Goal: Information Seeking & Learning: Learn about a topic

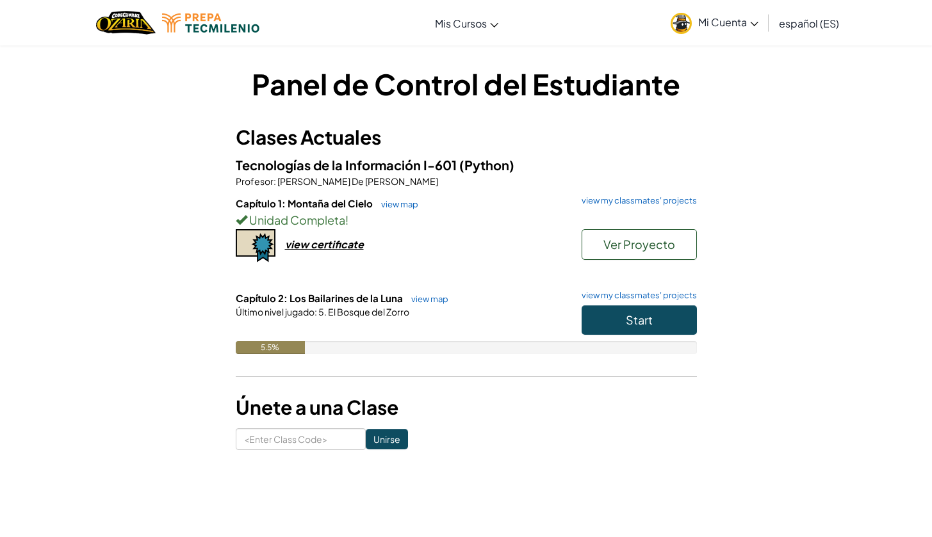
click at [620, 325] on button "Start" at bounding box center [638, 319] width 115 height 29
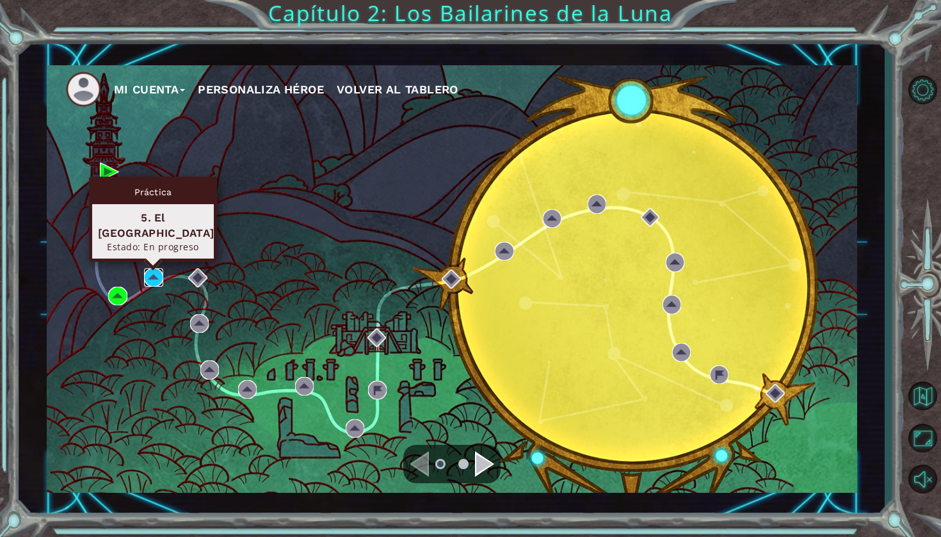
click at [152, 280] on img at bounding box center [153, 277] width 19 height 19
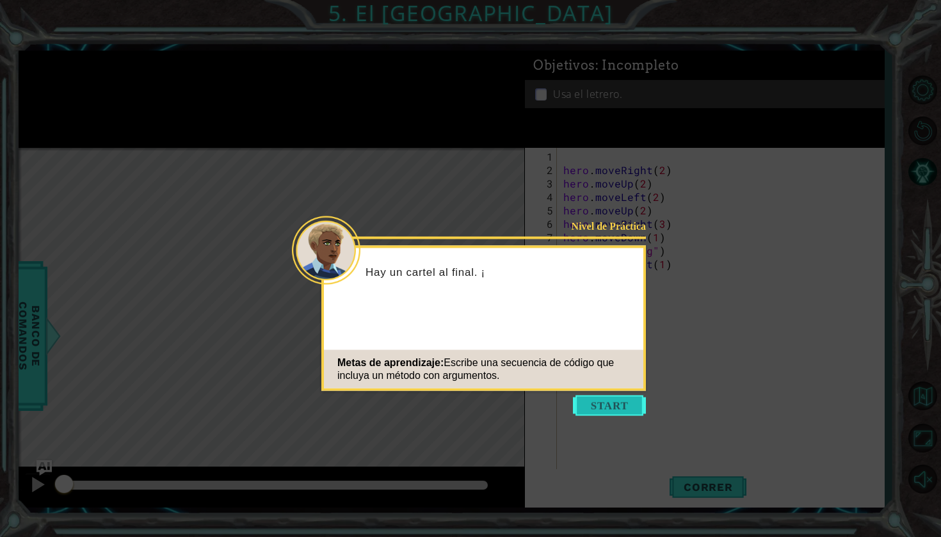
click at [591, 416] on button "Start" at bounding box center [609, 406] width 73 height 20
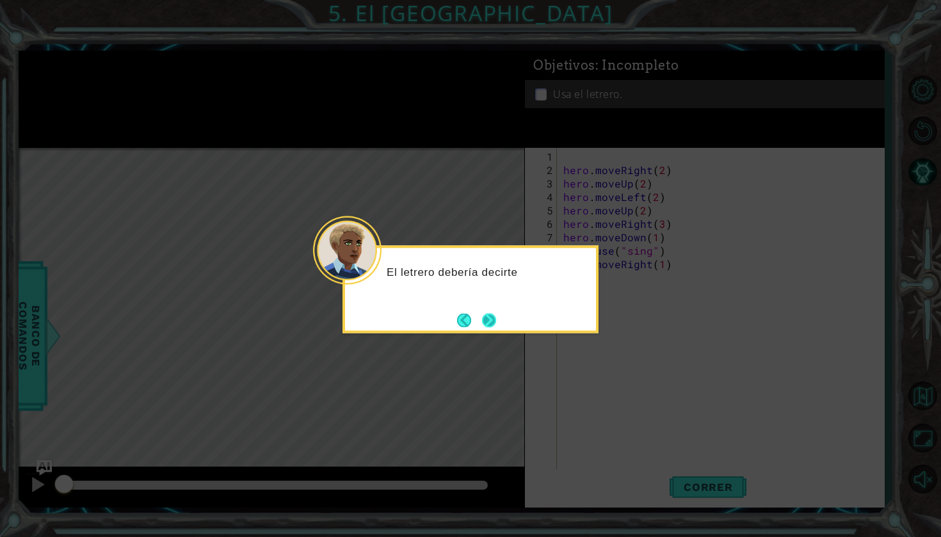
click at [488, 318] on button "Next" at bounding box center [490, 321] width 20 height 20
click at [488, 318] on button "Next" at bounding box center [489, 320] width 18 height 18
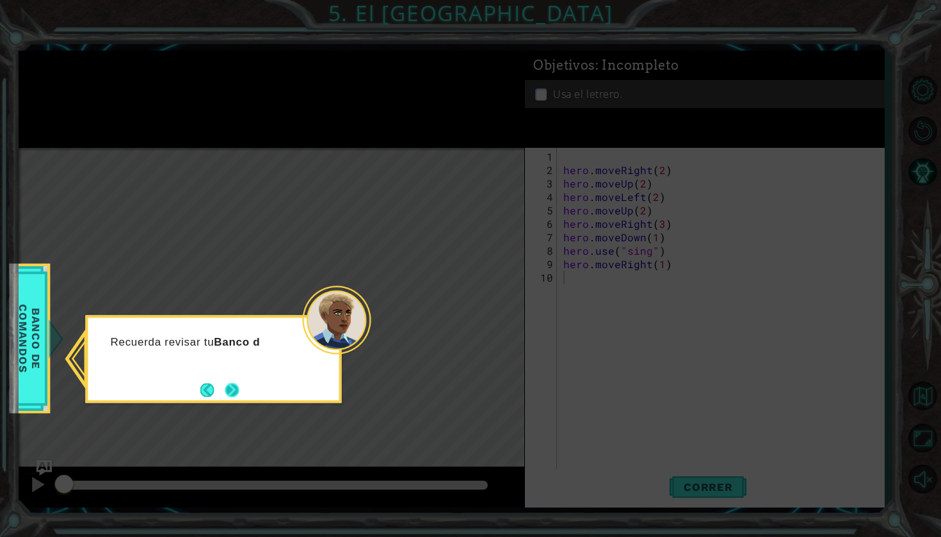
click at [229, 386] on button "Next" at bounding box center [232, 390] width 16 height 16
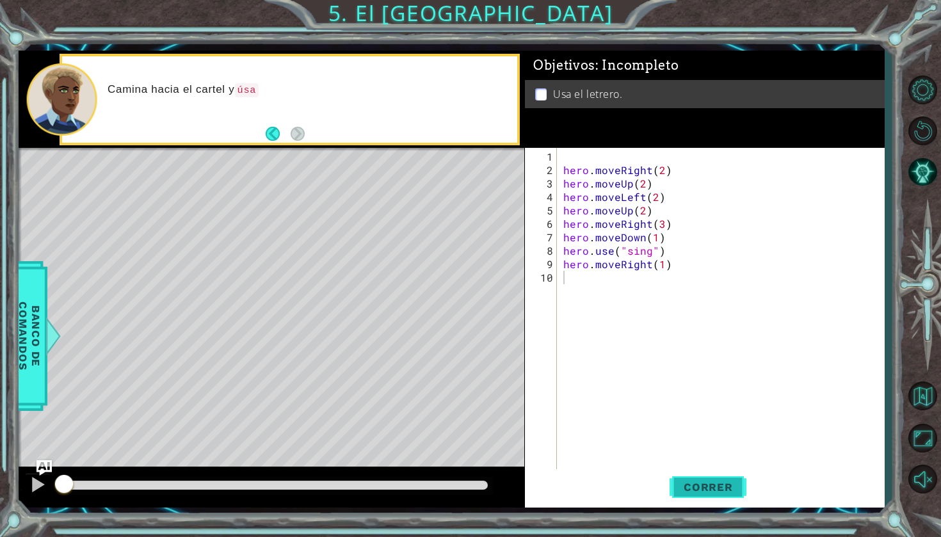
click at [712, 496] on button "Correr" at bounding box center [708, 487] width 77 height 36
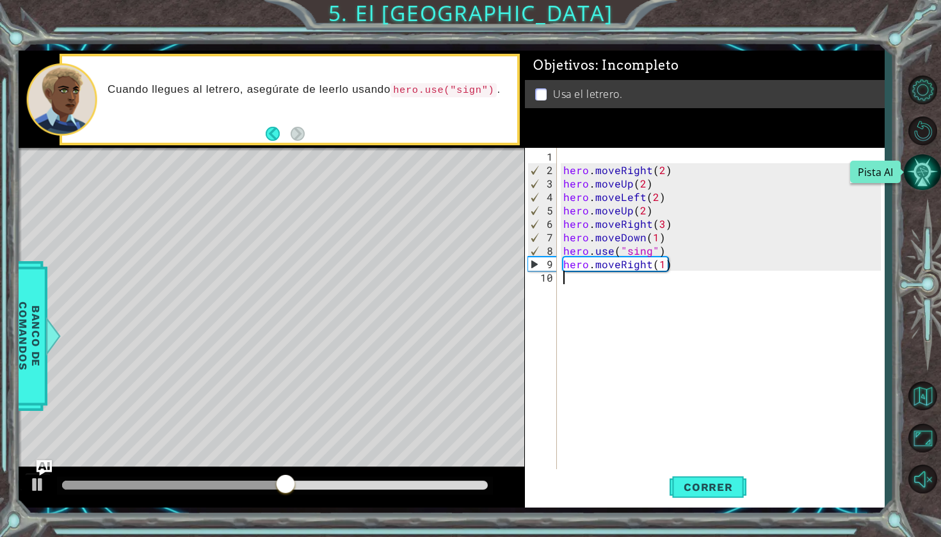
click at [923, 178] on button "Pista AI" at bounding box center [922, 172] width 37 height 37
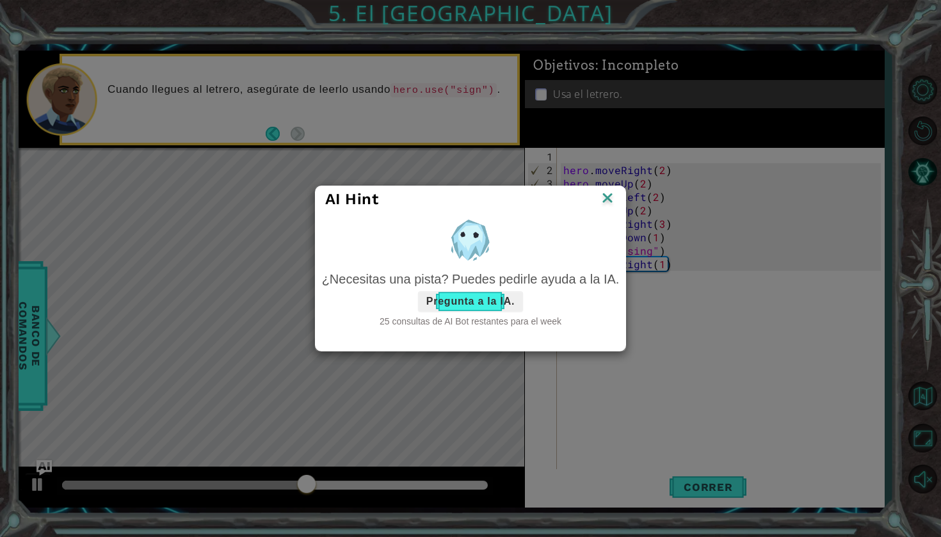
click at [510, 305] on button "Pregunta a la IA." at bounding box center [470, 301] width 105 height 20
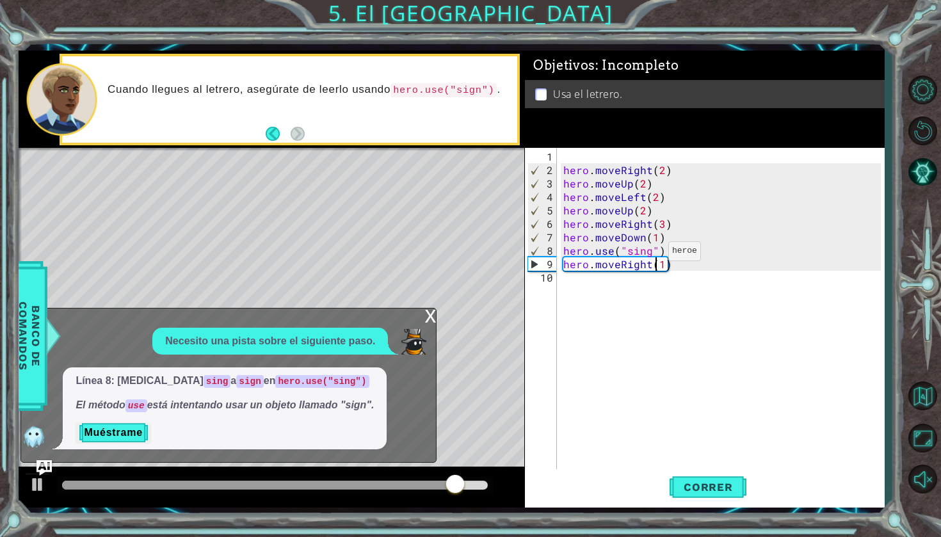
click at [653, 256] on div "hero . moveRight ( 2 ) hero . moveUp ( 2 ) hero . moveLeft ( 2 ) hero . moveUp …" at bounding box center [724, 325] width 327 height 350
click at [650, 255] on div "hero . moveRight ( 2 ) hero . moveUp ( 2 ) hero . moveLeft ( 2 ) hero . moveUp …" at bounding box center [724, 325] width 327 height 350
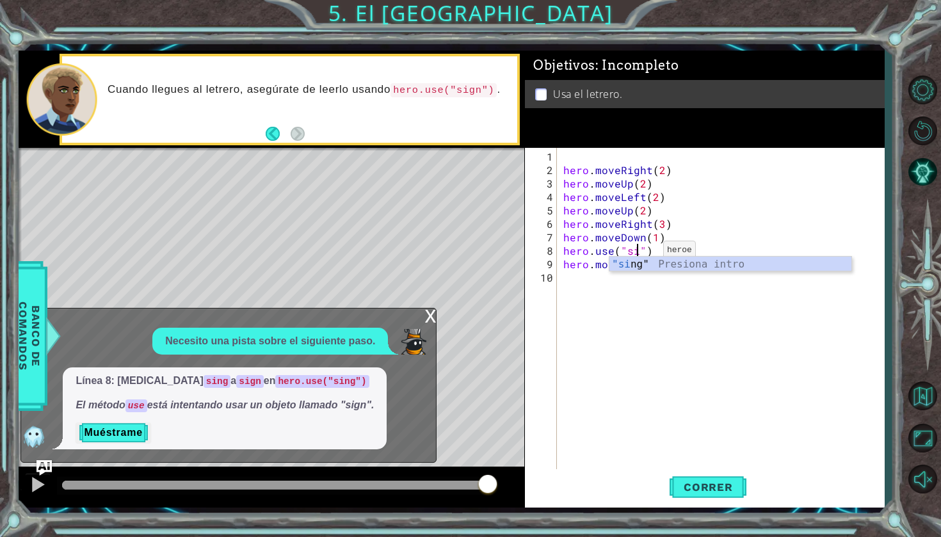
scroll to position [0, 5]
type textarea "hero.use("sign")"
click at [681, 349] on div "hero . moveRight ( 2 ) hero . moveUp ( 2 ) hero . moveLeft ( 2 ) hero . moveUp …" at bounding box center [724, 325] width 327 height 350
click at [117, 431] on button "Muéstrame" at bounding box center [113, 433] width 75 height 20
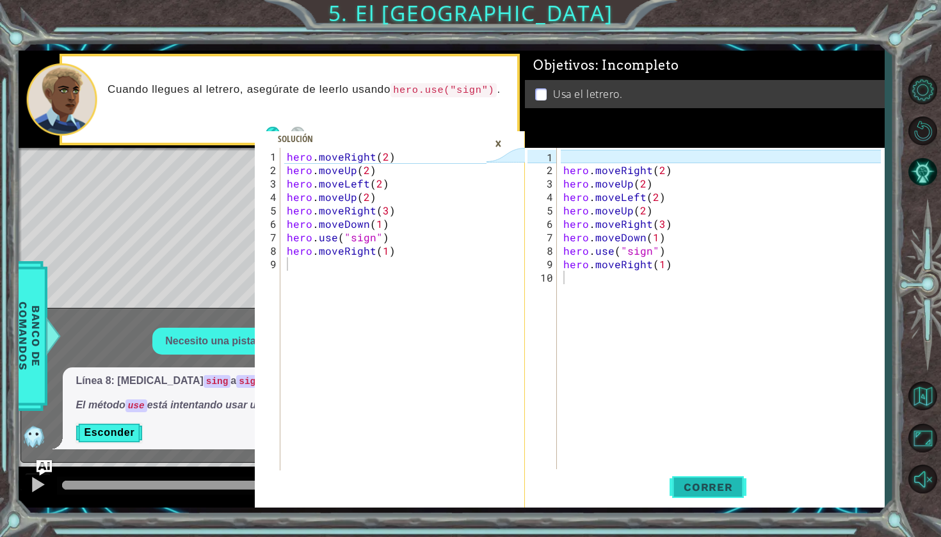
click at [716, 501] on button "Correr" at bounding box center [708, 487] width 77 height 36
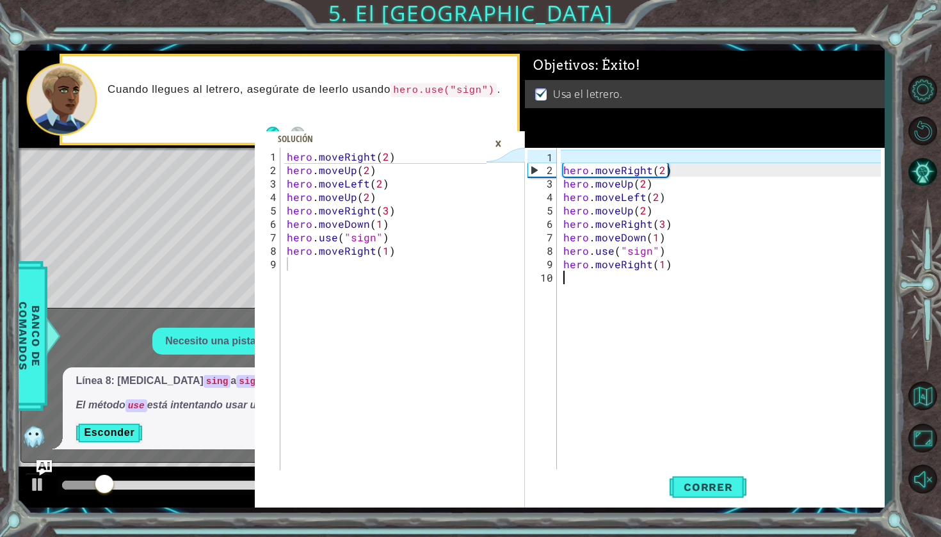
click at [502, 144] on div "×" at bounding box center [499, 144] width 20 height 22
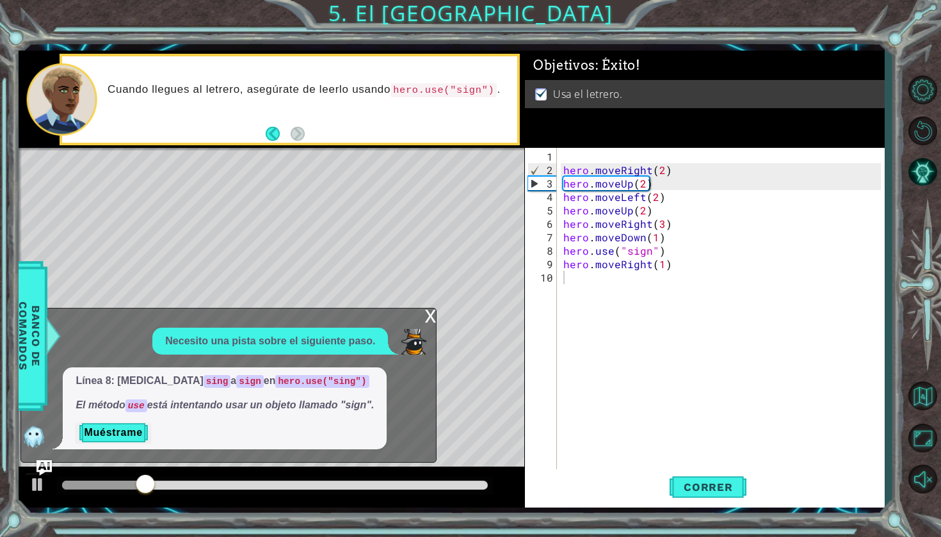
click at [422, 315] on div "x Necesito una pista sobre el siguiente paso. Línea 8: [MEDICAL_DATA] sing a si…" at bounding box center [228, 386] width 416 height 156
click at [428, 318] on div "x" at bounding box center [430, 315] width 12 height 13
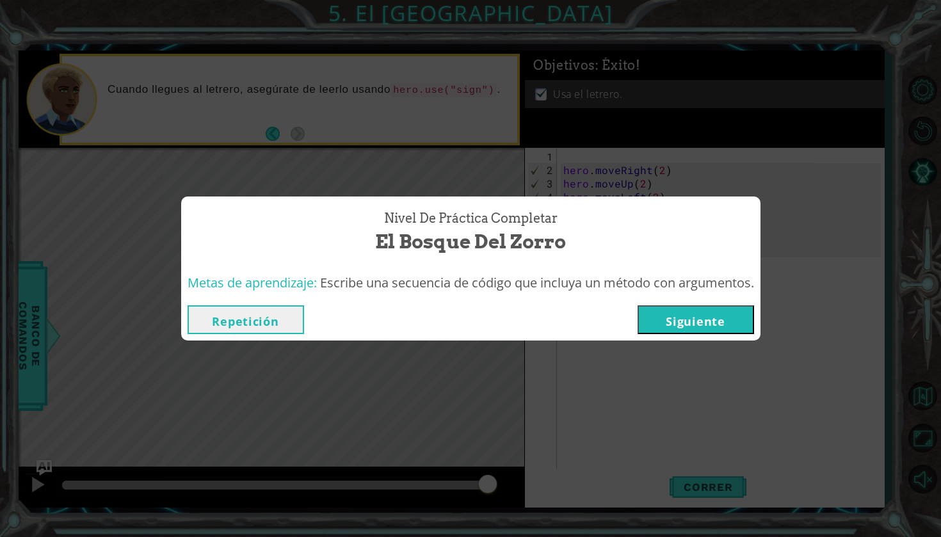
click at [661, 314] on button "Siguiente" at bounding box center [696, 319] width 117 height 29
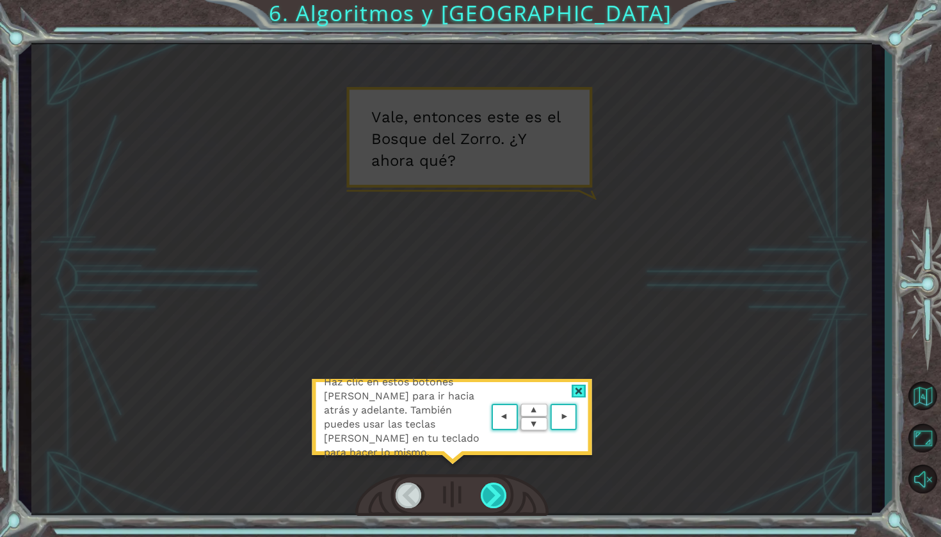
click at [497, 501] on div at bounding box center [495, 496] width 28 height 26
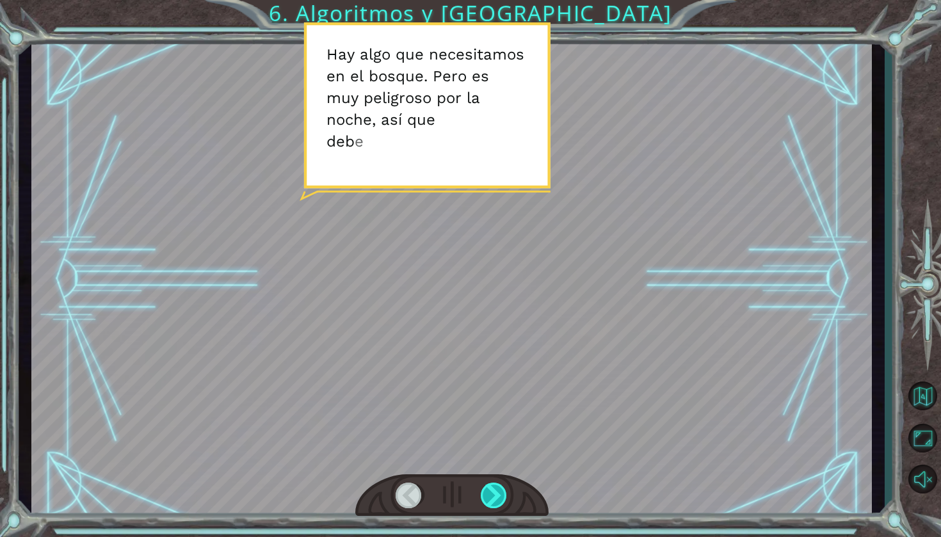
click at [494, 493] on div at bounding box center [495, 496] width 28 height 26
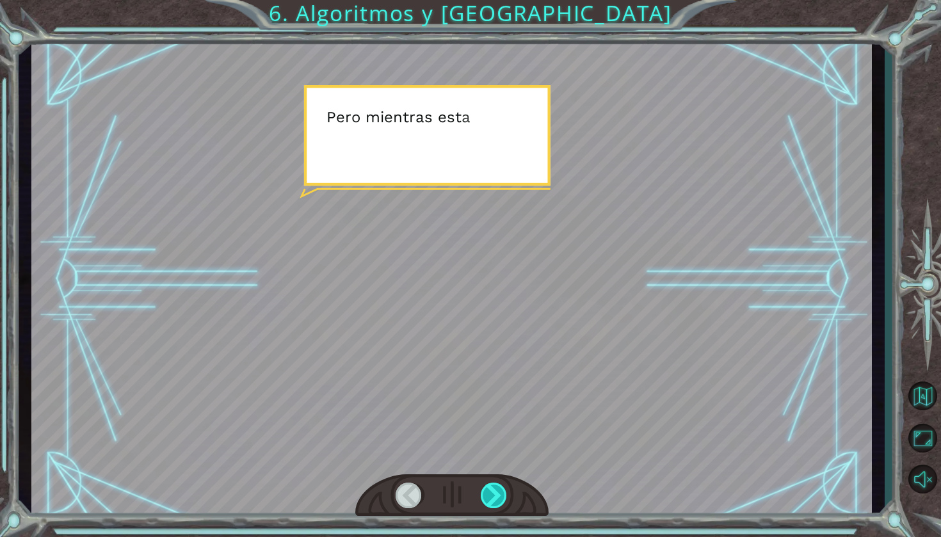
click at [494, 493] on div at bounding box center [495, 496] width 28 height 26
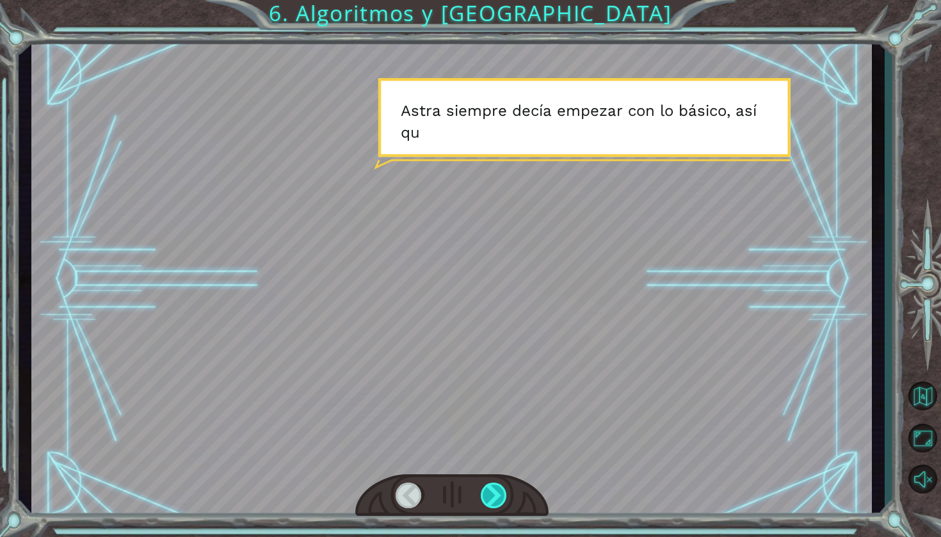
click at [494, 492] on div at bounding box center [495, 496] width 28 height 26
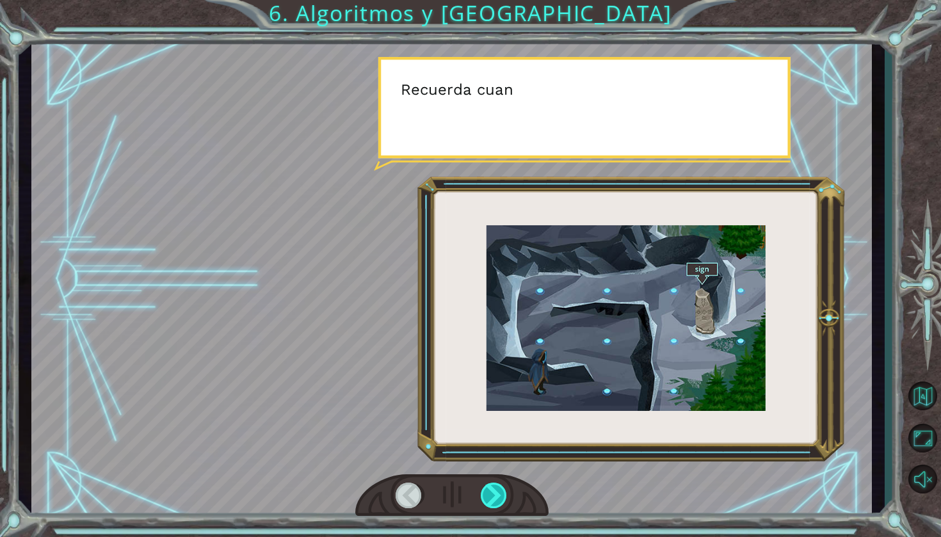
click at [494, 492] on div at bounding box center [495, 496] width 28 height 26
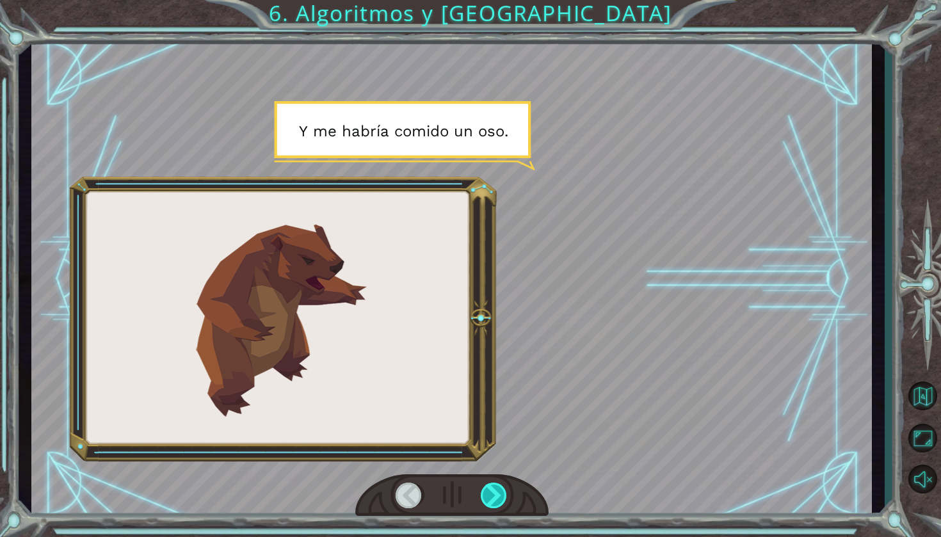
click at [494, 492] on div at bounding box center [495, 496] width 28 height 26
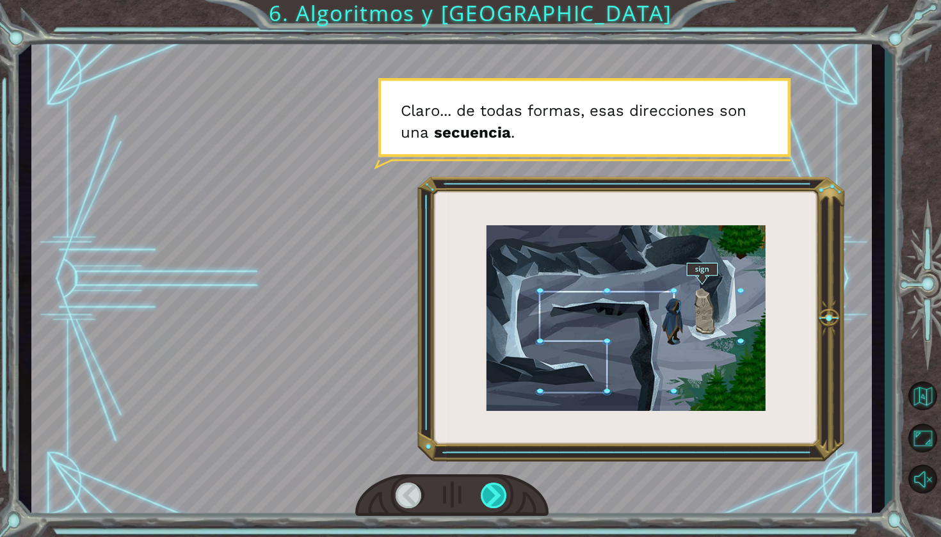
click at [494, 497] on div at bounding box center [495, 496] width 28 height 26
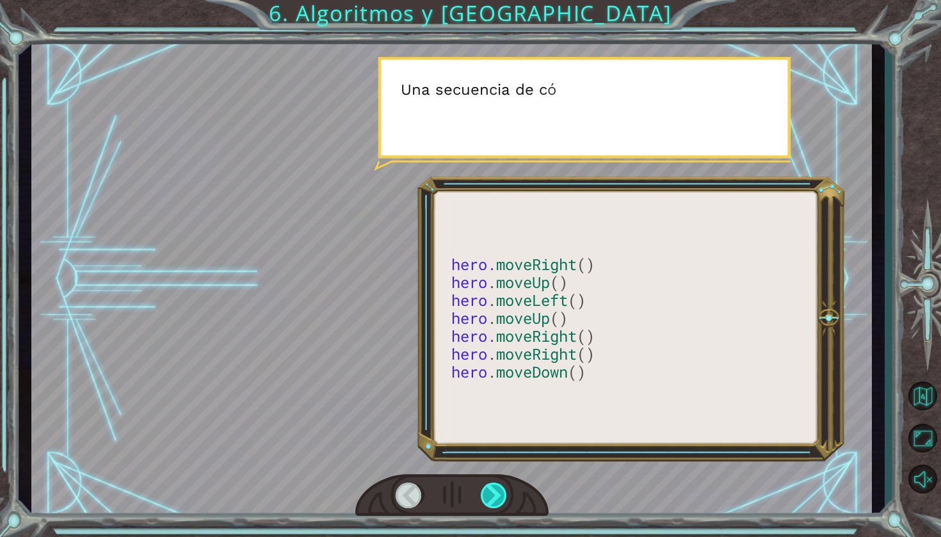
click at [494, 497] on div at bounding box center [495, 496] width 28 height 26
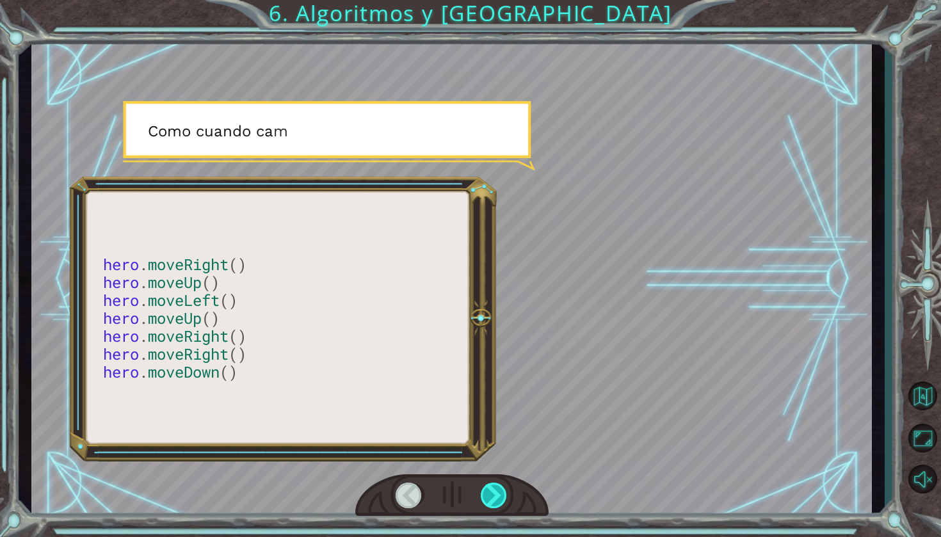
click at [494, 497] on div at bounding box center [495, 496] width 28 height 26
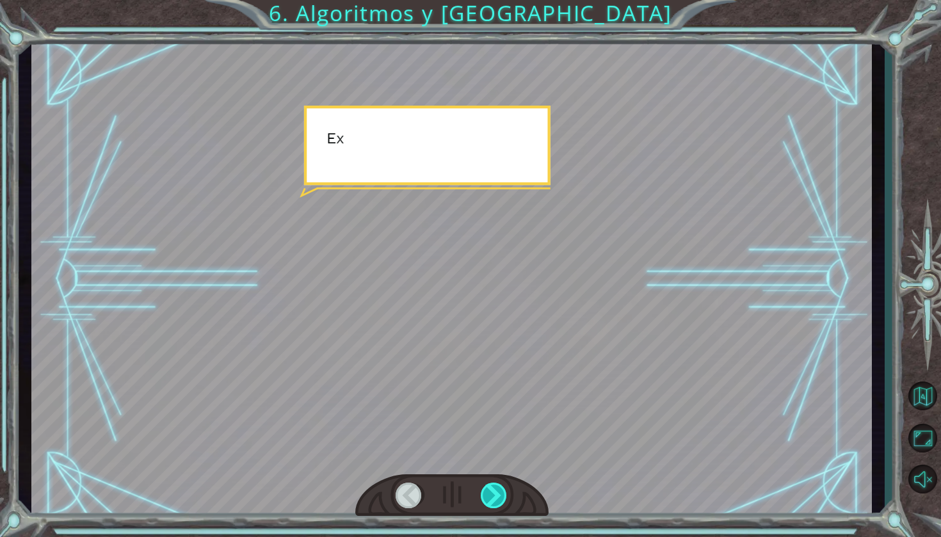
click at [494, 497] on div at bounding box center [495, 496] width 28 height 26
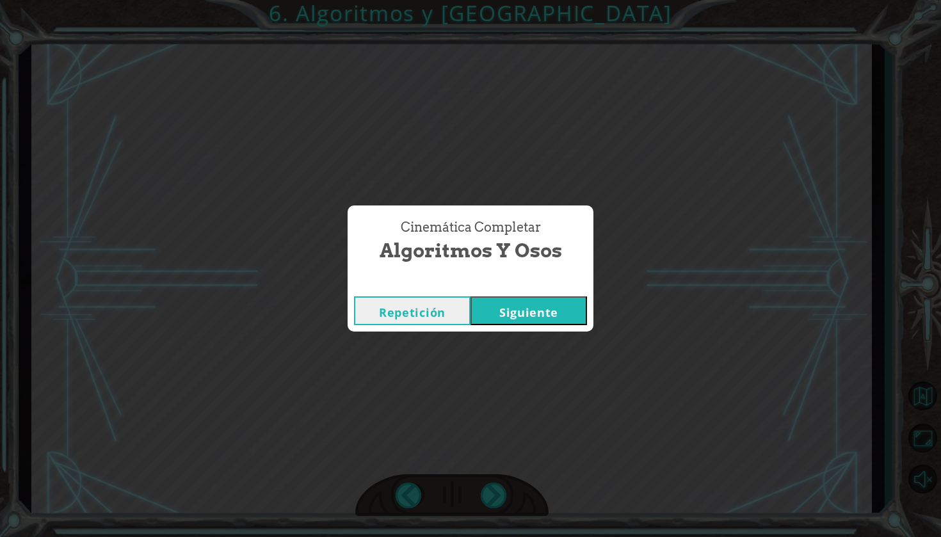
click at [529, 319] on button "Siguiente" at bounding box center [529, 310] width 117 height 29
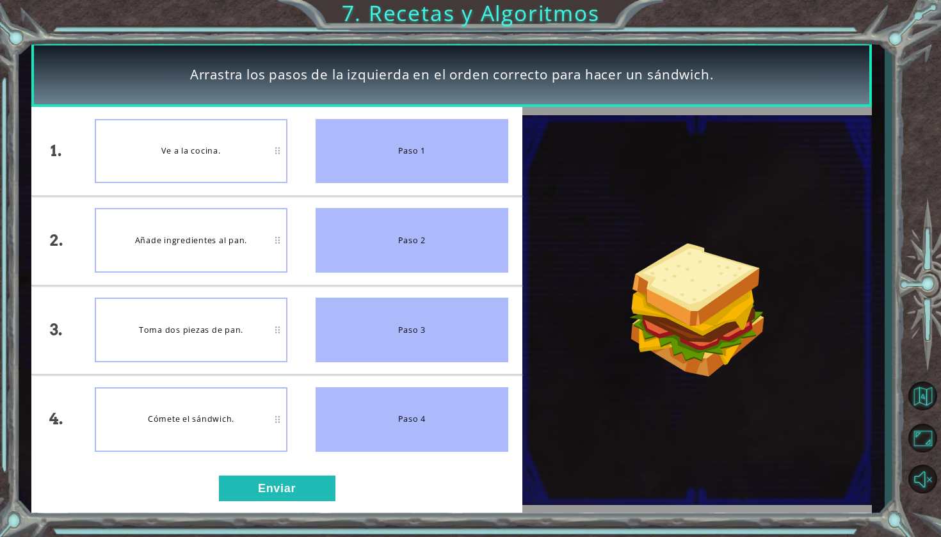
drag, startPoint x: 404, startPoint y: 166, endPoint x: 319, endPoint y: 143, distance: 88.2
click at [319, 143] on div "Paso 1" at bounding box center [412, 151] width 193 height 65
drag, startPoint x: 483, startPoint y: 138, endPoint x: 441, endPoint y: 133, distance: 42.5
click at [441, 133] on div "Paso 1" at bounding box center [412, 151] width 193 height 65
click at [474, 141] on div "Paso 1" at bounding box center [412, 151] width 193 height 65
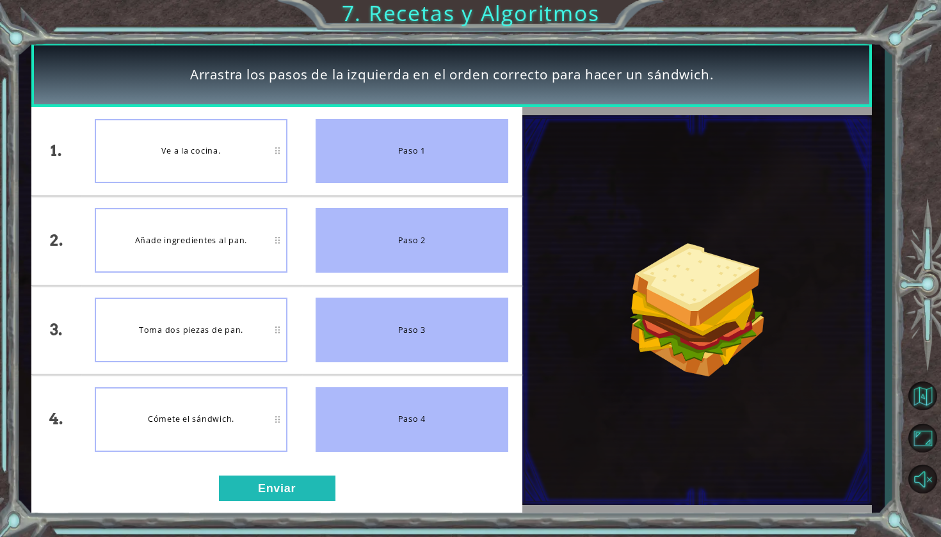
drag, startPoint x: 439, startPoint y: 138, endPoint x: 149, endPoint y: 147, distance: 290.8
click at [149, 147] on div "1. 2. 3. 4. Ve a la cocina. Añade ingredientes al pan. Toma dos piezas de pan. …" at bounding box center [276, 285] width 491 height 357
click at [336, 165] on div "Paso 1" at bounding box center [412, 151] width 193 height 65
drag, startPoint x: 403, startPoint y: 231, endPoint x: 291, endPoint y: 173, distance: 125.7
click at [291, 173] on div "1. 2. 3. 4. Ve a la cocina. Añade ingredientes al pan. Toma dos piezas de pan. …" at bounding box center [276, 285] width 491 height 357
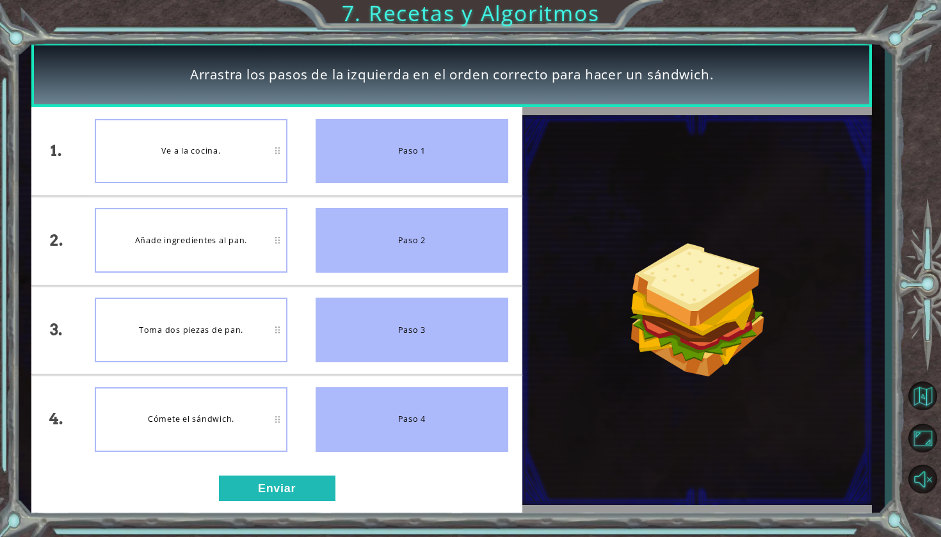
click at [277, 193] on li "Ve a la cocina." at bounding box center [191, 151] width 221 height 88
drag, startPoint x: 355, startPoint y: 131, endPoint x: 342, endPoint y: 131, distance: 12.8
click at [342, 131] on div "Paso 1" at bounding box center [412, 151] width 193 height 65
drag, startPoint x: 490, startPoint y: 135, endPoint x: 450, endPoint y: 147, distance: 42.1
click at [451, 147] on div "Paso 1" at bounding box center [412, 151] width 193 height 65
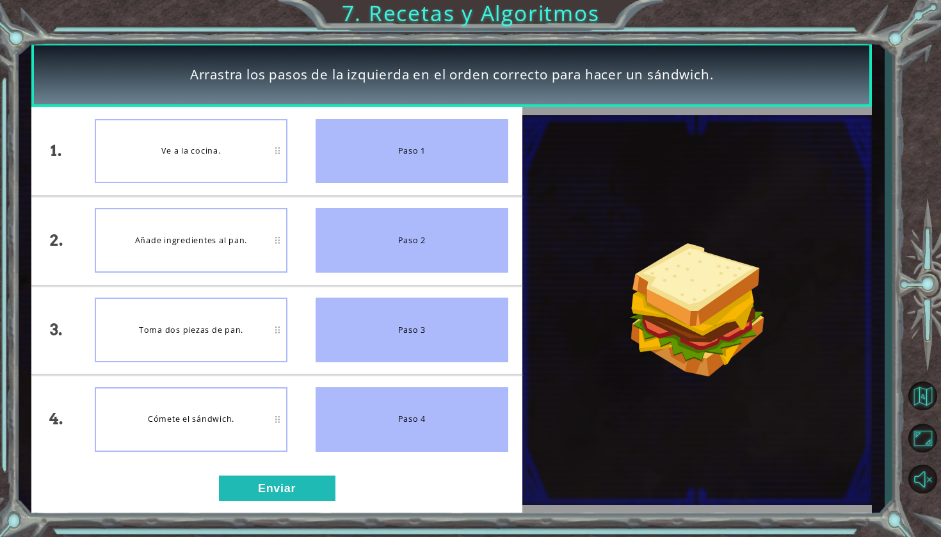
drag, startPoint x: 462, startPoint y: 145, endPoint x: 154, endPoint y: 162, distance: 307.8
click at [154, 162] on div "1. 2. 3. 4. Ve a la cocina. Añade ingredientes al pan. Toma dos piezas de pan. …" at bounding box center [276, 285] width 491 height 357
click at [461, 185] on li "Paso 1" at bounding box center [412, 151] width 221 height 88
drag, startPoint x: 454, startPoint y: 159, endPoint x: 480, endPoint y: 278, distance: 121.2
click at [478, 274] on ul "Paso 1 Paso 2 Paso 3 Paso 4" at bounding box center [412, 285] width 221 height 357
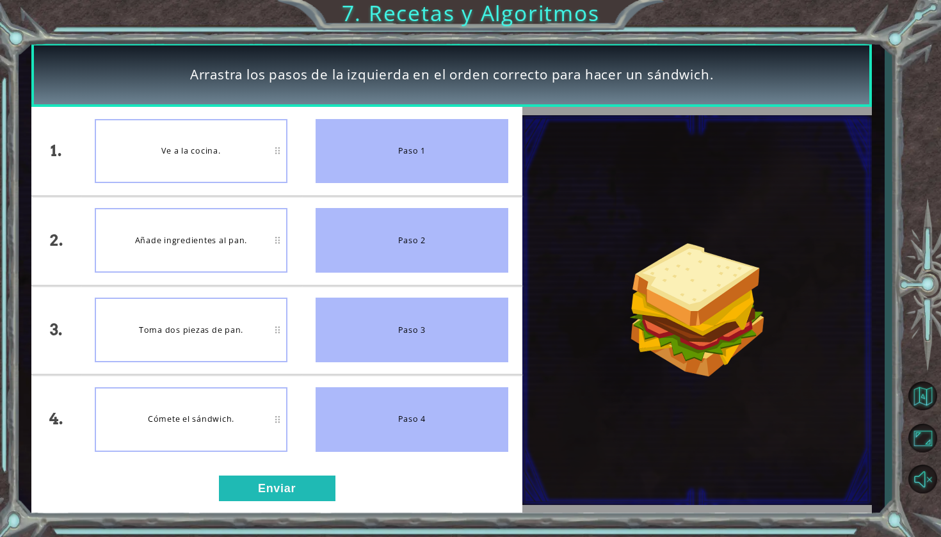
click at [346, 217] on div "Paso 2" at bounding box center [412, 240] width 193 height 65
drag, startPoint x: 378, startPoint y: 166, endPoint x: 325, endPoint y: 164, distance: 53.8
click at [326, 163] on div "Paso 1" at bounding box center [412, 151] width 193 height 65
drag, startPoint x: 335, startPoint y: 152, endPoint x: 256, endPoint y: 148, distance: 78.9
click at [253, 149] on div "1. 2. 3. 4. Ve a la cocina. Añade ingredientes al pan. Toma dos piezas de pan. …" at bounding box center [276, 285] width 491 height 357
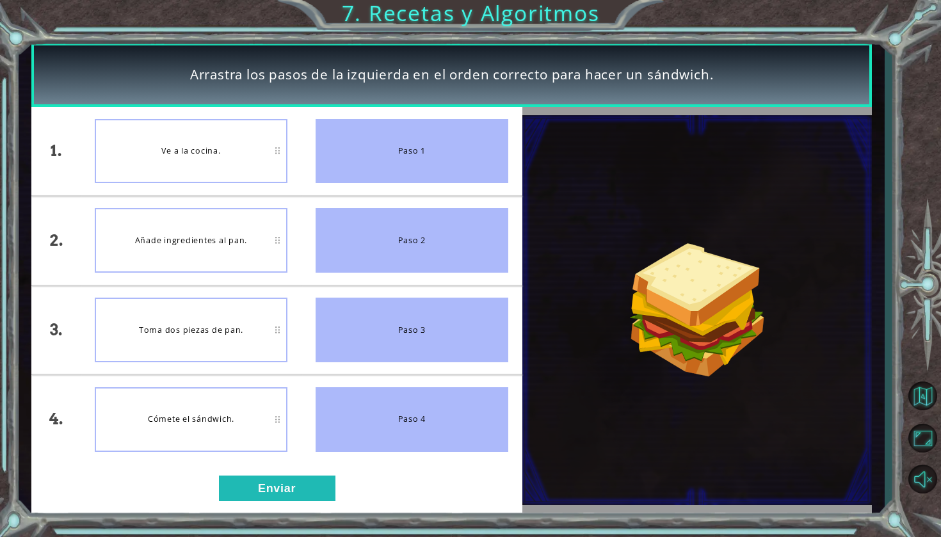
click at [309, 146] on li "Paso 1" at bounding box center [412, 151] width 221 height 88
click at [282, 149] on div "Ve a la cocina." at bounding box center [191, 151] width 193 height 65
click at [282, 150] on div "Ve a la cocina." at bounding box center [191, 151] width 193 height 65
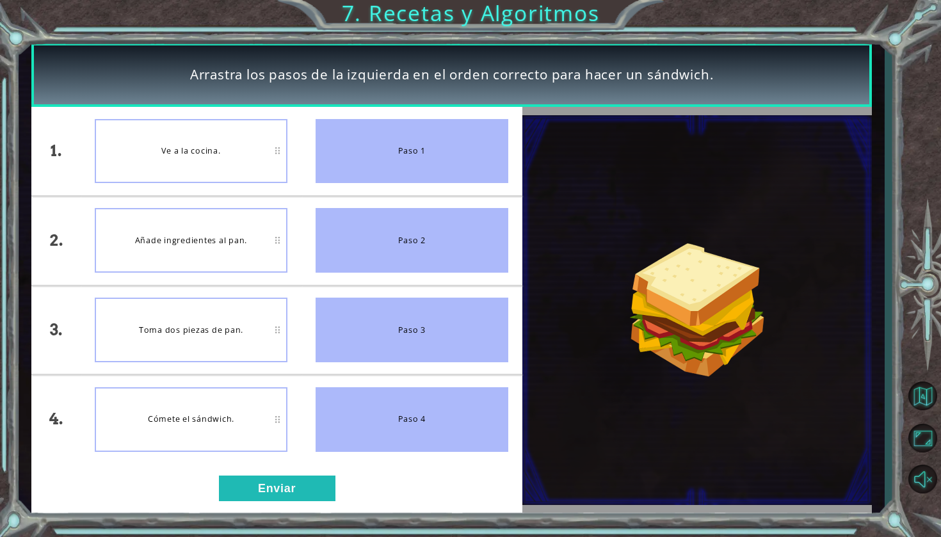
click at [292, 150] on li "Ve a la cocina." at bounding box center [191, 151] width 221 height 88
drag, startPoint x: 492, startPoint y: 153, endPoint x: 294, endPoint y: 111, distance: 202.8
click at [294, 111] on div "1. 2. 3. 4. Ve a la cocina. Añade ingredientes al pan. Toma dos piezas de pan. …" at bounding box center [276, 285] width 491 height 357
click at [298, 124] on li "Ve a la cocina." at bounding box center [191, 151] width 221 height 88
drag, startPoint x: 366, startPoint y: 159, endPoint x: 306, endPoint y: 141, distance: 62.8
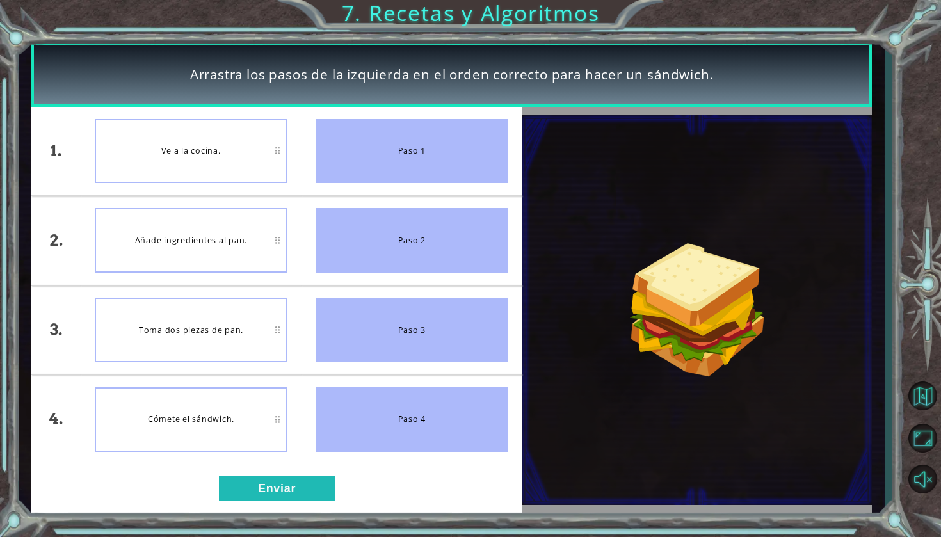
click at [306, 141] on li "Paso 1" at bounding box center [412, 151] width 221 height 88
drag, startPoint x: 369, startPoint y: 142, endPoint x: 256, endPoint y: 152, distance: 113.1
click at [256, 152] on div "1. 2. 3. 4. Ve a la cocina. Añade ingredientes al pan. Toma dos piezas de pan. …" at bounding box center [276, 285] width 491 height 357
click at [308, 166] on li "Paso 1" at bounding box center [412, 151] width 221 height 88
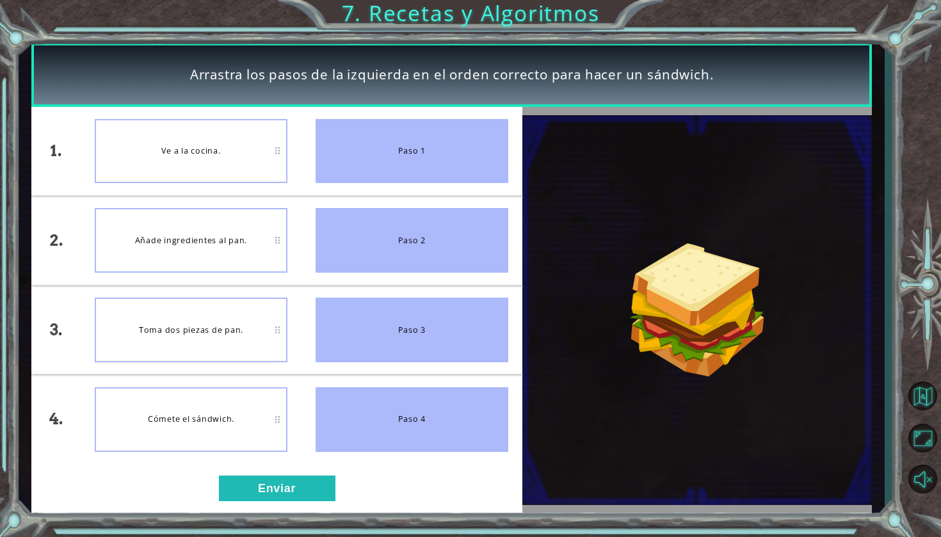
drag, startPoint x: 500, startPoint y: 153, endPoint x: 440, endPoint y: 150, distance: 60.2
click at [440, 150] on div "Paso 1" at bounding box center [412, 151] width 193 height 65
click at [156, 147] on div "Ve a la cocina." at bounding box center [191, 151] width 193 height 65
click at [252, 168] on div "Ve a la cocina." at bounding box center [191, 151] width 193 height 65
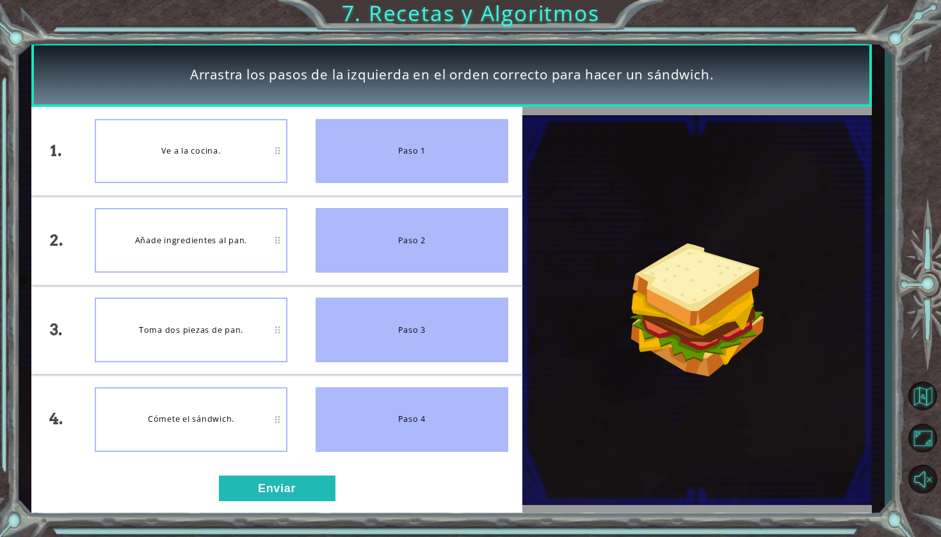
drag, startPoint x: 481, startPoint y: 145, endPoint x: 307, endPoint y: 143, distance: 174.1
click at [307, 143] on li "Paso 1" at bounding box center [412, 151] width 221 height 88
drag, startPoint x: 366, startPoint y: 163, endPoint x: 264, endPoint y: 147, distance: 103.0
click at [264, 147] on div "1. 2. 3. 4. Ve a la cocina. Añade ingredientes al pan. Toma dos piezas de pan. …" at bounding box center [276, 285] width 491 height 357
click at [391, 166] on div "Paso 1" at bounding box center [412, 151] width 193 height 65
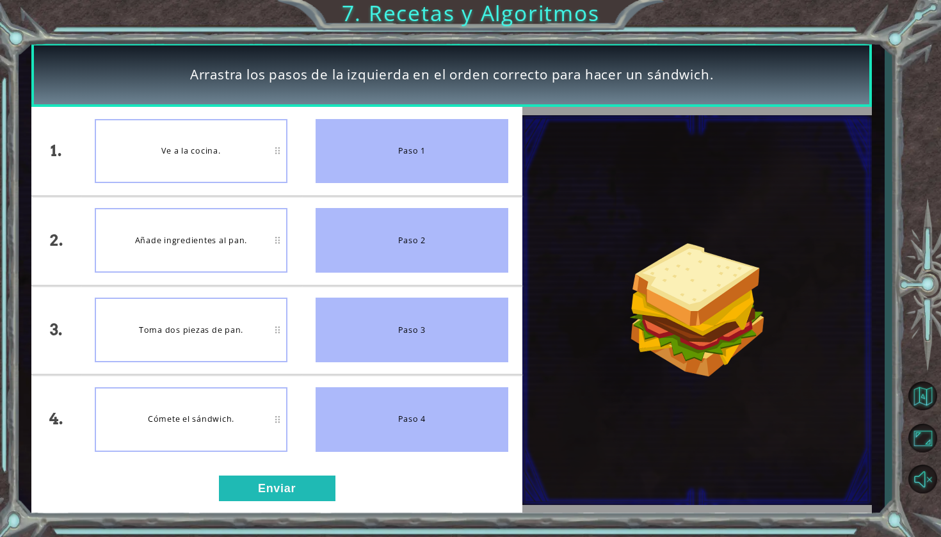
drag, startPoint x: 460, startPoint y: 154, endPoint x: 220, endPoint y: 152, distance: 239.5
click at [220, 152] on div "1. 2. 3. 4. Ve a la cocina. Añade ingredientes al pan. Toma dos piezas de pan. …" at bounding box center [276, 285] width 491 height 357
click at [302, 157] on li "Paso 1" at bounding box center [412, 151] width 221 height 88
click at [224, 173] on div "Ve a la cocina." at bounding box center [191, 151] width 193 height 65
click at [258, 496] on button "Enviar" at bounding box center [277, 489] width 117 height 26
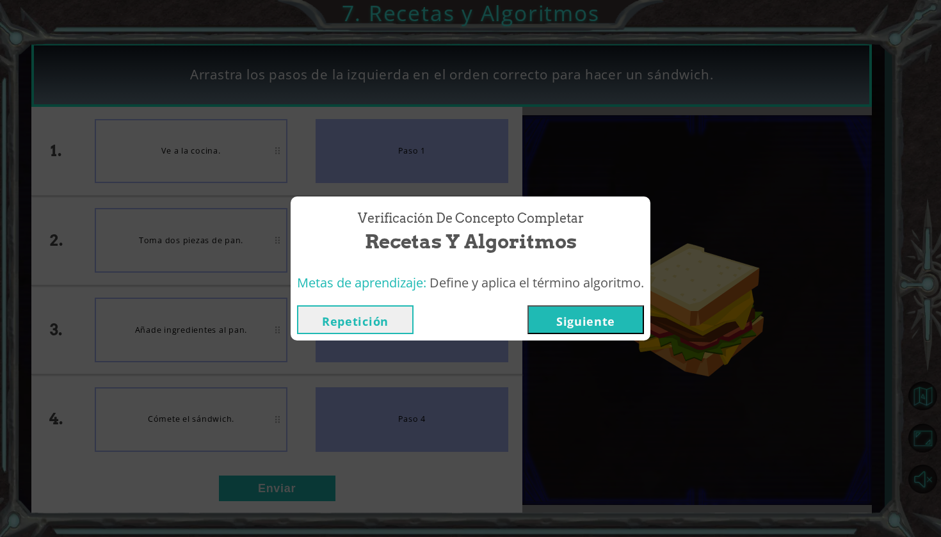
click at [615, 325] on button "Siguiente" at bounding box center [586, 319] width 117 height 29
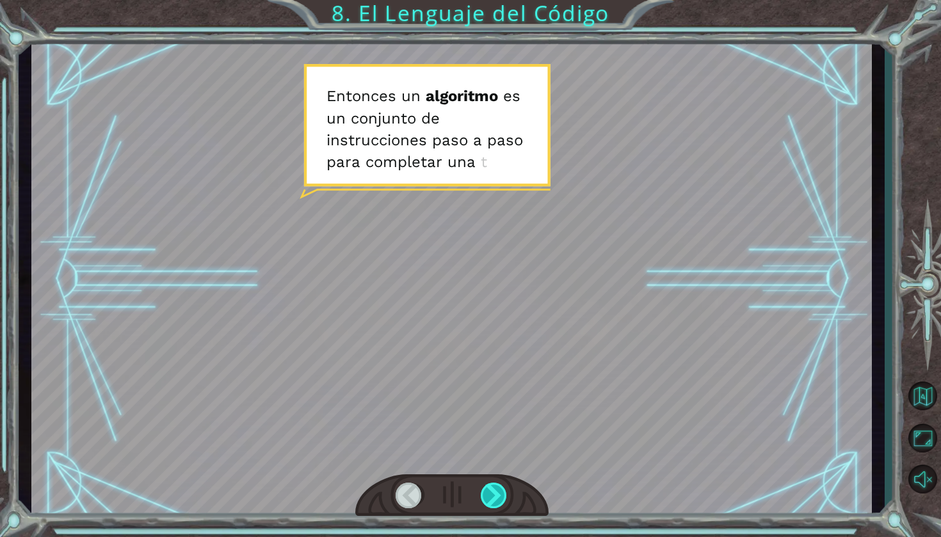
click at [494, 499] on div at bounding box center [495, 496] width 28 height 26
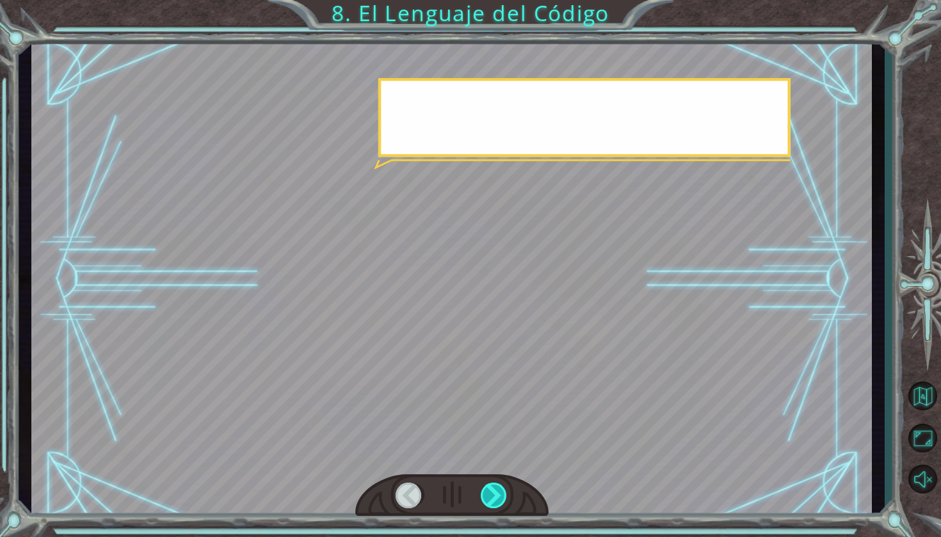
click at [494, 499] on div at bounding box center [495, 496] width 28 height 26
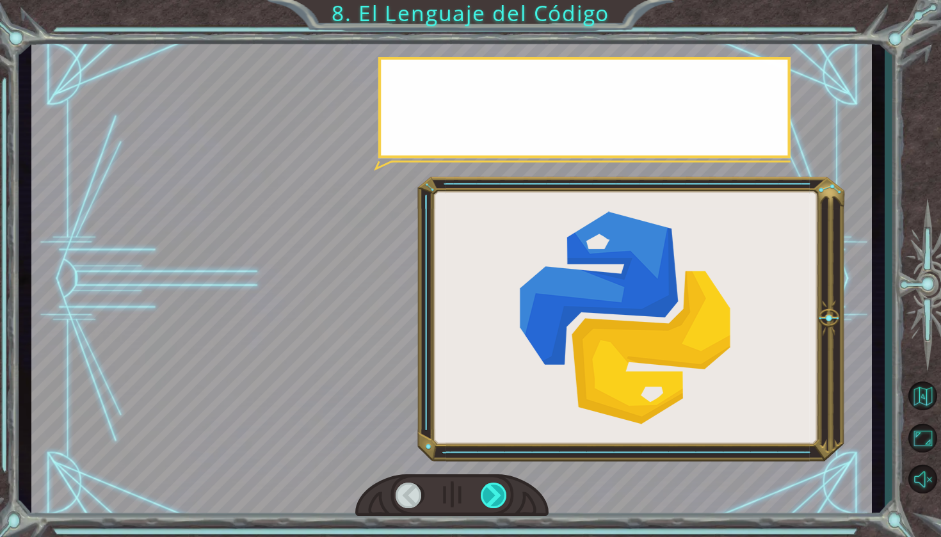
click at [494, 499] on div at bounding box center [495, 496] width 28 height 26
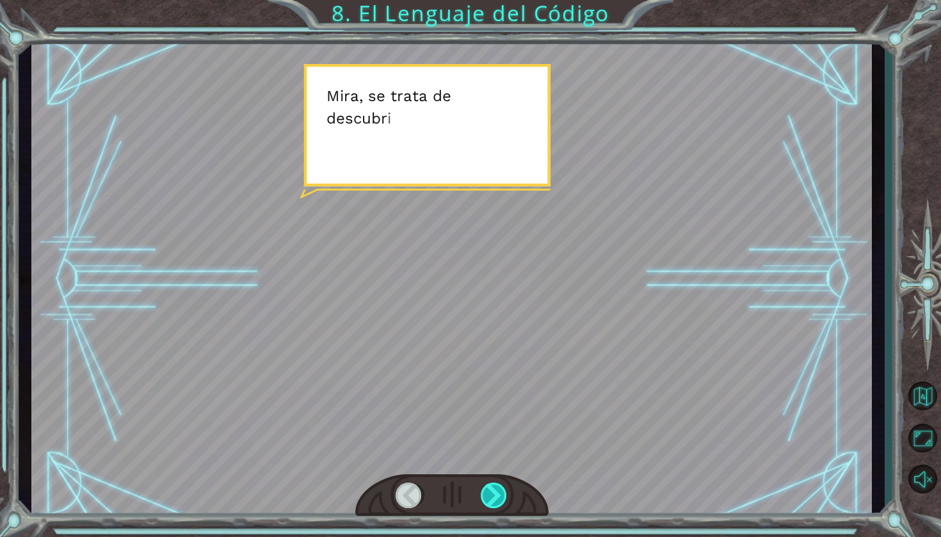
click at [494, 497] on div at bounding box center [495, 496] width 28 height 26
click at [494, 496] on div at bounding box center [495, 496] width 28 height 26
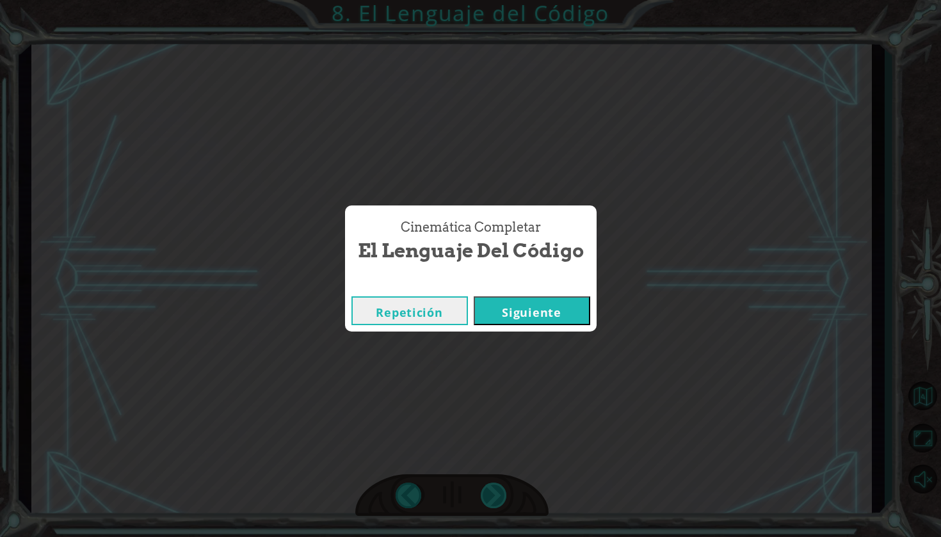
click at [494, 0] on div "E n t o n c e s u n a l g o r i t m o e s u n c o n j u n t o d e i n s t r u c…" at bounding box center [470, 0] width 941 height 0
click at [549, 317] on button "Siguiente" at bounding box center [532, 310] width 117 height 29
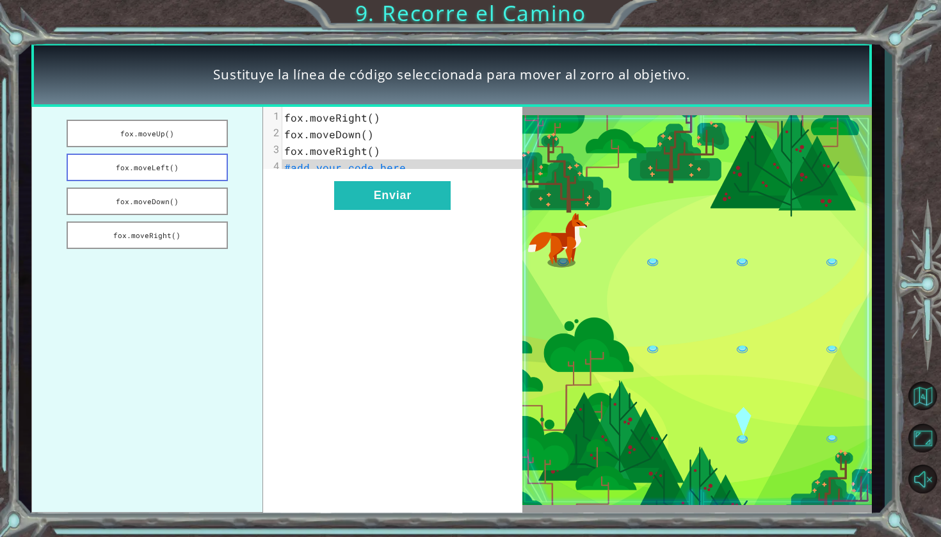
drag, startPoint x: 204, startPoint y: 122, endPoint x: 210, endPoint y: 171, distance: 49.7
click at [210, 172] on ul "[PERSON_NAME].moveUp() [PERSON_NAME].moveLeft() [PERSON_NAME].moveDown() [PERSO…" at bounding box center [146, 310] width 231 height 406
click at [206, 135] on button "fox.moveUp()" at bounding box center [147, 134] width 161 height 28
click at [324, 153] on span "fox.moveRight()" at bounding box center [332, 150] width 96 height 13
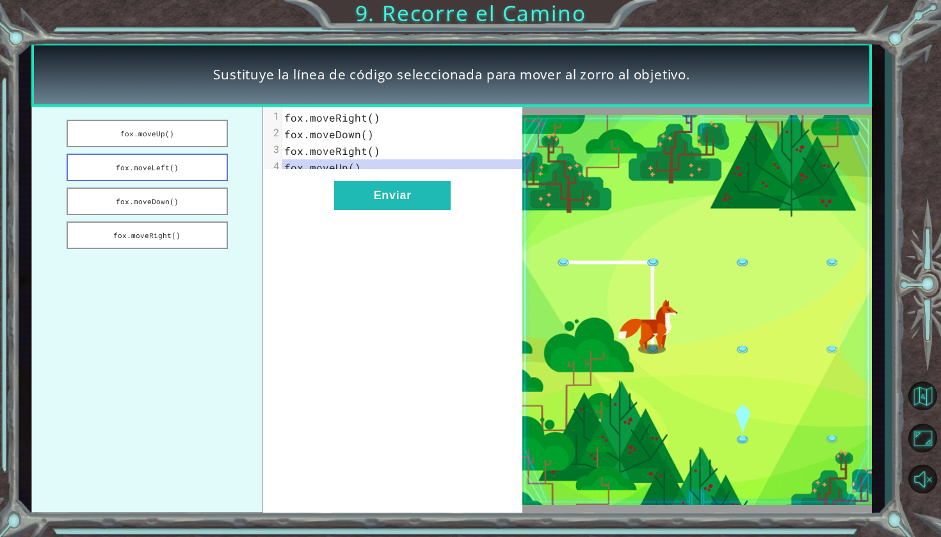
click at [201, 166] on button "fox.moveLeft()" at bounding box center [147, 168] width 161 height 28
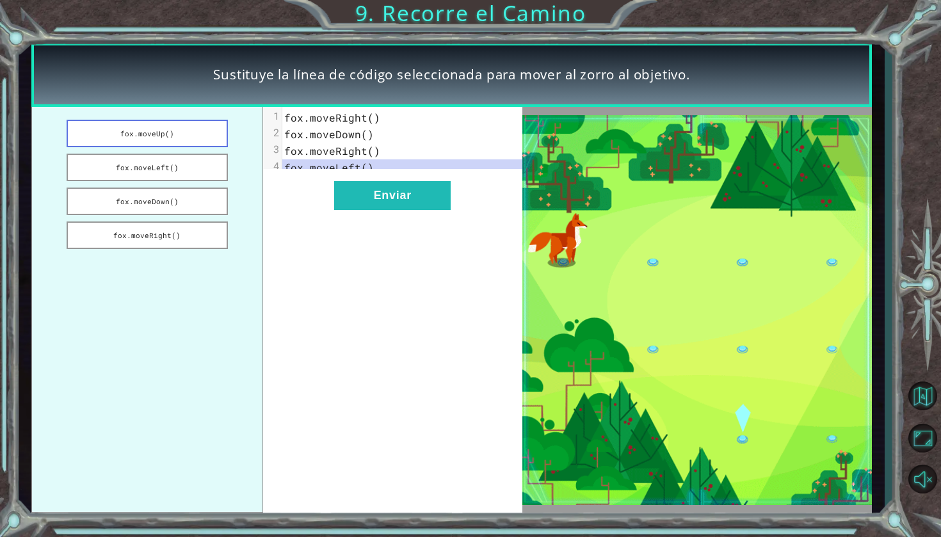
click at [194, 136] on button "fox.moveUp()" at bounding box center [147, 134] width 161 height 28
click at [313, 117] on span "fox.moveRight()" at bounding box center [332, 117] width 96 height 13
click at [166, 163] on button "fox.moveLeft()" at bounding box center [147, 168] width 161 height 28
click at [164, 184] on ul "[PERSON_NAME].moveUp() [PERSON_NAME].moveLeft() [PERSON_NAME].moveDown() [PERSO…" at bounding box center [146, 310] width 231 height 406
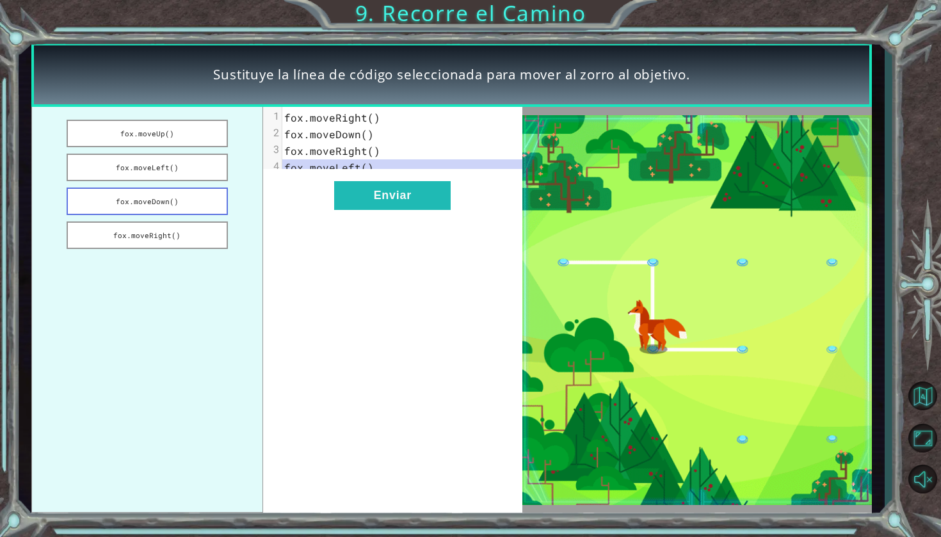
click at [168, 204] on button "fox.moveDown()" at bounding box center [147, 202] width 161 height 28
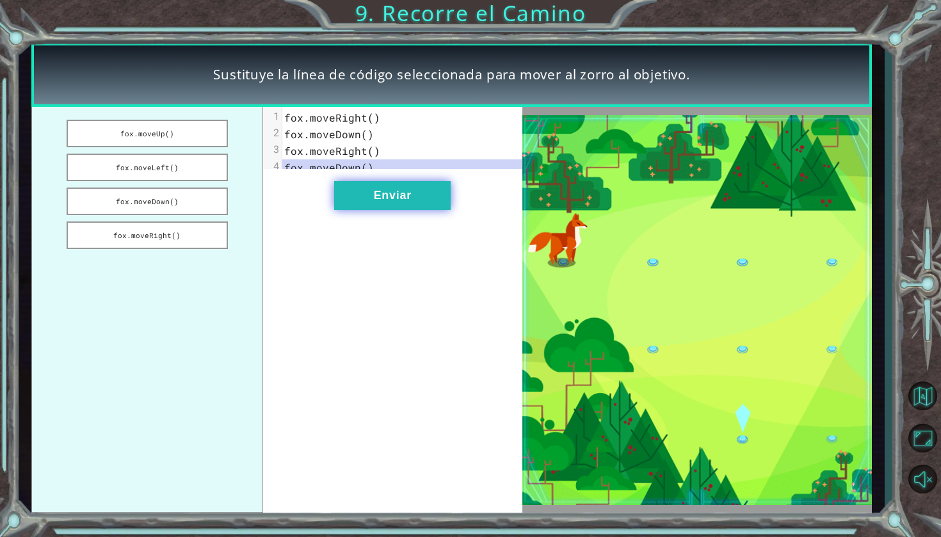
click at [375, 210] on button "Enviar" at bounding box center [392, 195] width 117 height 29
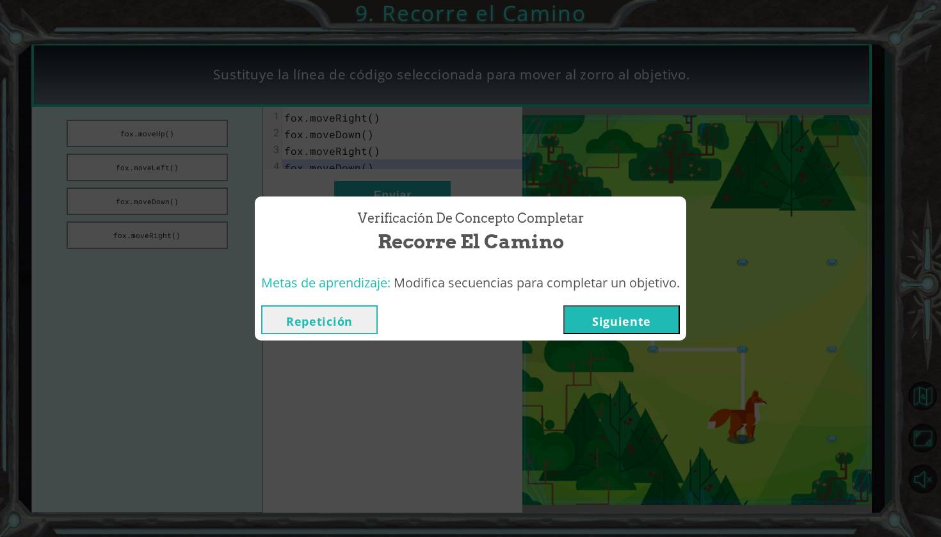
click at [616, 319] on button "Siguiente" at bounding box center [621, 319] width 117 height 29
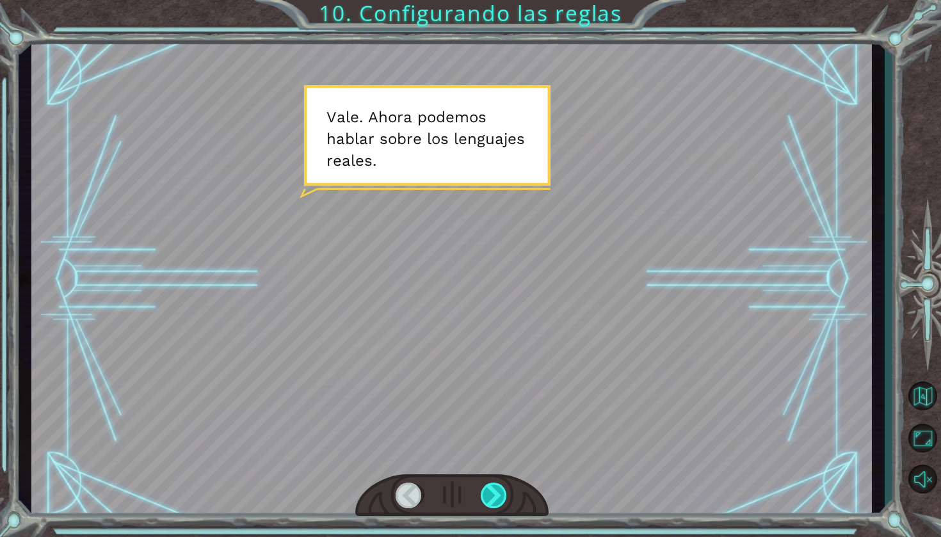
click at [484, 503] on div at bounding box center [495, 496] width 28 height 26
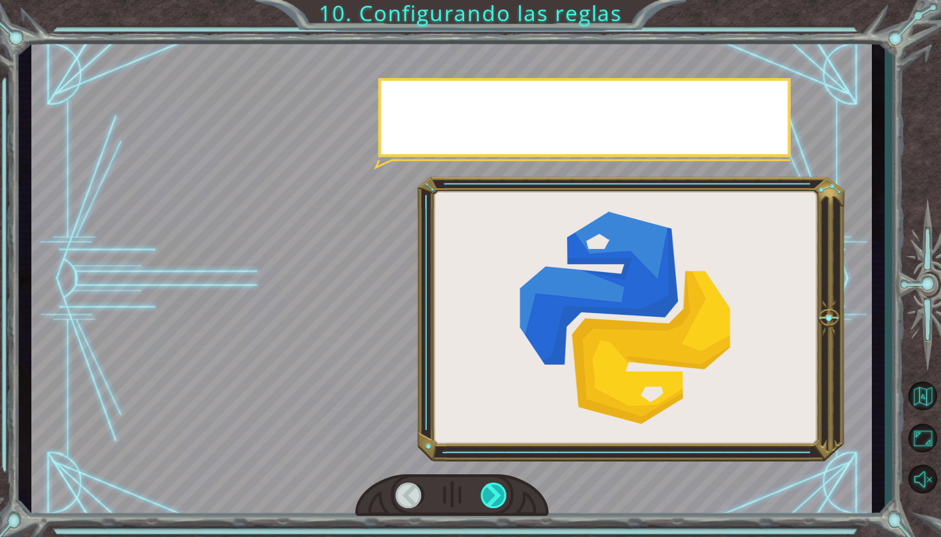
click at [484, 503] on div at bounding box center [495, 496] width 28 height 26
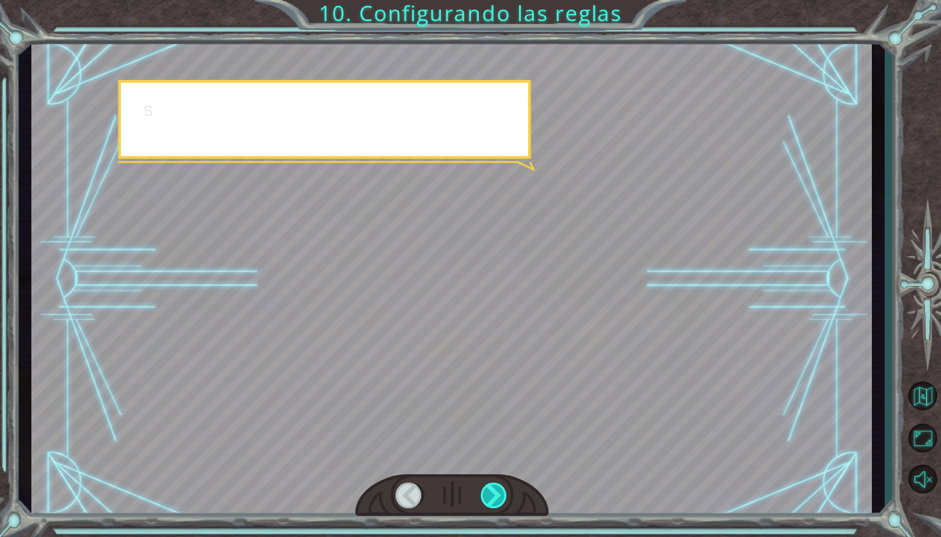
click at [484, 503] on div at bounding box center [495, 496] width 28 height 26
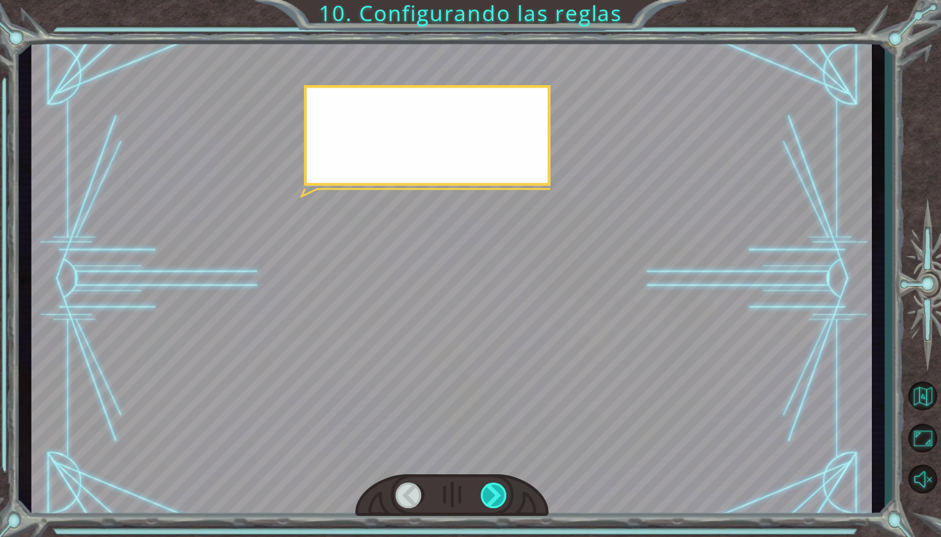
click at [484, 502] on div at bounding box center [495, 496] width 28 height 26
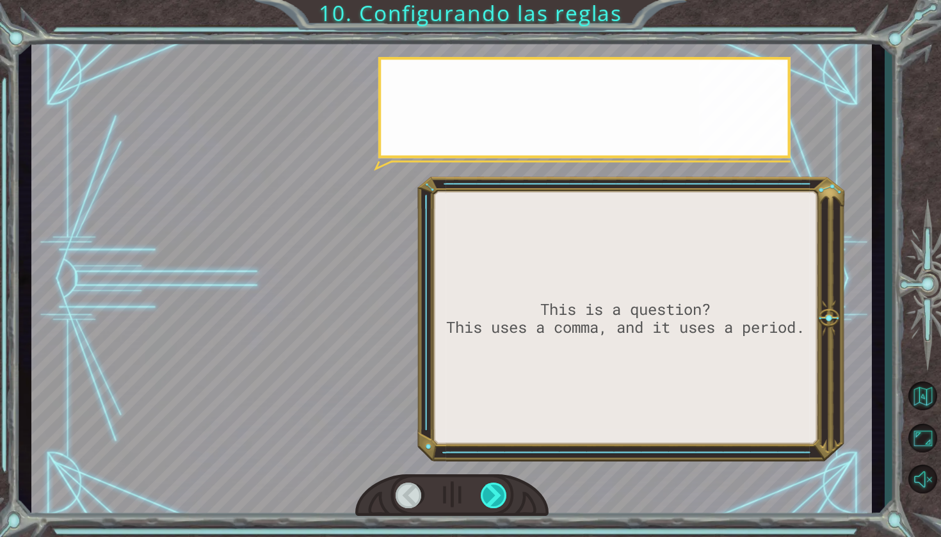
click at [484, 502] on div at bounding box center [495, 496] width 28 height 26
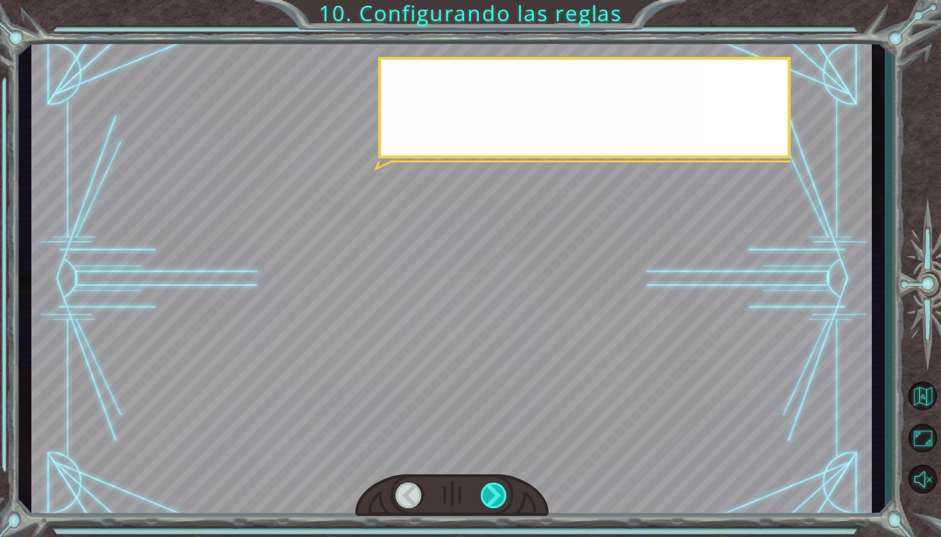
click at [484, 502] on div at bounding box center [495, 496] width 28 height 26
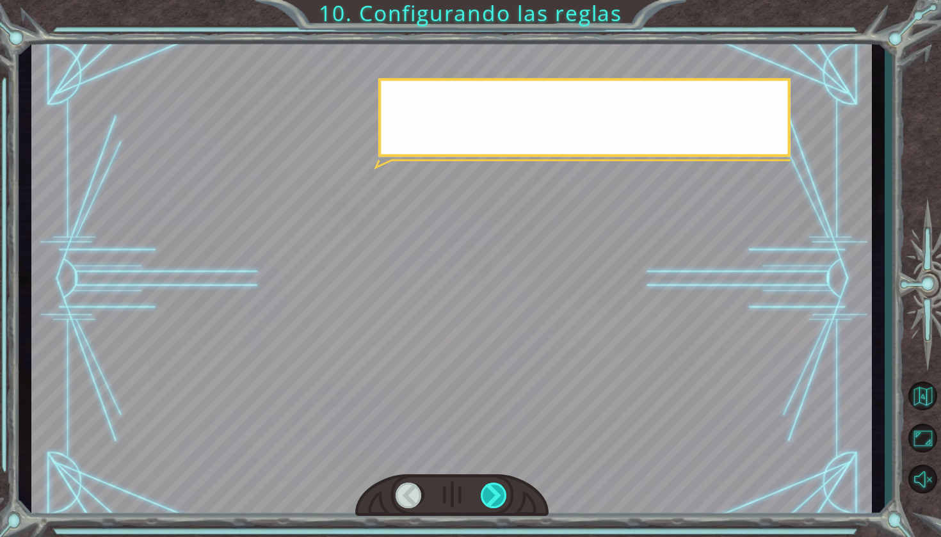
click at [490, 499] on div at bounding box center [495, 496] width 28 height 26
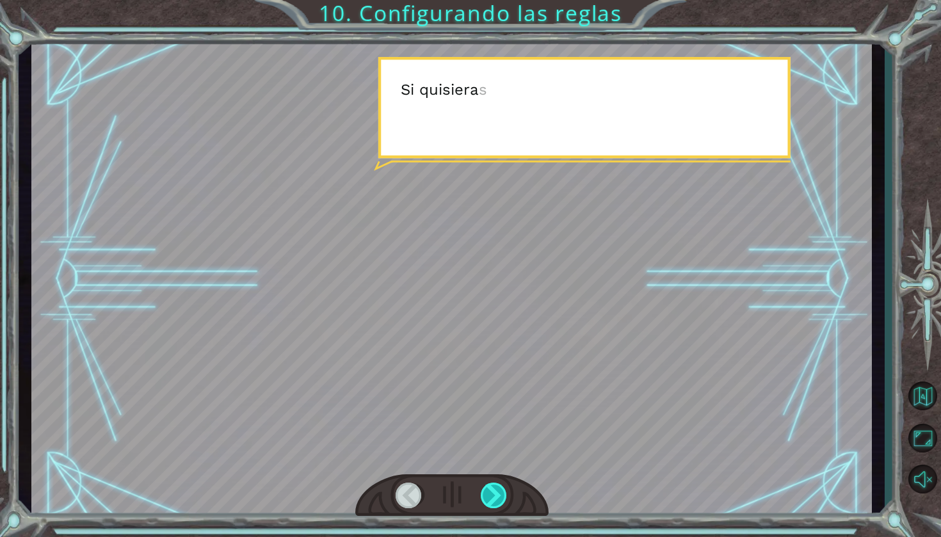
click at [492, 502] on div at bounding box center [495, 496] width 28 height 26
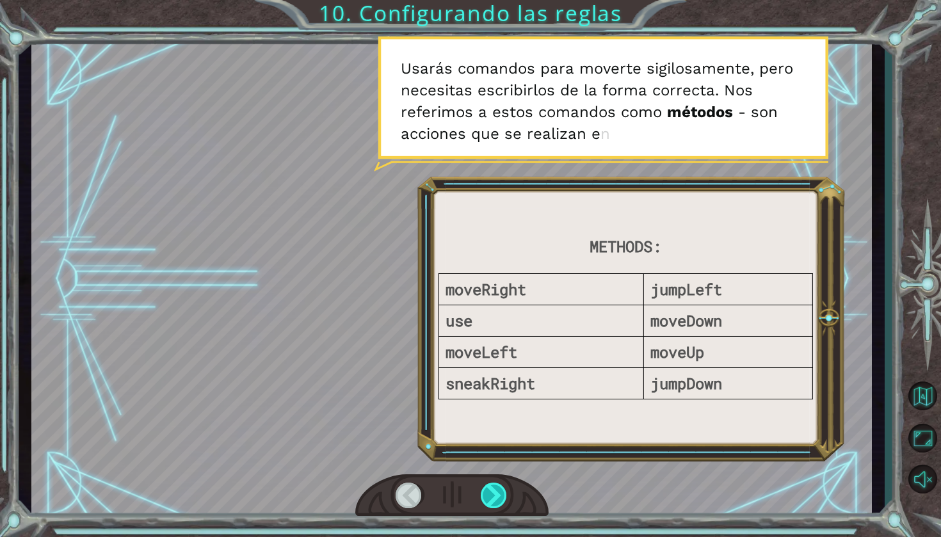
click at [508, 497] on div at bounding box center [495, 496] width 28 height 26
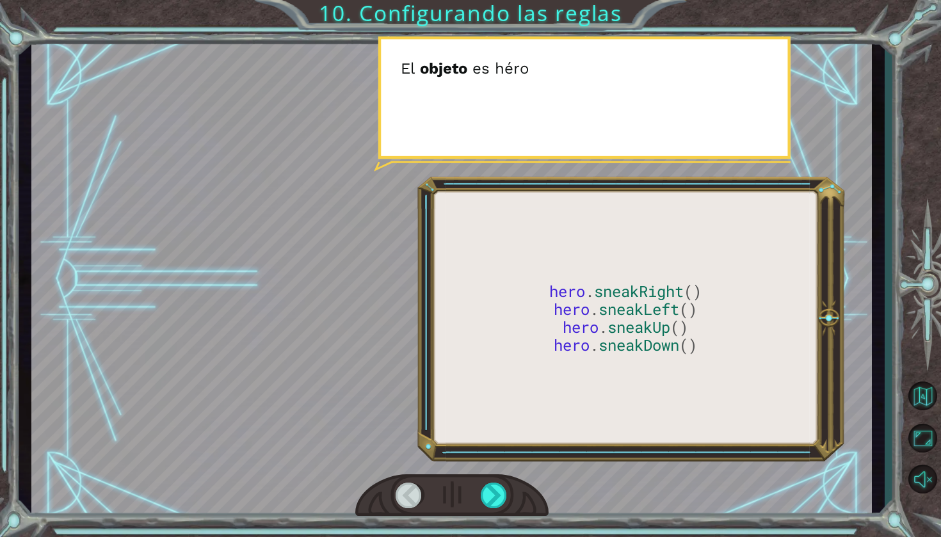
click at [478, 485] on div at bounding box center [451, 495] width 193 height 42
click at [485, 494] on div at bounding box center [495, 496] width 28 height 26
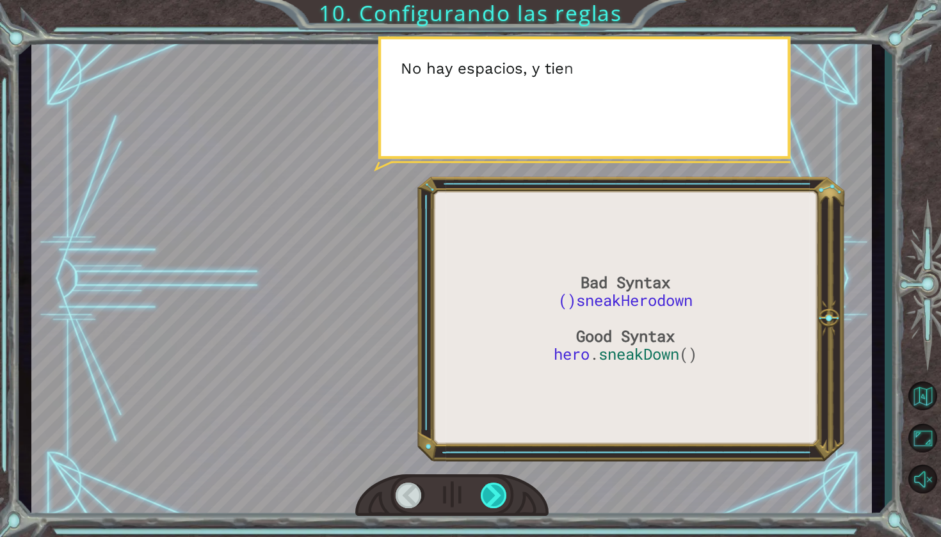
click at [485, 494] on div at bounding box center [495, 496] width 28 height 26
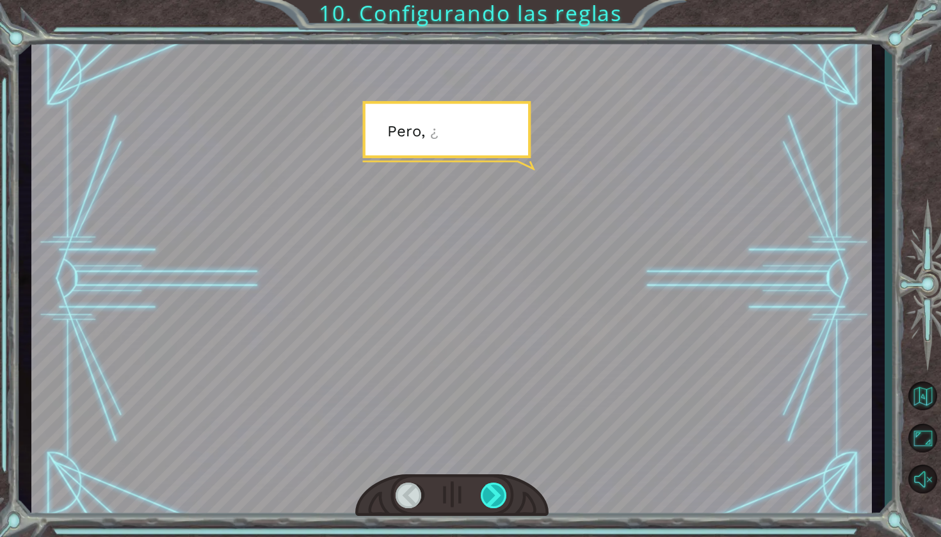
click at [485, 494] on div at bounding box center [495, 496] width 28 height 26
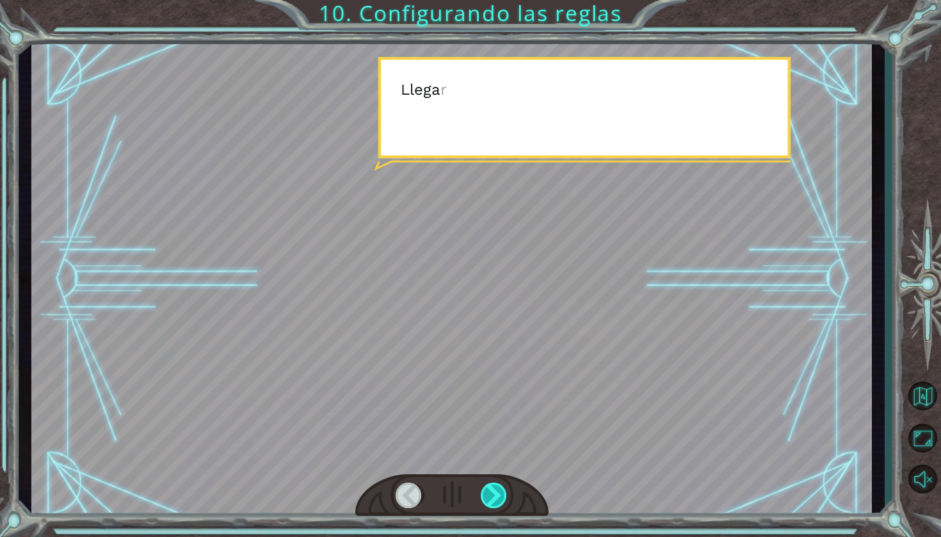
click at [485, 494] on div at bounding box center [495, 496] width 28 height 26
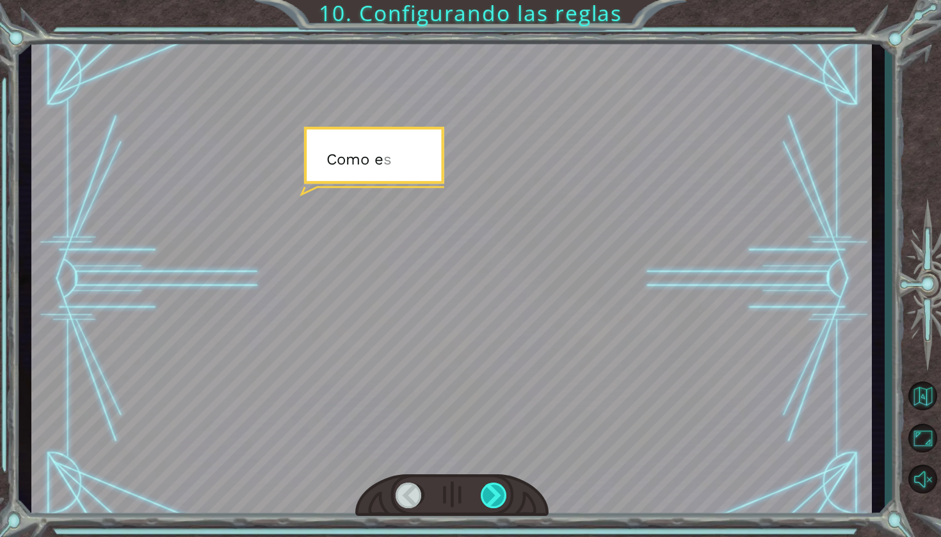
click at [485, 494] on div at bounding box center [495, 496] width 28 height 26
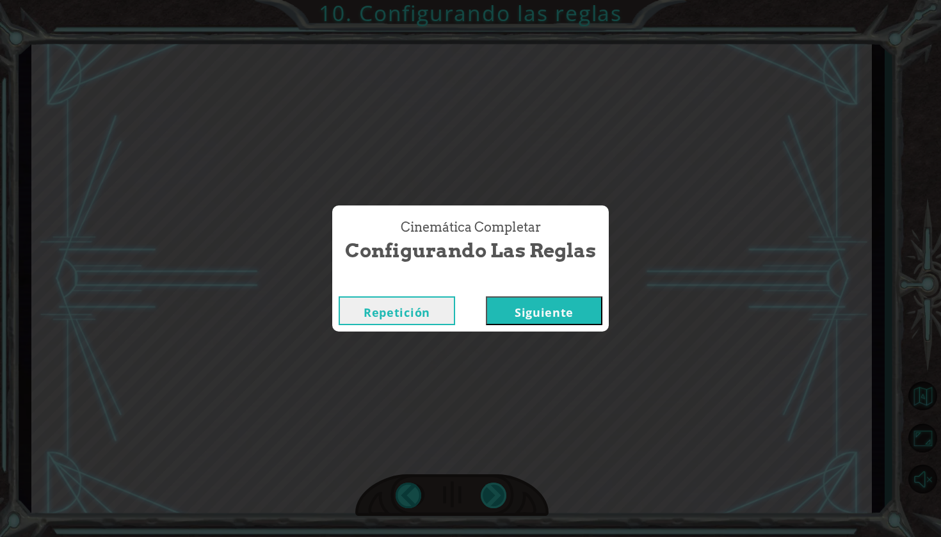
click at [485, 494] on div "Cinemática Completar Configurando las reglas Repetición [GEOGRAPHIC_DATA]" at bounding box center [470, 268] width 941 height 537
click at [547, 335] on div "Cinemática Completar Configurando las reglas Repetición [GEOGRAPHIC_DATA]" at bounding box center [470, 268] width 941 height 537
click at [556, 318] on button "Siguiente" at bounding box center [544, 310] width 117 height 29
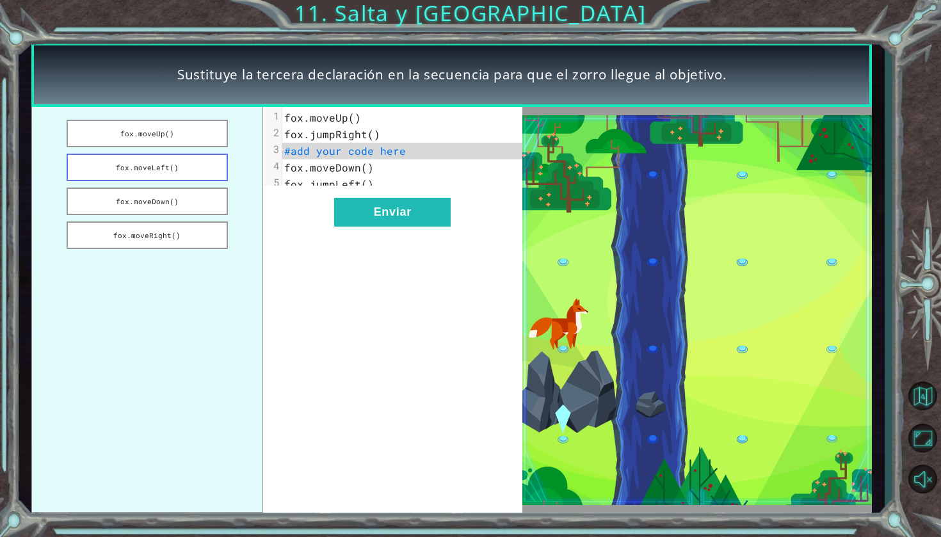
click at [193, 177] on button "fox.moveLeft()" at bounding box center [147, 168] width 161 height 28
click at [309, 175] on pre "fox.moveDown()" at bounding box center [407, 167] width 250 height 17
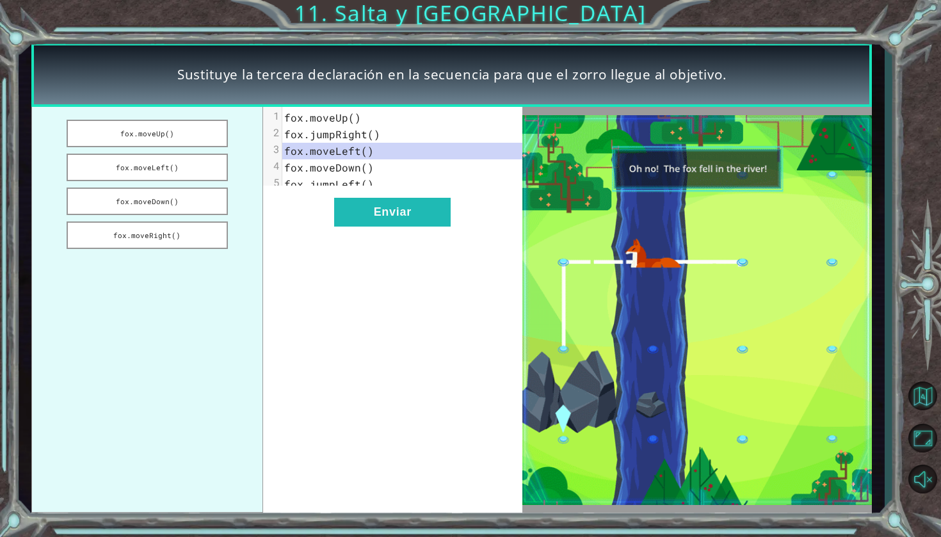
click at [321, 184] on span "fox.jumpLeft()" at bounding box center [329, 183] width 90 height 13
click at [173, 161] on button "fox.moveLeft()" at bounding box center [147, 168] width 161 height 28
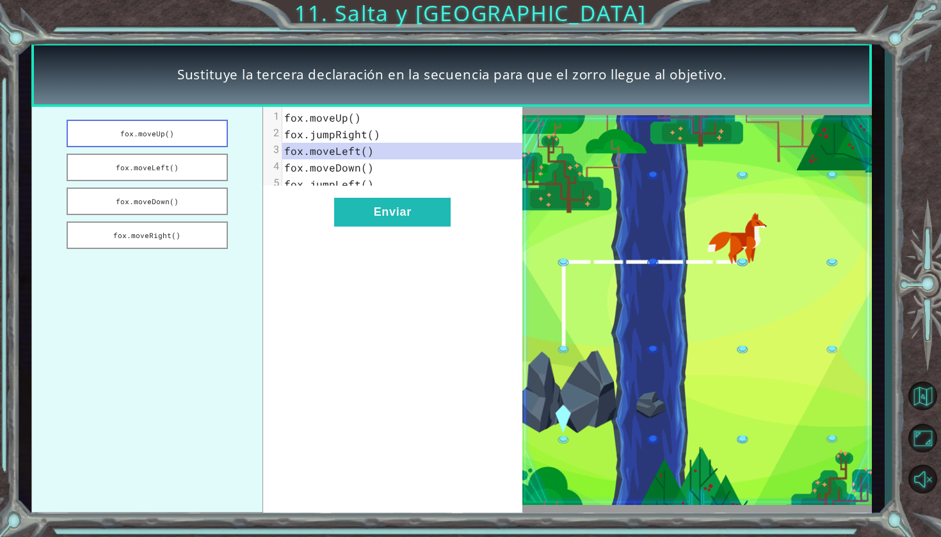
click at [141, 140] on button "fox.moveUp()" at bounding box center [147, 134] width 161 height 28
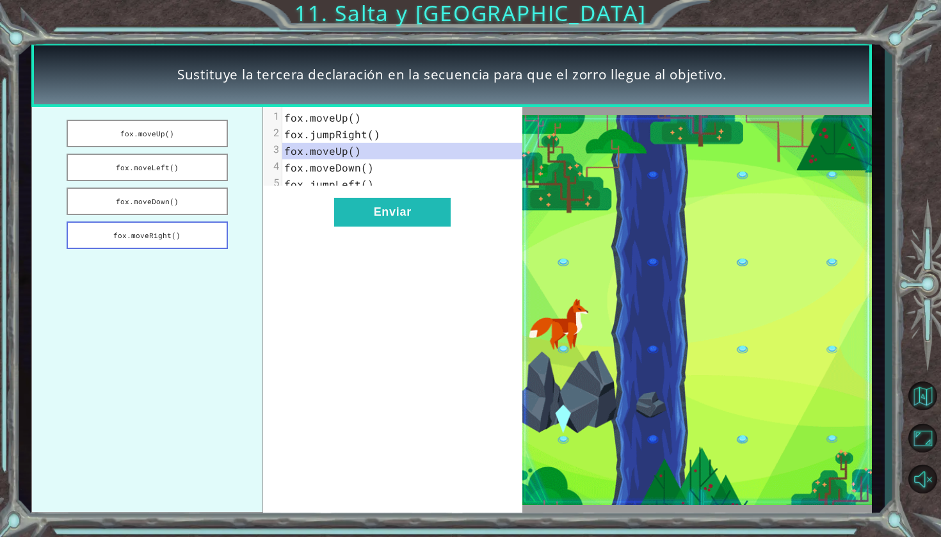
click at [143, 231] on button "fox.moveRight()" at bounding box center [147, 236] width 161 height 28
click at [111, 231] on button "fox.moveRight()" at bounding box center [147, 236] width 161 height 28
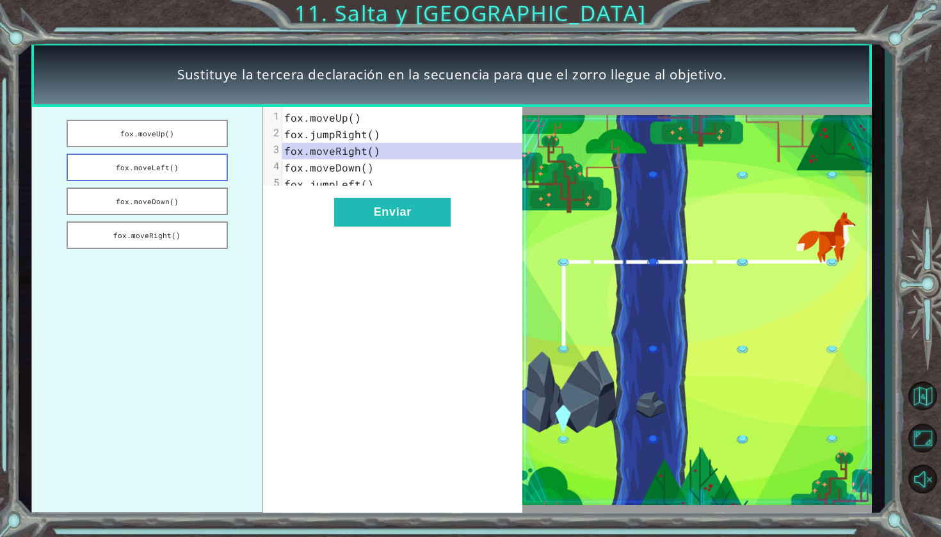
click at [106, 163] on button "fox.moveLeft()" at bounding box center [147, 168] width 161 height 28
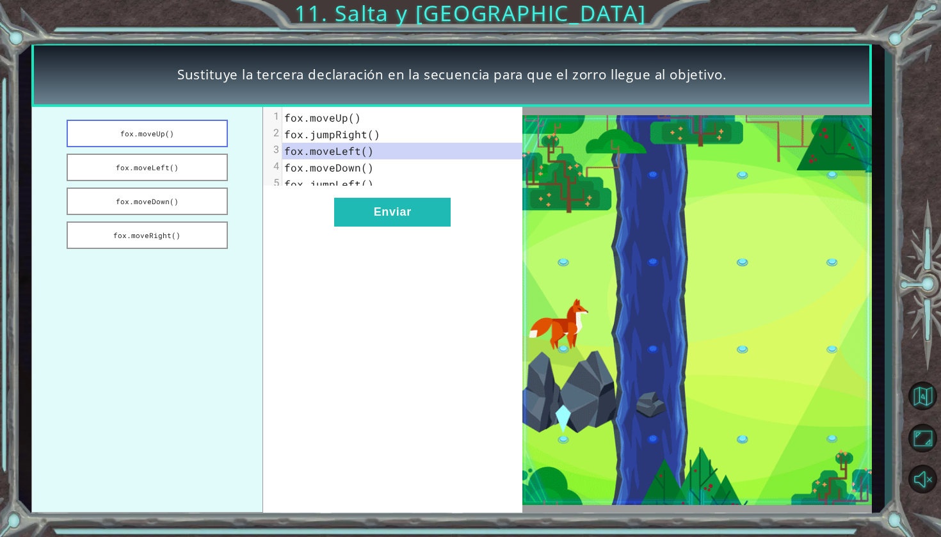
click at [127, 125] on button "fox.moveUp()" at bounding box center [147, 134] width 161 height 28
click at [152, 203] on button "fox.moveDown()" at bounding box center [147, 202] width 161 height 28
click at [378, 227] on button "Enviar" at bounding box center [392, 212] width 117 height 29
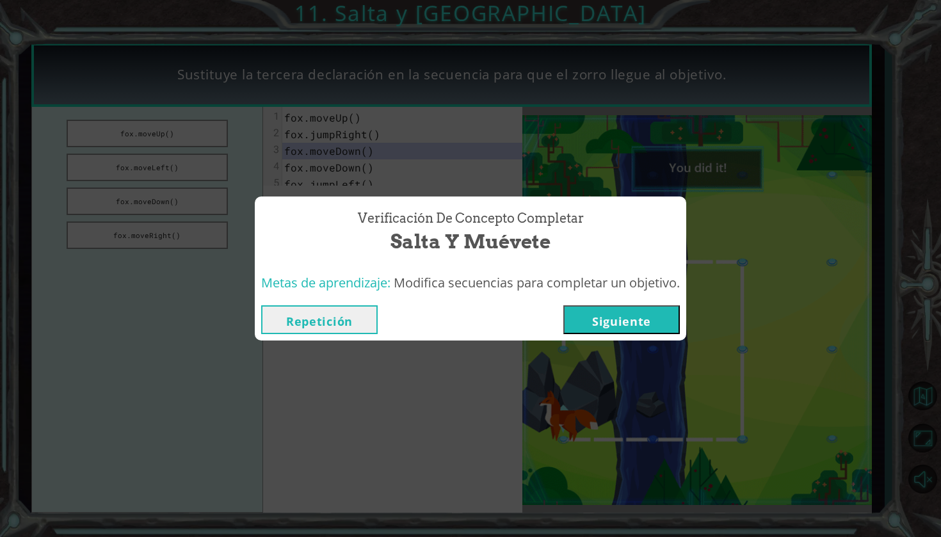
click at [652, 330] on button "Siguiente" at bounding box center [621, 319] width 117 height 29
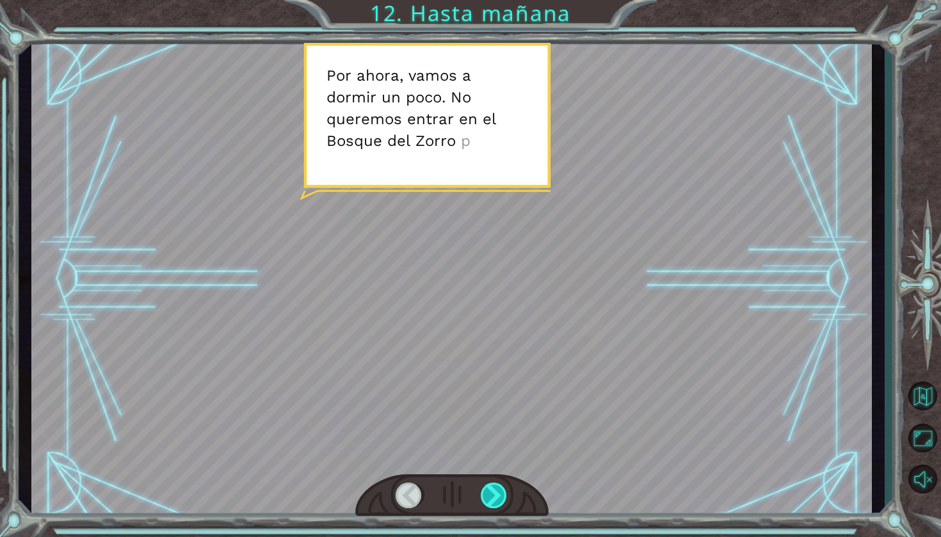
click at [495, 496] on div at bounding box center [495, 496] width 28 height 26
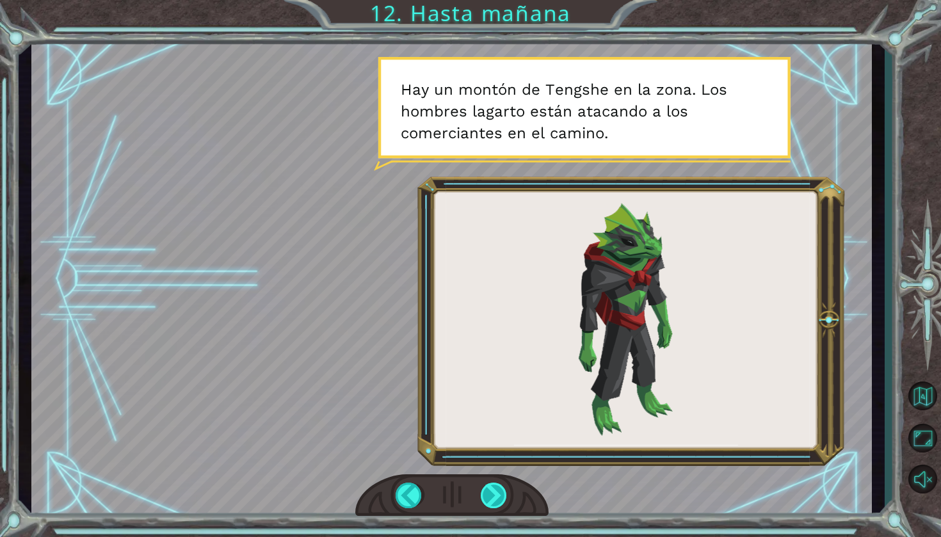
click at [496, 505] on div at bounding box center [495, 496] width 28 height 26
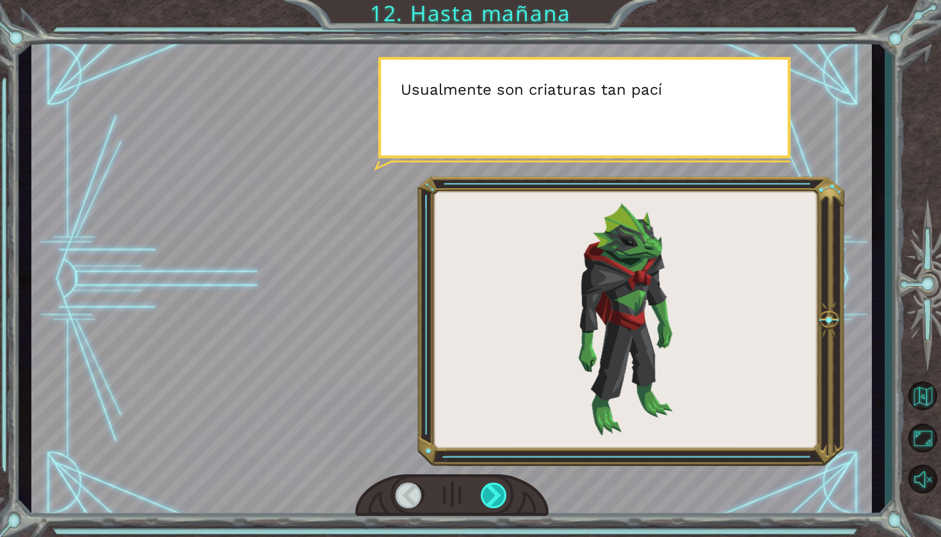
click at [495, 501] on div at bounding box center [495, 496] width 28 height 26
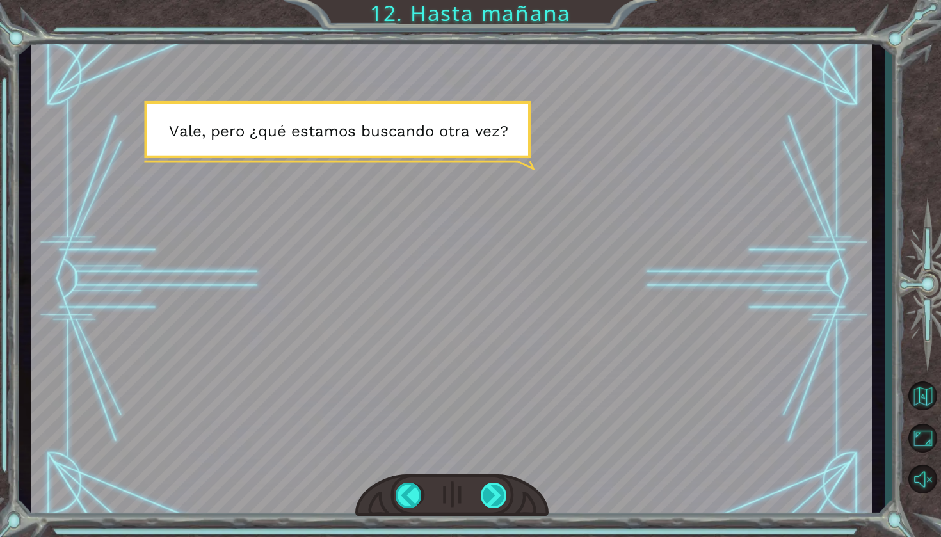
click at [495, 501] on div at bounding box center [495, 496] width 28 height 26
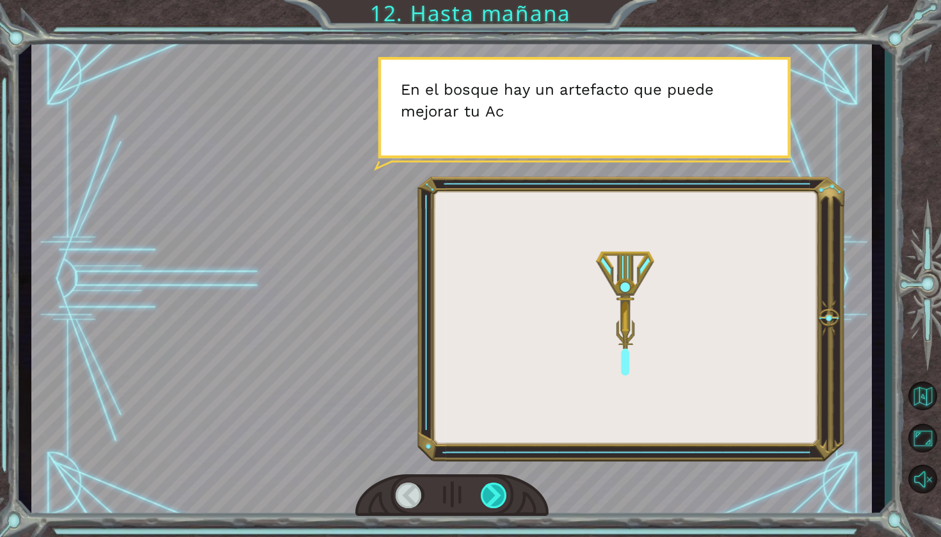
click at [495, 501] on div at bounding box center [495, 496] width 28 height 26
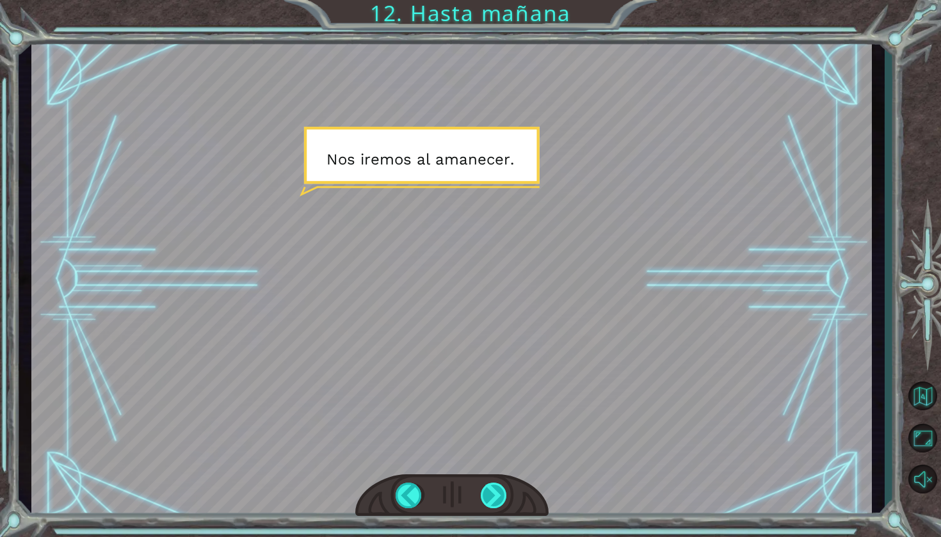
click at [495, 501] on div at bounding box center [495, 496] width 28 height 26
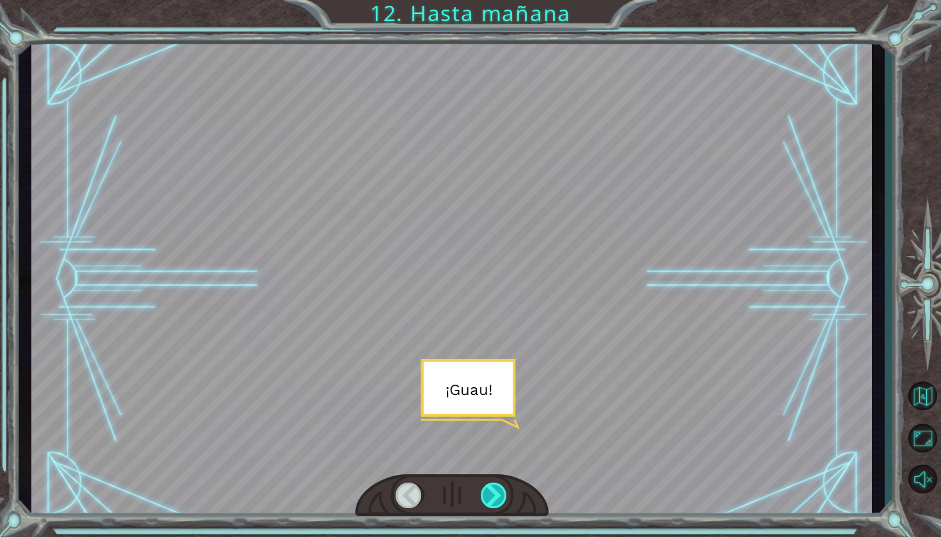
click at [495, 501] on div at bounding box center [495, 496] width 28 height 26
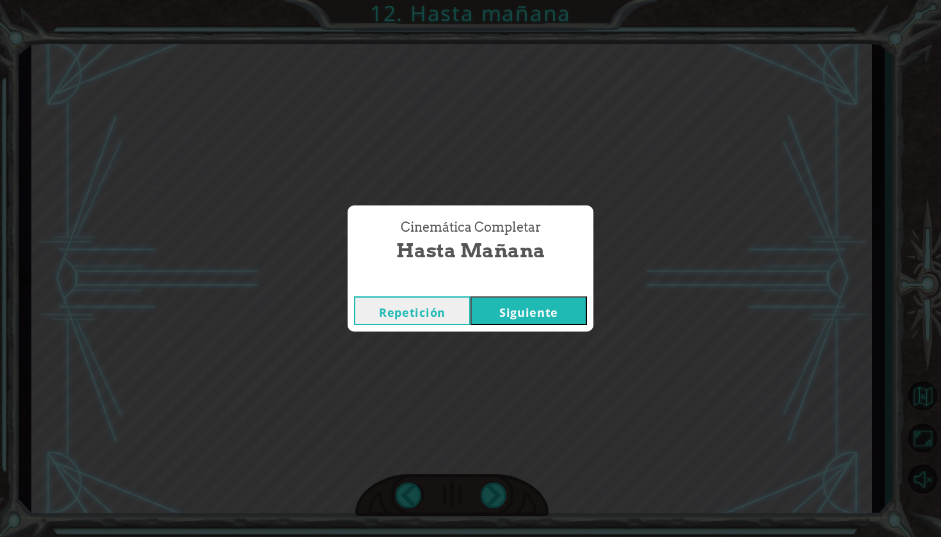
click at [516, 311] on button "Siguiente" at bounding box center [529, 310] width 117 height 29
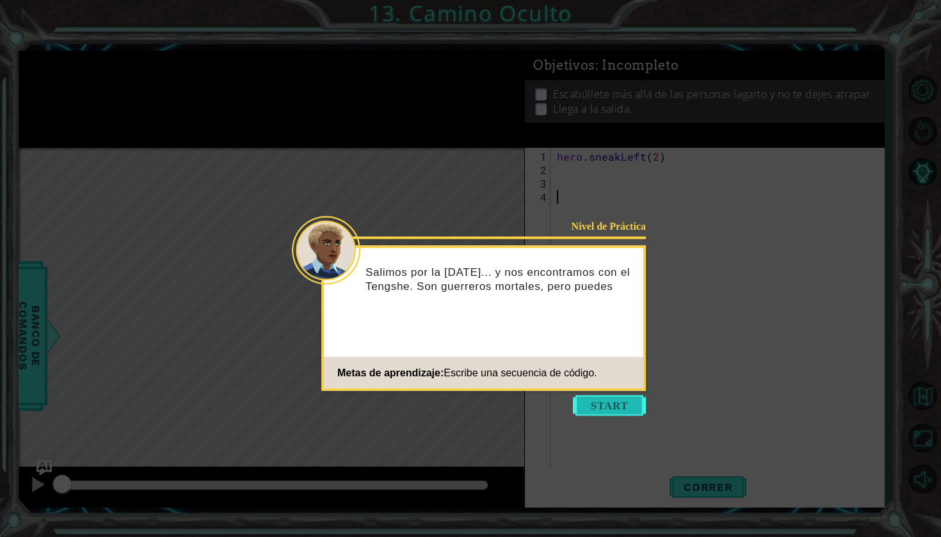
click at [627, 410] on button "Start" at bounding box center [609, 406] width 73 height 20
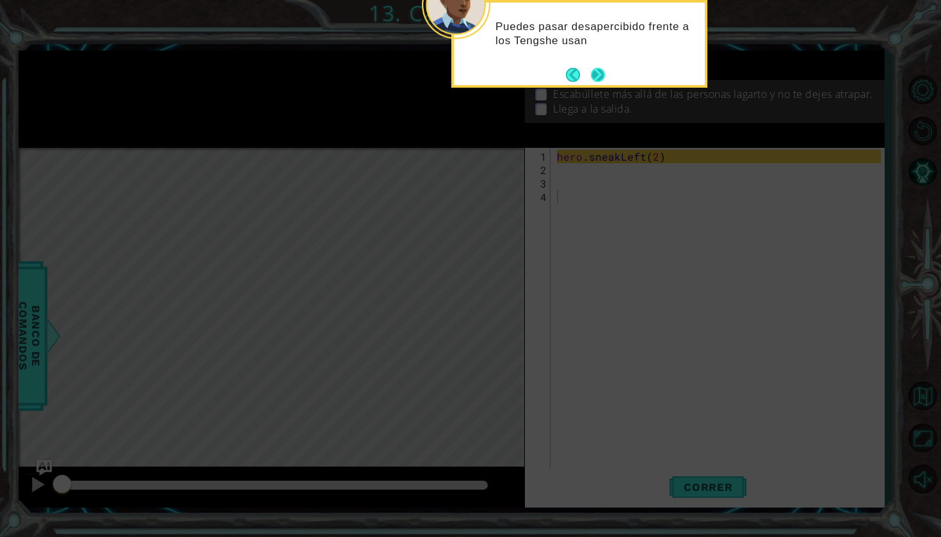
click at [590, 80] on button "Back" at bounding box center [578, 75] width 25 height 14
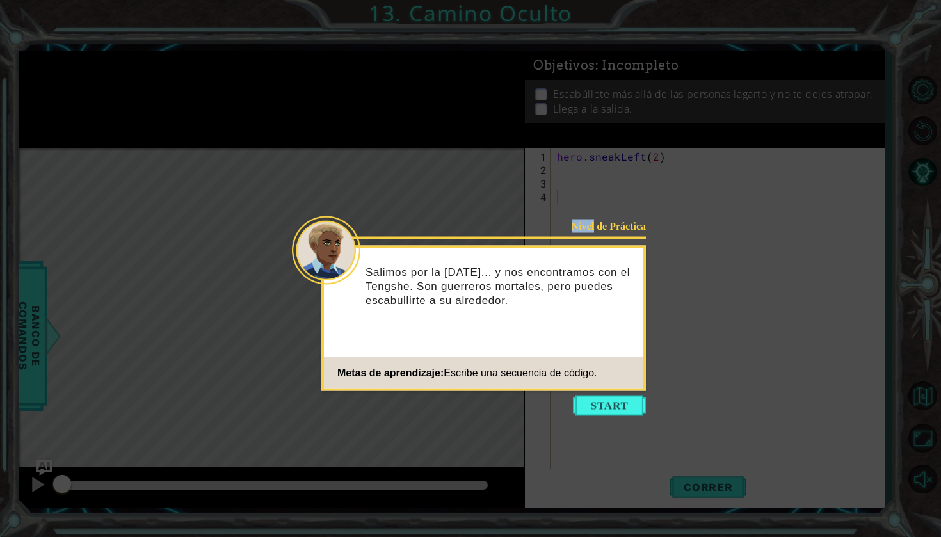
click at [590, 80] on icon at bounding box center [470, 268] width 941 height 537
click at [607, 401] on button "Start" at bounding box center [609, 406] width 73 height 20
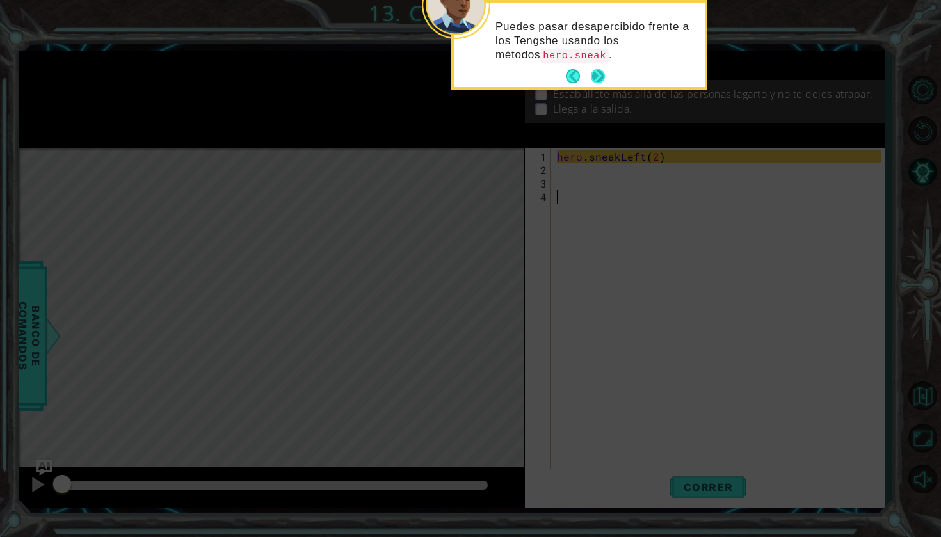
click at [601, 74] on button "Next" at bounding box center [597, 76] width 15 height 15
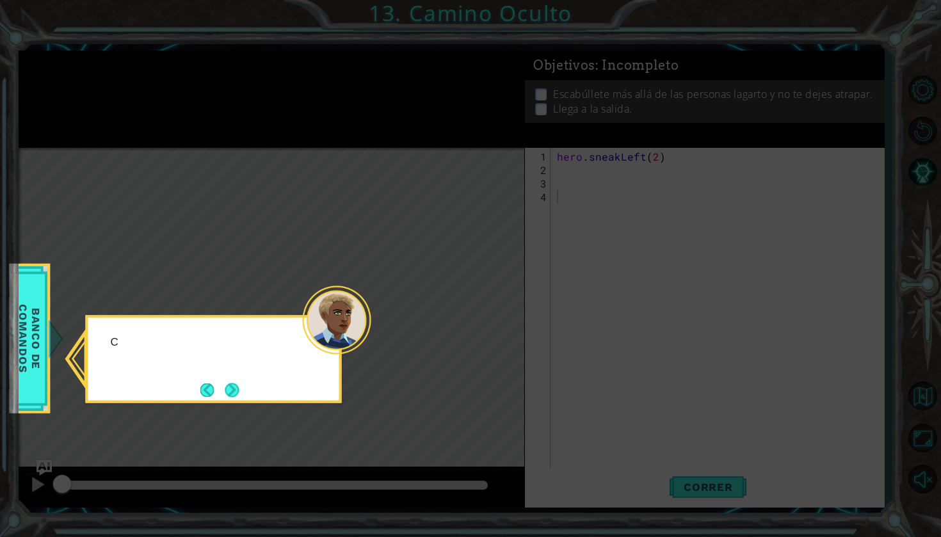
drag, startPoint x: 601, startPoint y: 74, endPoint x: 420, endPoint y: 178, distance: 208.8
click at [601, 74] on icon at bounding box center [470, 268] width 941 height 537
click at [235, 380] on button "Next" at bounding box center [232, 390] width 21 height 21
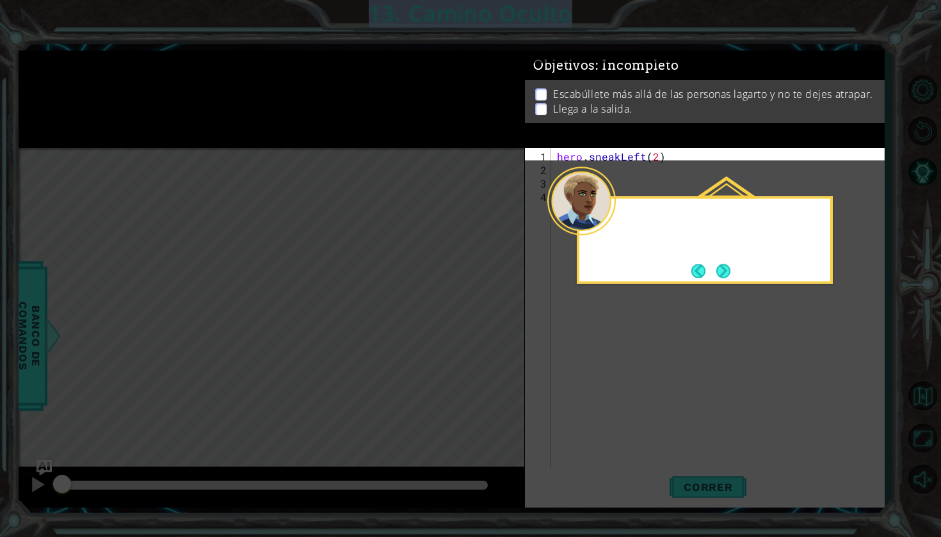
click at [235, 380] on icon at bounding box center [470, 268] width 941 height 537
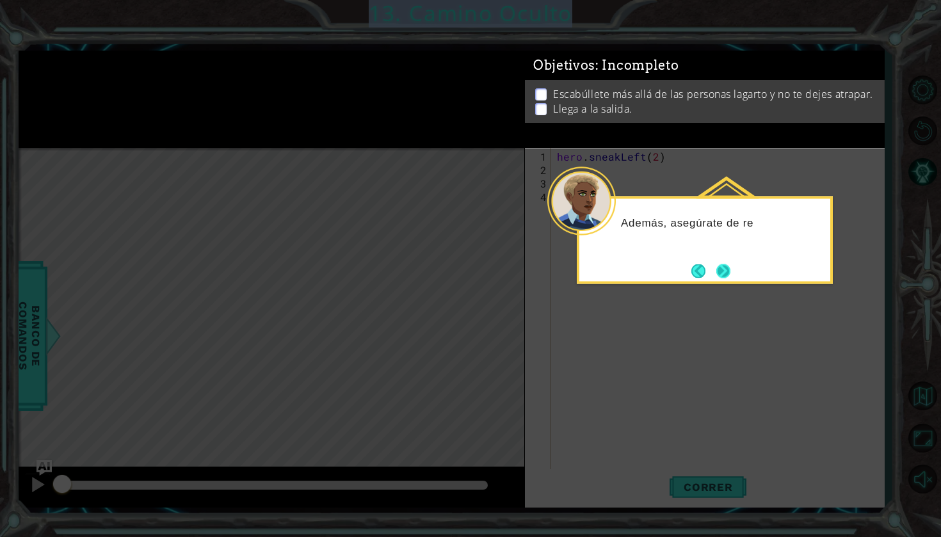
click at [725, 273] on button "Next" at bounding box center [723, 270] width 19 height 19
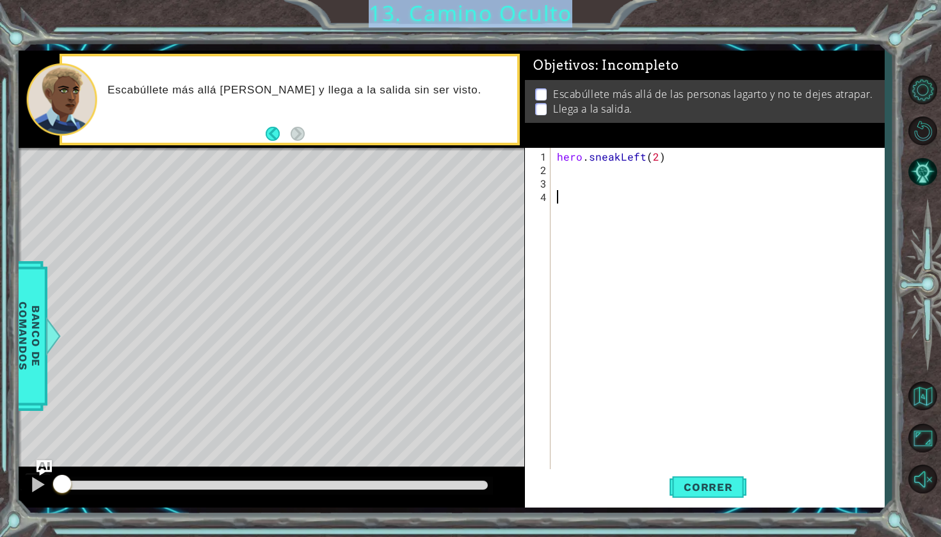
click at [584, 170] on div "hero . sneakLeft ( 2 )" at bounding box center [720, 325] width 333 height 350
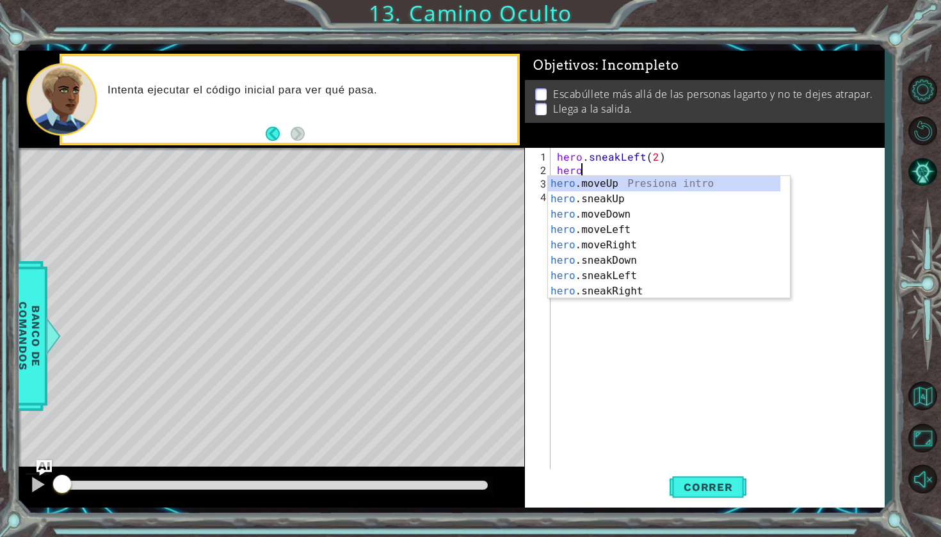
scroll to position [0, 1]
click at [601, 181] on div "hero .moveUp Presiona intro hero .sneakUp Presiona intro hero .moveDown Presion…" at bounding box center [664, 253] width 232 height 154
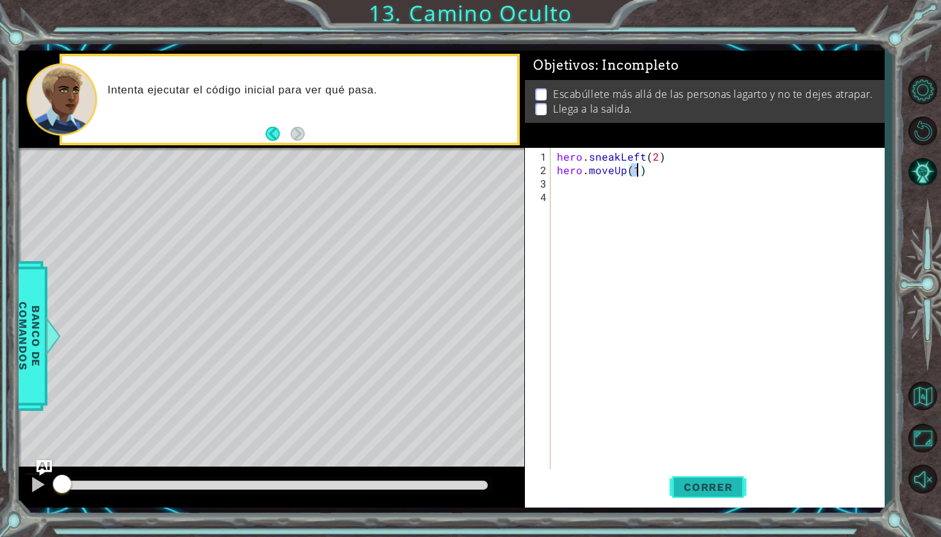
click at [719, 483] on span "Correr" at bounding box center [708, 487] width 75 height 13
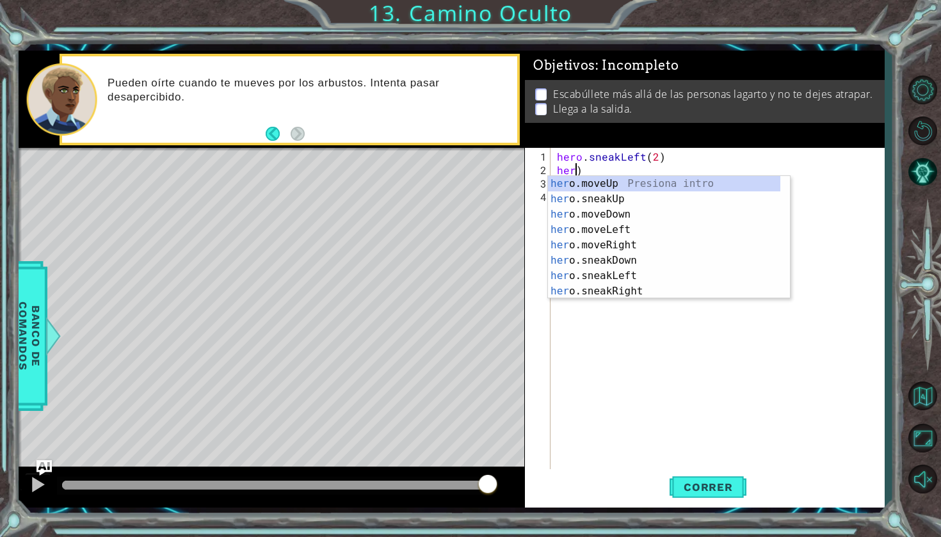
scroll to position [0, 0]
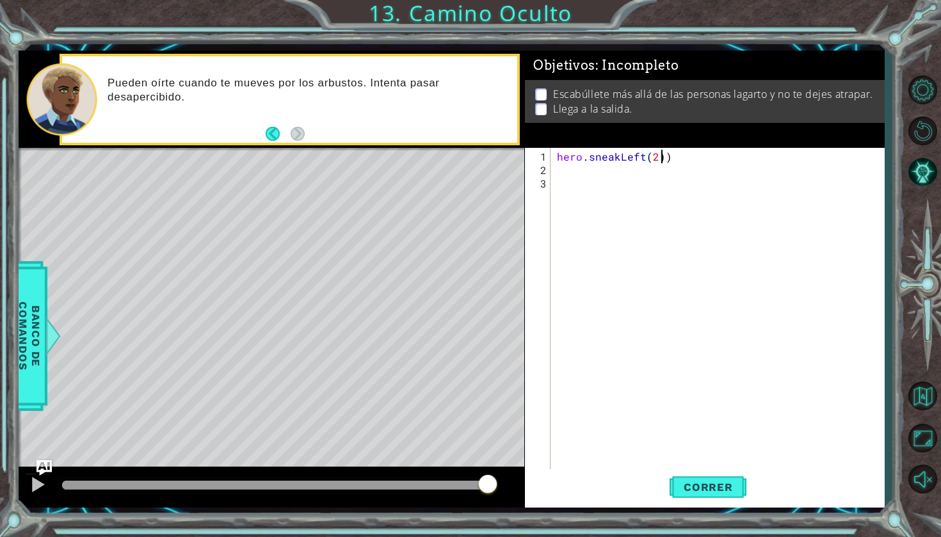
click at [678, 150] on div "hero . sneakLeft ( 2 ))" at bounding box center [720, 325] width 333 height 350
click at [684, 157] on div "hero . sneakLeft ( 2" at bounding box center [720, 325] width 333 height 350
type textarea "hero.sneakLeft(2)"
click at [563, 174] on div "hero . sneakLeft ( 2 )" at bounding box center [720, 325] width 333 height 350
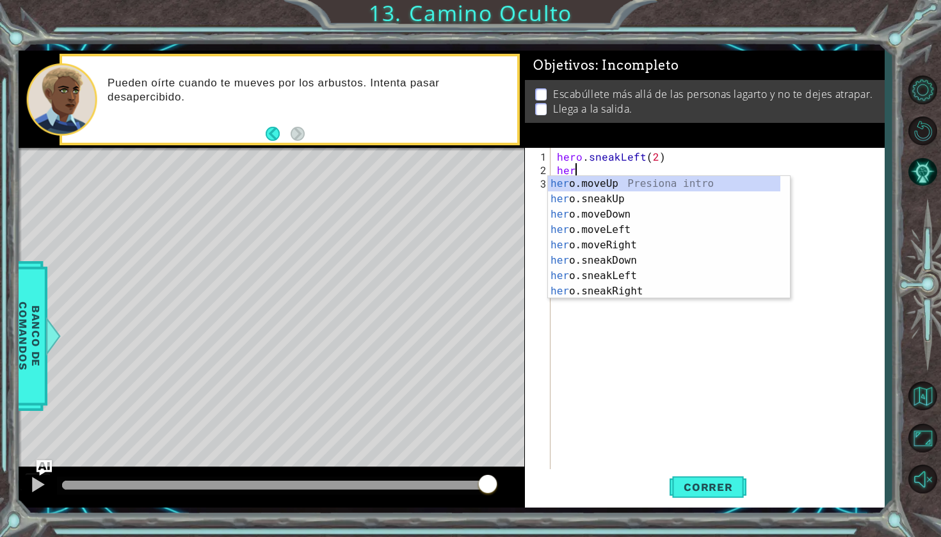
scroll to position [0, 1]
click at [592, 216] on div "hero .moveUp Presiona intro hero .sneakUp Presiona intro hero .moveDown Presion…" at bounding box center [664, 253] width 232 height 154
type textarea "hero.moveDown(1)"
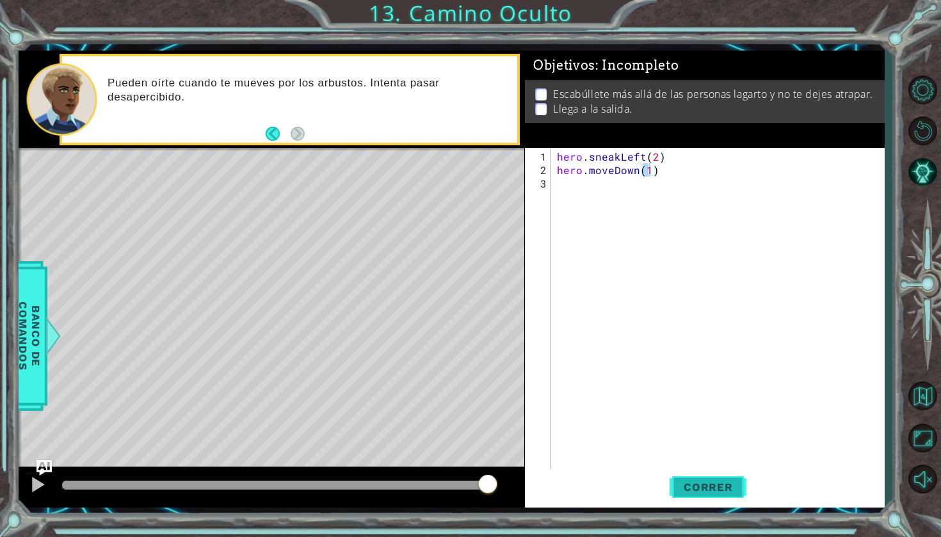
click at [695, 489] on span "Correr" at bounding box center [708, 487] width 75 height 13
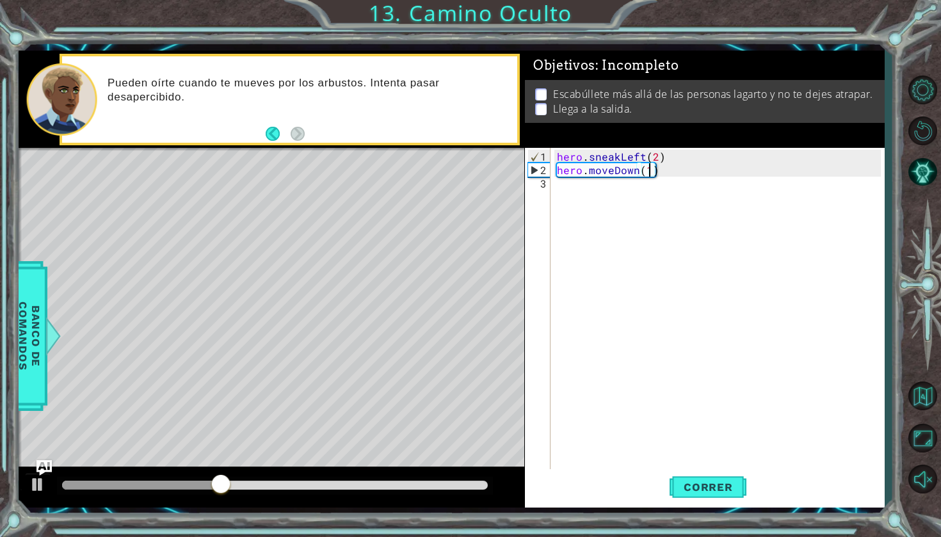
click at [700, 177] on div "hero . sneakLeft ( 2 ) hero . moveDown ( 1 )" at bounding box center [720, 325] width 333 height 350
click at [693, 173] on div "hero . sneakLeft ( 2 ) hero . moveDown ( 1 )" at bounding box center [720, 325] width 333 height 350
click at [686, 172] on div "hero . sneakLeft ( 2 ) hero . moveDown ( 1 )" at bounding box center [720, 325] width 333 height 350
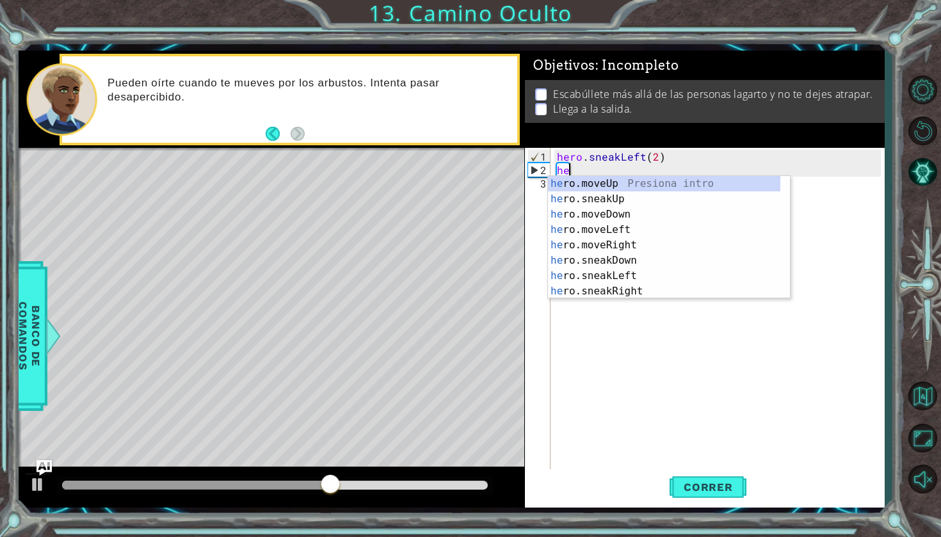
type textarea "h"
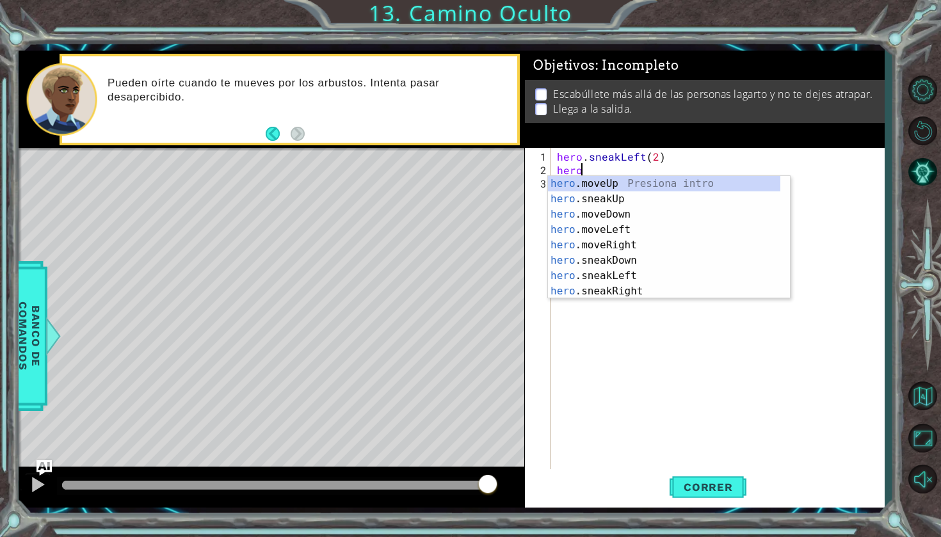
scroll to position [0, 1]
click at [654, 194] on div "hero .moveUp Presiona intro hero .sneakUp Presiona intro hero .moveDown Presion…" at bounding box center [664, 253] width 232 height 154
type textarea "hero.sneakUp(1)"
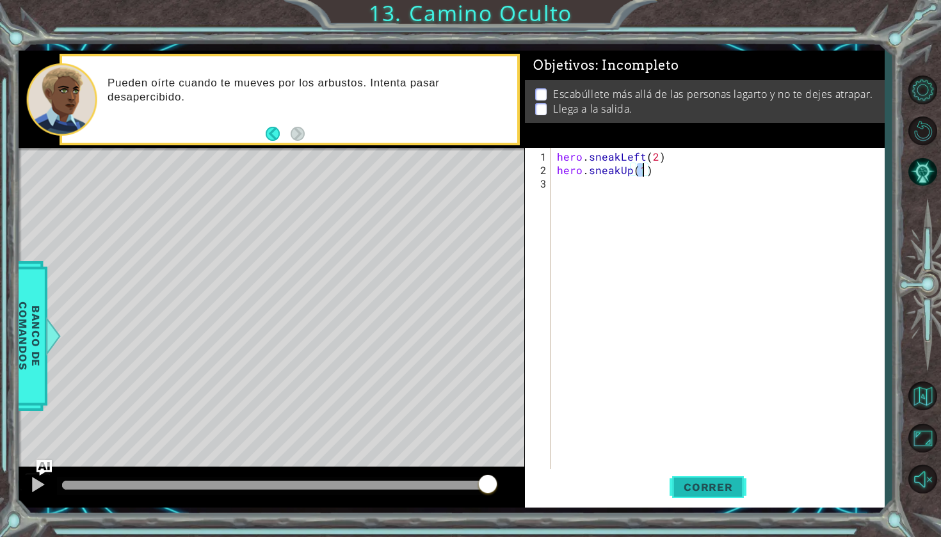
click at [698, 484] on span "Correr" at bounding box center [708, 487] width 75 height 13
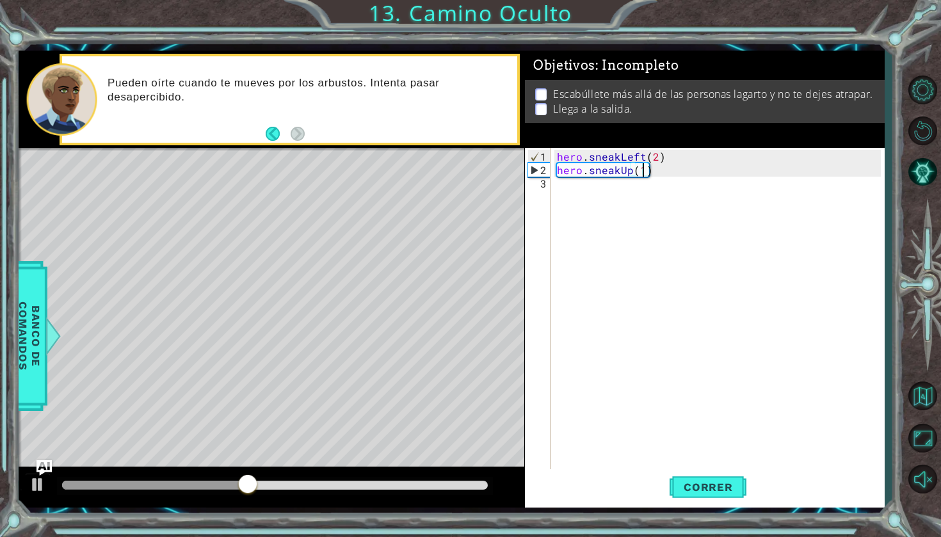
click at [599, 184] on div "hero . sneakLeft ( 2 ) hero . sneakUp ( 1 )" at bounding box center [720, 325] width 333 height 350
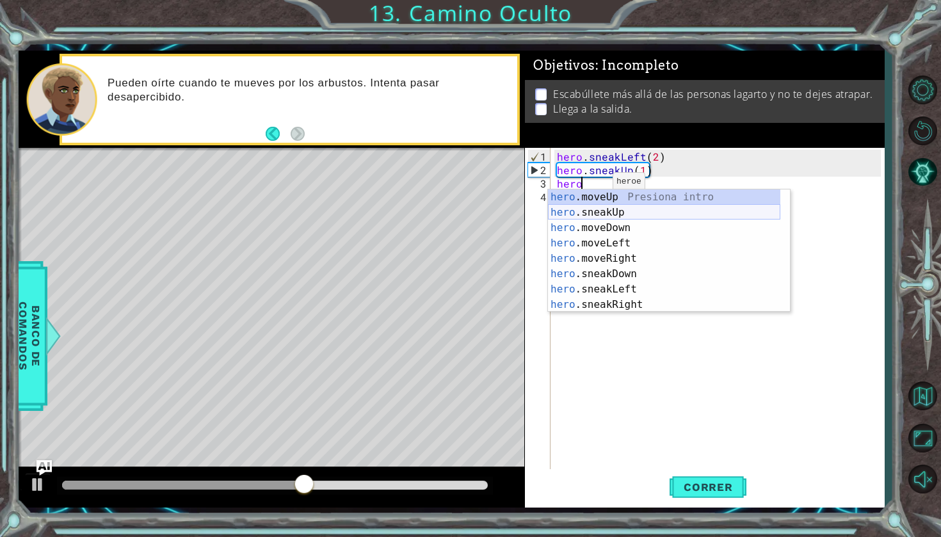
click at [595, 209] on div "hero .moveUp Presiona intro hero .sneakUp Presiona intro hero .moveDown Presion…" at bounding box center [664, 267] width 232 height 154
type textarea "hero.sneakUp(1)"
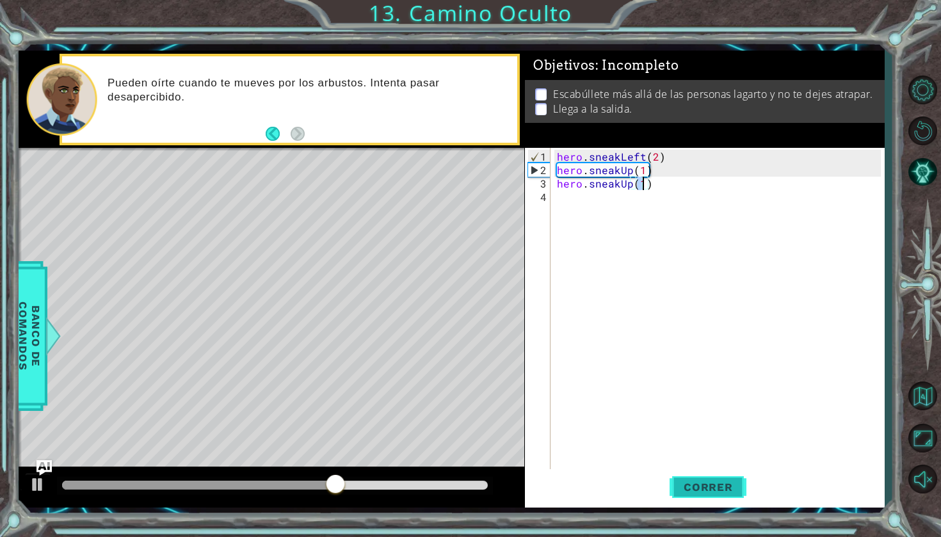
click at [701, 491] on span "Correr" at bounding box center [708, 487] width 75 height 13
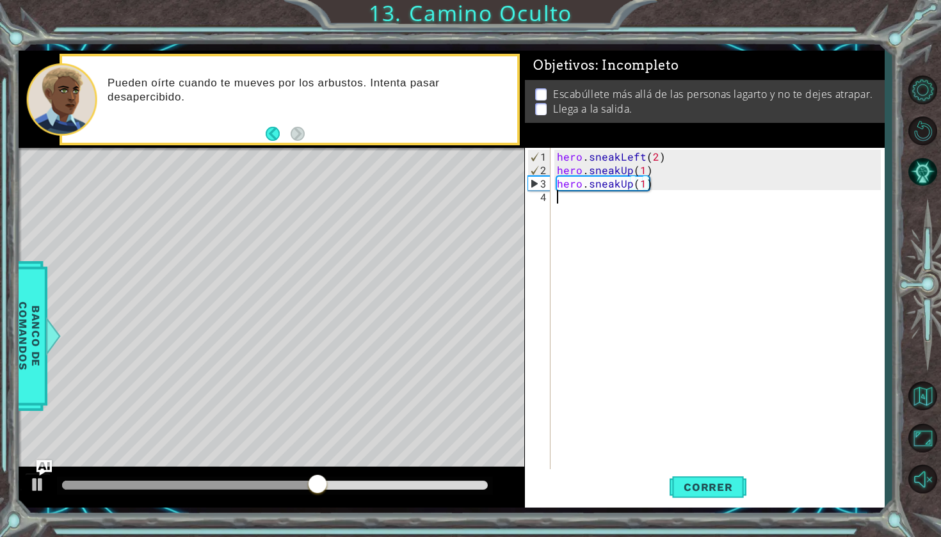
click at [558, 203] on div "hero . sneakLeft ( 2 ) hero . sneakUp ( 1 ) hero . sneakUp ( 1 )" at bounding box center [720, 325] width 333 height 350
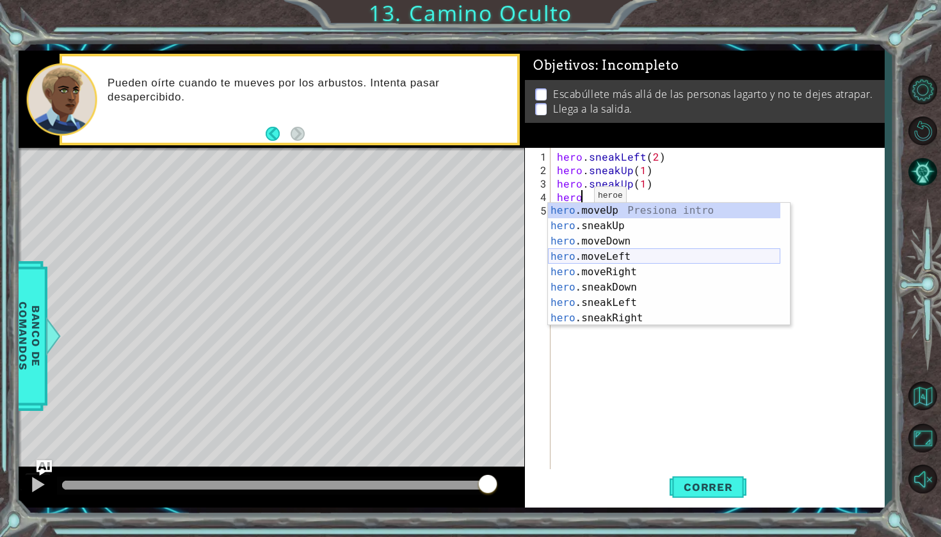
click at [590, 254] on div "hero .moveUp Presiona intro hero .sneakUp Presiona intro hero .moveDown Presion…" at bounding box center [664, 280] width 232 height 154
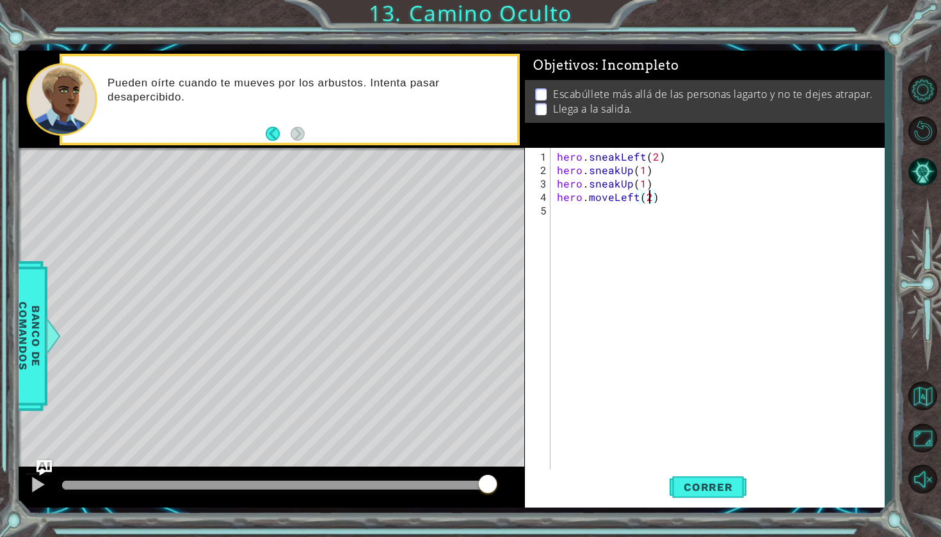
scroll to position [0, 6]
click at [722, 490] on span "Correr" at bounding box center [708, 487] width 75 height 13
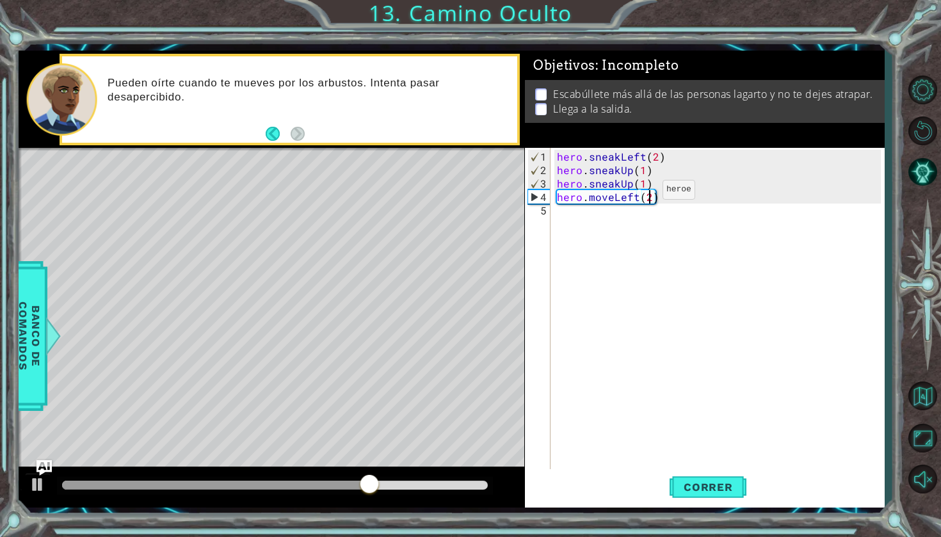
click at [640, 195] on div "hero . sneakLeft ( 2 ) hero . sneakUp ( 1 ) hero . sneakUp ( 1 ) hero . moveLef…" at bounding box center [720, 325] width 333 height 350
click at [639, 194] on div "hero . sneakLeft ( 2 ) hero . sneakUp ( 1 ) hero . sneakUp ( 1 ) hero . moveLef…" at bounding box center [720, 325] width 333 height 350
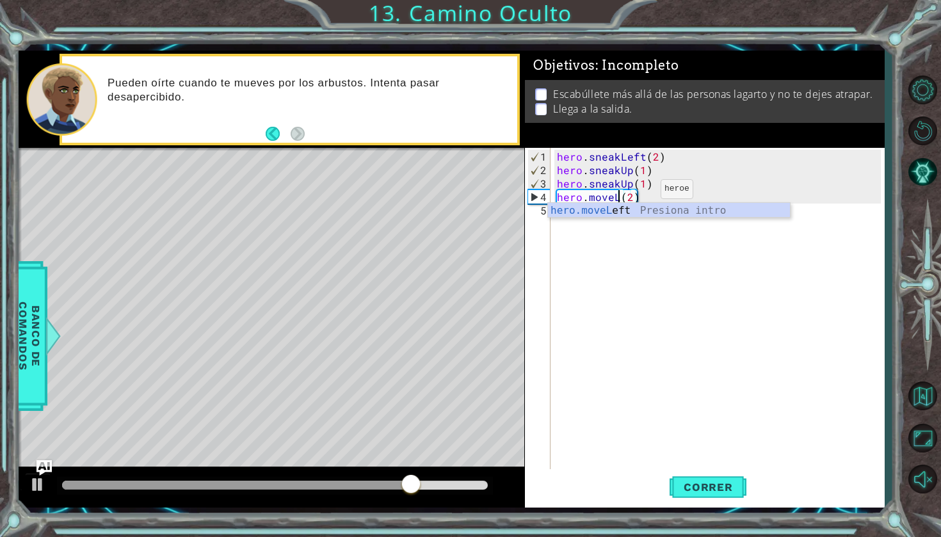
scroll to position [0, 4]
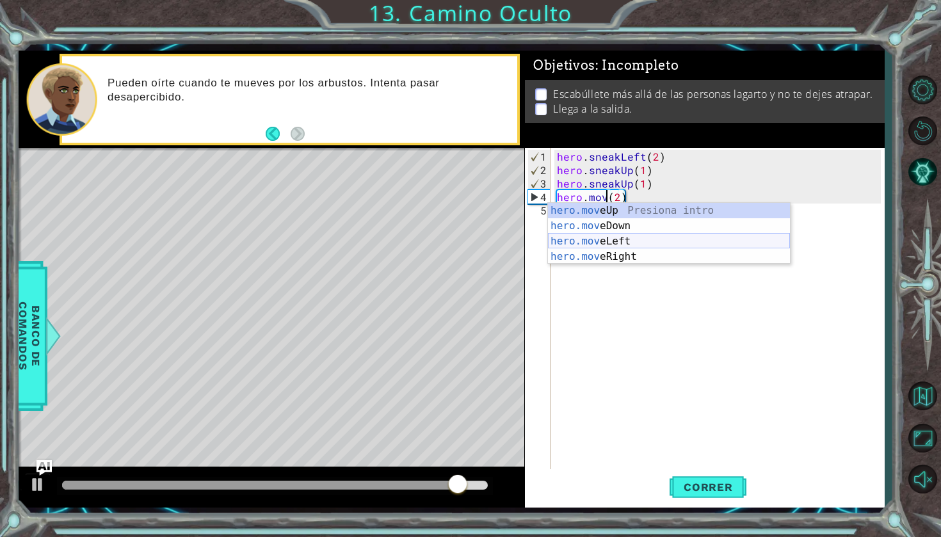
click at [597, 252] on div "hero.mov eUp Presiona intro hero.mov eDown Presiona intro hero.mov eLeft Presio…" at bounding box center [669, 249] width 242 height 92
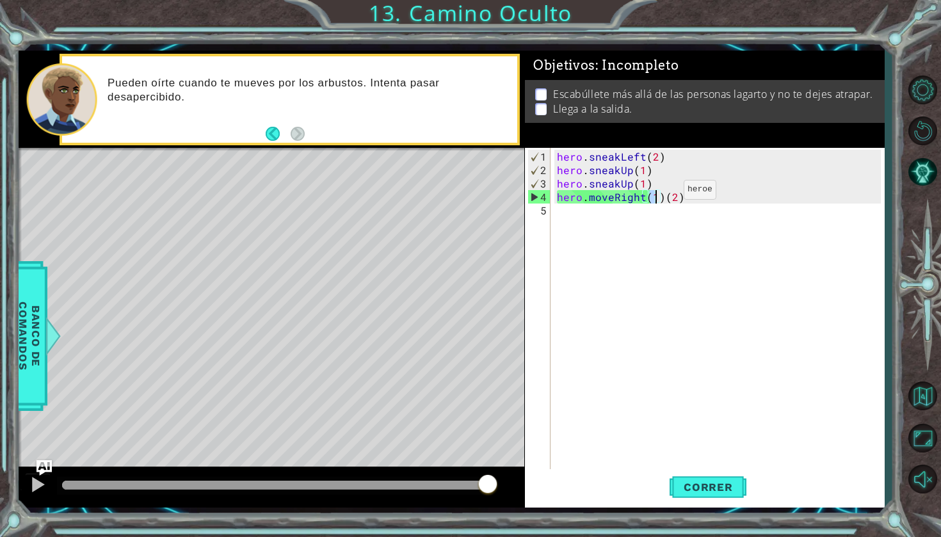
click at [663, 195] on div "hero . sneakLeft ( 2 ) hero . sneakUp ( 1 ) hero . sneakUp ( 1 ) hero . moveRig…" at bounding box center [720, 325] width 333 height 350
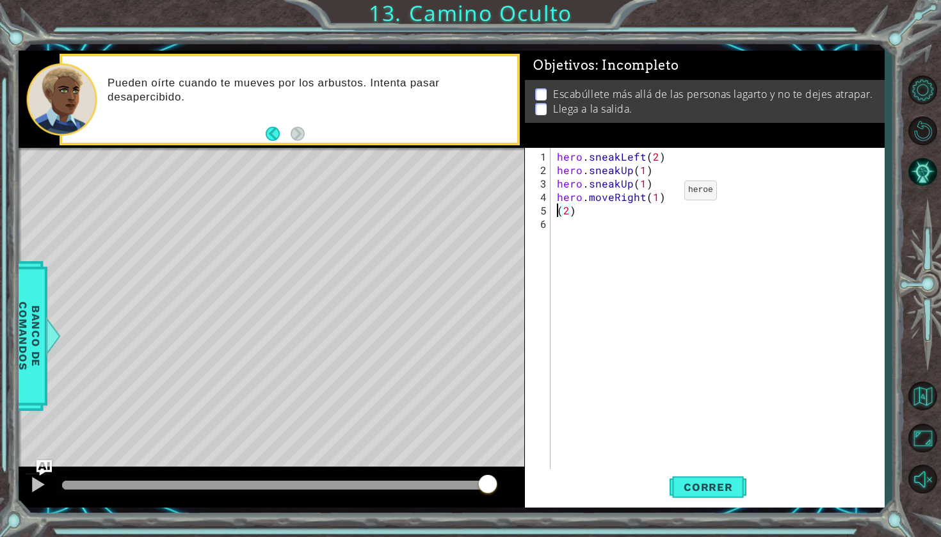
scroll to position [0, 1]
type textarea "hero.moveRight(2)"
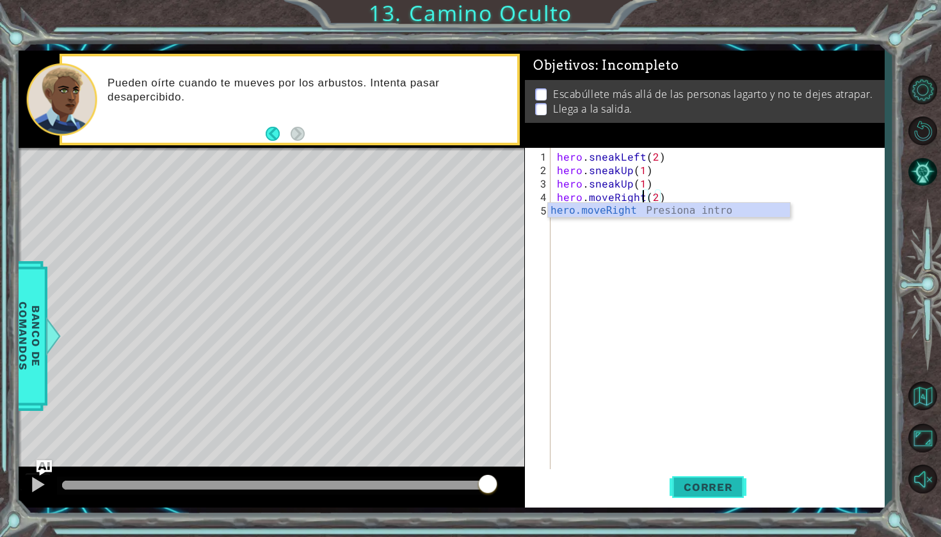
click at [697, 489] on span "Correr" at bounding box center [708, 487] width 75 height 13
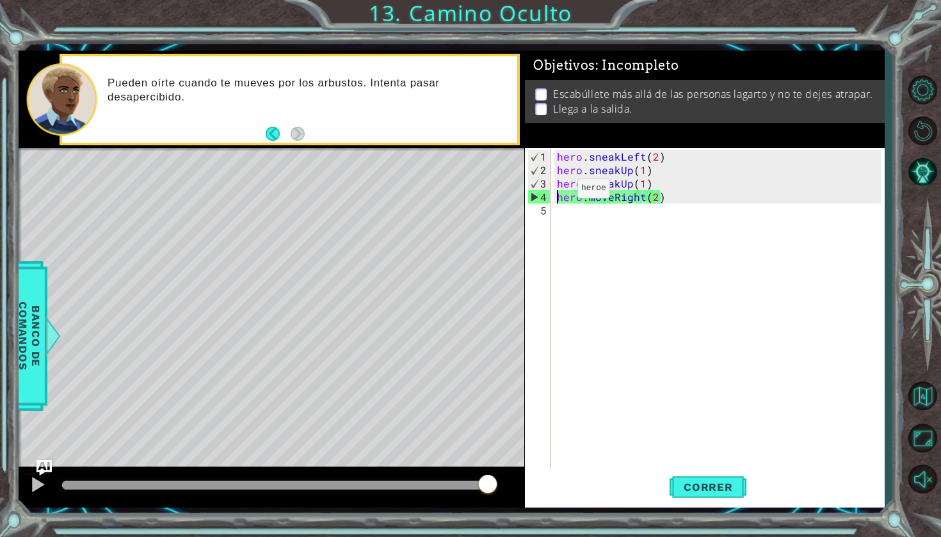
click at [556, 193] on div "hero . sneakLeft ( 2 ) hero . sneakUp ( 1 ) hero . sneakUp ( 1 ) hero . moveRig…" at bounding box center [720, 325] width 333 height 350
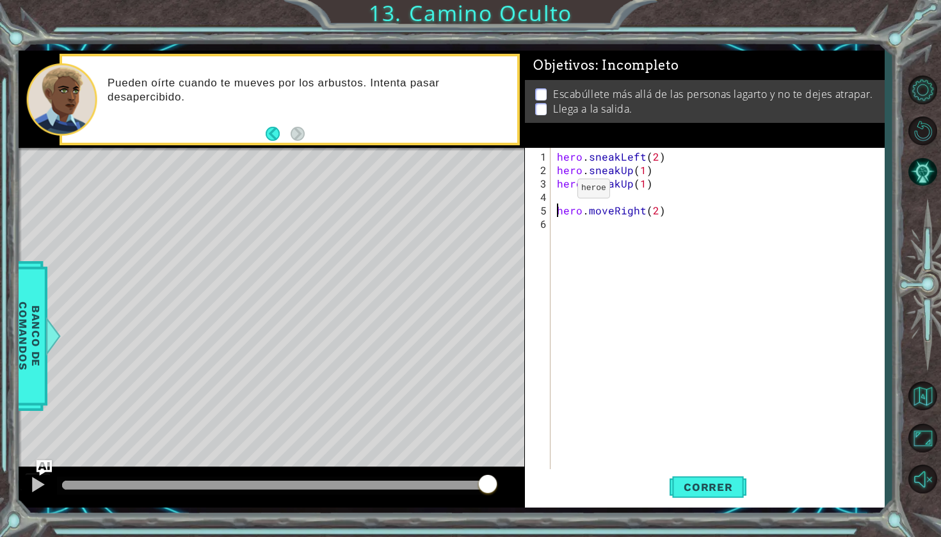
click at [561, 191] on div "hero . sneakLeft ( 2 ) hero . sneakUp ( 1 ) hero . sneakUp ( 1 ) hero . moveRig…" at bounding box center [720, 325] width 333 height 350
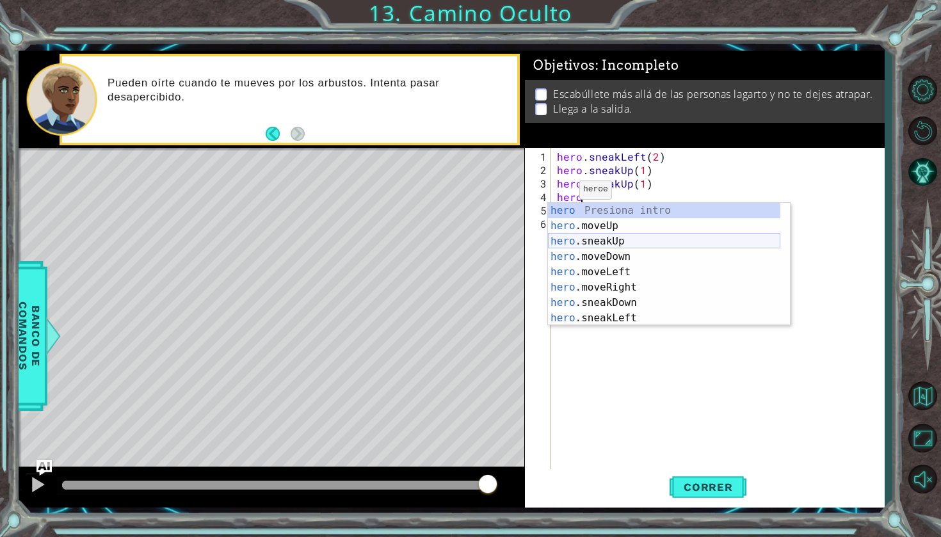
click at [581, 239] on div "hero Presiona intro hero .moveUp Presiona intro hero .sneakUp Presiona intro he…" at bounding box center [664, 280] width 232 height 154
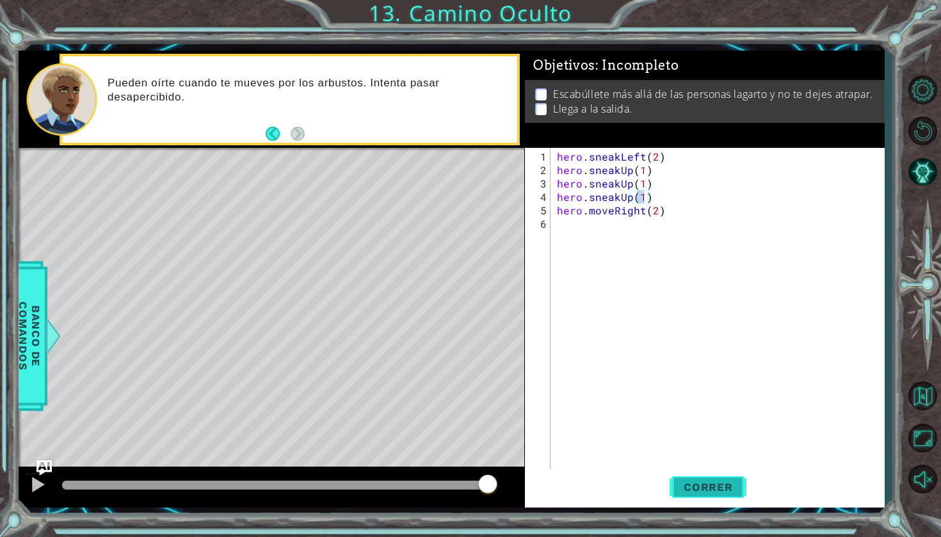
click at [704, 486] on span "Correr" at bounding box center [708, 487] width 75 height 13
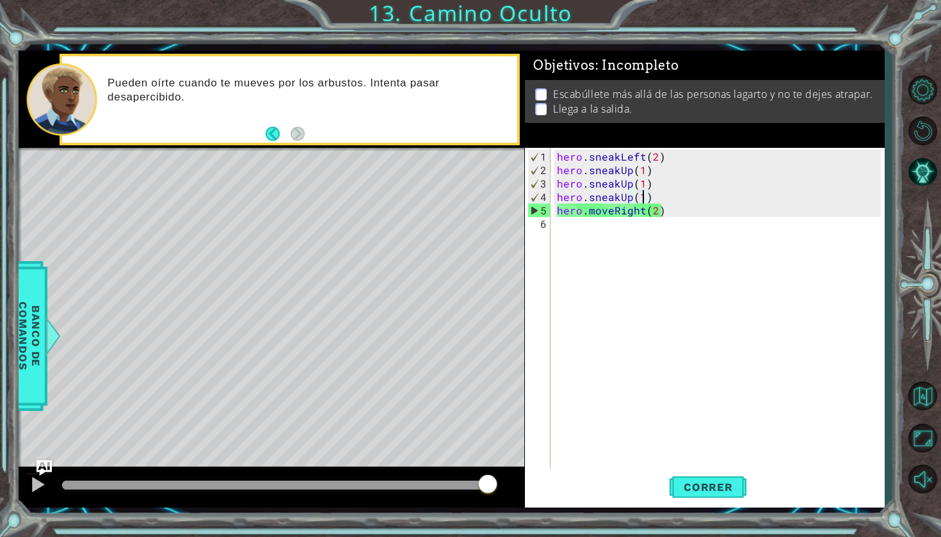
click at [652, 200] on div "hero . sneakLeft ( 2 ) hero . sneakUp ( 1 ) hero . sneakUp ( 1 ) hero . sneakUp…" at bounding box center [720, 325] width 333 height 350
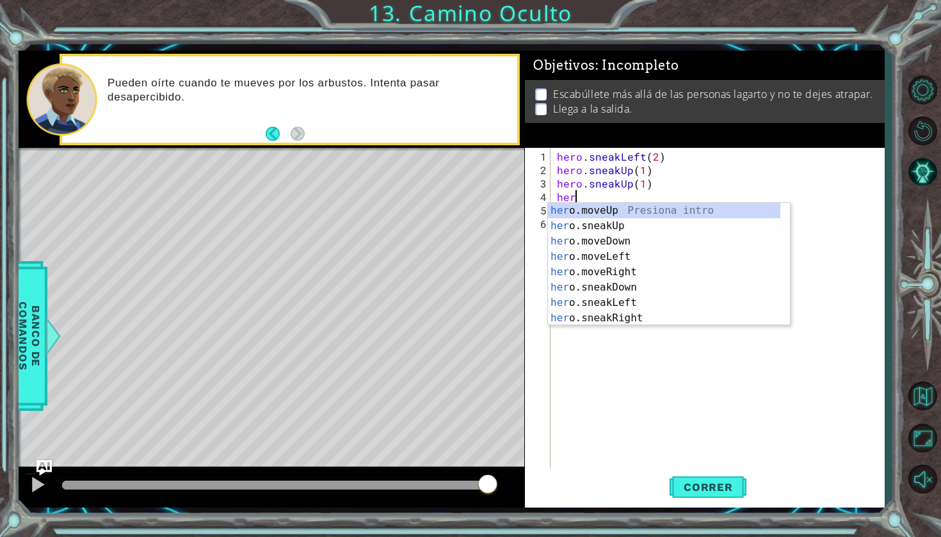
type textarea "h"
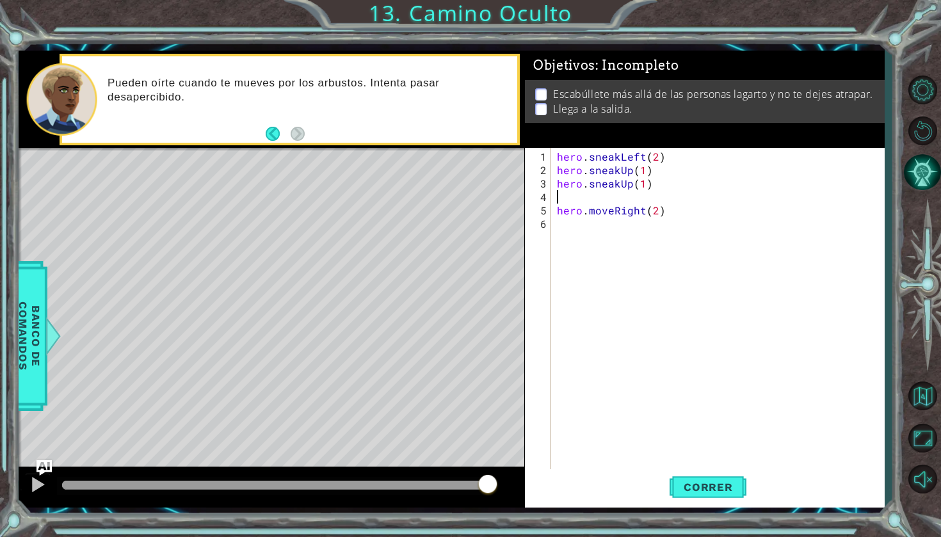
click at [915, 165] on button "Pista AI" at bounding box center [922, 172] width 37 height 37
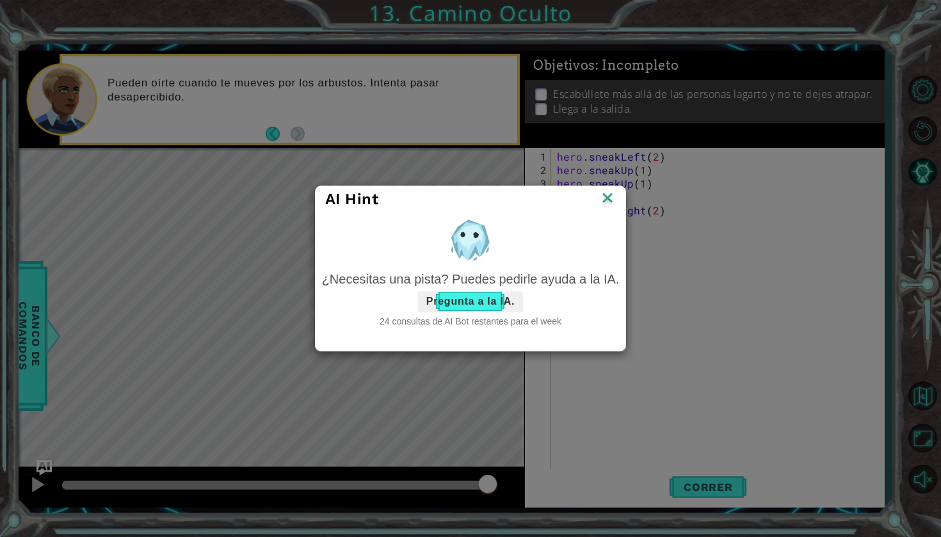
click at [486, 303] on button "Pregunta a la IA." at bounding box center [470, 301] width 105 height 20
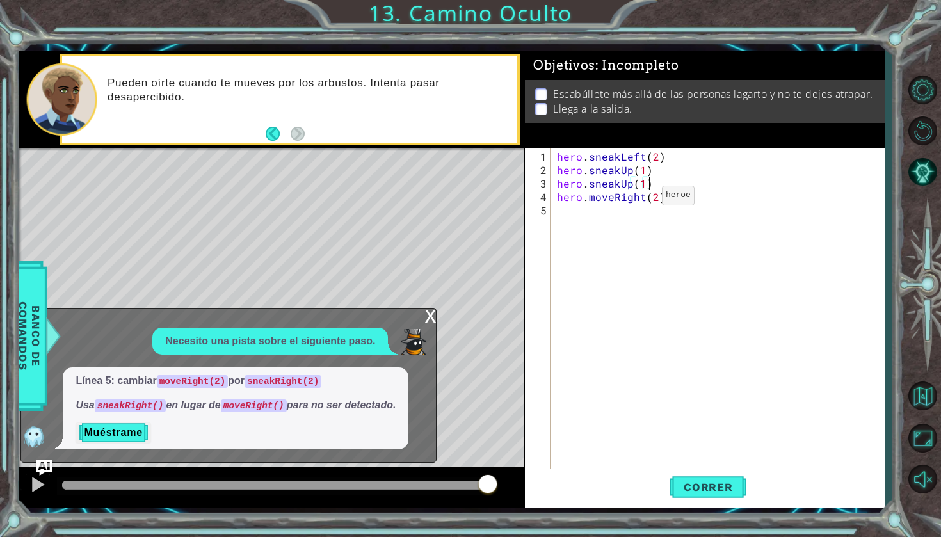
click at [641, 200] on div "hero . sneakLeft ( 2 ) hero . sneakUp ( 1 ) hero . sneakUp ( 1 ) hero . moveRig…" at bounding box center [720, 325] width 333 height 350
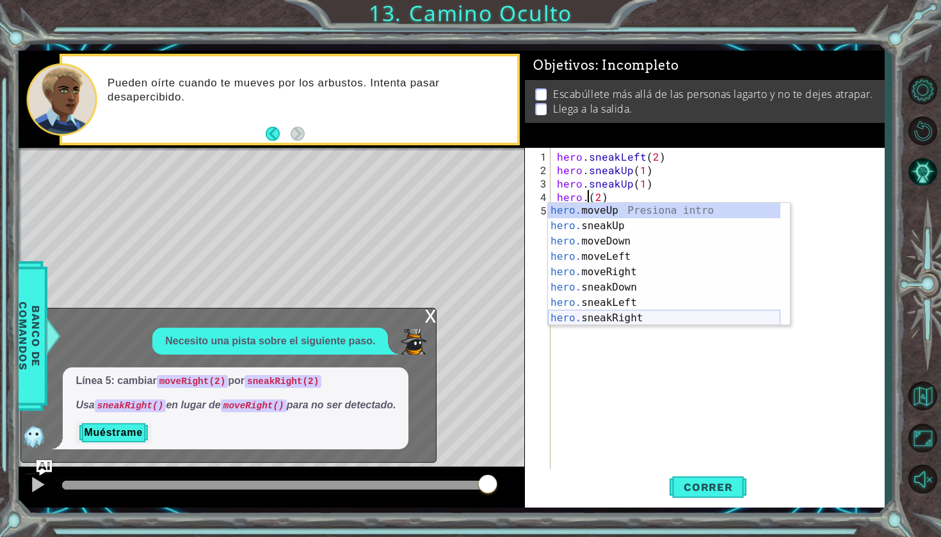
click at [576, 324] on div "hero. moveUp Presiona intro hero. sneakUp Presiona intro hero. moveDown Presion…" at bounding box center [664, 280] width 232 height 154
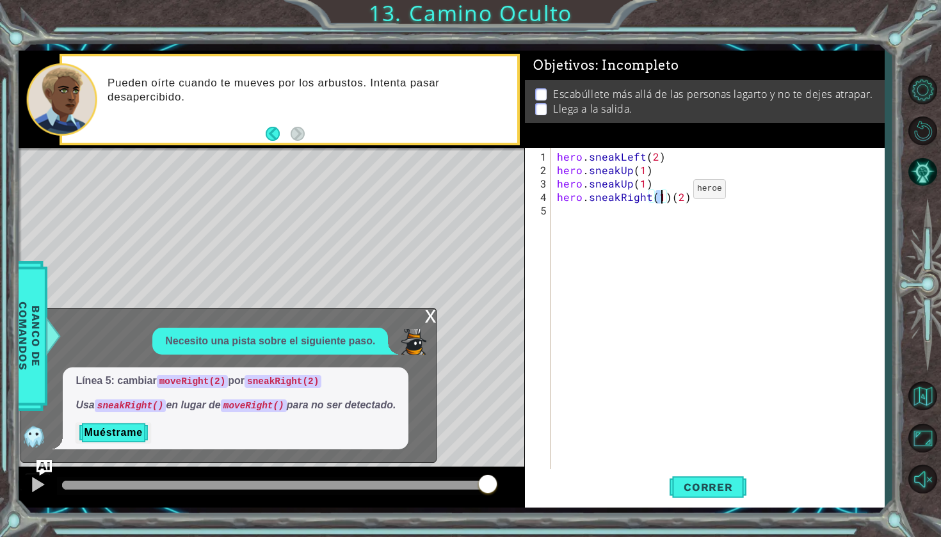
click at [675, 193] on div "hero . sneakLeft ( 2 ) hero . sneakUp ( 1 ) hero . sneakUp ( 1 ) hero . sneakRi…" at bounding box center [720, 325] width 333 height 350
click at [668, 194] on div "hero . sneakLeft ( 2 ) hero . sneakUp ( 1 ) hero . sneakUp ( 1 ) hero . sneakRi…" at bounding box center [720, 325] width 333 height 350
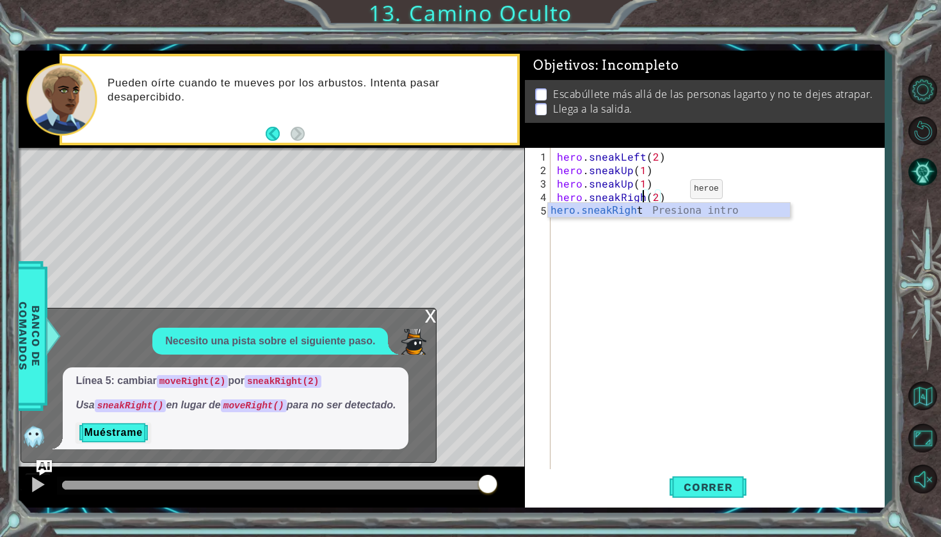
scroll to position [0, 6]
type textarea "hero.sneakRight(2)"
click at [705, 487] on span "Correr" at bounding box center [708, 487] width 75 height 13
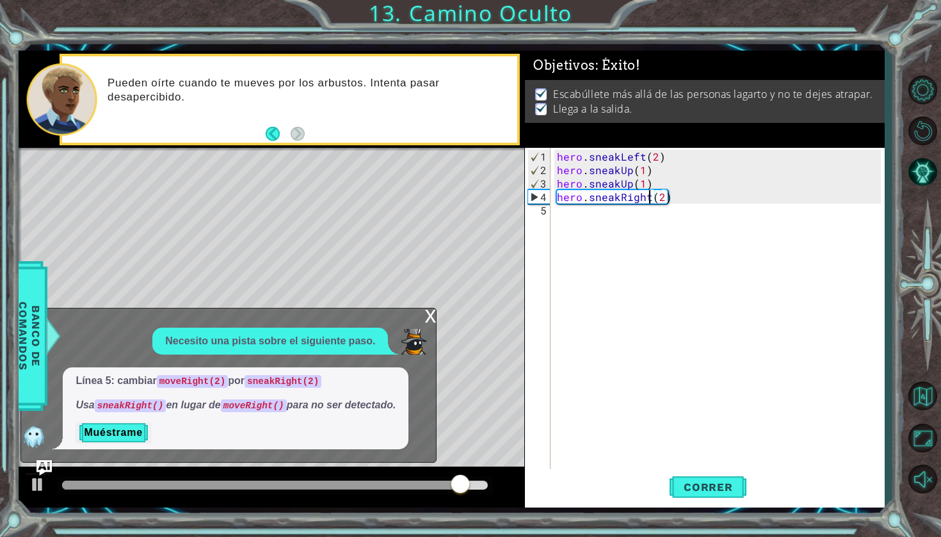
click at [430, 313] on div "x" at bounding box center [430, 315] width 12 height 13
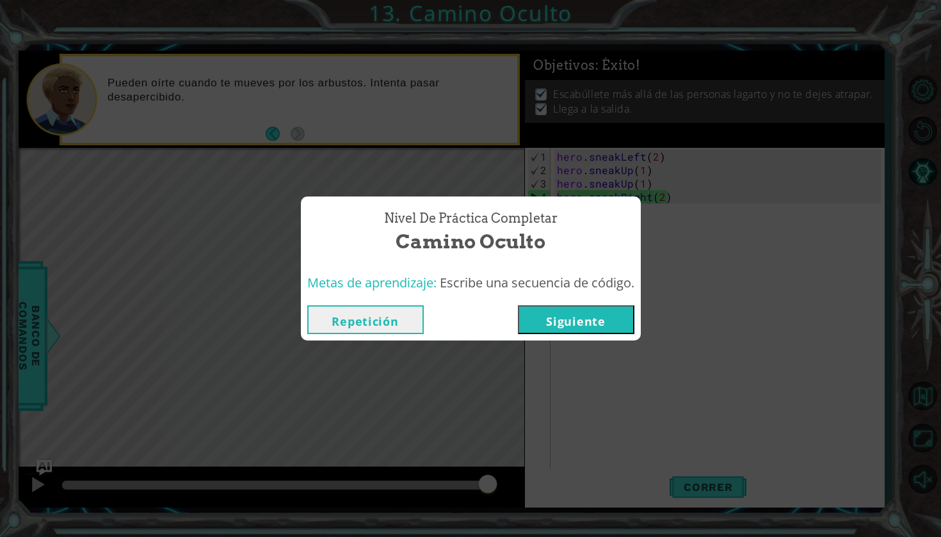
click at [565, 325] on button "Siguiente" at bounding box center [576, 319] width 117 height 29
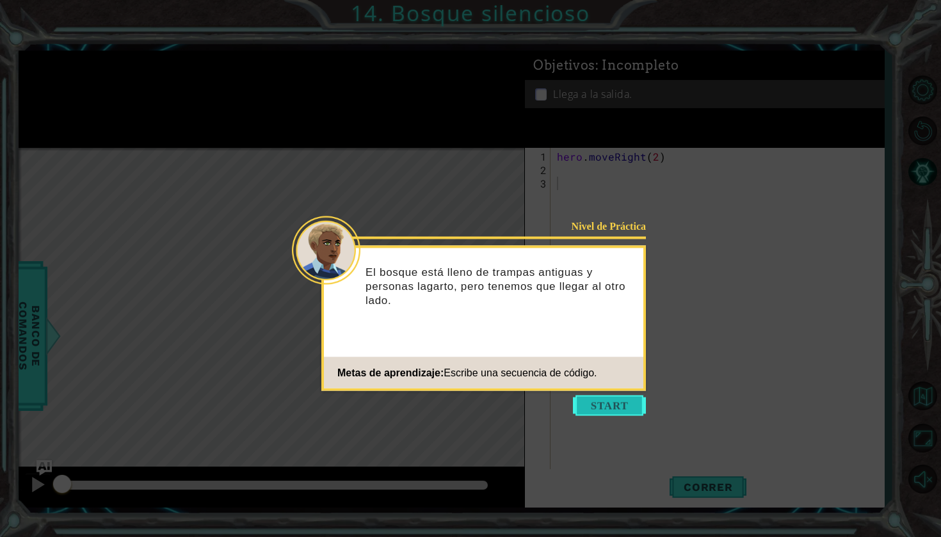
click at [590, 403] on button "Start" at bounding box center [609, 406] width 73 height 20
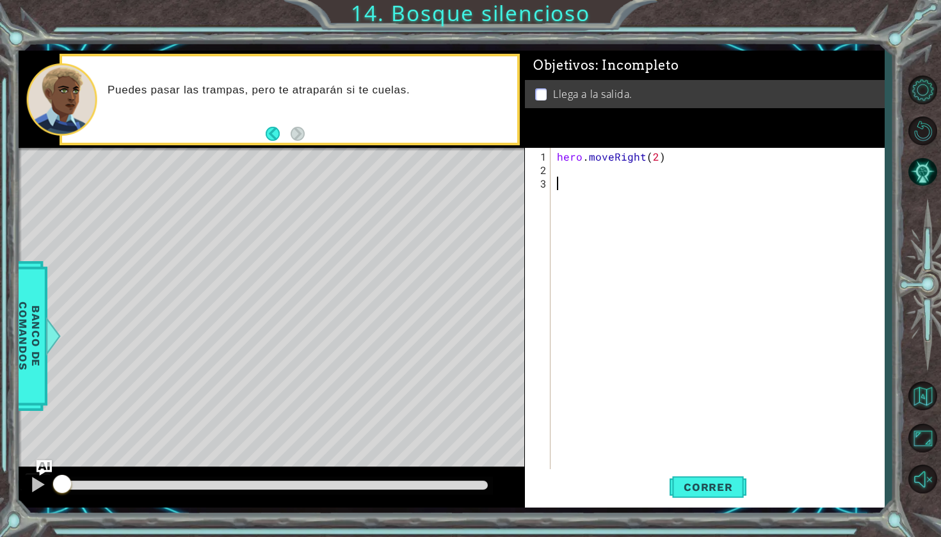
click at [556, 176] on div "hero . moveRight ( 2 )" at bounding box center [720, 325] width 333 height 350
click at [909, 162] on button "Pista AI" at bounding box center [922, 172] width 37 height 37
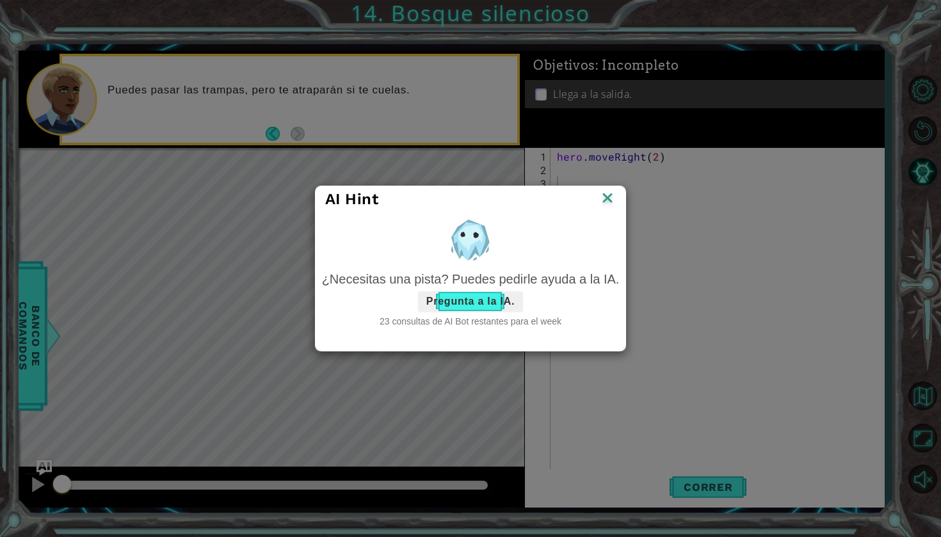
click at [481, 303] on button "Pregunta a la IA." at bounding box center [470, 301] width 105 height 20
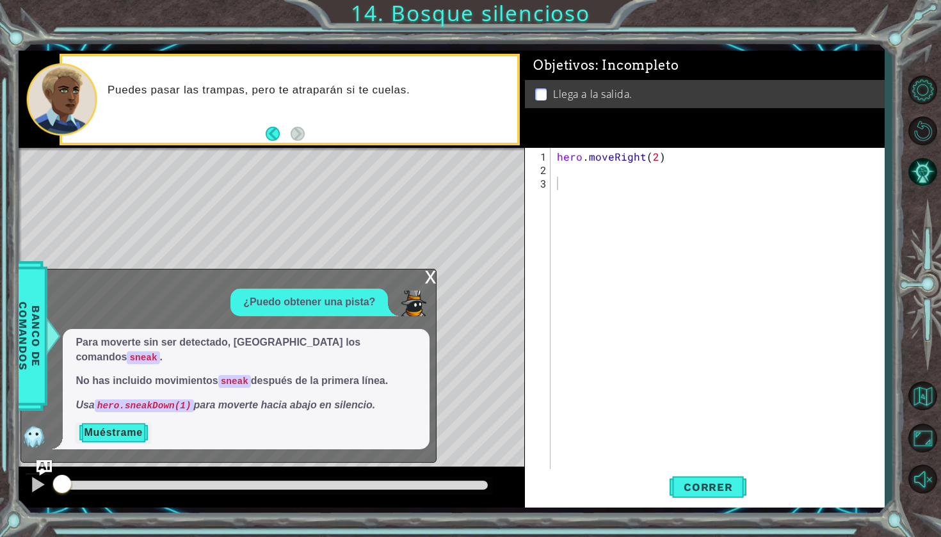
click at [115, 430] on button "Muéstrame" at bounding box center [113, 433] width 75 height 20
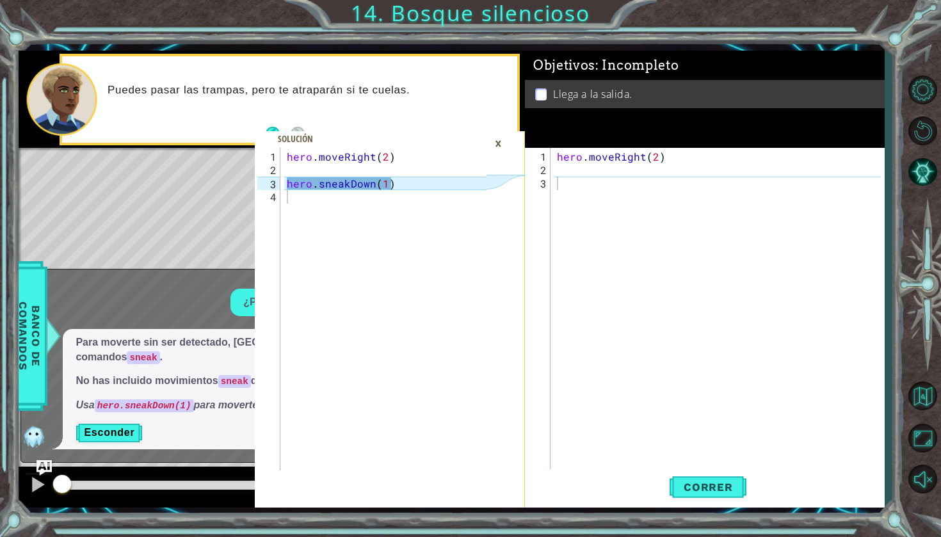
click at [657, 236] on div "hero . moveRight ( 2 )" at bounding box center [720, 325] width 333 height 350
click at [497, 143] on div "×" at bounding box center [499, 144] width 20 height 22
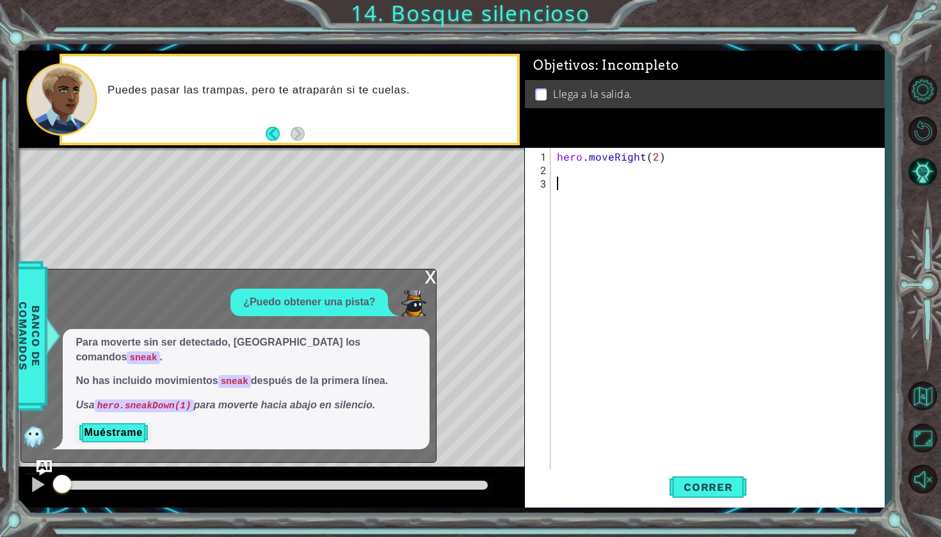
click at [556, 178] on div "hero . moveRight ( 2 )" at bounding box center [720, 325] width 333 height 350
click at [558, 173] on div "hero . moveRight ( 2 )" at bounding box center [720, 325] width 333 height 350
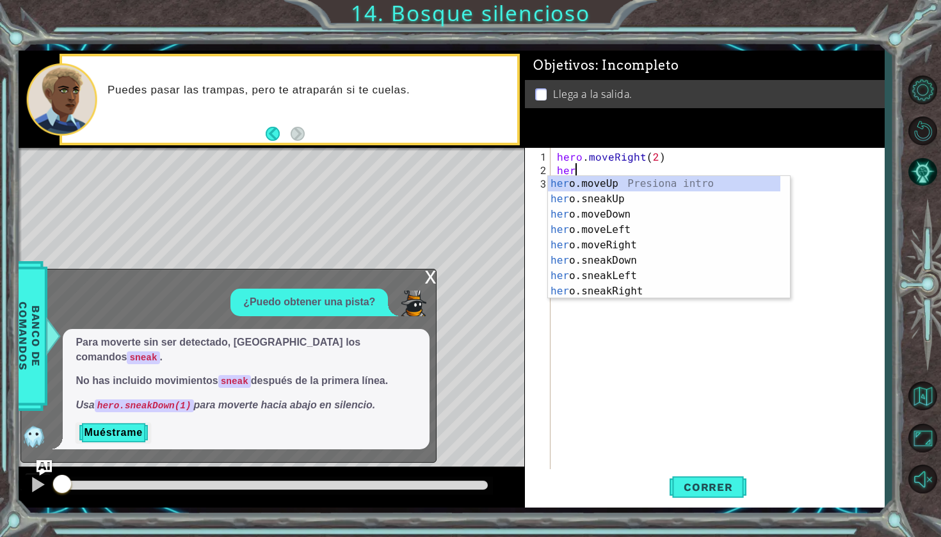
scroll to position [0, 1]
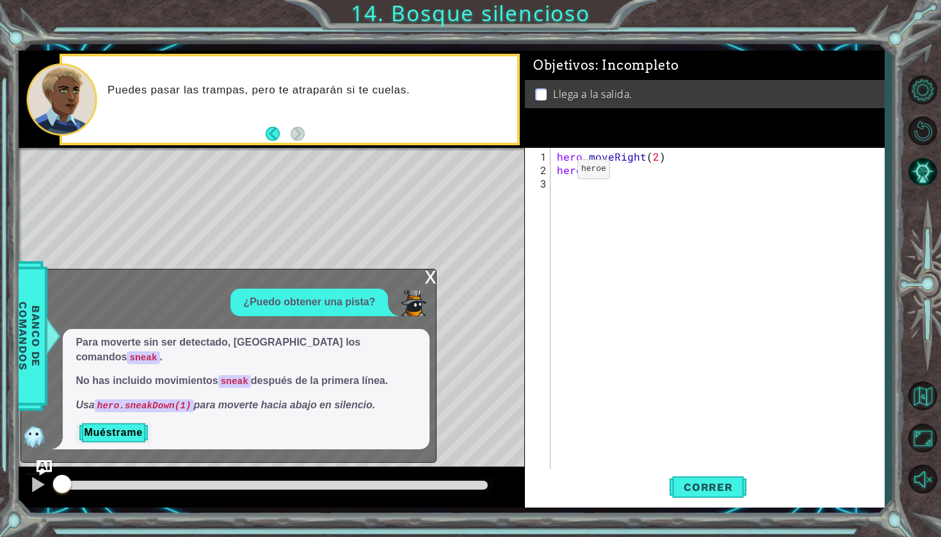
type textarea "hero +"
click at [602, 214] on div "hero . moveRight ( 2 ) hero +" at bounding box center [720, 325] width 333 height 350
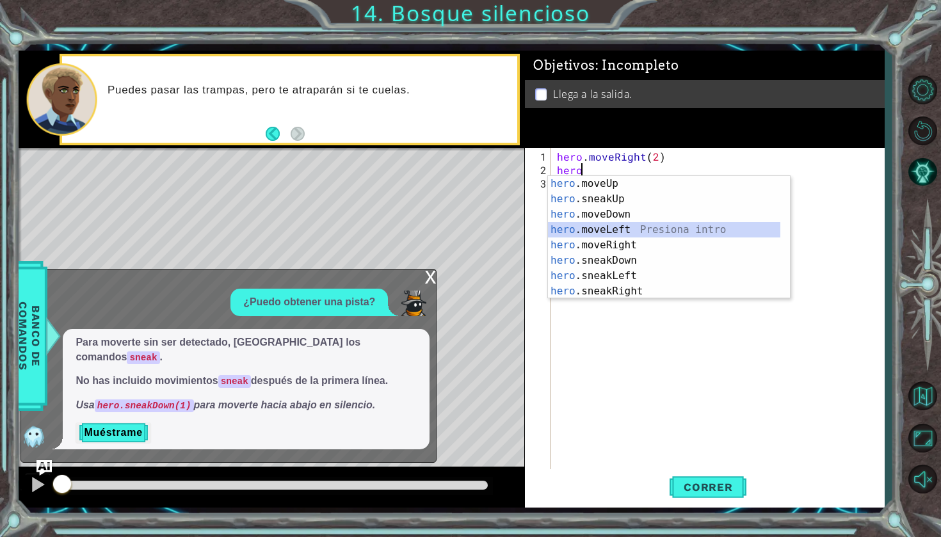
click at [577, 231] on div "hero .moveUp Presiona intro hero .sneakUp Presiona intro hero .moveDown Presion…" at bounding box center [664, 253] width 232 height 154
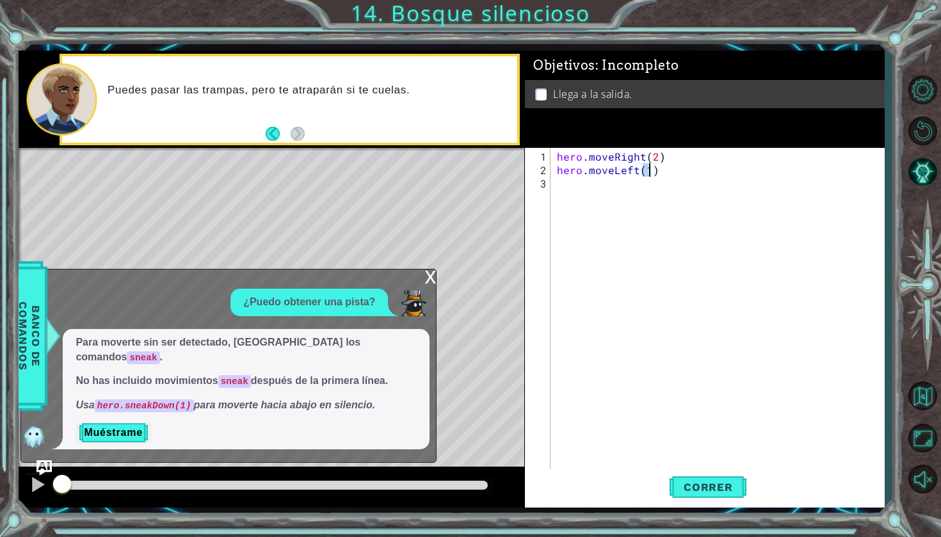
scroll to position [0, 6]
type textarea "hero.moveLeft(3)"
click at [692, 478] on button "Correr" at bounding box center [708, 487] width 77 height 36
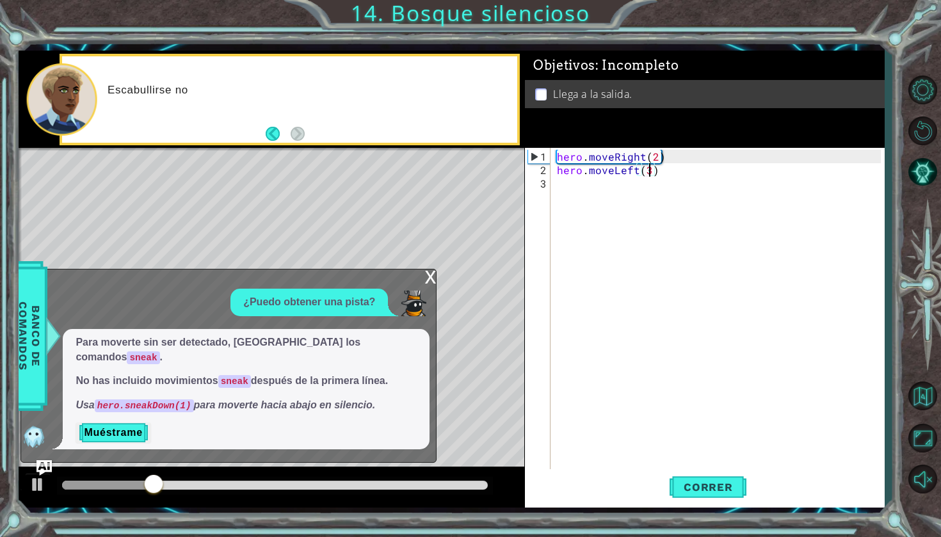
click at [435, 282] on div "x" at bounding box center [430, 276] width 12 height 13
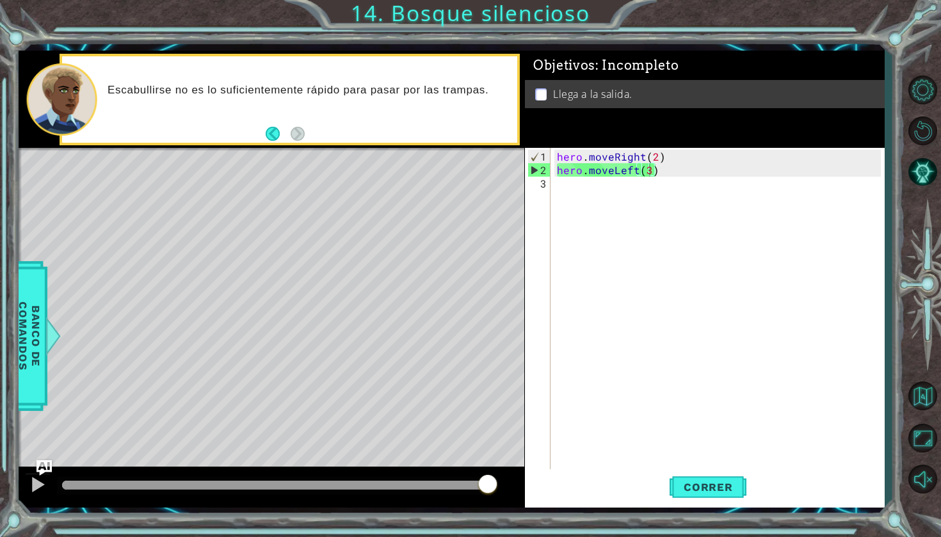
click at [682, 181] on div "hero . moveRight ( 2 ) hero . moveLeft ( 3 )" at bounding box center [720, 325] width 333 height 350
click at [922, 163] on button "Pista AI" at bounding box center [922, 172] width 37 height 37
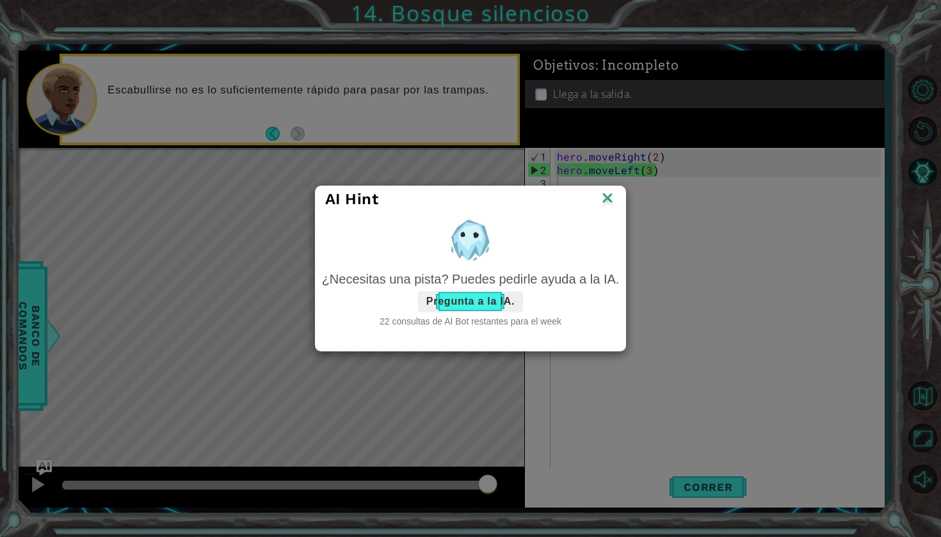
click at [494, 295] on button "Pregunta a la IA." at bounding box center [470, 301] width 105 height 20
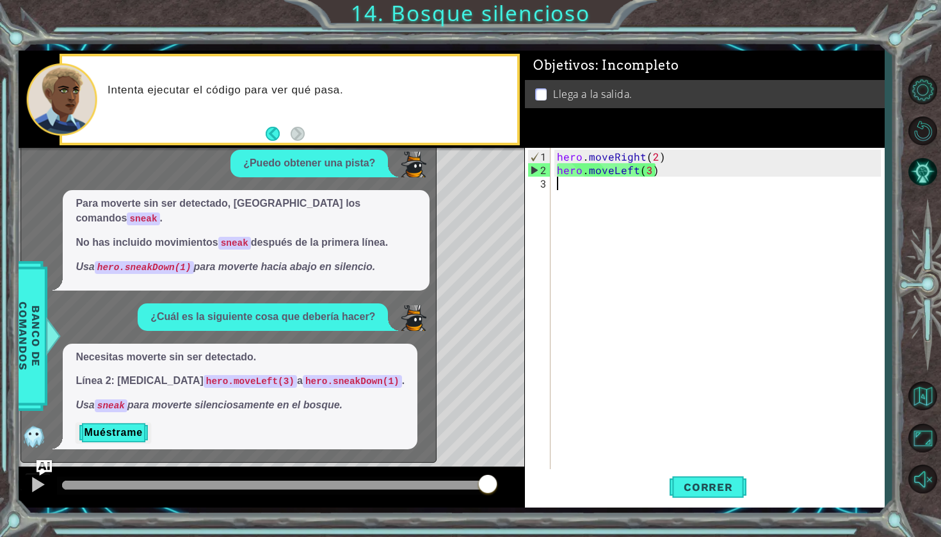
click at [670, 177] on div "hero . moveRight ( 2 ) hero . moveLeft ( 3 )" at bounding box center [720, 325] width 333 height 350
click at [640, 171] on div "hero . moveRight ( 2 ) hero . moveLeft ( 3 )" at bounding box center [720, 325] width 333 height 350
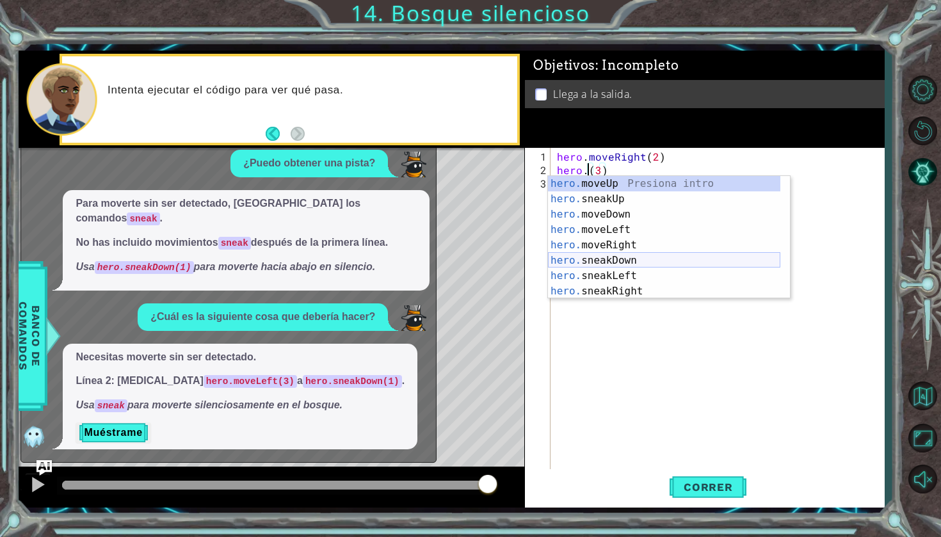
click at [594, 259] on div "hero. moveUp Presiona intro hero. sneakUp Presiona intro hero. moveDown Presion…" at bounding box center [664, 253] width 232 height 154
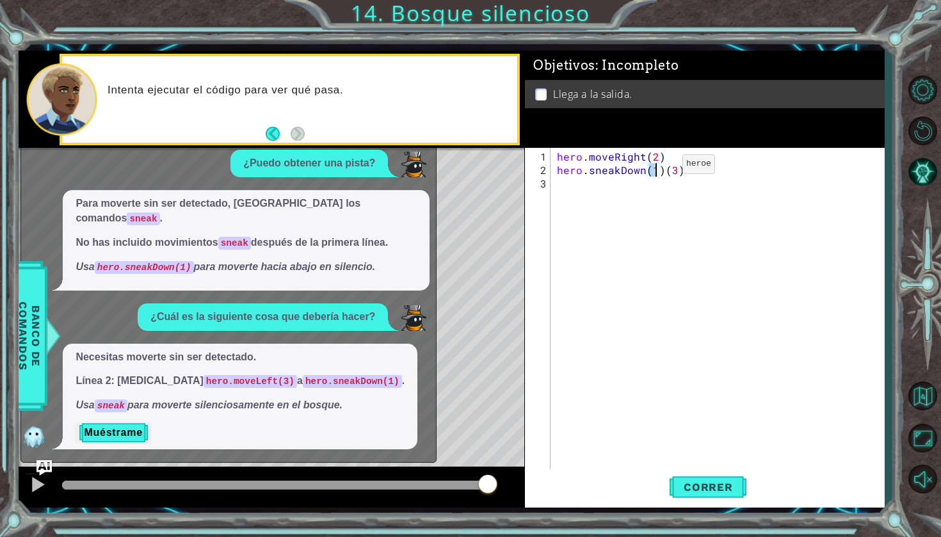
click at [661, 170] on div "hero . moveRight ( 2 ) hero . sneakDown ( 1 ) ( 3 )" at bounding box center [720, 325] width 333 height 350
type textarea "hero.sneakDown(3)"
click at [706, 487] on span "Correr" at bounding box center [708, 487] width 75 height 13
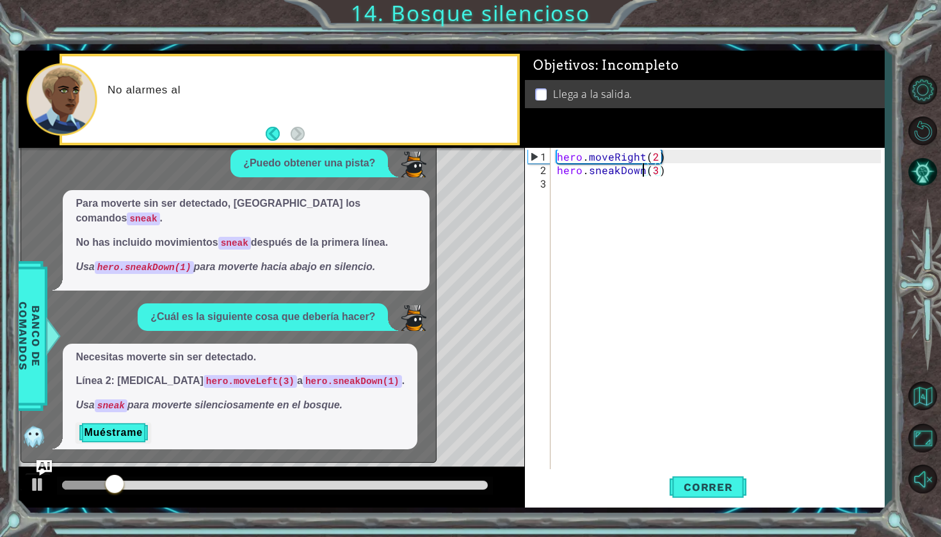
click at [424, 143] on div "x" at bounding box center [430, 137] width 12 height 13
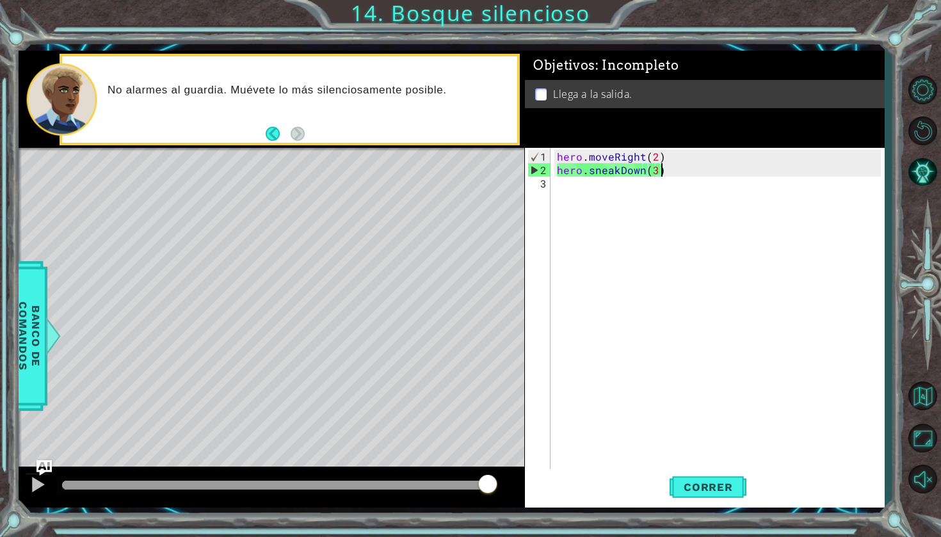
click at [677, 168] on div "hero . moveRight ( 2 ) hero . sneakDown ( 3 )" at bounding box center [720, 325] width 333 height 350
click at [573, 183] on div "hero . moveRight ( 2 ) hero . sneakDown ( 3 )" at bounding box center [720, 325] width 333 height 350
click at [670, 169] on div "hero . moveRight ( 2 ) hero . sneakDown ( 3 )" at bounding box center [720, 325] width 333 height 350
type textarea "hero.sneakDown(3)"
click at [570, 189] on div "hero . moveRight ( 2 ) hero . sneakDown ( 3 )" at bounding box center [720, 325] width 333 height 350
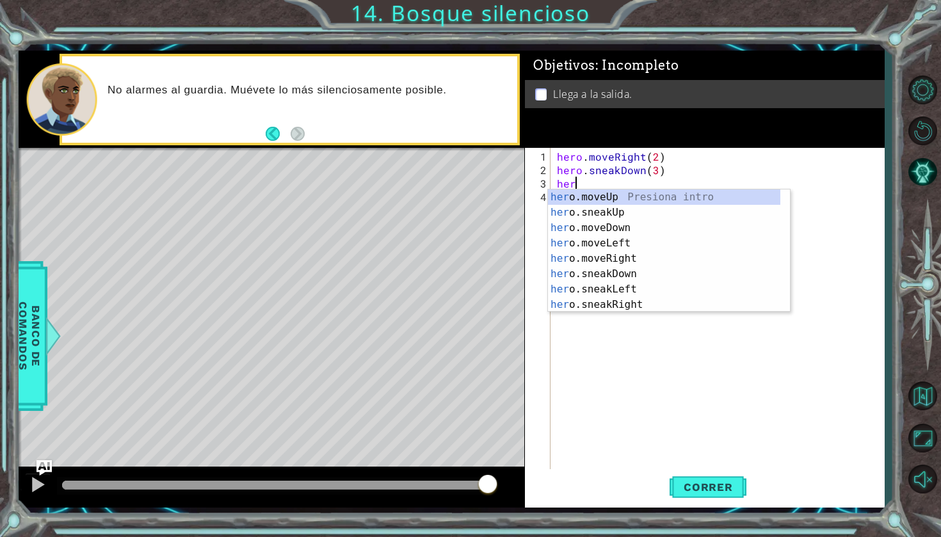
scroll to position [0, 1]
click at [595, 215] on div "hero .moveUp Presiona intro hero .sneakUp Presiona intro hero .moveDown Presion…" at bounding box center [664, 267] width 232 height 154
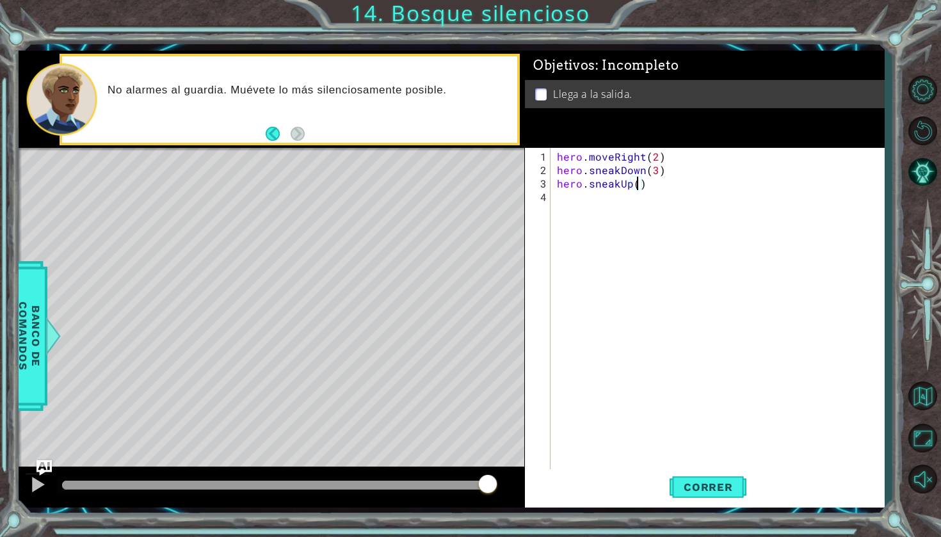
scroll to position [0, 5]
click at [682, 481] on span "Correr" at bounding box center [708, 487] width 75 height 13
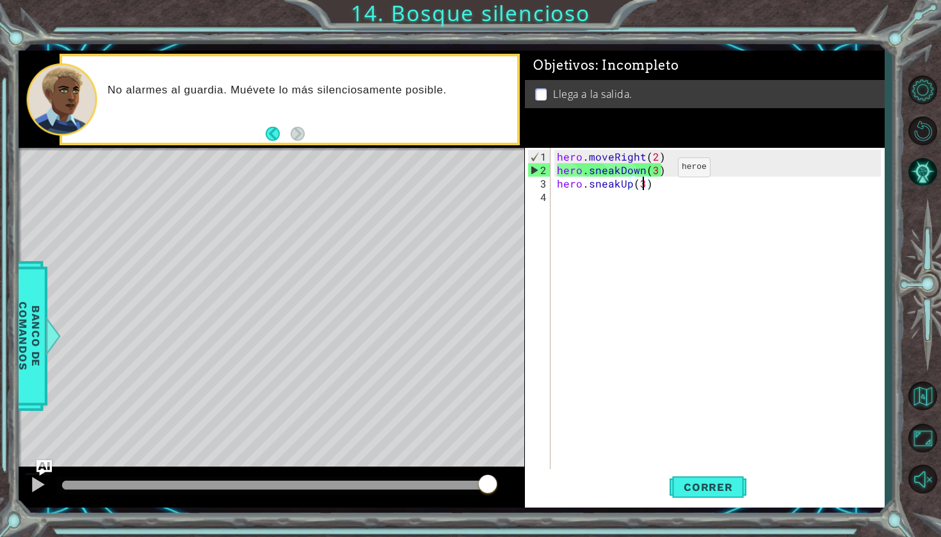
click at [656, 172] on div "hero . moveRight ( 2 ) hero . sneakDown ( 3 ) hero . sneakUp ( 3 )" at bounding box center [720, 325] width 333 height 350
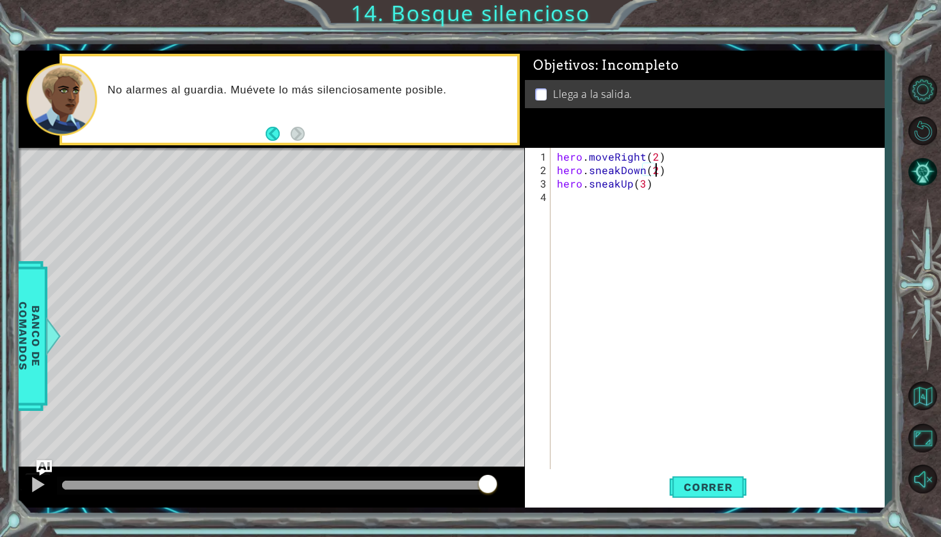
scroll to position [0, 6]
click at [653, 187] on div "hero . moveRight ( 2 ) hero . sneakDown ( 2 ) hero . sneakUp ( 3 )" at bounding box center [720, 325] width 333 height 350
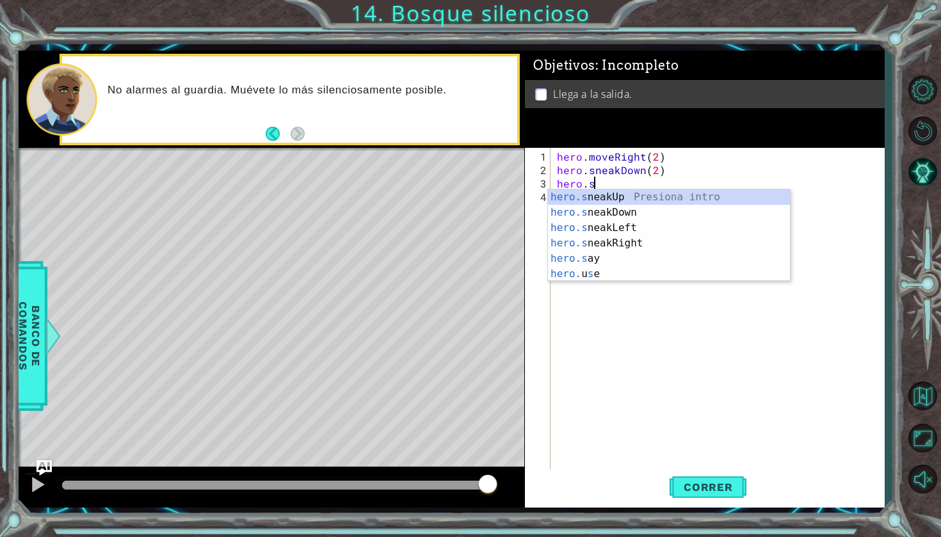
scroll to position [0, 1]
type textarea "h"
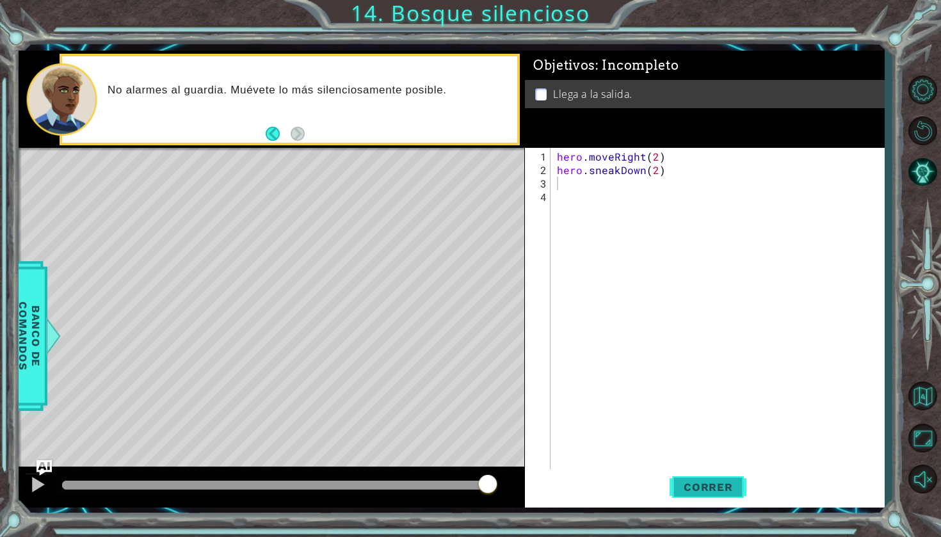
click at [725, 481] on span "Correr" at bounding box center [708, 487] width 75 height 13
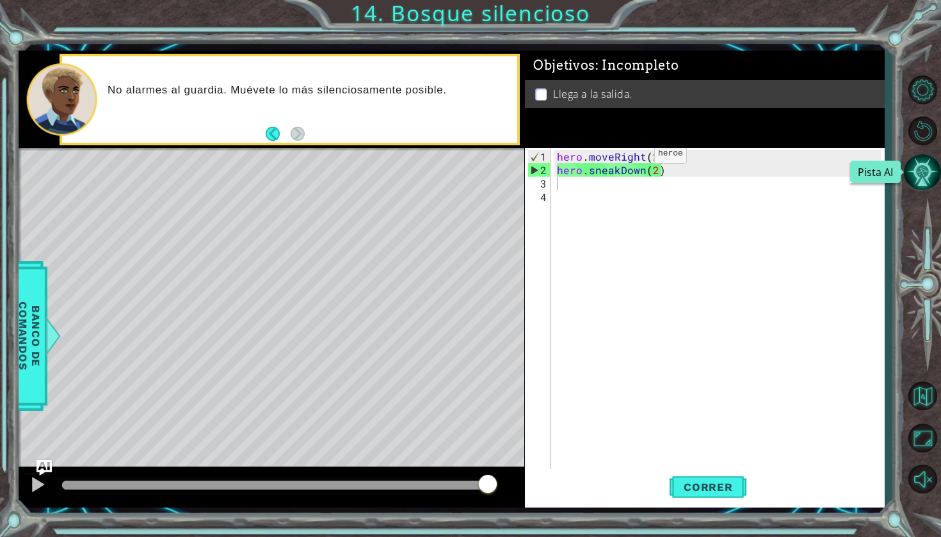
click at [914, 160] on button "Pista AI" at bounding box center [922, 172] width 37 height 37
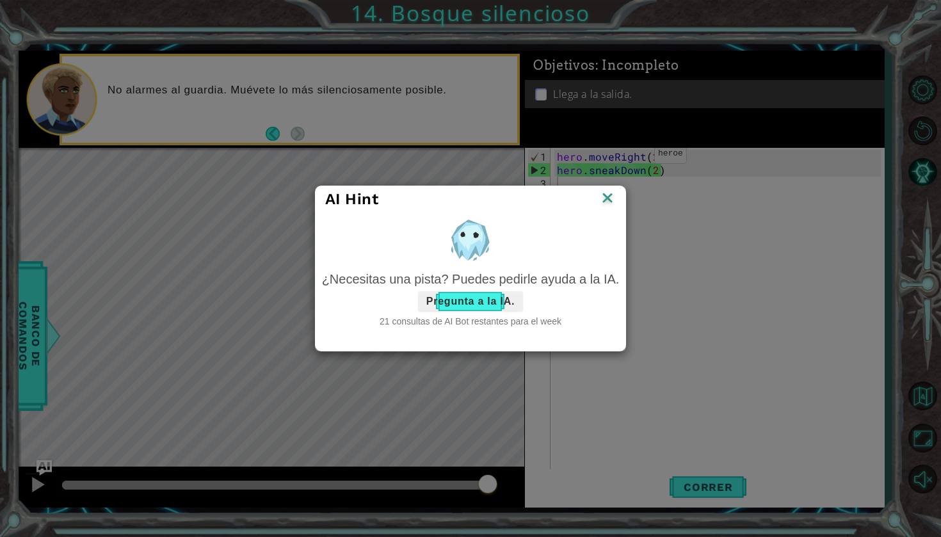
click at [510, 300] on button "Pregunta a la IA." at bounding box center [470, 301] width 105 height 20
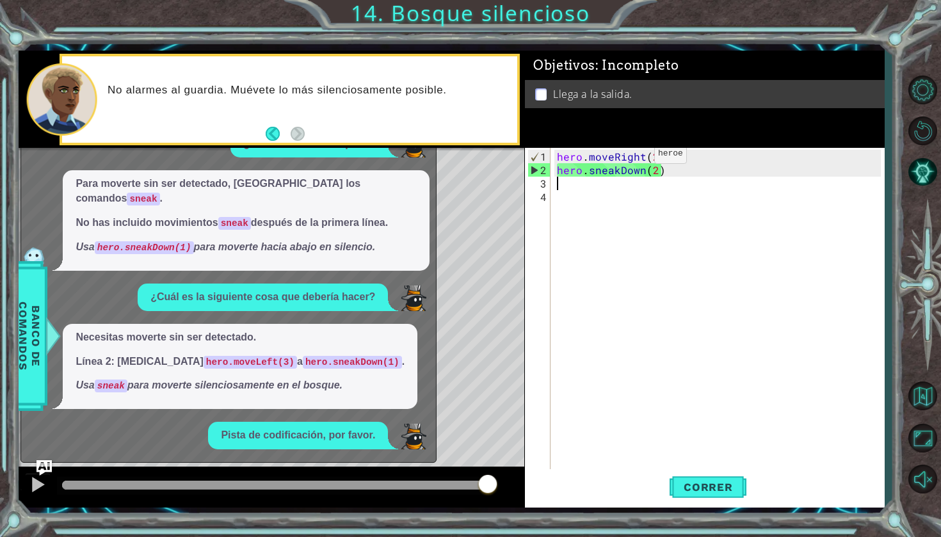
scroll to position [42, 0]
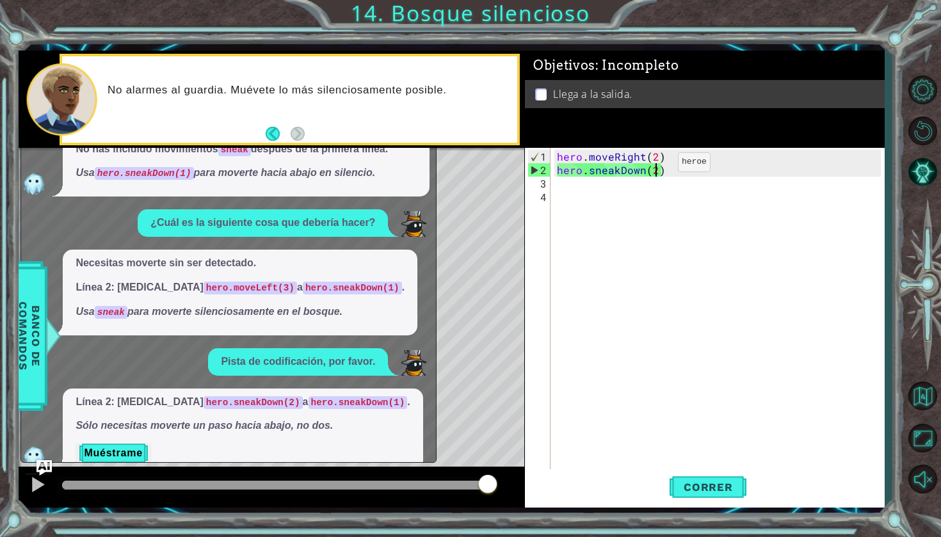
click at [656, 167] on div "hero . moveRight ( 2 ) hero . sneakDown ( 2 )" at bounding box center [720, 325] width 333 height 350
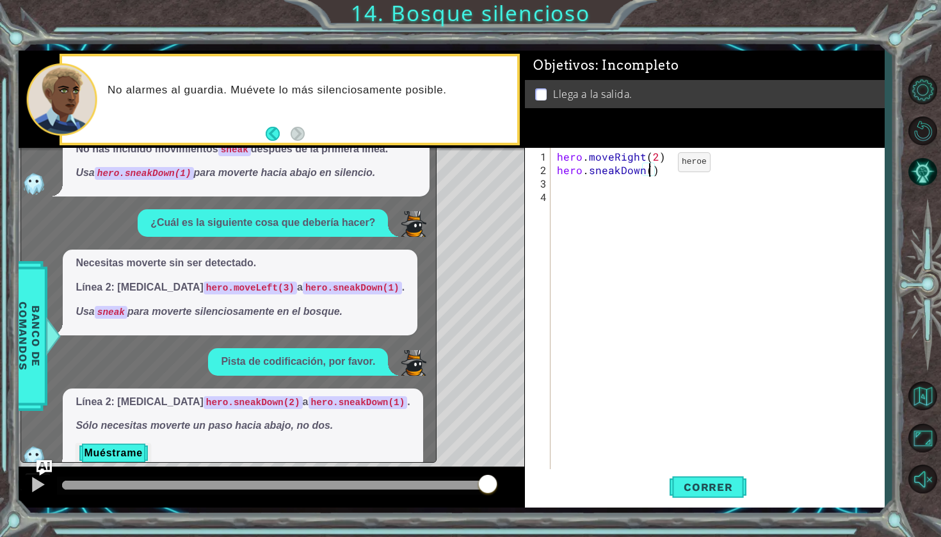
type textarea "hero.sneakDown(2)"
type textarea "hero.sneakDown(1])"
type textarea "hero.sneakDown(1)"
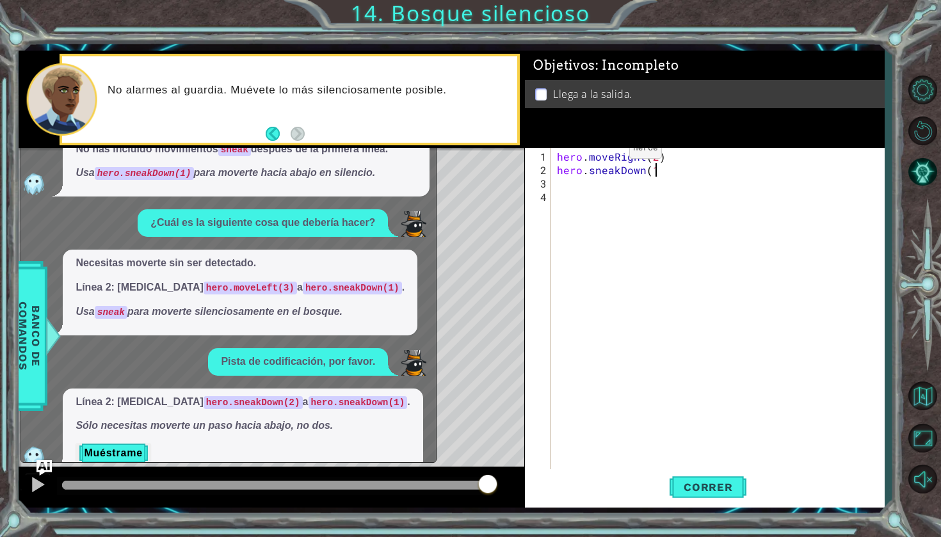
scroll to position [0, 6]
click at [575, 191] on div "hero . moveRight ( 2 ) hero . sneakDown ( 1 )" at bounding box center [720, 325] width 333 height 350
click at [560, 182] on div "hero . moveRight ( 2 ) hero . sneakDown ( 1 )" at bounding box center [720, 325] width 333 height 350
click at [36, 462] on div "x ¿Puedo obtener una pista? Para moverte sin ser detectado, usa los comandos sn…" at bounding box center [228, 271] width 416 height 384
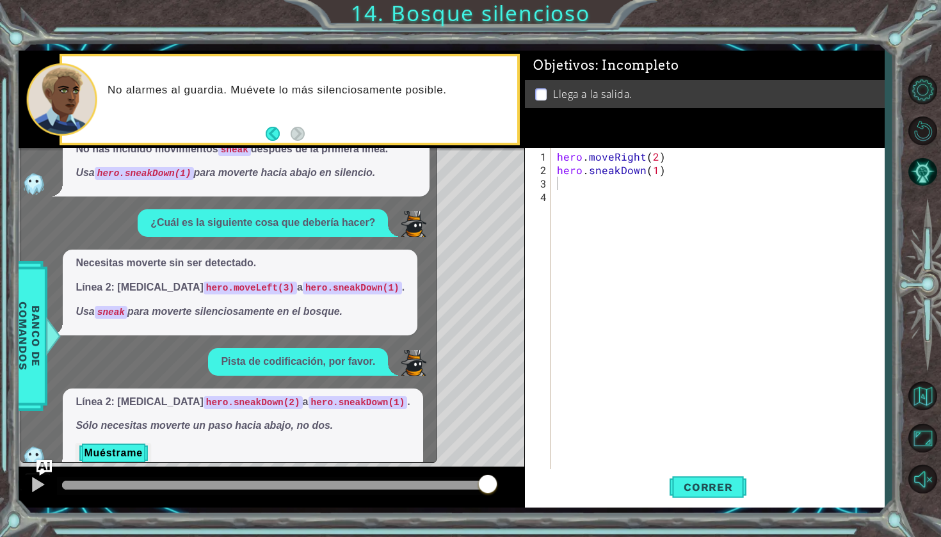
click at [46, 458] on div "x ¿Puedo obtener una pista? Para moverte sin ser detectado, usa los comandos sn…" at bounding box center [228, 271] width 416 height 384
click at [36, 467] on div at bounding box center [272, 487] width 506 height 41
click at [39, 465] on img "Ask AI" at bounding box center [44, 468] width 17 height 17
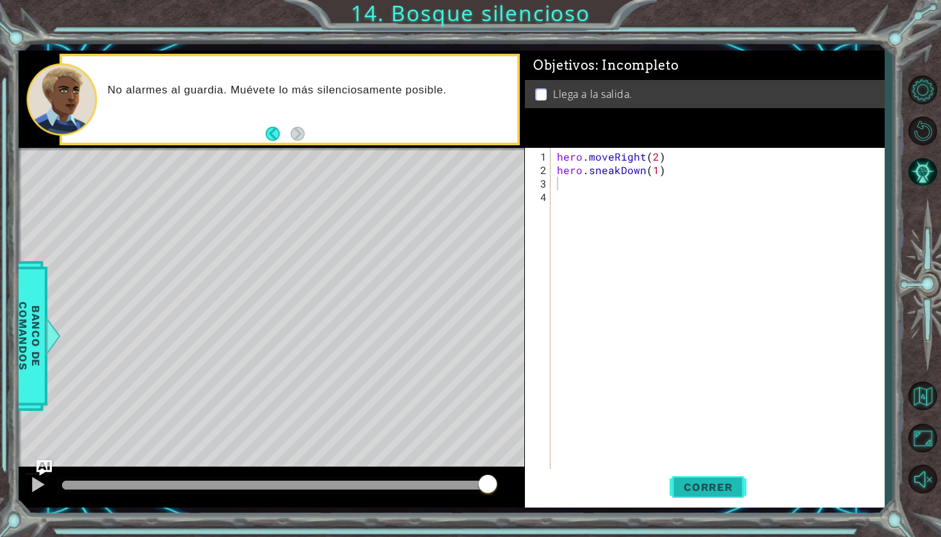
click at [743, 489] on span "Correr" at bounding box center [708, 487] width 75 height 13
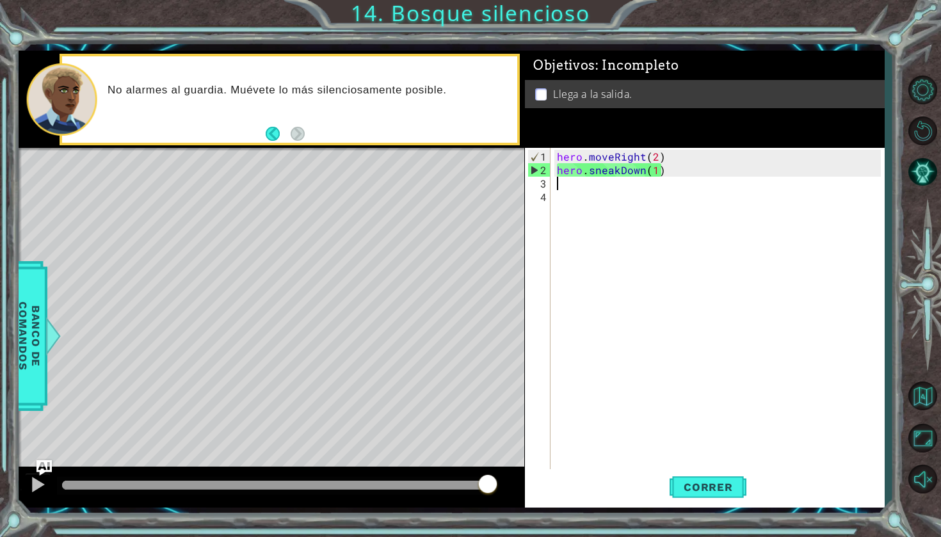
type textarea "m"
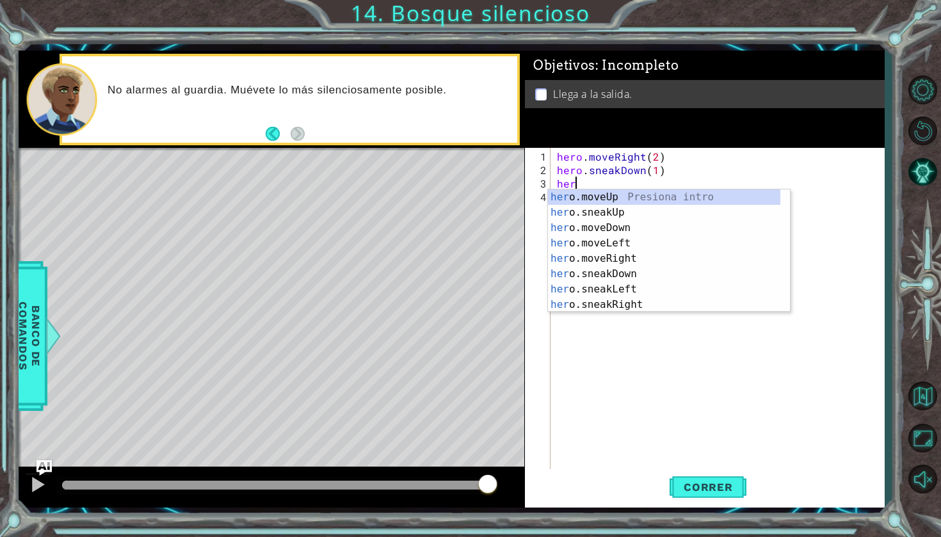
scroll to position [0, 1]
click at [617, 250] on div "hero .moveUp Presiona intro hero .sneakUp Presiona intro hero .moveDown Presion…" at bounding box center [664, 267] width 232 height 154
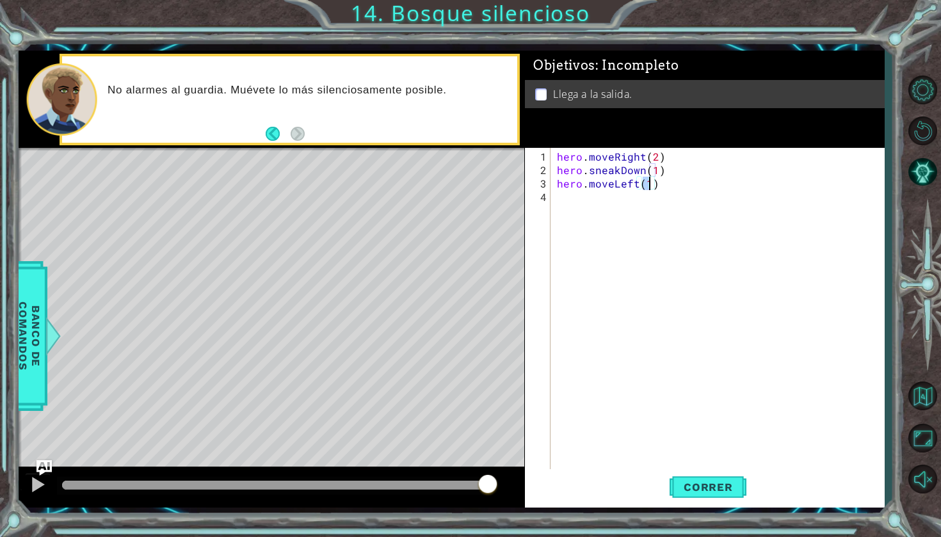
type textarea "hero.moveLeft()"
click at [654, 188] on div "hero . moveRight ( 2 ) hero . sneakDown ( 1 ) hero . moveLeft ( )" at bounding box center [720, 325] width 333 height 350
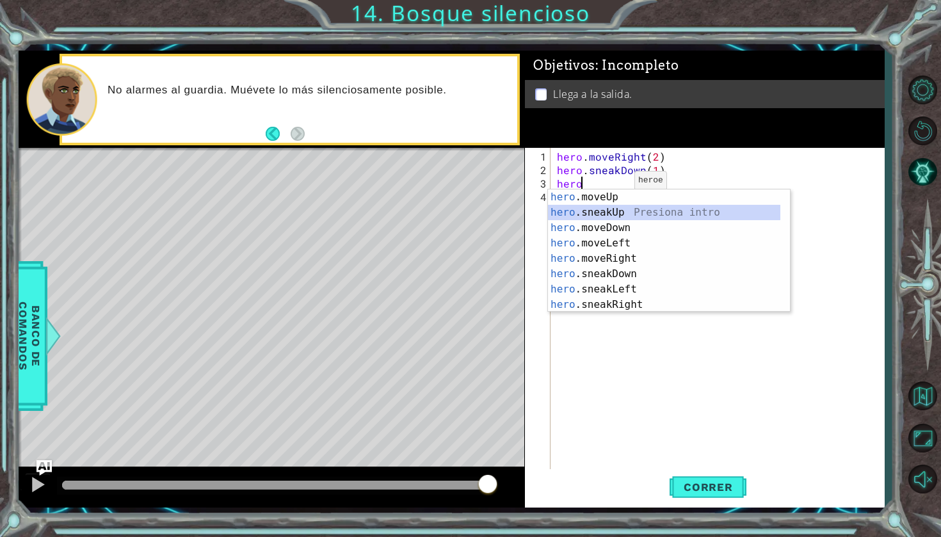
click at [609, 209] on div "hero .moveUp Presiona intro hero .sneakUp Presiona intro hero .moveDown Presion…" at bounding box center [664, 267] width 232 height 154
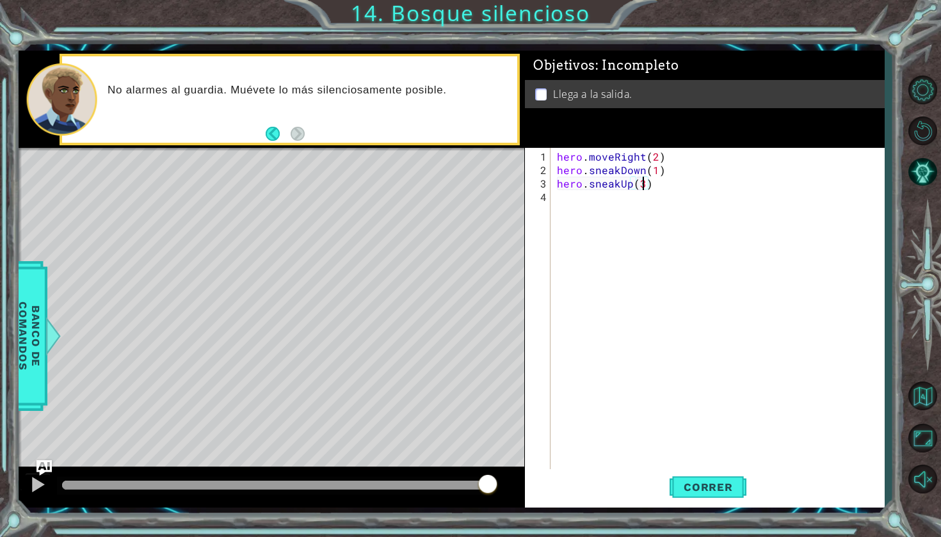
scroll to position [0, 5]
type textarea "hero.sneakUp(3)"
click at [682, 487] on span "Correr" at bounding box center [708, 487] width 75 height 13
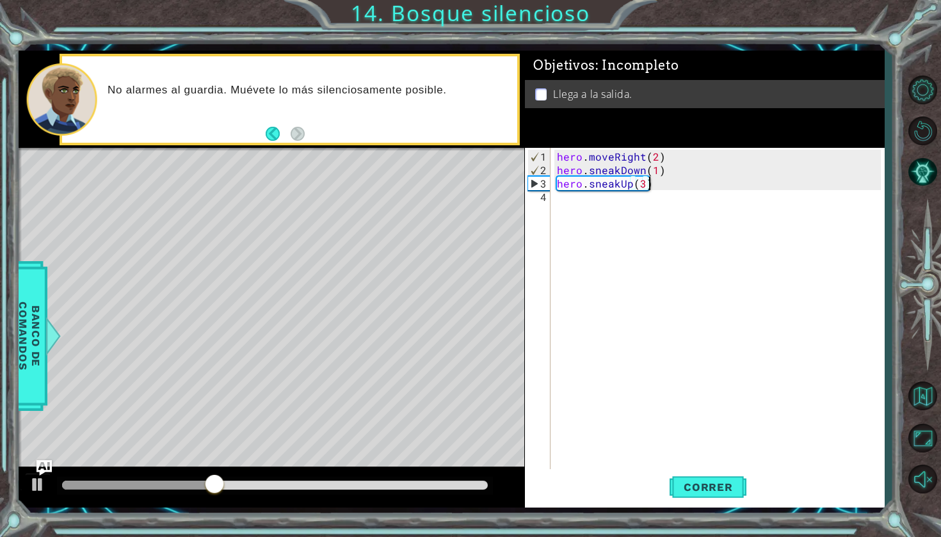
click at [681, 180] on div "hero . moveRight ( 2 ) hero . sneakDown ( 1 ) hero . sneakUp ( 3 )" at bounding box center [720, 325] width 333 height 350
click at [676, 184] on div "hero . moveRight ( 2 ) hero . sneakDown ( 1 ) hero . sneakUp ( 3 )" at bounding box center [720, 325] width 333 height 350
click at [645, 184] on div "hero . moveRight ( 2 ) hero . sneakDown ( 1 ) hero . sneakUp ( 3 )" at bounding box center [720, 325] width 333 height 350
type textarea "hero.sneakUp(3)"
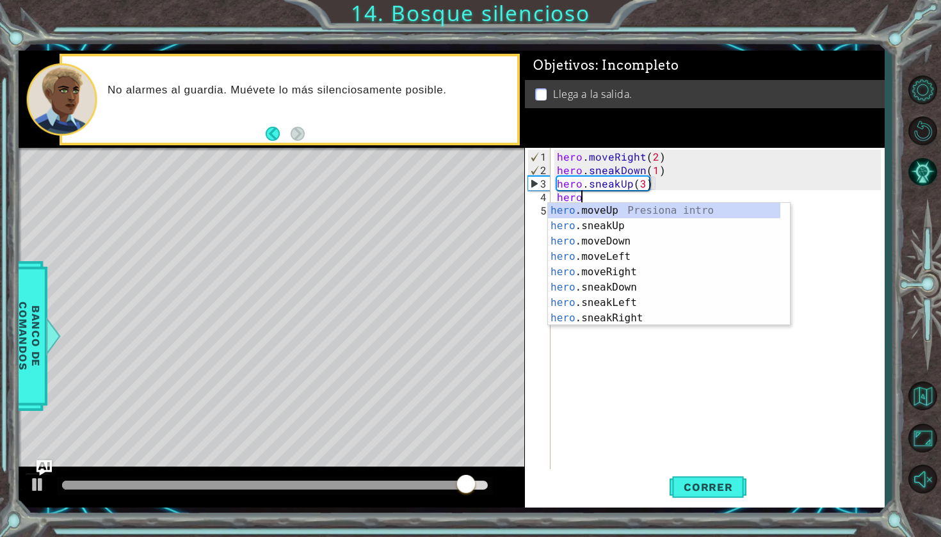
scroll to position [0, 1]
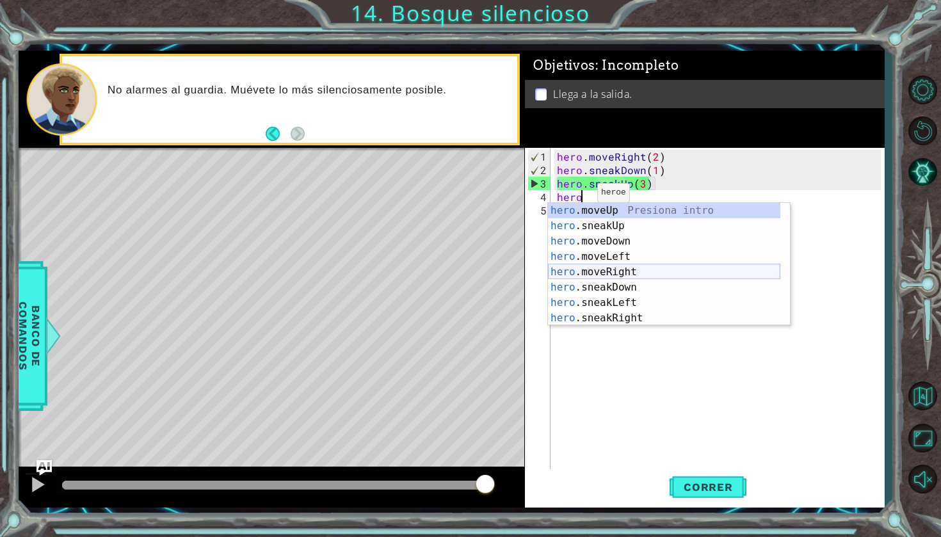
click at [587, 272] on div "hero .moveUp Presiona intro hero .sneakUp Presiona intro hero .moveDown Presion…" at bounding box center [664, 280] width 232 height 154
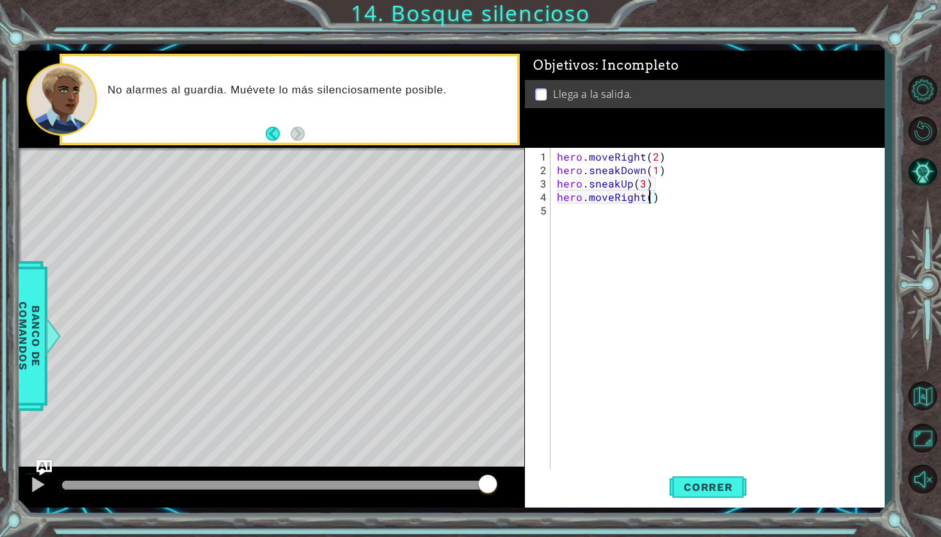
scroll to position [0, 6]
click at [722, 486] on span "Correr" at bounding box center [708, 487] width 75 height 13
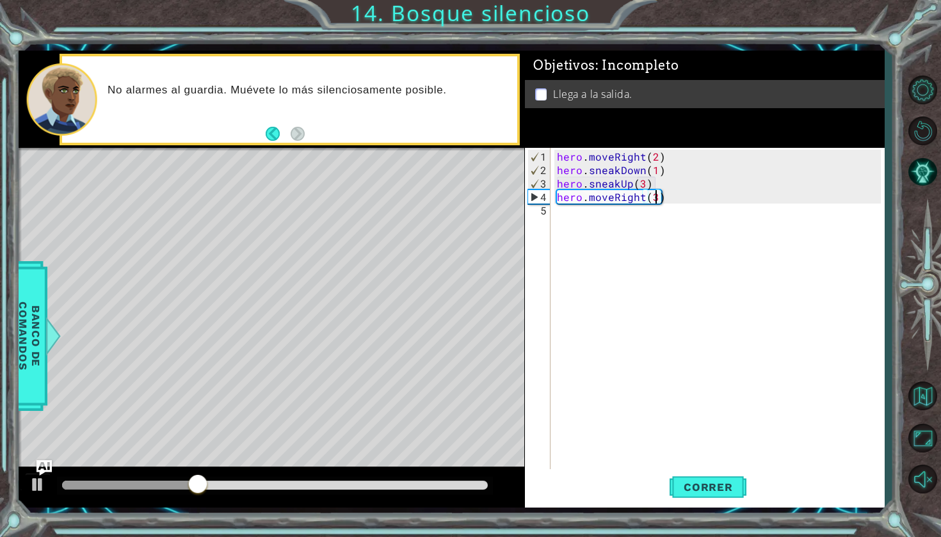
click at [678, 179] on div "hero . moveRight ( 2 ) hero . sneakDown ( 1 ) hero . sneakUp ( 3 ) hero . moveR…" at bounding box center [720, 325] width 333 height 350
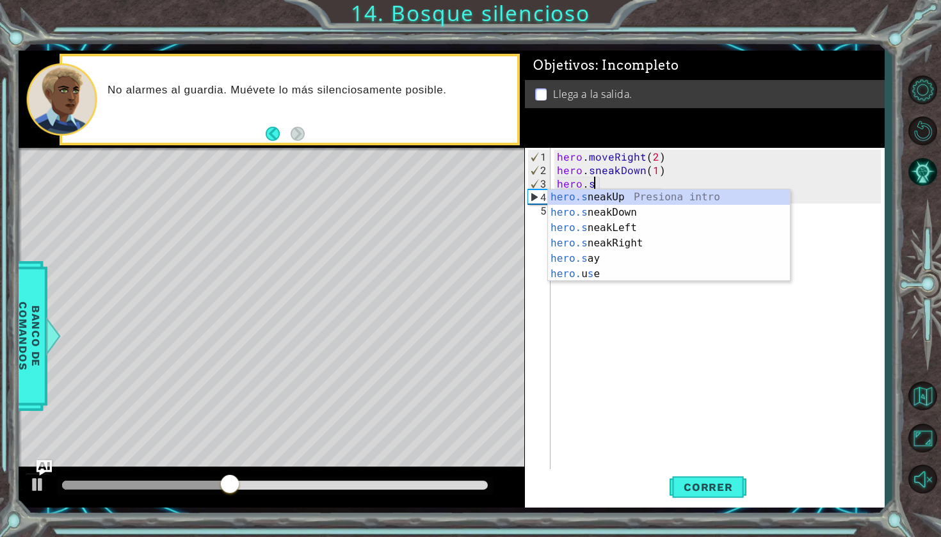
scroll to position [0, 1]
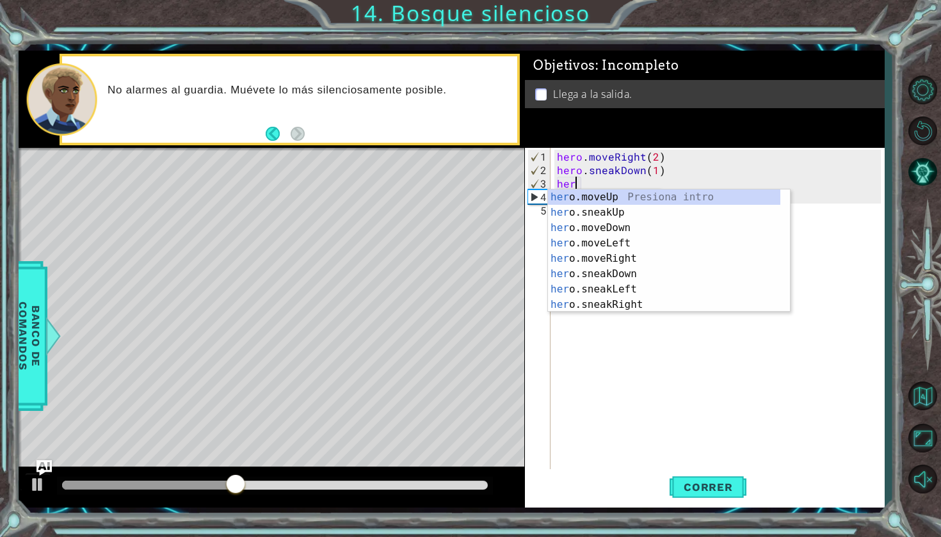
type textarea "h"
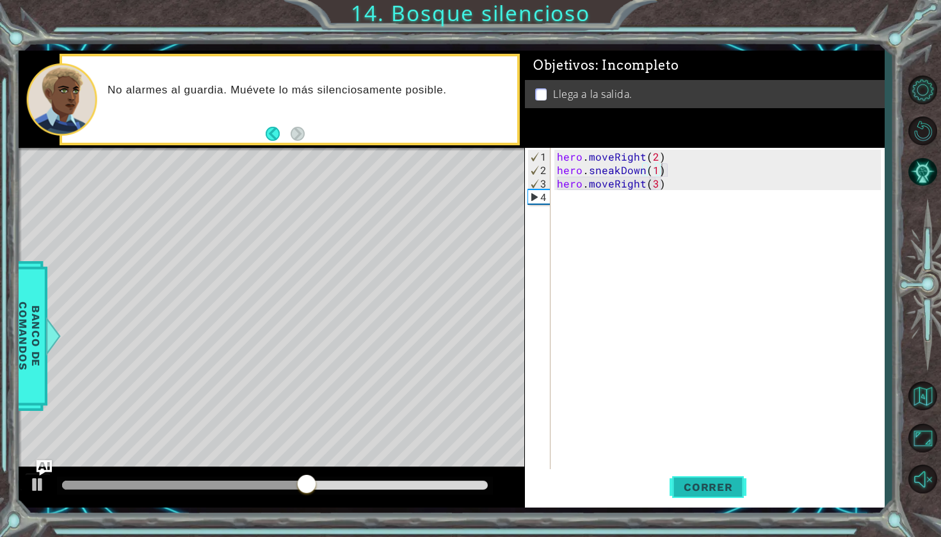
click at [720, 485] on span "Correr" at bounding box center [708, 487] width 75 height 13
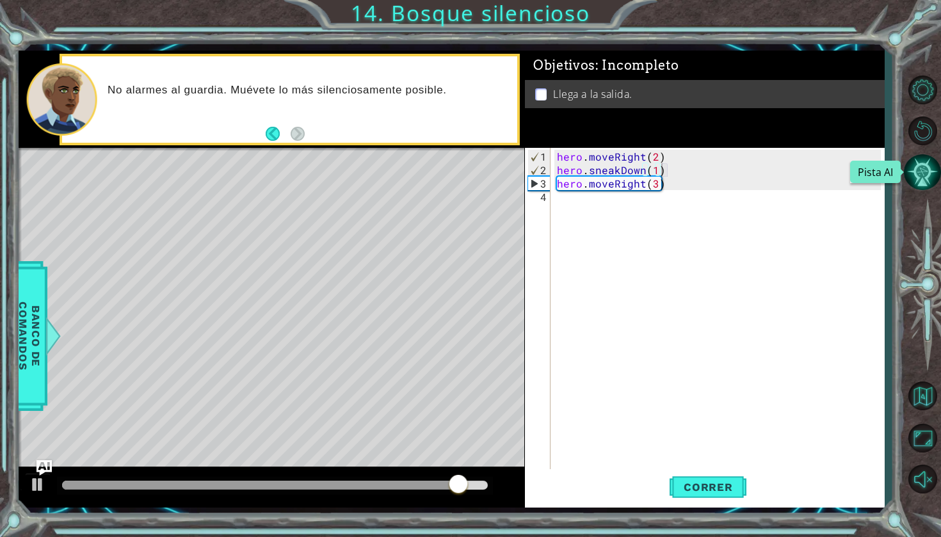
click at [914, 188] on button "Pista AI" at bounding box center [922, 172] width 37 height 37
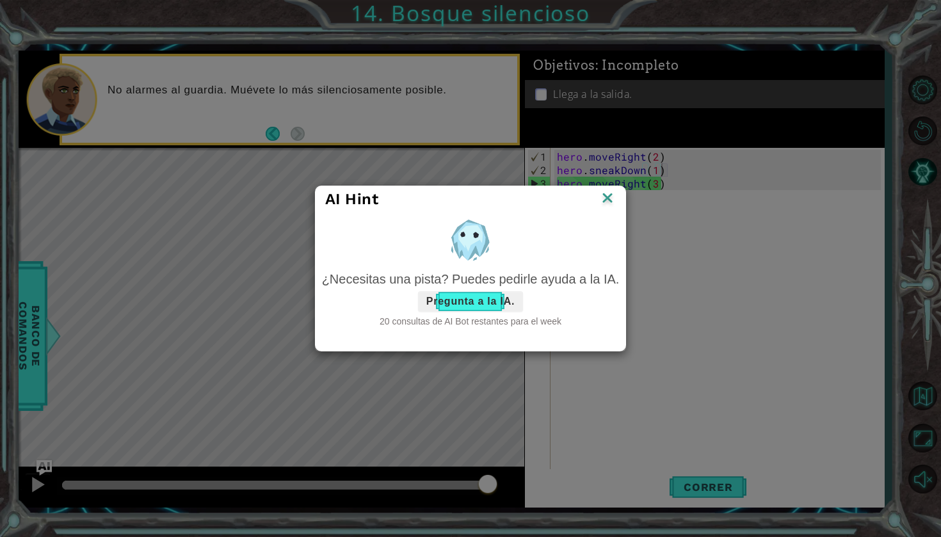
click at [517, 301] on button "Pregunta a la IA." at bounding box center [470, 301] width 105 height 20
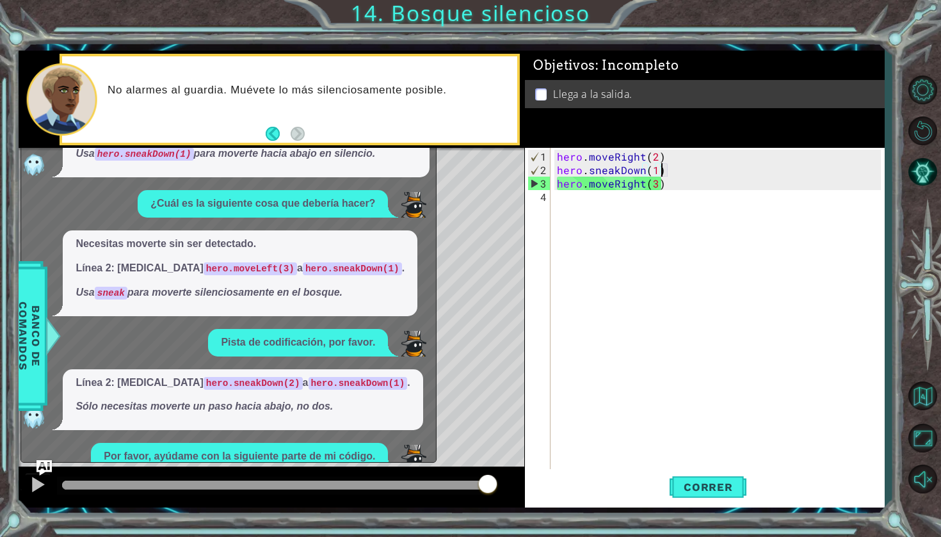
scroll to position [155, 0]
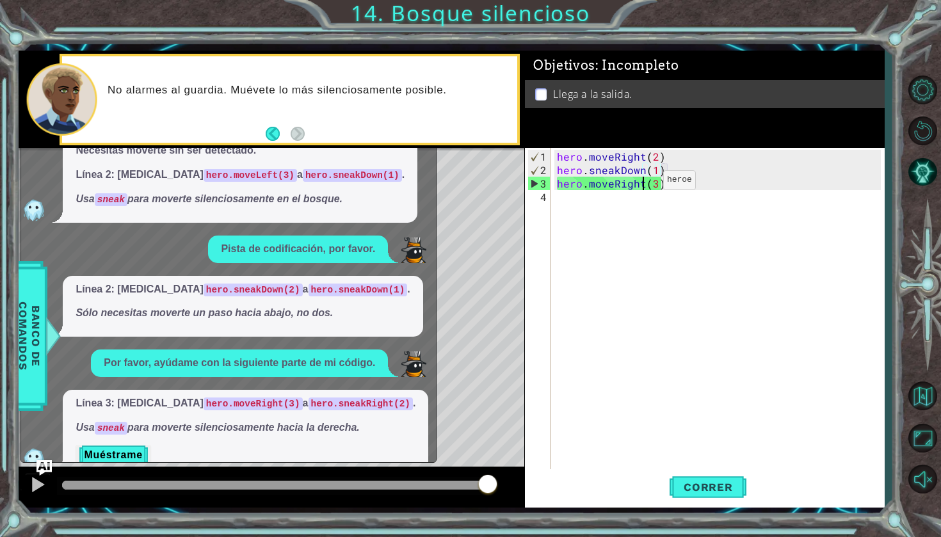
click at [642, 185] on div "hero . moveRight ( 2 ) hero . sneakDown ( 1 ) hero . moveRight ( 3 )" at bounding box center [720, 325] width 333 height 350
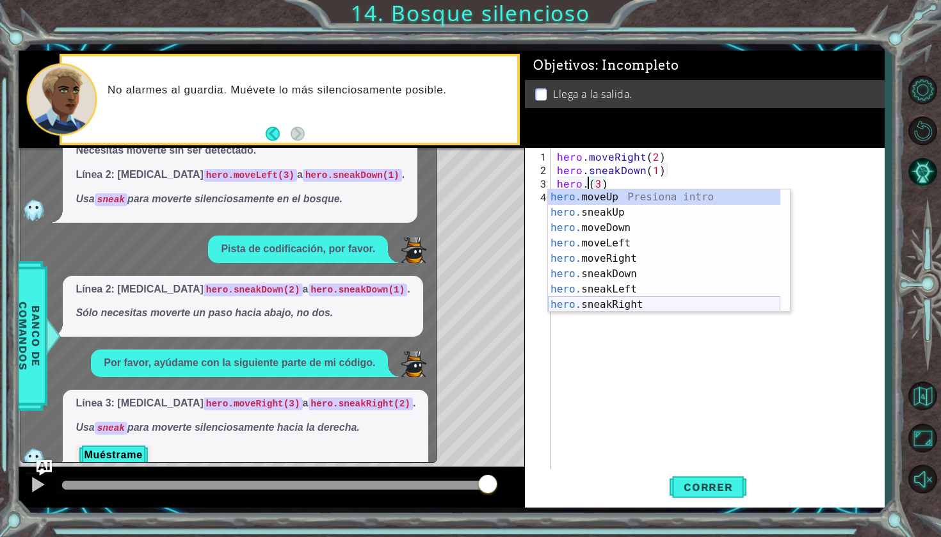
click at [642, 300] on div "hero. moveUp Presiona intro hero. sneakUp Presiona intro hero. moveDown Presion…" at bounding box center [664, 267] width 232 height 154
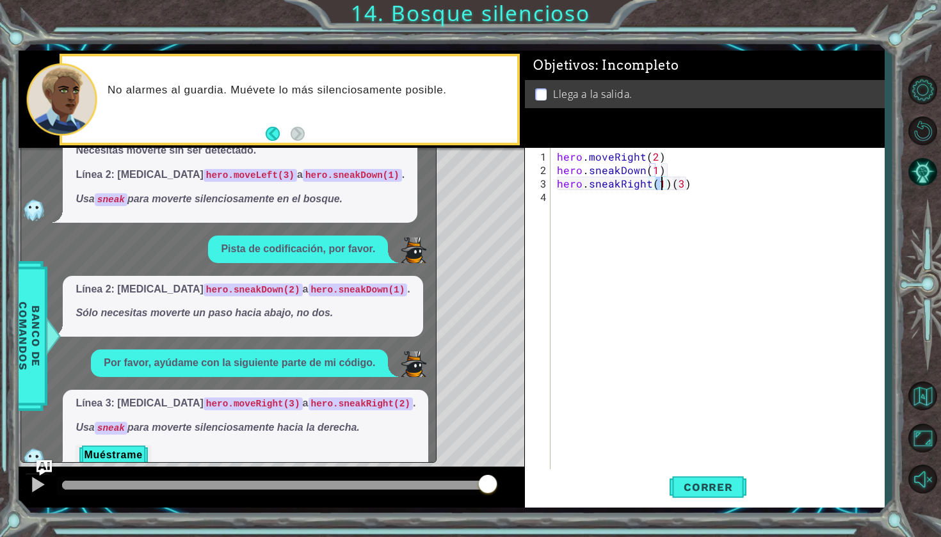
click at [691, 186] on div "hero . moveRight ( 2 ) hero . sneakDown ( 1 ) hero . sneakRight ( 1 ) ( 3 )" at bounding box center [720, 325] width 333 height 350
click at [661, 184] on div "hero . moveRight ( 2 ) hero . sneakDown ( 1 ) hero . sneakRight ( 1 )" at bounding box center [720, 325] width 333 height 350
type textarea "hero.sneakRight(2)"
click at [679, 485] on span "Correr" at bounding box center [708, 487] width 75 height 13
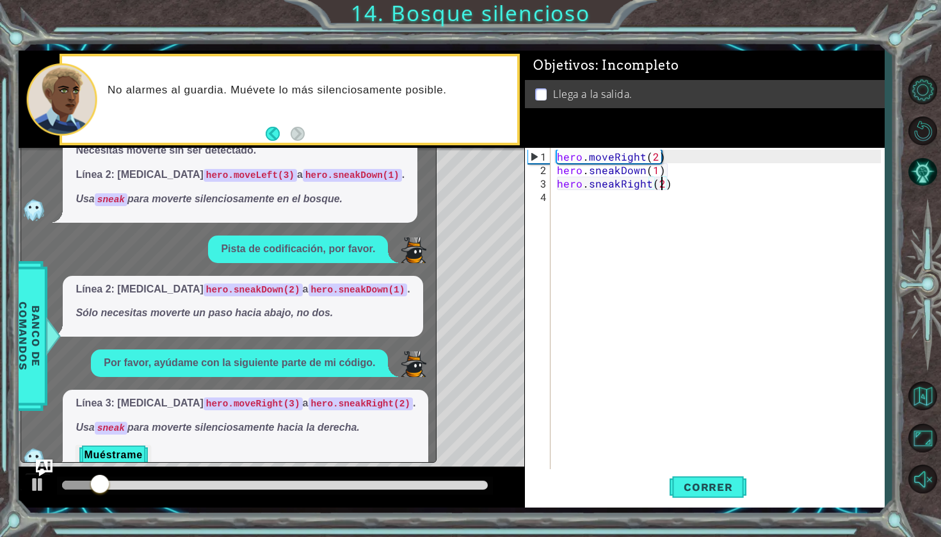
click at [39, 465] on img "Ask AI" at bounding box center [44, 468] width 17 height 17
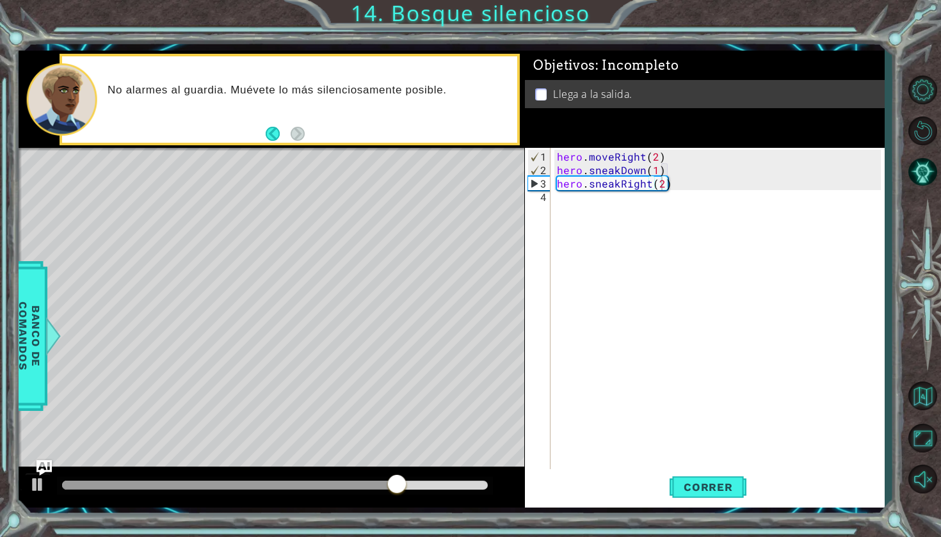
click at [571, 205] on div "hero . moveRight ( 2 ) hero . sneakDown ( 1 ) hero . sneakRight ( 2 )" at bounding box center [720, 325] width 333 height 350
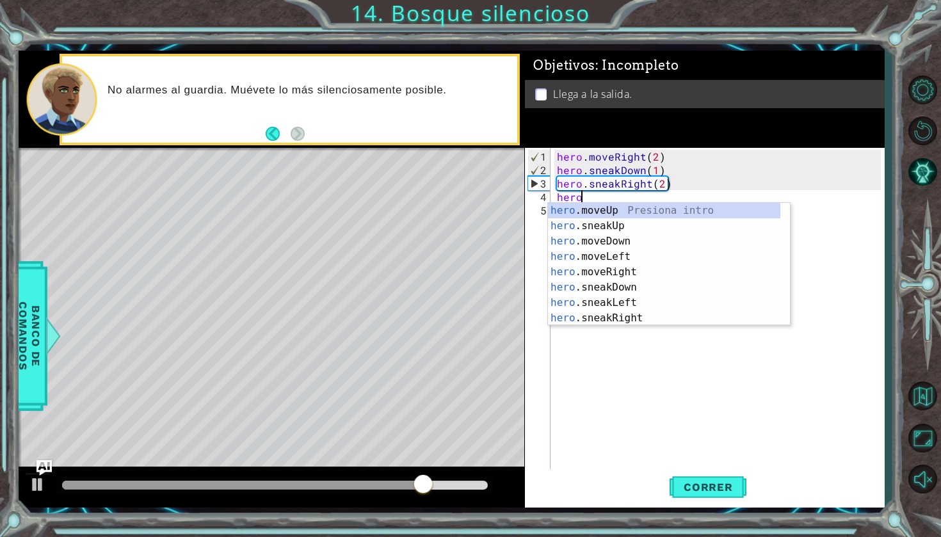
scroll to position [0, 1]
click at [577, 216] on div "hero .moveUp Presiona intro hero .sneakUp Presiona intro hero .moveDown Presion…" at bounding box center [664, 280] width 232 height 154
type textarea "hero.moveUp(1)"
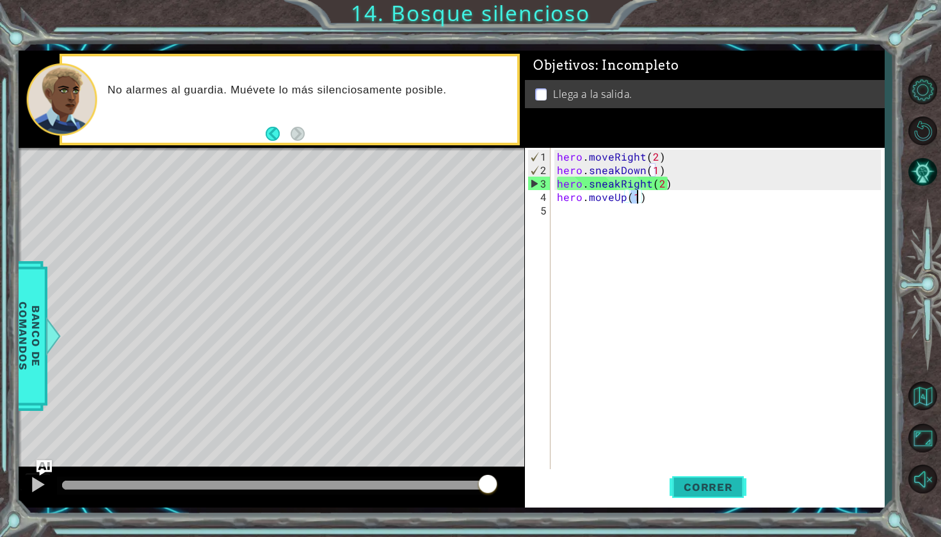
click at [688, 501] on button "Correr" at bounding box center [708, 487] width 77 height 36
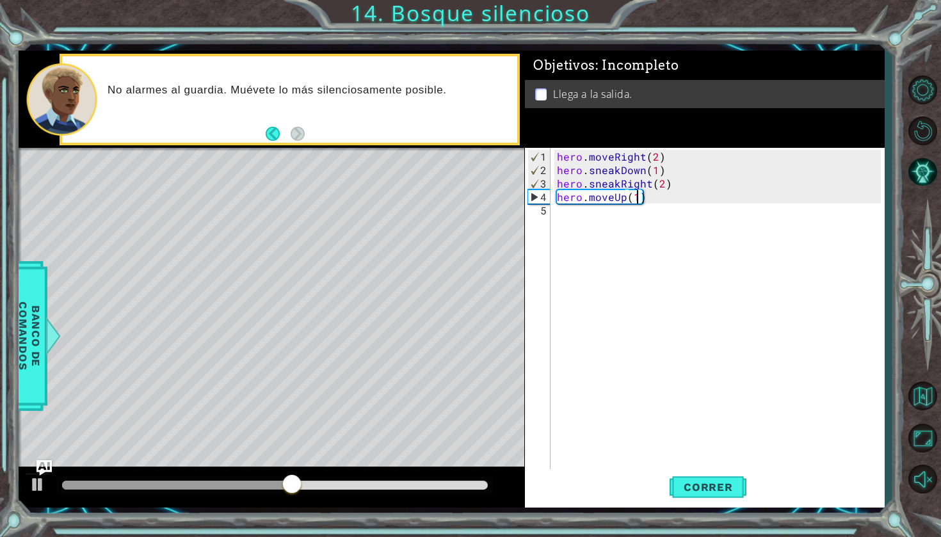
click at [585, 220] on div "hero . moveRight ( 2 ) hero . sneakDown ( 1 ) hero . sneakRight ( 2 ) hero . mo…" at bounding box center [720, 325] width 333 height 350
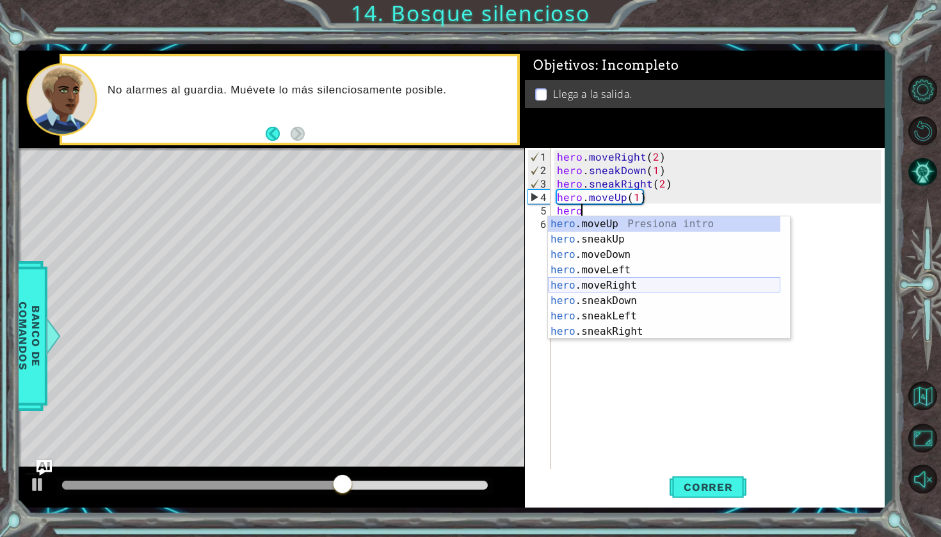
click at [611, 284] on div "hero .moveUp Presiona intro hero .sneakUp Presiona intro hero .moveDown Presion…" at bounding box center [664, 293] width 232 height 154
type textarea "hero.moveRight(1)"
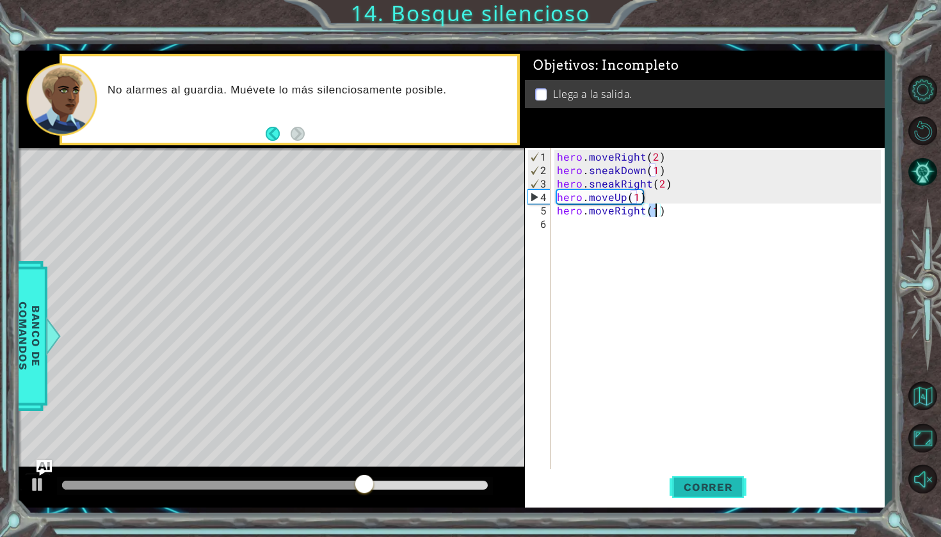
click at [700, 481] on span "Correr" at bounding box center [708, 487] width 75 height 13
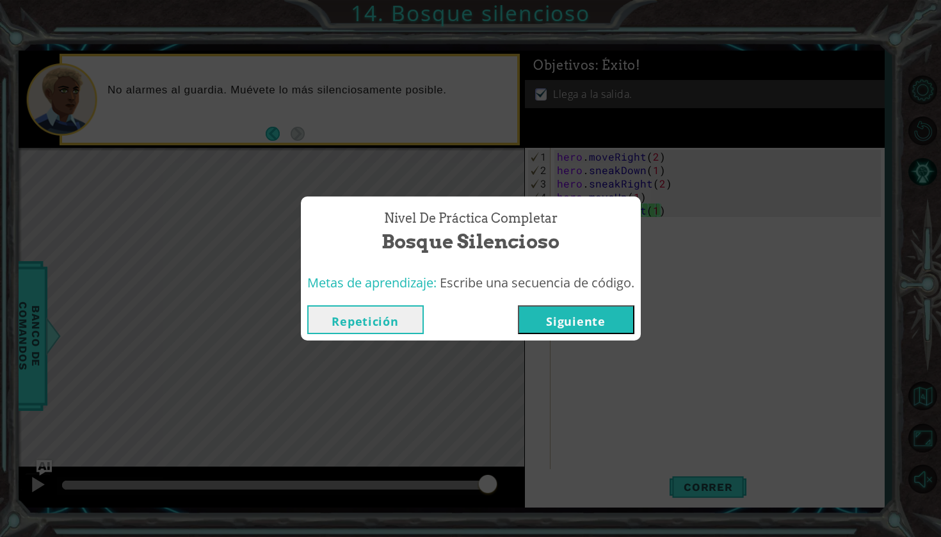
click at [574, 317] on button "Siguiente" at bounding box center [576, 319] width 117 height 29
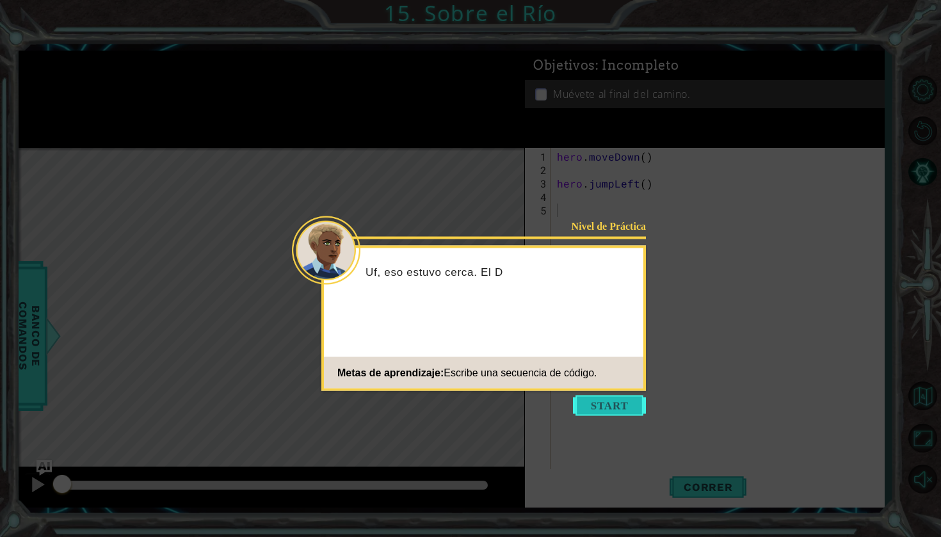
click at [590, 406] on button "Start" at bounding box center [609, 406] width 73 height 20
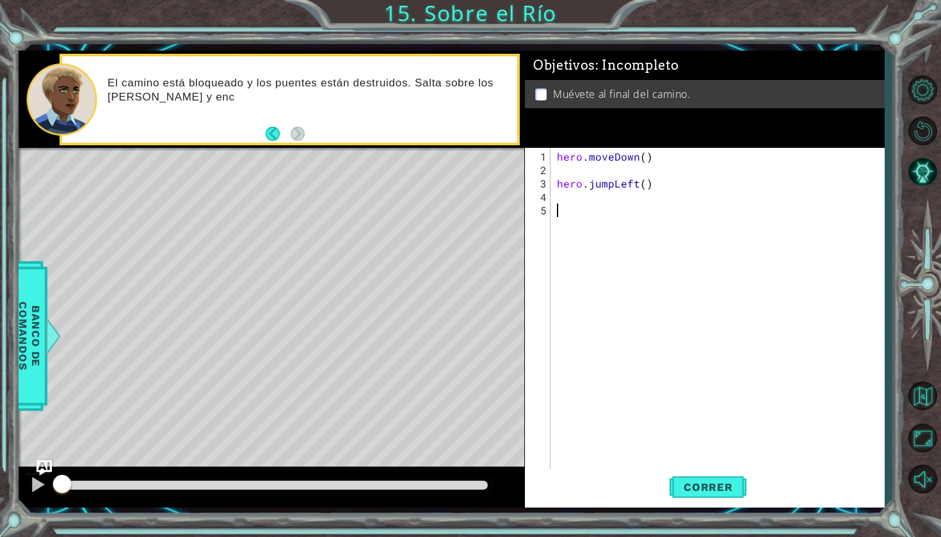
click at [562, 164] on div "hero . moveDown ( ) hero . jumpLeft ( )" at bounding box center [720, 325] width 333 height 350
click at [597, 161] on div "hero . moveDown ( ) hero . jumpLeft ( )" at bounding box center [720, 325] width 333 height 350
type textarea "hero.mgheroveDown()"
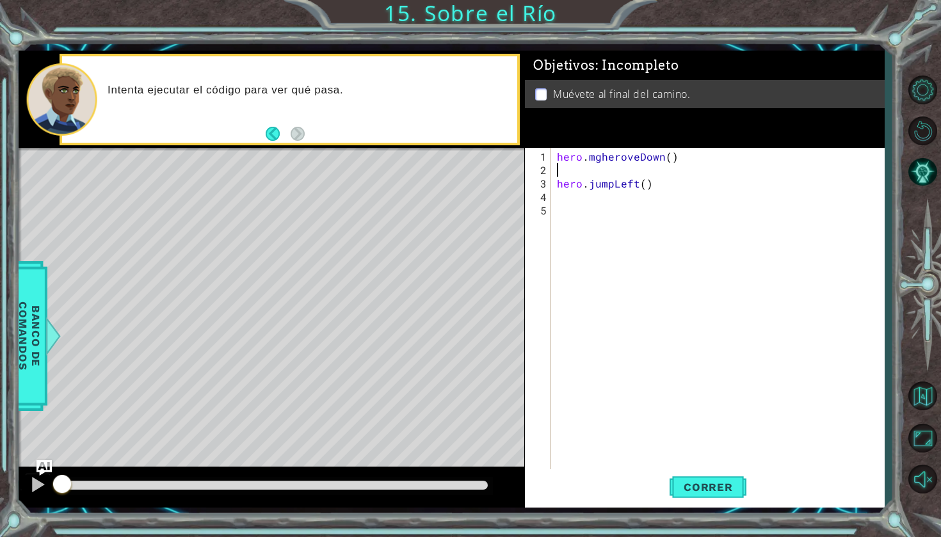
click at [580, 167] on div "hero . mgheroveDown ( ) hero . jumpLeft ( )" at bounding box center [720, 325] width 333 height 350
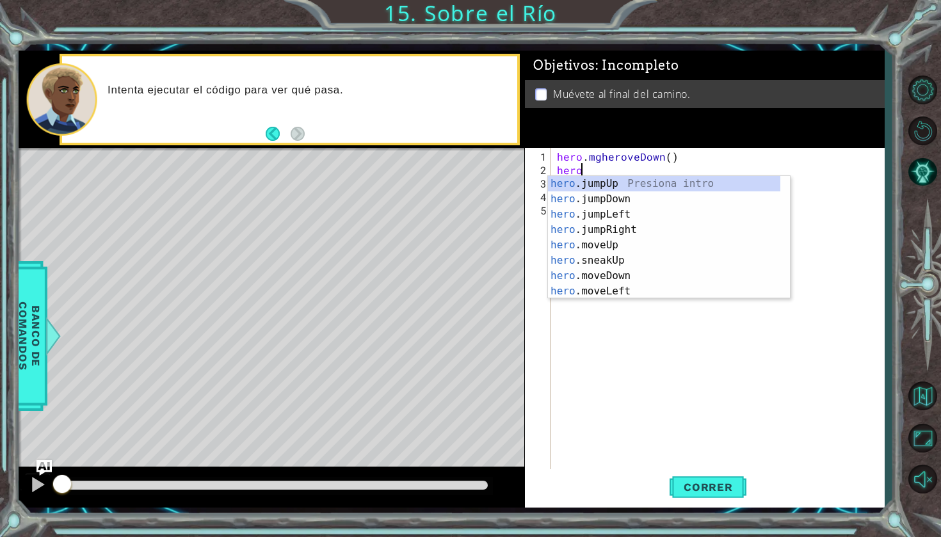
scroll to position [0, 1]
click at [614, 270] on div "hero .jumpUp Presiona intro hero .jumpDown Presiona intro hero .jumpLeft Presio…" at bounding box center [664, 253] width 232 height 154
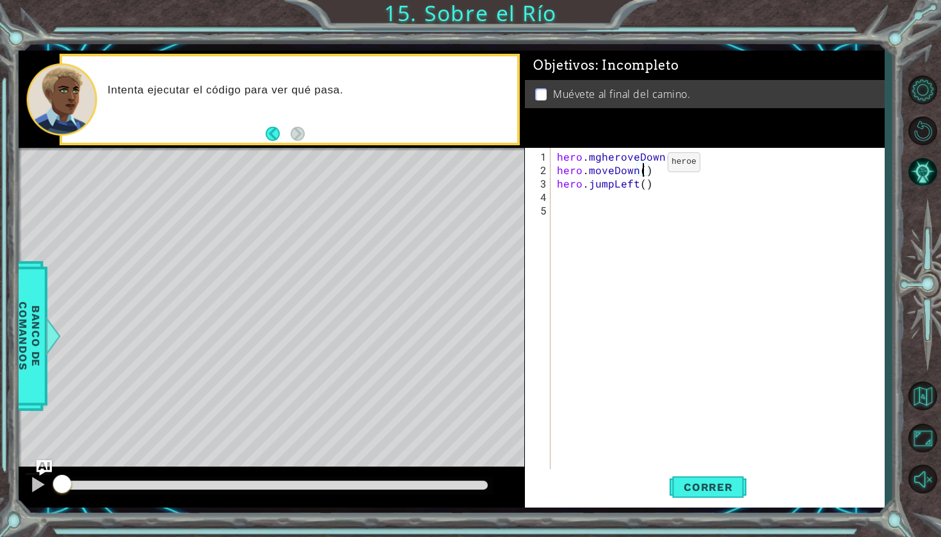
scroll to position [0, 6]
click at [700, 485] on span "Correr" at bounding box center [708, 487] width 75 height 13
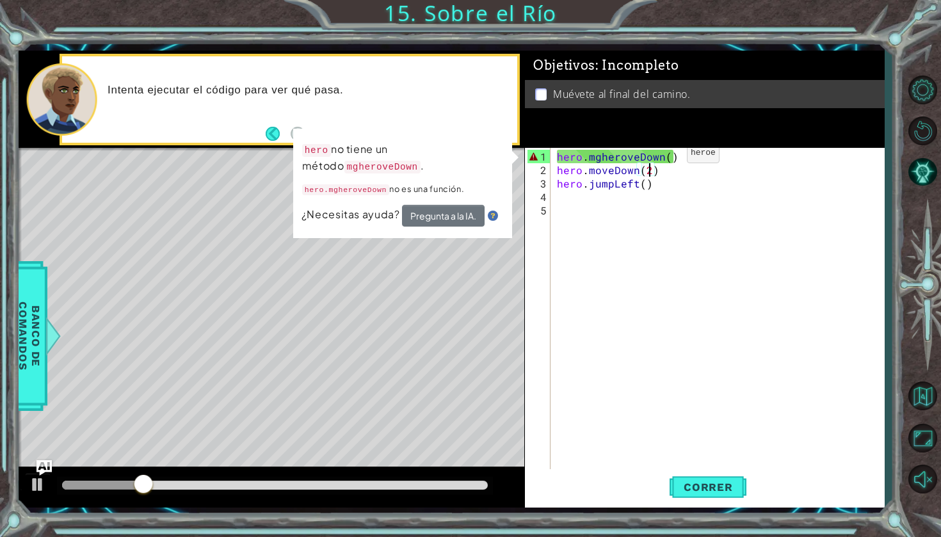
click at [666, 159] on div "hero . mgheroveDown ( ) hero . moveDown ( 2 ) hero . jumpLeft ( )" at bounding box center [720, 325] width 333 height 350
type textarea "hero.mgheroveDown()"
click at [659, 241] on div "hero . mgheroveDown ( ) hero . moveDown ( 2 ) hero . jumpLeft ( )" at bounding box center [720, 325] width 333 height 350
click at [665, 161] on div "hero . mgheroveDown ( ) hero . moveDown ( 2 ) hero . jumpLeft ( )" at bounding box center [720, 325] width 333 height 350
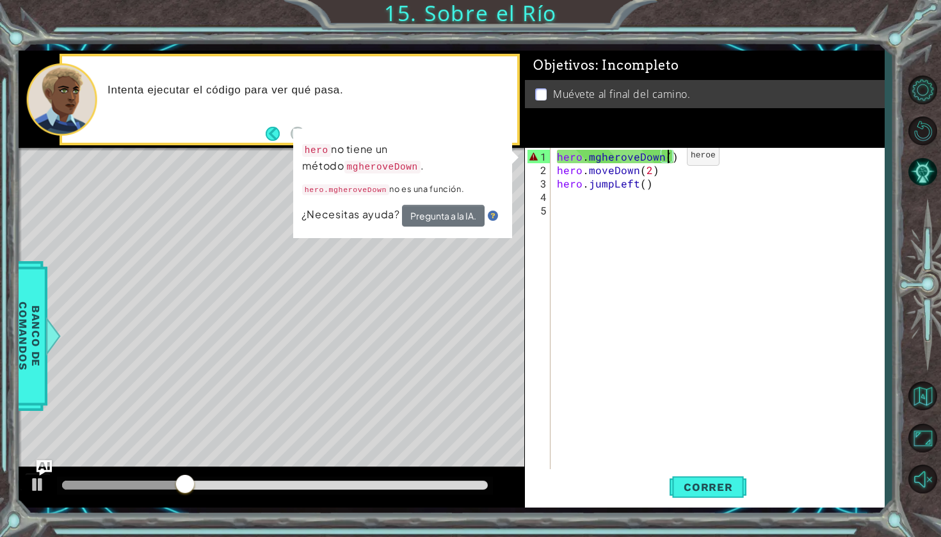
scroll to position [0, 7]
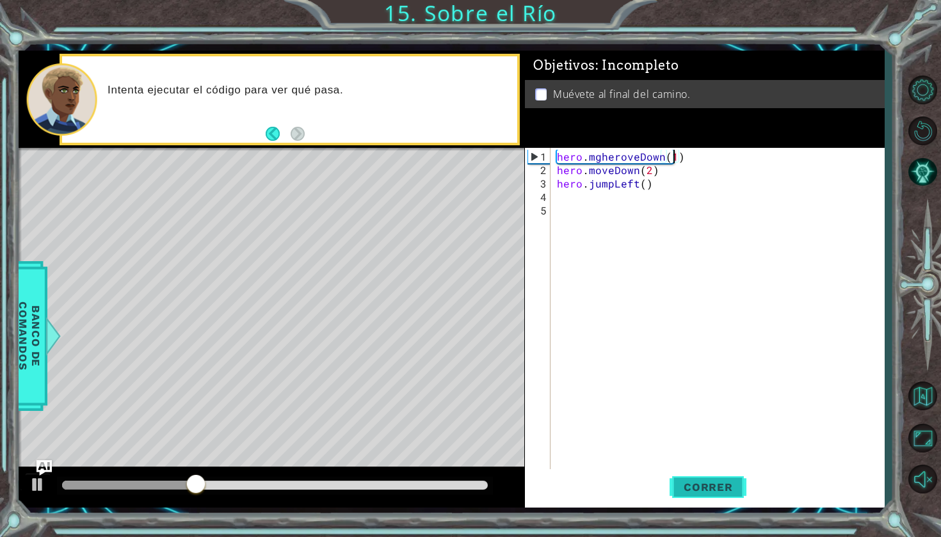
click at [701, 483] on span "Correr" at bounding box center [708, 487] width 75 height 13
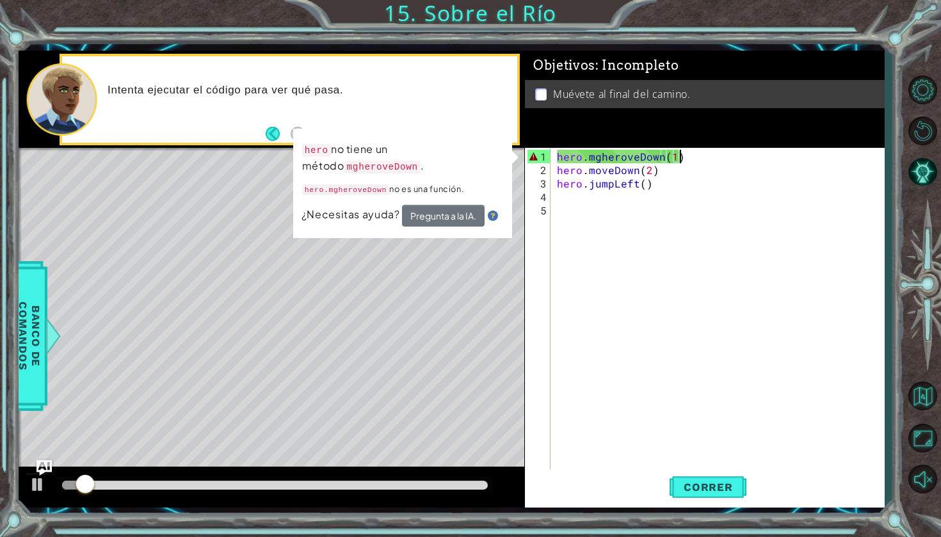
click at [705, 154] on div "hero . mgheroveDown ( 1 ) hero . moveDown ( 2 ) hero . jumpLeft ( )" at bounding box center [720, 325] width 333 height 350
click at [931, 164] on button "Pista AI" at bounding box center [922, 172] width 37 height 37
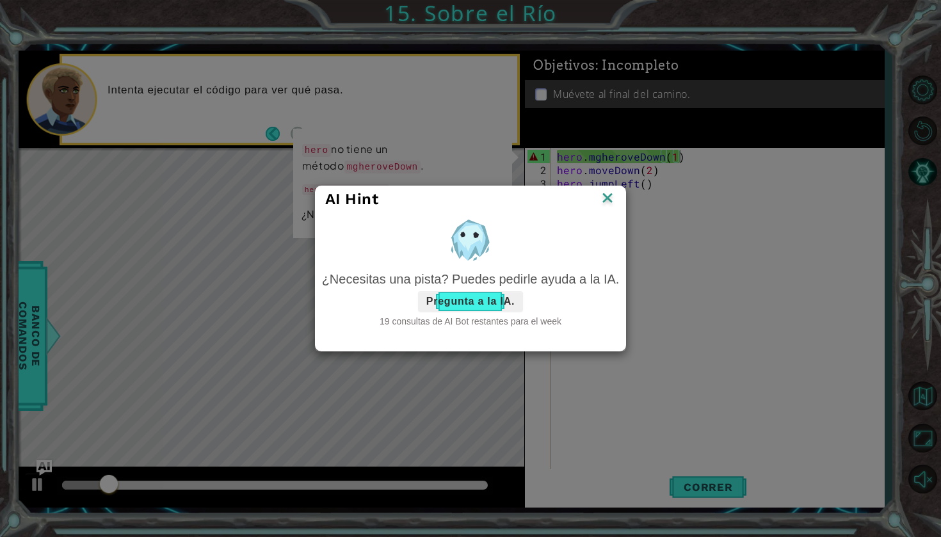
click at [432, 302] on button "Pregunta a la IA." at bounding box center [470, 301] width 105 height 20
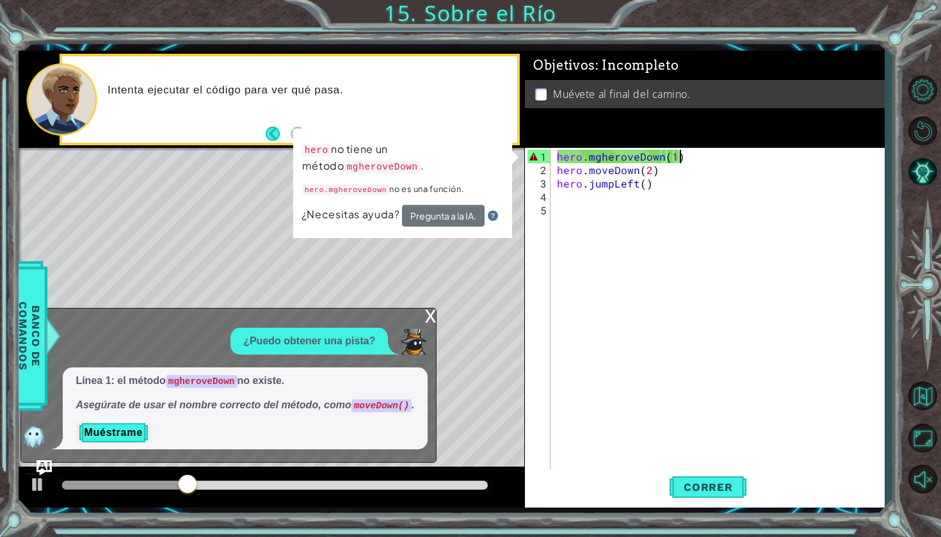
click at [690, 153] on div "hero . mgheroveDown ( 1 ) hero . moveDown ( 2 ) hero . jumpLeft ( )" at bounding box center [720, 325] width 333 height 350
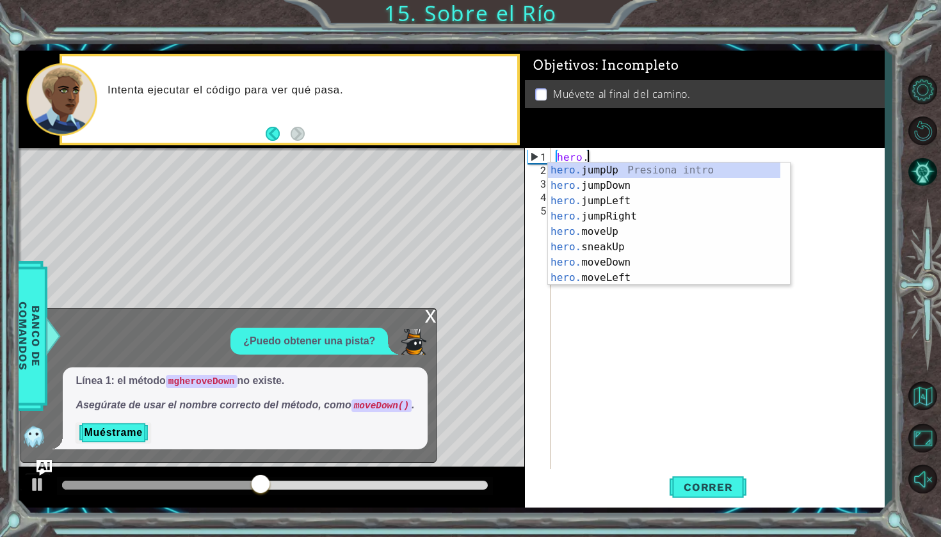
scroll to position [0, 1]
click at [608, 262] on div "hero. jumpUp Presiona intro hero. jumpDown Presiona intro hero. jumpLeft Presio…" at bounding box center [664, 240] width 232 height 154
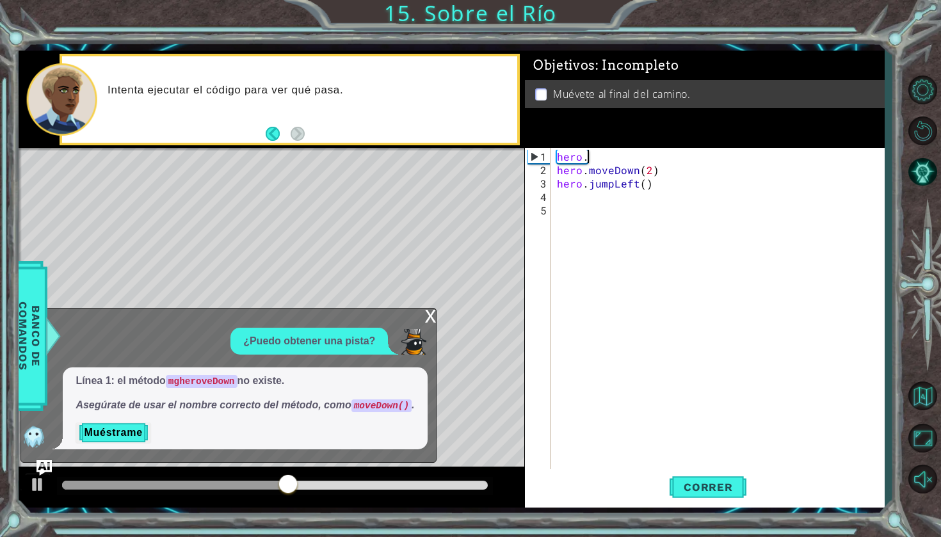
type textarea "hero.moveDown(1)"
click at [691, 493] on span "Correr" at bounding box center [708, 487] width 75 height 13
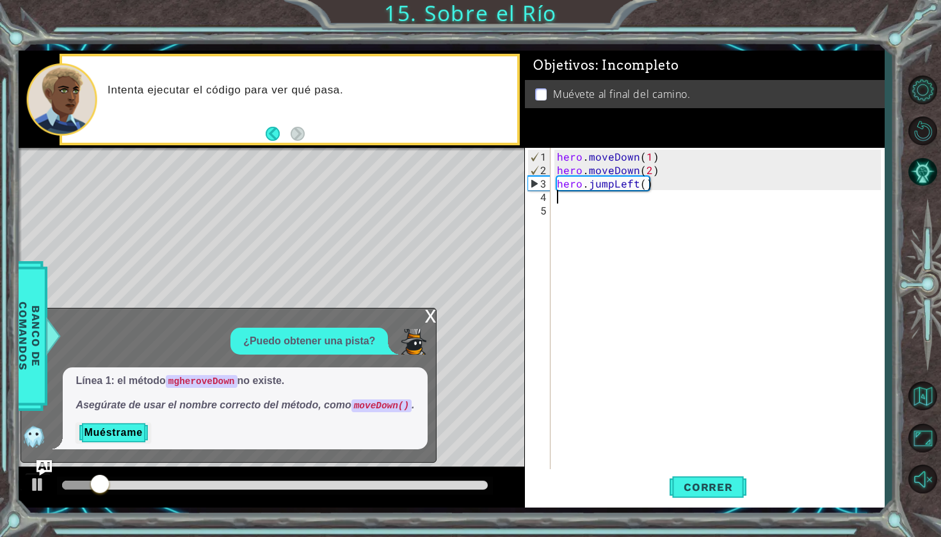
click at [579, 197] on div "hero . moveDown ( 1 ) hero . moveDown ( 2 ) hero . jumpLeft ( )" at bounding box center [720, 325] width 333 height 350
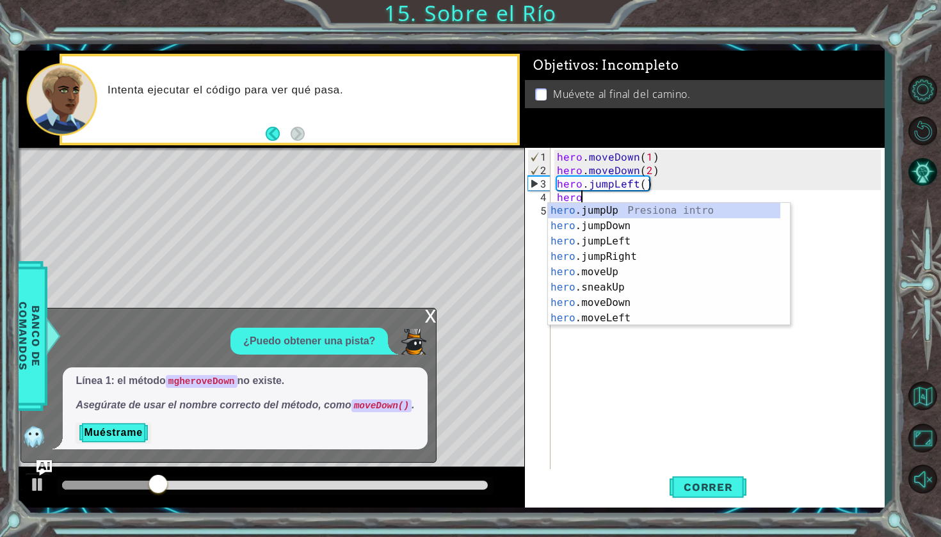
scroll to position [0, 1]
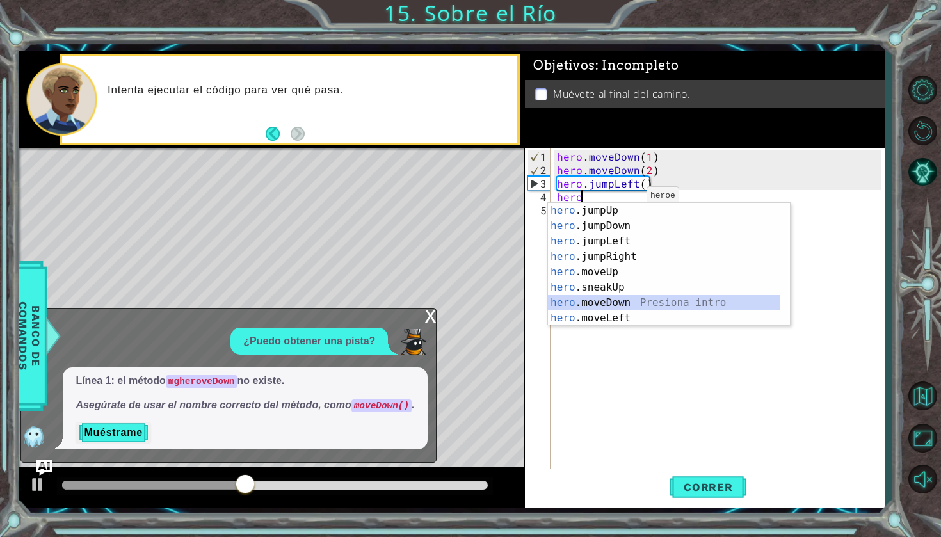
click at [631, 297] on div "hero .jumpUp Presiona intro hero .jumpDown Presiona intro hero .jumpLeft Presio…" at bounding box center [664, 280] width 232 height 154
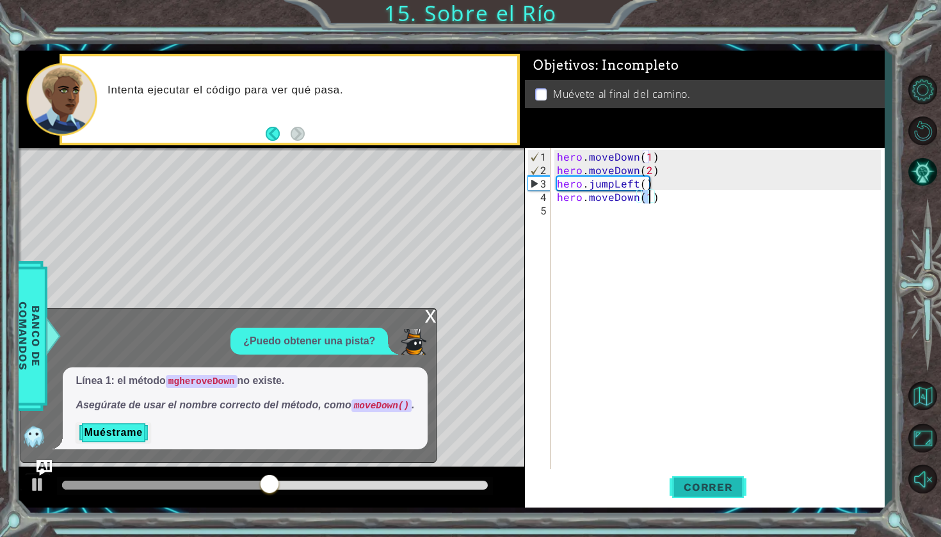
click at [693, 478] on button "Correr" at bounding box center [708, 487] width 77 height 36
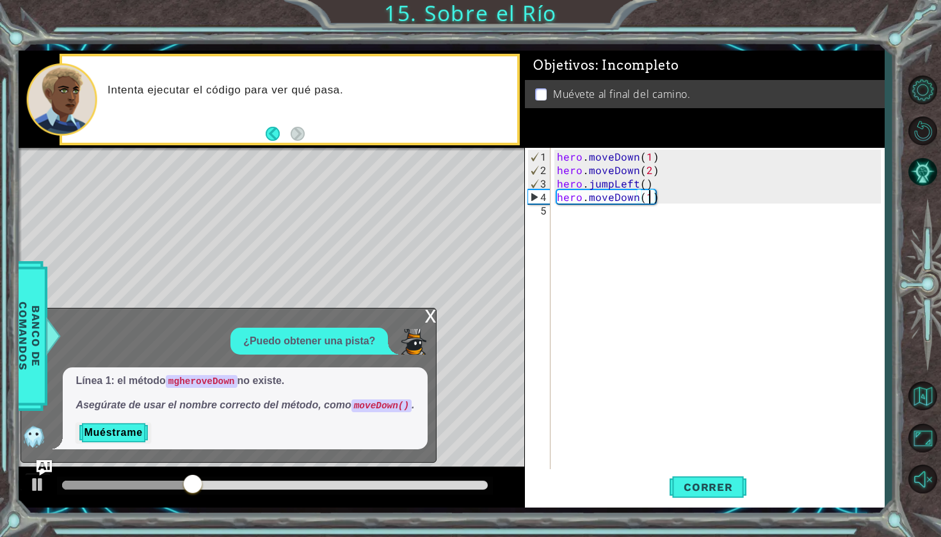
click at [709, 197] on div "hero . moveDown ( 1 ) hero . moveDown ( 2 ) hero . jumpLeft ( ) hero . moveDown…" at bounding box center [720, 325] width 333 height 350
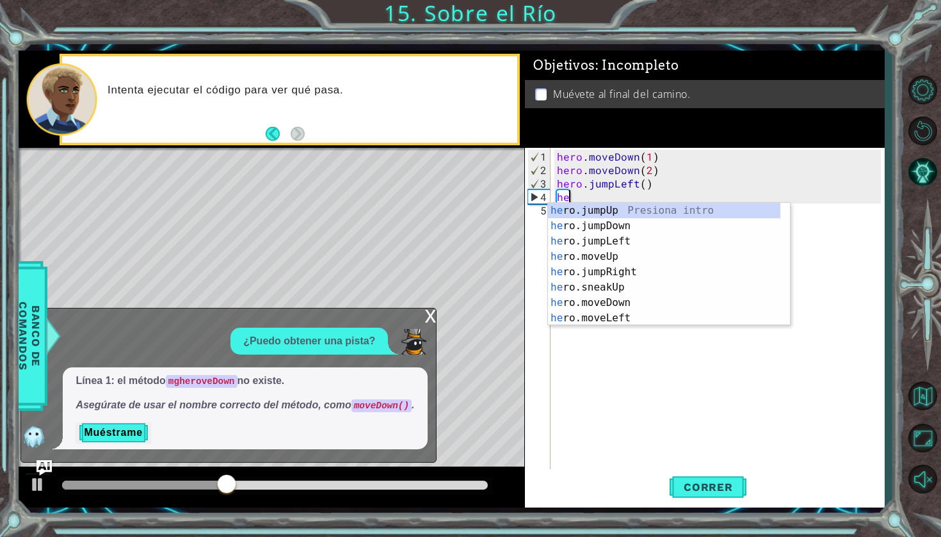
scroll to position [0, 0]
type textarea "h"
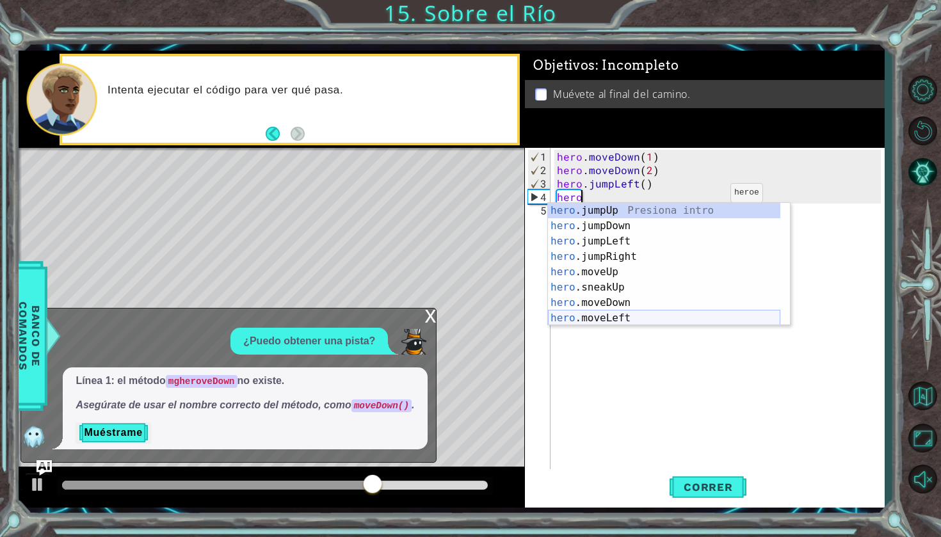
click at [670, 317] on div "hero .jumpUp Presiona intro hero .jumpDown Presiona intro hero .jumpLeft Presio…" at bounding box center [664, 280] width 232 height 154
type textarea "hero.moveLeft(1)"
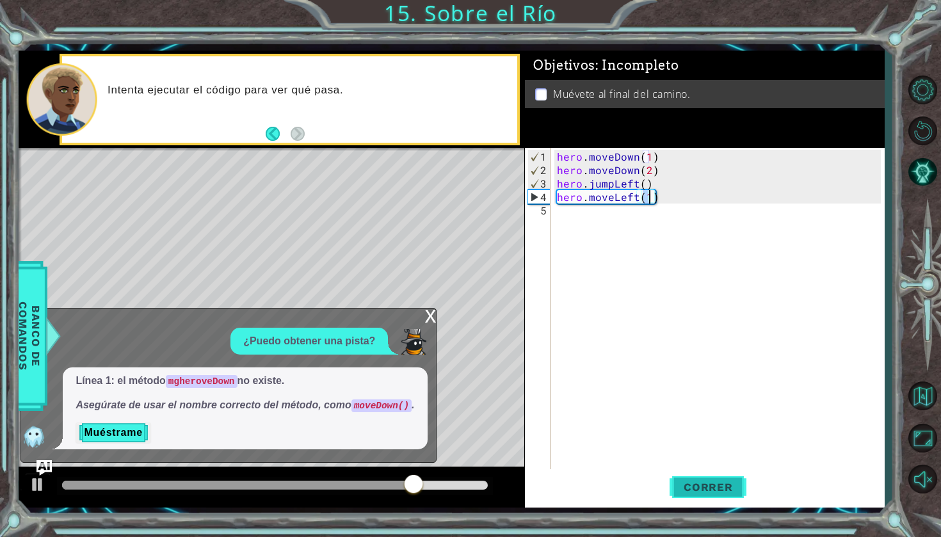
click at [725, 485] on span "Correr" at bounding box center [708, 487] width 75 height 13
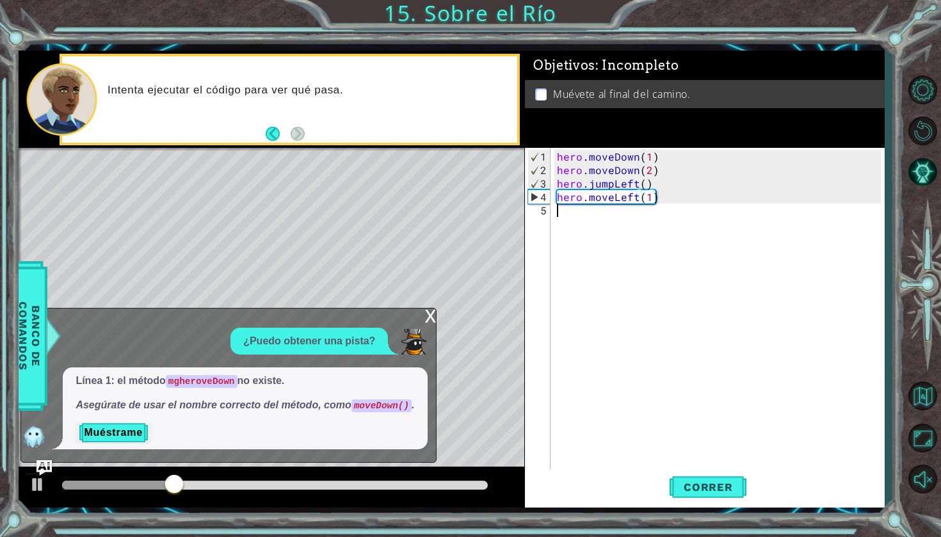
click at [570, 209] on div "hero . moveDown ( 1 ) hero . moveDown ( 2 ) hero . jumpLeft ( ) hero . moveLeft…" at bounding box center [720, 325] width 333 height 350
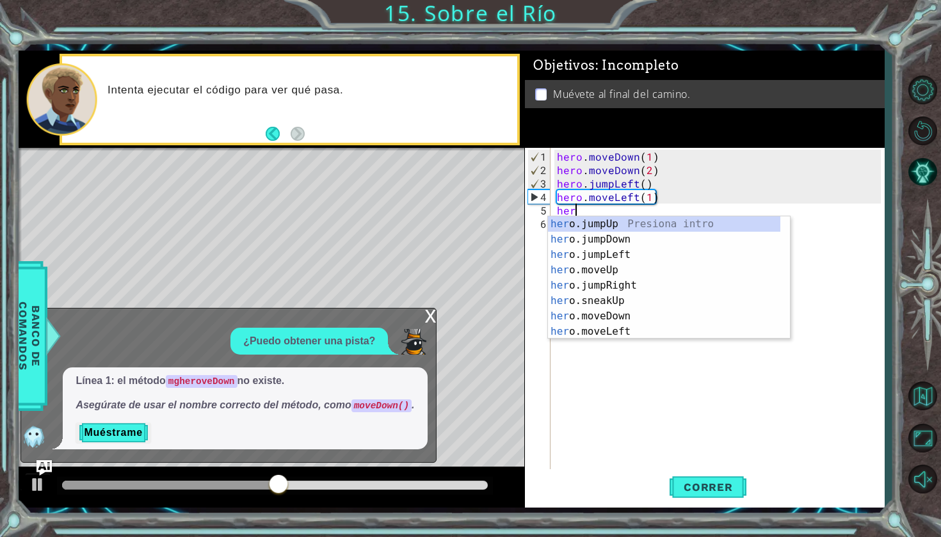
scroll to position [0, 0]
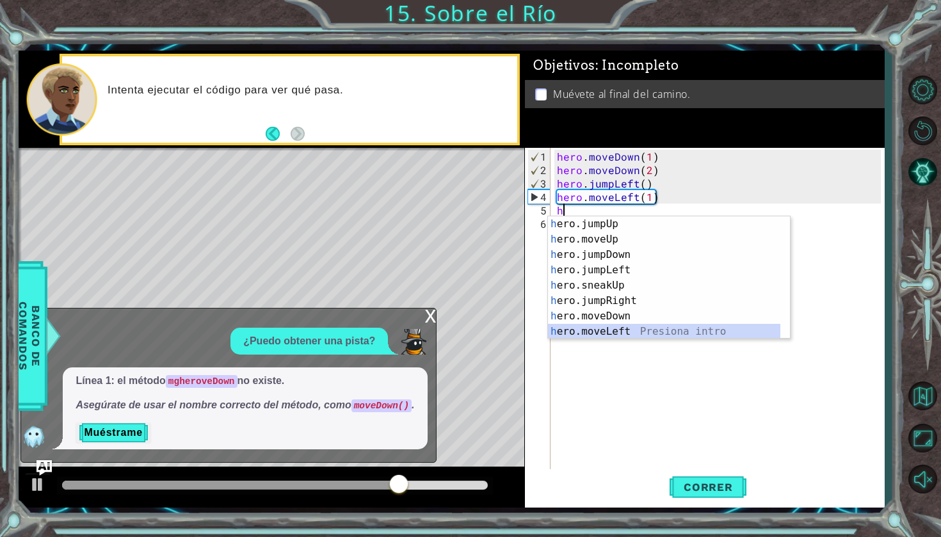
click at [615, 332] on div "h ero.jumpUp Presiona intro h ero.moveUp Presiona intro h ero.jumpDown Presiona…" at bounding box center [664, 293] width 232 height 154
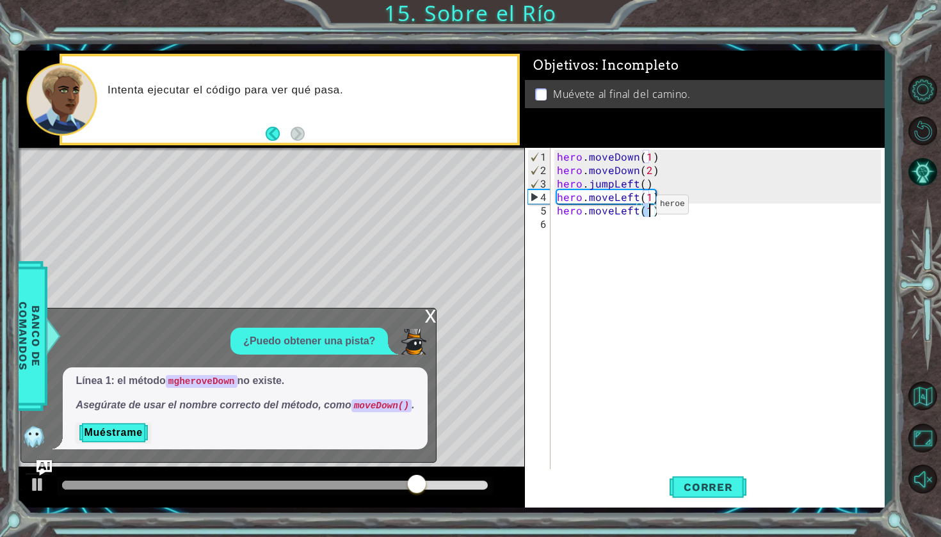
click at [636, 210] on div "hero . moveDown ( 1 ) hero . moveDown ( 2 ) hero . jumpLeft ( ) hero . moveLeft…" at bounding box center [720, 325] width 333 height 350
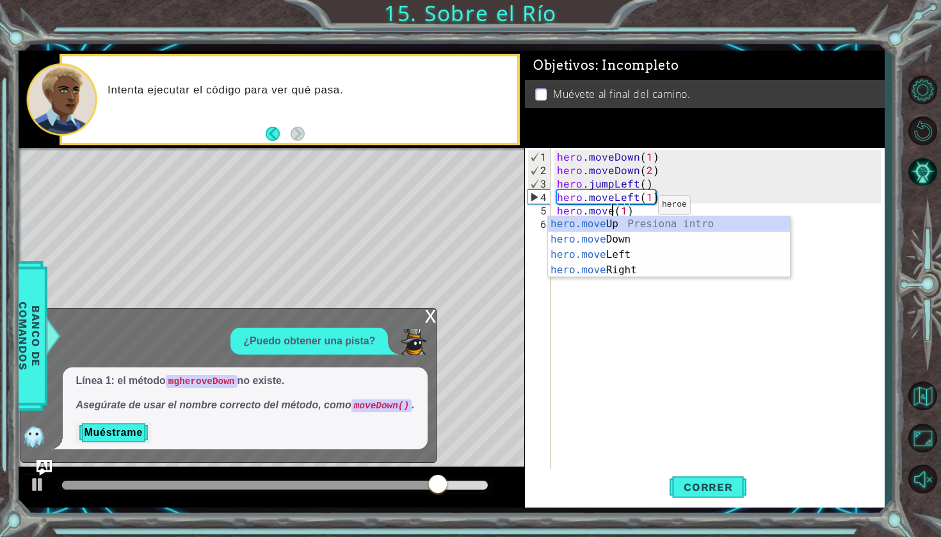
scroll to position [0, 3]
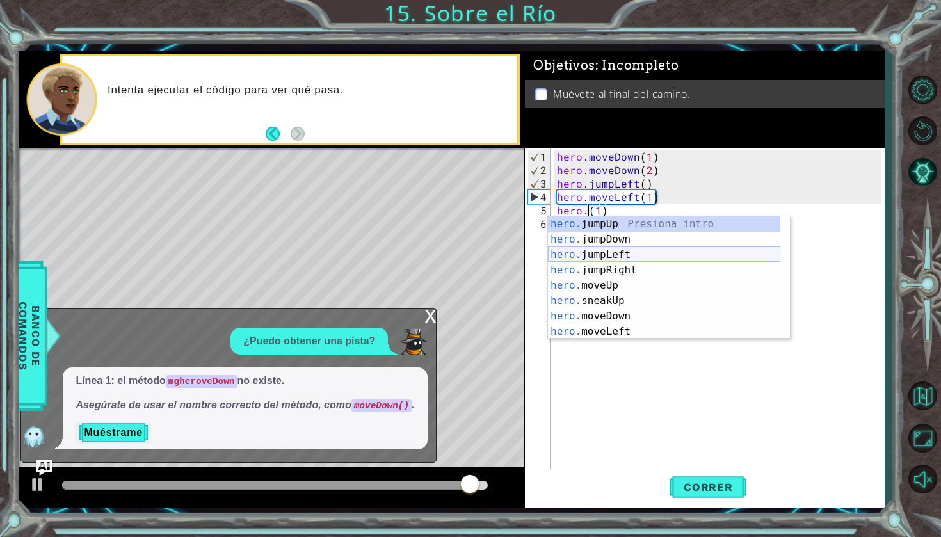
click at [623, 254] on div "hero. jumpUp Presiona intro hero. jumpDown Presiona intro hero. jumpLeft Presio…" at bounding box center [664, 293] width 232 height 154
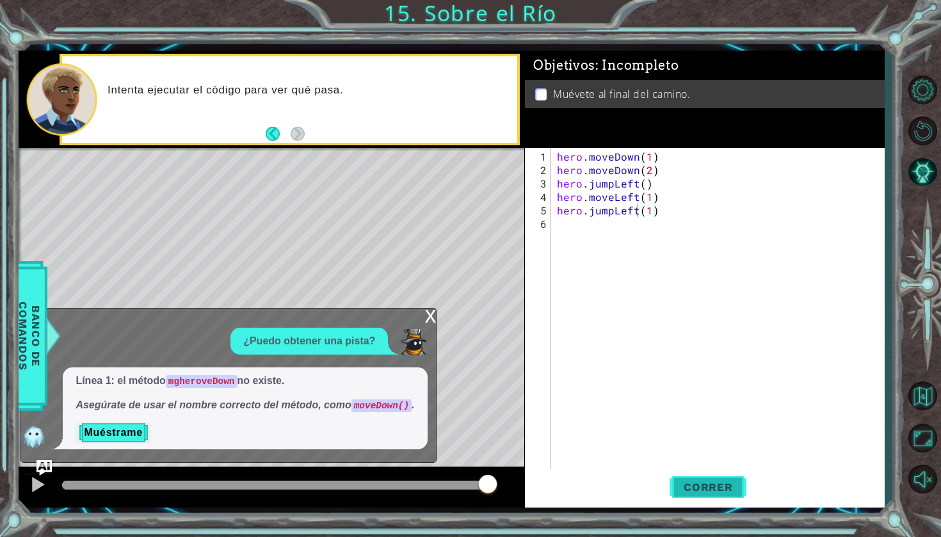
click at [732, 478] on button "Correr" at bounding box center [708, 487] width 77 height 36
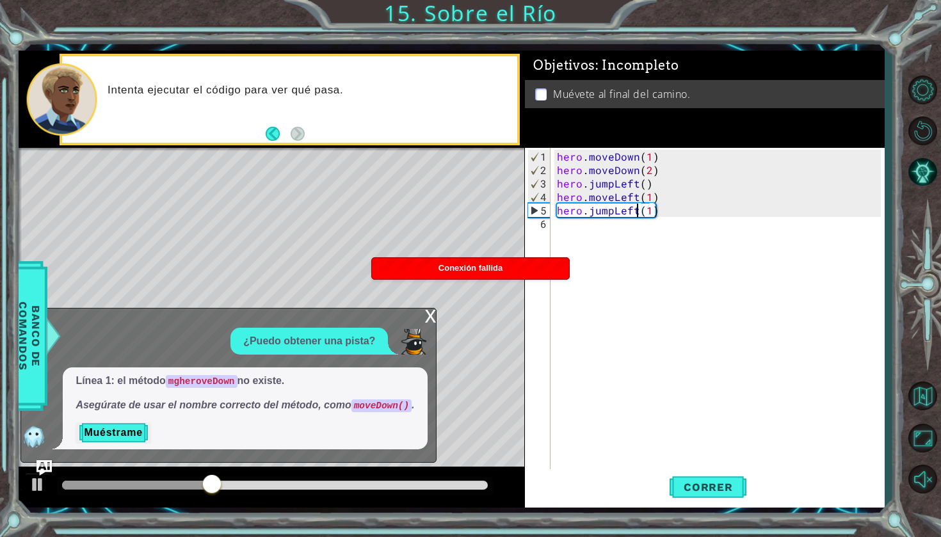
click at [664, 203] on div "hero . moveDown ( 1 ) hero . moveDown ( 2 ) hero . jumpLeft ( ) hero . moveLeft…" at bounding box center [720, 325] width 333 height 350
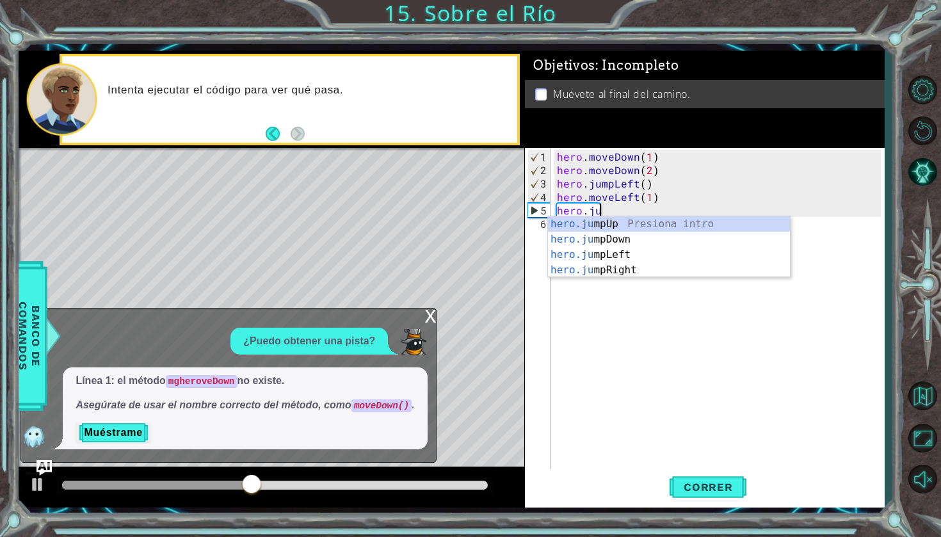
type textarea "hero."
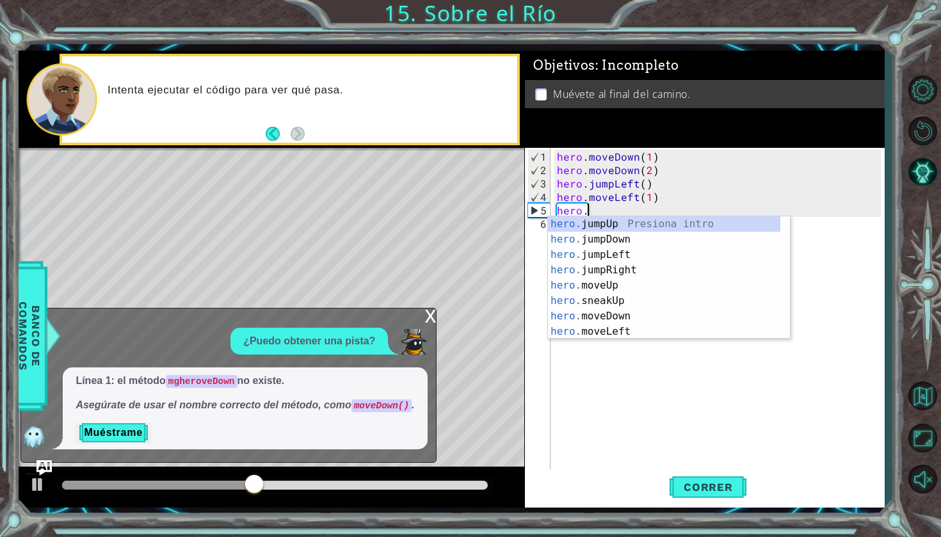
scroll to position [0, 1]
click at [638, 238] on div "hero. jumpUp Presiona intro hero. jumpDown Presiona intro hero. jumpLeft Presio…" at bounding box center [664, 293] width 232 height 154
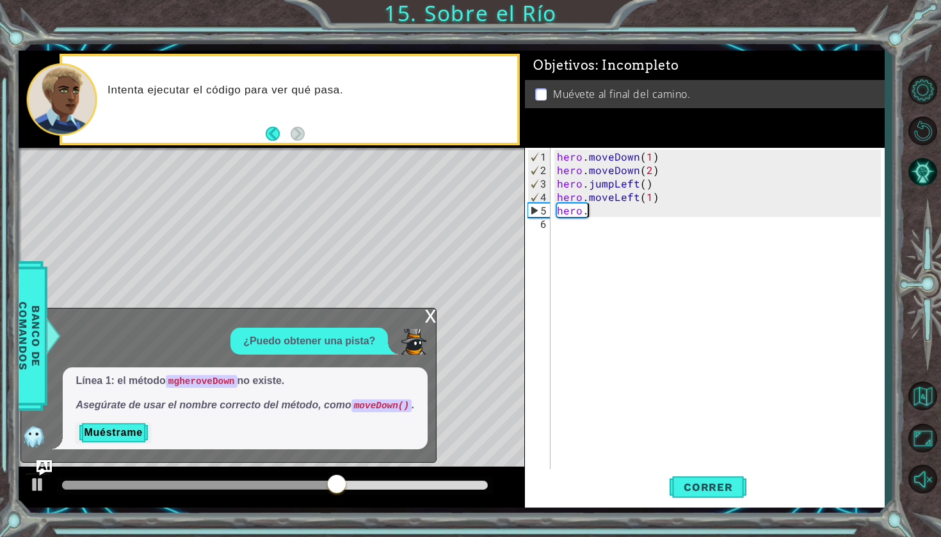
scroll to position [0, 0]
click at [642, 215] on div "hero . moveDown ( 1 ) hero . moveDown ( 2 ) hero . jumpLeft ( ) hero . moveLeft…" at bounding box center [720, 325] width 333 height 350
type textarea "hero.jumpDown(1)"
click at [714, 476] on button "Correr" at bounding box center [708, 487] width 77 height 36
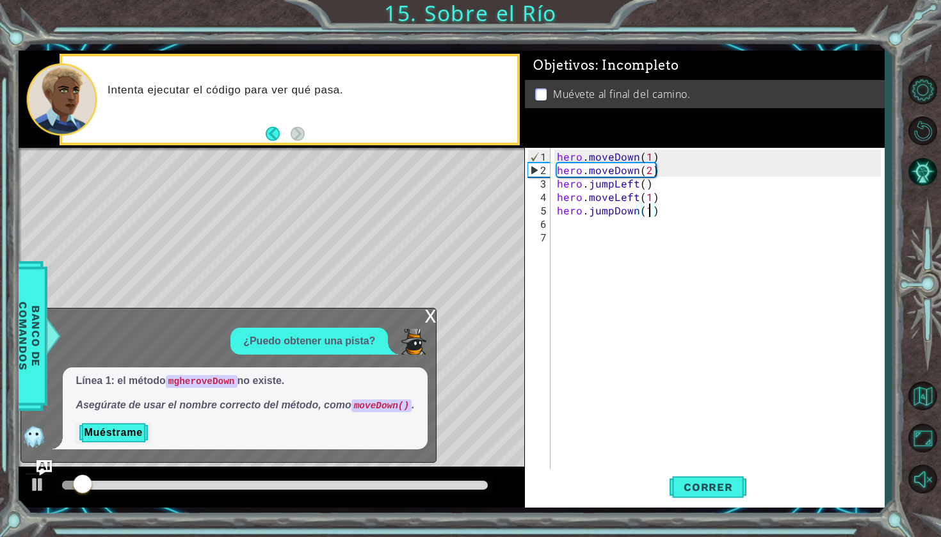
click at [424, 309] on div "x" at bounding box center [430, 315] width 12 height 13
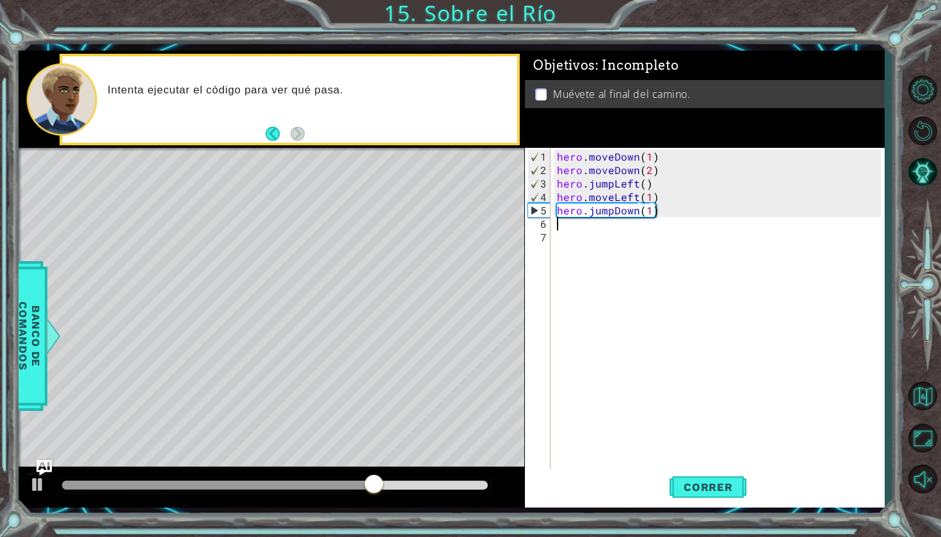
scroll to position [0, 0]
click at [582, 225] on div "hero . moveDown ( 1 ) hero . moveDown ( 2 ) hero . jumpLeft ( ) hero . moveLeft…" at bounding box center [720, 325] width 333 height 350
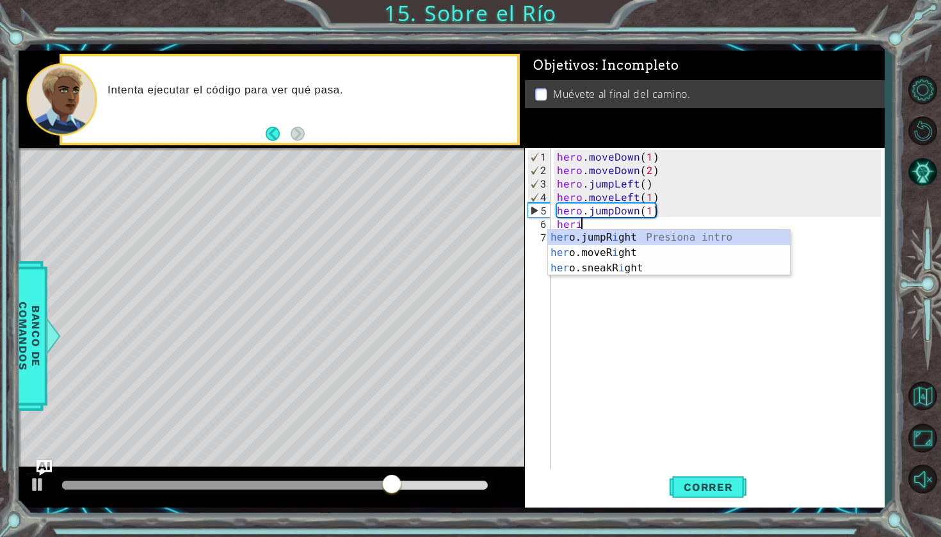
scroll to position [0, 1]
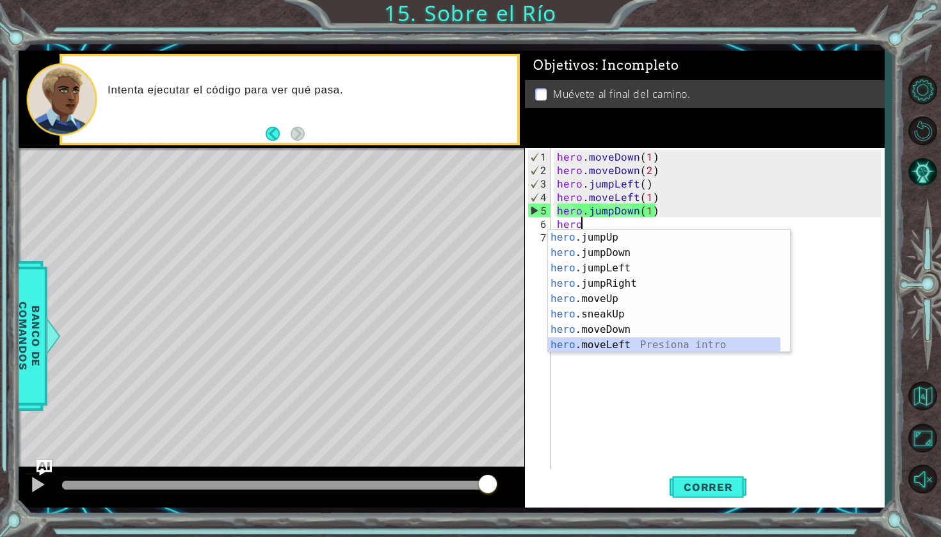
click at [657, 344] on div "hero .jumpUp Presiona intro hero .jumpDown Presiona intro hero .jumpLeft Presio…" at bounding box center [664, 307] width 232 height 154
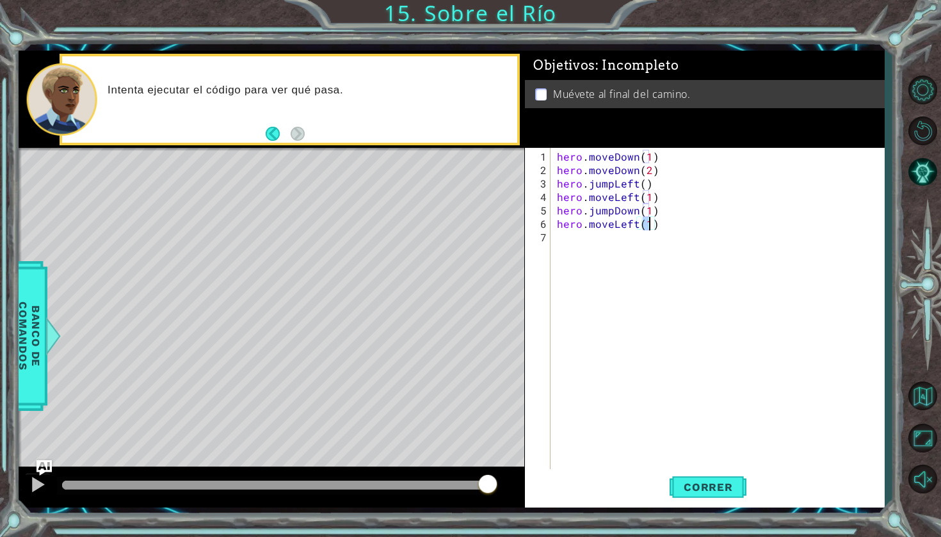
click at [670, 222] on div "hero . moveDown ( 1 ) hero . moveDown ( 2 ) hero . jumpLeft ( ) hero . moveLeft…" at bounding box center [720, 325] width 333 height 350
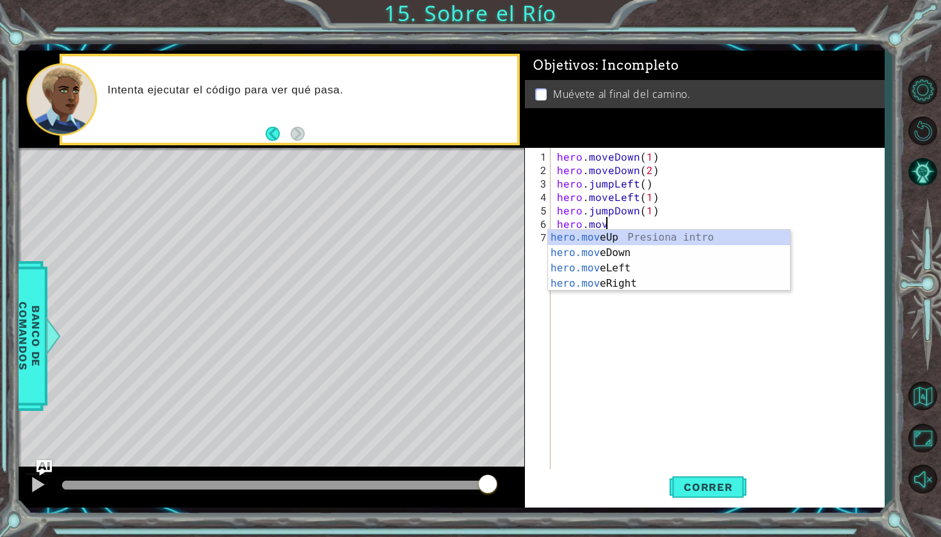
type textarea "hero.m"
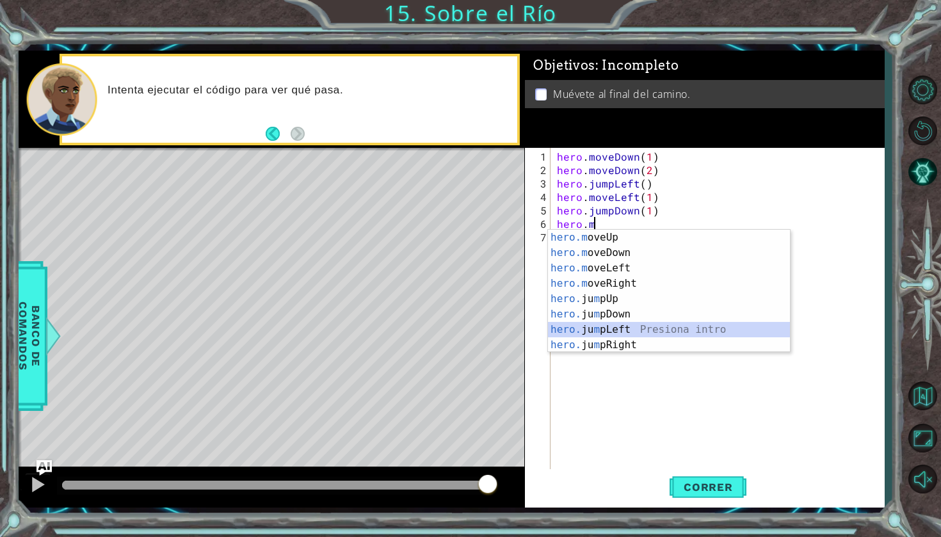
click at [624, 325] on div "hero.m oveUp Presiona intro hero.m oveDown Presiona intro hero.m oveLeft Presio…" at bounding box center [669, 307] width 242 height 154
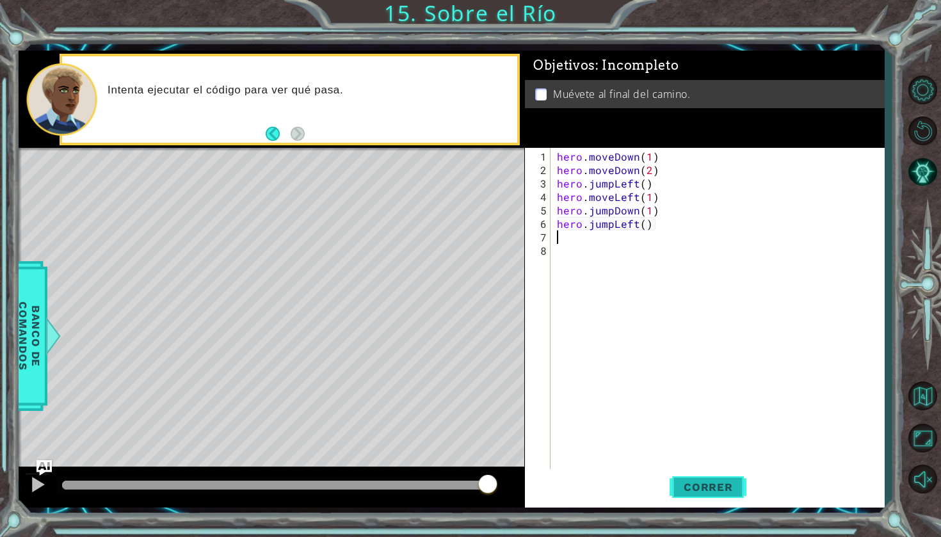
click at [691, 485] on span "Correr" at bounding box center [708, 487] width 75 height 13
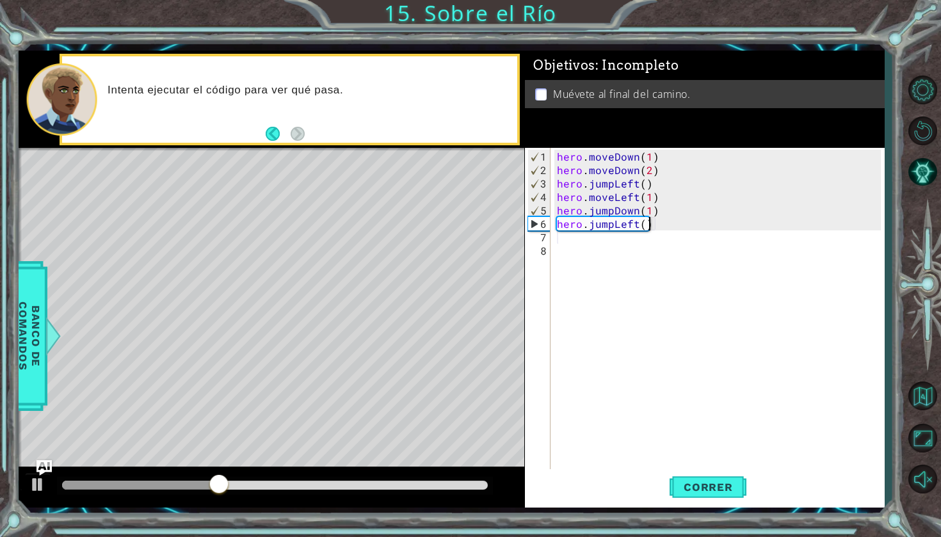
click at [677, 216] on div "hero . moveDown ( 1 ) hero . moveDown ( 2 ) hero . jumpLeft ( ) hero . moveLeft…" at bounding box center [720, 325] width 333 height 350
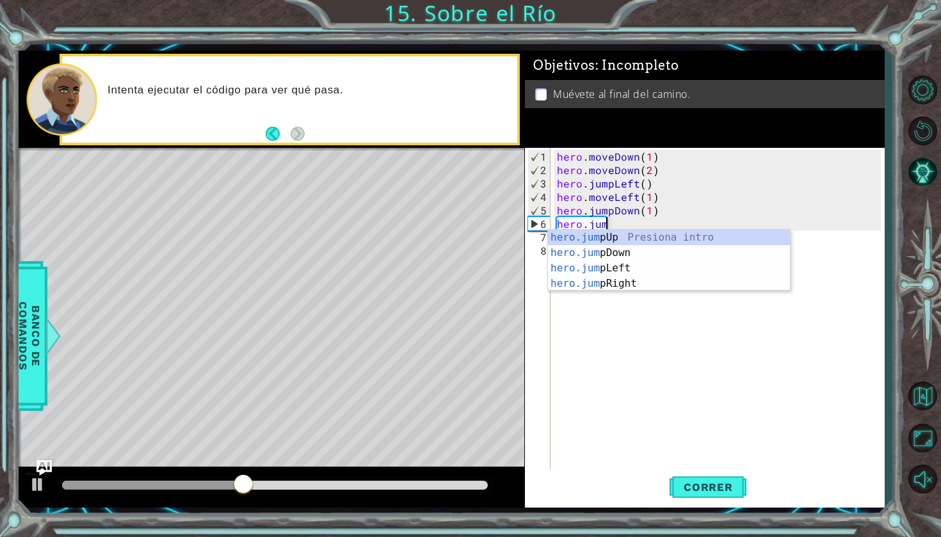
type textarea "hero.ju"
click at [633, 282] on div "hero.ju mpUp Presiona intro hero.ju mpDown Presiona intro hero.ju mpLeft Presio…" at bounding box center [669, 276] width 242 height 92
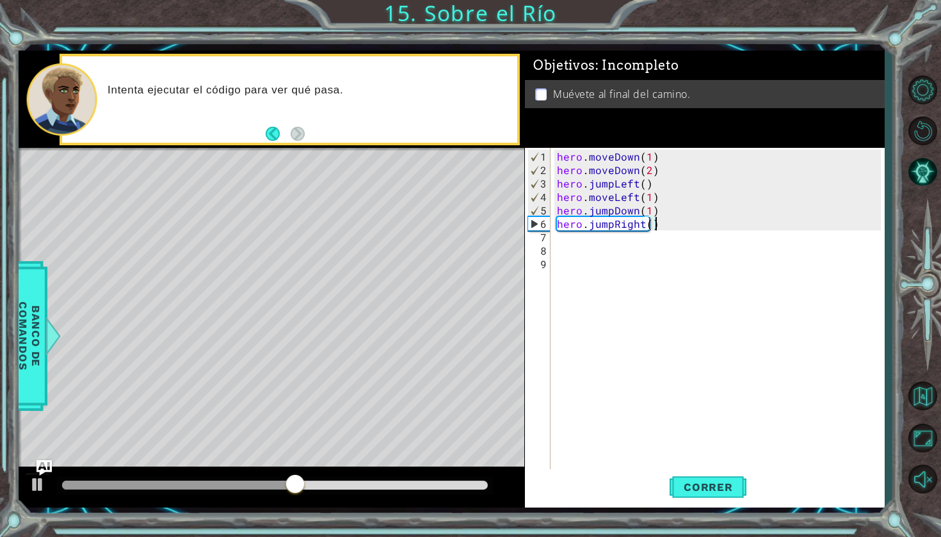
click at [653, 224] on div "hero . moveDown ( 1 ) hero . moveDown ( 2 ) hero . jumpLeft ( ) hero . moveLeft…" at bounding box center [720, 325] width 333 height 350
click at [649, 223] on div "hero . moveDown ( 1 ) hero . moveDown ( 2 ) hero . jumpLeft ( ) hero . moveLeft…" at bounding box center [720, 325] width 333 height 350
type textarea "hero.jumpRight(1)"
click at [684, 496] on button "Correr" at bounding box center [708, 487] width 77 height 36
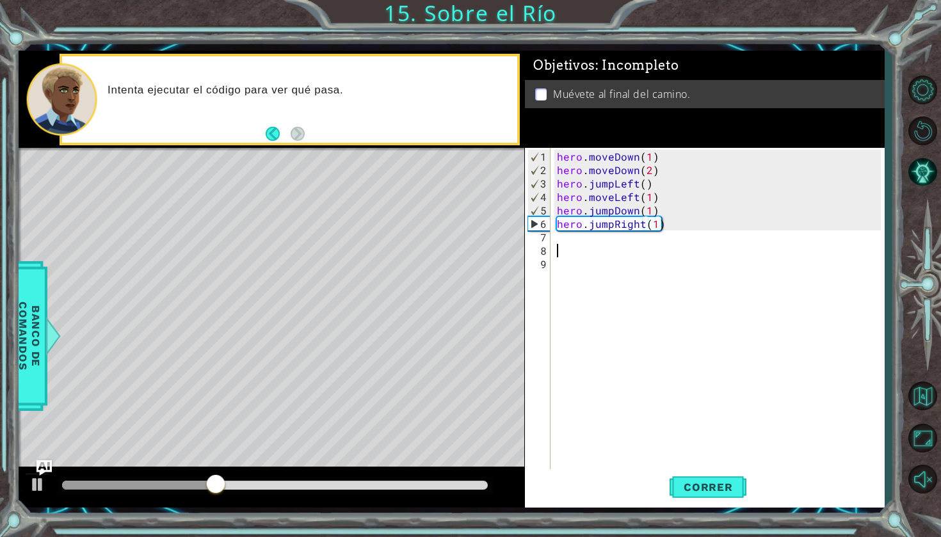
click at [595, 245] on div "hero . moveDown ( 1 ) hero . moveDown ( 2 ) hero . jumpLeft ( ) hero . moveLeft…" at bounding box center [720, 325] width 333 height 350
click at [556, 232] on div "hero . moveDown ( 1 ) hero . moveDown ( 2 ) hero . jumpLeft ( ) hero . moveLeft…" at bounding box center [720, 325] width 333 height 350
click at [557, 233] on div "hero . moveDown ( 1 ) hero . moveDown ( 2 ) hero . jumpLeft ( ) hero . moveLeft…" at bounding box center [720, 325] width 333 height 350
click at [563, 239] on div "hero . moveDown ( 1 ) hero . moveDown ( 2 ) hero . jumpLeft ( ) hero . moveLeft…" at bounding box center [720, 325] width 333 height 350
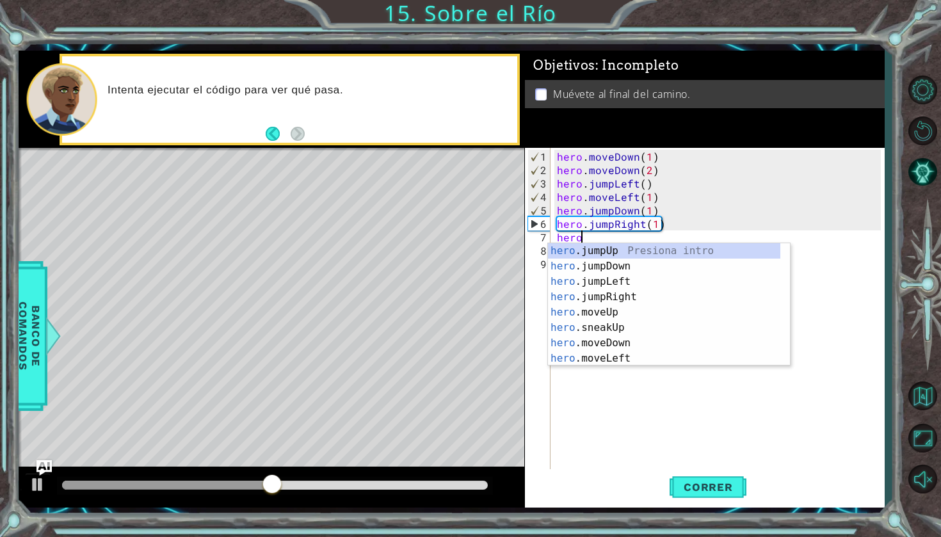
scroll to position [0, 1]
click at [610, 355] on div "hero .jumpUp Presiona intro hero .jumpDown Presiona intro hero .jumpLeft Presio…" at bounding box center [664, 320] width 232 height 154
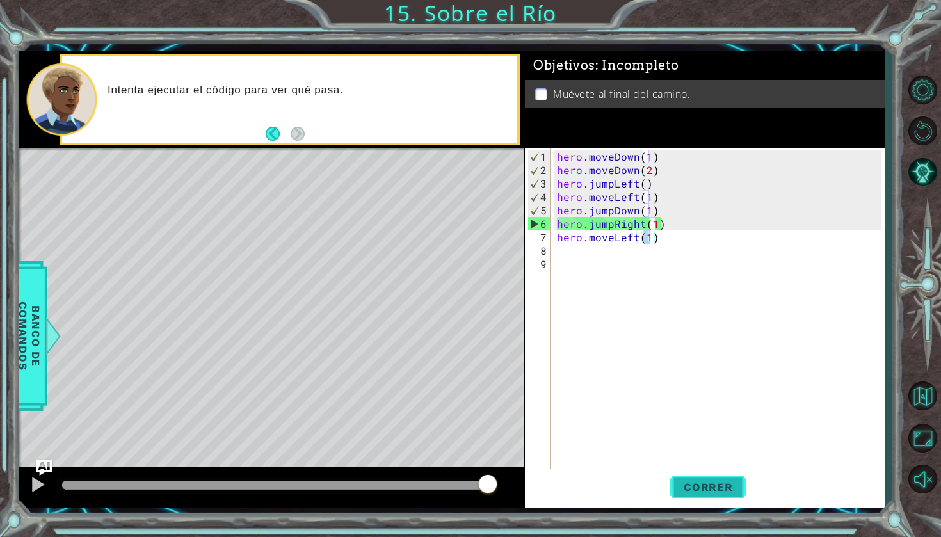
click at [713, 491] on span "Correr" at bounding box center [708, 487] width 75 height 13
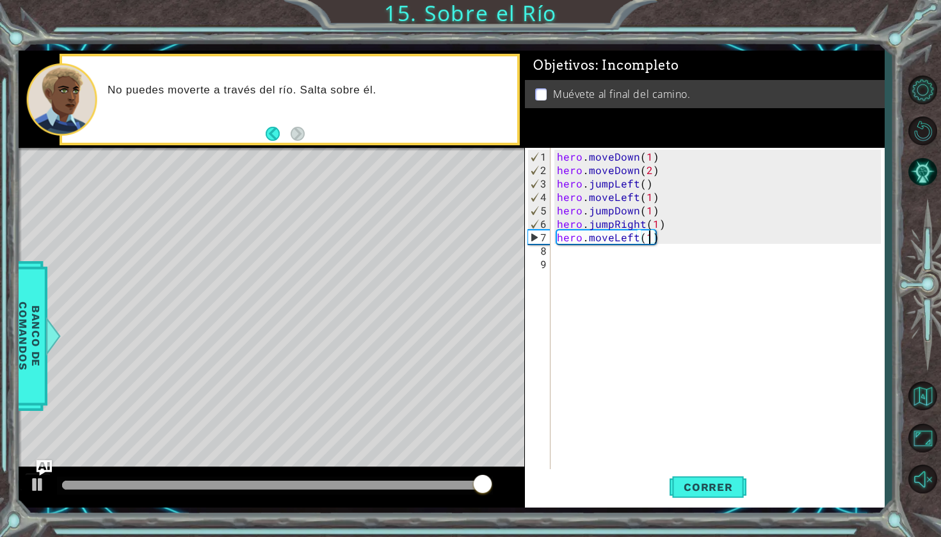
click at [666, 230] on div "hero . moveDown ( 1 ) hero . moveDown ( 2 ) hero . jumpLeft ( ) hero . moveLeft…" at bounding box center [720, 325] width 333 height 350
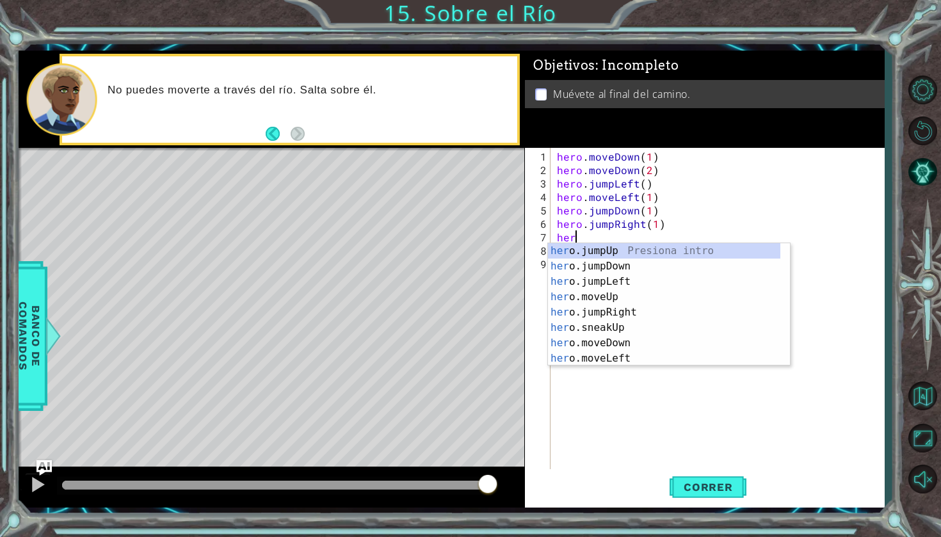
type textarea "h"
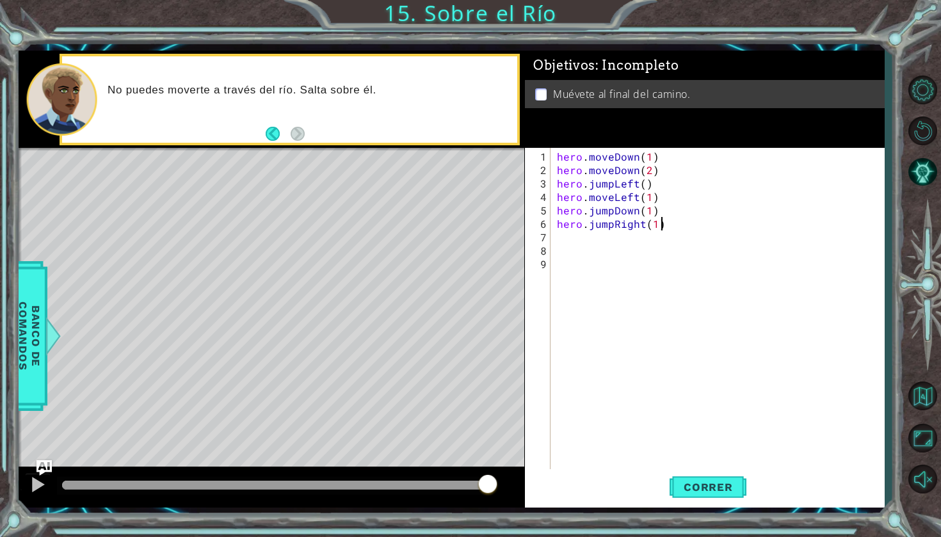
click at [682, 227] on div "hero . moveDown ( 1 ) hero . moveDown ( 2 ) hero . jumpLeft ( ) hero . moveLeft…" at bounding box center [720, 325] width 333 height 350
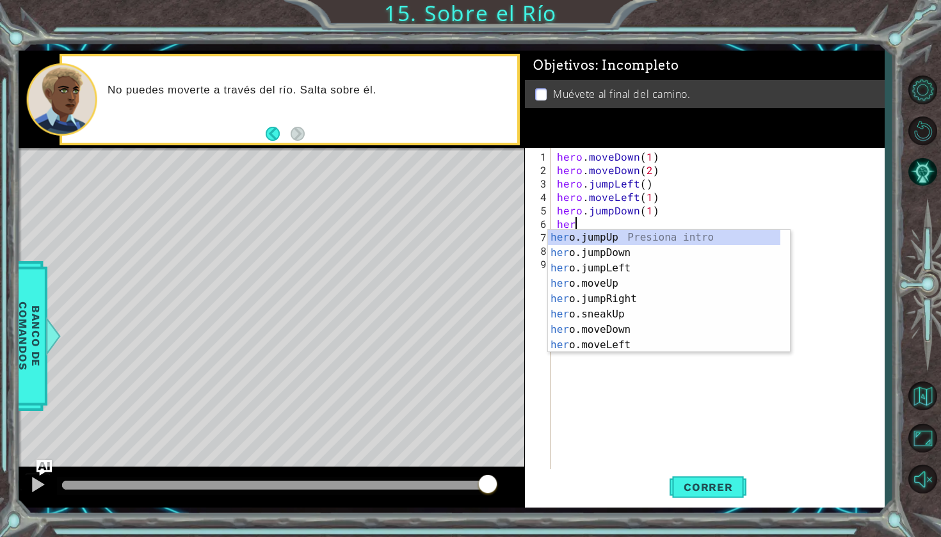
scroll to position [0, 1]
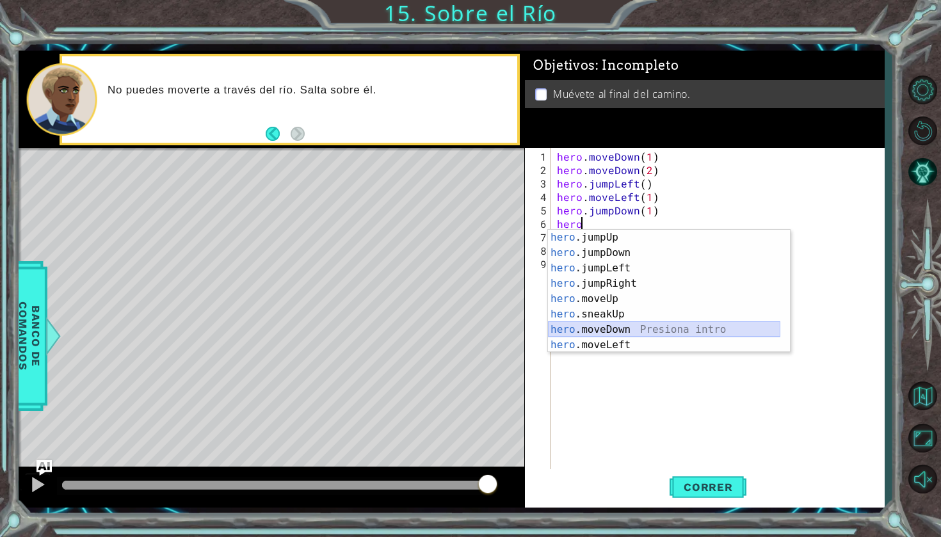
click at [626, 328] on div "hero .jumpUp Presiona intro hero .jumpDown Presiona intro hero .jumpLeft Presio…" at bounding box center [664, 307] width 232 height 154
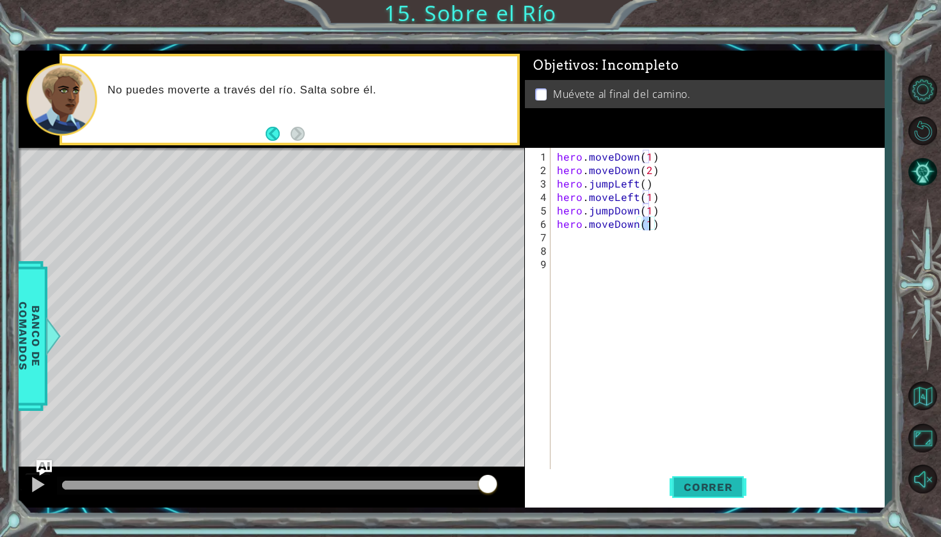
click at [676, 500] on button "Correr" at bounding box center [708, 487] width 77 height 36
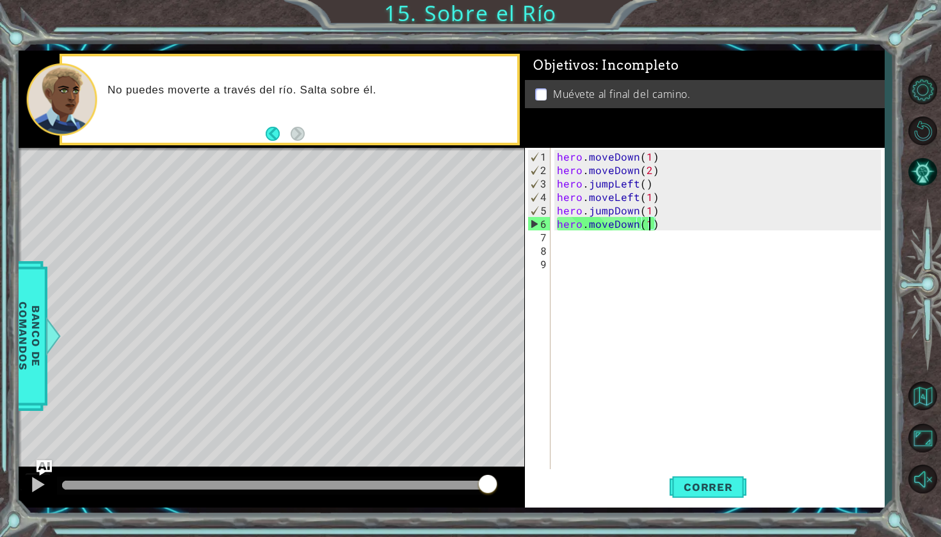
click at [679, 225] on div "hero . moveDown ( 1 ) hero . moveDown ( 2 ) hero . jumpLeft ( ) hero . moveLeft…" at bounding box center [720, 325] width 333 height 350
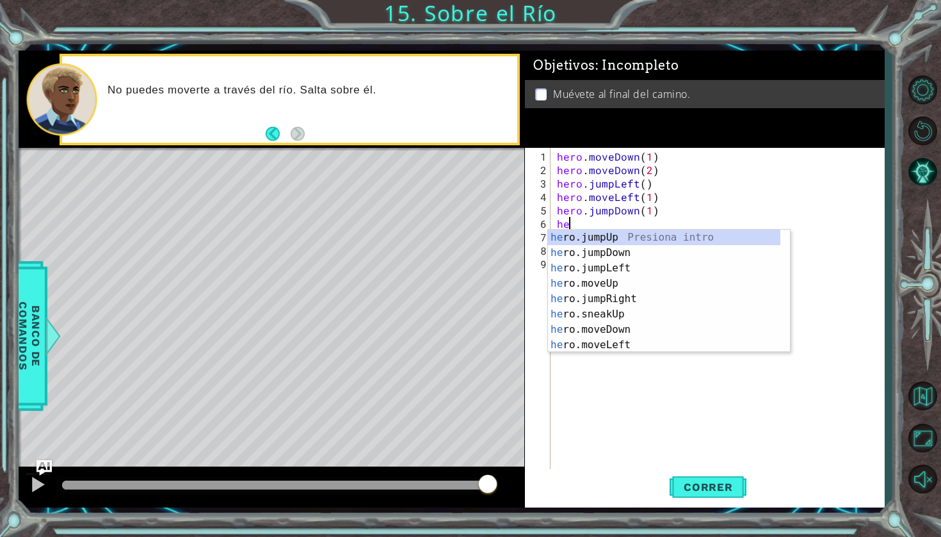
type textarea "h"
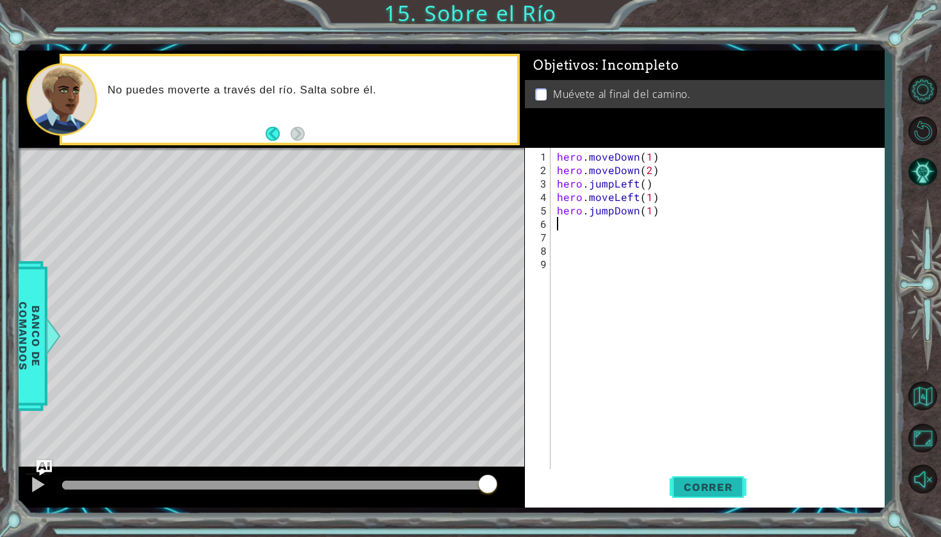
click at [708, 481] on span "Correr" at bounding box center [708, 487] width 75 height 13
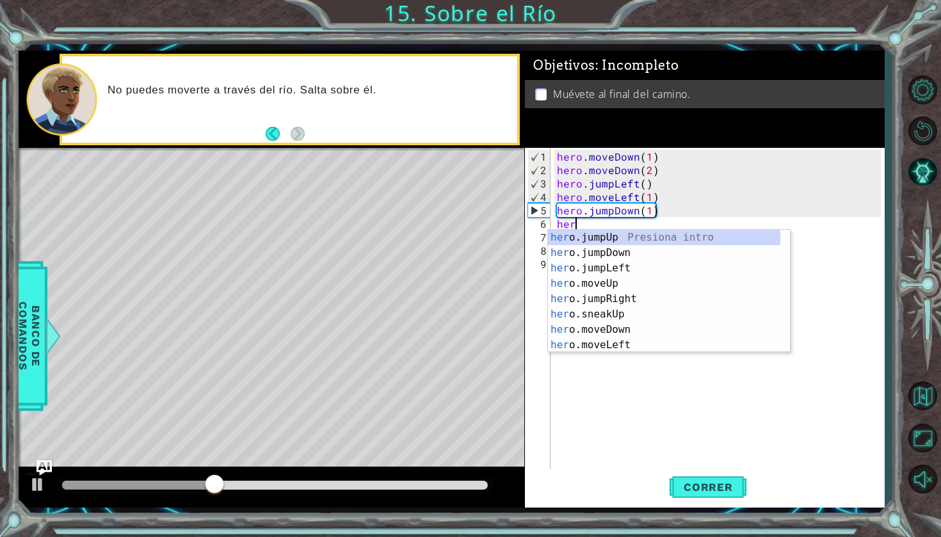
scroll to position [0, 1]
type textarea "hero"
click at [585, 274] on div "hero .jumpUp Presiona intro hero .jumpDown Presiona intro hero .jumpLeft Presio…" at bounding box center [664, 307] width 232 height 154
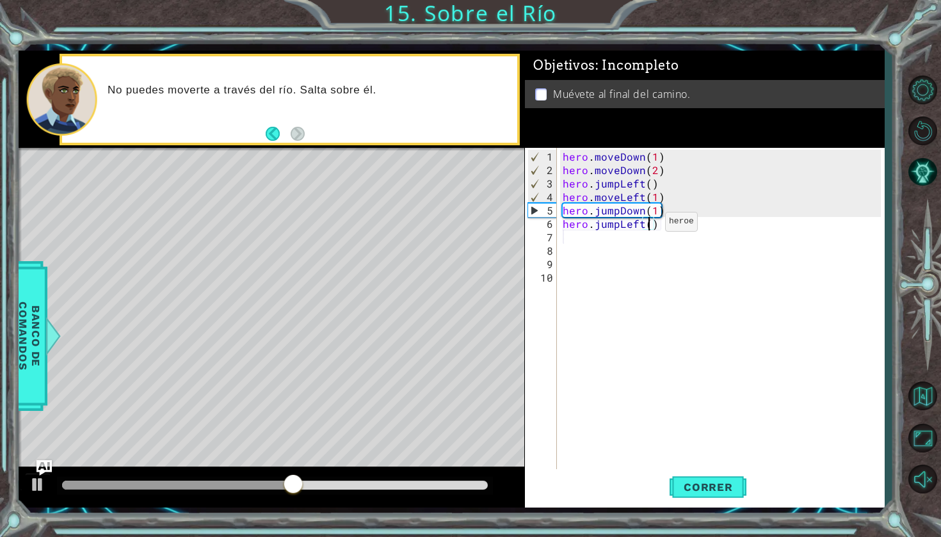
click at [649, 227] on div "hero . moveDown ( 1 ) hero . moveDown ( 2 ) hero . jumpLeft ( ) hero . moveLeft…" at bounding box center [723, 325] width 327 height 350
click at [723, 494] on button "Correr" at bounding box center [708, 487] width 77 height 36
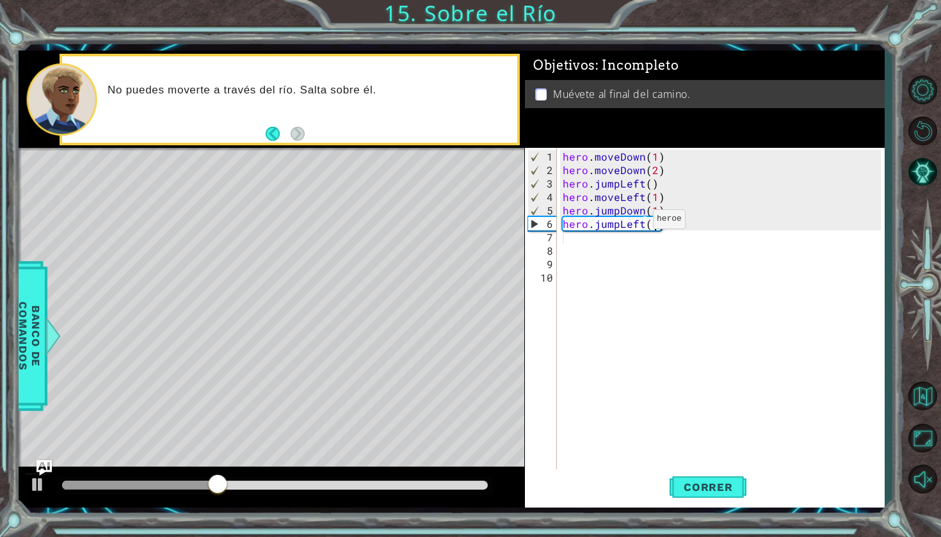
click at [638, 223] on div "hero . moveDown ( 1 ) hero . moveDown ( 2 ) hero . jumpLeft ( ) hero . moveLeft…" at bounding box center [723, 325] width 327 height 350
click at [640, 218] on div "hero . moveDown ( 1 ) hero . moveDown ( 2 ) hero . jumpLeft ( ) hero . moveLeft…" at bounding box center [723, 325] width 327 height 350
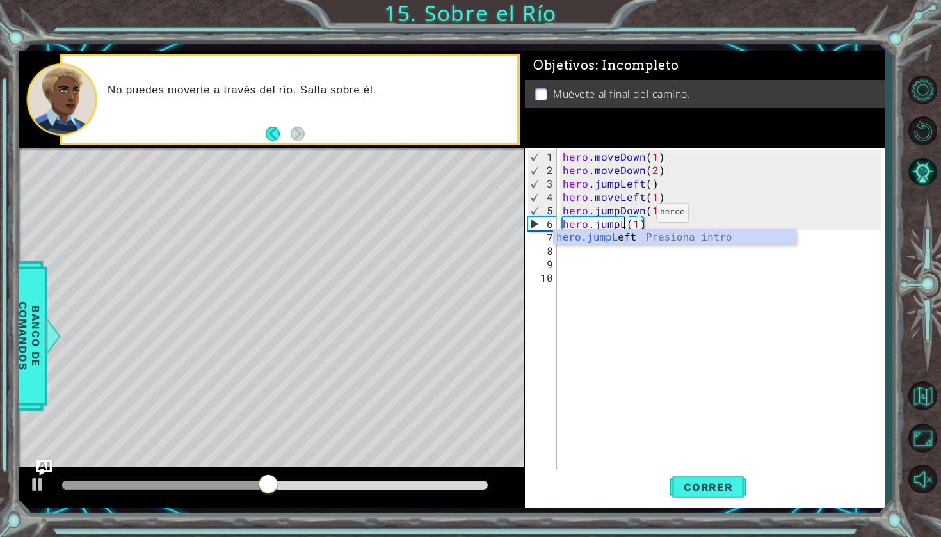
scroll to position [0, 4]
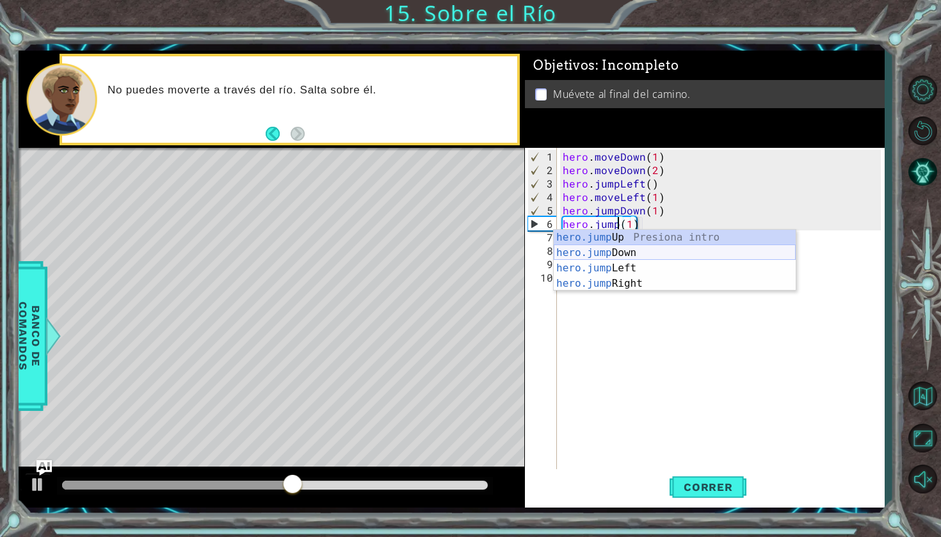
click at [633, 248] on div "hero.jump Up Presiona intro hero.jump Down Presiona intro hero.jump Left Presio…" at bounding box center [675, 276] width 242 height 92
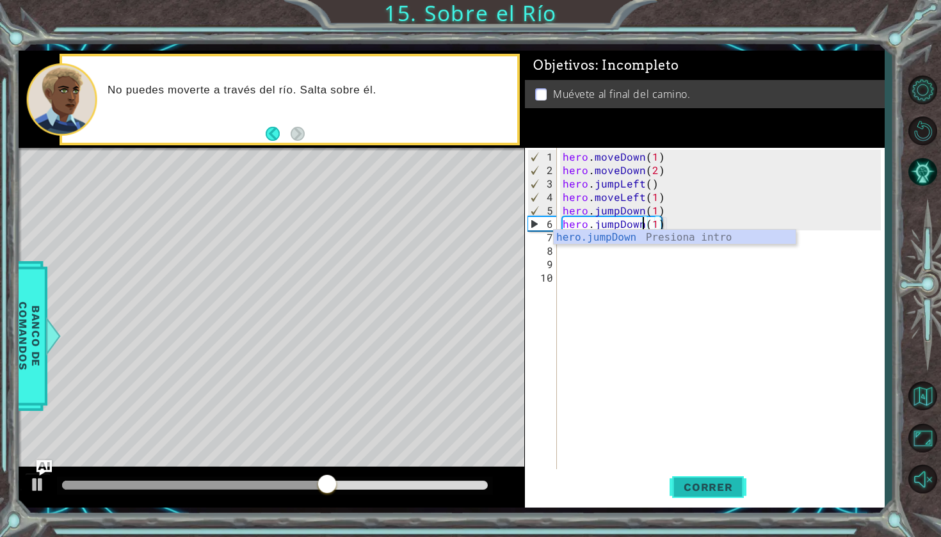
click at [702, 493] on span "Correr" at bounding box center [708, 487] width 75 height 13
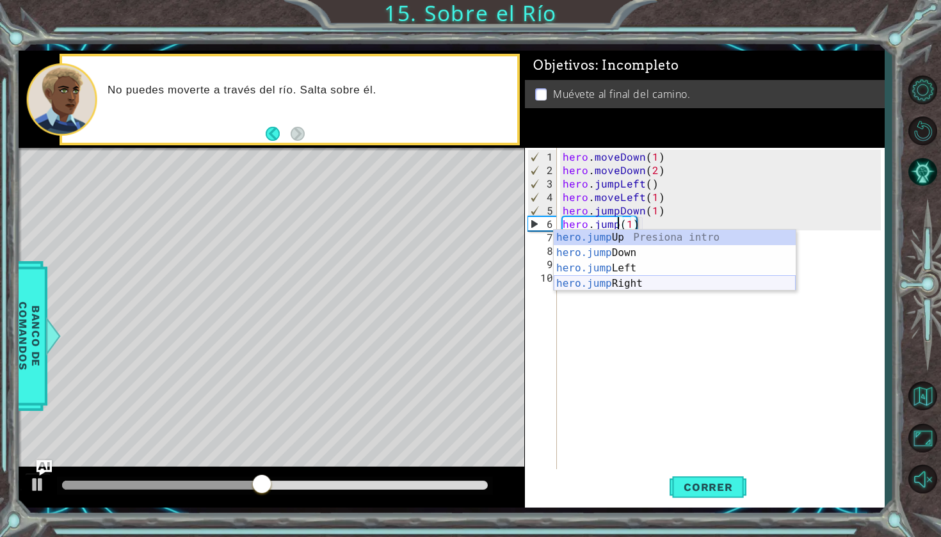
click at [686, 286] on div "hero.jump Up Presiona intro hero.jump Down Presiona intro hero.jump Left Presio…" at bounding box center [675, 276] width 242 height 92
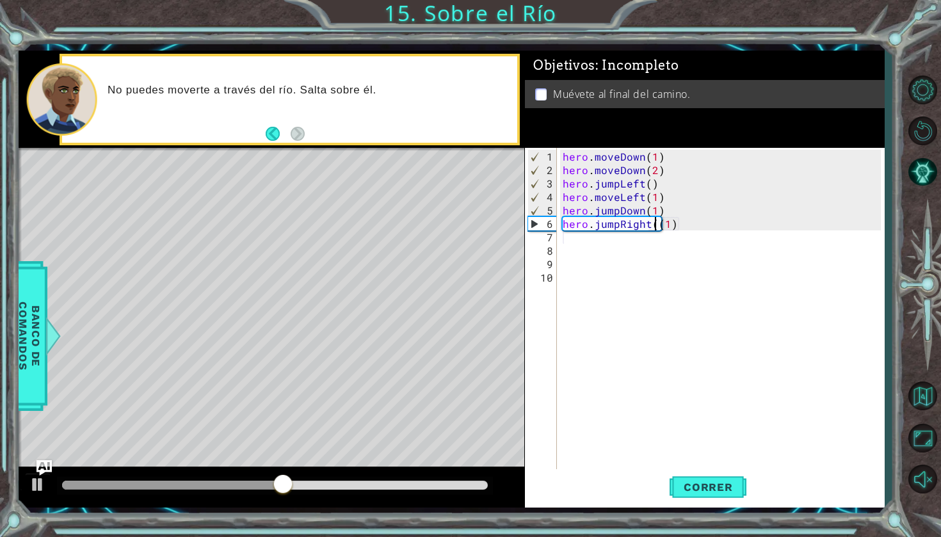
type textarea "hero.jumpRight(1)"
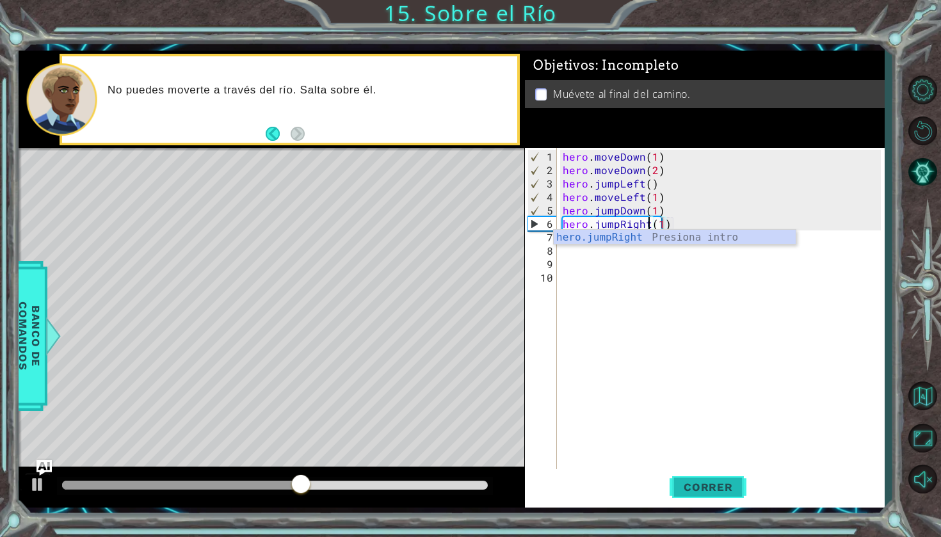
click at [709, 490] on span "Correr" at bounding box center [708, 487] width 75 height 13
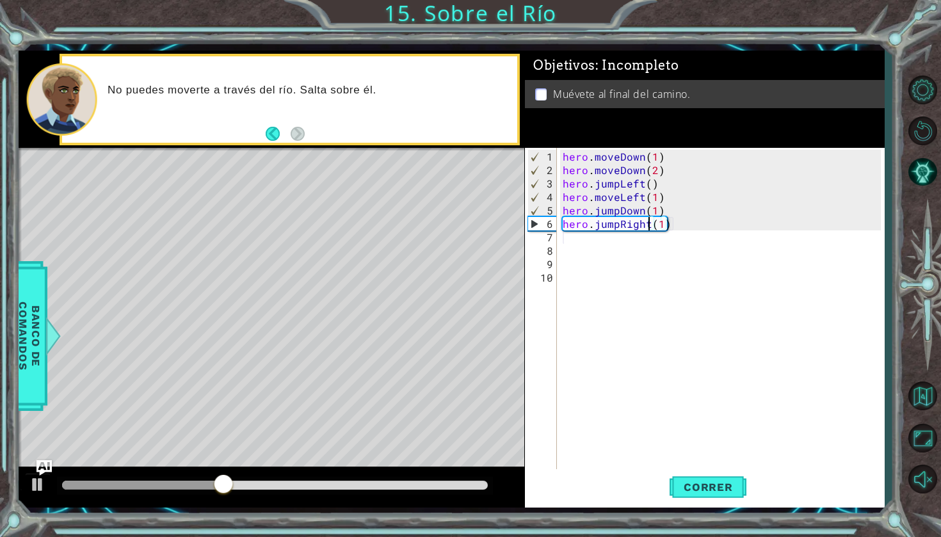
click at [610, 248] on div "hero . moveDown ( 1 ) hero . moveDown ( 2 ) hero . jumpLeft ( ) hero . moveLeft…" at bounding box center [723, 325] width 327 height 350
click at [596, 245] on div "hero . moveDown ( 1 ) hero . moveDown ( 2 ) hero . jumpLeft ( ) hero . moveLeft…" at bounding box center [723, 325] width 327 height 350
click at [575, 237] on div "hero . moveDown ( 1 ) hero . moveDown ( 2 ) hero . jumpLeft ( ) hero . moveLeft…" at bounding box center [723, 325] width 327 height 350
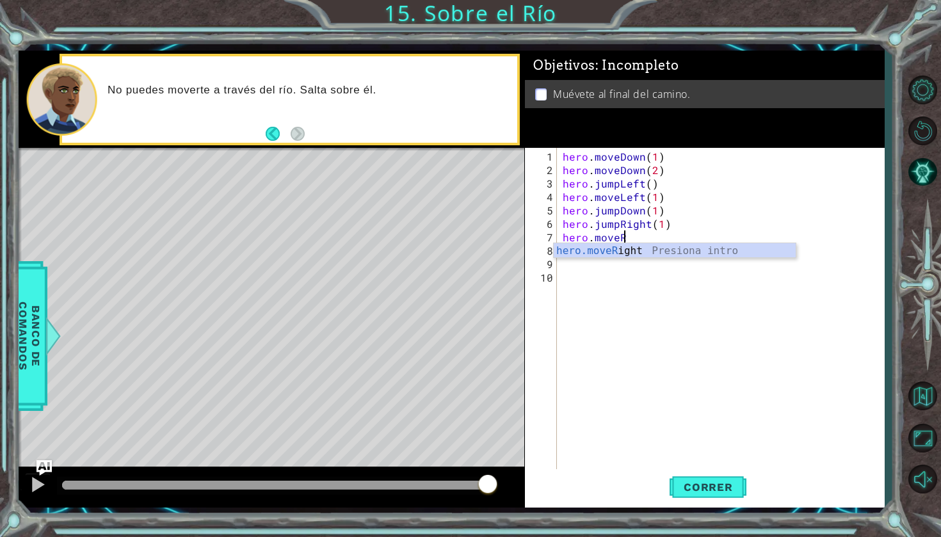
scroll to position [0, 3]
click at [611, 251] on div "hero.moveR ight Presiona intro" at bounding box center [675, 266] width 242 height 46
type textarea "hero.moveRight(1)"
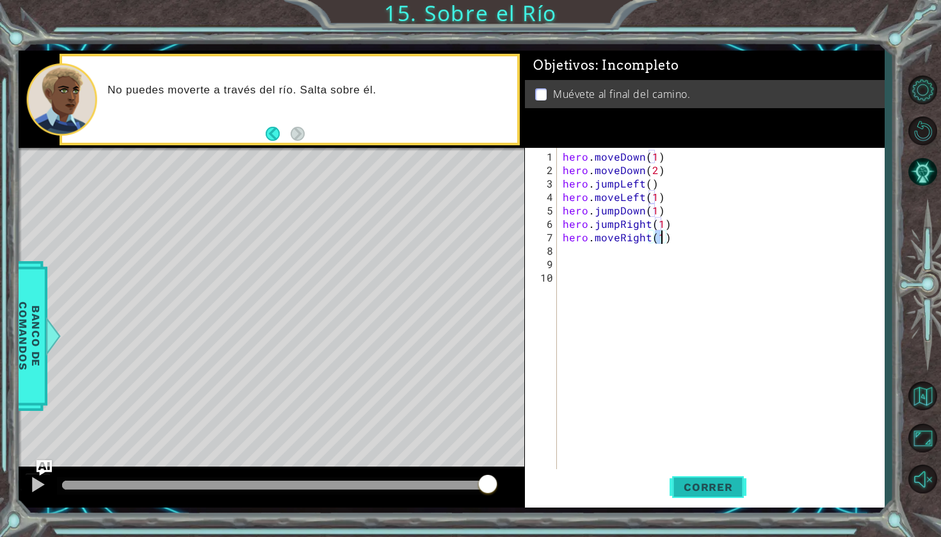
click at [688, 486] on span "Correr" at bounding box center [708, 487] width 75 height 13
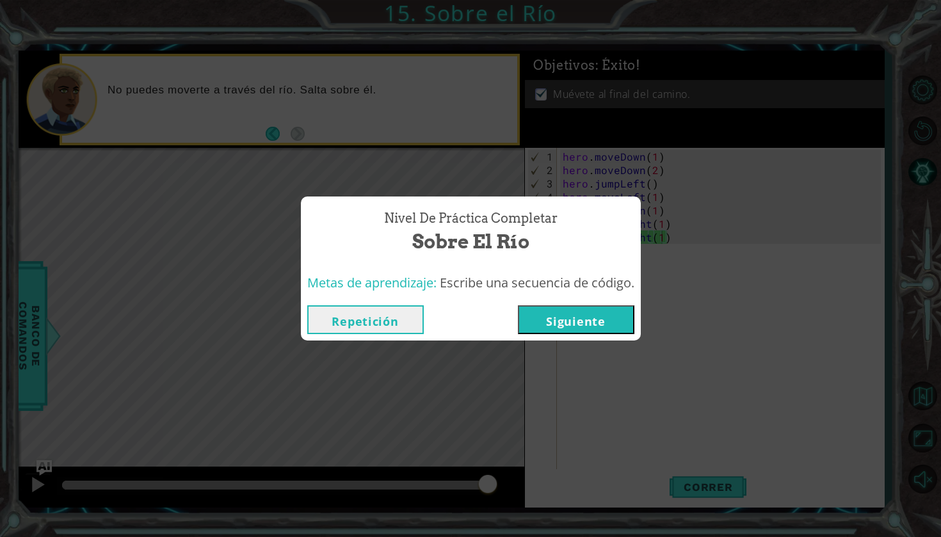
click at [572, 321] on button "Siguiente" at bounding box center [576, 319] width 117 height 29
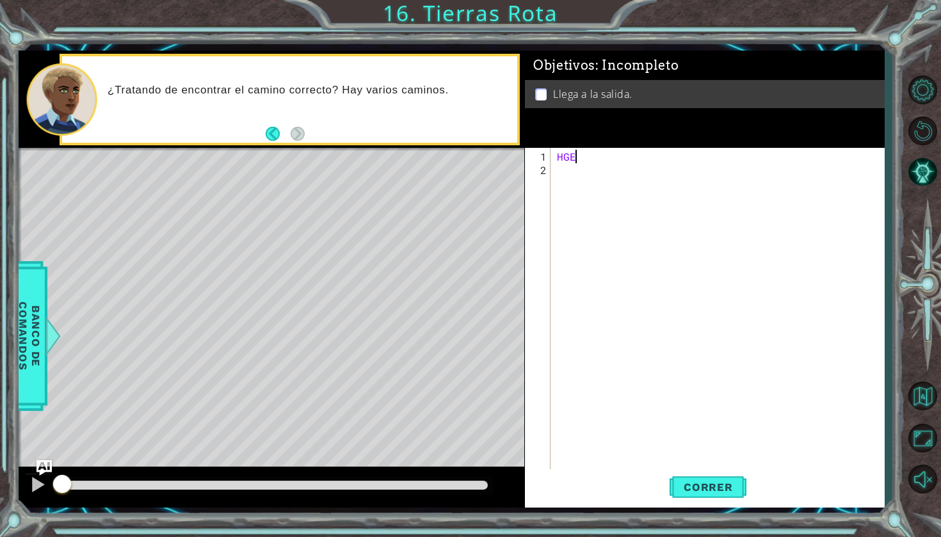
type textarea "H"
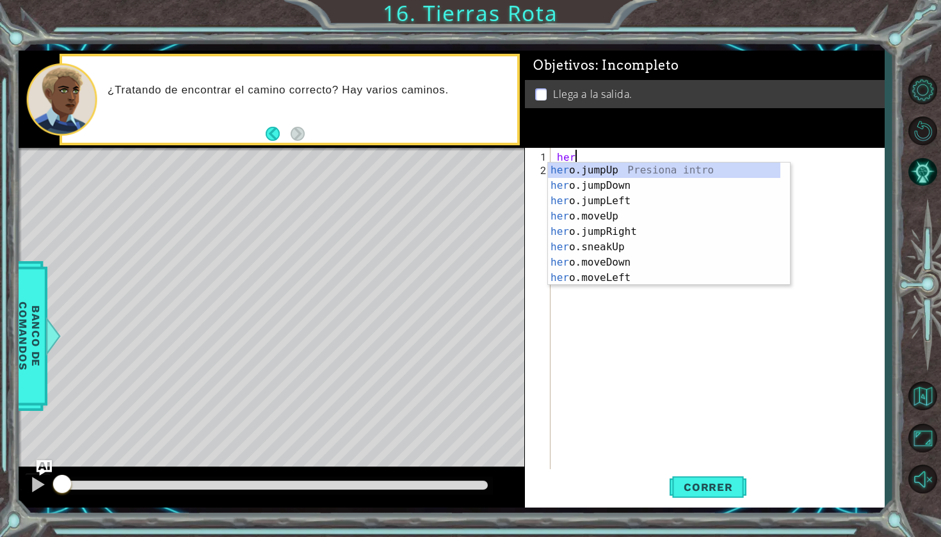
scroll to position [0, 1]
type textarea "hero"
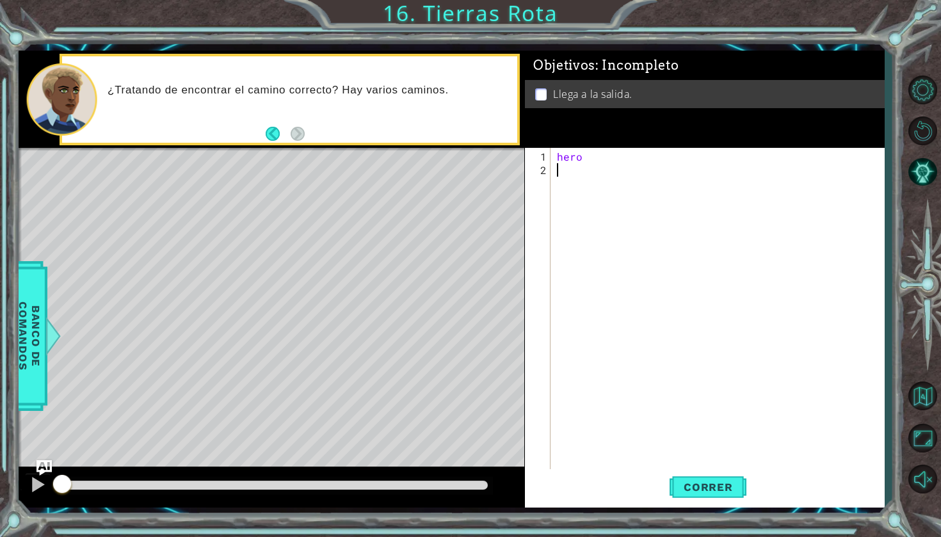
click at [597, 149] on div "hero" at bounding box center [717, 309] width 327 height 323
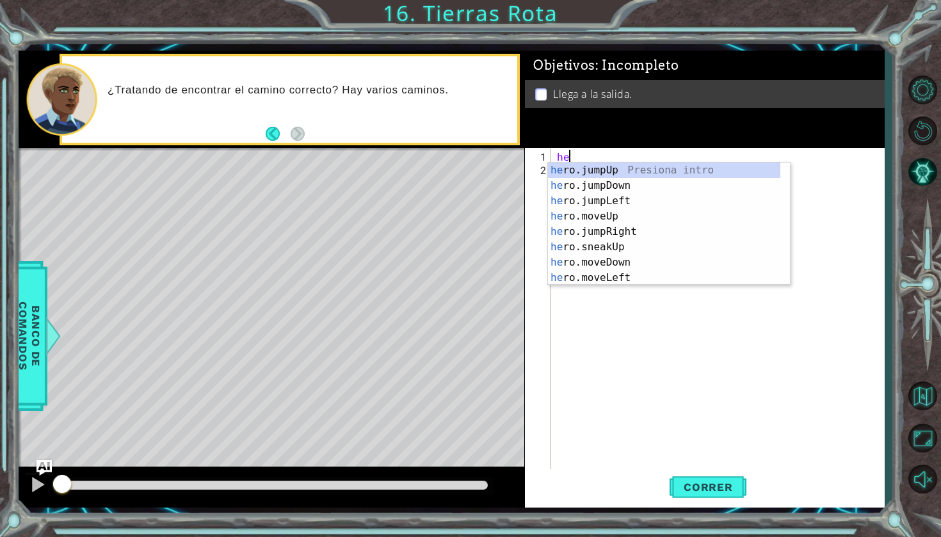
type textarea "h"
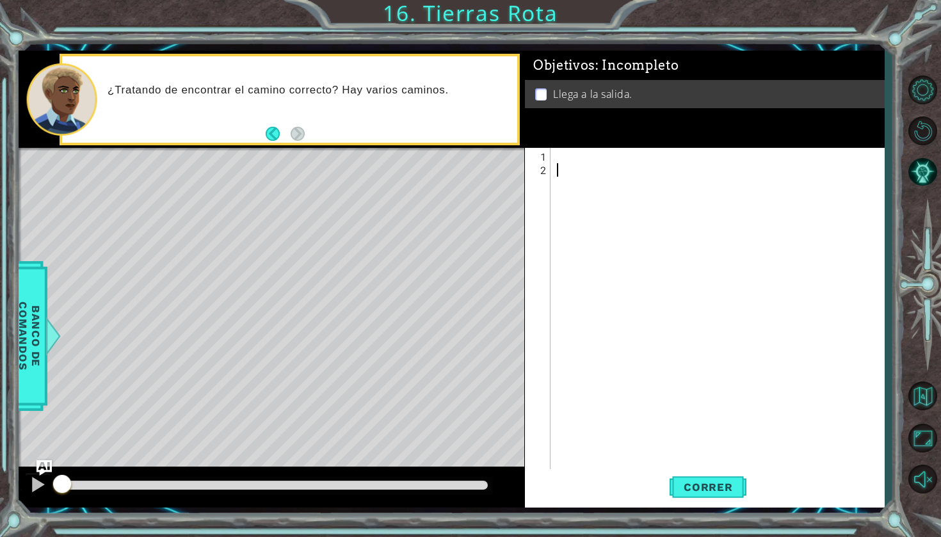
click at [579, 219] on div at bounding box center [720, 325] width 333 height 350
click at [594, 186] on div at bounding box center [720, 325] width 333 height 350
click at [593, 168] on div at bounding box center [720, 325] width 333 height 350
click at [583, 165] on div at bounding box center [720, 325] width 333 height 350
click at [573, 162] on div at bounding box center [720, 325] width 333 height 350
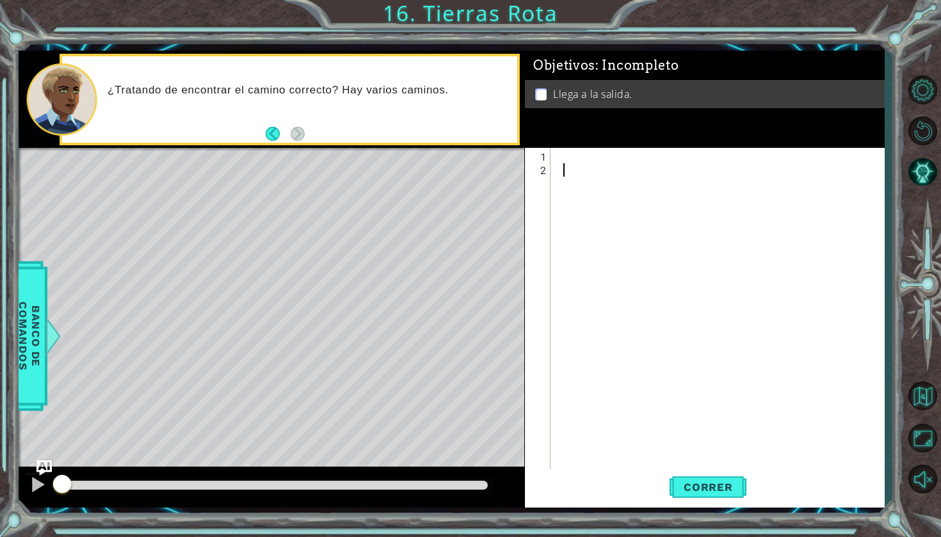
click at [561, 157] on div at bounding box center [720, 325] width 333 height 350
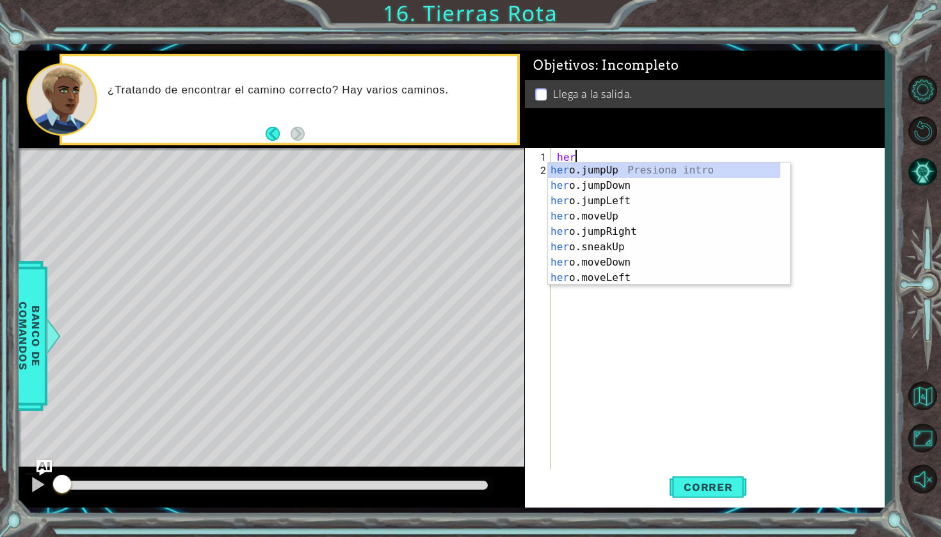
scroll to position [0, 1]
click at [605, 230] on div "hero .jumpUp Presiona intro hero .jumpDown Presiona intro hero .jumpLeft Presio…" at bounding box center [664, 240] width 232 height 154
type textarea "hero.moveUp(1)"
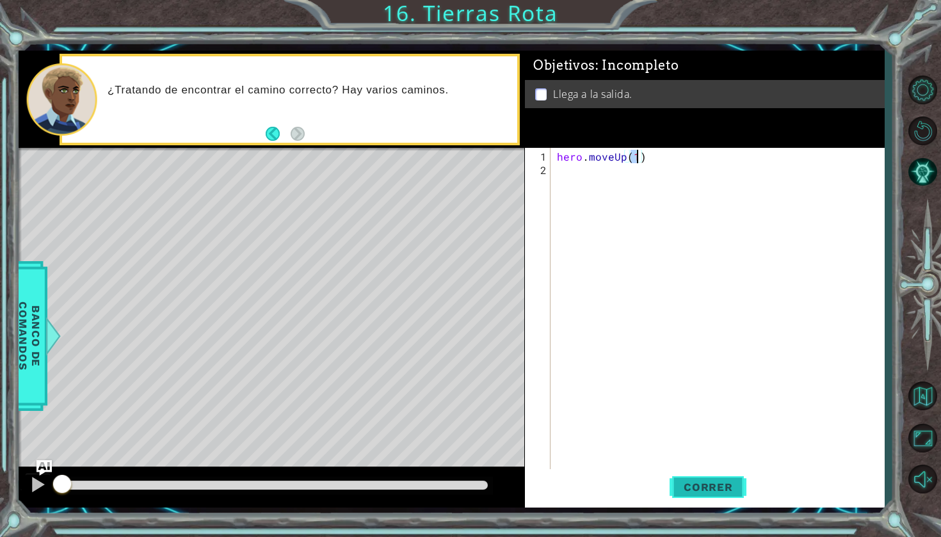
click at [672, 490] on span "Correr" at bounding box center [708, 487] width 75 height 13
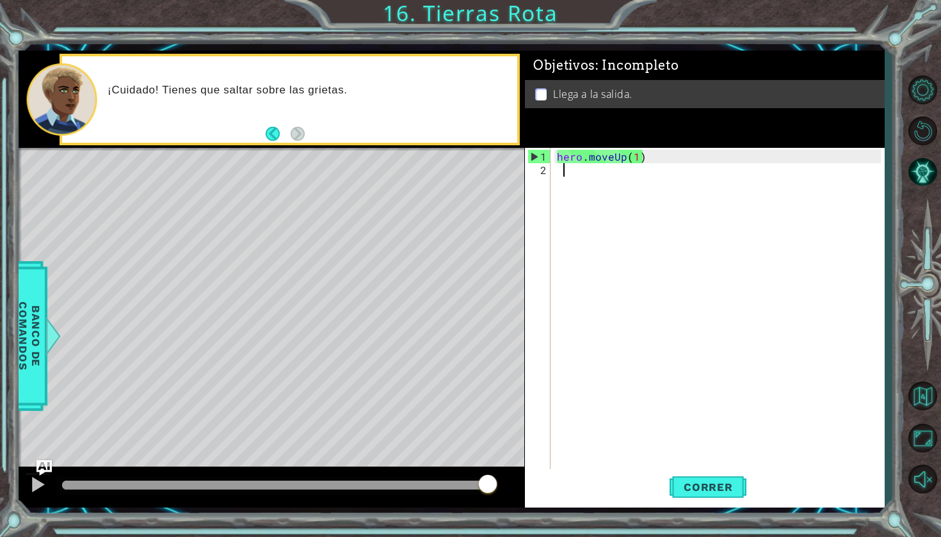
click at [662, 165] on div "hero . moveUp ( 1 )" at bounding box center [720, 325] width 333 height 350
click at [645, 194] on div "hero . moveUp ( 1 )" at bounding box center [720, 325] width 333 height 350
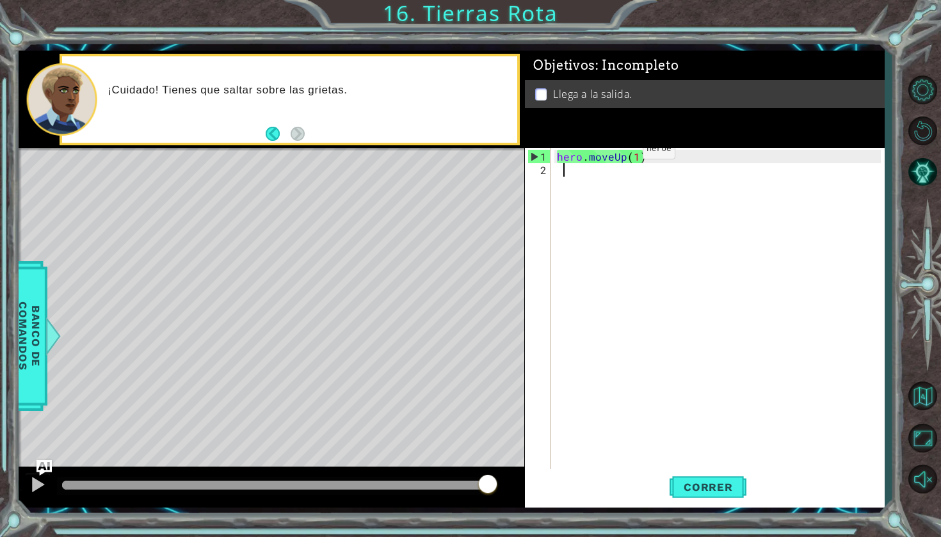
click at [622, 156] on div "hero . moveUp ( 1 )" at bounding box center [720, 325] width 333 height 350
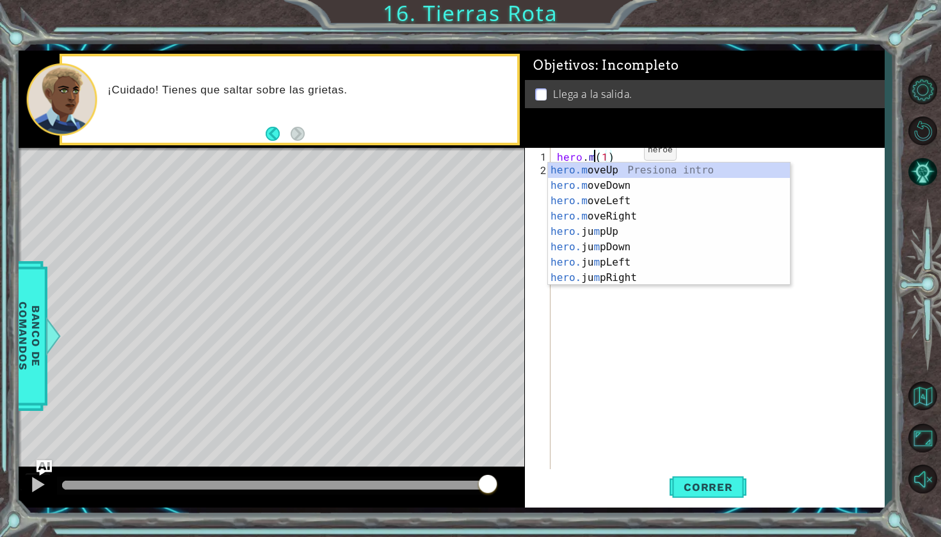
scroll to position [0, 3]
click at [626, 186] on div "hero. jumpUp Presiona intro hero. jumpDown Presiona intro hero. jumpLeft Presio…" at bounding box center [664, 240] width 232 height 154
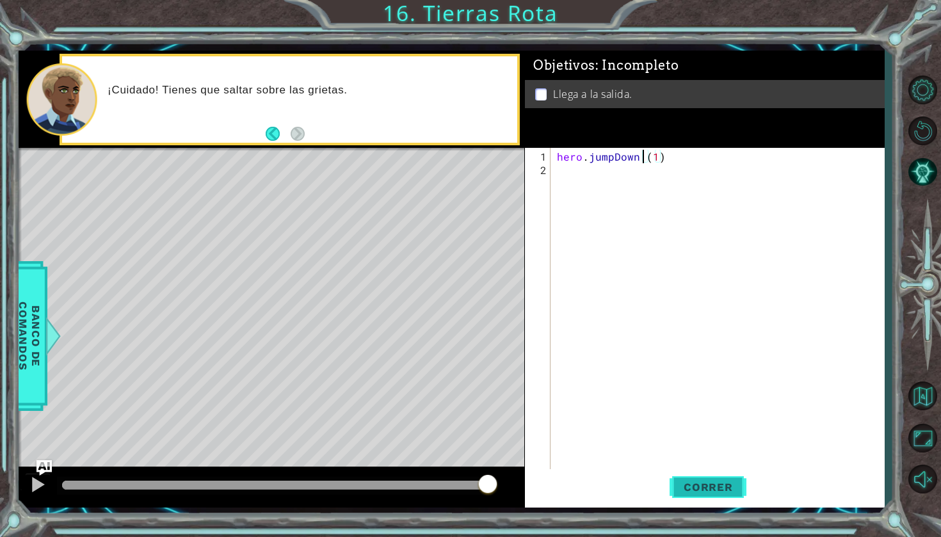
click at [715, 489] on span "Correr" at bounding box center [708, 487] width 75 height 13
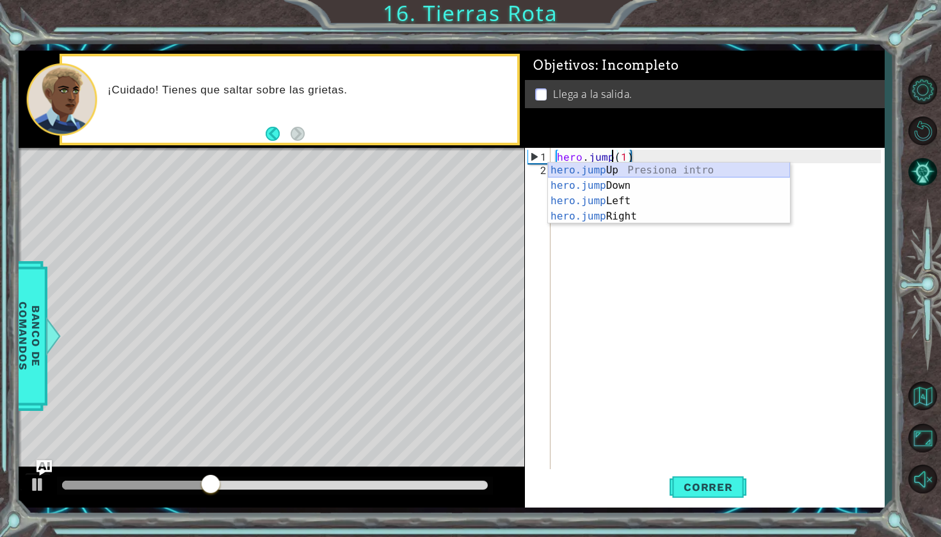
click at [653, 172] on div "hero.jump Up Presiona intro hero.jump Down Presiona intro hero.jump Left Presio…" at bounding box center [669, 209] width 242 height 92
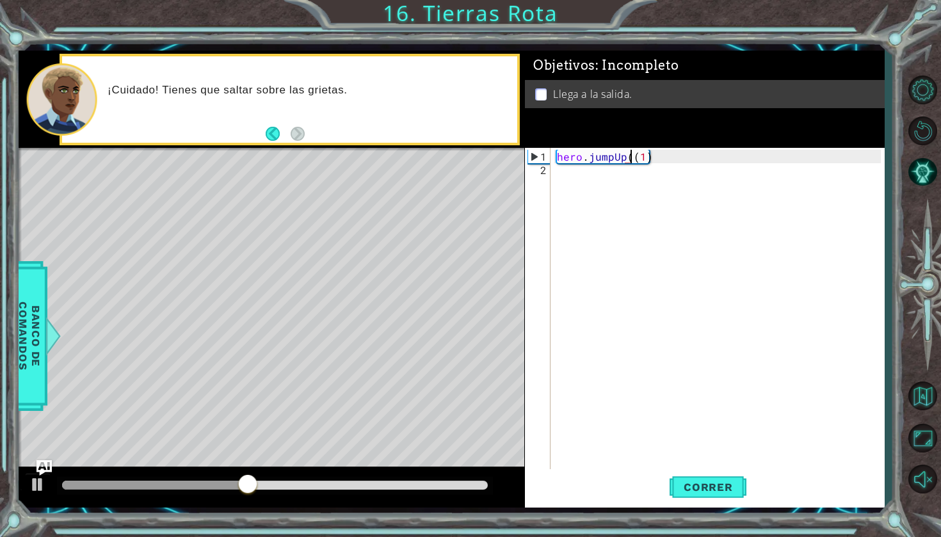
type textarea "hero.jumpUp(1)"
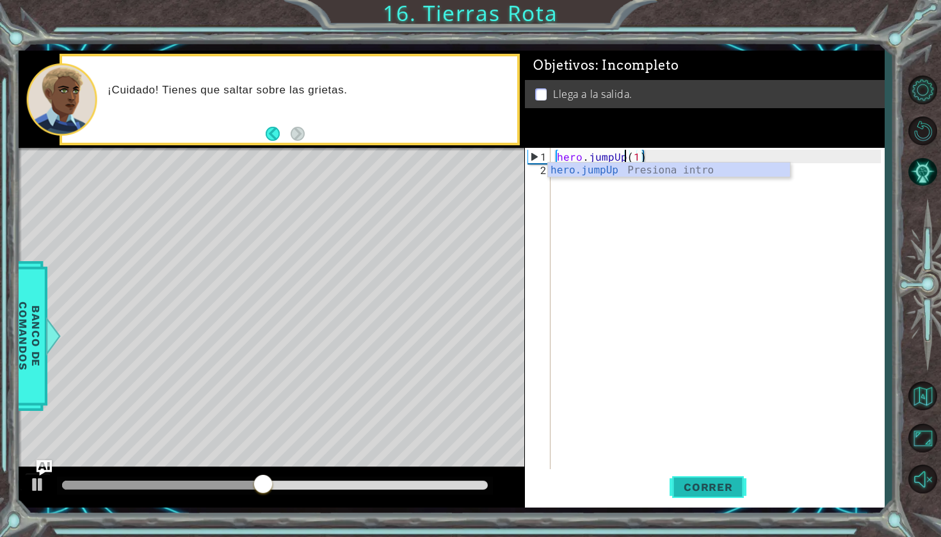
click at [690, 485] on span "Correr" at bounding box center [708, 487] width 75 height 13
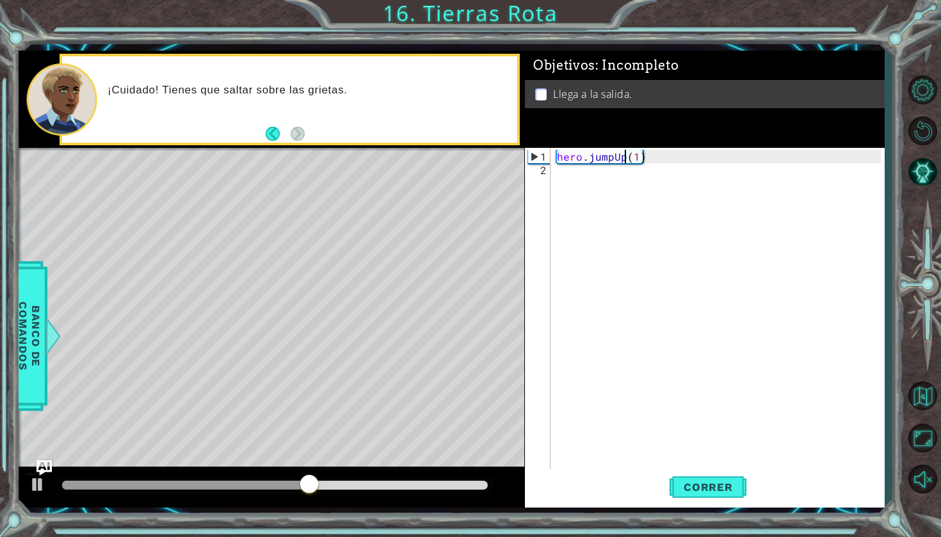
click at [578, 165] on div "hero . jumpUp ( 1 )" at bounding box center [720, 325] width 333 height 350
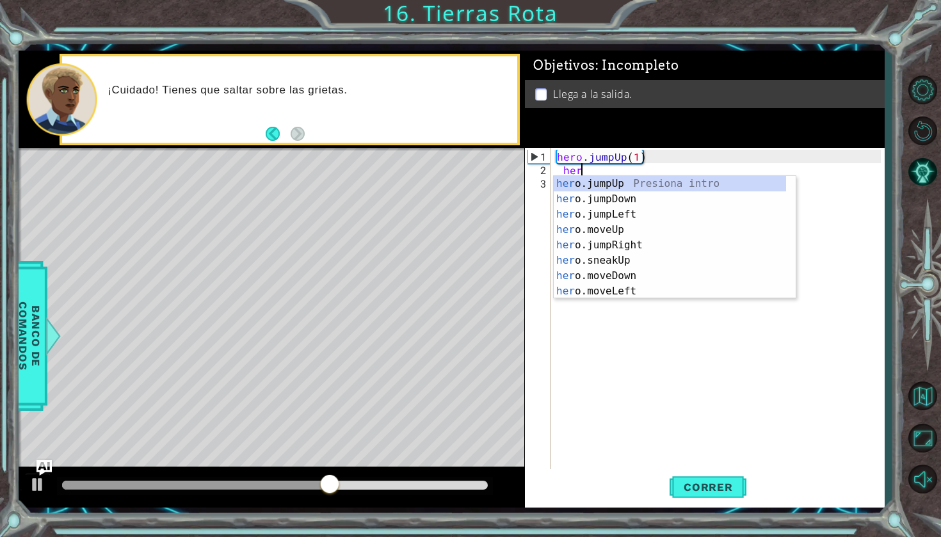
scroll to position [0, 1]
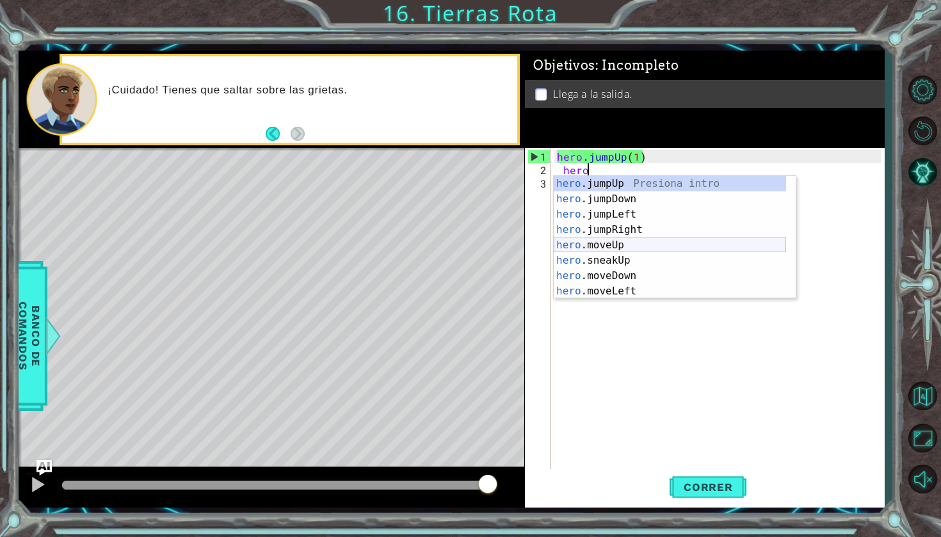
click at [585, 244] on div "hero .jumpUp Presiona intro hero .jumpDown Presiona intro hero .jumpLeft Presio…" at bounding box center [670, 253] width 232 height 154
type textarea "hero.moveUp(1)"
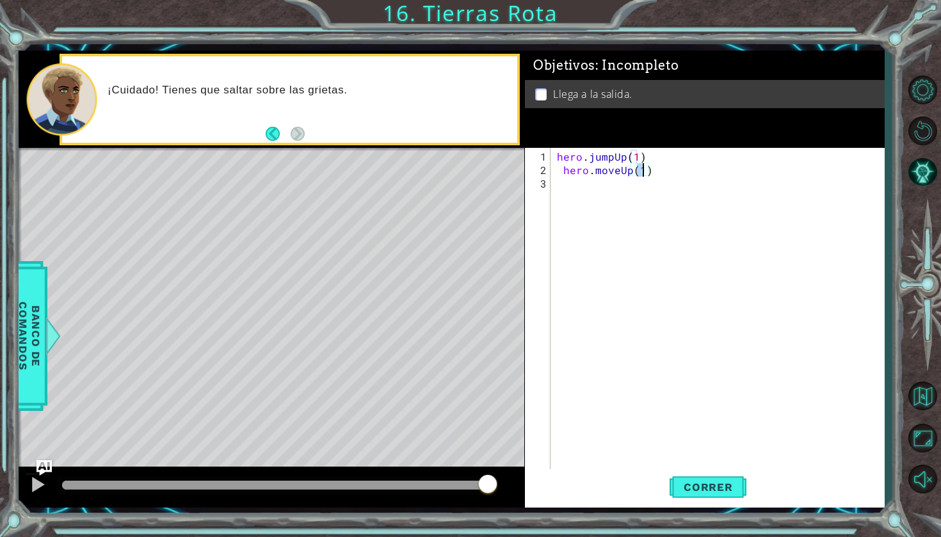
click at [704, 507] on div "hero.moveUp(1) 1 2 3 hero . jumpUp ( 1 ) hero . moveUp ( 1 ) הההההההההההההההההה…" at bounding box center [705, 328] width 360 height 360
click at [702, 494] on button "Correr" at bounding box center [708, 487] width 77 height 36
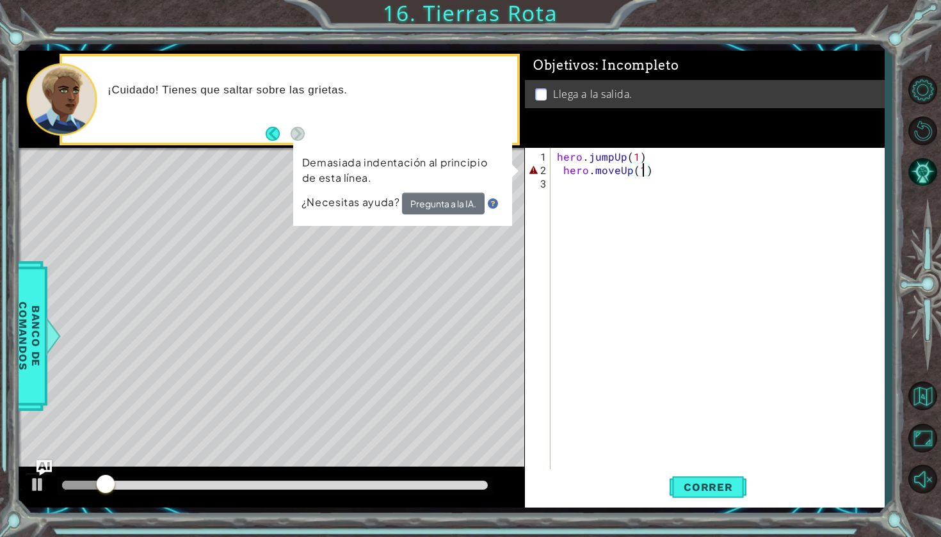
click at [700, 177] on div "hero . jumpUp ( 1 ) hero . moveUp ( 1 )" at bounding box center [720, 325] width 333 height 350
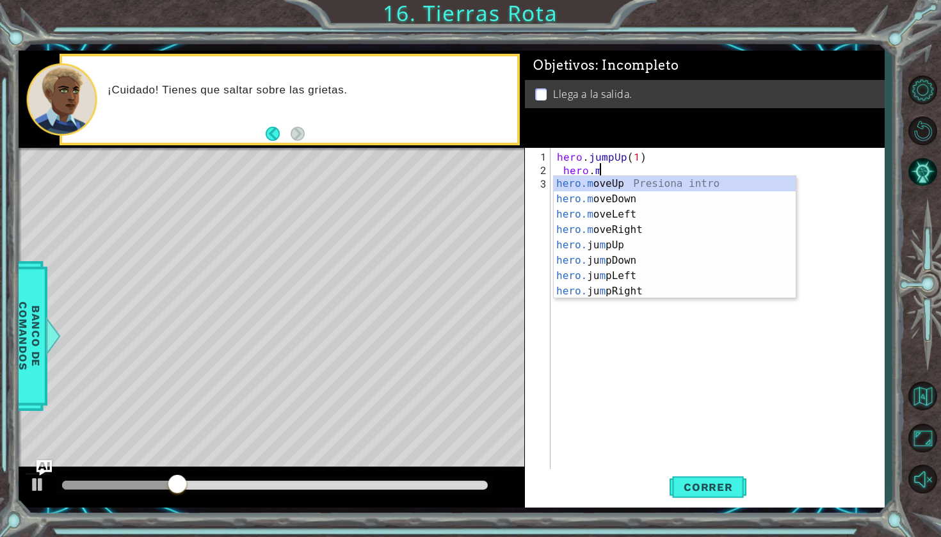
type textarea "hero."
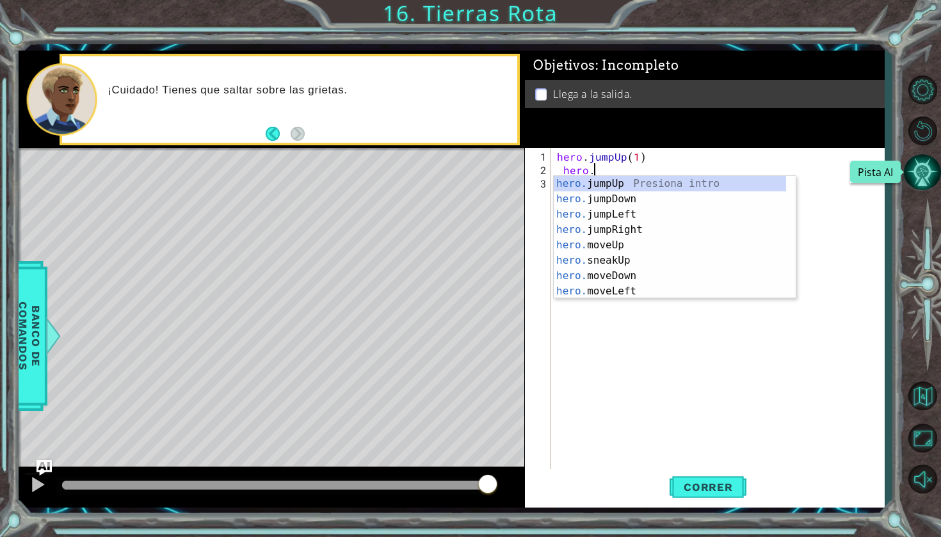
click at [926, 158] on button "Pista AI" at bounding box center [922, 172] width 37 height 37
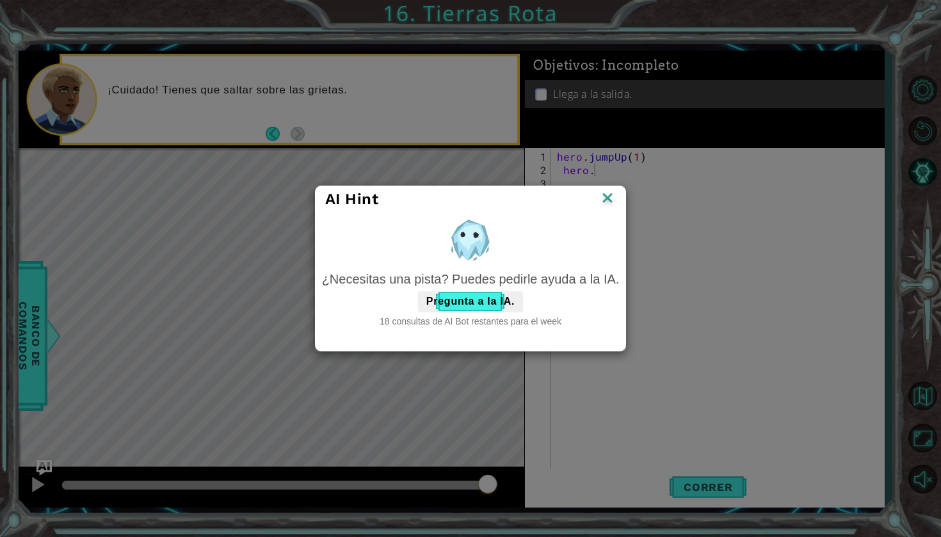
click at [481, 312] on div "¿Necesitas una pista? Puedes pedirle ayuda a la IA. Pregunta a la IA. 18 consul…" at bounding box center [471, 299] width 298 height 58
click at [480, 296] on button "Pregunta a la IA." at bounding box center [470, 301] width 105 height 20
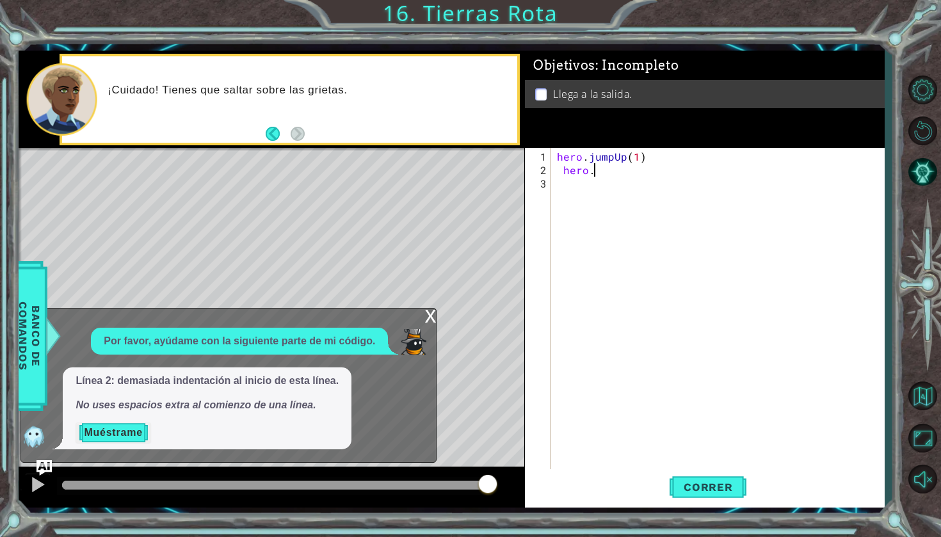
click at [122, 428] on button "Muéstrame" at bounding box center [113, 433] width 75 height 20
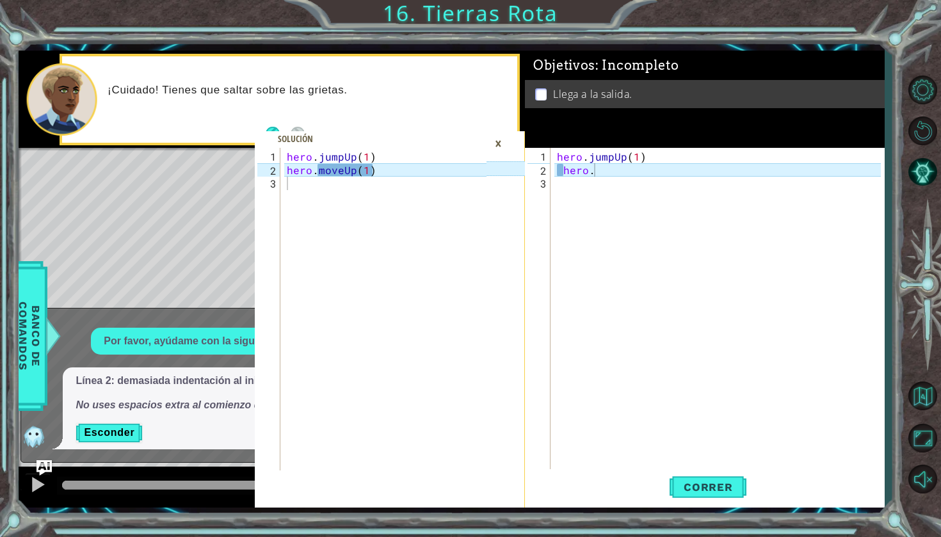
click at [626, 175] on div "hero . jumpUp ( 1 ) hero ." at bounding box center [720, 325] width 333 height 350
click at [624, 174] on div "hero . jumpUp ( 1 ) hero ." at bounding box center [720, 325] width 333 height 350
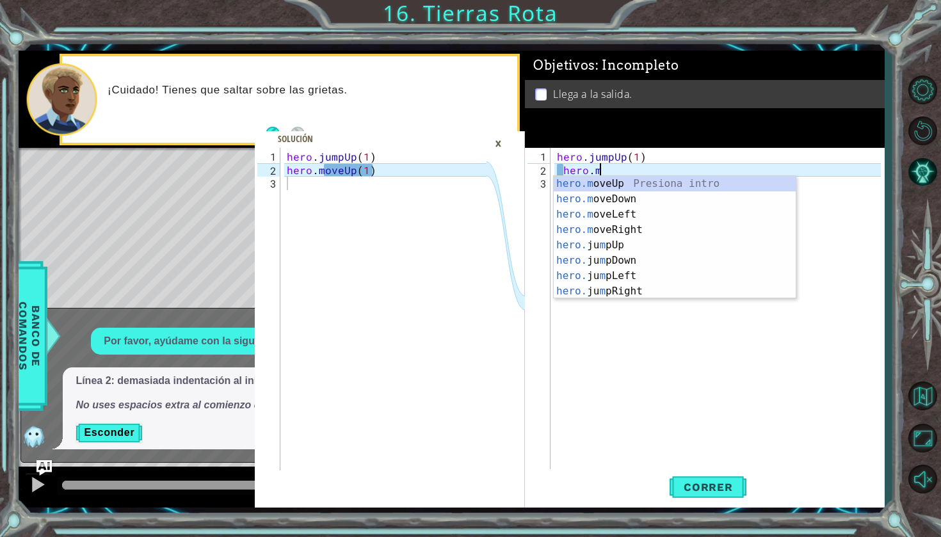
scroll to position [0, 2]
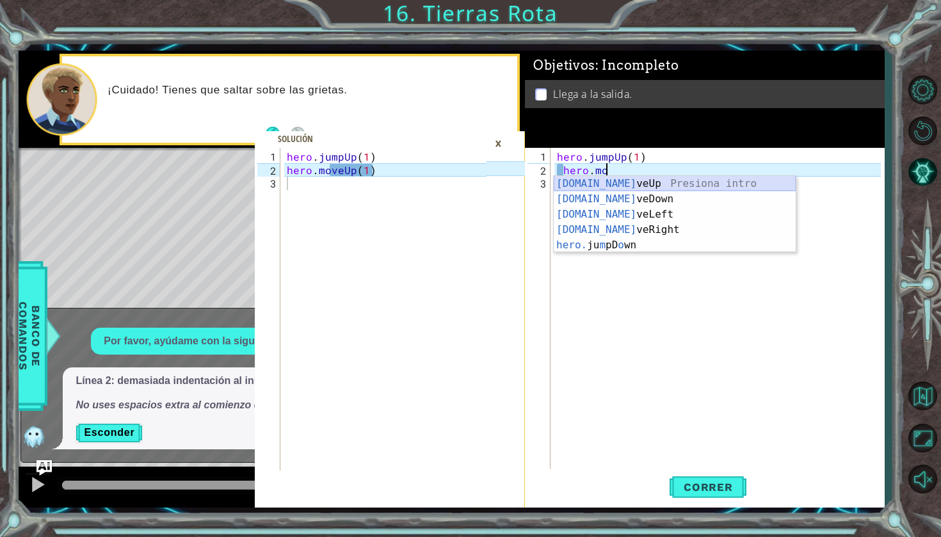
click at [611, 183] on div "[DOMAIN_NAME] veUp Presiona intro [DOMAIN_NAME] veDown Presiona intro [DOMAIN_N…" at bounding box center [675, 230] width 242 height 108
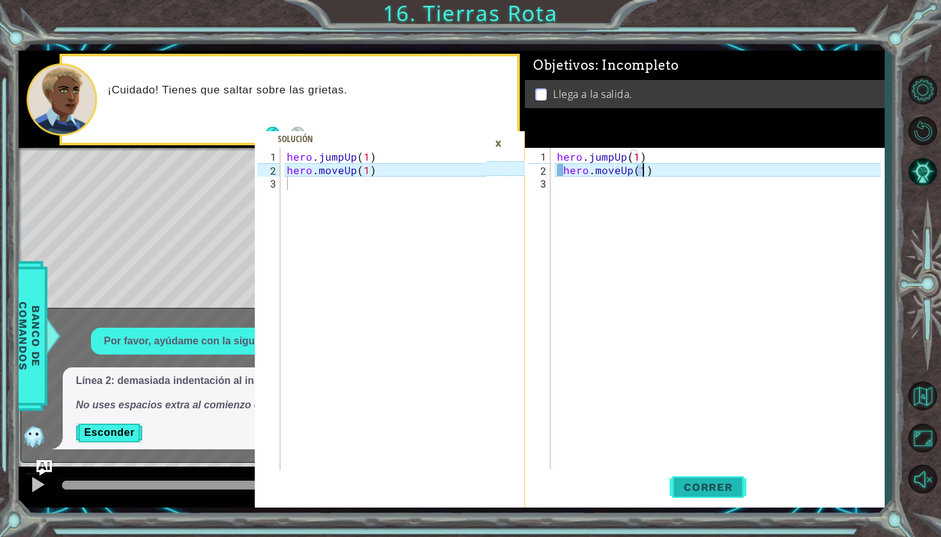
click at [725, 484] on span "Correr" at bounding box center [708, 487] width 75 height 13
click at [708, 152] on div "hero . jumpUp ( 1 ) hero . moveUp ( 1 )" at bounding box center [720, 325] width 333 height 350
click at [701, 173] on div "hero . jumpUp ( 1 ) hero . moveUp ( 1 )" at bounding box center [720, 325] width 333 height 350
click at [508, 145] on div "×" at bounding box center [499, 144] width 20 height 22
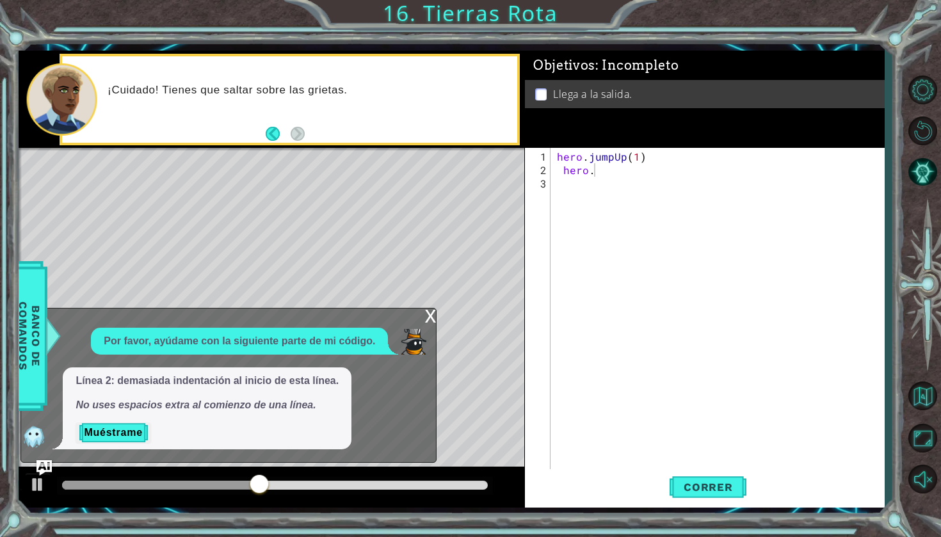
click at [601, 172] on div "hero . jumpUp ( 1 ) hero ." at bounding box center [720, 325] width 333 height 350
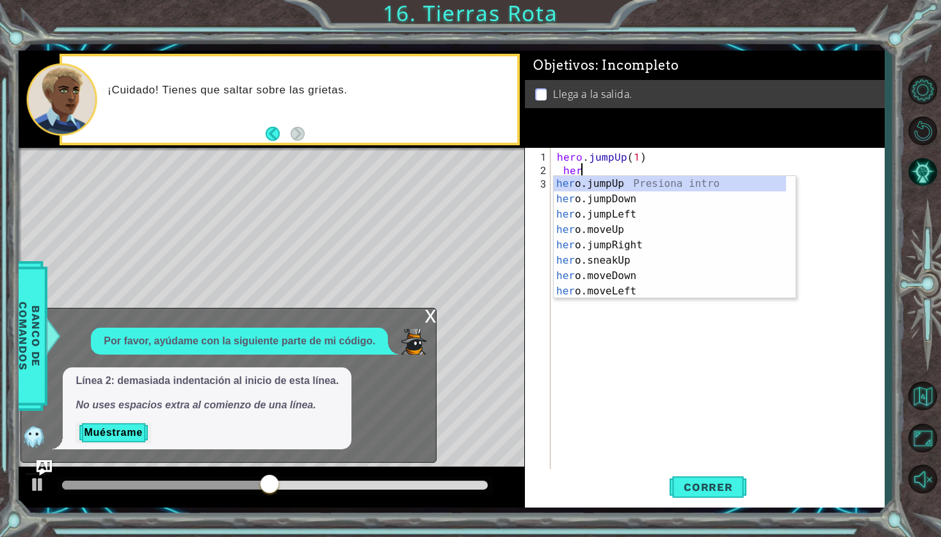
scroll to position [0, 1]
type textarea "h"
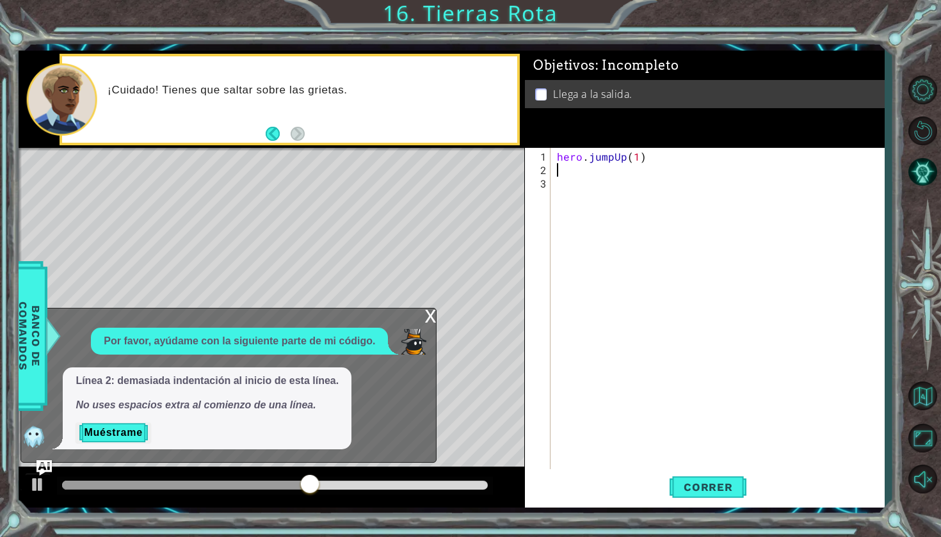
type textarea "j"
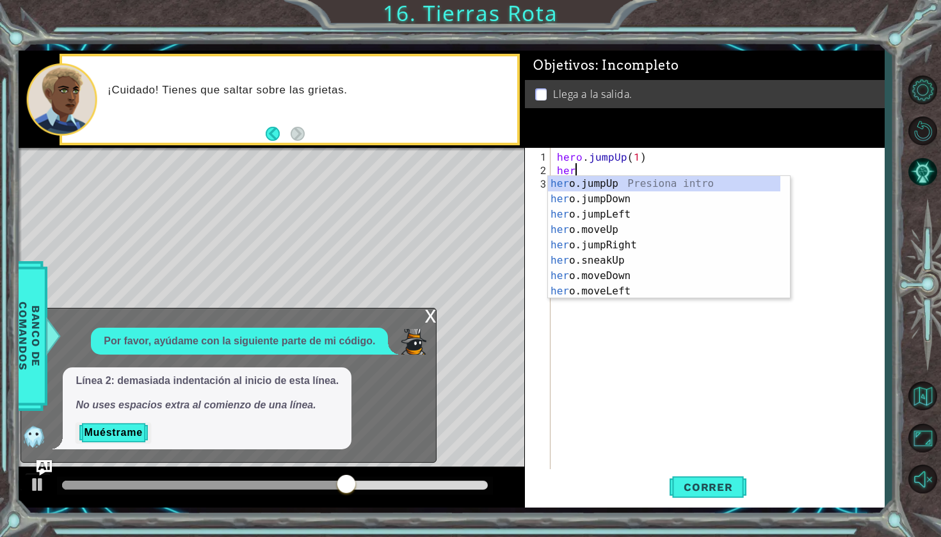
scroll to position [0, 1]
click at [595, 247] on div "hero .jumpUp Presiona intro hero .jumpDown Presiona intro hero .jumpLeft Presio…" at bounding box center [664, 253] width 232 height 154
type textarea "hero.moveUp(1)"
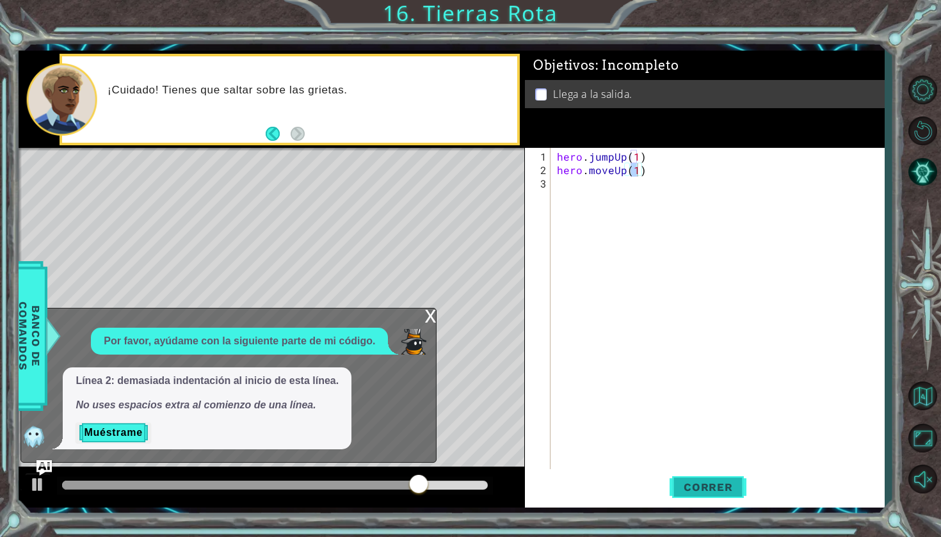
click at [713, 503] on button "Correr" at bounding box center [708, 487] width 77 height 36
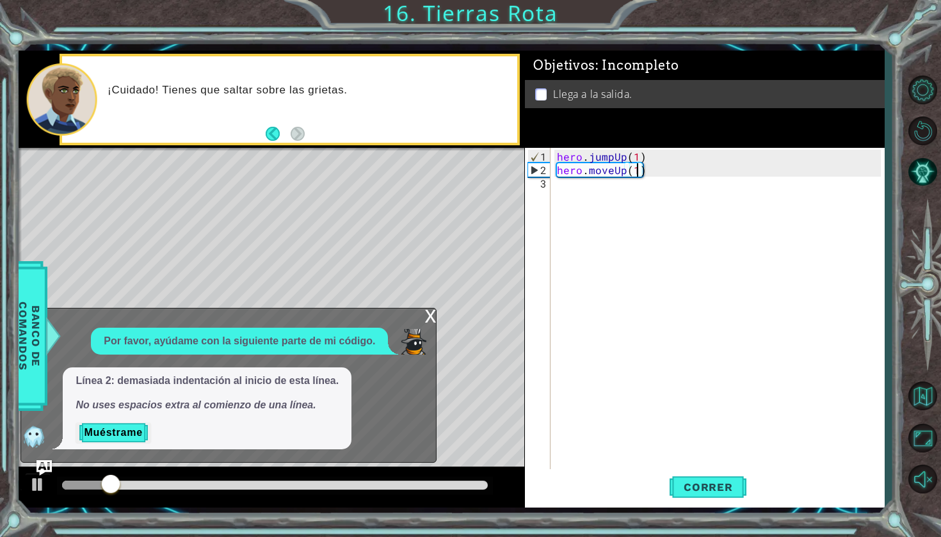
click at [430, 317] on div "x" at bounding box center [430, 315] width 12 height 13
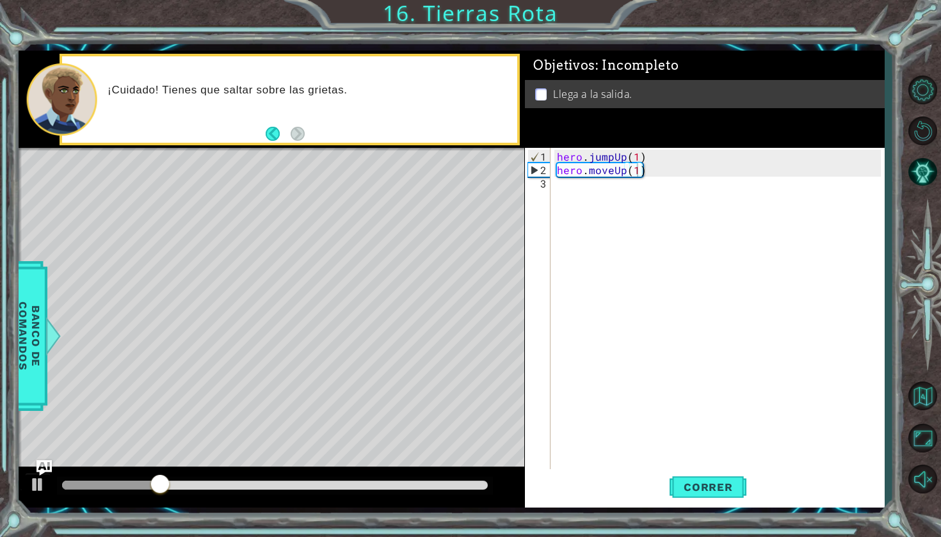
click at [592, 191] on div "hero . jumpUp ( 1 ) hero . moveUp ( 1 )" at bounding box center [720, 325] width 333 height 350
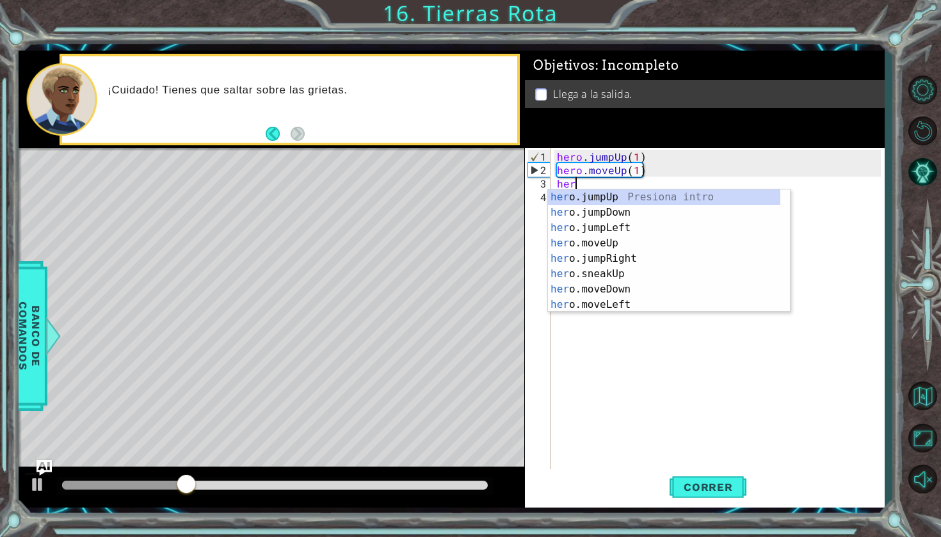
type textarea "hero"
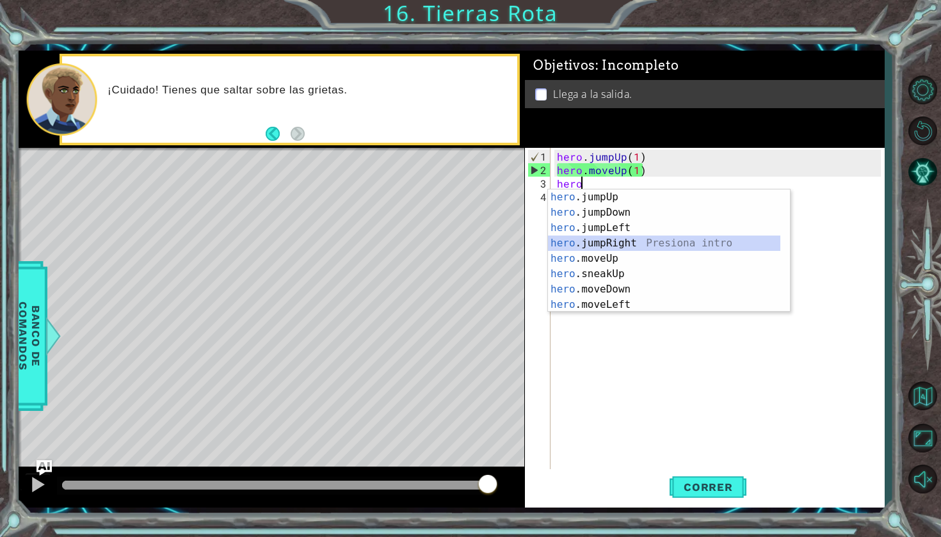
click at [594, 240] on div "hero .jumpUp Presiona intro hero .jumpDown Presiona intro hero .jumpLeft Presio…" at bounding box center [664, 267] width 232 height 154
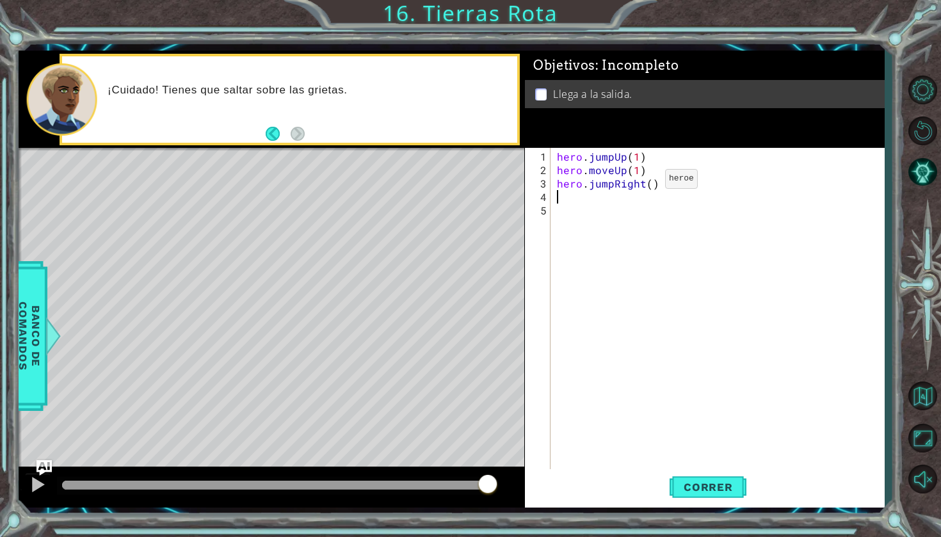
click at [643, 184] on div "hero . jumpUp ( 1 ) hero . moveUp ( 1 ) hero . jumpRight ( )" at bounding box center [720, 325] width 333 height 350
click at [651, 185] on div "hero . jumpUp ( 1 ) hero . moveUp ( 1 ) hero . jumpRight ( )" at bounding box center [720, 325] width 333 height 350
click at [730, 493] on span "Correr" at bounding box center [708, 487] width 75 height 13
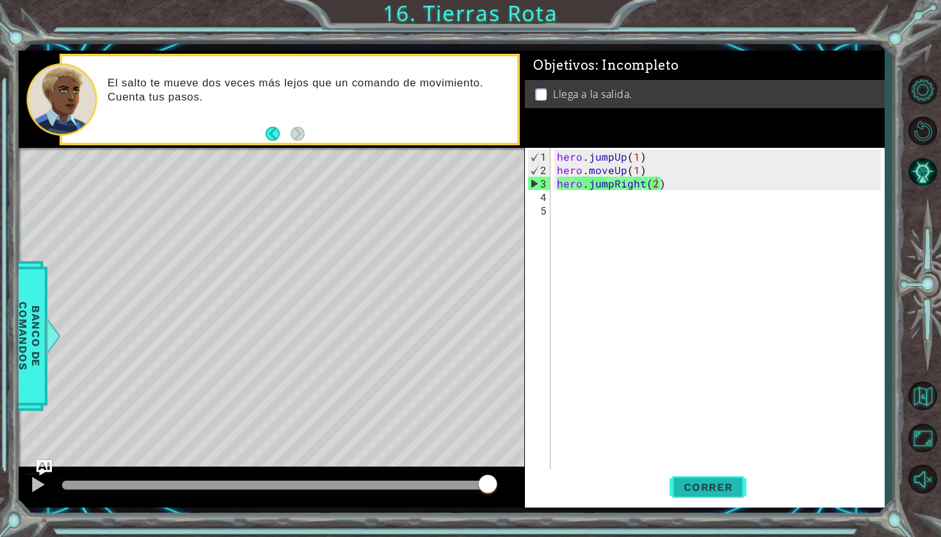
click at [706, 487] on span "Correr" at bounding box center [708, 487] width 75 height 13
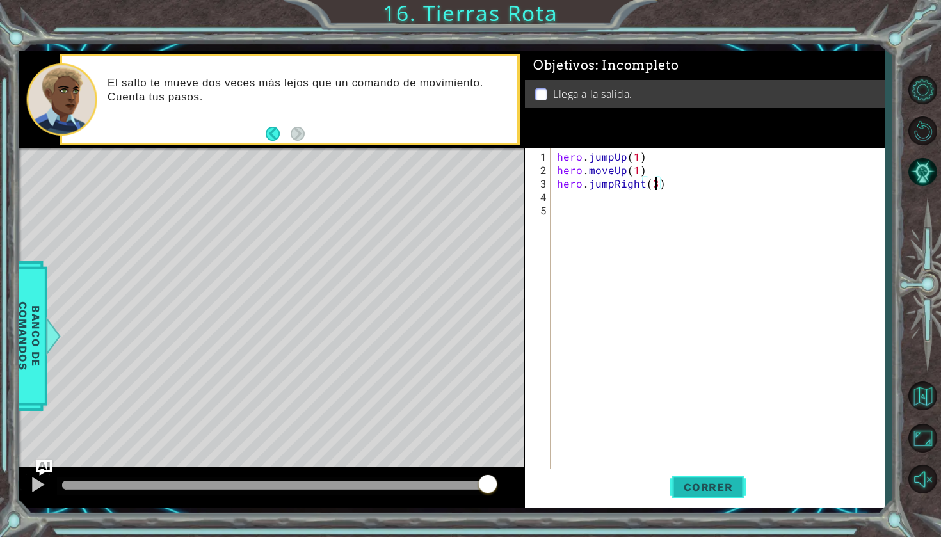
click at [726, 481] on span "Correr" at bounding box center [708, 487] width 75 height 13
click at [551, 176] on div "hero.jumpRight(2) 1 2 3 4 5 hero . jumpUp ( 1 ) hero . moveUp ( 1 ) hero . jump…" at bounding box center [703, 309] width 356 height 323
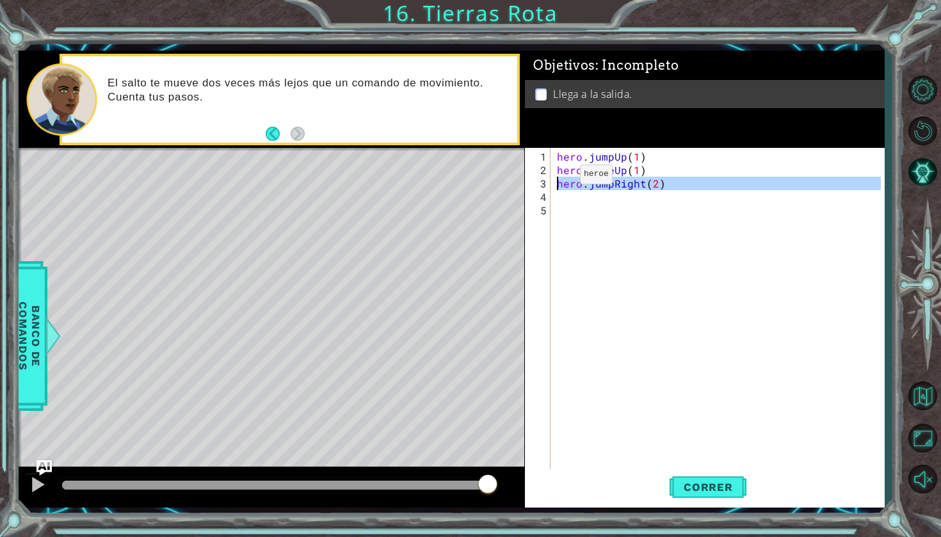
click at [550, 183] on div "1 2 3 4 5" at bounding box center [539, 309] width 23 height 323
type textarea "hero.jumpRight(2)"
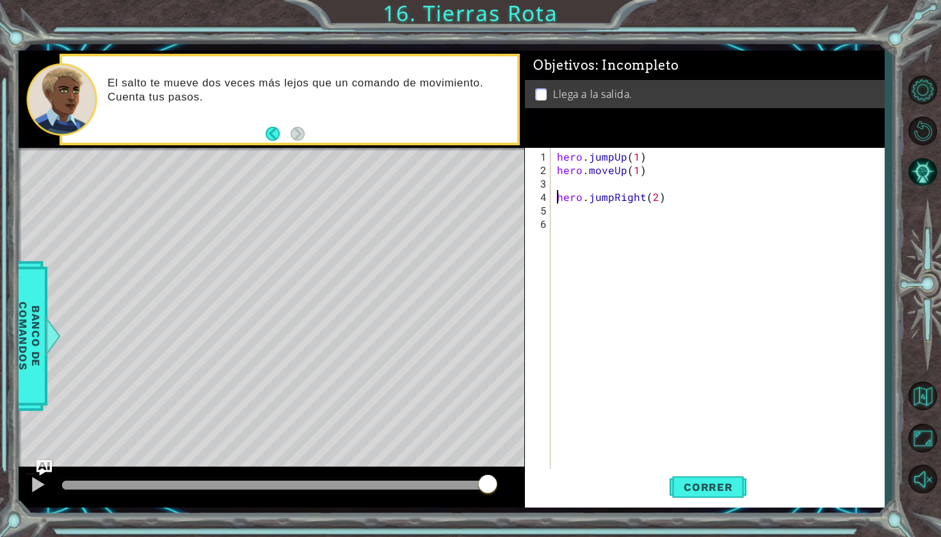
click at [563, 177] on div "hero . jumpUp ( 1 ) hero . moveUp ( 1 ) hero . jumpRight ( 2 )" at bounding box center [720, 325] width 333 height 350
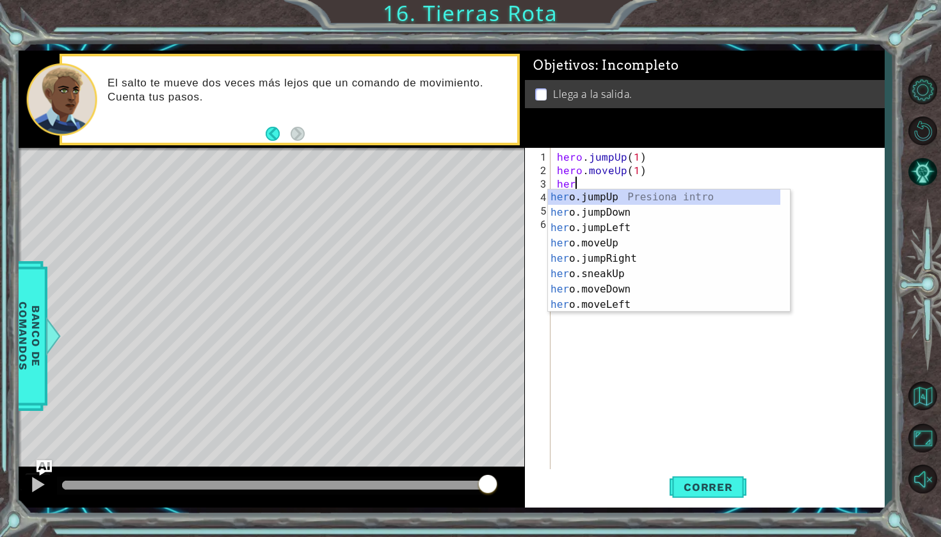
scroll to position [0, 1]
click at [604, 298] on div "hero .jumpUp Presiona intro hero .jumpDown Presiona intro hero .jumpLeft Presio…" at bounding box center [664, 267] width 232 height 154
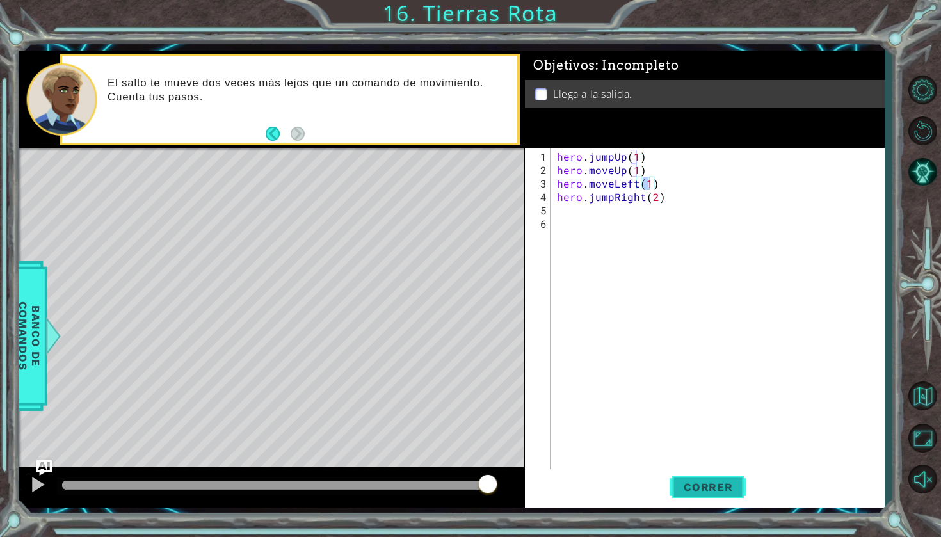
click at [728, 494] on button "Correr" at bounding box center [708, 487] width 77 height 36
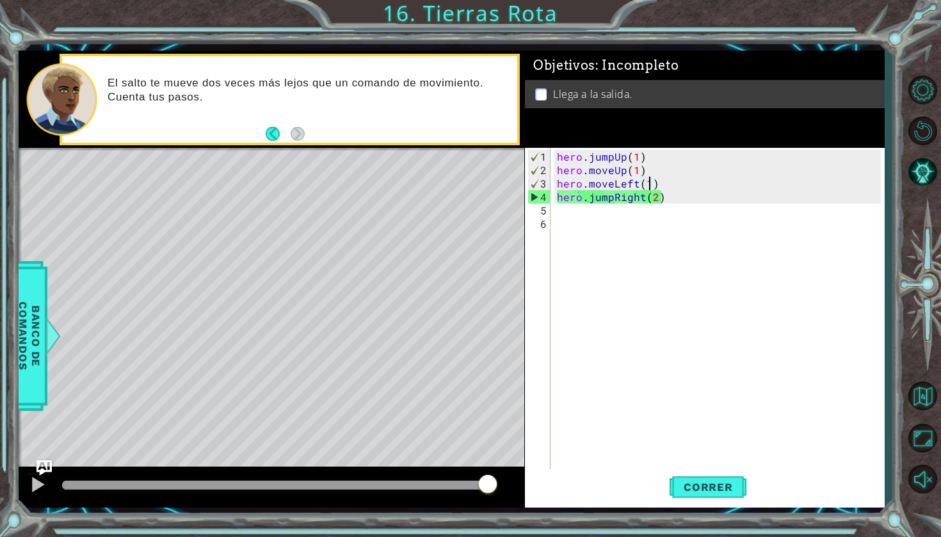
click at [668, 181] on div "hero . jumpUp ( 1 ) hero . moveUp ( 1 ) hero . moveLeft ( 1 ) hero . jumpRight …" at bounding box center [720, 325] width 333 height 350
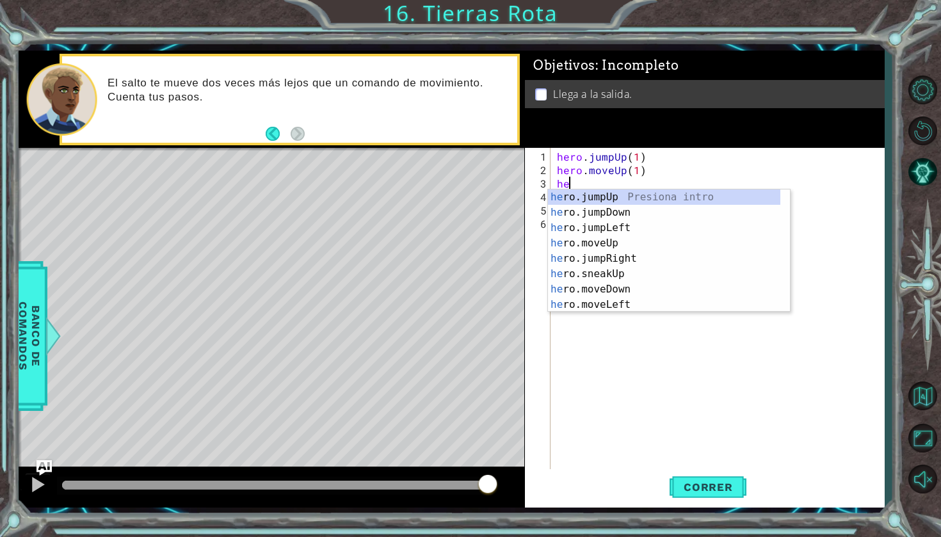
type textarea "h"
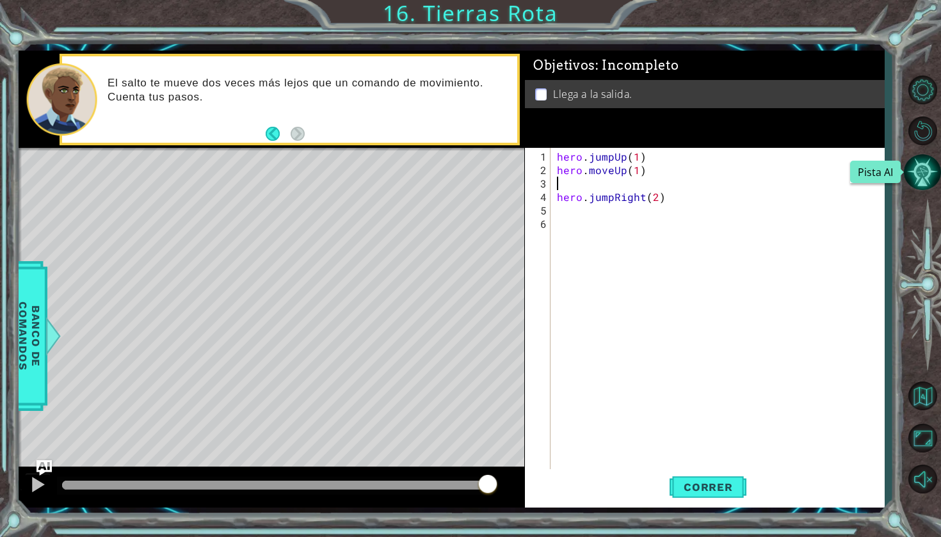
click at [916, 175] on button "Pista AI" at bounding box center [922, 172] width 37 height 37
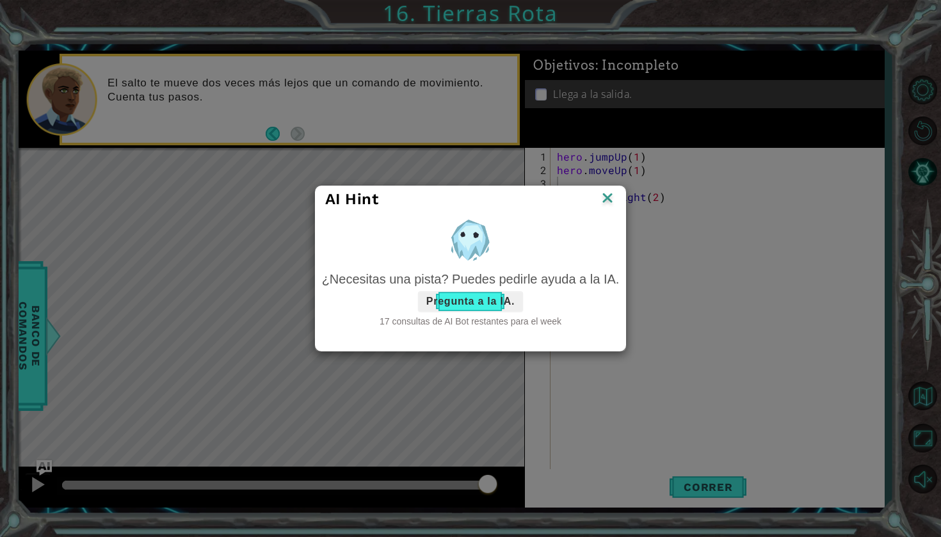
click at [499, 299] on button "Pregunta a la IA." at bounding box center [470, 301] width 105 height 20
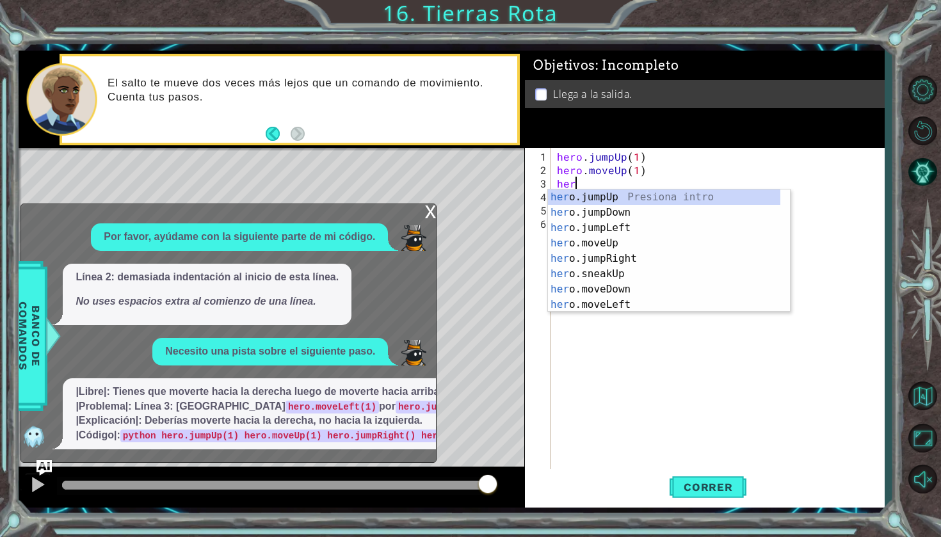
type textarea "hero"
click at [586, 242] on div "hero .jumpUp Presiona intro hero .jumpDown Presiona intro hero .jumpLeft Presio…" at bounding box center [664, 267] width 232 height 154
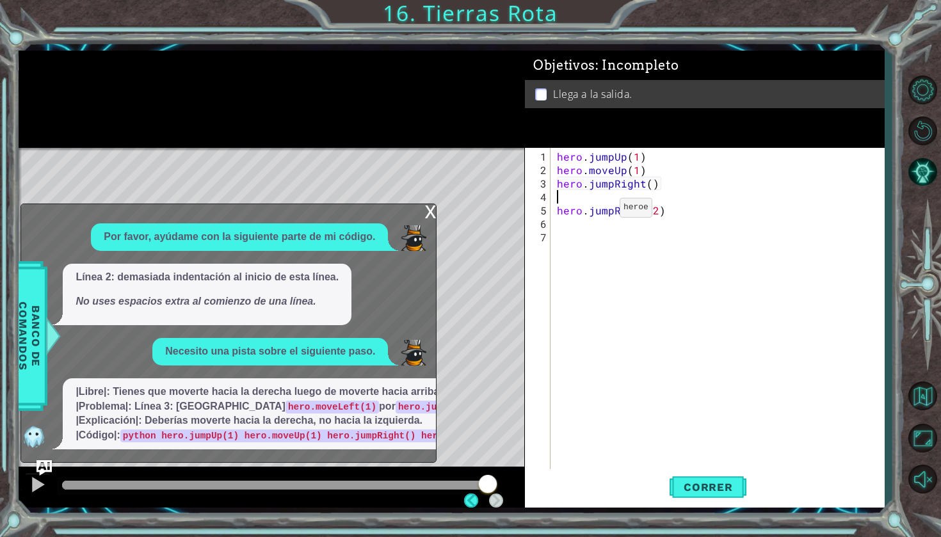
scroll to position [0, 0]
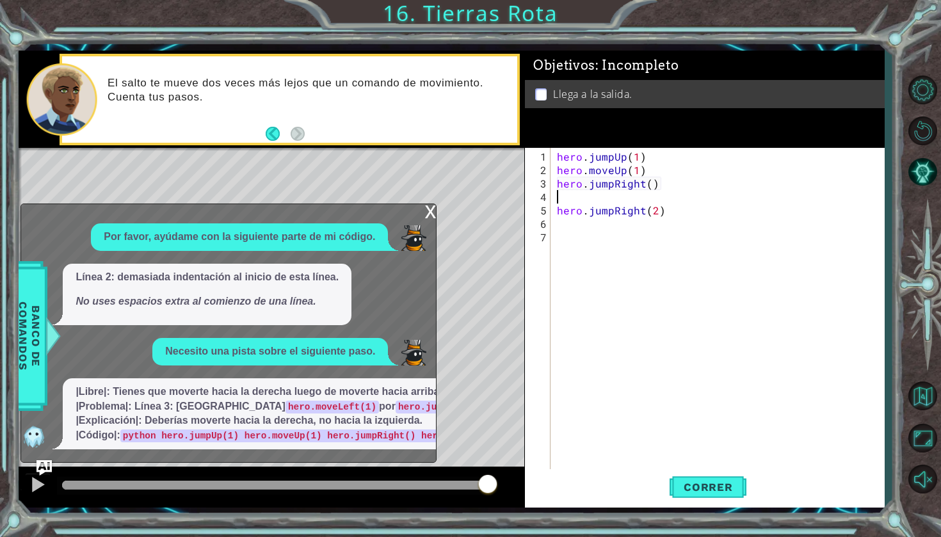
type textarea "hero.jumpRight()"
click at [699, 487] on span "Correr" at bounding box center [708, 487] width 75 height 13
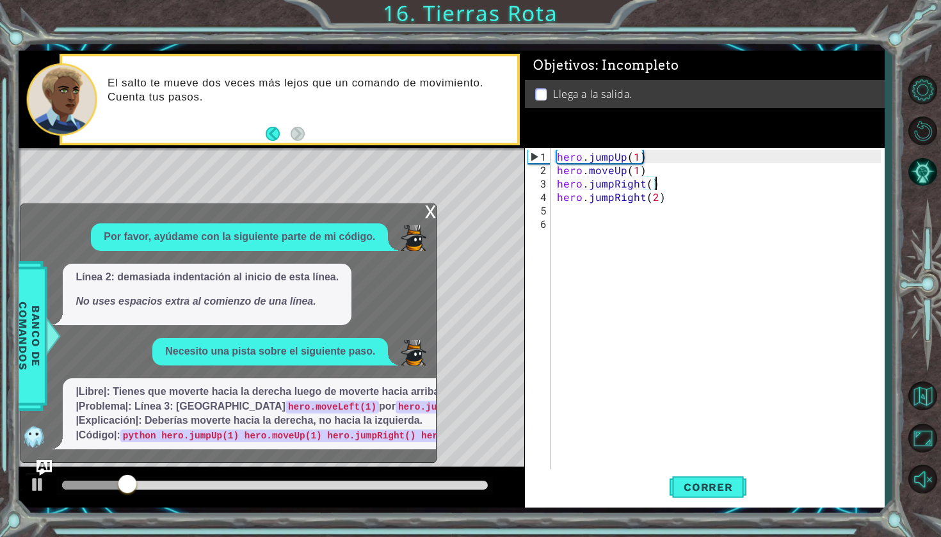
click at [434, 204] on div "x" at bounding box center [430, 210] width 12 height 13
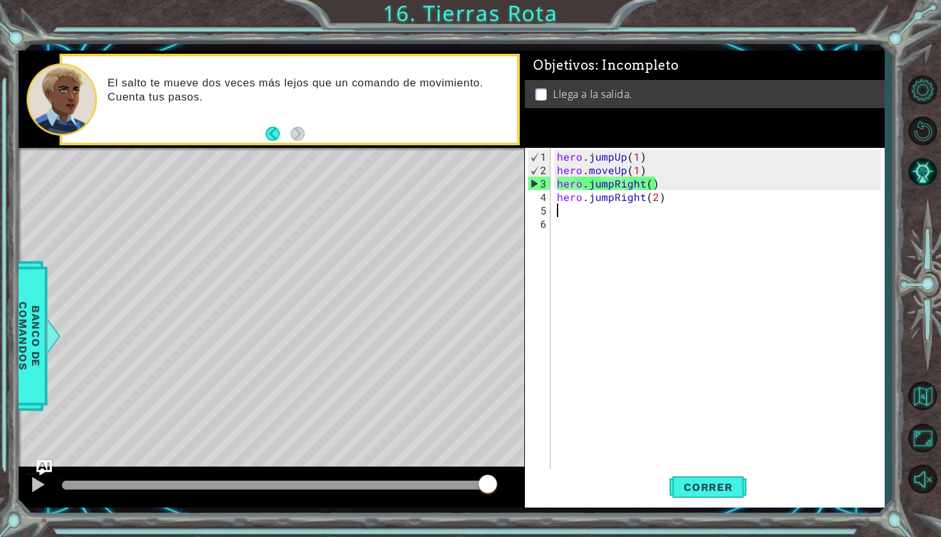
click at [691, 213] on div "hero . jumpUp ( 1 ) hero . moveUp ( 1 ) hero . jumpRight ( ) hero . jumpRight (…" at bounding box center [720, 325] width 333 height 350
click at [666, 175] on div "hero . jumpUp ( 1 ) hero . moveUp ( 1 ) hero . jumpRight ( ) hero . jumpRight (…" at bounding box center [720, 325] width 333 height 350
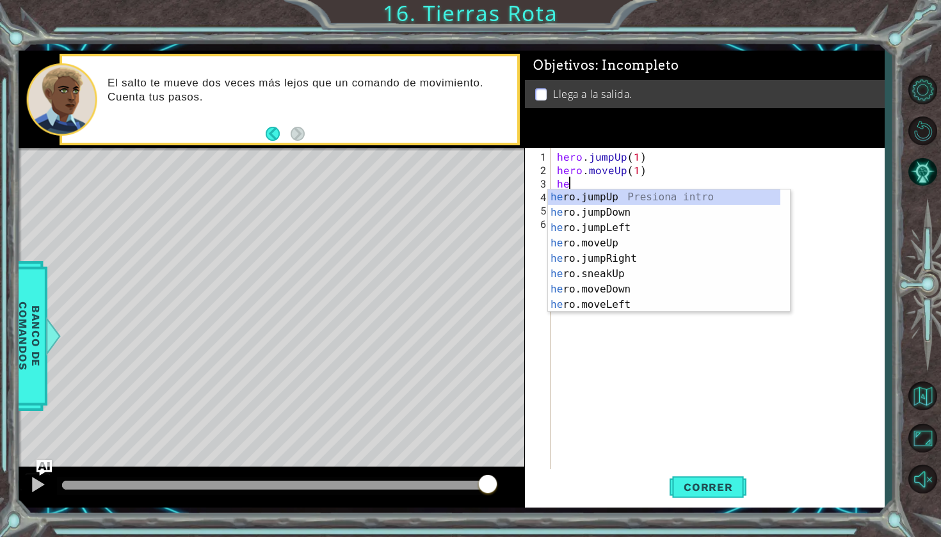
type textarea "h"
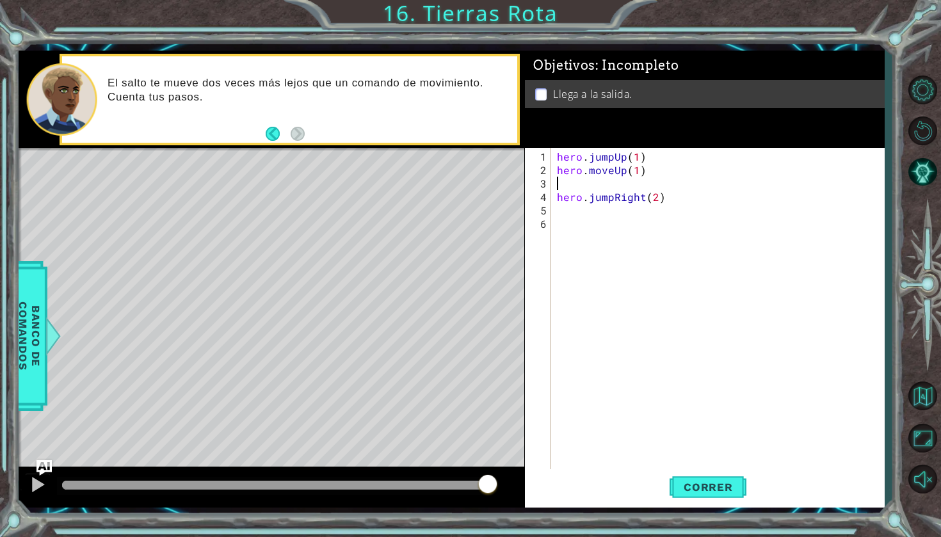
type textarea "hero.moveUp(1)"
click at [716, 492] on span "Correr" at bounding box center [708, 487] width 75 height 13
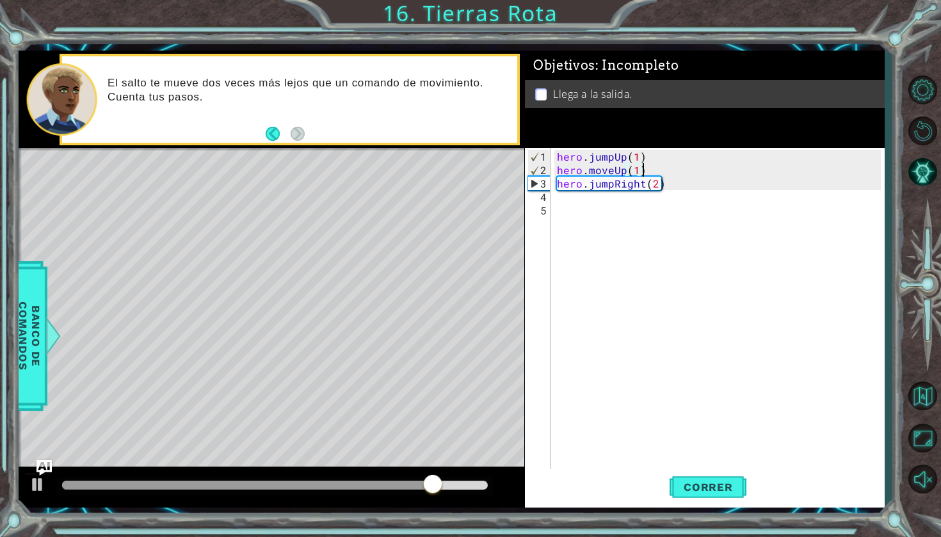
click at [731, 193] on div "hero . jumpUp ( 1 ) hero . moveUp ( 1 ) hero . jumpRight ( 2 )" at bounding box center [720, 325] width 333 height 350
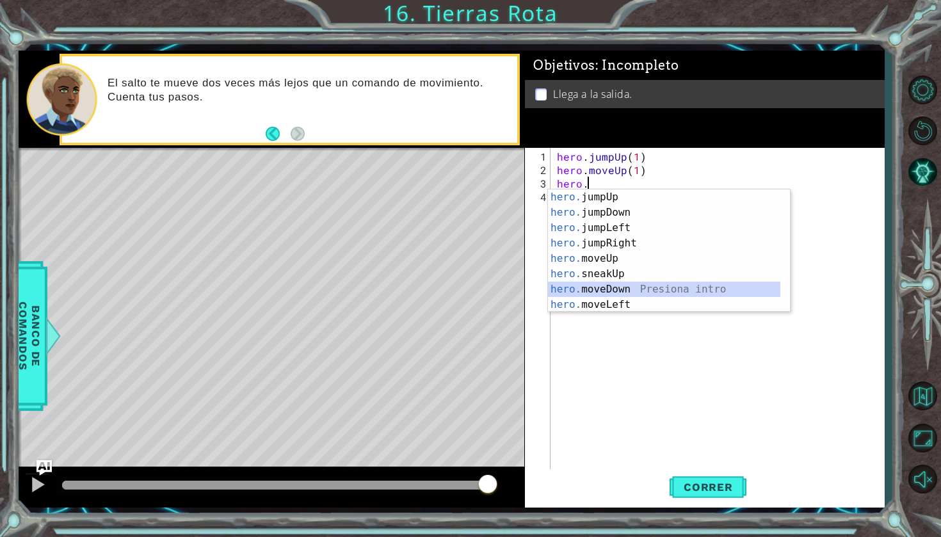
click at [623, 292] on div "hero. jumpUp Presiona intro hero. jumpDown Presiona intro hero. jumpLeft Presio…" at bounding box center [664, 267] width 232 height 154
type textarea "hero.moveDown(1)"
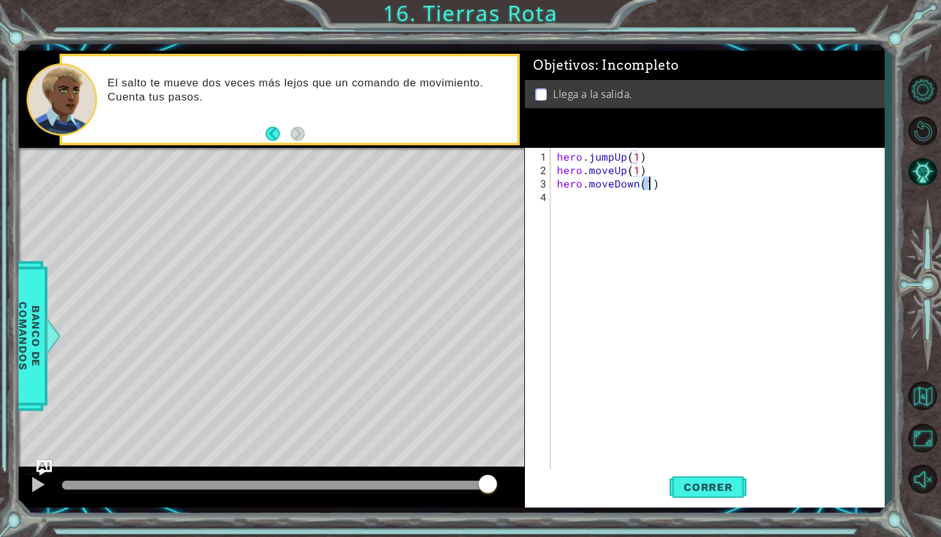
click at [558, 191] on div "hero . jumpUp ( 1 ) hero . moveUp ( 1 ) hero . moveDown ( 1 )" at bounding box center [720, 325] width 333 height 350
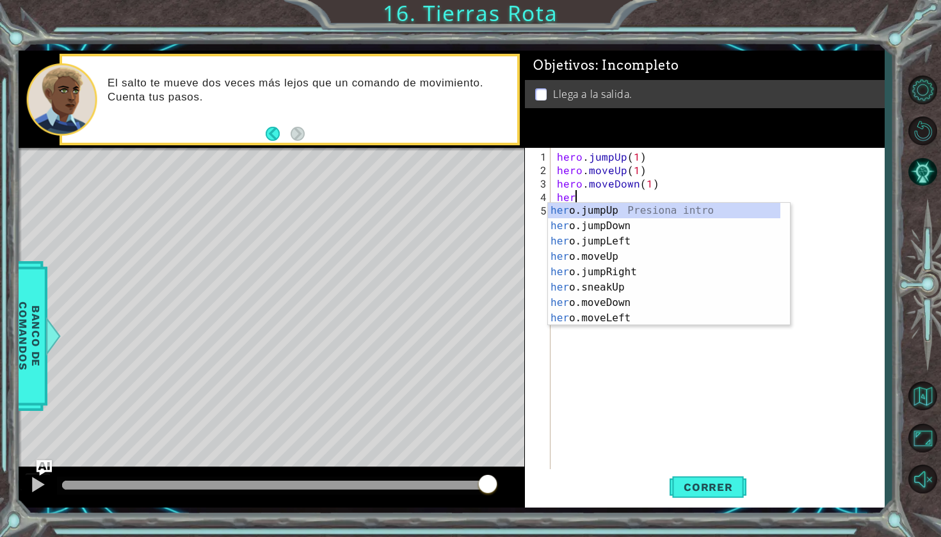
type textarea "hero"
click at [610, 263] on div "hero .jumpUp Presiona intro hero .jumpDown Presiona intro hero .jumpLeft Presio…" at bounding box center [664, 280] width 232 height 154
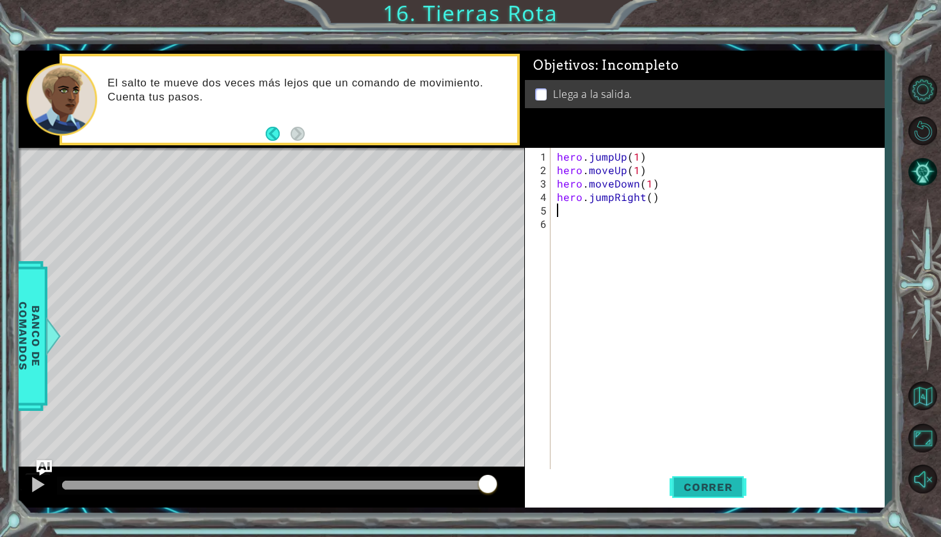
click at [681, 487] on span "Correr" at bounding box center [708, 487] width 75 height 13
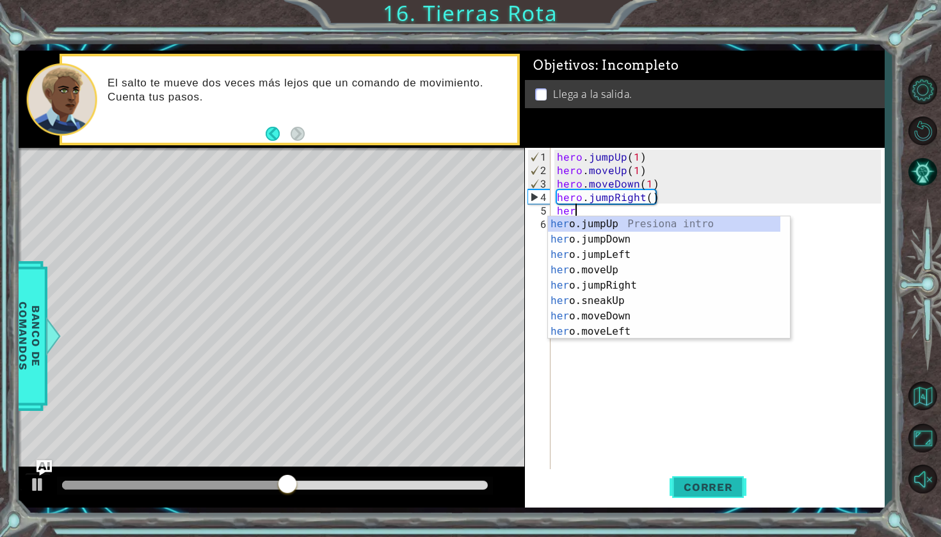
type textarea "hero"
click at [645, 277] on div "hero .jumpUp Presiona intro hero .jumpDown Presiona intro hero .jumpLeft Presio…" at bounding box center [664, 293] width 232 height 154
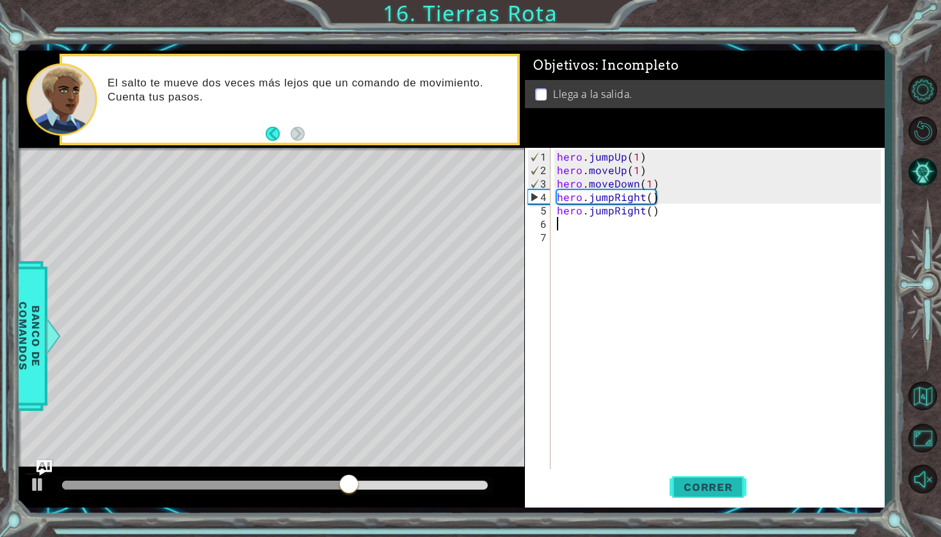
click at [710, 499] on button "Correr" at bounding box center [708, 487] width 77 height 36
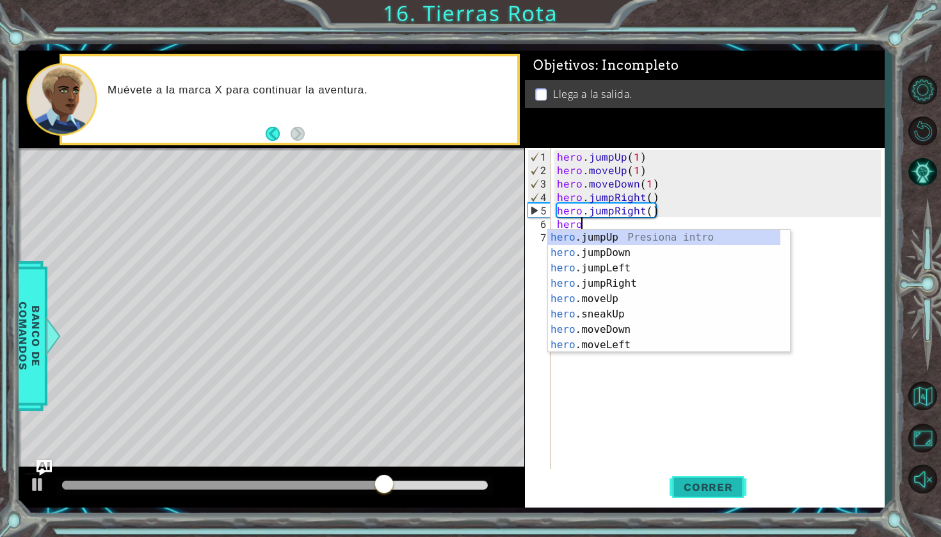
scroll to position [0, 1]
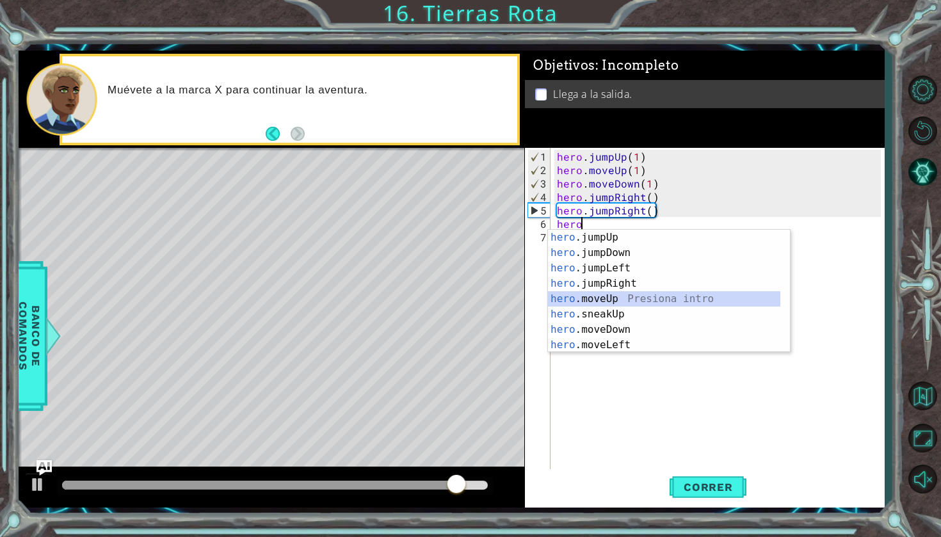
click at [647, 302] on div "hero .jumpUp Presiona intro hero .jumpDown Presiona intro hero .jumpLeft Presio…" at bounding box center [664, 307] width 232 height 154
type textarea "hero.moveUp(1)"
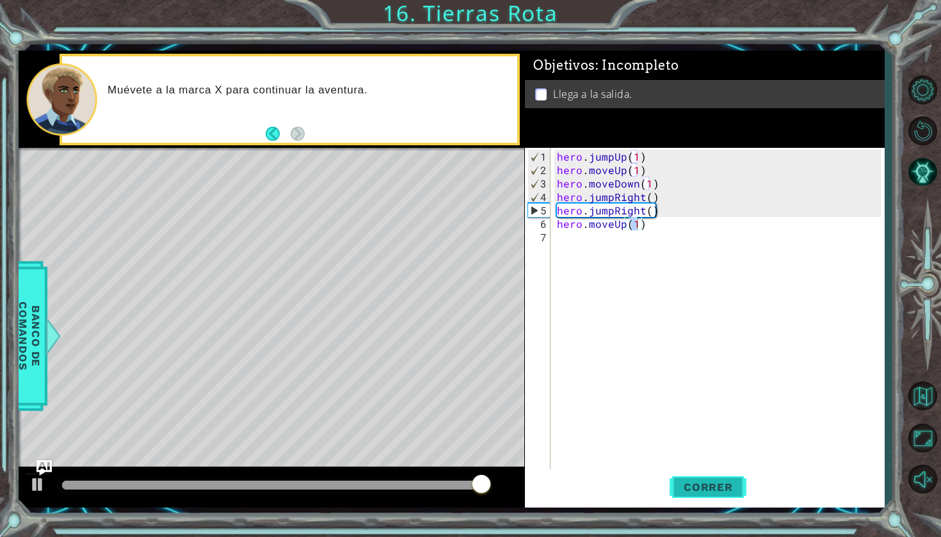
click at [690, 477] on button "Correr" at bounding box center [708, 487] width 77 height 36
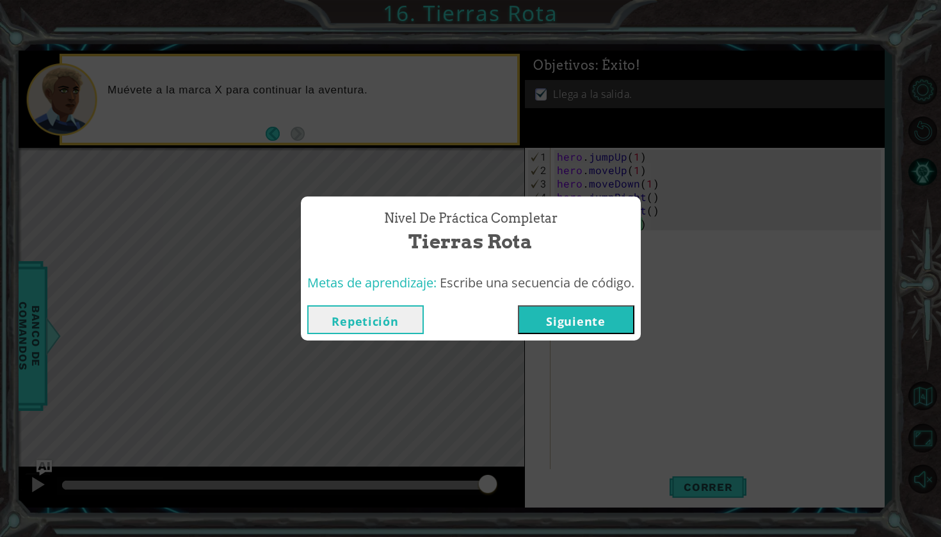
click at [585, 320] on button "Siguiente" at bounding box center [576, 319] width 117 height 29
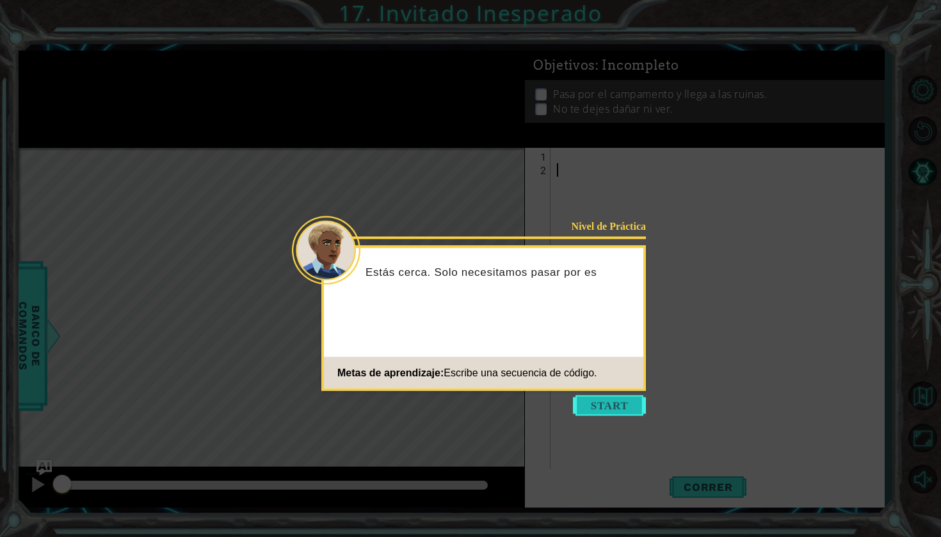
click at [608, 403] on button "Start" at bounding box center [609, 406] width 73 height 20
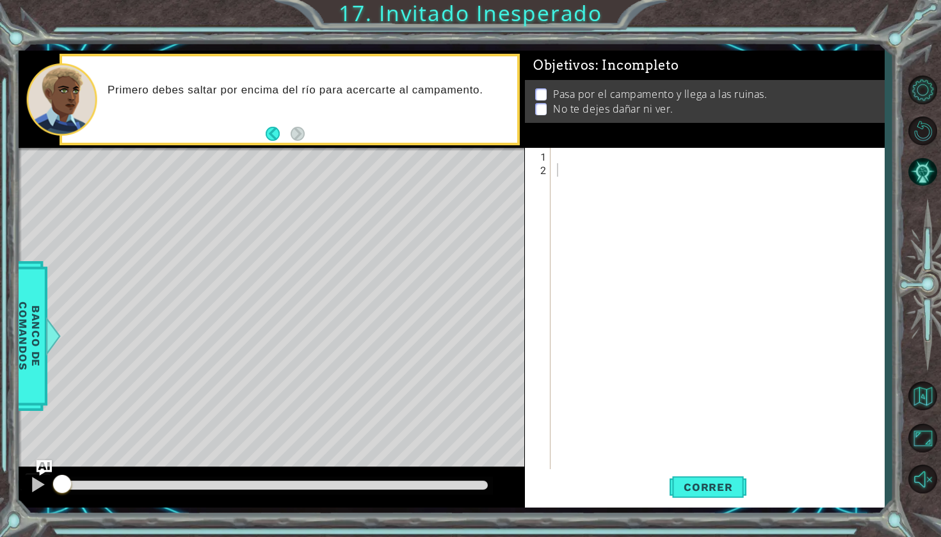
click at [563, 168] on div at bounding box center [720, 325] width 333 height 350
type textarea "h"
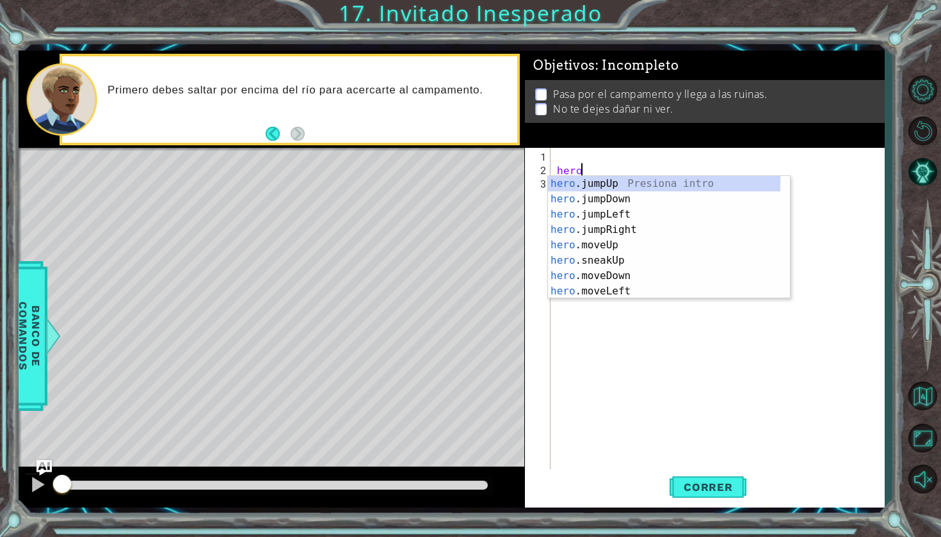
scroll to position [0, 1]
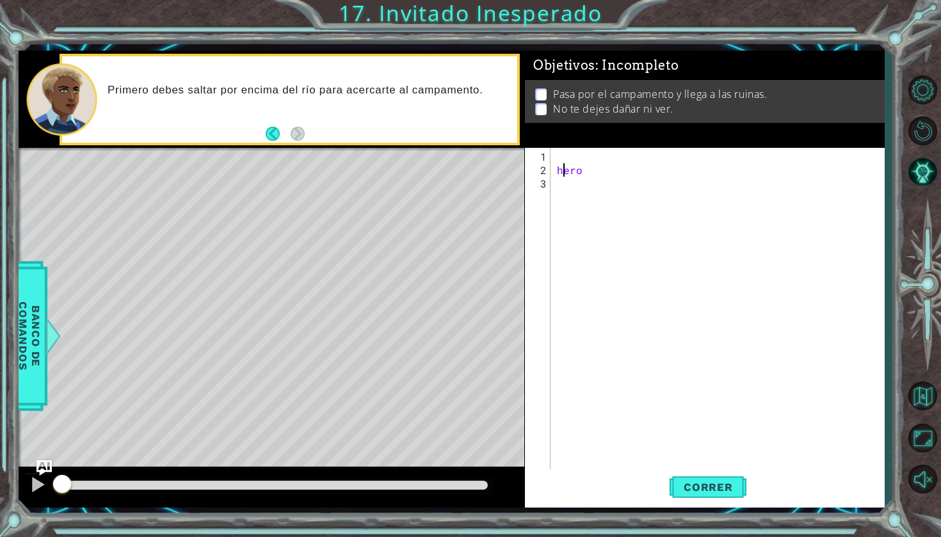
click at [563, 168] on div "hero" at bounding box center [720, 325] width 333 height 350
click at [589, 170] on div "hero" at bounding box center [720, 325] width 333 height 350
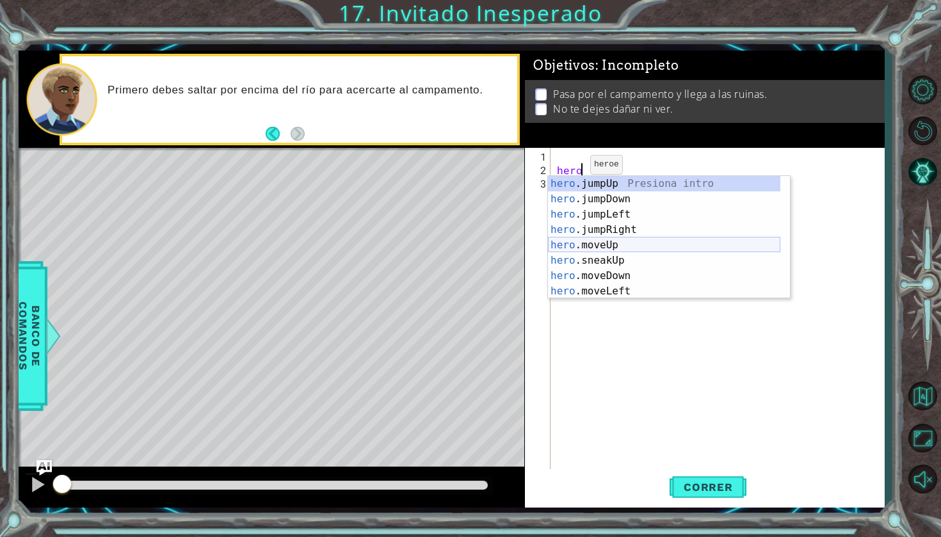
click at [589, 246] on div "hero .jumpUp Presiona intro hero .jumpDown Presiona intro hero .jumpLeft Presio…" at bounding box center [664, 253] width 232 height 154
type textarea "hero.moveUp(1)"
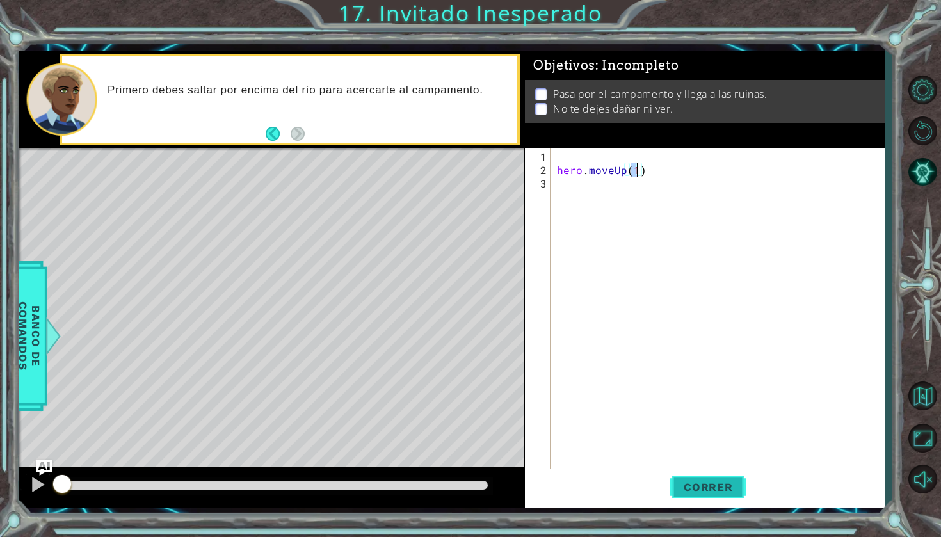
click at [672, 478] on button "Correr" at bounding box center [708, 487] width 77 height 36
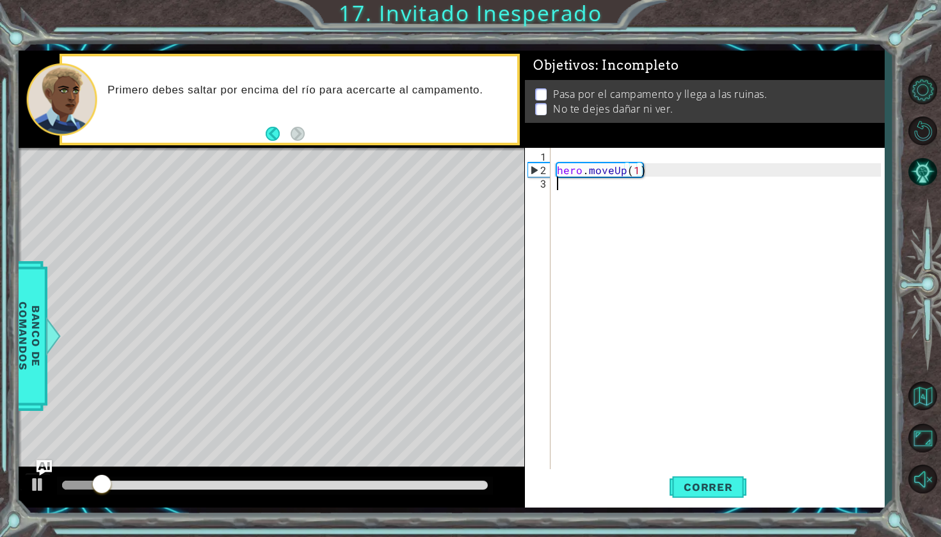
click at [586, 205] on div "hero . moveUp ( 1 )" at bounding box center [720, 325] width 333 height 350
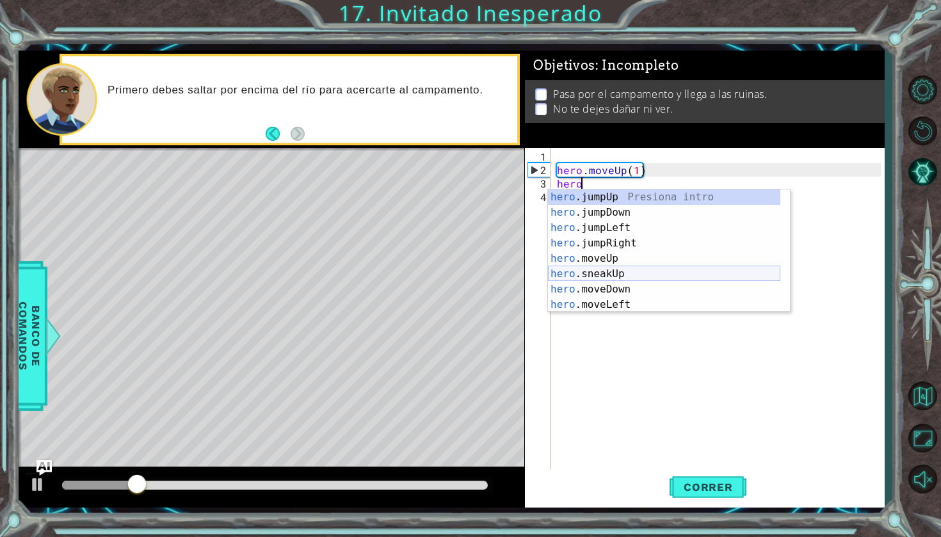
click at [589, 271] on div "hero .jumpUp Presiona intro hero .jumpDown Presiona intro hero .jumpLeft Presio…" at bounding box center [664, 267] width 232 height 154
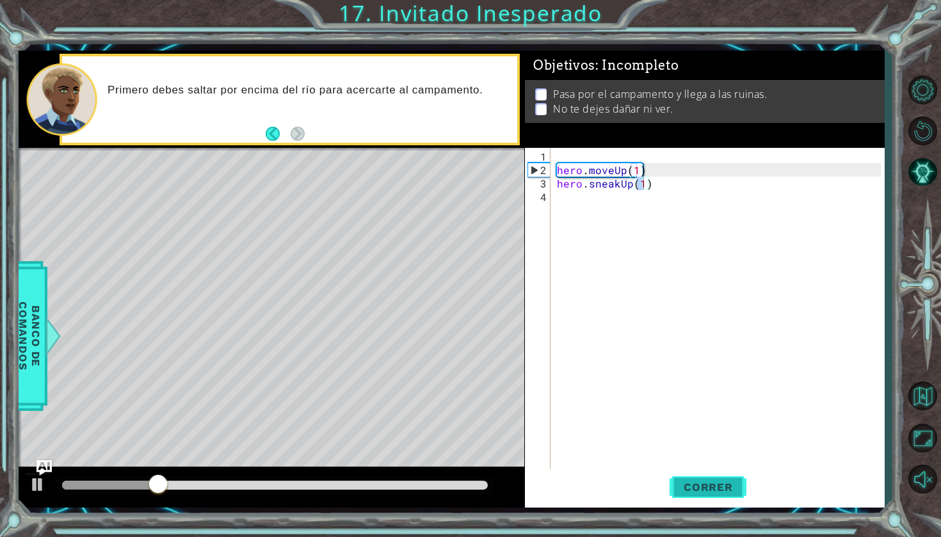
click at [699, 492] on span "Correr" at bounding box center [708, 487] width 75 height 13
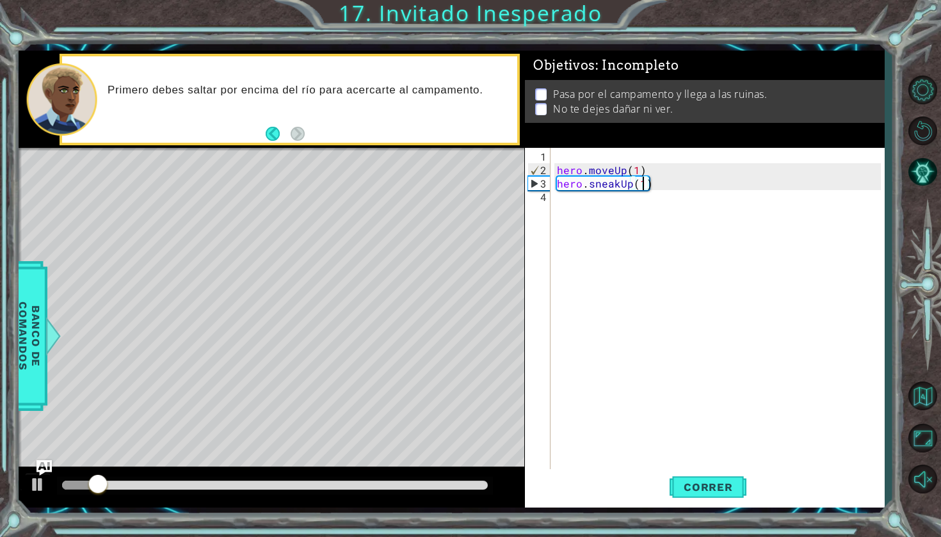
click at [684, 186] on div "hero . moveUp ( 1 ) hero . sneakUp ( 1 )" at bounding box center [720, 325] width 333 height 350
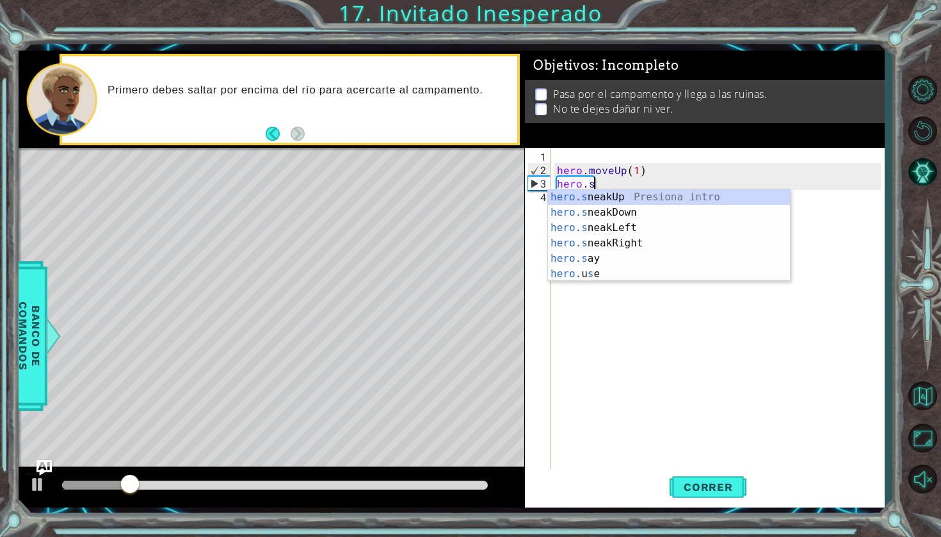
type textarea "hero."
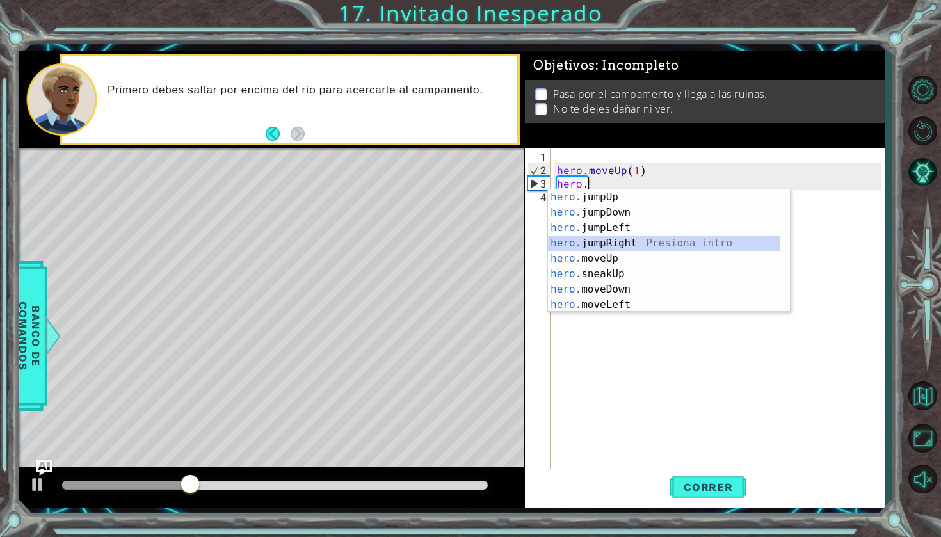
click at [625, 243] on div "hero. jumpUp Presiona intro hero. jumpDown Presiona intro hero. jumpLeft Presio…" at bounding box center [664, 267] width 232 height 154
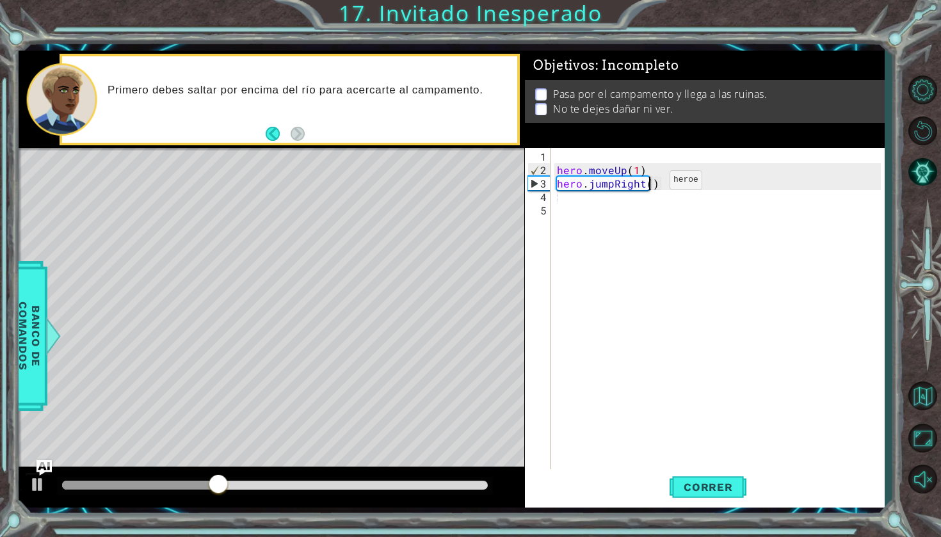
click at [648, 185] on div "hero . moveUp ( 1 ) hero . jumpRight ( )" at bounding box center [720, 325] width 333 height 350
click at [650, 185] on div "hero . moveUp ( 1 ) hero . jumpRight ( )" at bounding box center [720, 325] width 333 height 350
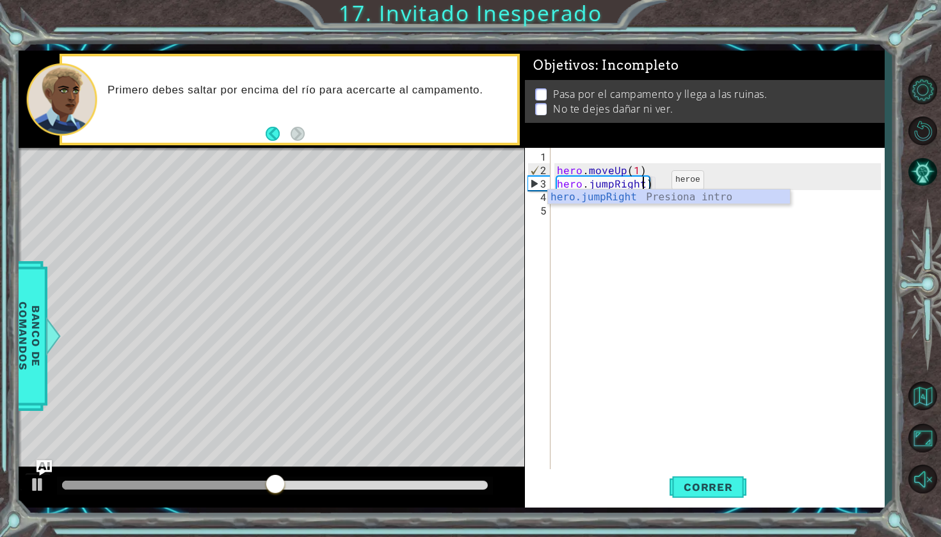
scroll to position [0, 6]
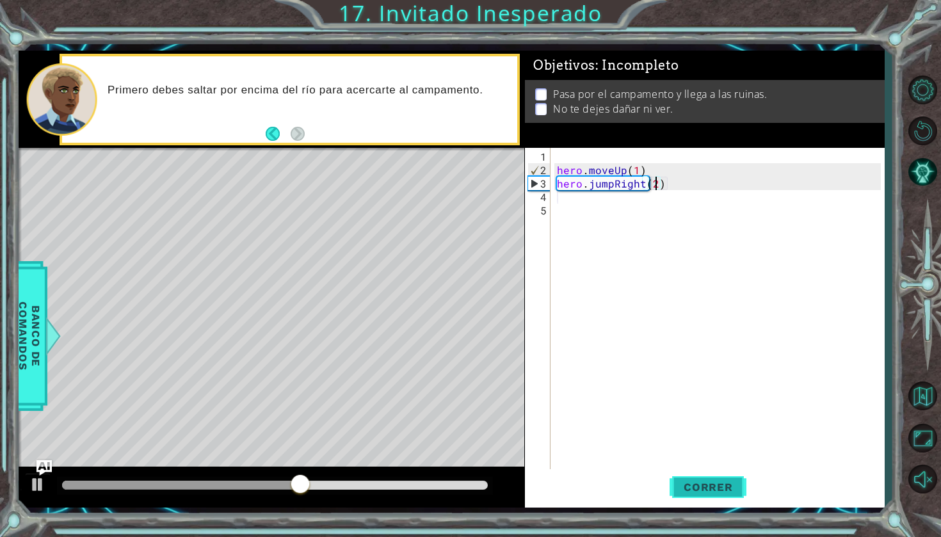
type textarea "hero.jumpRight(2)"
click at [695, 499] on button "Correr" at bounding box center [708, 487] width 77 height 36
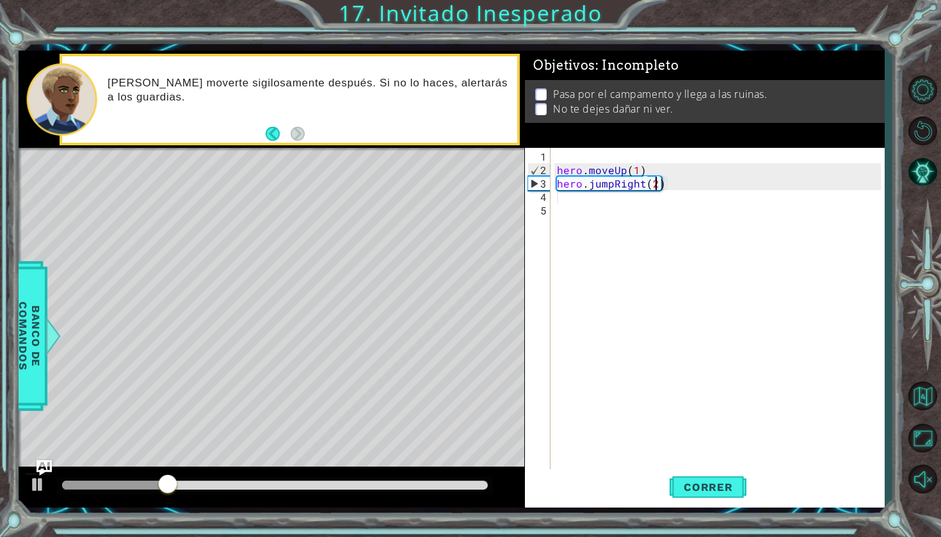
click at [559, 193] on div "hero . moveUp ( 1 ) hero . jumpRight ( 2 )" at bounding box center [720, 325] width 333 height 350
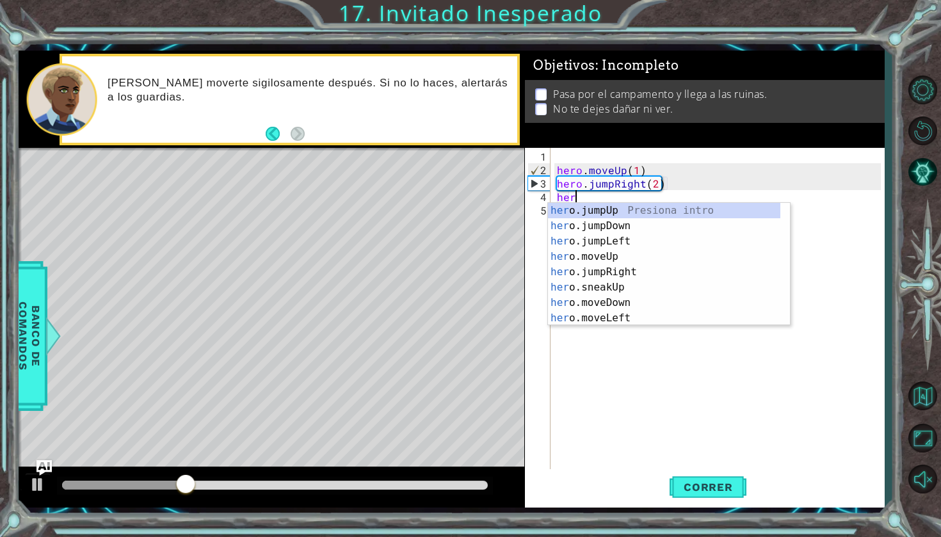
type textarea "hero"
click at [572, 210] on div "hero .jumpUp Presiona intro hero .jumpDown Presiona intro hero .jumpLeft Presio…" at bounding box center [664, 280] width 232 height 154
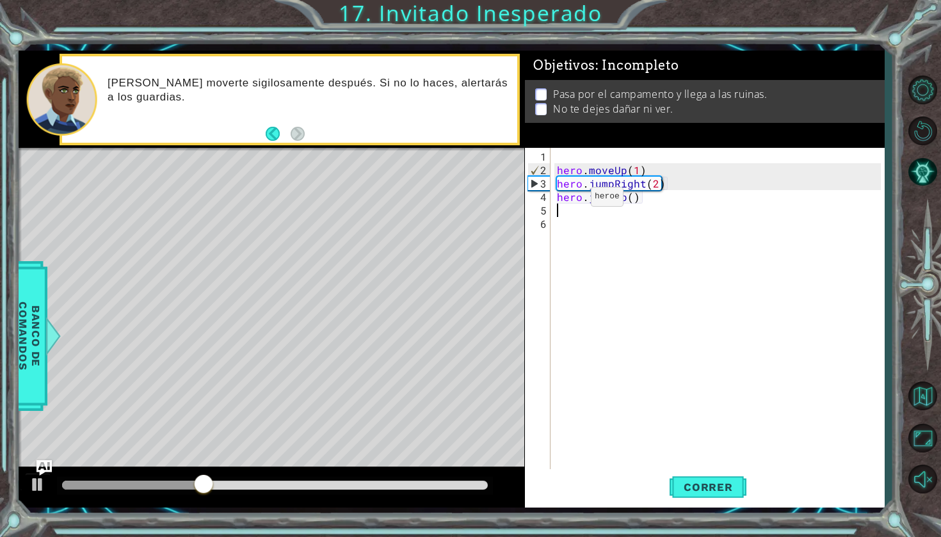
scroll to position [0, 0]
click at [633, 199] on div "hero . moveUp ( 1 ) hero . jumpRight ( 2 ) hero . jumpUp ( )" at bounding box center [720, 325] width 333 height 350
click at [714, 481] on span "Correr" at bounding box center [708, 487] width 75 height 13
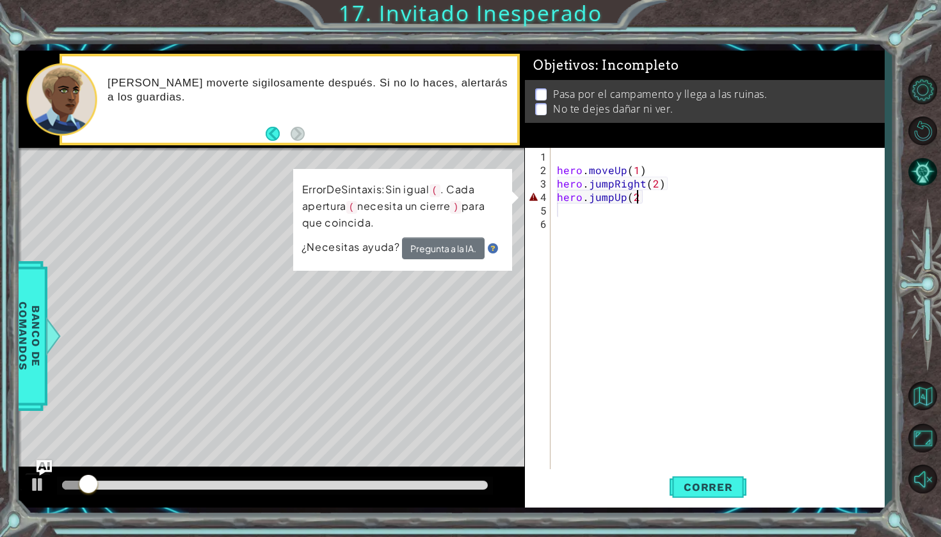
click at [706, 195] on div "hero . moveUp ( 1 ) hero . jumpRight ( 2 ) hero . jumpUp ( 2" at bounding box center [720, 325] width 333 height 350
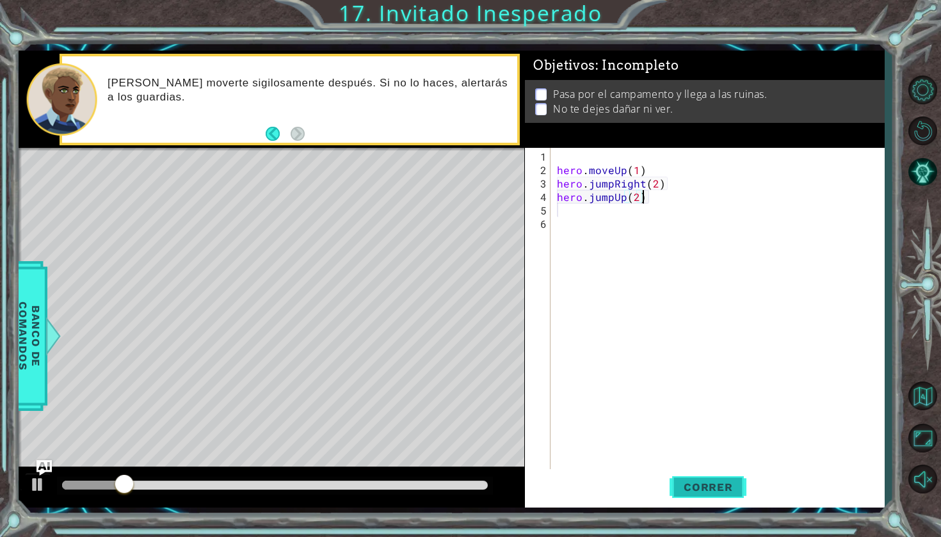
click at [695, 477] on button "Correr" at bounding box center [708, 487] width 77 height 36
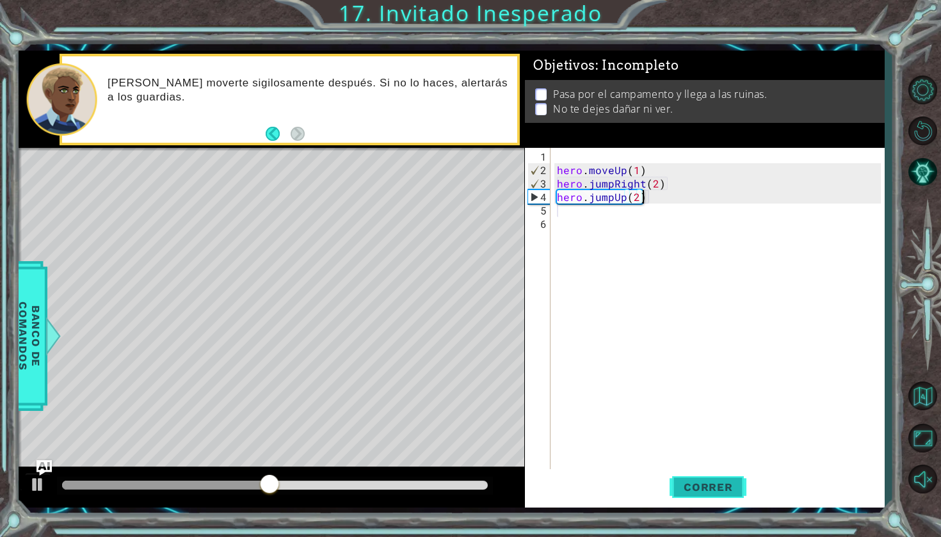
click at [713, 490] on span "Correr" at bounding box center [708, 487] width 75 height 13
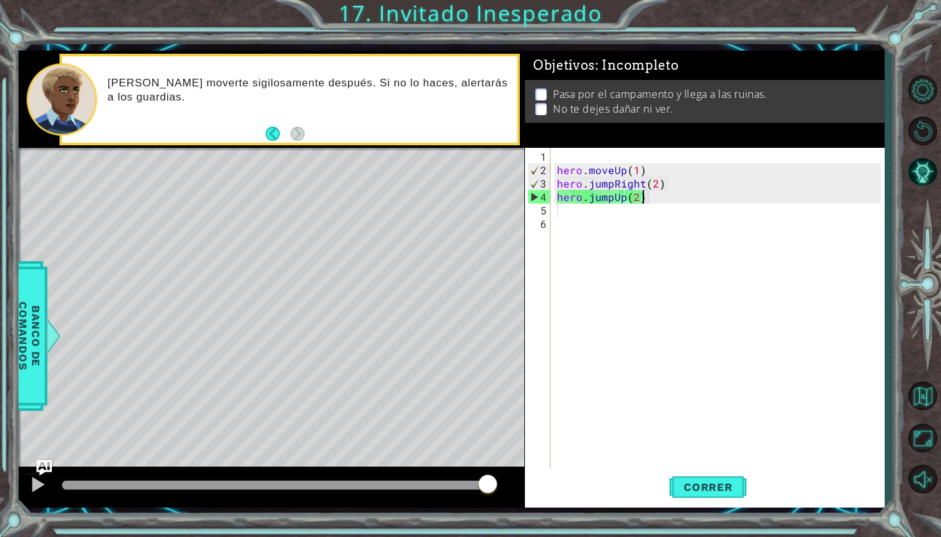
click at [695, 201] on div "hero . moveUp ( 1 ) hero . jumpRight ( 2 ) hero . jumpUp ( 2 )" at bounding box center [720, 325] width 333 height 350
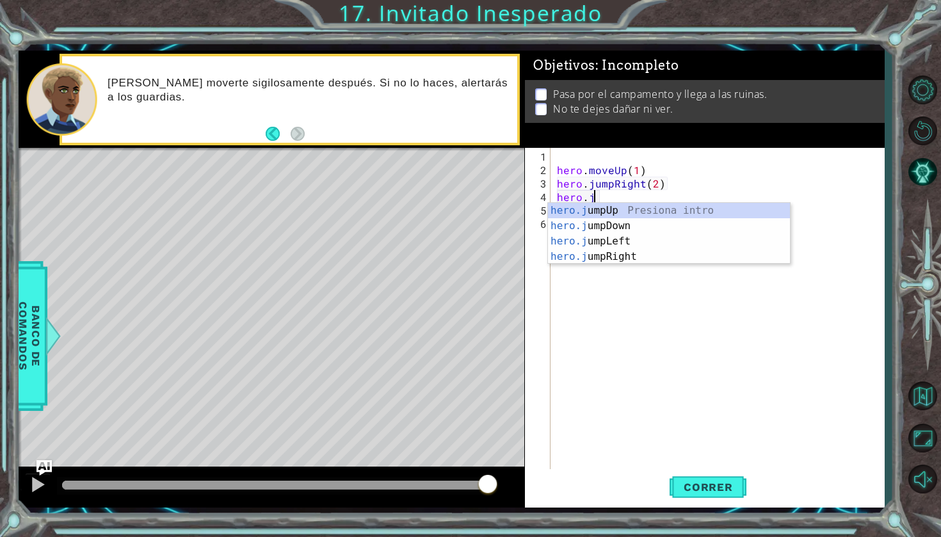
type textarea "hero."
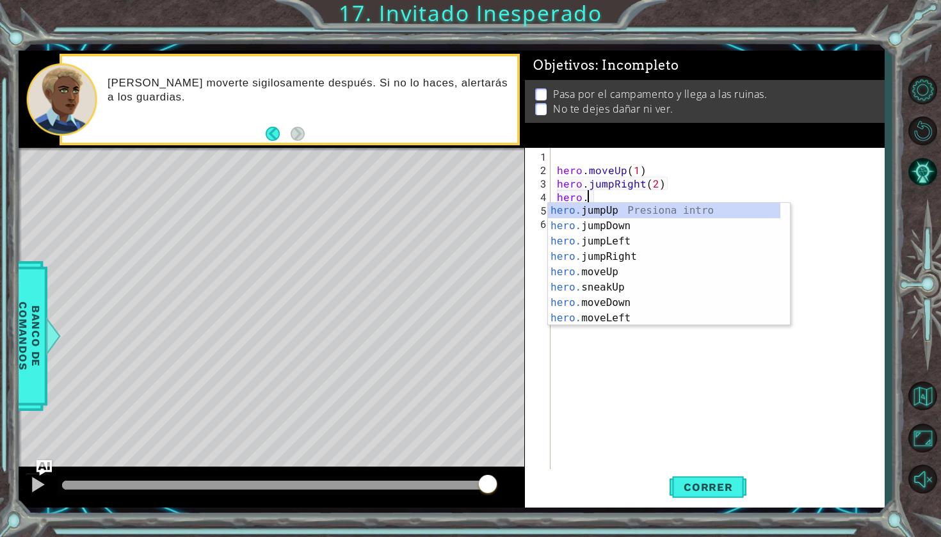
scroll to position [0, 1]
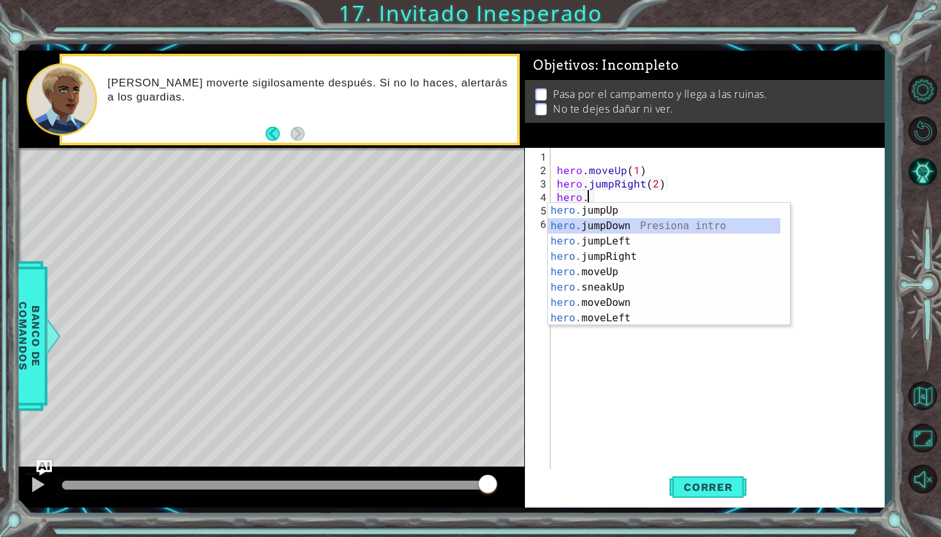
click at [655, 220] on div "hero. jumpUp Presiona intro hero. jumpDown Presiona intro hero. jumpLeft Presio…" at bounding box center [664, 280] width 232 height 154
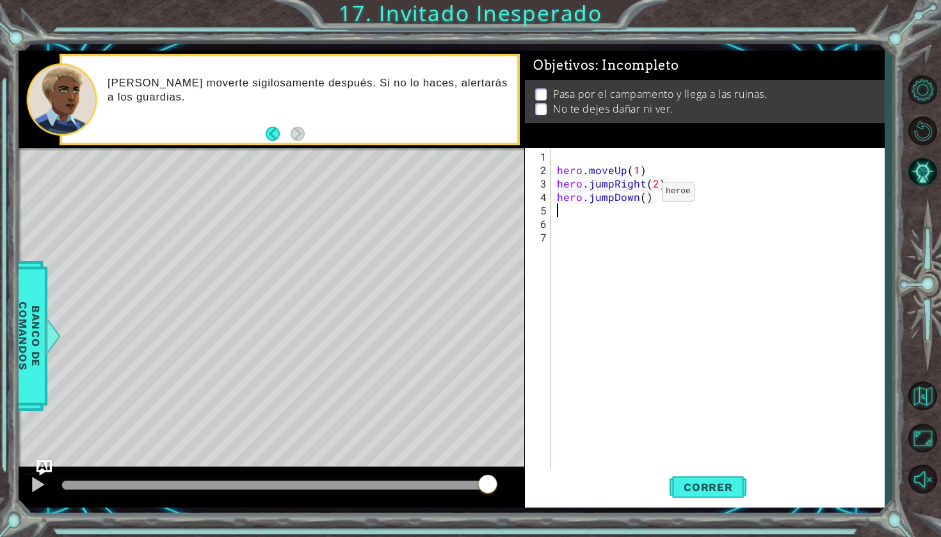
click at [640, 197] on div "hero . moveUp ( 1 ) hero . jumpRight ( 2 ) hero . jumpDown ( )" at bounding box center [720, 325] width 333 height 350
type textarea "hero.jumpDown(2)"
click at [713, 476] on button "Correr" at bounding box center [708, 487] width 77 height 36
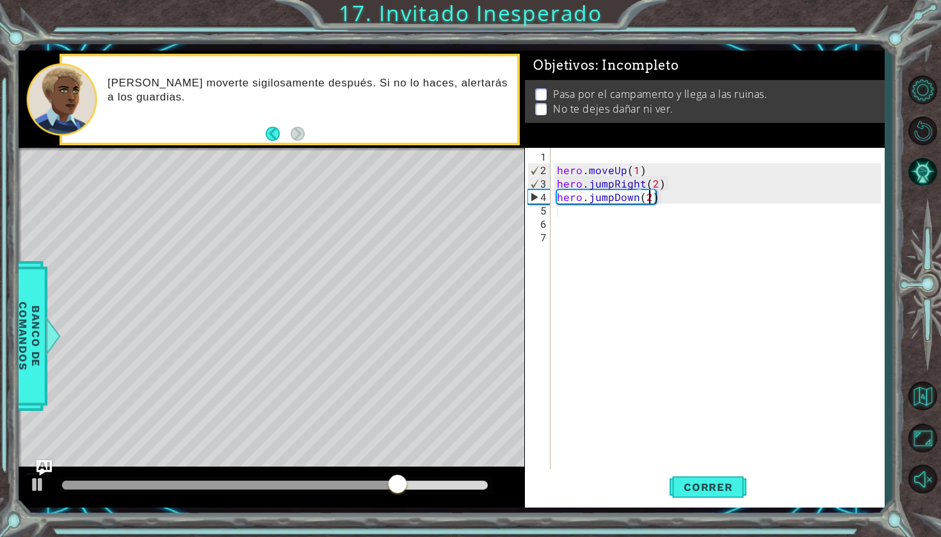
click at [566, 218] on div "hero . moveUp ( 1 ) hero . jumpRight ( 2 ) hero . jumpDown ( 2 )" at bounding box center [720, 325] width 333 height 350
click at [566, 212] on div "hero . moveUp ( 1 ) hero . jumpRight ( 2 ) hero . jumpDown ( 2 )" at bounding box center [720, 325] width 333 height 350
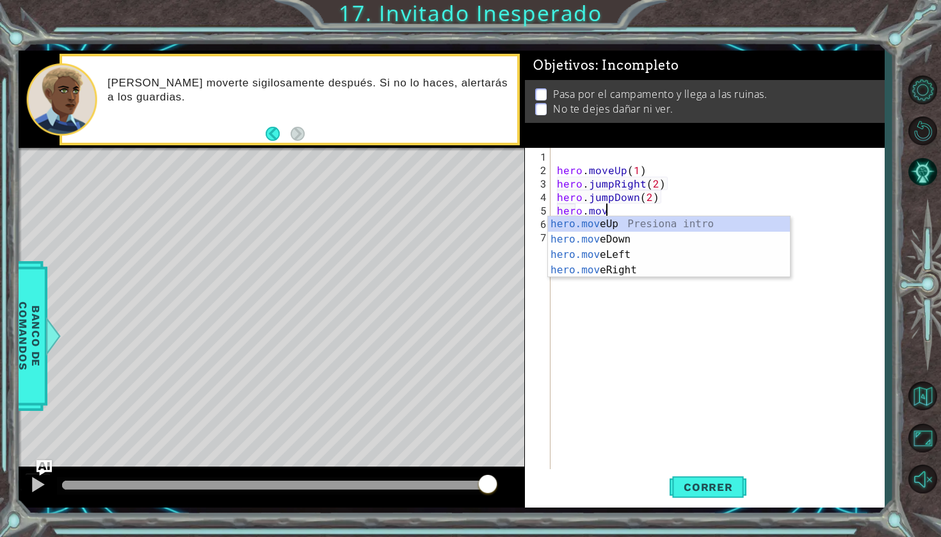
scroll to position [0, 3]
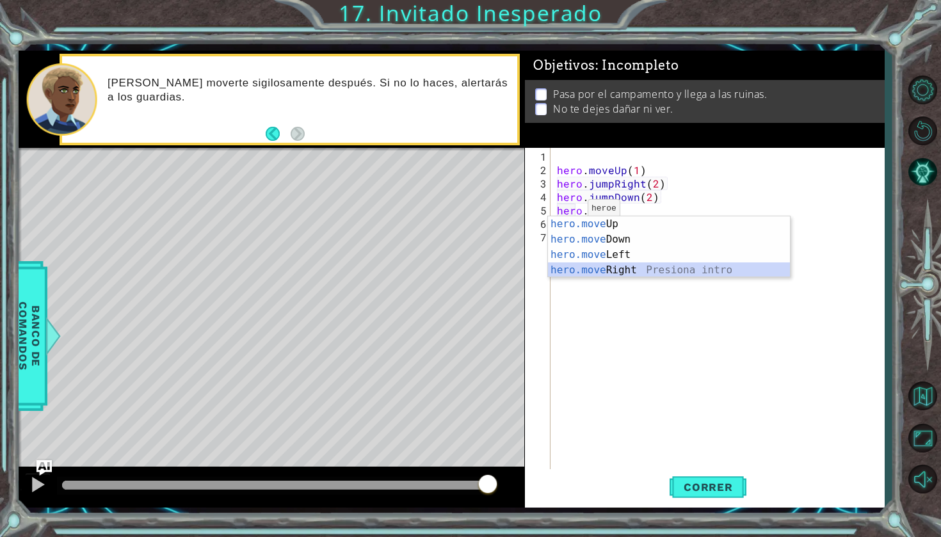
click at [574, 266] on div "hero.move Up Presiona intro hero.move Down Presiona intro hero.move Left Presio…" at bounding box center [669, 262] width 242 height 92
type textarea "hero.moveRight(1)"
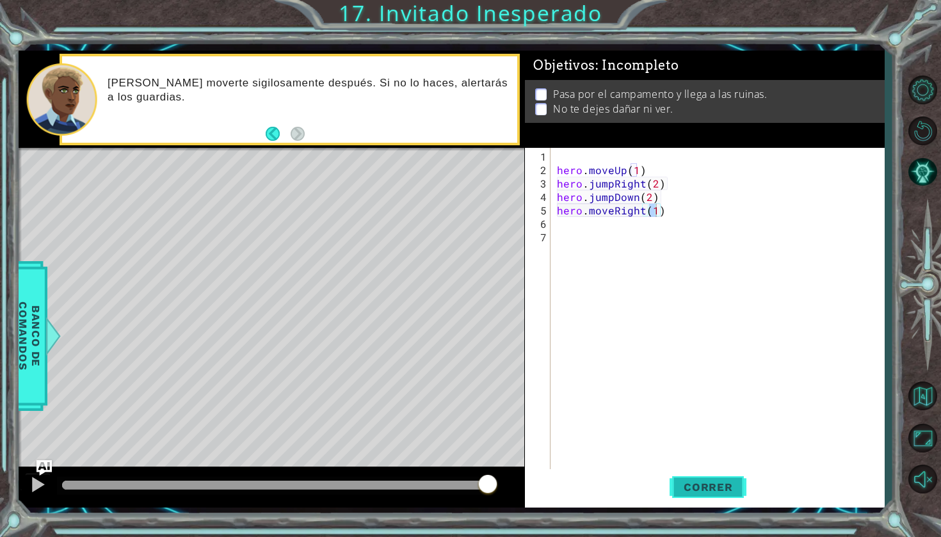
click at [699, 484] on span "Correr" at bounding box center [708, 487] width 75 height 13
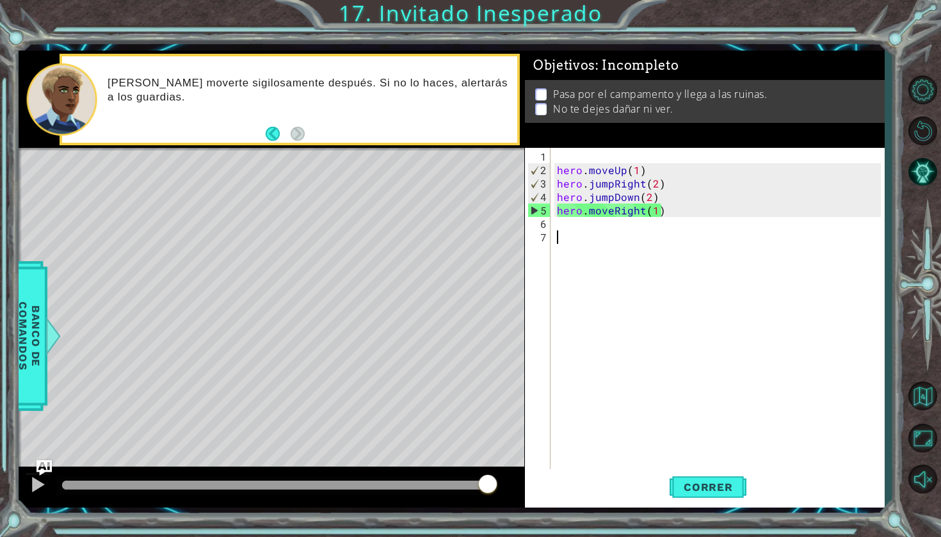
click at [694, 267] on div "hero . moveUp ( 1 ) hero . jumpRight ( 2 ) hero . jumpDown ( 2 ) hero . moveRig…" at bounding box center [720, 325] width 333 height 350
click at [673, 211] on div "hero . moveUp ( 1 ) hero . jumpRight ( 2 ) hero . jumpDown ( 2 ) hero . moveRig…" at bounding box center [720, 325] width 333 height 350
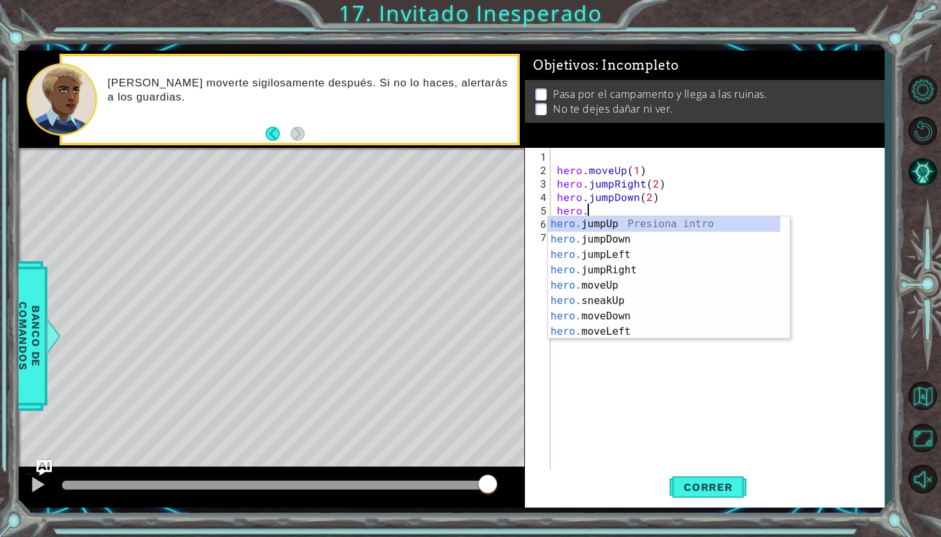
click at [673, 211] on div "hero . moveUp ( 1 ) hero . jumpRight ( 2 ) hero . jumpDown ( 2 ) hero ." at bounding box center [720, 325] width 333 height 350
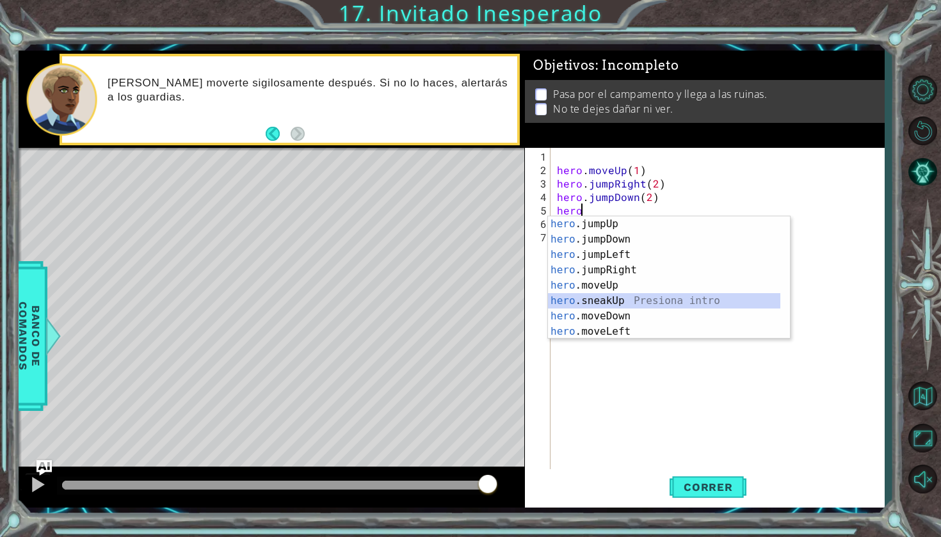
click at [612, 296] on div "hero .jumpUp Presiona intro hero .jumpDown Presiona intro hero .jumpLeft Presio…" at bounding box center [664, 293] width 232 height 154
type textarea "hero.sneakUp(1)"
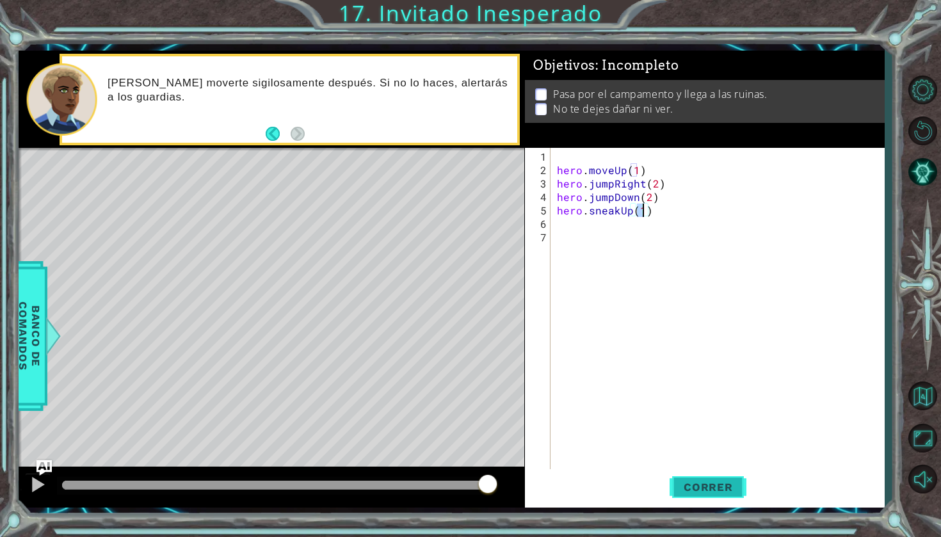
click at [696, 491] on span "Correr" at bounding box center [708, 487] width 75 height 13
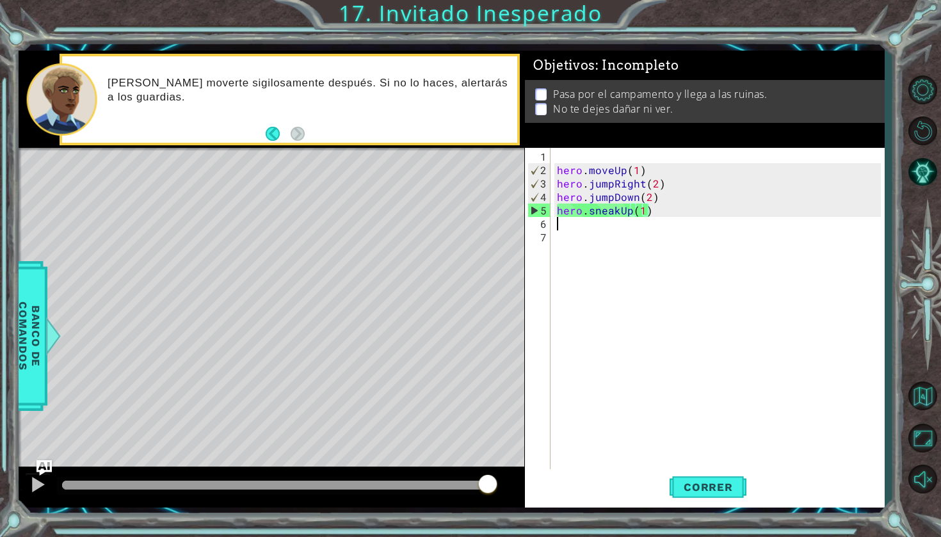
click at [682, 218] on div "hero . moveUp ( 1 ) hero . jumpRight ( 2 ) hero . jumpDown ( 2 ) hero . sneakUp…" at bounding box center [720, 325] width 333 height 350
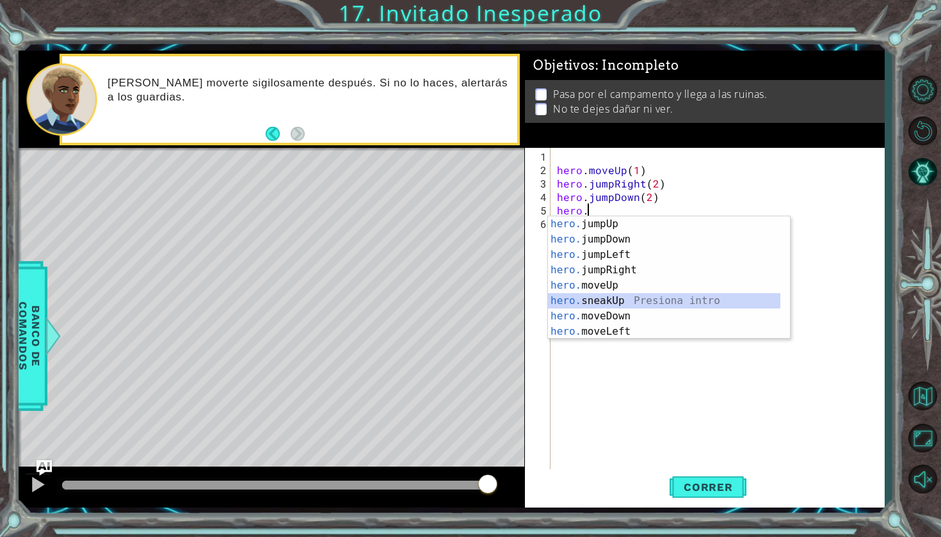
click at [660, 303] on div "hero. jumpUp Presiona intro hero. jumpDown Presiona intro hero. jumpLeft Presio…" at bounding box center [664, 293] width 232 height 154
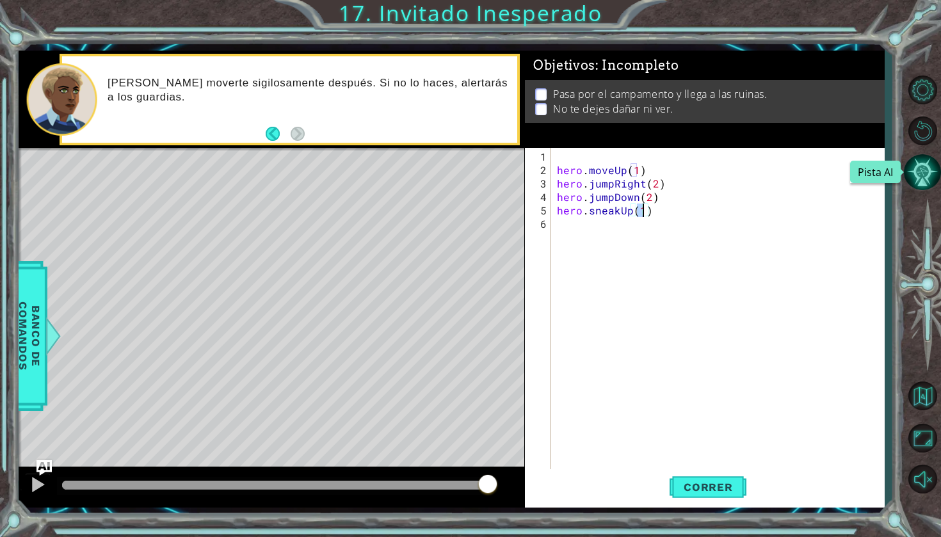
click at [914, 177] on button "Pista AI" at bounding box center [922, 172] width 37 height 37
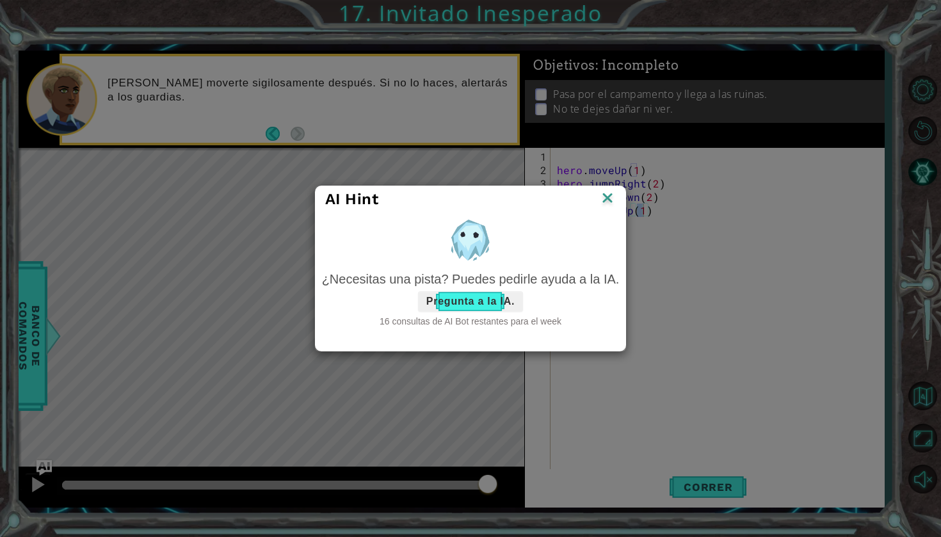
click at [499, 302] on button "Pregunta a la IA." at bounding box center [470, 301] width 105 height 20
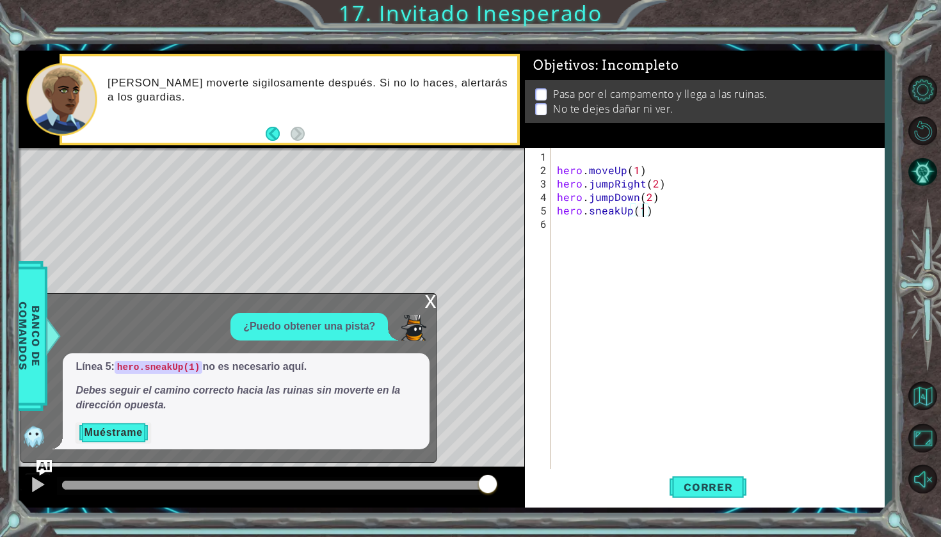
click at [111, 429] on button "Muéstrame" at bounding box center [113, 433] width 75 height 20
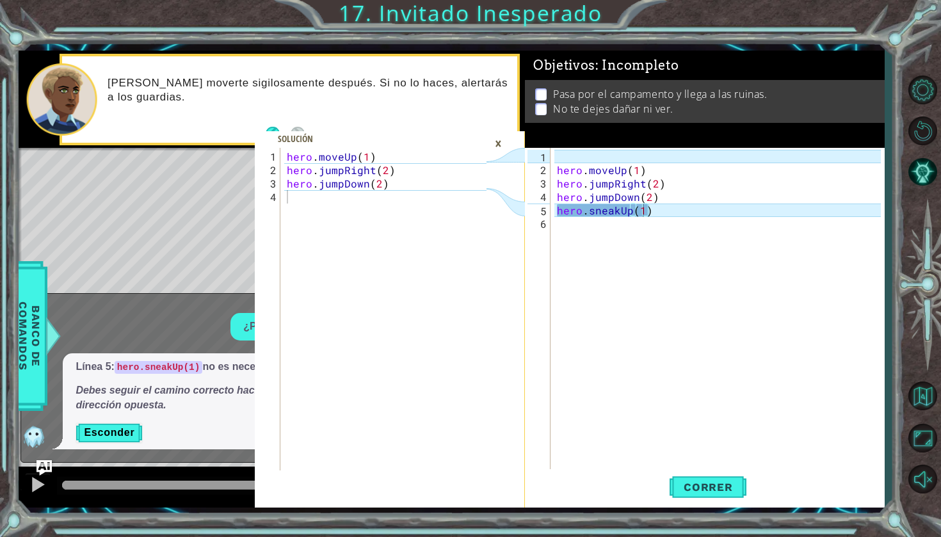
click at [683, 213] on div "hero . moveUp ( 1 ) hero . jumpRight ( 2 ) hero . jumpDown ( 2 ) hero . sneakUp…" at bounding box center [720, 325] width 333 height 350
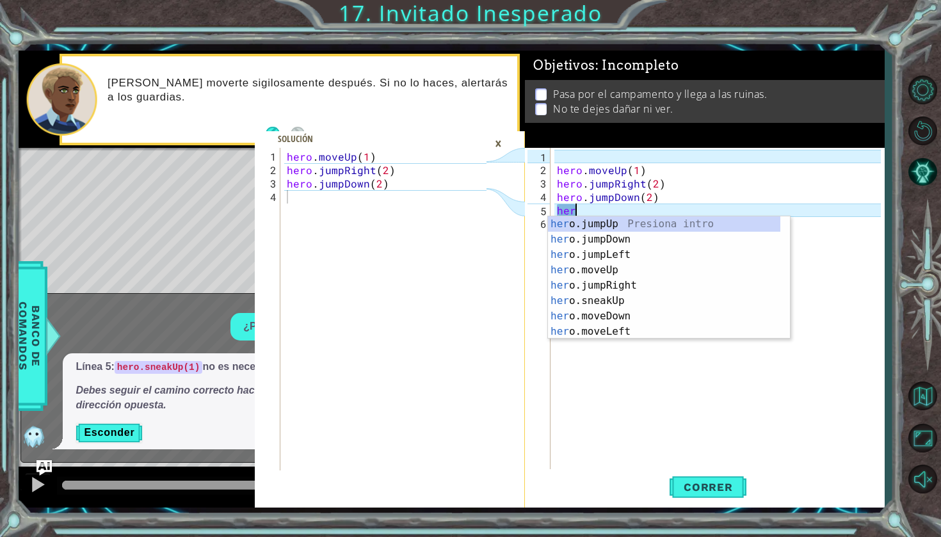
type textarea "h"
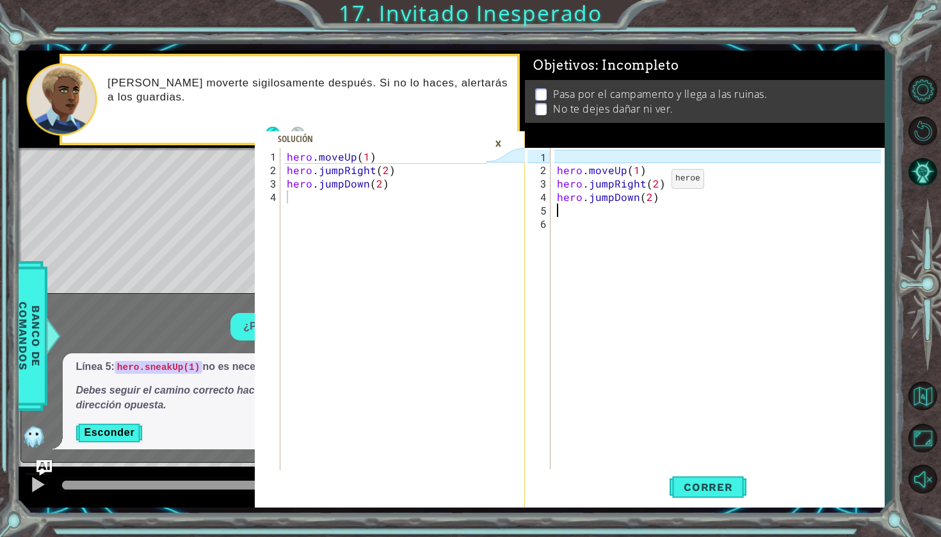
click at [501, 145] on div "×" at bounding box center [499, 144] width 20 height 22
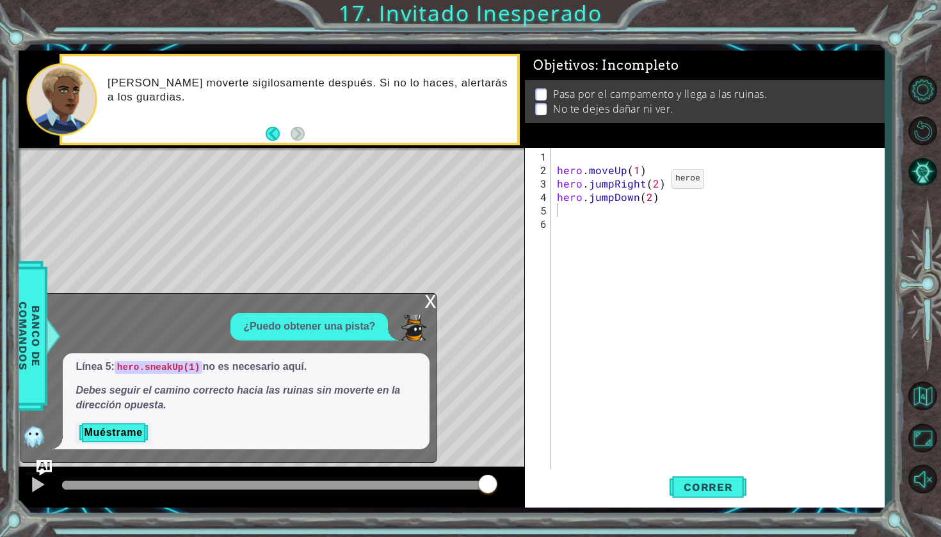
click at [429, 304] on div "x" at bounding box center [430, 300] width 12 height 13
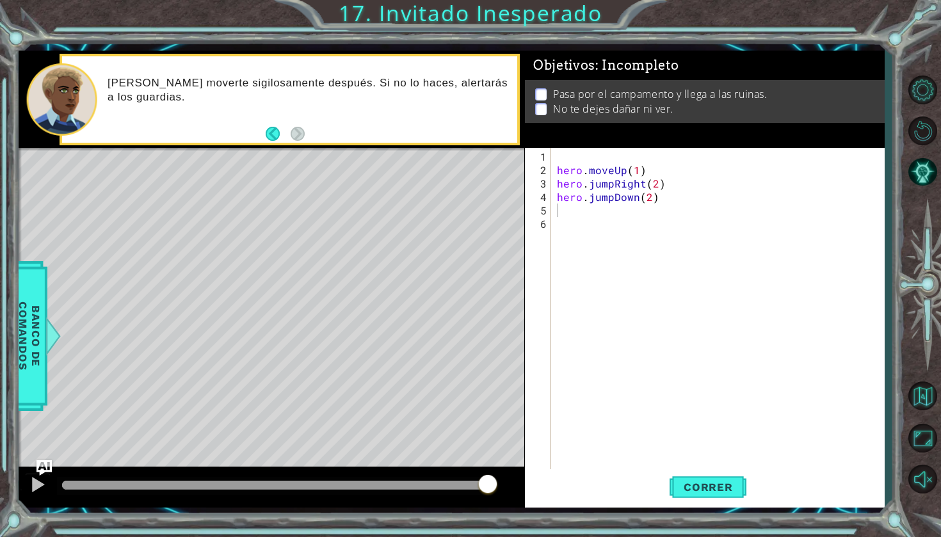
click at [567, 209] on div "hero . moveUp ( 1 ) hero . jumpRight ( 2 ) hero . jumpDown ( 2 )" at bounding box center [720, 325] width 333 height 350
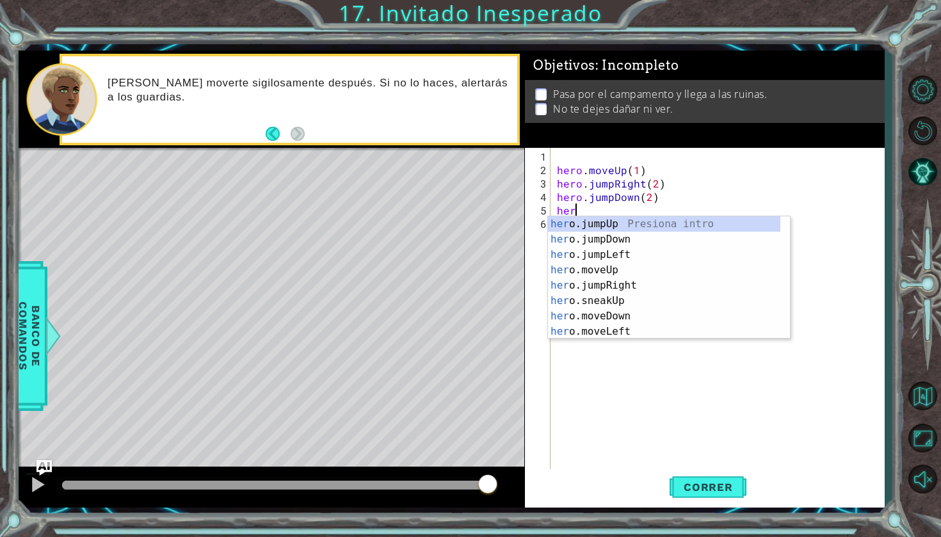
scroll to position [0, 1]
click at [585, 328] on div "hero .jumpUp Presiona intro hero .jumpDown Presiona intro hero .jumpLeft Presio…" at bounding box center [664, 293] width 232 height 154
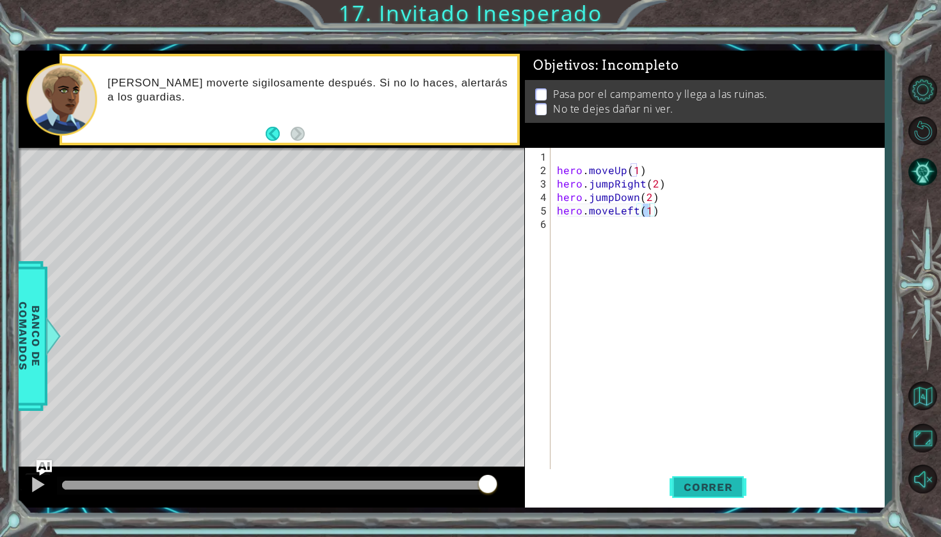
click at [685, 492] on span "Correr" at bounding box center [708, 487] width 75 height 13
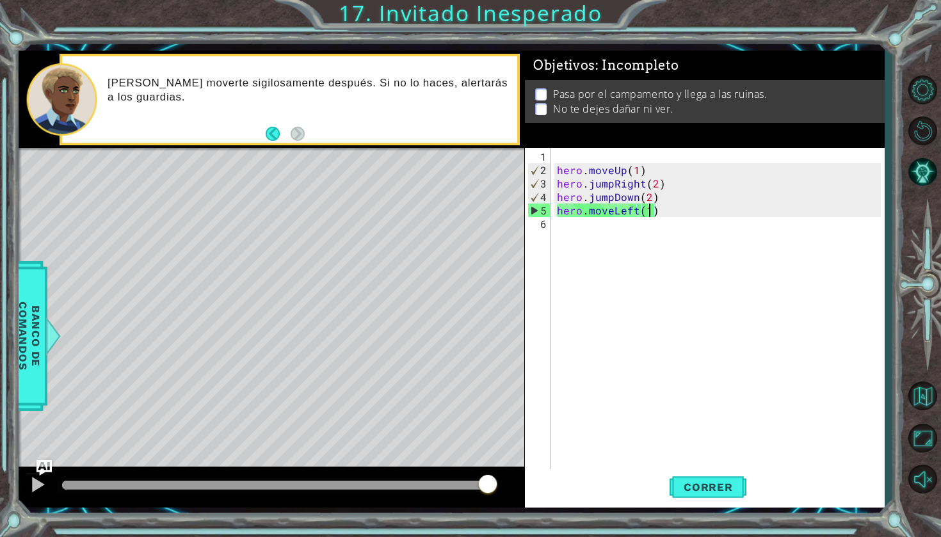
click at [670, 213] on div "hero . moveUp ( 1 ) hero . jumpRight ( 2 ) hero . jumpDown ( 2 ) hero . moveLef…" at bounding box center [720, 325] width 333 height 350
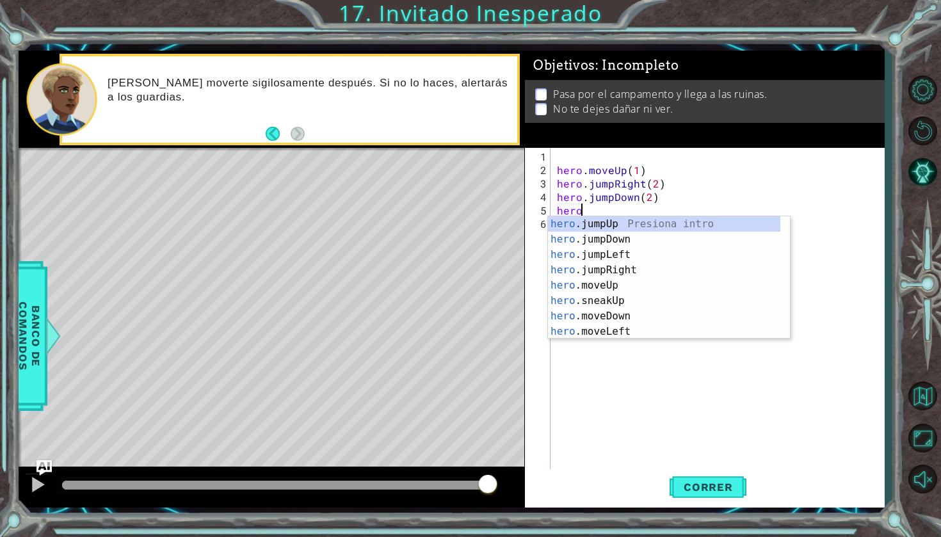
type textarea "h"
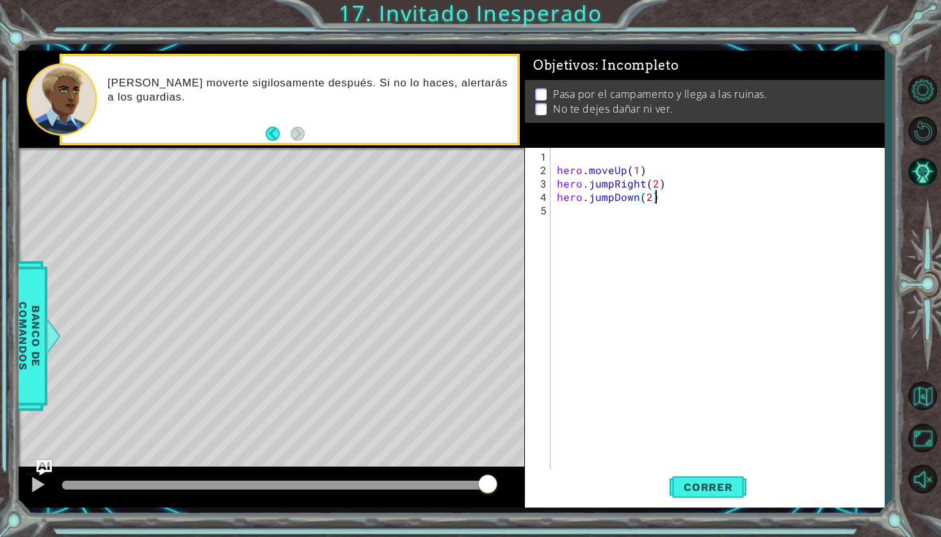
type textarea "hero.jumpDown(2"
click at [670, 493] on button "Correr" at bounding box center [708, 487] width 77 height 36
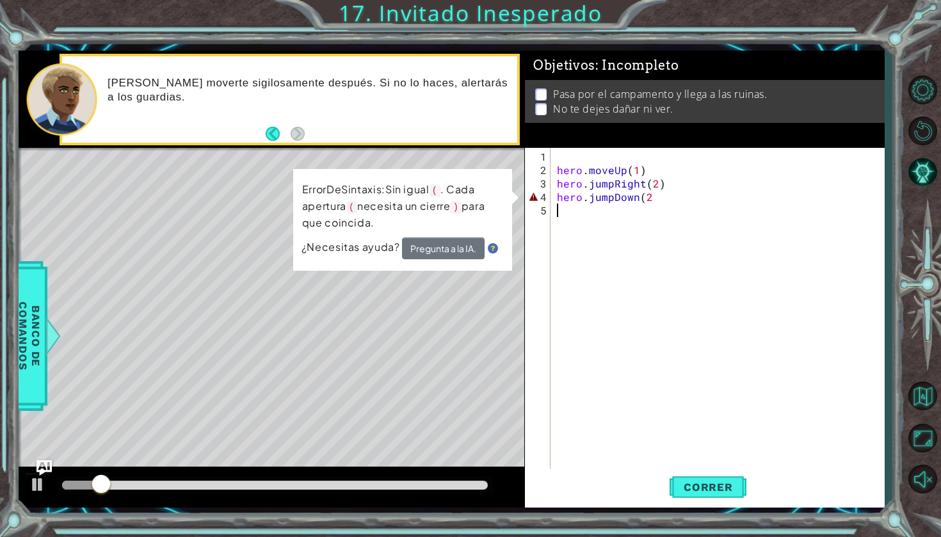
click at [699, 202] on div "hero . moveUp ( 1 ) hero . jumpRight ( 2 ) hero . jumpDown ( 2" at bounding box center [720, 325] width 333 height 350
click at [697, 201] on div "hero . moveUp ( 1 ) hero . jumpRight ( 2 ) hero . jumpDown ( 2" at bounding box center [720, 325] width 333 height 350
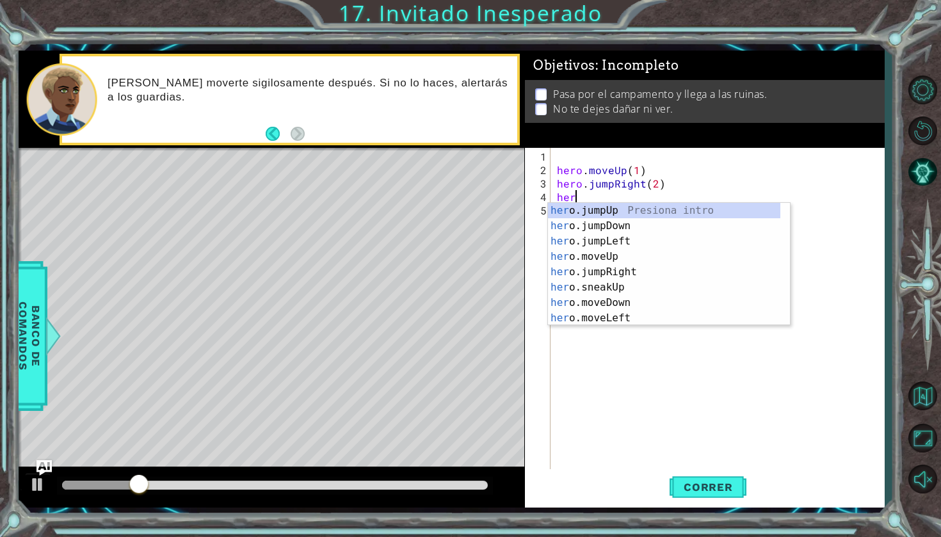
type textarea "h"
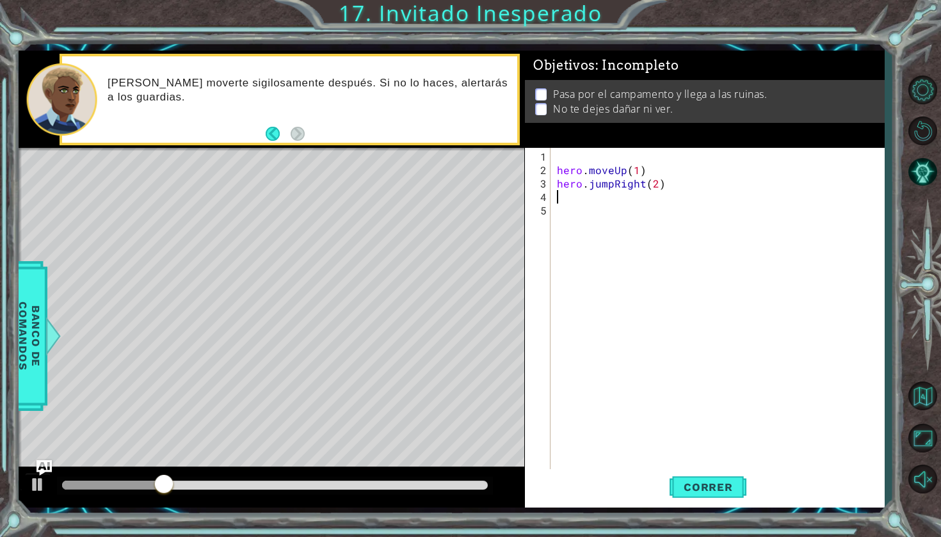
click at [727, 452] on div "hero . moveUp ( 1 ) hero . jumpRight ( 2 )" at bounding box center [720, 325] width 333 height 350
click at [728, 481] on span "Correr" at bounding box center [708, 487] width 75 height 13
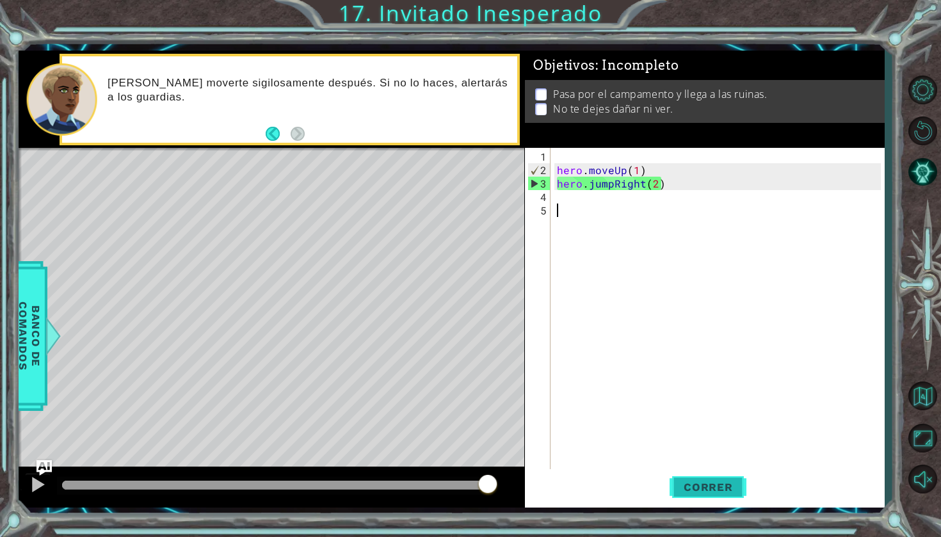
click at [718, 489] on span "Correr" at bounding box center [708, 487] width 75 height 13
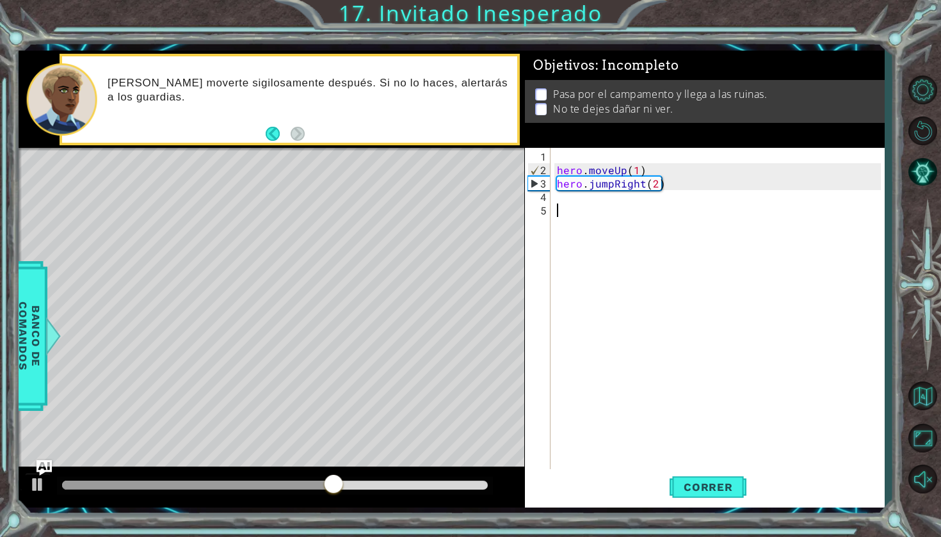
click at [689, 184] on div "hero . moveUp ( 1 ) hero . jumpRight ( 2 )" at bounding box center [720, 325] width 333 height 350
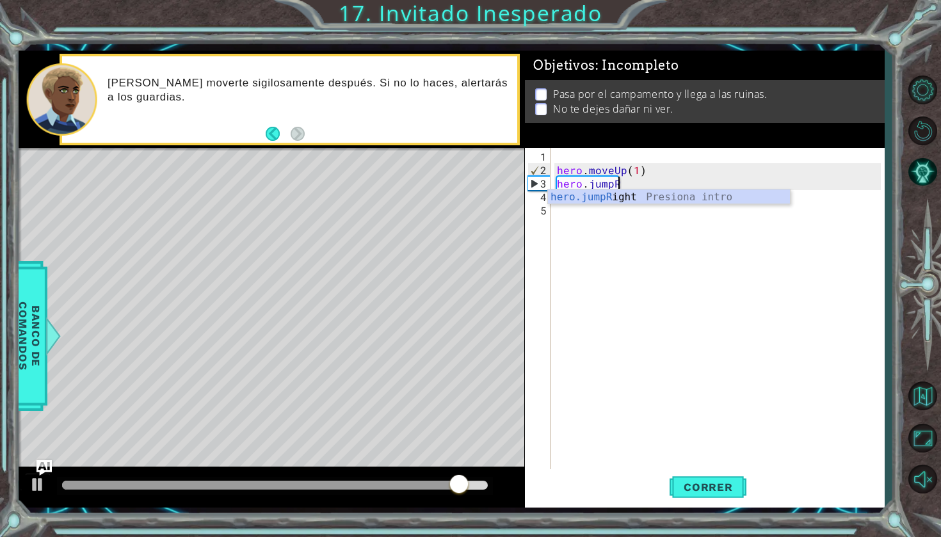
type textarea "hero.jump"
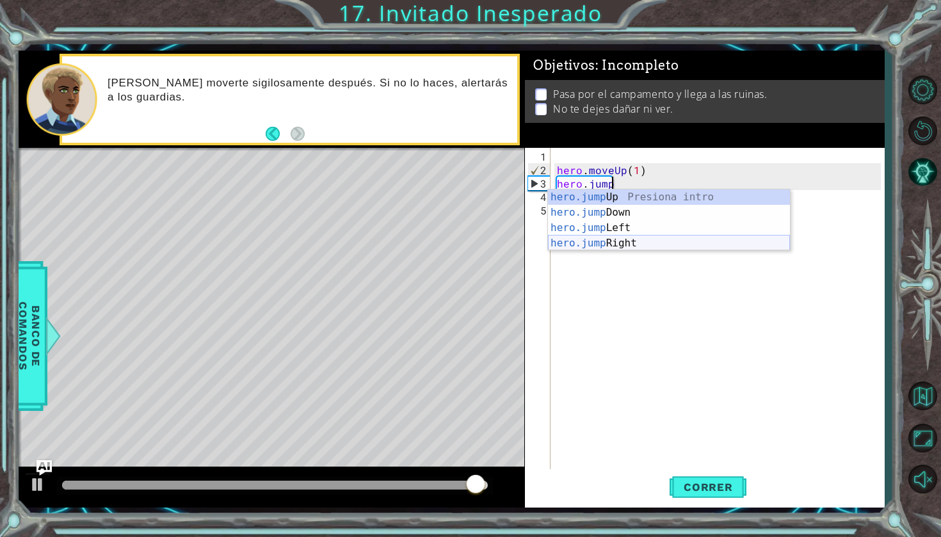
click at [648, 239] on div "hero.jump Up Presiona intro hero.jump Down Presiona intro hero.jump Left Presio…" at bounding box center [669, 236] width 242 height 92
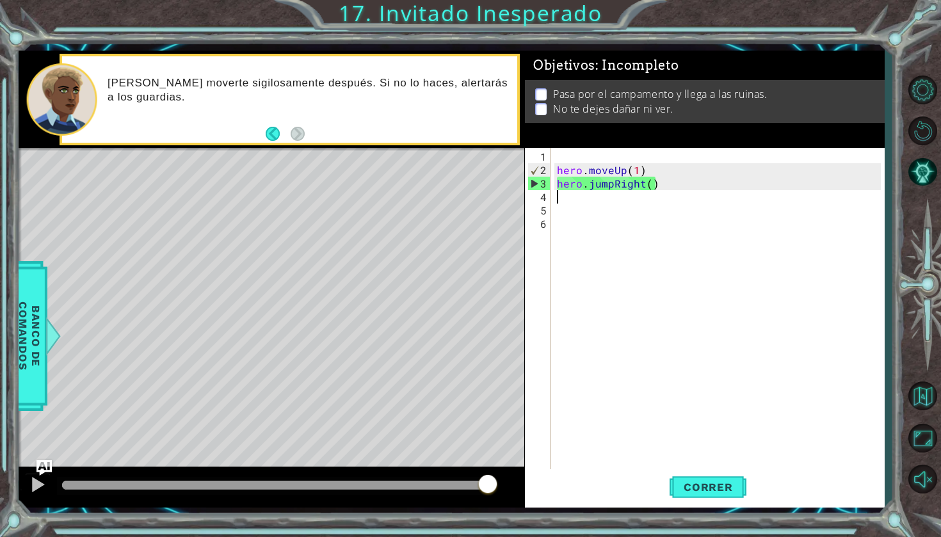
click at [648, 190] on div "hero . moveUp ( 1 ) hero . jumpRight ( )" at bounding box center [720, 325] width 333 height 350
type textarea "2"
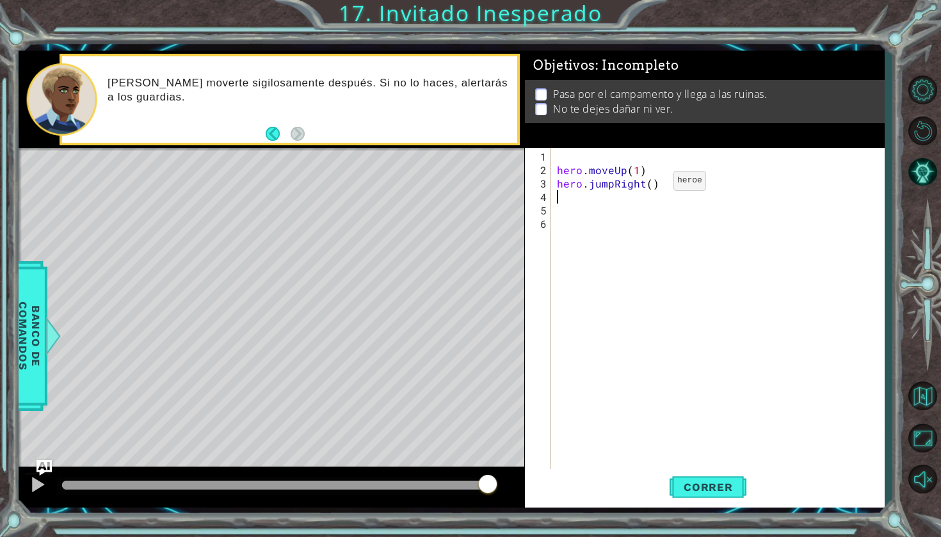
click at [652, 182] on div "hero . moveUp ( 1 ) hero . jumpRight ( )" at bounding box center [720, 325] width 333 height 350
click at [690, 476] on button "Correr" at bounding box center [708, 487] width 77 height 36
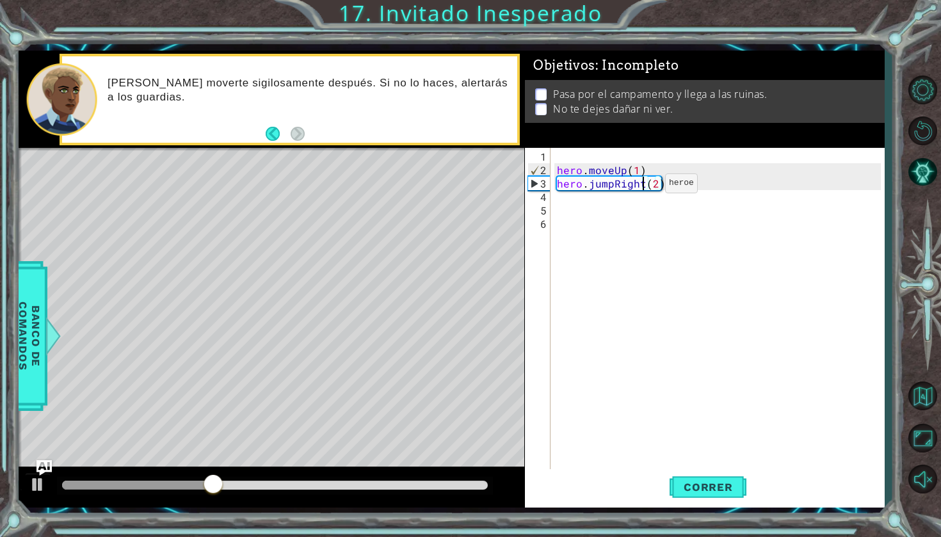
click at [643, 188] on div "hero . moveUp ( 1 ) hero . jumpRight ( 2 )" at bounding box center [720, 325] width 333 height 350
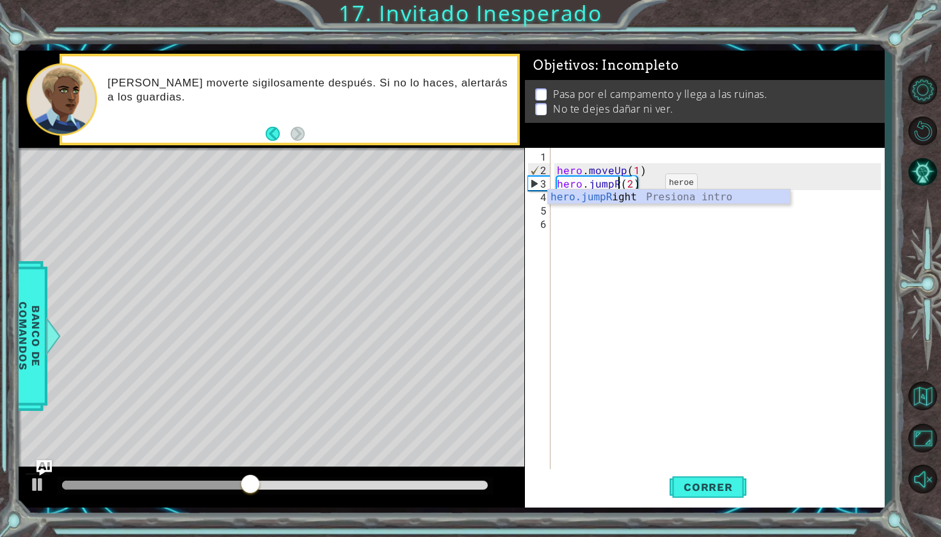
scroll to position [0, 4]
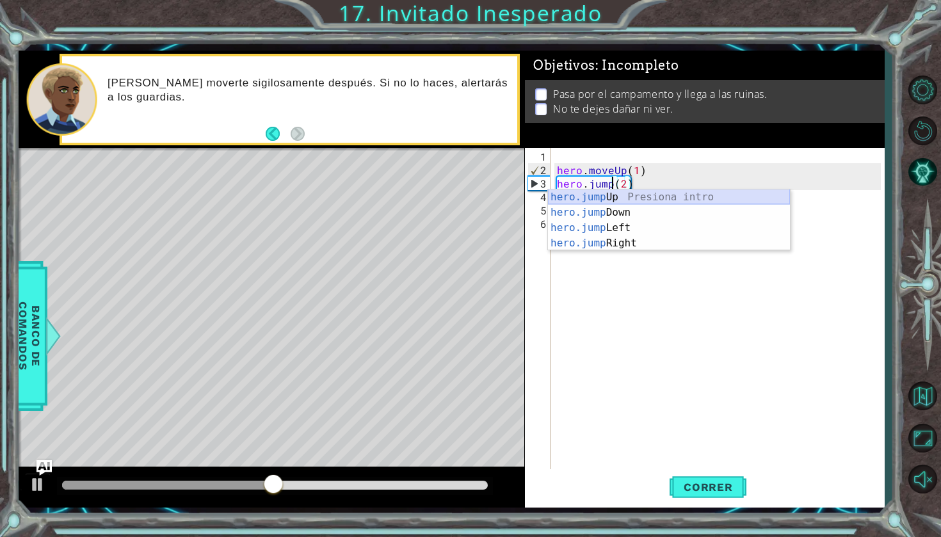
click at [640, 201] on div "hero.jump Up Presiona intro hero.jump Down Presiona intro hero.jump Left Presio…" at bounding box center [669, 236] width 242 height 92
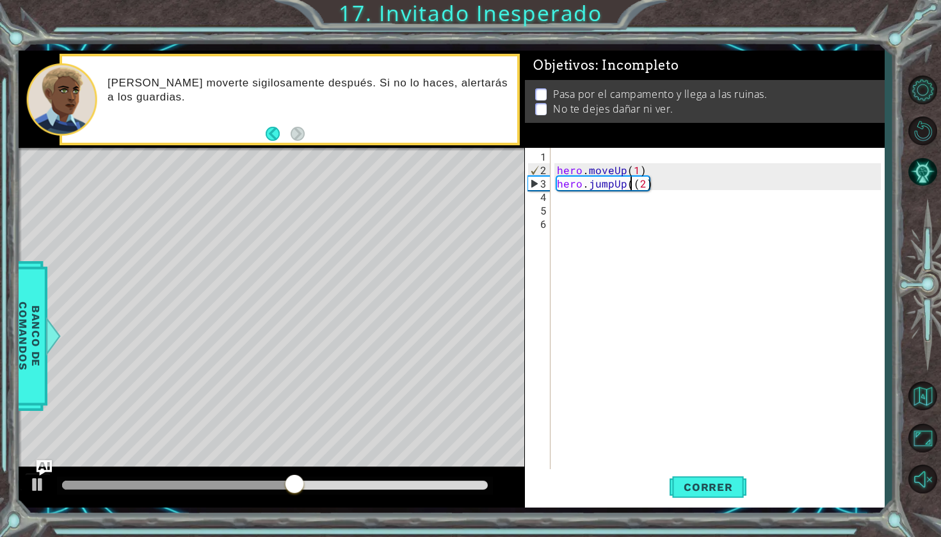
type textarea "hero.jumpUp(2)"
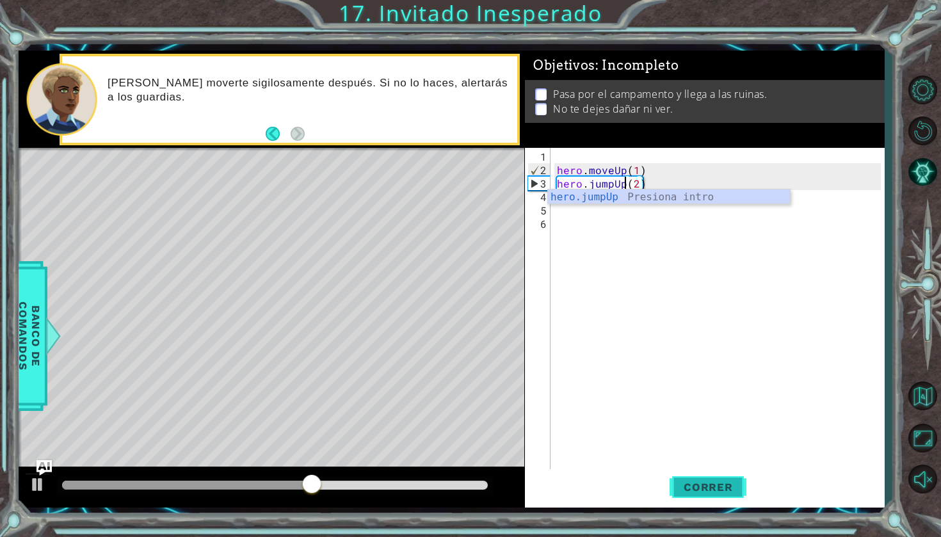
click at [691, 494] on button "Correr" at bounding box center [708, 487] width 77 height 36
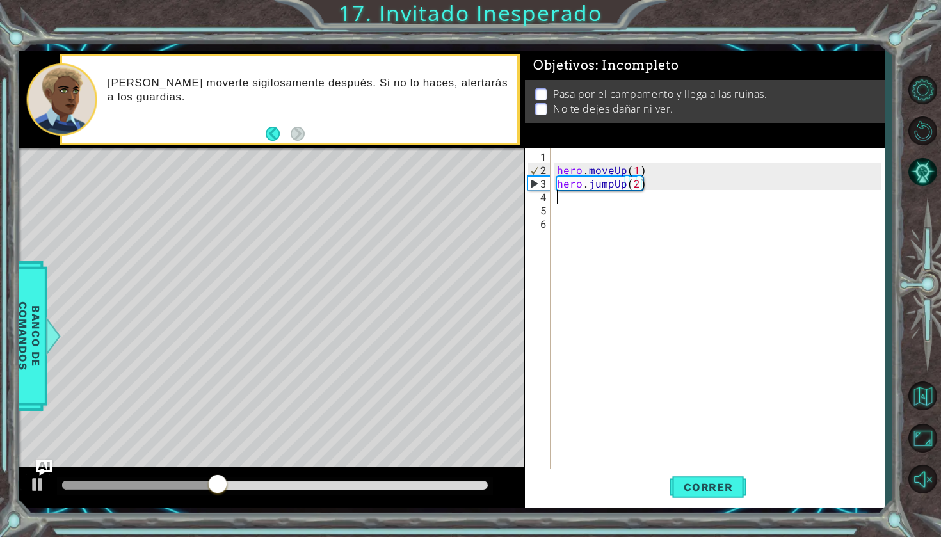
click at [679, 190] on div "hero . moveUp ( 1 ) hero . jumpUp ( 2 )" at bounding box center [720, 325] width 333 height 350
click at [741, 497] on button "Correr" at bounding box center [708, 487] width 77 height 36
click at [659, 194] on div "hero . moveUp ( 1 ) hero . jumpUp ( 2 )" at bounding box center [720, 325] width 333 height 350
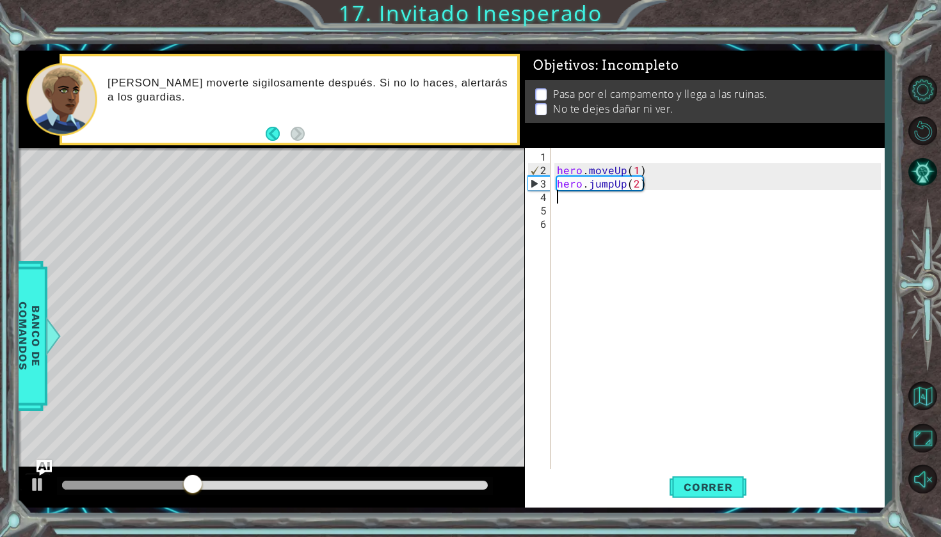
click at [654, 179] on div "hero . moveUp ( 1 ) hero . jumpUp ( 2 )" at bounding box center [720, 325] width 333 height 350
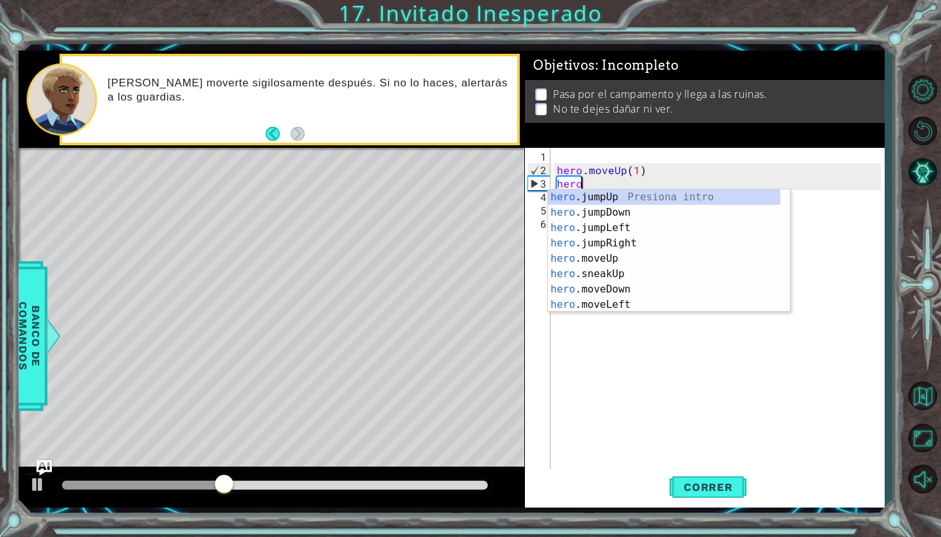
scroll to position [0, 1]
type textarea "h"
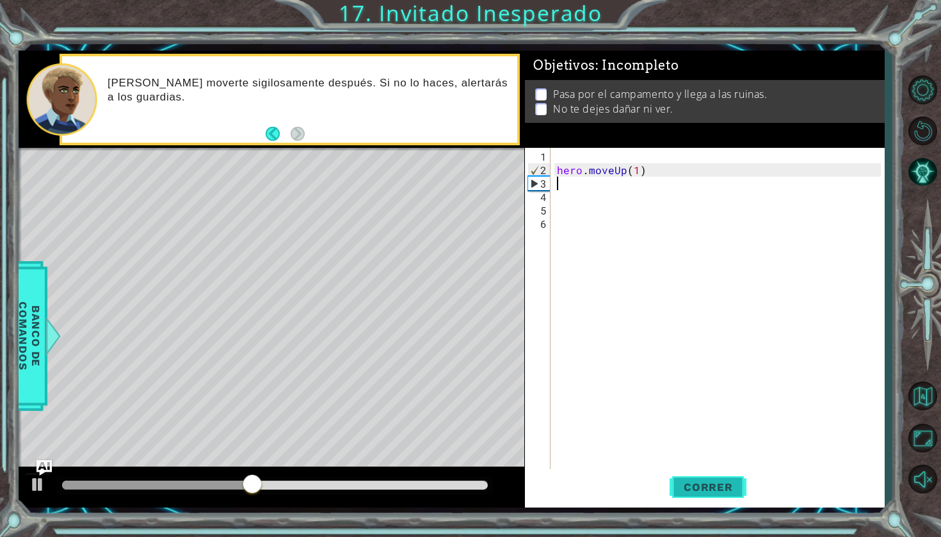
click at [688, 491] on span "Correr" at bounding box center [708, 487] width 75 height 13
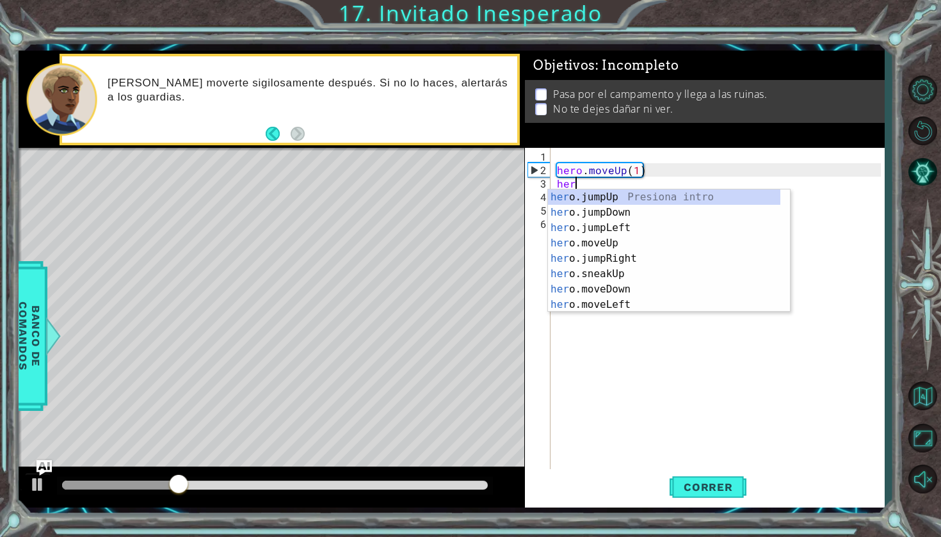
type textarea "hero"
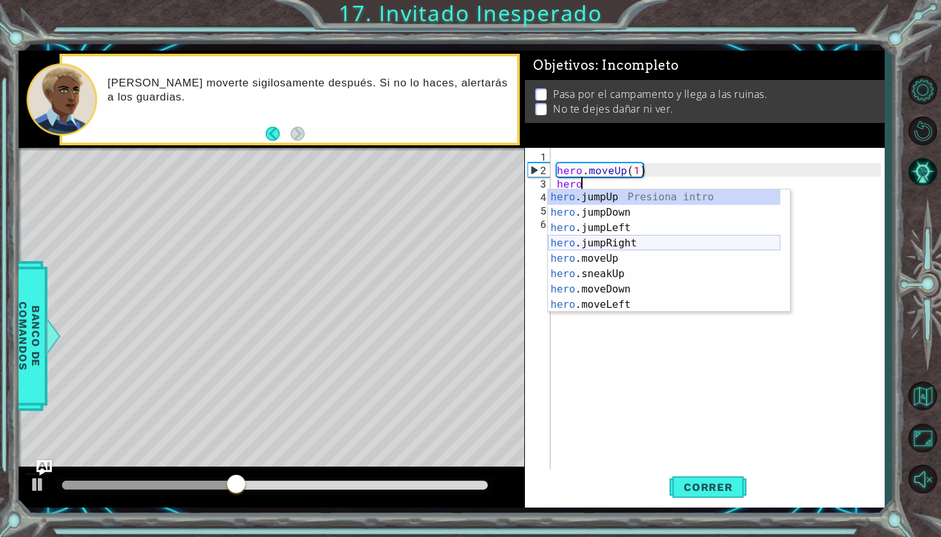
click at [628, 243] on div "hero .jumpUp Presiona intro hero .jumpDown Presiona intro hero .jumpLeft Presio…" at bounding box center [664, 267] width 232 height 154
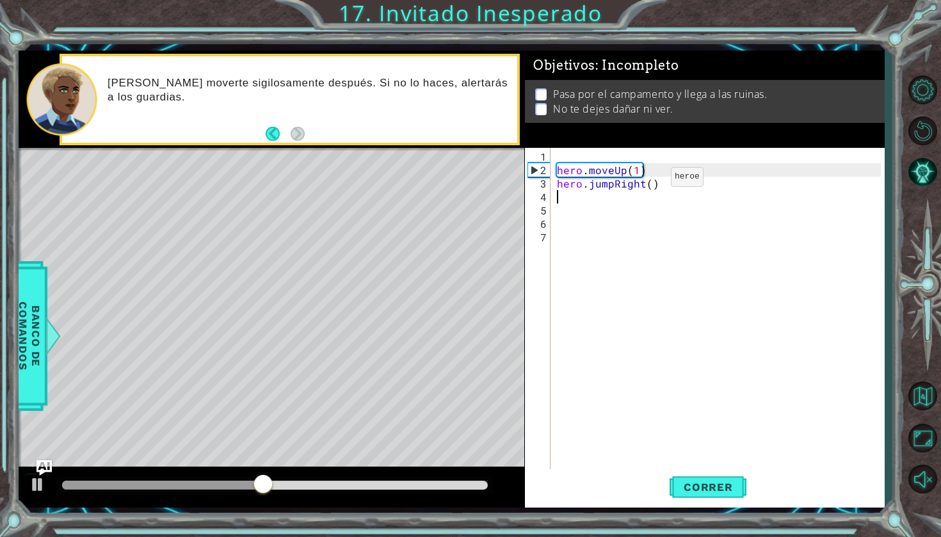
click at [649, 182] on div "hero . moveUp ( 1 ) hero . jumpRight ( )" at bounding box center [720, 325] width 333 height 350
click at [683, 491] on span "Correr" at bounding box center [708, 487] width 75 height 13
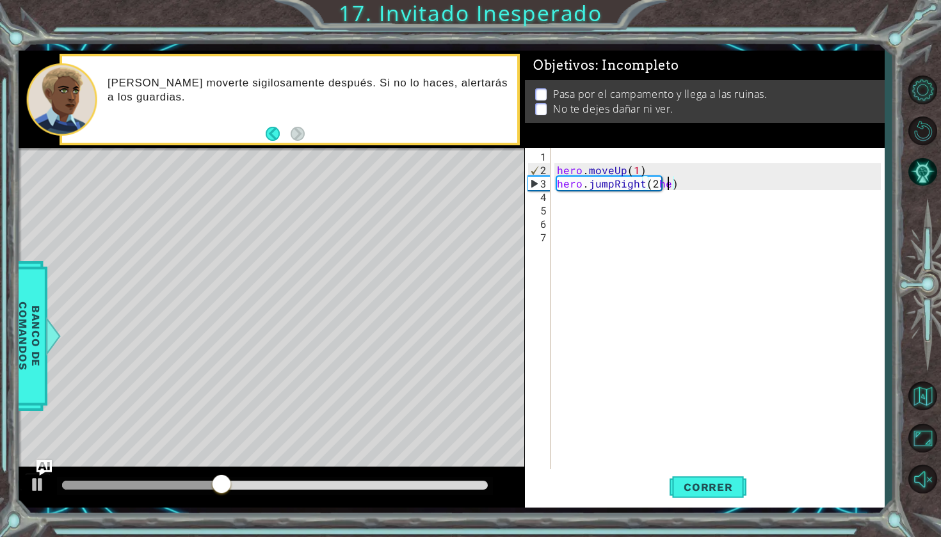
scroll to position [0, 6]
click at [694, 188] on div "hero . moveUp ( 1 ) hero . jumpRight ( 2 he )" at bounding box center [720, 325] width 333 height 350
type textarea "hero.jumpRight(2)"
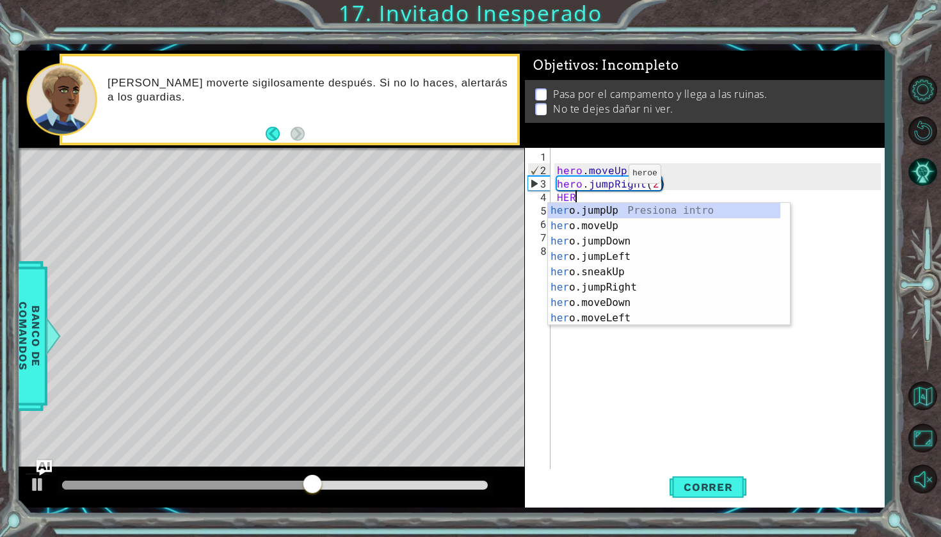
type textarea "HERO"
click at [598, 230] on div "hero .jumpUp Presiona intro hero .jumpDown Presiona intro hero .jumpLeft Presio…" at bounding box center [664, 280] width 232 height 154
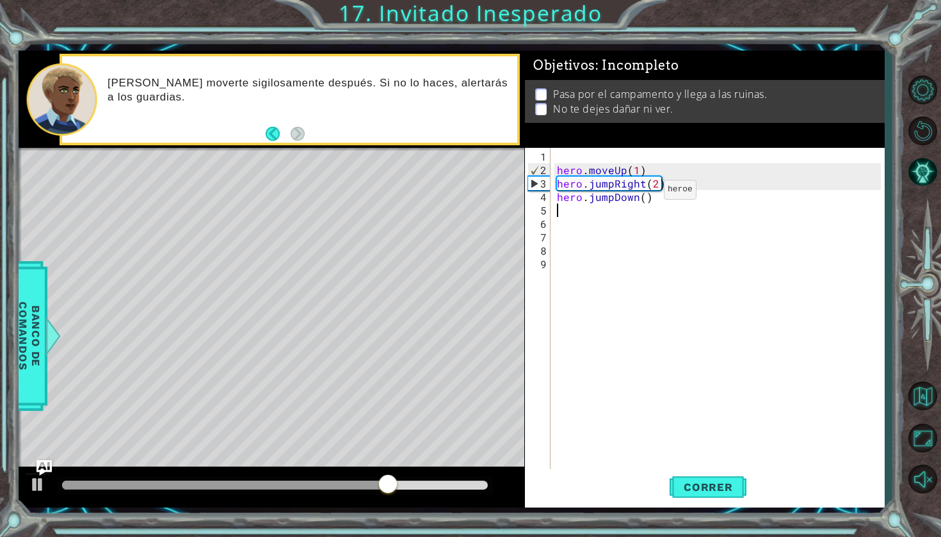
click at [643, 194] on div "hero . moveUp ( 1 ) hero . jumpRight ( 2 ) hero . jumpDown ( )" at bounding box center [720, 325] width 333 height 350
type textarea "hero.jumpDown(2)"
click at [694, 478] on button "Correr" at bounding box center [708, 487] width 77 height 36
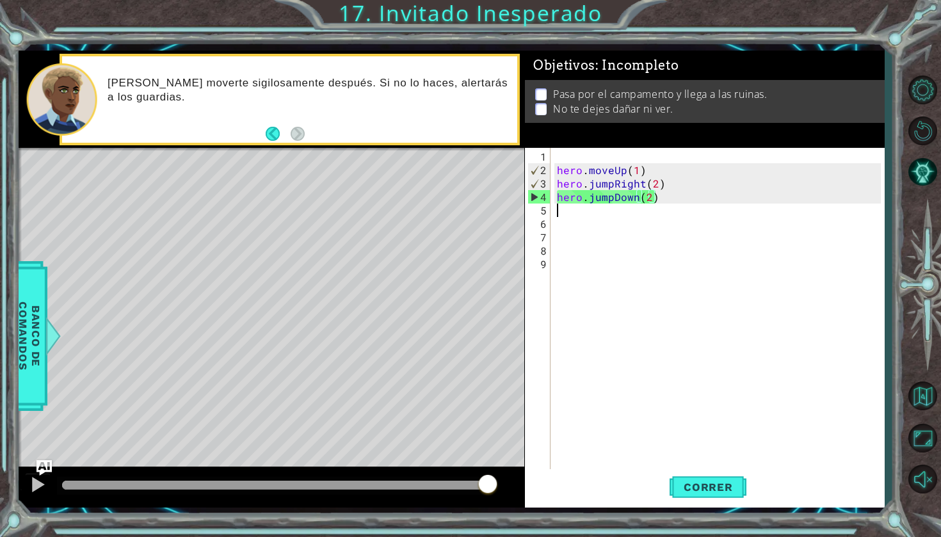
click at [570, 213] on div "hero . moveUp ( 1 ) hero . jumpRight ( 2 ) hero . jumpDown ( 2 )" at bounding box center [720, 325] width 333 height 350
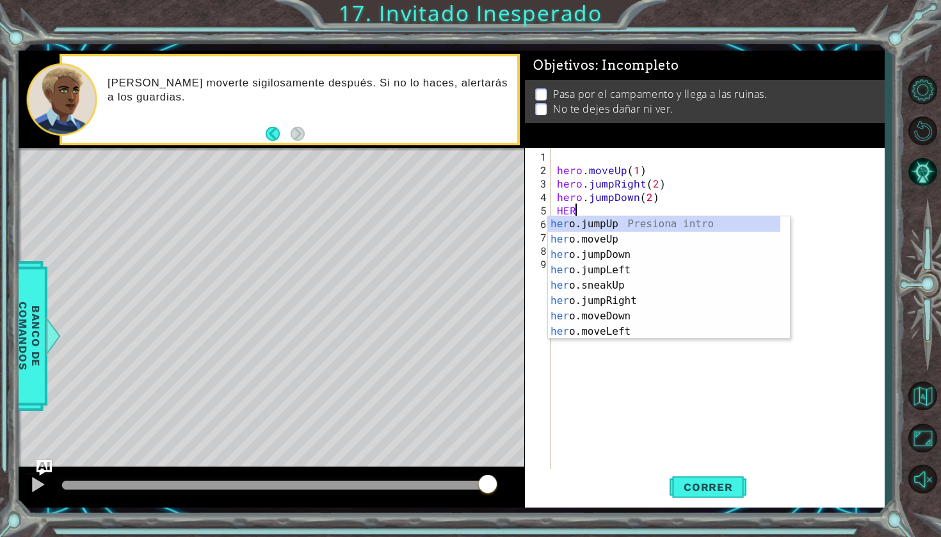
scroll to position [0, 1]
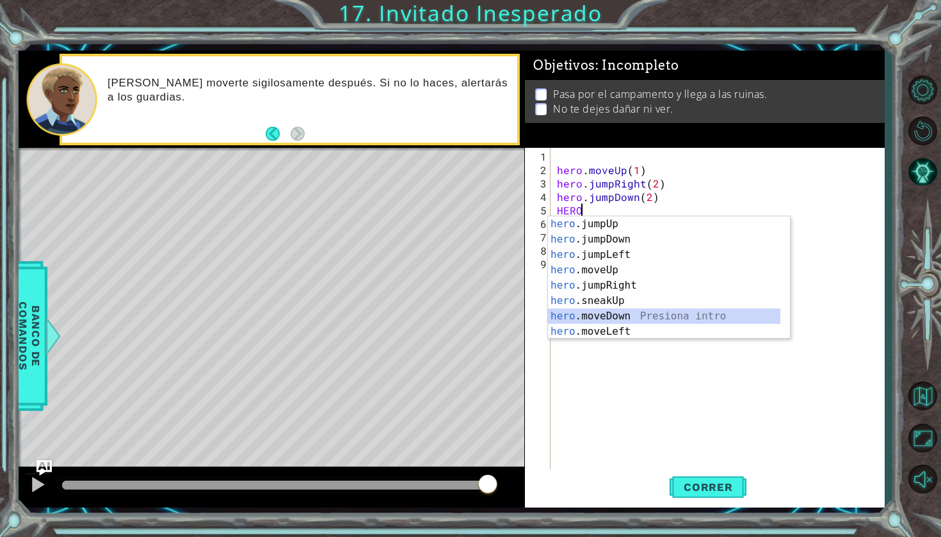
click at [594, 314] on div "hero .jumpUp Presiona intro hero .jumpDown Presiona intro hero .jumpLeft Presio…" at bounding box center [664, 293] width 232 height 154
type textarea "hero.moveDown(1)"
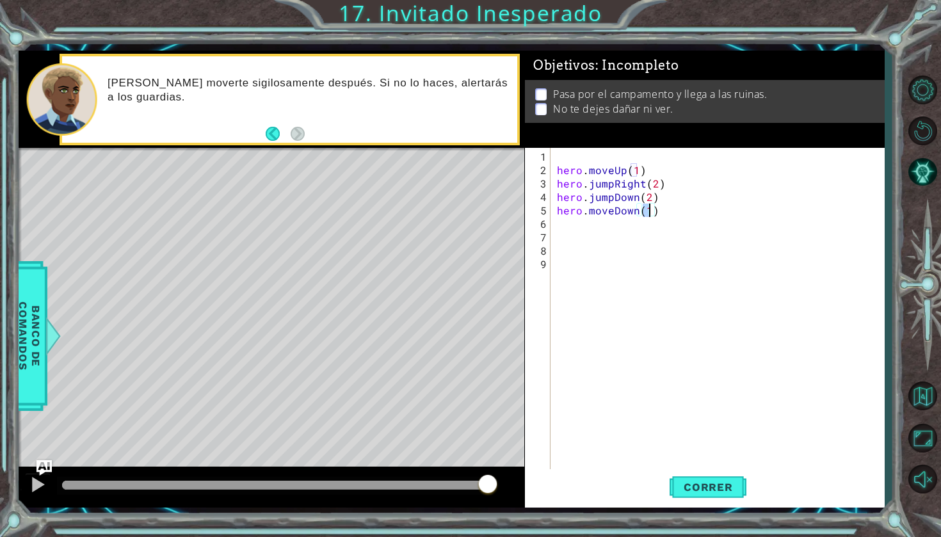
click at [556, 225] on div "hero . moveUp ( 1 ) hero . jumpRight ( 2 ) hero . jumpDown ( 2 ) hero . moveDow…" at bounding box center [720, 325] width 333 height 350
click at [560, 229] on div "hero . moveUp ( 1 ) hero . jumpRight ( 2 ) hero . jumpDown ( 2 ) hero . moveDow…" at bounding box center [720, 325] width 333 height 350
click at [560, 225] on div "hero . moveUp ( 1 ) hero . jumpRight ( 2 ) hero . jumpDown ( 2 ) hero . moveDow…" at bounding box center [720, 325] width 333 height 350
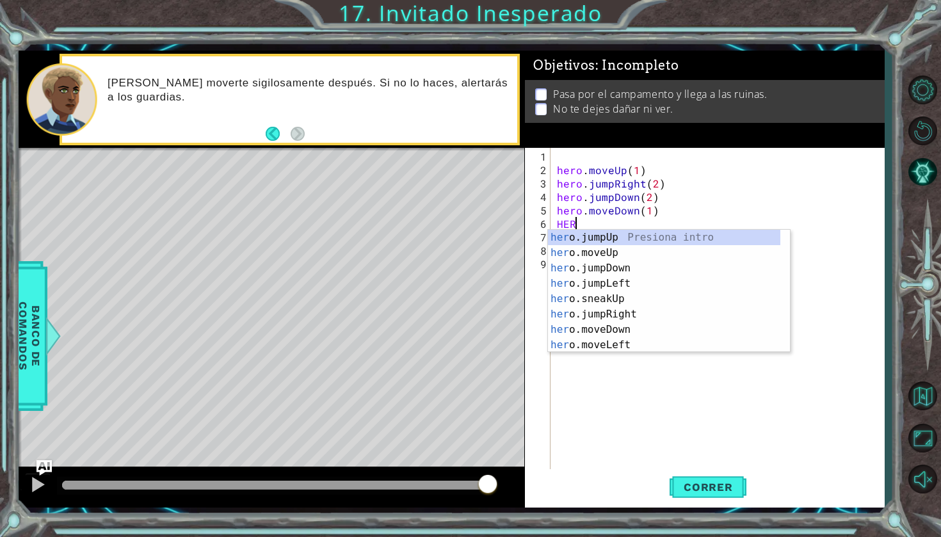
type textarea "HERO"
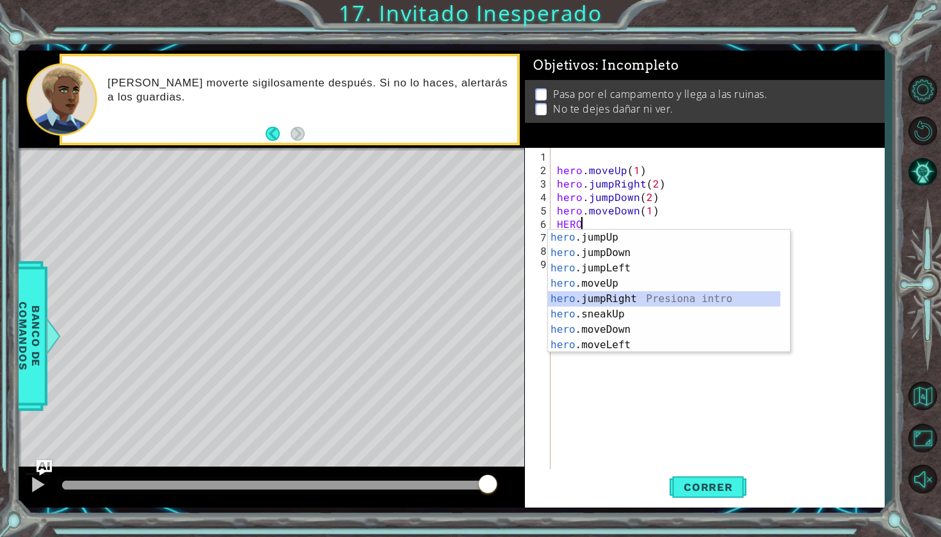
click at [598, 300] on div "hero .jumpUp Presiona intro hero .jumpDown Presiona intro hero .jumpLeft Presio…" at bounding box center [664, 307] width 232 height 154
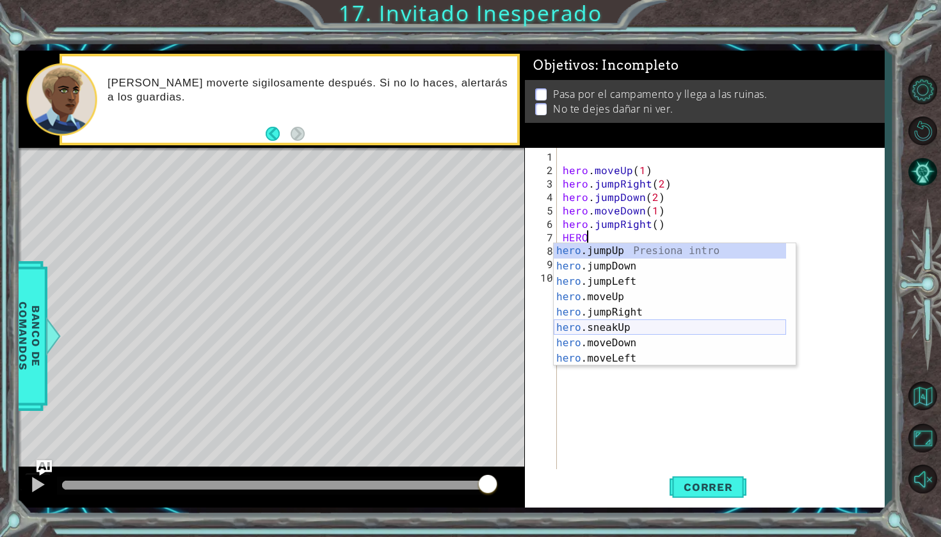
click at [595, 328] on div "hero .jumpUp Presiona intro hero .jumpDown Presiona intro hero .jumpLeft Presio…" at bounding box center [670, 320] width 232 height 154
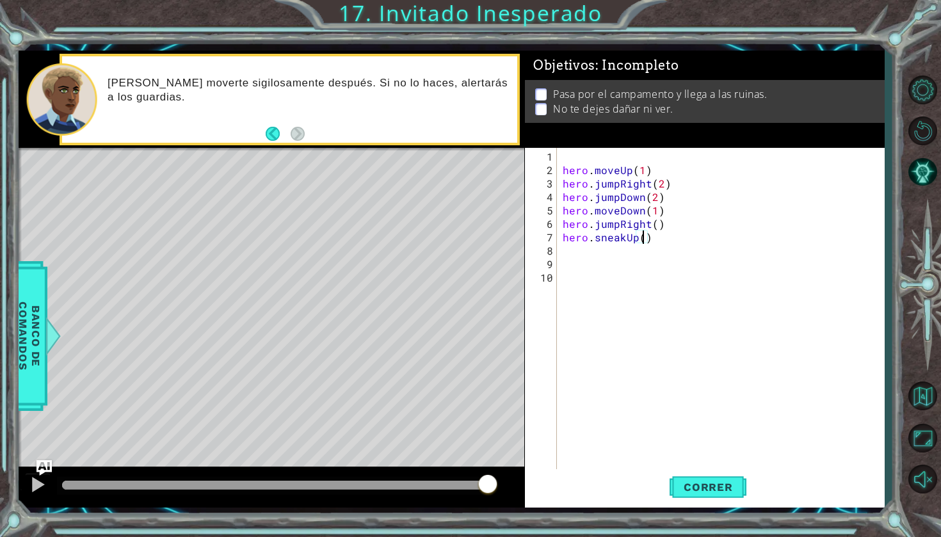
scroll to position [0, 5]
type textarea "hero.sneakUp(2)"
click at [684, 489] on span "Correr" at bounding box center [708, 487] width 75 height 13
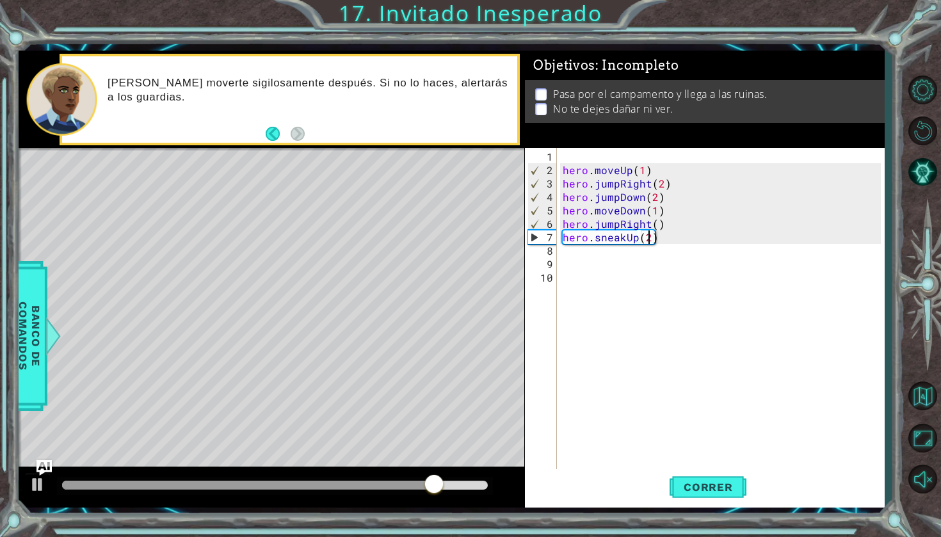
click at [702, 250] on div "hero . moveUp ( 1 ) hero . jumpRight ( 2 ) hero . jumpDown ( 2 ) hero . moveDow…" at bounding box center [723, 325] width 327 height 350
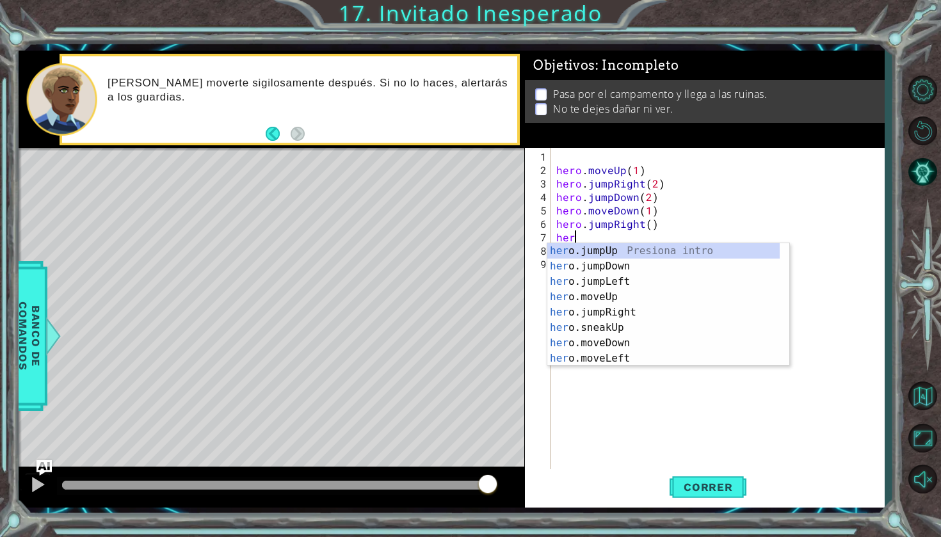
type textarea "h"
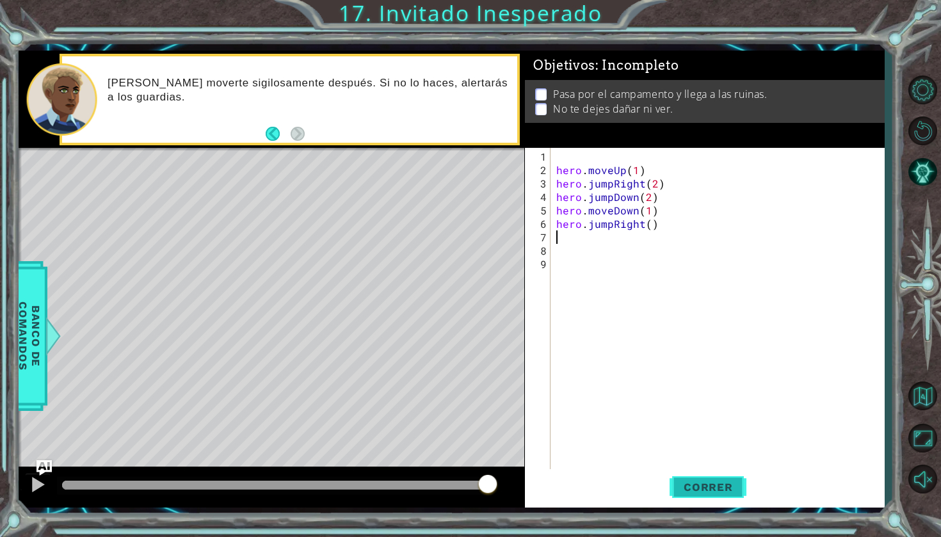
click at [670, 487] on button "Correr" at bounding box center [708, 487] width 77 height 36
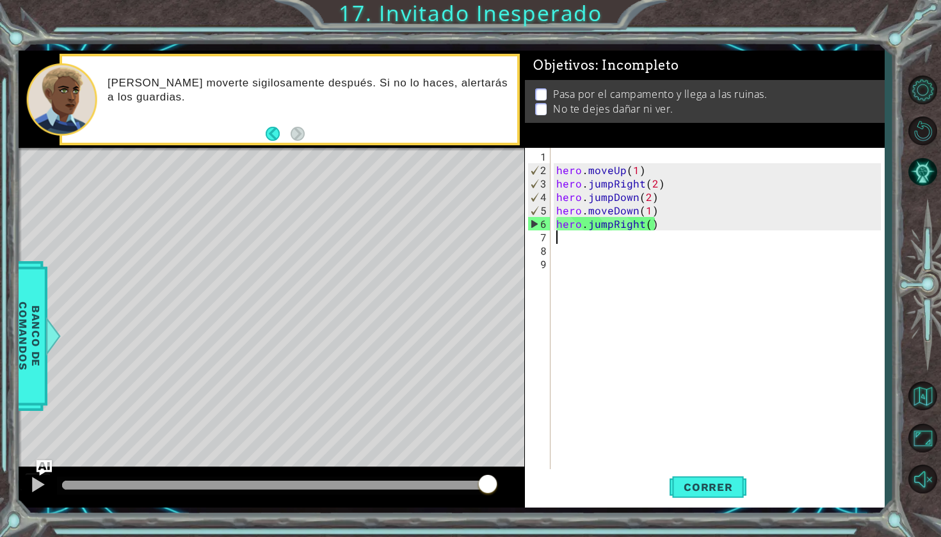
type textarea "hero.jumpRight()"
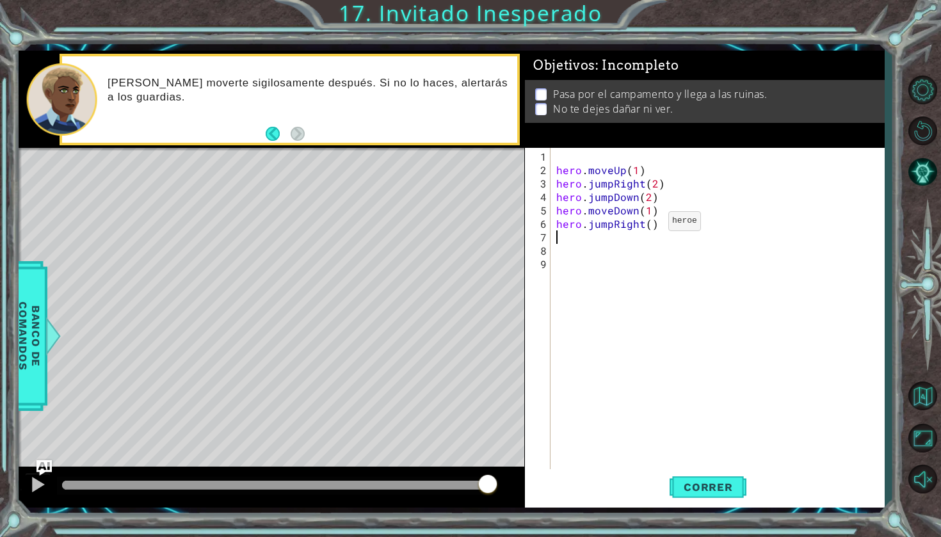
click at [649, 225] on div "hero . moveUp ( 1 ) hero . jumpRight ( 2 ) hero . jumpDown ( 2 ) hero . moveDow…" at bounding box center [720, 325] width 333 height 350
type textarea "hero.jumpRight(1)"
click at [707, 484] on span "Correr" at bounding box center [708, 487] width 75 height 13
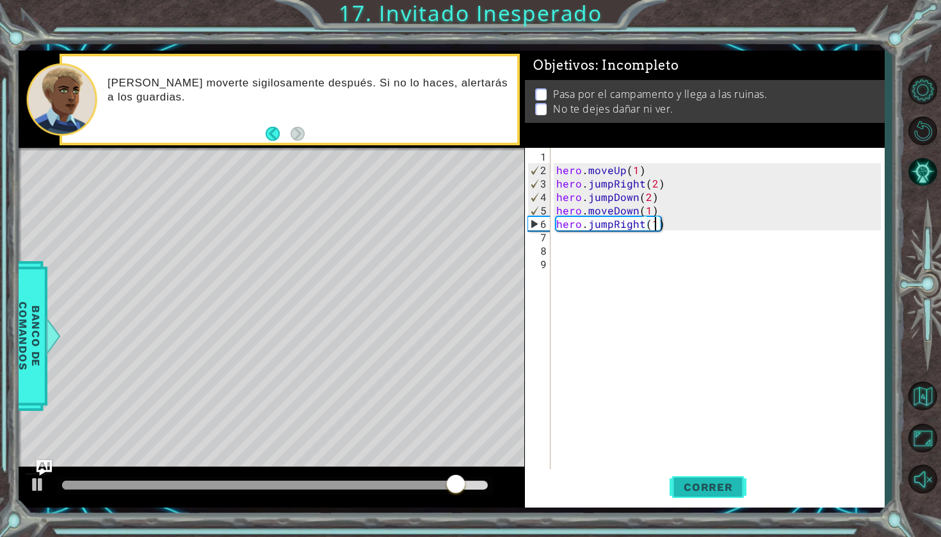
click at [686, 498] on button "Correr" at bounding box center [708, 487] width 77 height 36
click at [665, 241] on div "hero . moveUp ( 1 ) hero . jumpRight ( 2 ) hero . jumpDown ( 2 ) hero . moveDow…" at bounding box center [720, 325] width 333 height 350
click at [716, 222] on div "hero . moveUp ( 1 ) hero . jumpRight ( 2 ) hero . jumpDown ( 2 ) hero . moveDow…" at bounding box center [720, 325] width 333 height 350
click at [693, 223] on div "hero . moveUp ( 1 ) hero . jumpRight ( 2 ) hero . jumpDown ( 2 ) hero . moveDow…" at bounding box center [720, 325] width 333 height 350
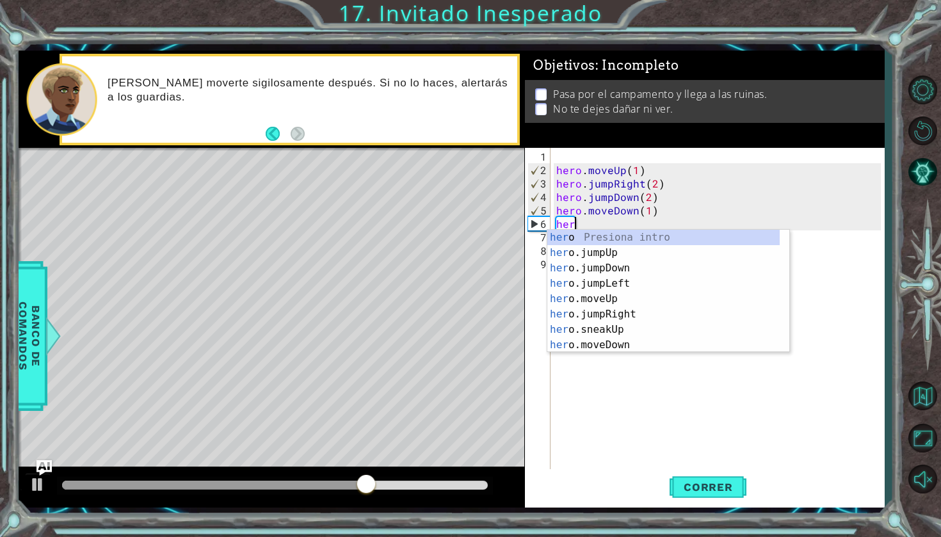
type textarea "h"
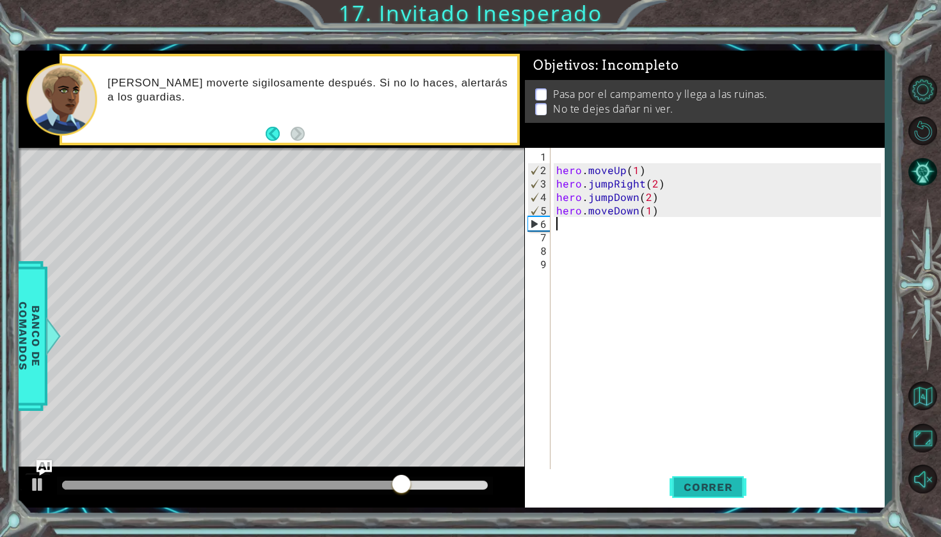
click at [709, 478] on button "Correr" at bounding box center [708, 487] width 77 height 36
click at [703, 471] on button "Correr" at bounding box center [708, 487] width 77 height 36
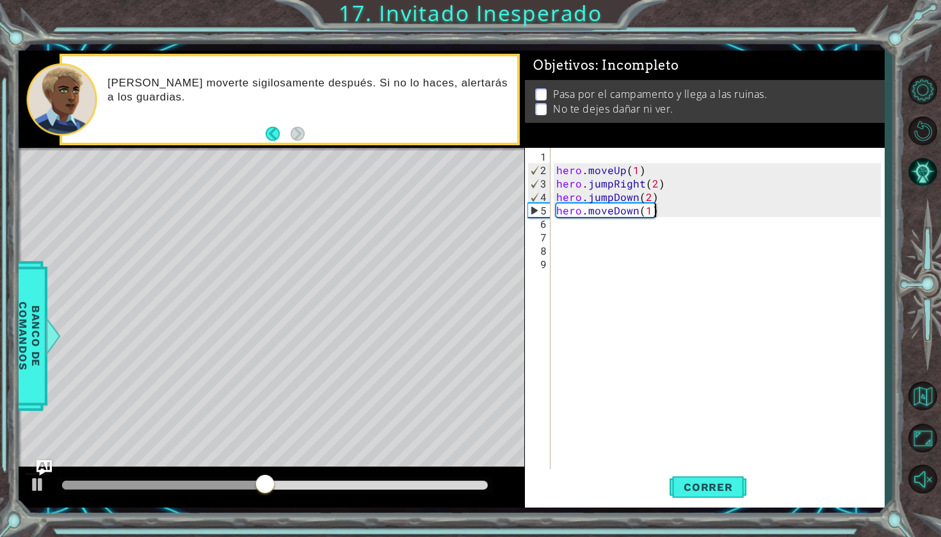
click at [708, 206] on div "hero . moveUp ( 1 ) hero . jumpRight ( 2 ) hero . jumpDown ( 2 ) hero . moveDow…" at bounding box center [720, 325] width 333 height 350
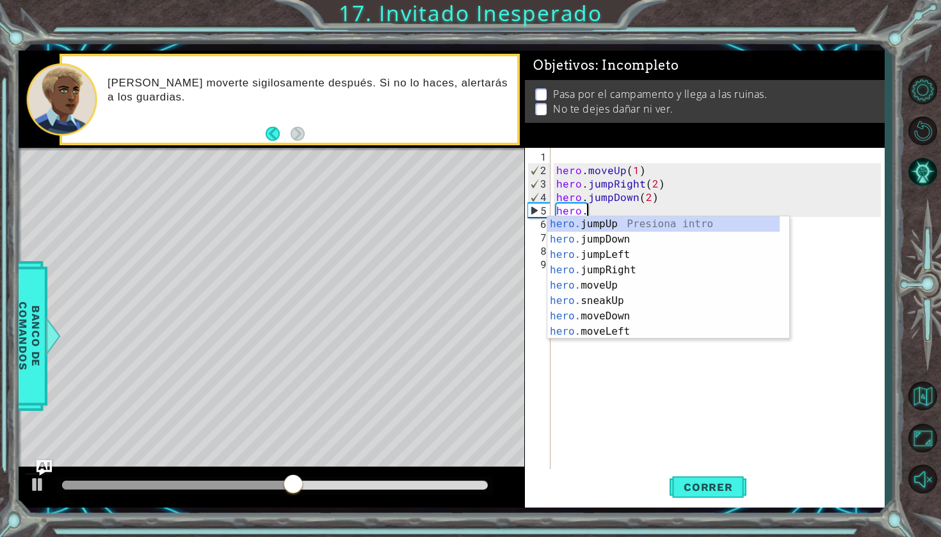
type textarea "h"
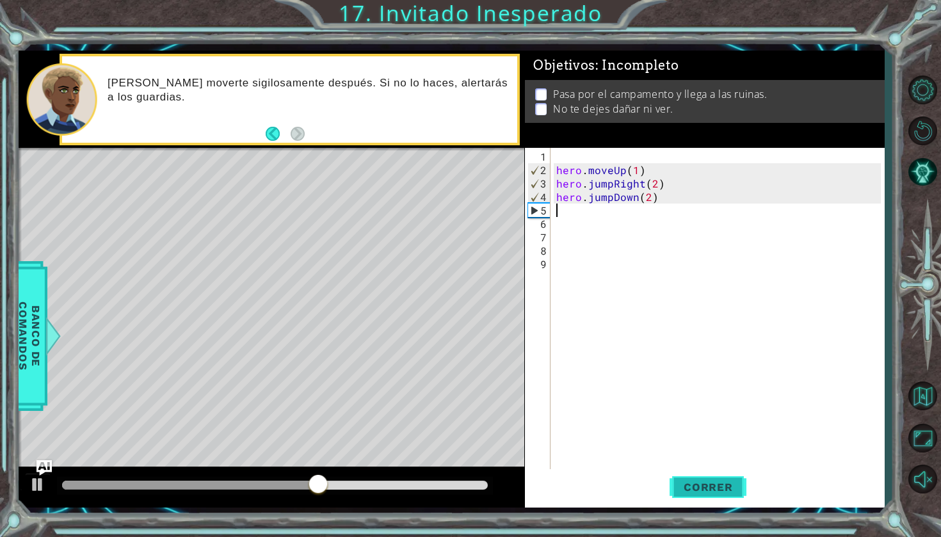
click at [717, 481] on span "Correr" at bounding box center [708, 487] width 75 height 13
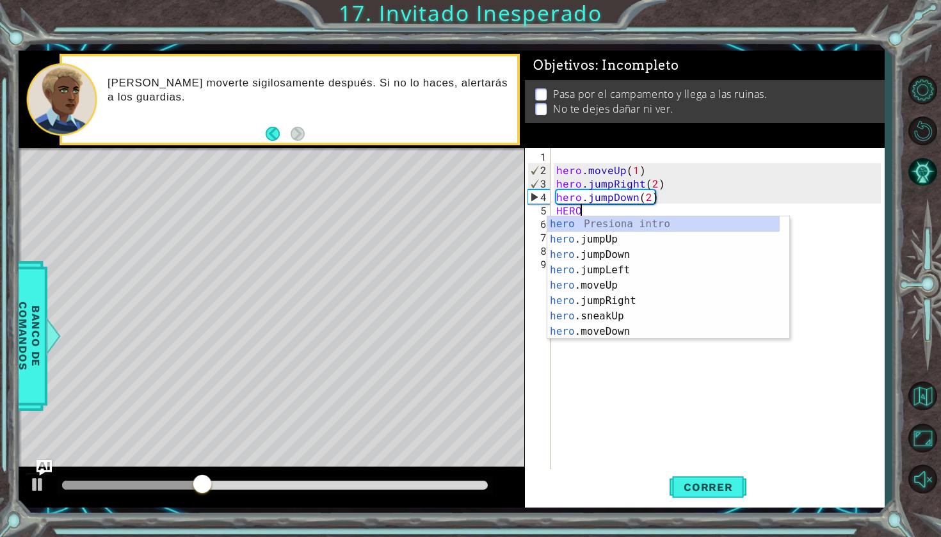
scroll to position [0, 1]
click at [658, 337] on div "hero Presiona intro hero .jumpUp Presiona intro hero .jumpDown Presiona intro h…" at bounding box center [663, 293] width 232 height 154
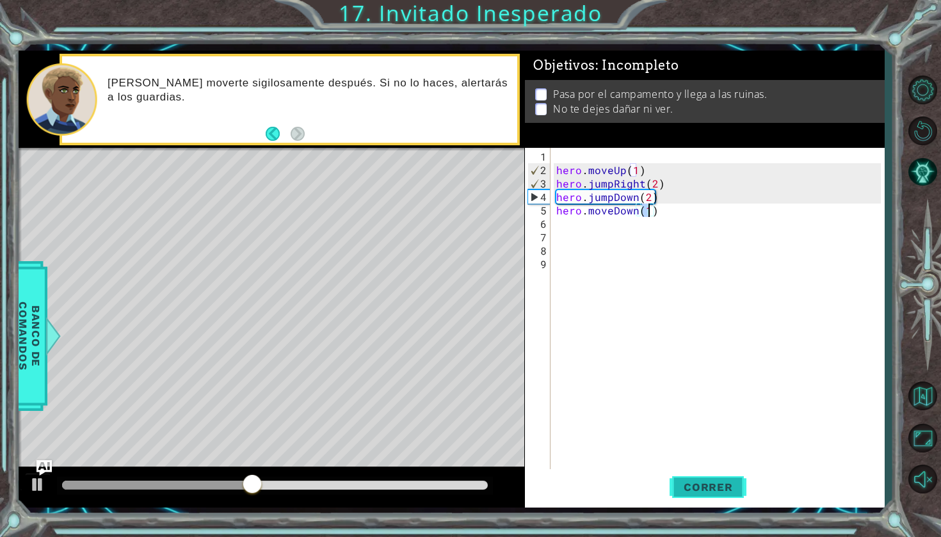
click at [694, 493] on span "Correr" at bounding box center [708, 487] width 75 height 13
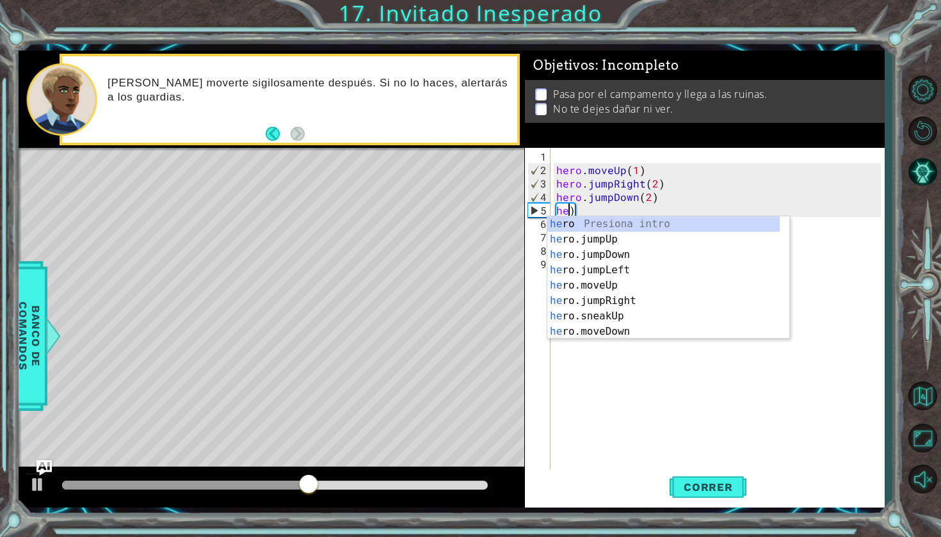
click at [637, 216] on body "1 2 3 4 hero . moveUp ( 1 ) hero . jumpRight ( 2 ) hero . jumpDown ( 2 ) הההההה…" at bounding box center [470, 268] width 941 height 537
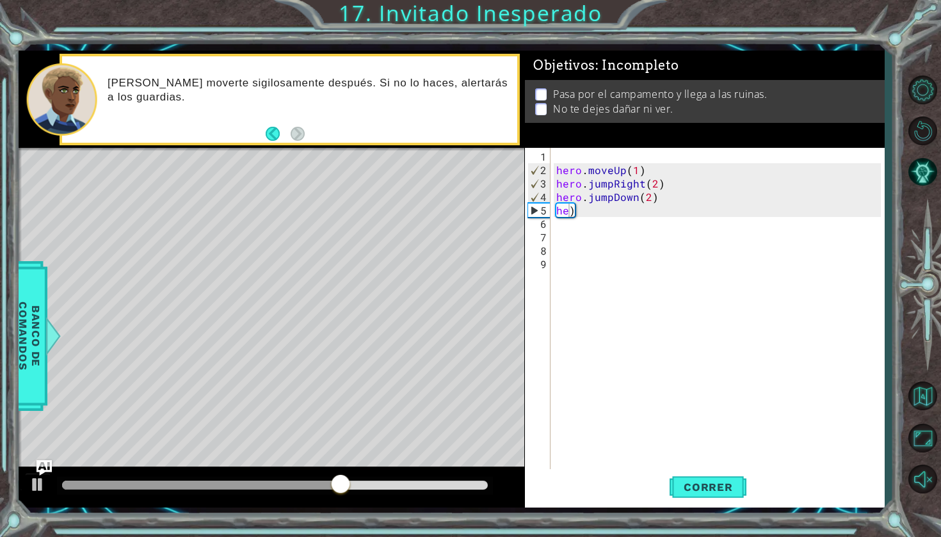
click at [586, 214] on div "hero . moveUp ( 1 ) hero . jumpRight ( 2 ) hero . jumpDown ( 2 ) he )" at bounding box center [720, 325] width 333 height 350
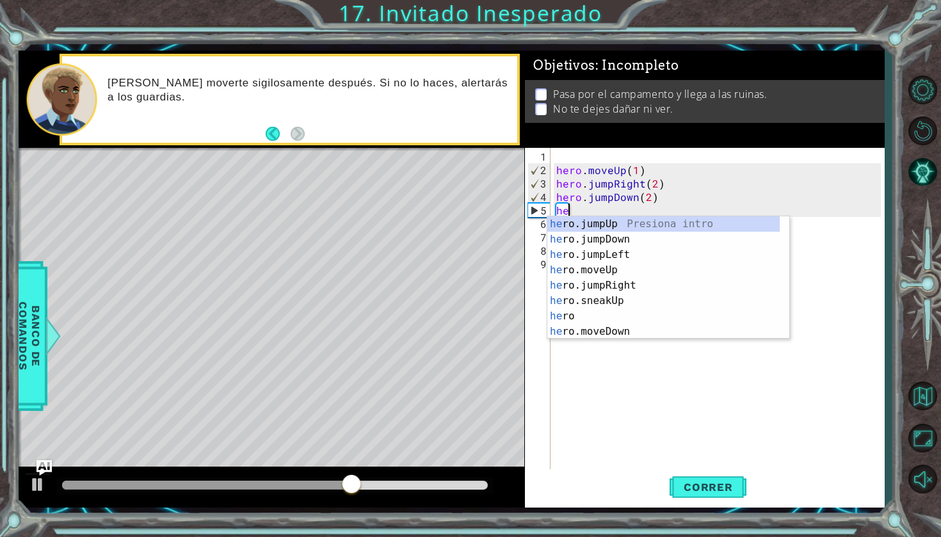
scroll to position [0, 0]
type textarea "h"
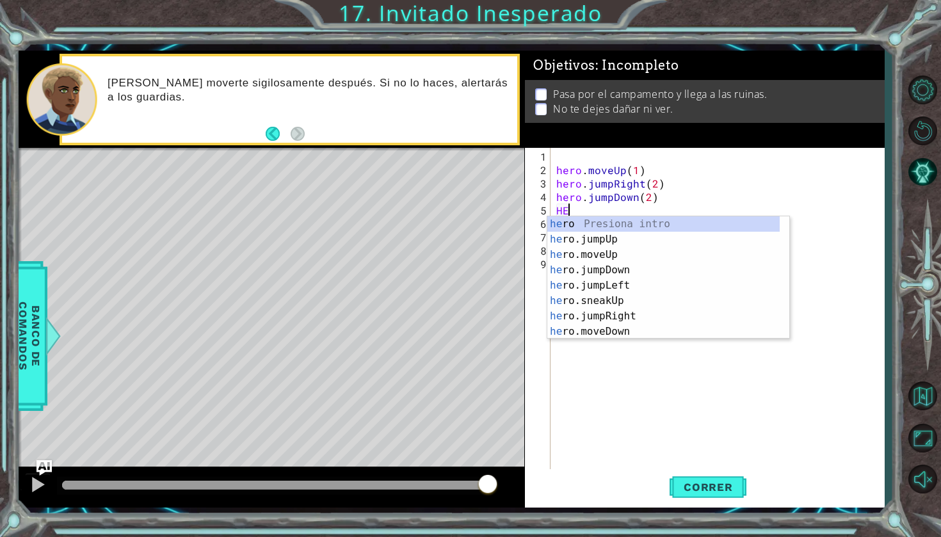
type textarea "H"
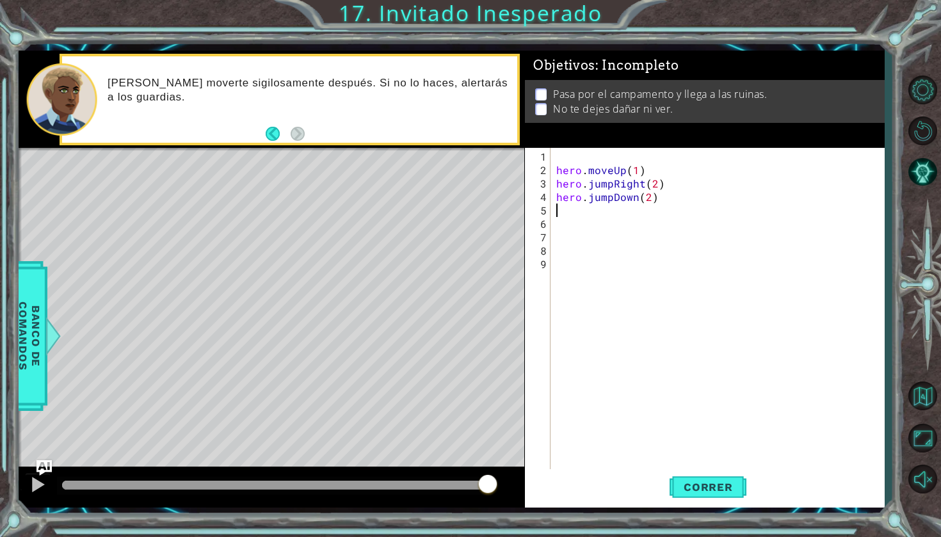
type textarea "h"
click at [721, 478] on button "Correr" at bounding box center [708, 487] width 77 height 36
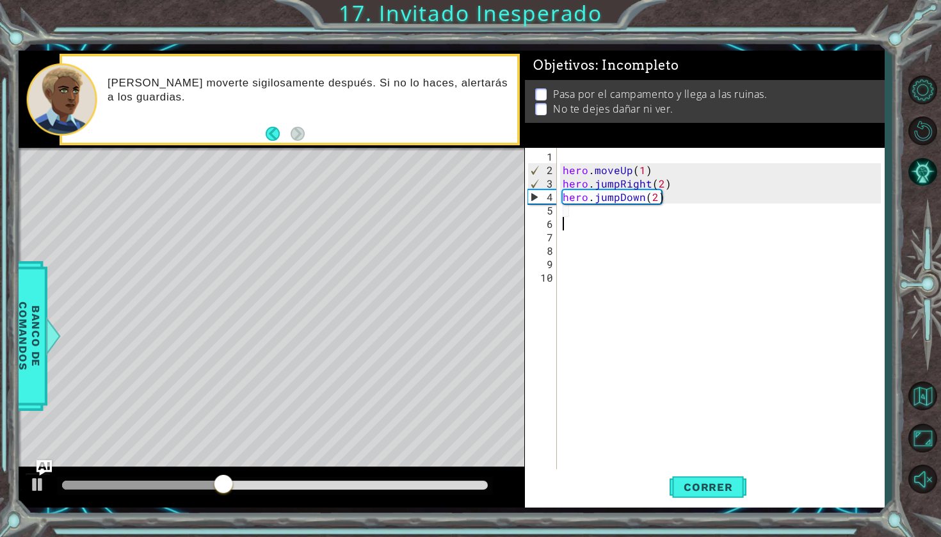
click at [595, 218] on div "hero . moveUp ( 1 ) hero . jumpRight ( 2 ) hero . jumpDown ( 2 )" at bounding box center [723, 325] width 327 height 350
click at [571, 213] on div "hero . moveUp ( 1 ) hero . jumpRight ( 2 ) hero . jumpDown ( 2 )" at bounding box center [723, 325] width 327 height 350
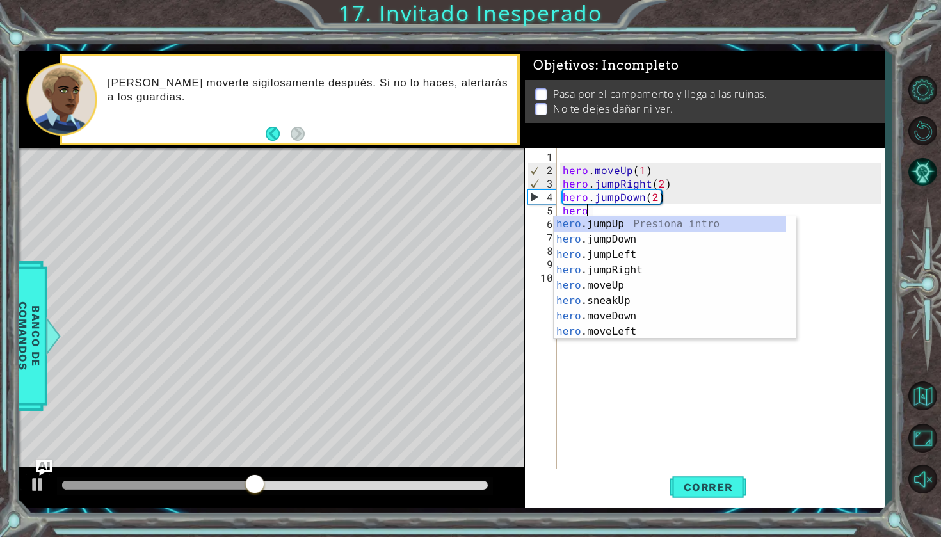
scroll to position [0, 1]
click at [585, 321] on div "hero .jumpUp Presiona intro hero .jumpDown Presiona intro hero .jumpLeft Presio…" at bounding box center [670, 293] width 232 height 154
type textarea "hero.moveDown(1)"
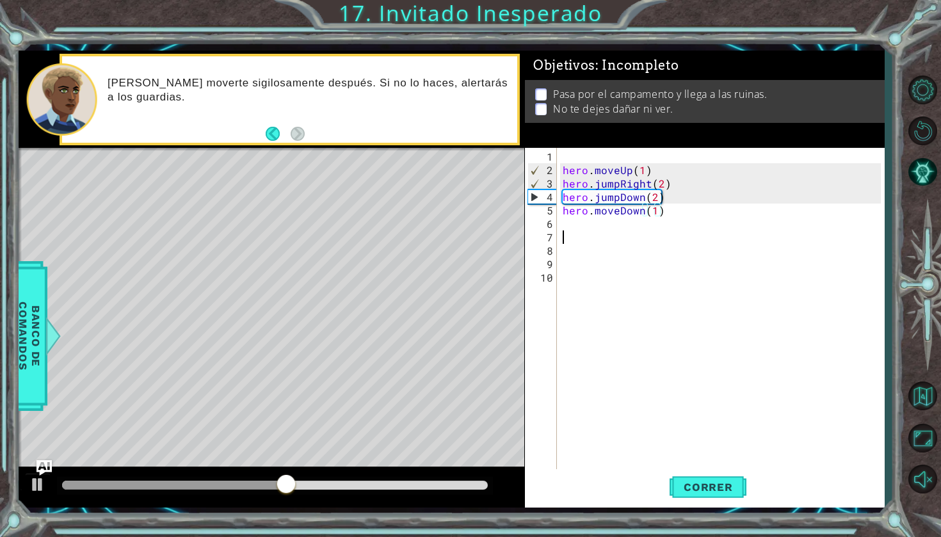
click at [588, 234] on div "hero . moveUp ( 1 ) hero . jumpRight ( 2 ) hero . jumpDown ( 2 ) hero . moveDow…" at bounding box center [723, 325] width 327 height 350
click at [585, 228] on div "hero . moveUp ( 1 ) hero . jumpRight ( 2 ) hero . jumpDown ( 2 ) hero . moveDow…" at bounding box center [723, 325] width 327 height 350
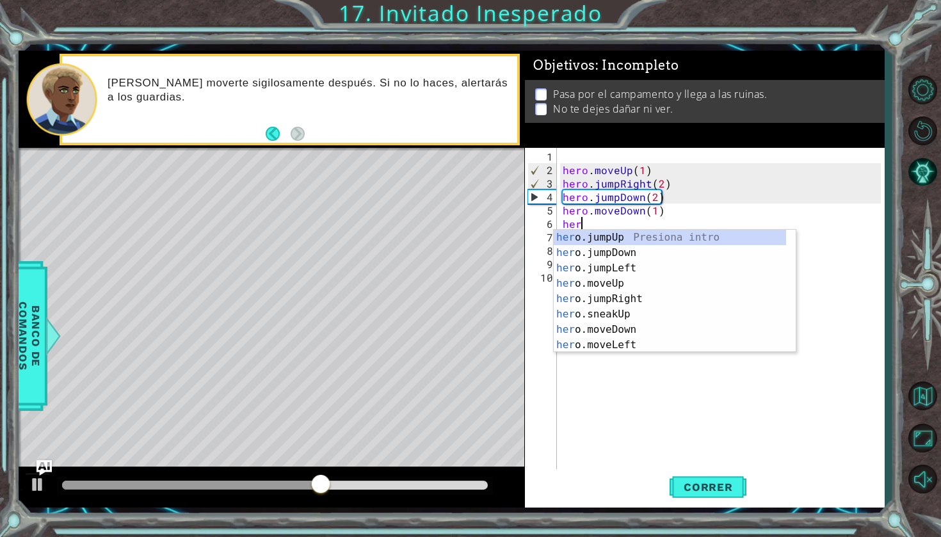
scroll to position [0, 1]
click at [607, 318] on div "hero .jumpUp Presiona intro hero .jumpDown Presiona intro hero .jumpLeft Presio…" at bounding box center [670, 307] width 232 height 154
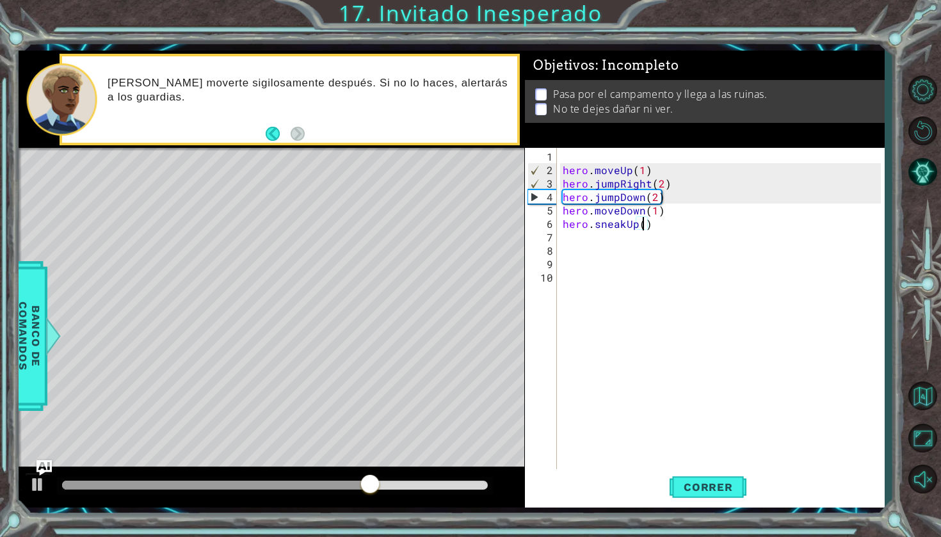
scroll to position [0, 5]
click at [721, 487] on span "Correr" at bounding box center [708, 487] width 75 height 13
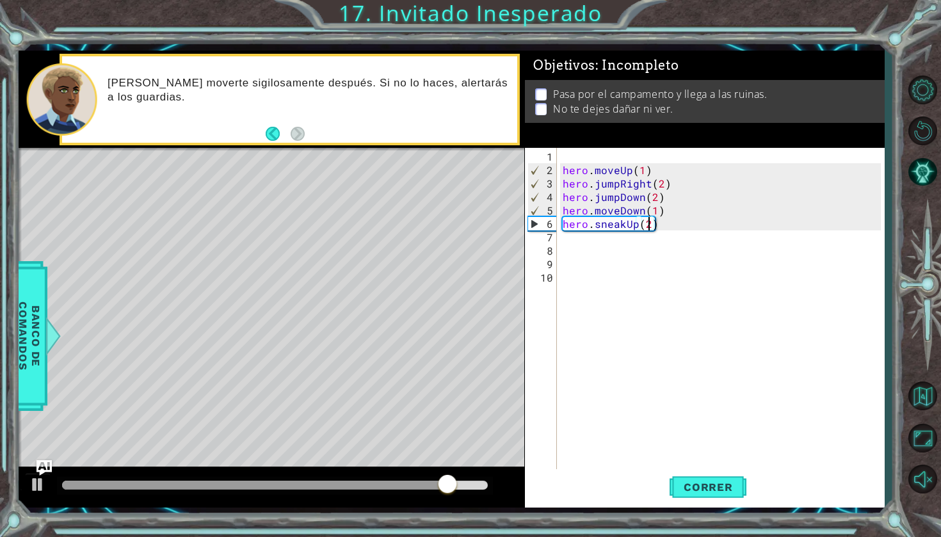
click at [675, 212] on div "hero . moveUp ( 1 ) hero . jumpRight ( 2 ) hero . jumpDown ( 2 ) hero . moveDow…" at bounding box center [723, 325] width 327 height 350
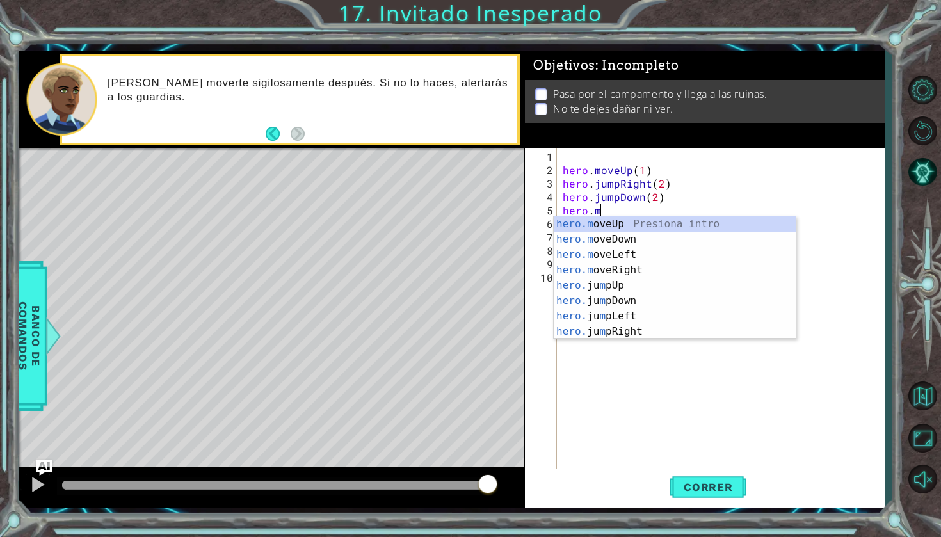
scroll to position [0, 1]
click at [686, 478] on button "Correr" at bounding box center [708, 487] width 77 height 36
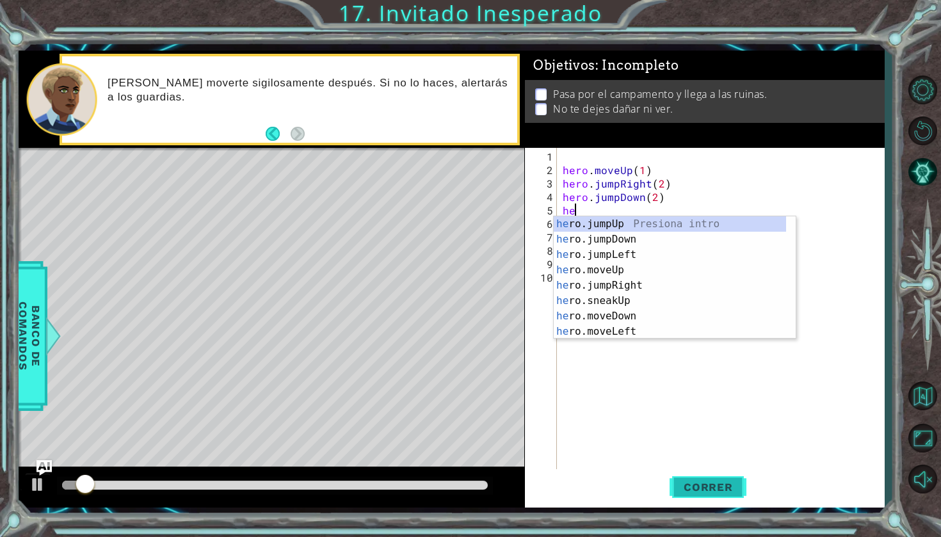
scroll to position [0, 0]
type textarea "h"
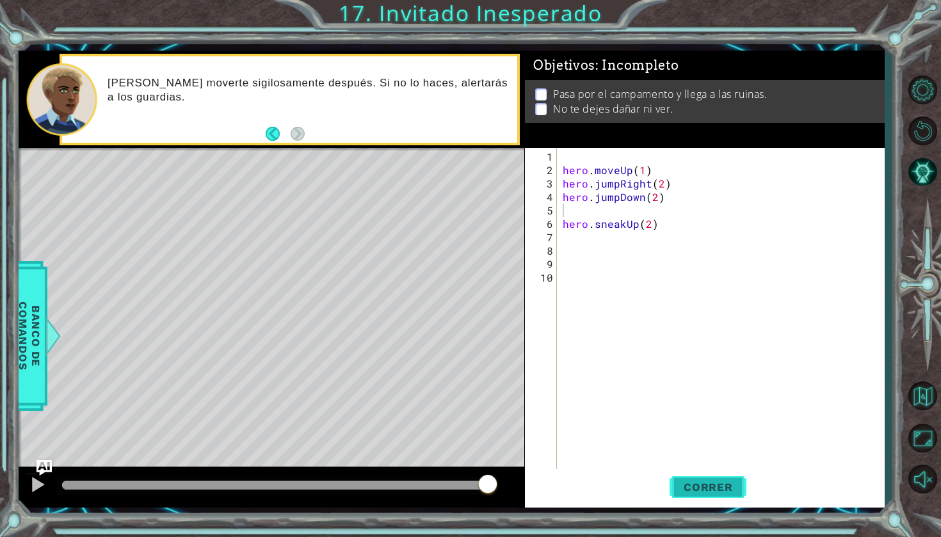
click at [704, 481] on span "Correr" at bounding box center [708, 487] width 75 height 13
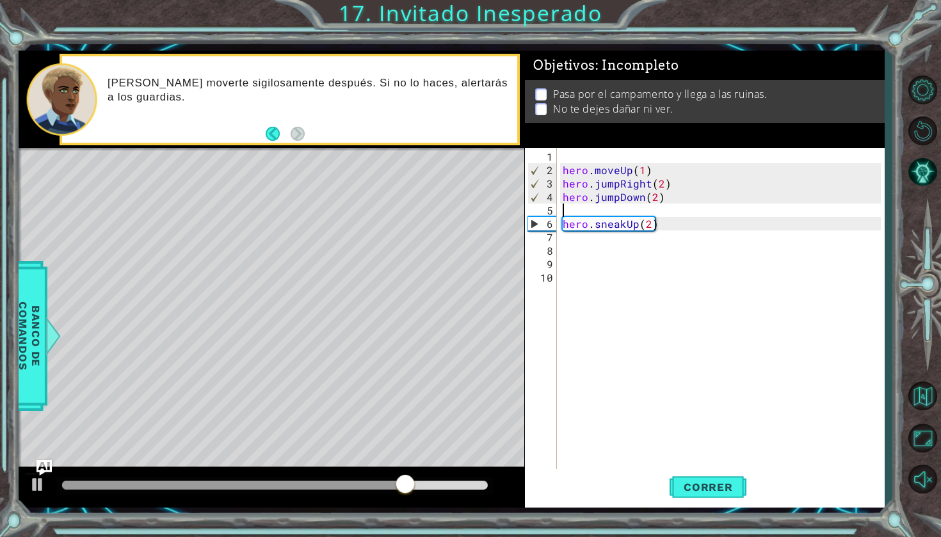
click at [689, 225] on div "hero . moveUp ( 1 ) hero . jumpRight ( 2 ) hero . jumpDown ( 2 ) hero . sneakUp…" at bounding box center [723, 325] width 327 height 350
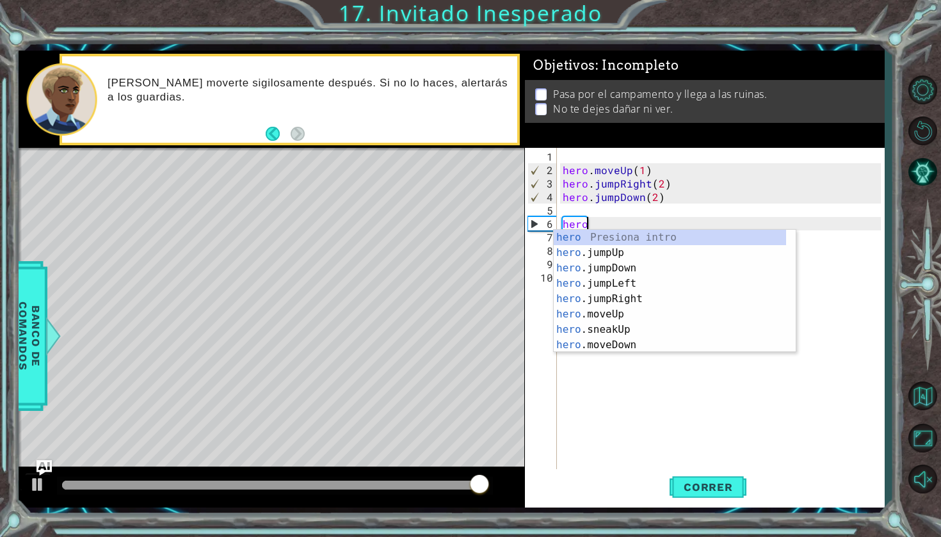
type textarea "h"
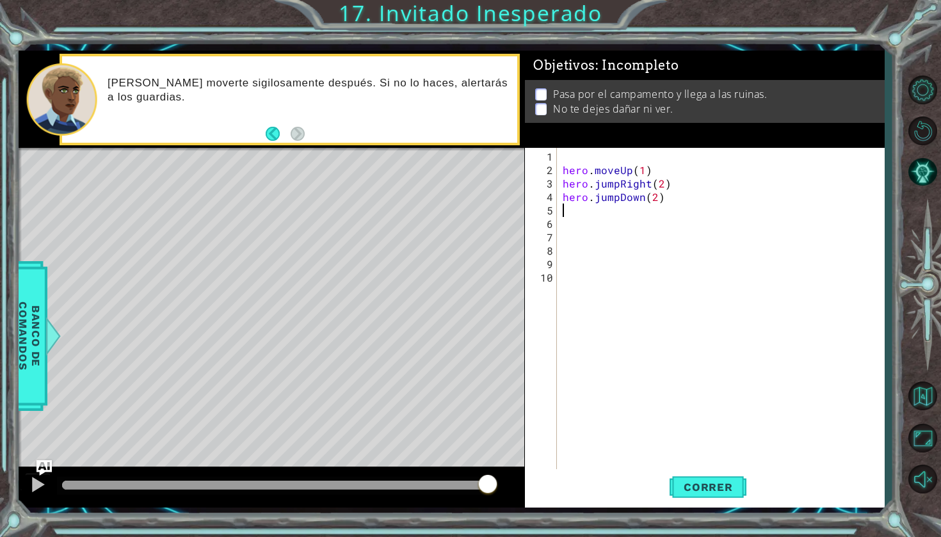
click at [609, 209] on div "hero . moveUp ( 1 ) hero . jumpRight ( 2 ) hero . jumpDown ( 2 )" at bounding box center [723, 325] width 327 height 350
click at [679, 476] on button "Correr" at bounding box center [708, 487] width 77 height 36
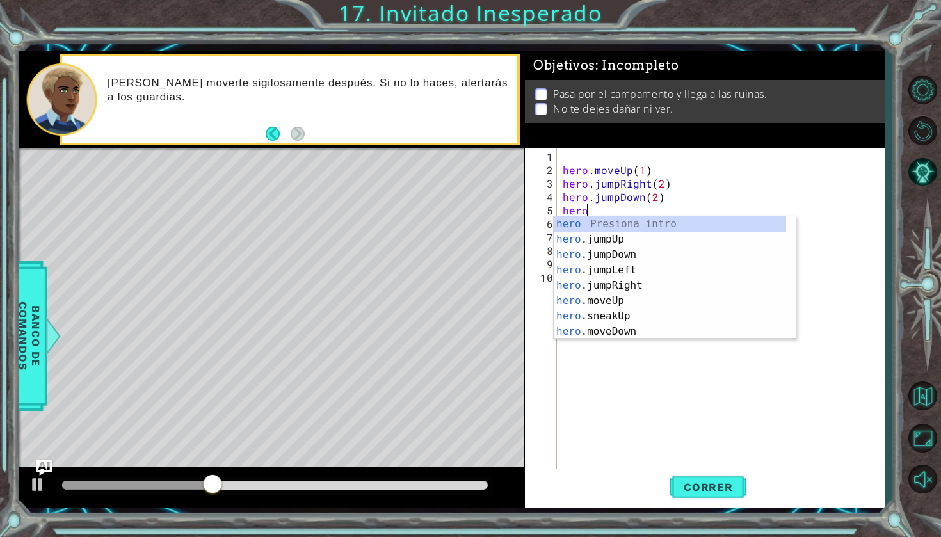
scroll to position [0, 1]
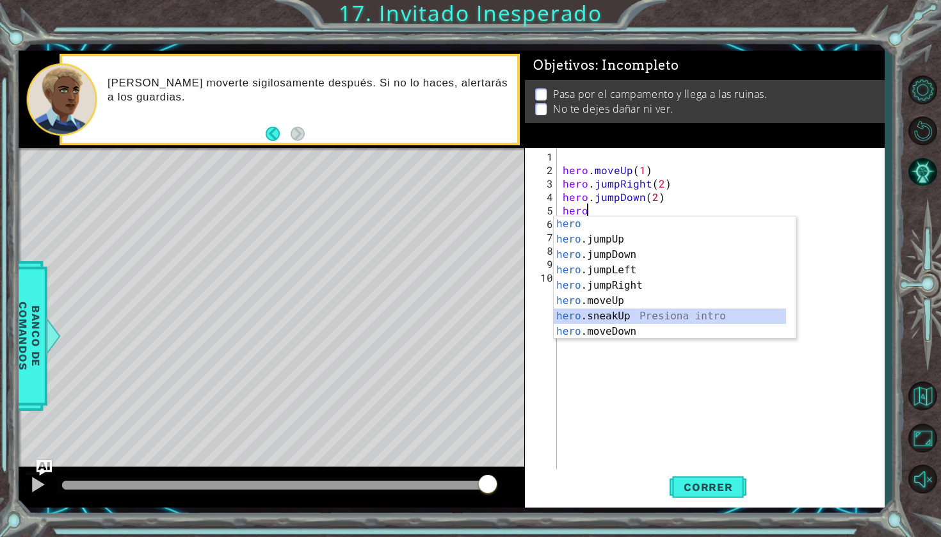
click at [651, 311] on div "hero Presiona intro hero .jumpUp Presiona intro hero .jumpDown Presiona intro h…" at bounding box center [670, 293] width 232 height 154
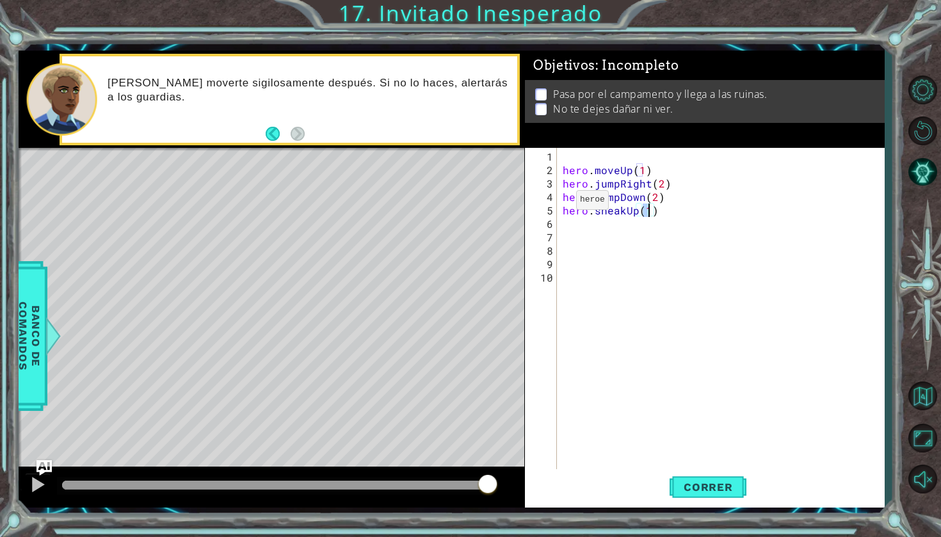
click at [559, 210] on div "hero.sneakUp(1) 1 2 3 4 5 6 7 8 9 10 hero . moveUp ( 1 ) hero . jumpRight ( 2 )…" at bounding box center [703, 309] width 356 height 323
click at [672, 211] on div "hero . moveUp ( 1 ) hero . jumpRight ( 2 ) hero . jumpDown ( 2 ) hero . sneakUp…" at bounding box center [723, 325] width 327 height 350
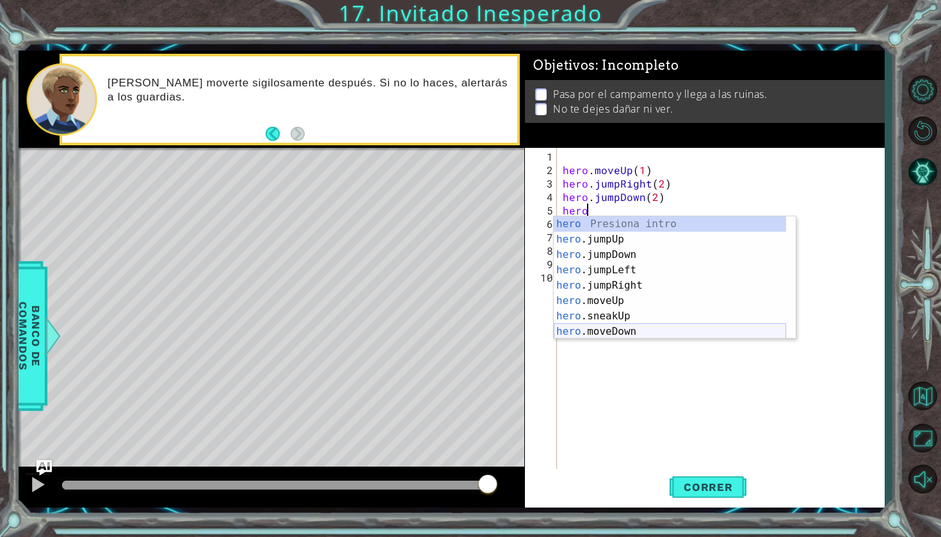
click at [608, 327] on div "hero Presiona intro hero .jumpUp Presiona intro hero .jumpDown Presiona intro h…" at bounding box center [670, 293] width 232 height 154
type textarea "hero.moveDown(1)"
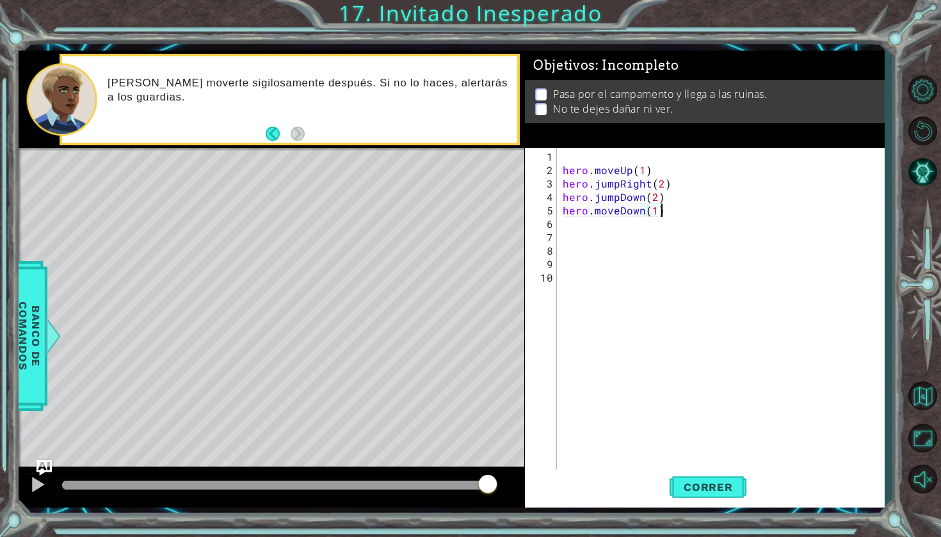
click at [672, 211] on div "hero . moveUp ( 1 ) hero . jumpRight ( 2 ) hero . jumpDown ( 2 ) hero . moveDow…" at bounding box center [723, 325] width 327 height 350
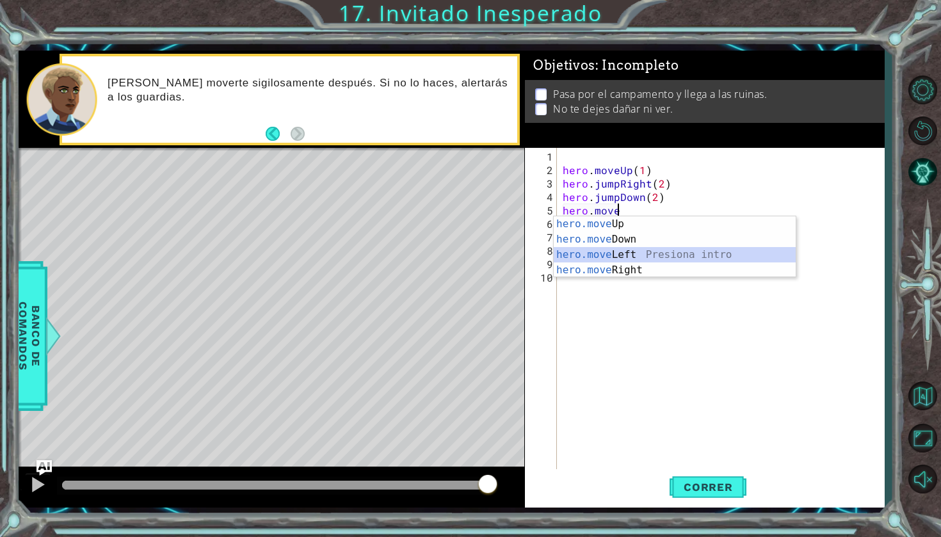
click at [654, 262] on div "hero.move Up Presiona intro hero.move Down Presiona intro hero.move Left Presio…" at bounding box center [675, 262] width 242 height 92
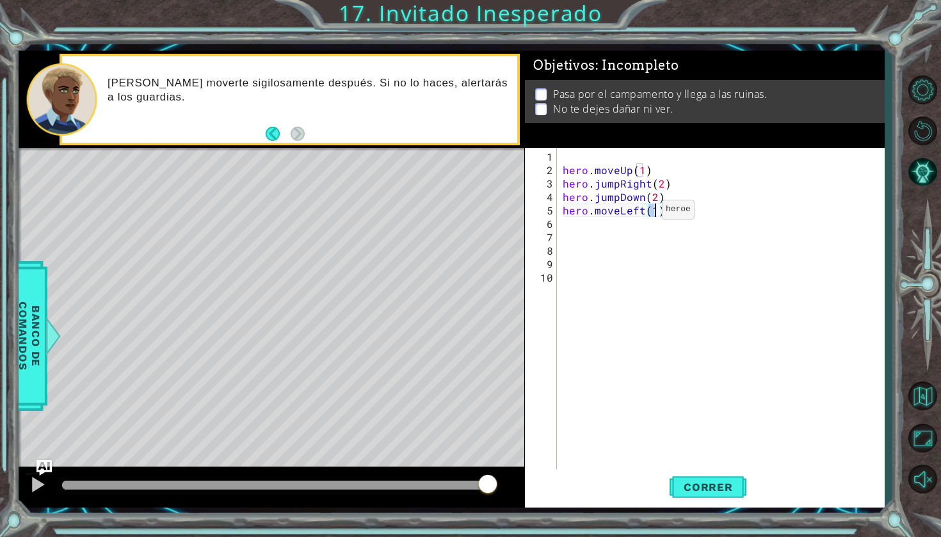
click at [643, 214] on div "hero . moveUp ( 1 ) hero . jumpRight ( 2 ) hero . jumpDown ( 2 ) hero . moveLef…" at bounding box center [723, 325] width 327 height 350
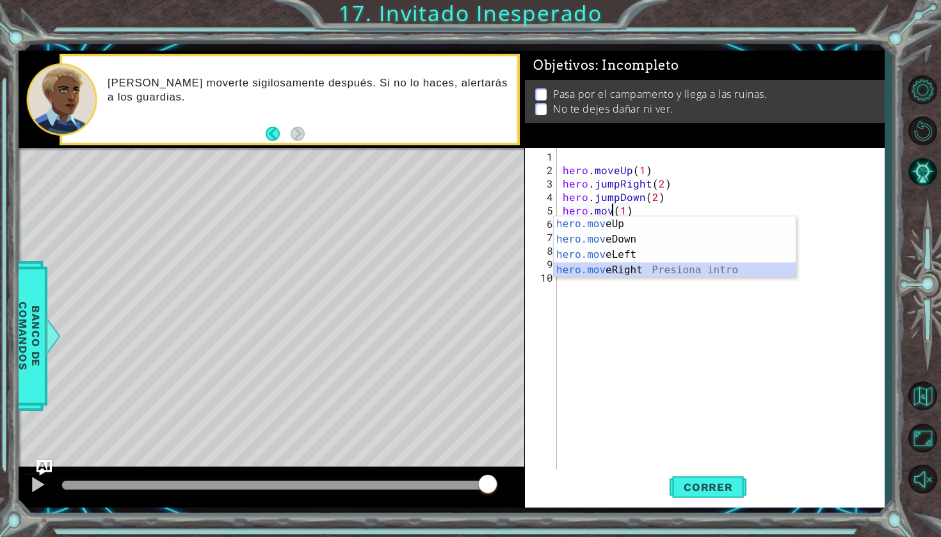
click at [636, 268] on div "hero.mov eUp Presiona intro hero.mov eDown Presiona intro hero.mov eLeft Presio…" at bounding box center [675, 262] width 242 height 92
type textarea "hero.moveRight(1)(1)"
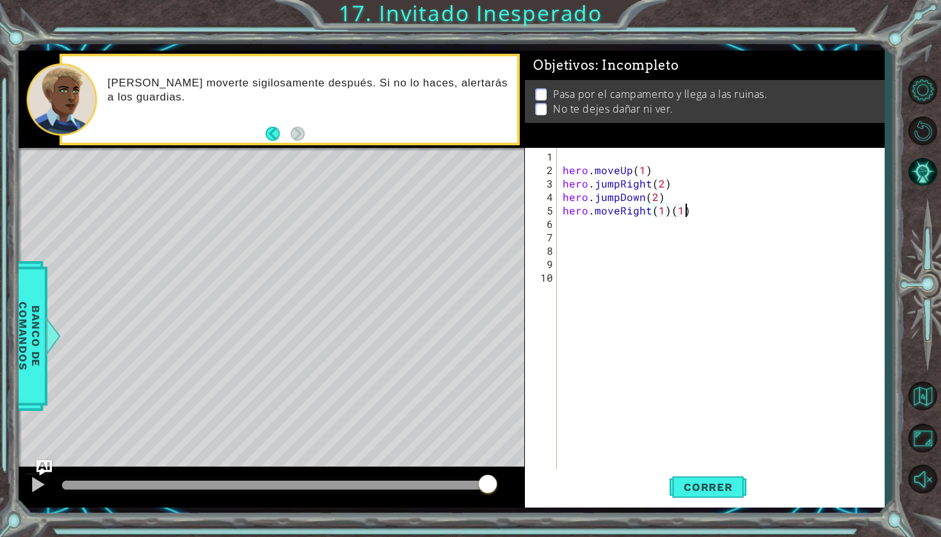
click at [701, 213] on div "hero . moveUp ( 1 ) hero . jumpRight ( 2 ) hero . jumpDown ( 2 ) hero . moveRig…" at bounding box center [723, 325] width 327 height 350
type textarea "hero.moveRight(1)"
click at [698, 488] on span "Correr" at bounding box center [708, 487] width 75 height 13
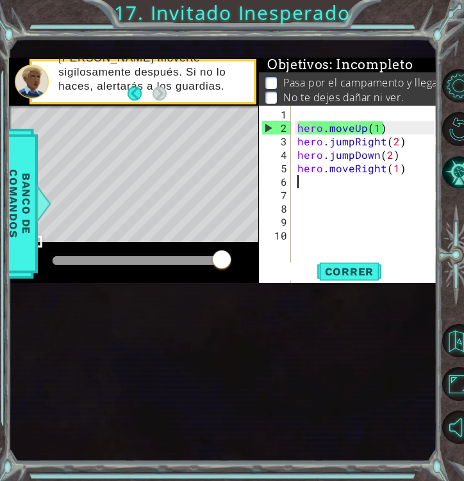
click at [308, 262] on div "hero . moveUp ( 1 ) hero . jumpRight ( 2 ) hero . jumpDown ( 2 ) hero . moveRig…" at bounding box center [368, 283] width 146 height 350
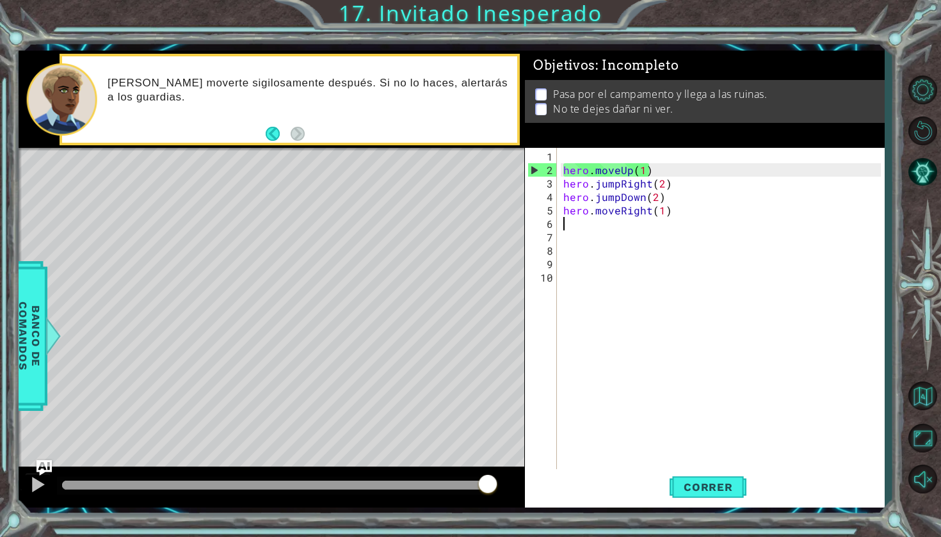
click at [599, 222] on div "hero . moveUp ( 1 ) hero . jumpRight ( 2 ) hero . jumpDown ( 2 ) hero . moveRig…" at bounding box center [724, 325] width 327 height 350
click at [685, 211] on div "hero . moveUp ( 1 ) hero . jumpRight ( 2 ) hero . jumpDown ( 2 ) hero . moveRig…" at bounding box center [724, 325] width 327 height 350
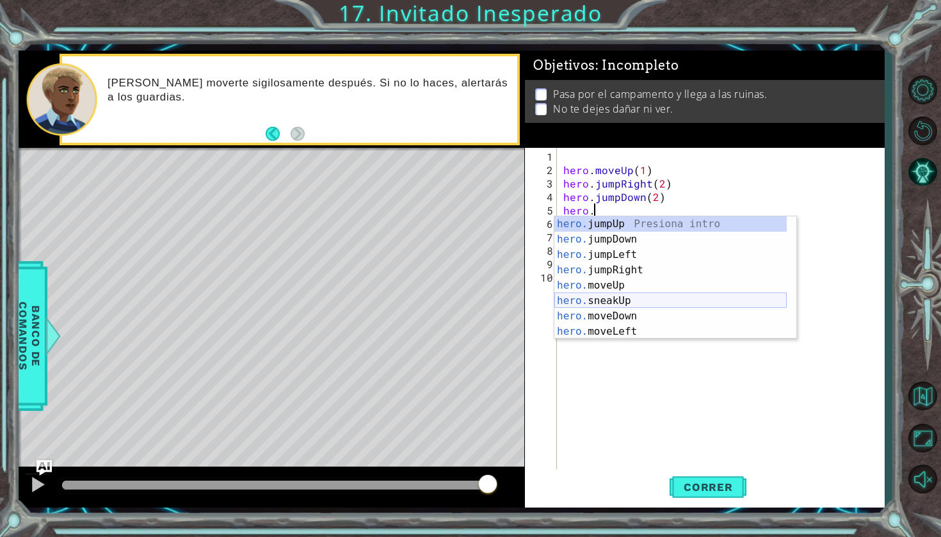
click at [613, 298] on div "hero. jumpUp Presiona intro hero. jumpDown Presiona intro hero. jumpLeft Presio…" at bounding box center [670, 293] width 232 height 154
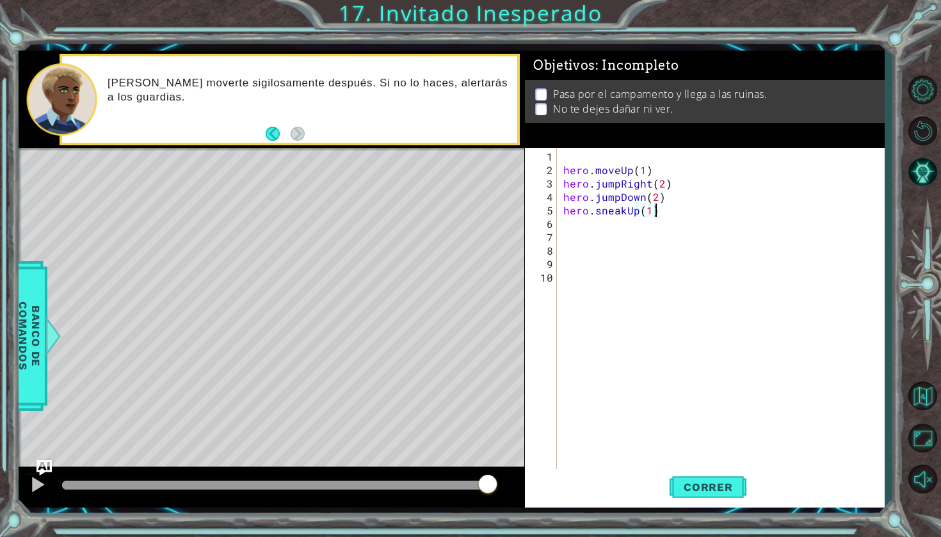
click at [658, 210] on div "hero . moveUp ( 1 ) hero . jumpRight ( 2 ) hero . jumpDown ( 2 ) hero . sneakUp…" at bounding box center [724, 325] width 327 height 350
click at [706, 477] on button "Correr" at bounding box center [708, 487] width 77 height 36
click at [671, 213] on div "hero . moveUp ( 1 ) hero . jumpRight ( 2 ) hero . jumpDown ( 2 ) hero . sneakUp…" at bounding box center [724, 325] width 327 height 350
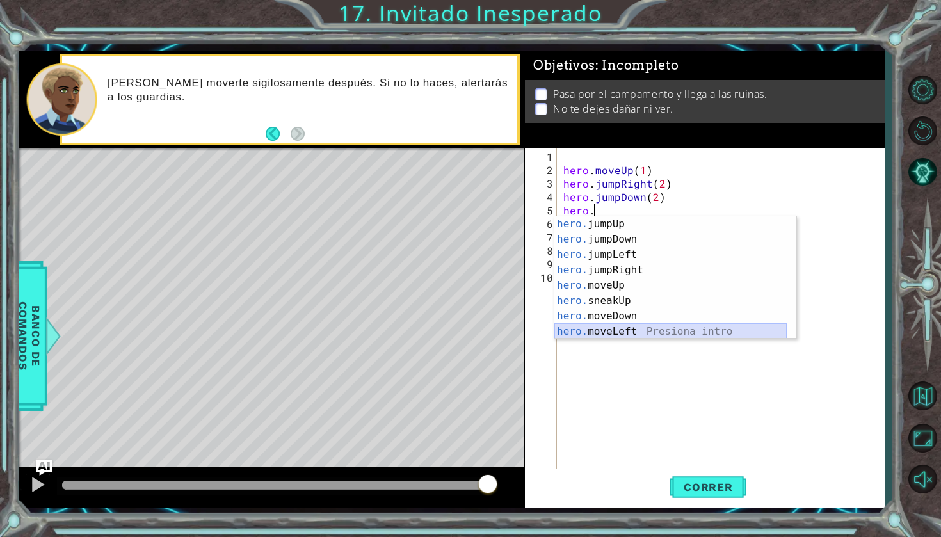
click at [642, 329] on div "hero. jumpUp Presiona intro hero. jumpDown Presiona intro hero. jumpLeft Presio…" at bounding box center [670, 293] width 232 height 154
type textarea "hero.moveLeft(1)"
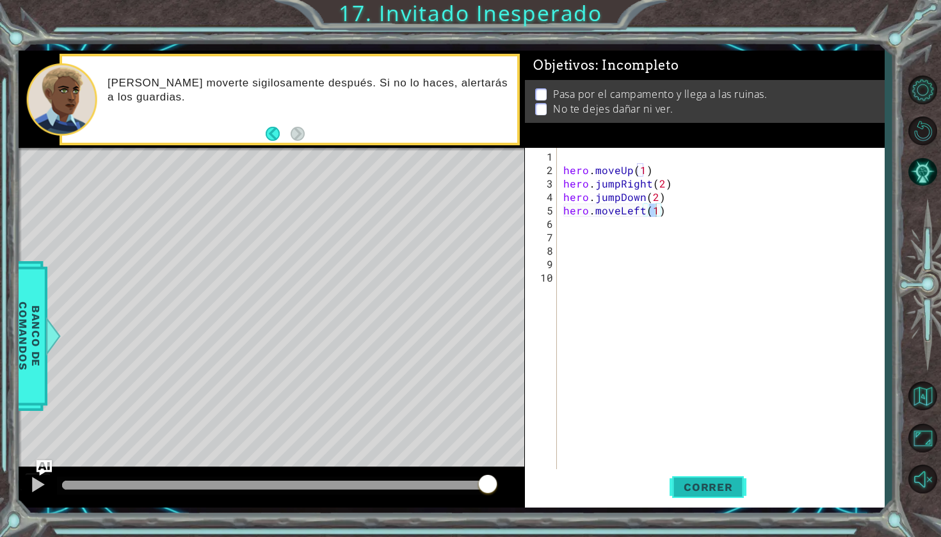
click at [712, 489] on span "Correr" at bounding box center [708, 487] width 75 height 13
click at [691, 218] on div "hero . moveUp ( 1 ) hero . jumpRight ( 2 ) hero . jumpDown ( 2 ) hero . moveLef…" at bounding box center [724, 325] width 327 height 350
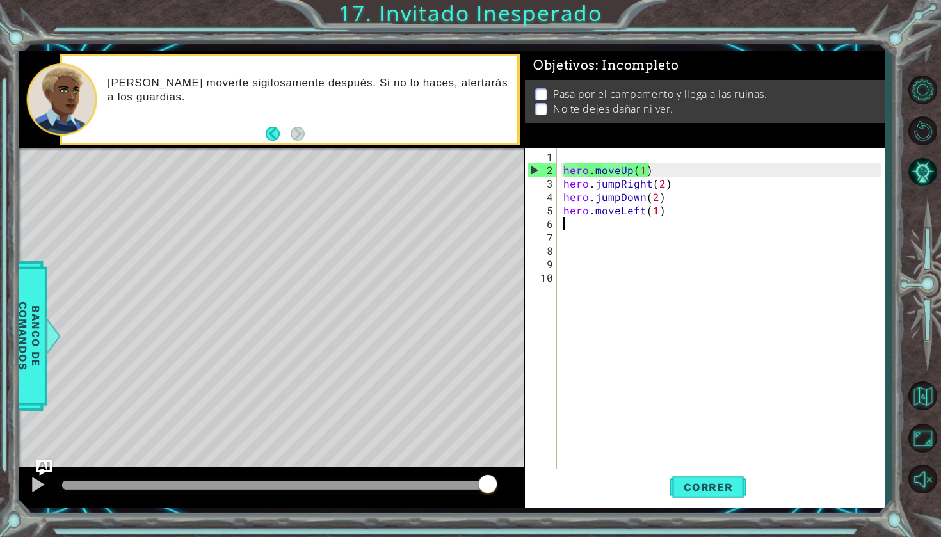
type textarea "hero.moveLeft(1)"
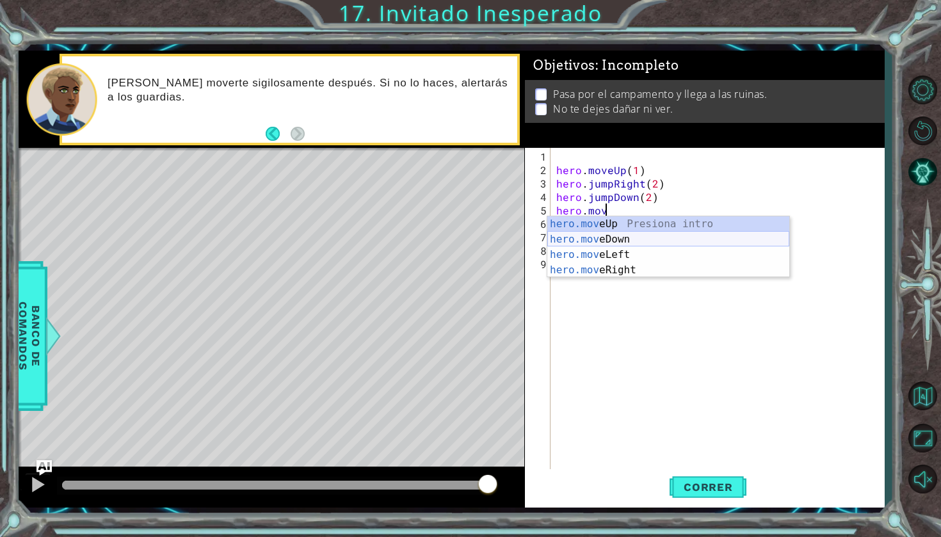
click at [662, 237] on div "hero.mov eUp Presiona intro hero.mov eDown Presiona intro hero.mov eLeft Presio…" at bounding box center [668, 262] width 242 height 92
type textarea "hero.moveDown(1)"
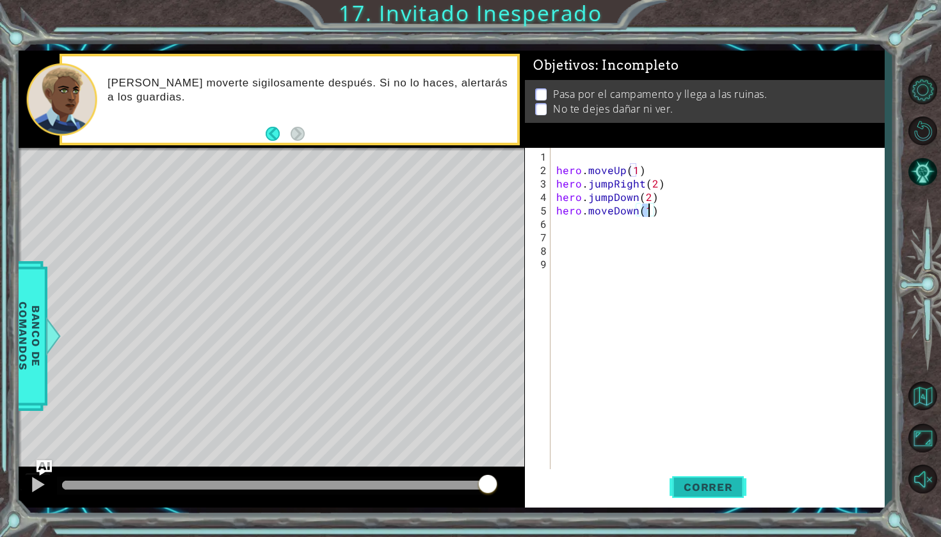
click at [684, 488] on span "Correr" at bounding box center [708, 487] width 75 height 13
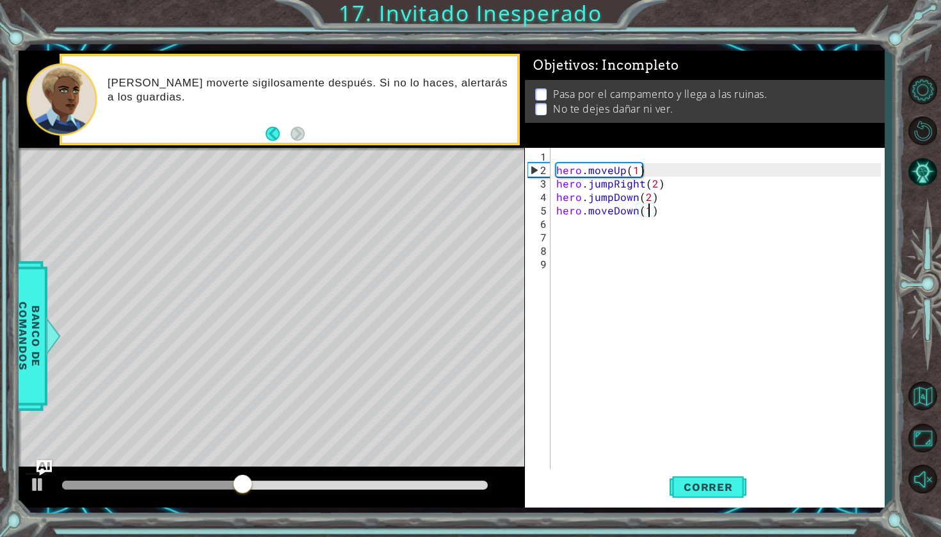
click at [581, 221] on div "hero . moveUp ( 1 ) hero . jumpRight ( 2 ) hero . jumpDown ( 2 ) hero . moveDow…" at bounding box center [720, 325] width 333 height 350
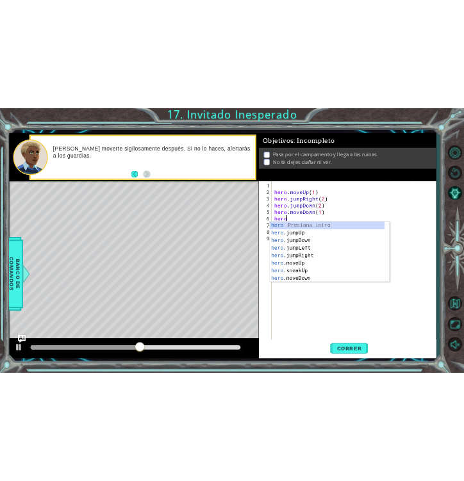
scroll to position [0, 1]
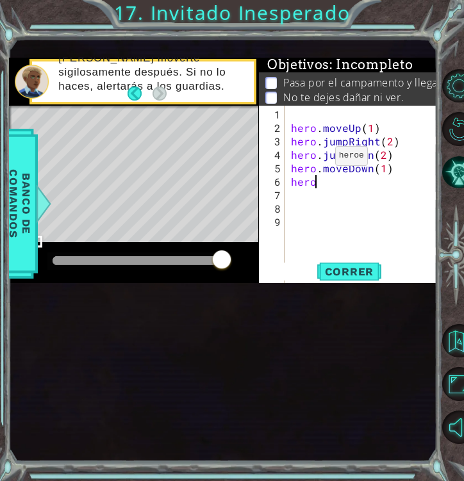
click at [99, 118] on div "[PERSON_NAME] moverte sigilosamente después. Si no lo haces, alertarás a los gu…" at bounding box center [151, 82] width 204 height 74
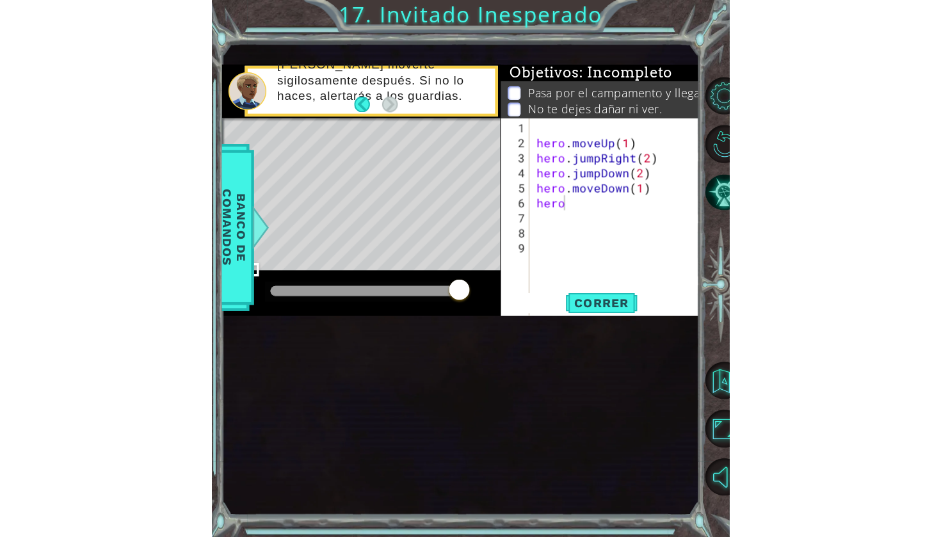
scroll to position [0, 0]
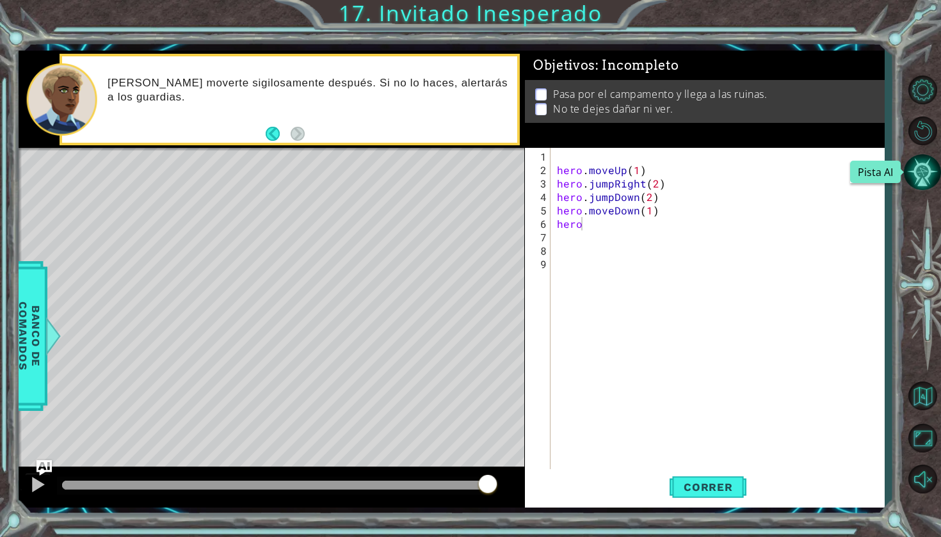
click at [916, 168] on button "Pista AI" at bounding box center [922, 172] width 37 height 37
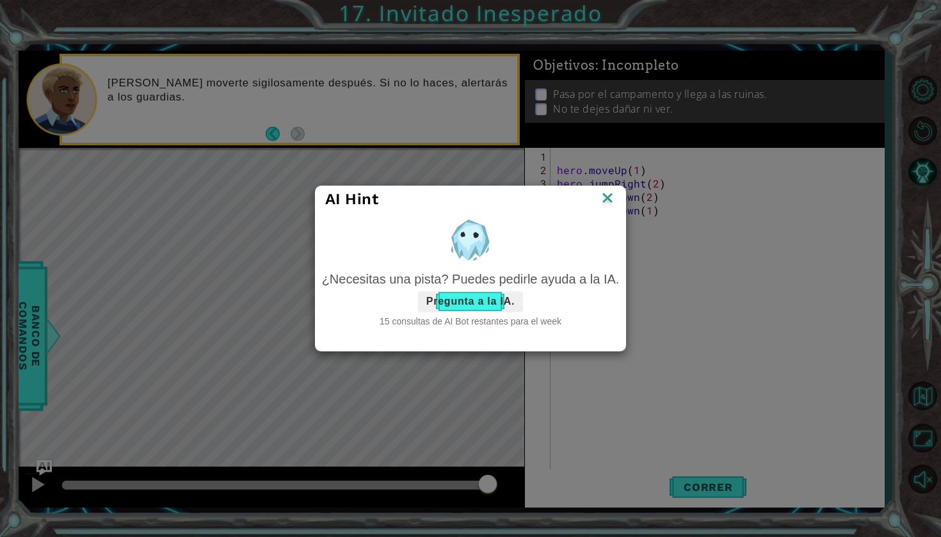
click at [435, 307] on button "Pregunta a la IA." at bounding box center [470, 301] width 105 height 20
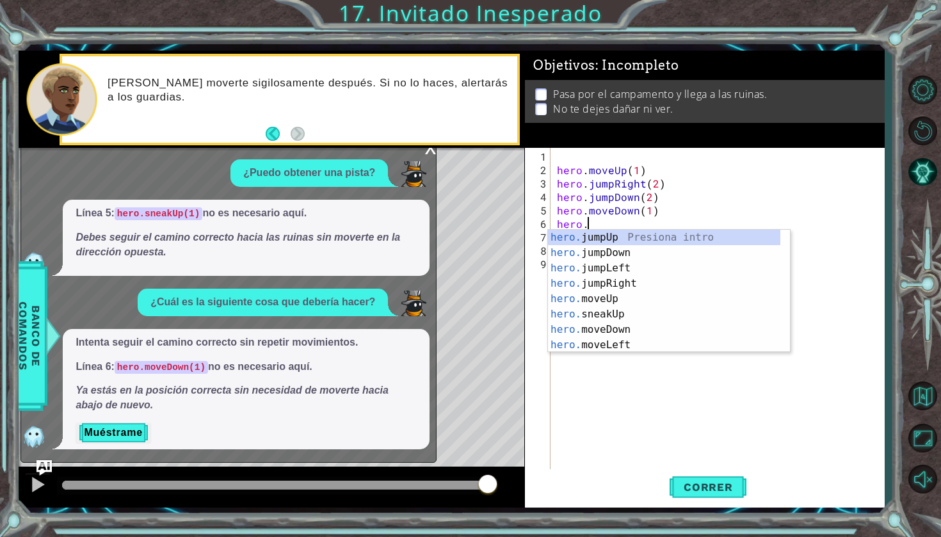
scroll to position [0, 1]
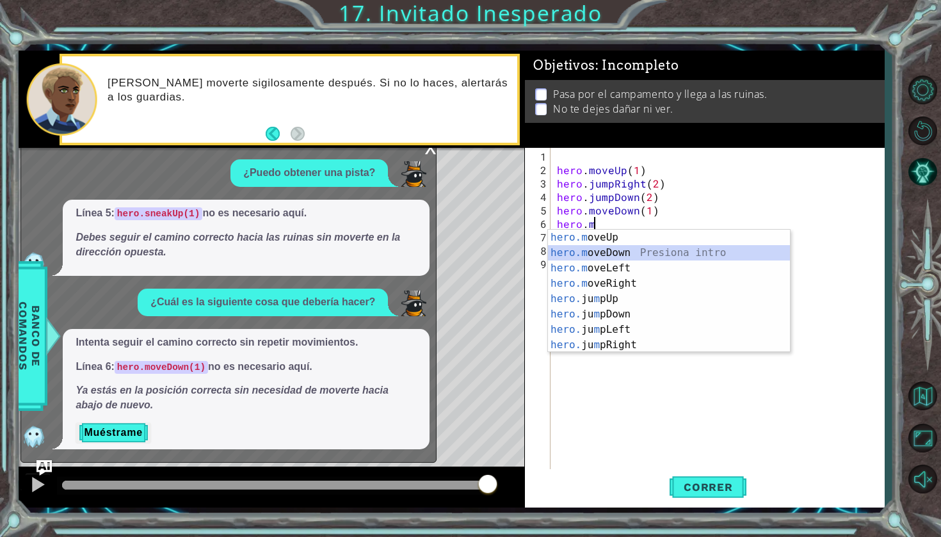
click at [626, 255] on div "hero.m oveUp Presiona intro hero.m oveDown Presiona intro hero.m oveLeft Presio…" at bounding box center [669, 307] width 242 height 154
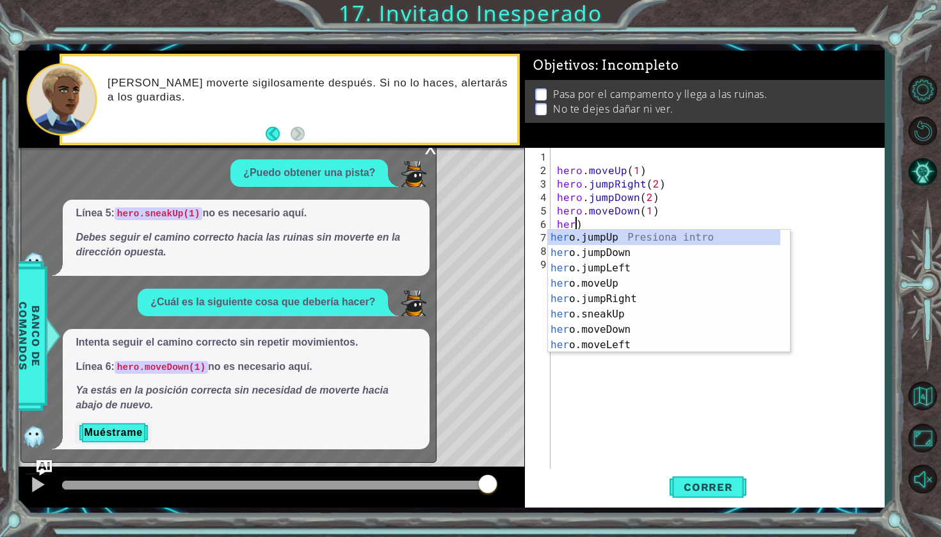
scroll to position [0, 1]
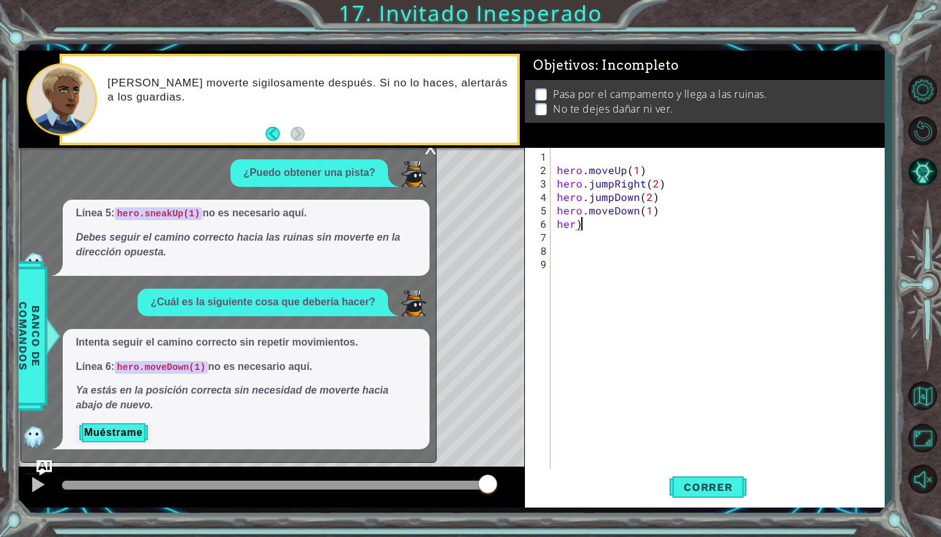
click at [594, 225] on div "hero . moveUp ( 1 ) hero . jumpRight ( 2 ) hero . jumpDown ( 2 ) hero . moveDow…" at bounding box center [720, 325] width 333 height 350
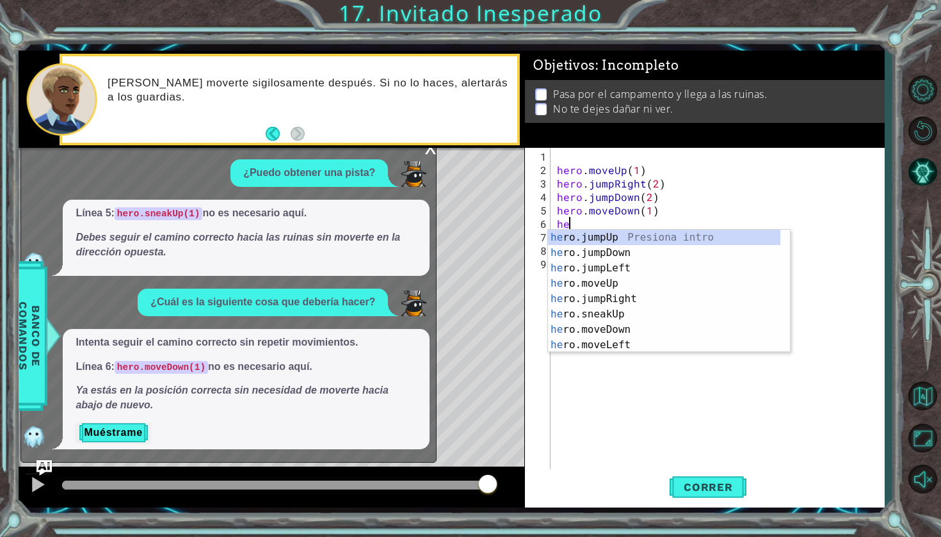
type textarea "h"
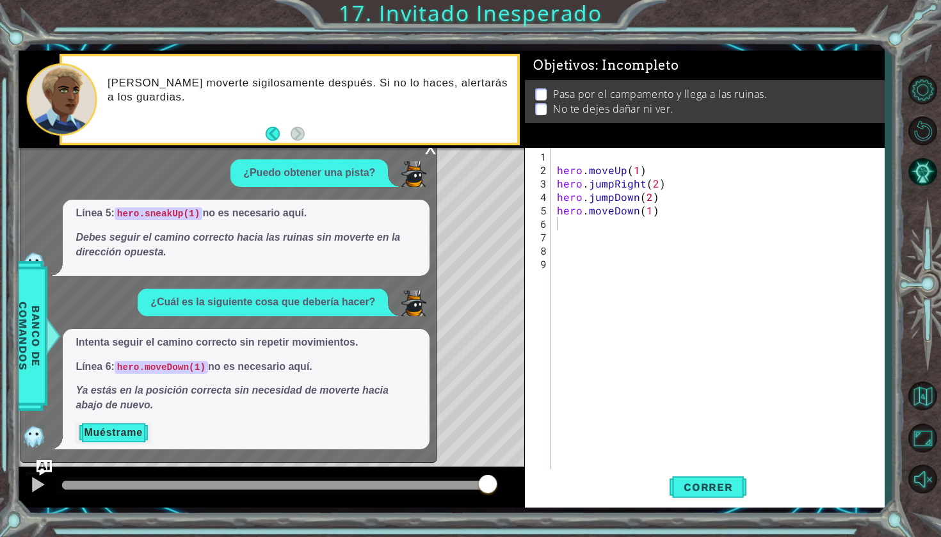
click at [126, 432] on button "Muéstrame" at bounding box center [113, 433] width 75 height 20
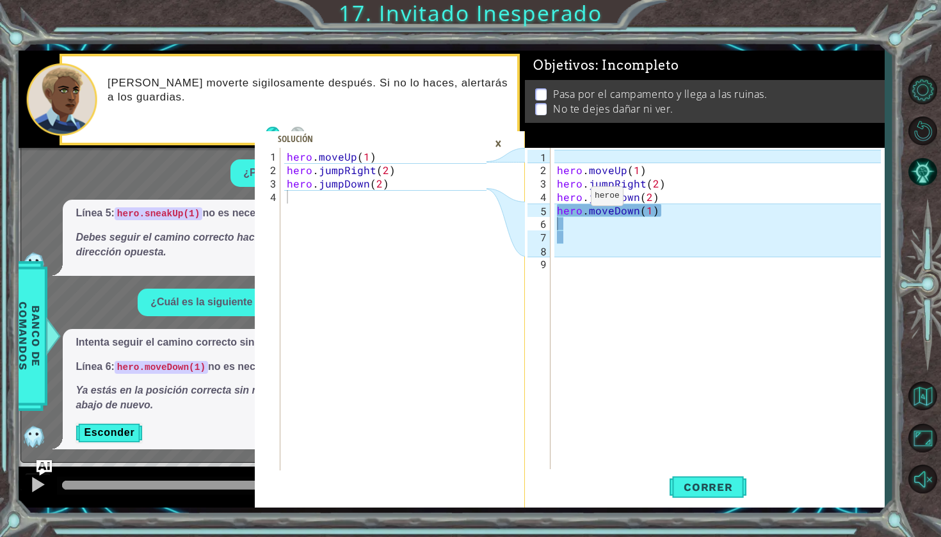
click at [497, 138] on div "×" at bounding box center [499, 144] width 20 height 22
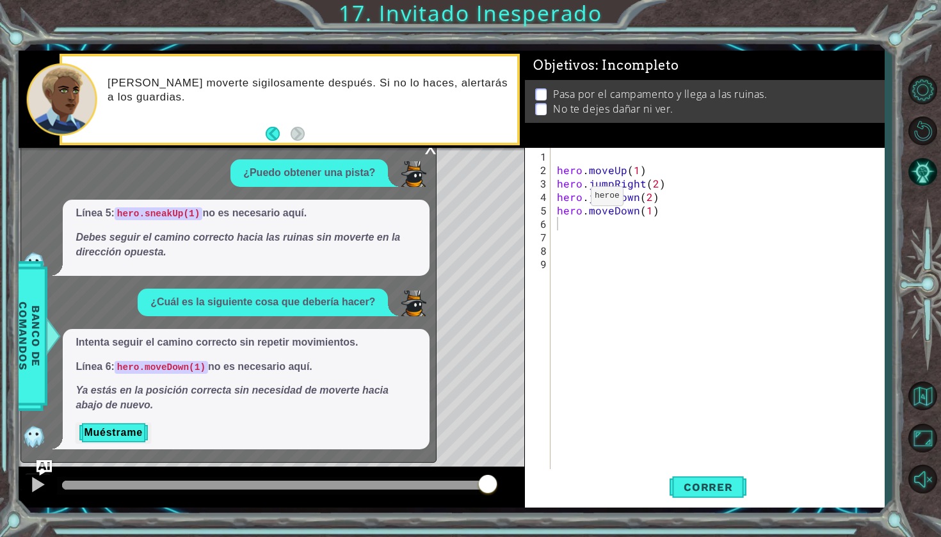
click at [433, 149] on div "x" at bounding box center [430, 146] width 12 height 13
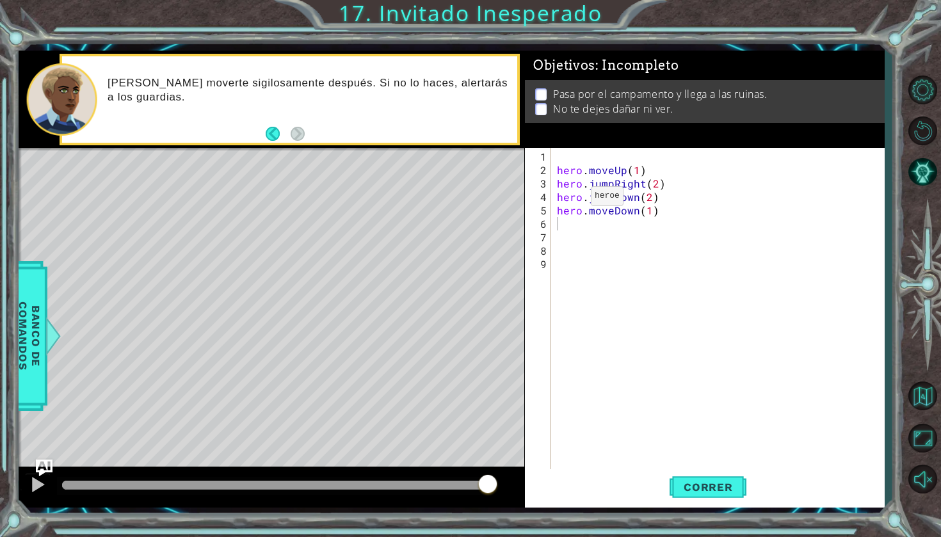
click at [40, 460] on img "Ask AI" at bounding box center [44, 468] width 17 height 17
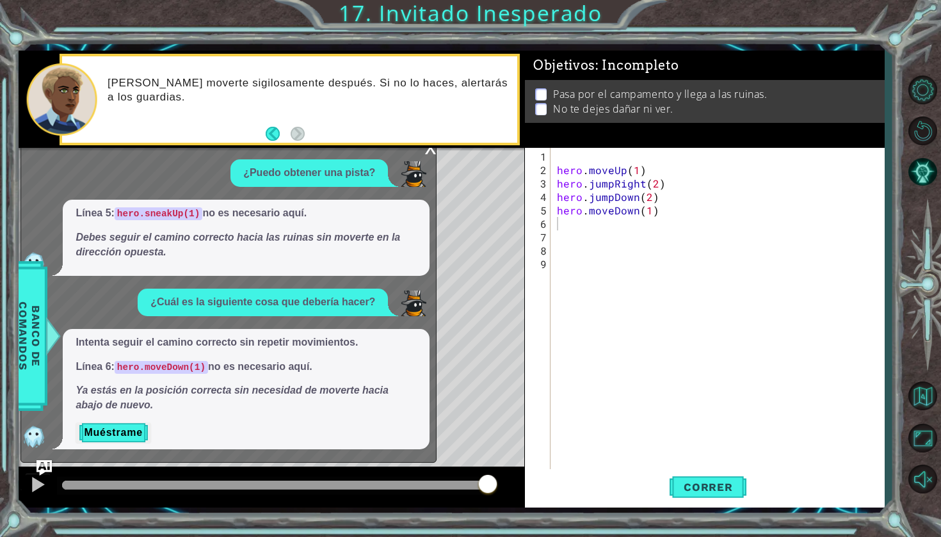
click at [430, 150] on div "x" at bounding box center [430, 146] width 12 height 13
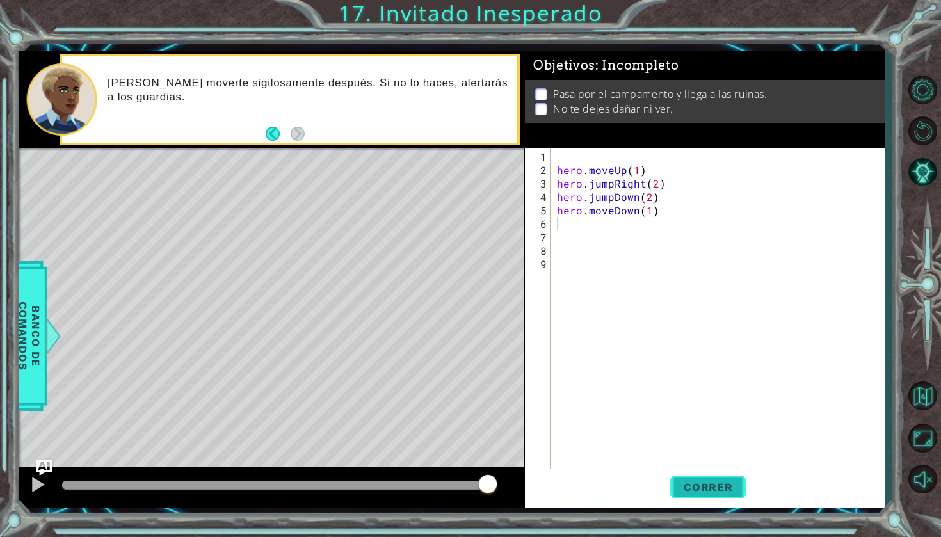
click at [699, 498] on button "Correr" at bounding box center [708, 487] width 77 height 36
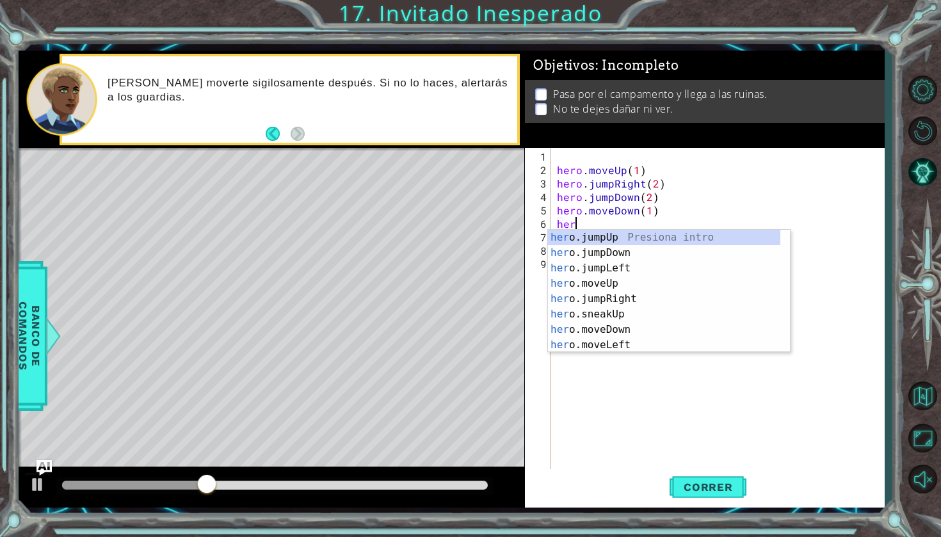
type textarea "hero"
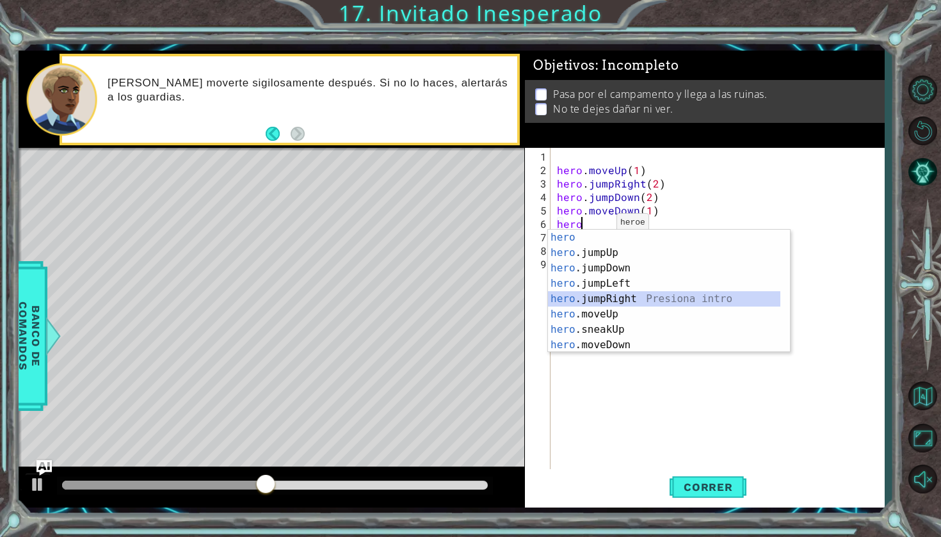
click at [607, 302] on div "hero Presiona intro hero .jumpUp Presiona intro hero .jumpDown Presiona intro h…" at bounding box center [664, 307] width 232 height 154
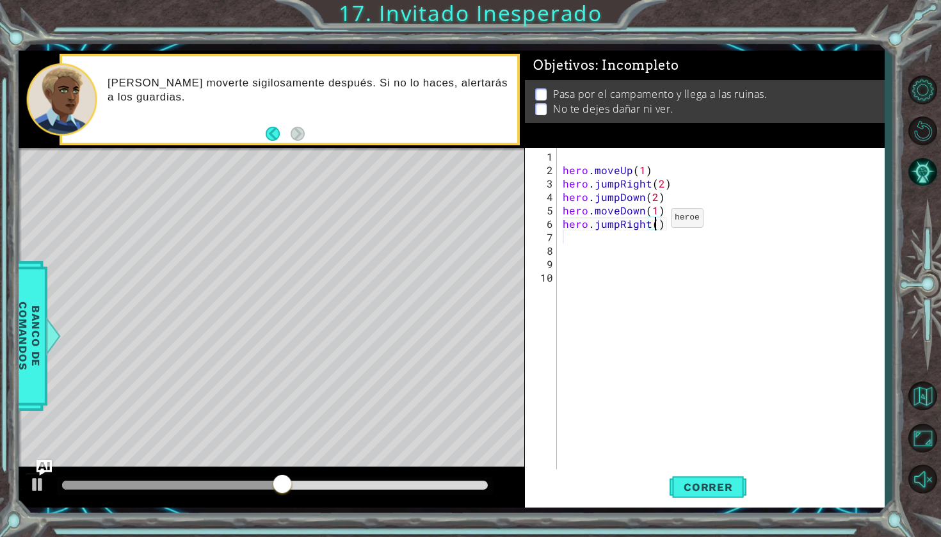
click at [655, 223] on div "hero . moveUp ( 1 ) hero . jumpRight ( 2 ) hero . jumpDown ( 2 ) hero . moveDow…" at bounding box center [723, 325] width 327 height 350
type textarea "hero.jumpRight(2)"
click at [594, 237] on div "hero . moveUp ( 1 ) hero . jumpRight ( 2 ) hero . jumpDown ( 2 ) hero . moveDow…" at bounding box center [723, 325] width 327 height 350
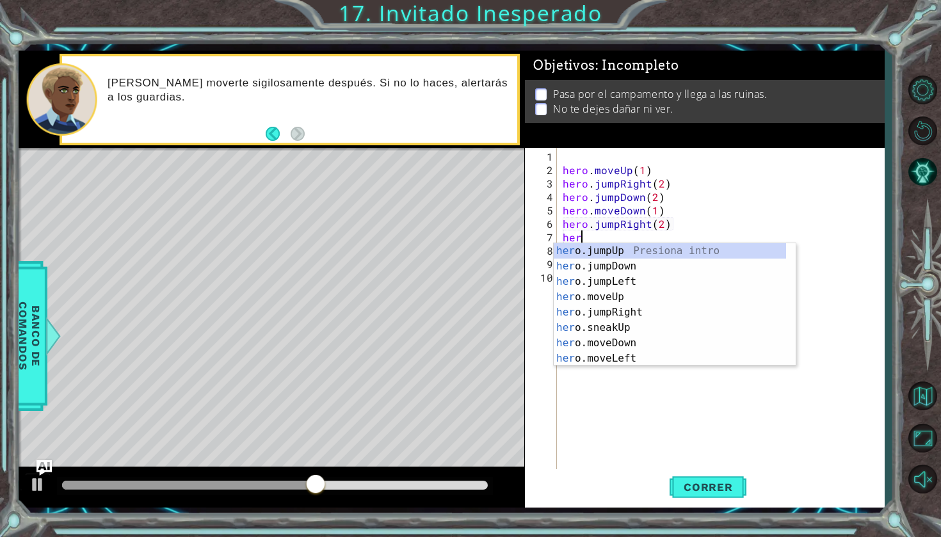
scroll to position [0, 1]
click at [618, 339] on div "hero Presiona intro hero .jumpUp Presiona intro hero .jumpDown Presiona intro h…" at bounding box center [670, 320] width 232 height 154
type textarea "hero.sneakUp(1)"
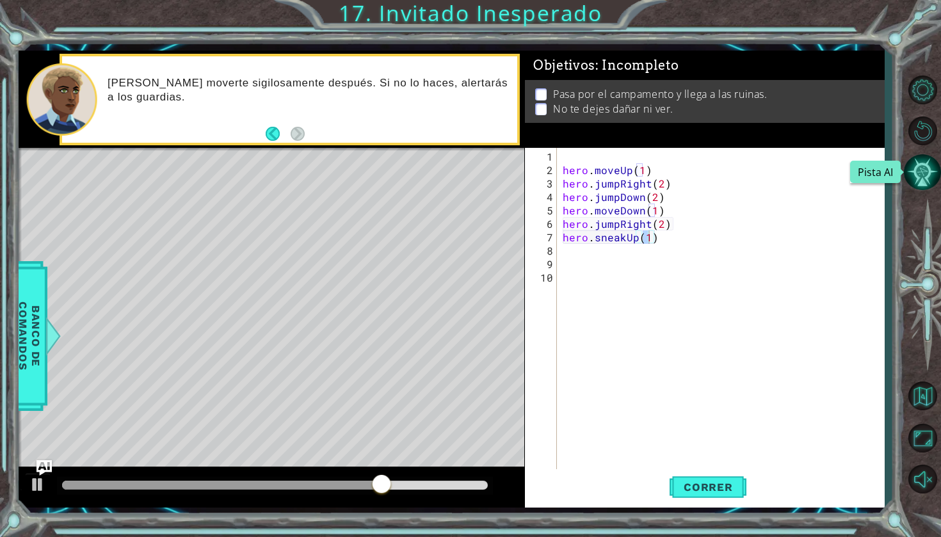
click at [925, 181] on button "Pista AI" at bounding box center [922, 172] width 37 height 37
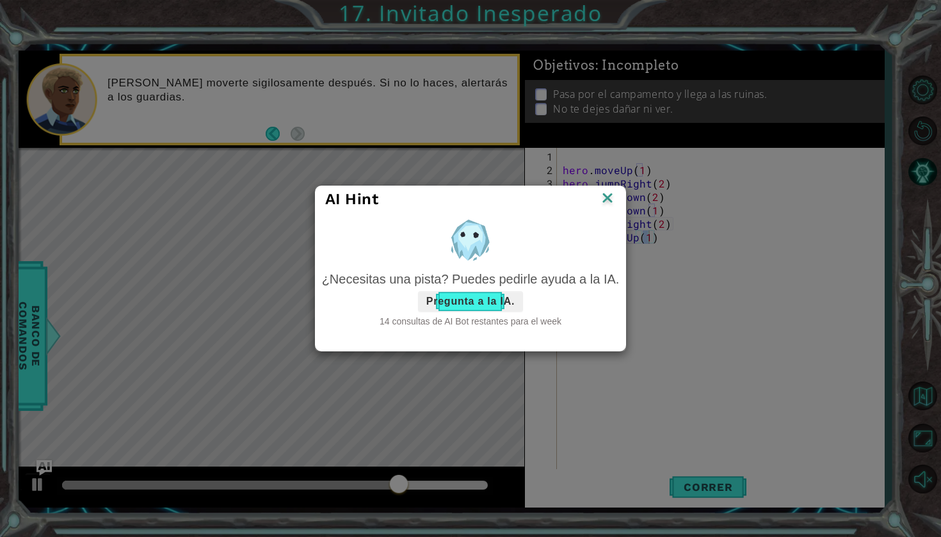
click at [469, 308] on button "Pregunta a la IA." at bounding box center [470, 301] width 105 height 20
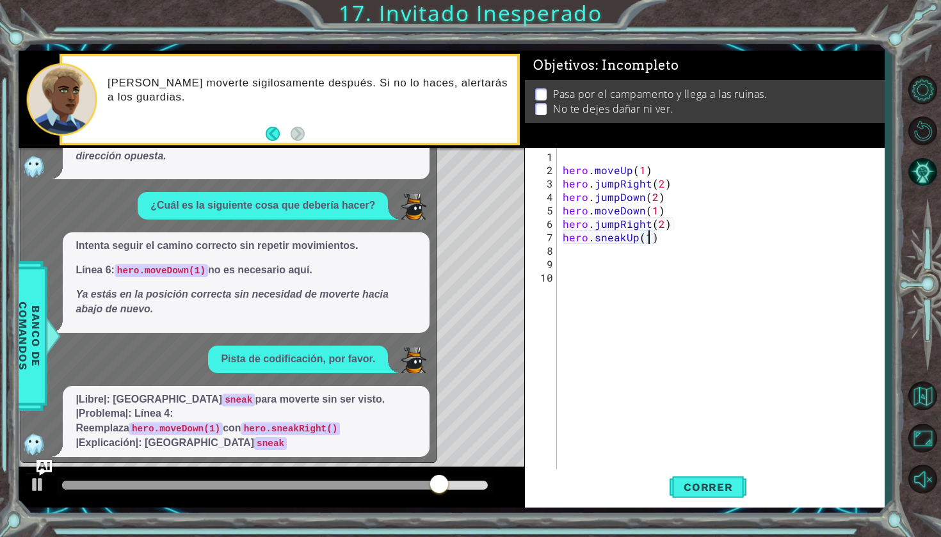
scroll to position [0, 0]
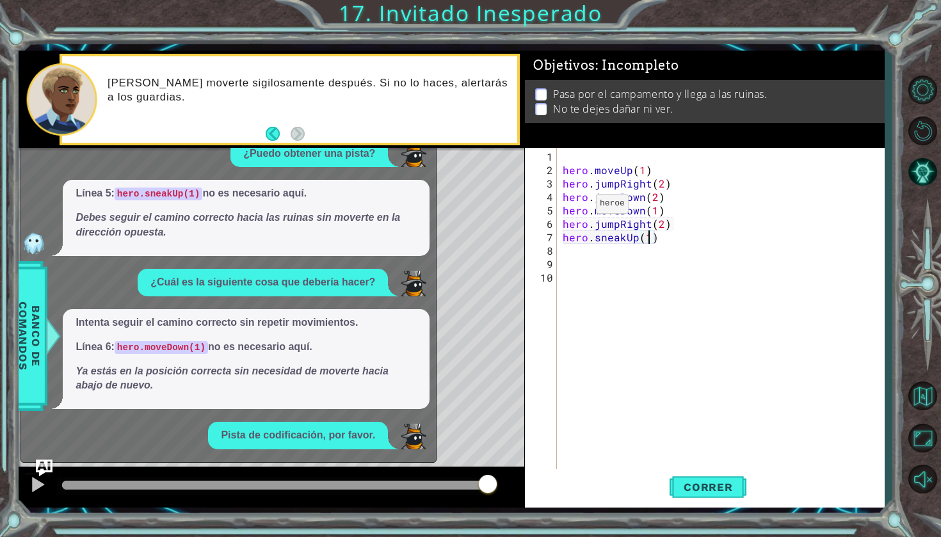
click at [49, 467] on img "Ask AI" at bounding box center [44, 468] width 17 height 17
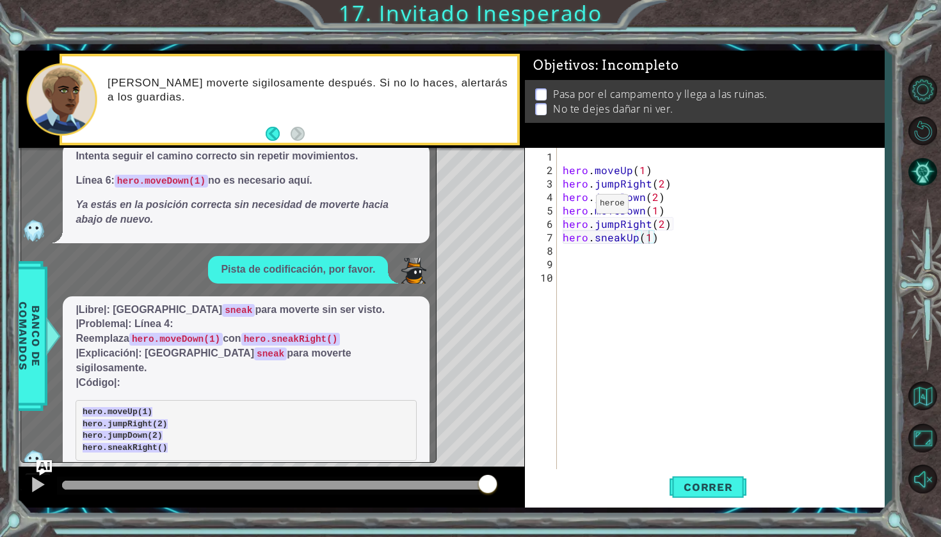
scroll to position [125, 0]
click at [665, 236] on div "hero . moveUp ( 1 ) hero . jumpRight ( 2 ) hero . jumpDown ( 2 ) hero . moveDow…" at bounding box center [723, 325] width 327 height 350
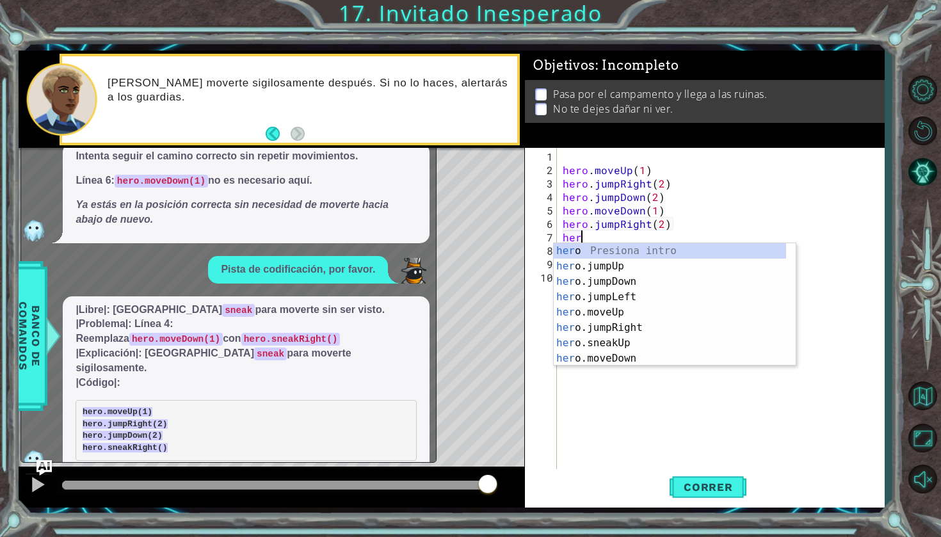
type textarea "h"
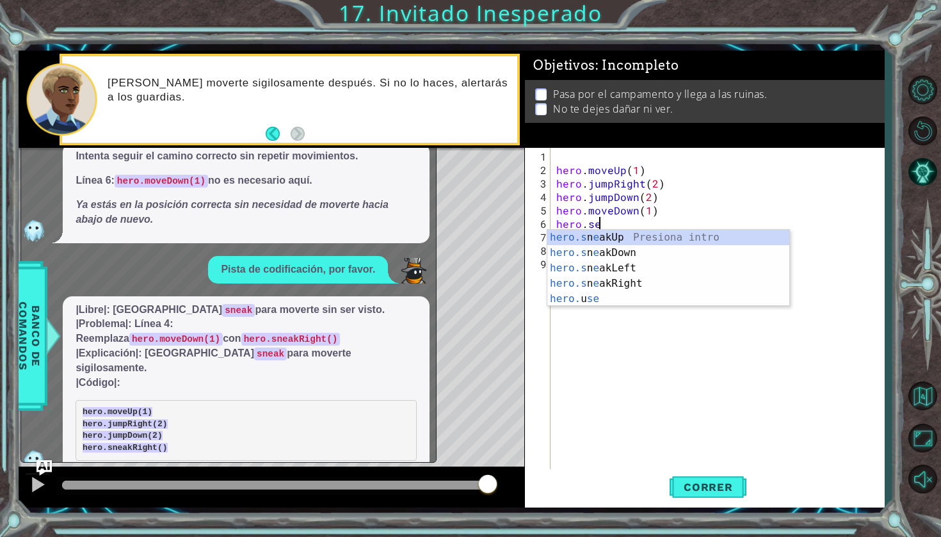
scroll to position [0, 2]
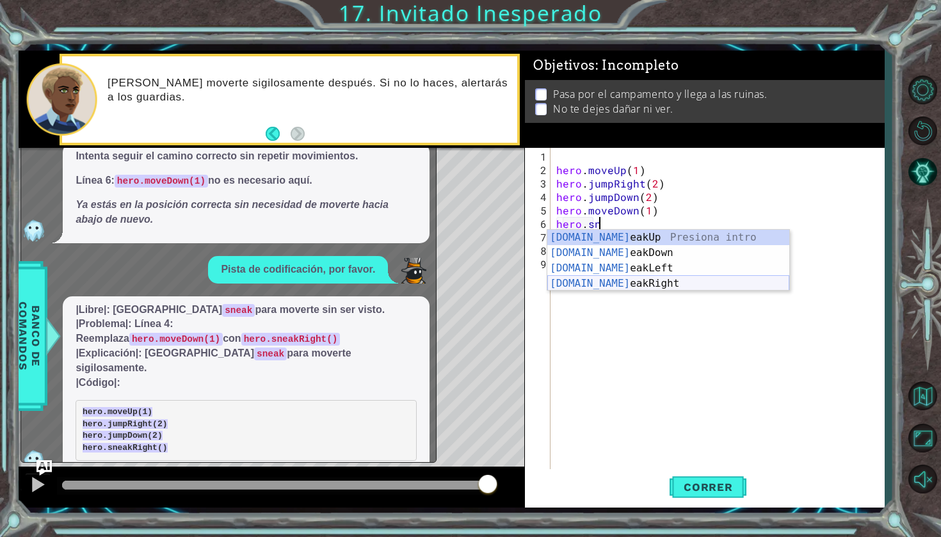
click at [611, 284] on div "[DOMAIN_NAME] eakUp Presiona intro [DOMAIN_NAME] eakDown Presiona intro [DOMAIN…" at bounding box center [668, 276] width 242 height 92
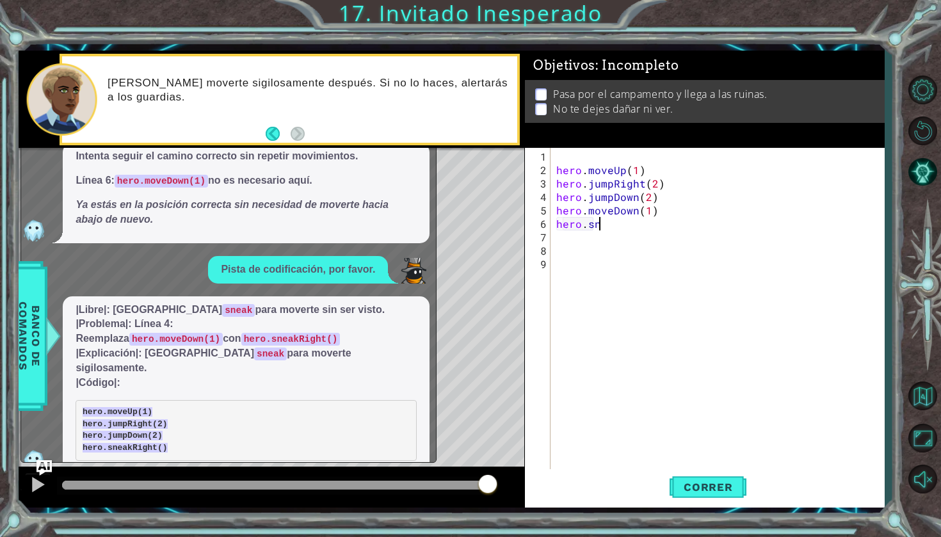
type textarea "hero.sneakRight(1)"
click at [705, 478] on button "Correr" at bounding box center [708, 487] width 77 height 36
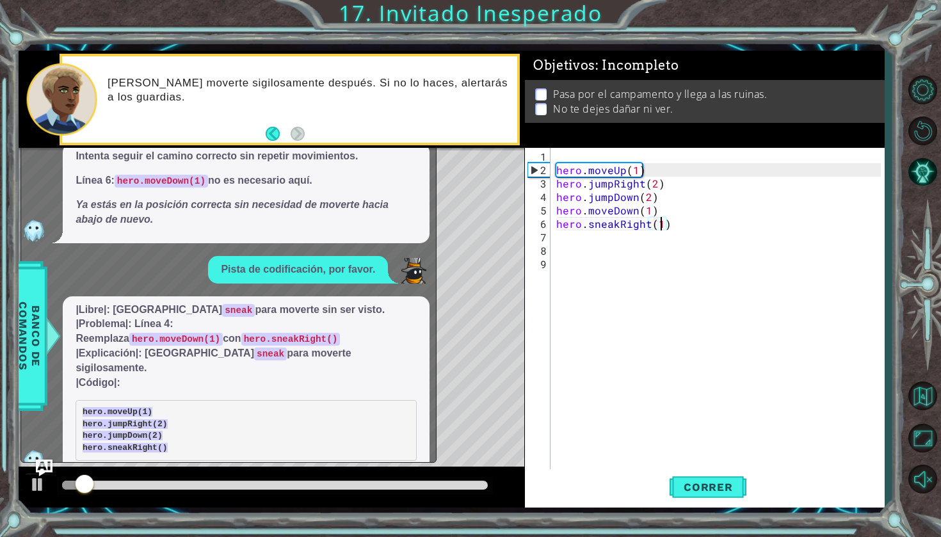
click at [42, 462] on img "Ask AI" at bounding box center [44, 468] width 17 height 17
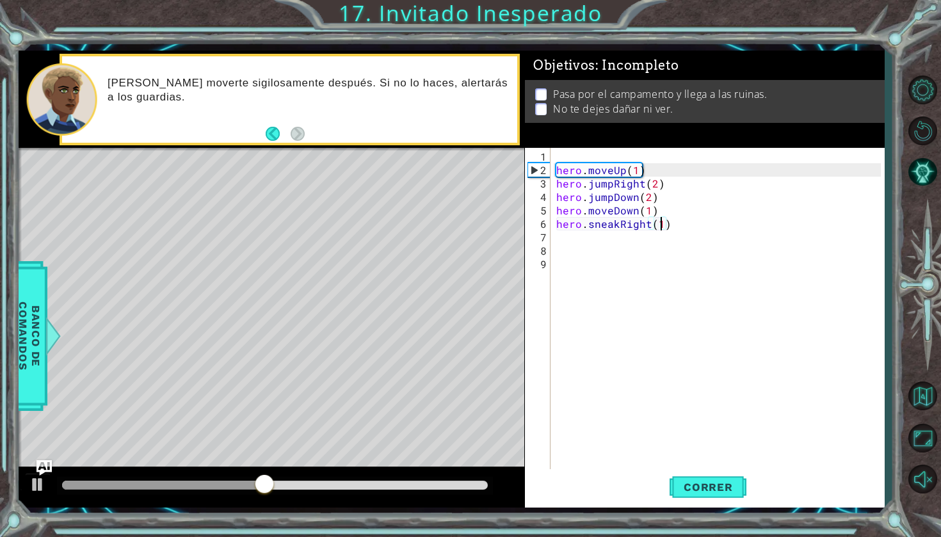
click at [535, 171] on div "2" at bounding box center [539, 169] width 22 height 13
click at [685, 487] on span "Correr" at bounding box center [708, 487] width 75 height 13
click at [743, 81] on div "Pasa por el campamento y llega a las ruinas. No te dejes dañar ni ver." at bounding box center [705, 101] width 360 height 43
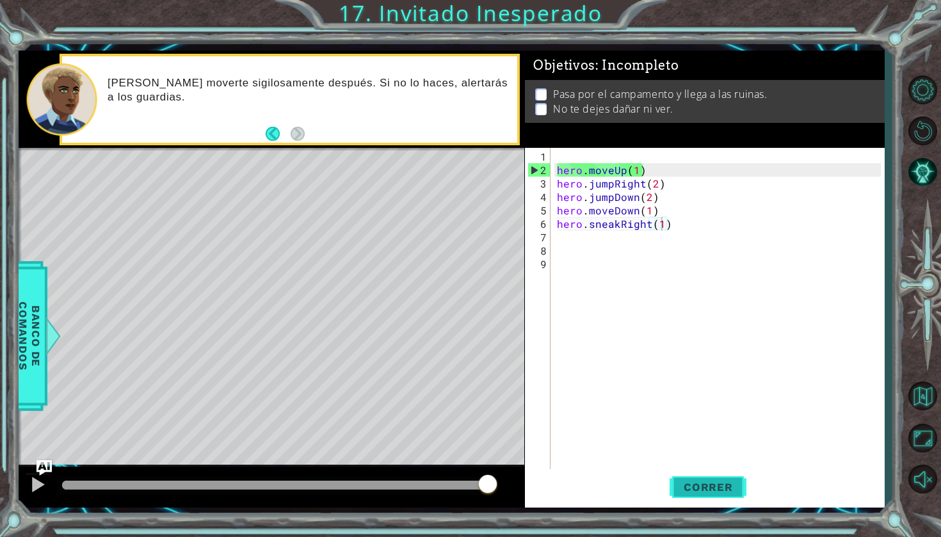
click at [703, 494] on button "Correr" at bounding box center [708, 487] width 77 height 36
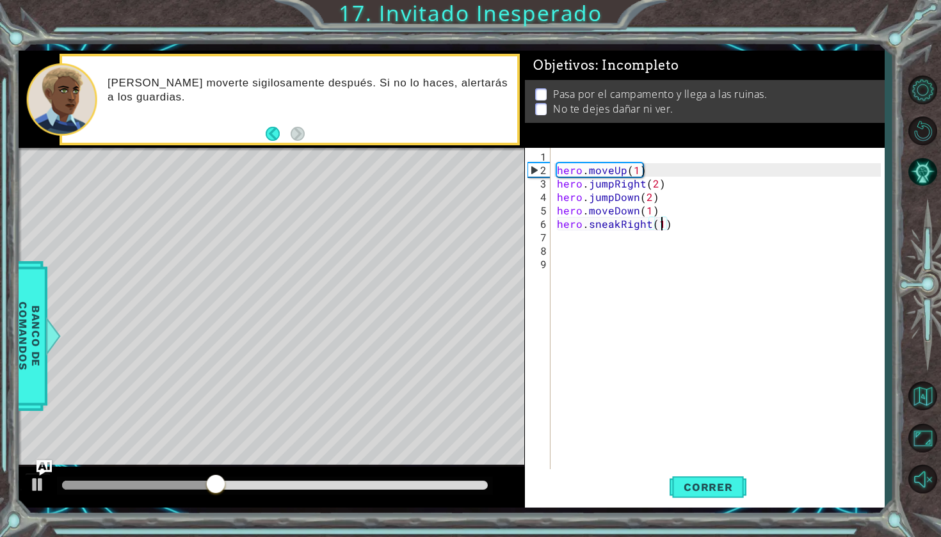
click at [579, 252] on div "hero . moveUp ( 1 ) hero . jumpRight ( 2 ) hero . jumpDown ( 2 ) hero . moveDow…" at bounding box center [720, 325] width 333 height 350
click at [577, 226] on div "hero . moveUp ( 1 ) hero . jumpRight ( 2 ) hero . jumpDown ( 2 ) hero . moveDow…" at bounding box center [720, 325] width 333 height 350
type textarea "hero.sneakRight(1)"
click at [579, 246] on div "hero . moveUp ( 1 ) hero . jumpRight ( 2 ) hero . jumpDown ( 2 ) hero . moveDow…" at bounding box center [720, 325] width 333 height 350
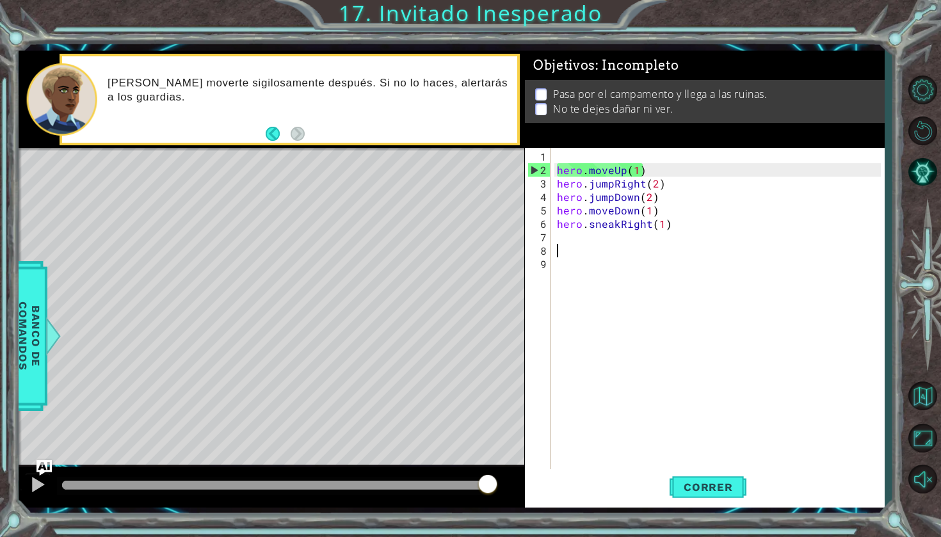
click at [579, 243] on div "hero . moveUp ( 1 ) hero . jumpRight ( 2 ) hero . jumpDown ( 2 ) hero . moveDow…" at bounding box center [720, 325] width 333 height 350
click at [579, 235] on div "hero . moveUp ( 1 ) hero . jumpRight ( 2 ) hero . jumpDown ( 2 ) hero . moveDow…" at bounding box center [720, 325] width 333 height 350
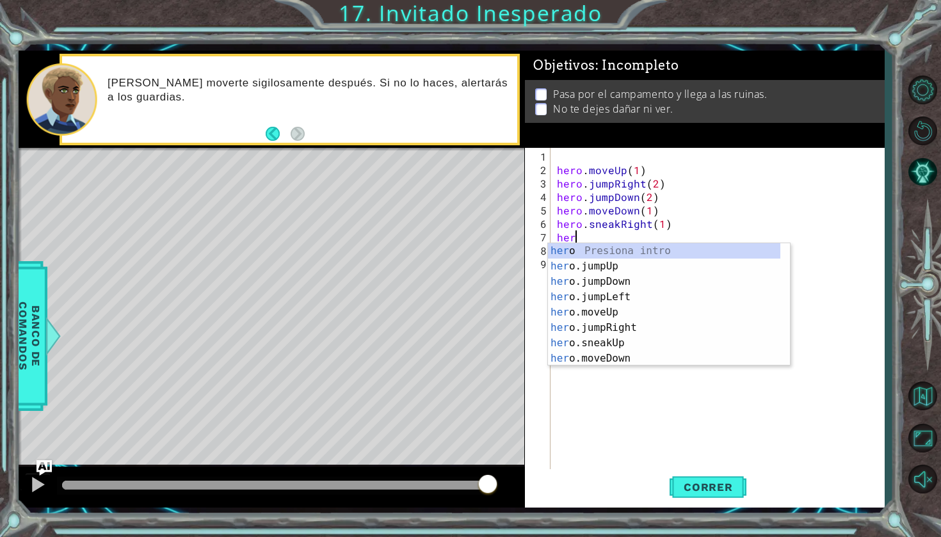
type textarea "hero"
click at [602, 309] on div "hero Presiona intro hero .jumpUp Presiona intro hero .jumpDown Presiona intro h…" at bounding box center [664, 320] width 232 height 154
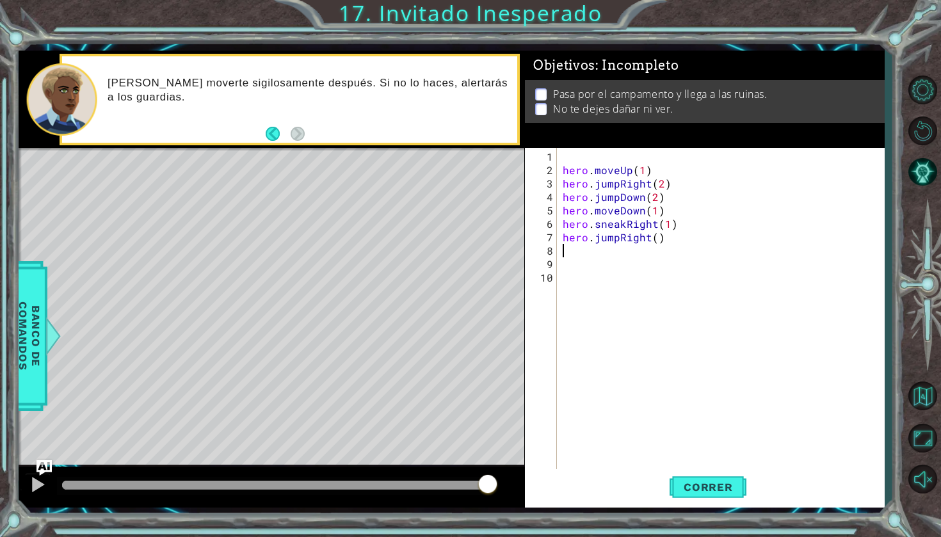
click at [656, 243] on div "hero . moveUp ( 1 ) hero . jumpRight ( 2 ) hero . jumpDown ( 2 ) hero . moveDow…" at bounding box center [723, 325] width 327 height 350
type textarea "1"
click at [703, 481] on span "Correr" at bounding box center [708, 487] width 75 height 13
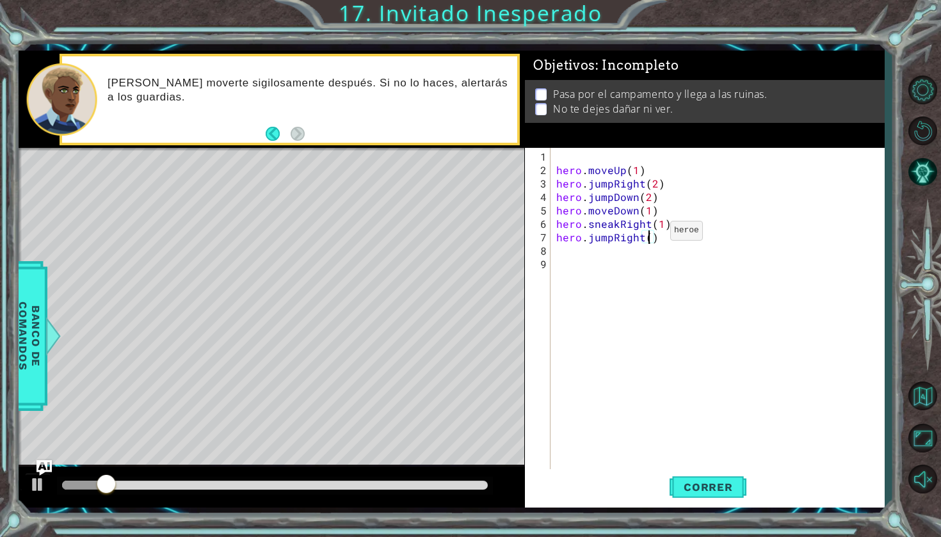
click at [648, 236] on div "hero . moveUp ( 1 ) hero . jumpRight ( 2 ) hero . jumpDown ( 2 ) hero . moveDow…" at bounding box center [720, 325] width 333 height 350
click at [695, 239] on div "hero . moveUp ( 1 ) hero . jumpRight ( 2 ) hero . jumpDown ( 2 ) hero . moveDow…" at bounding box center [720, 325] width 333 height 350
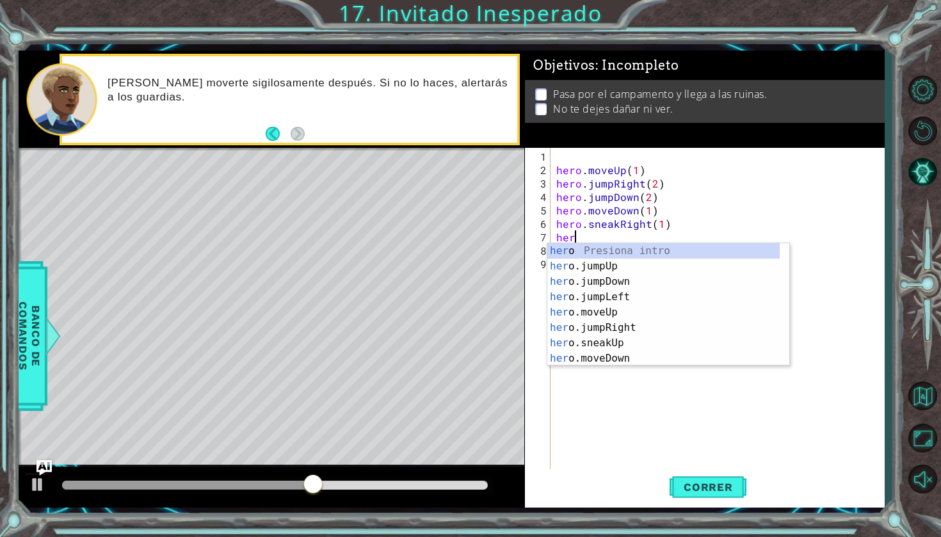
scroll to position [0, 0]
type textarea "h"
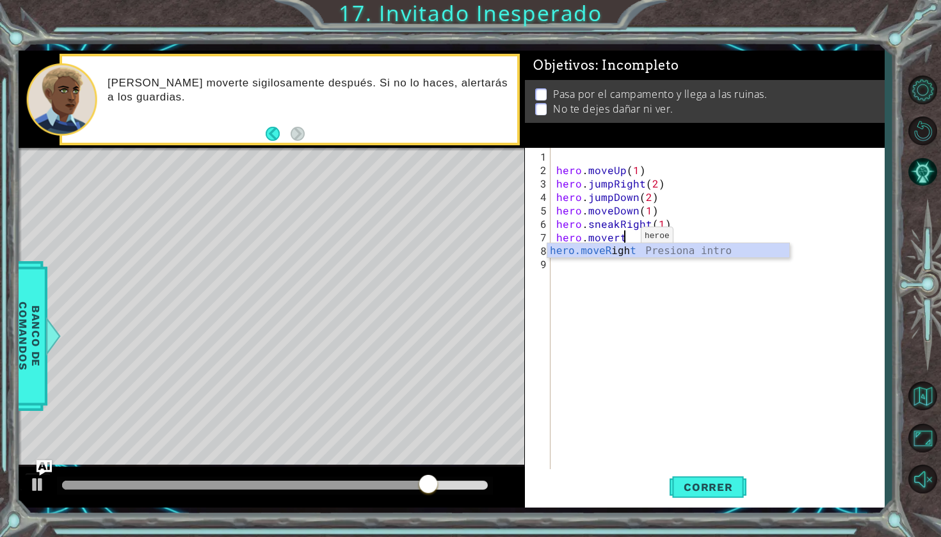
scroll to position [0, 3]
click at [617, 250] on div "hero.moveR igh t Presiona intro" at bounding box center [668, 266] width 242 height 46
type textarea "hero.moveRight(1)"
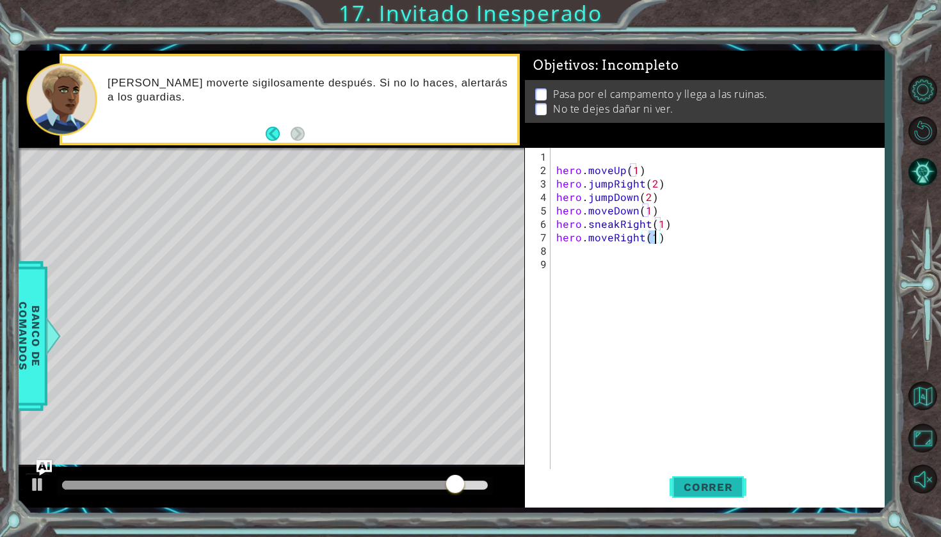
click at [706, 492] on span "Correr" at bounding box center [708, 487] width 75 height 13
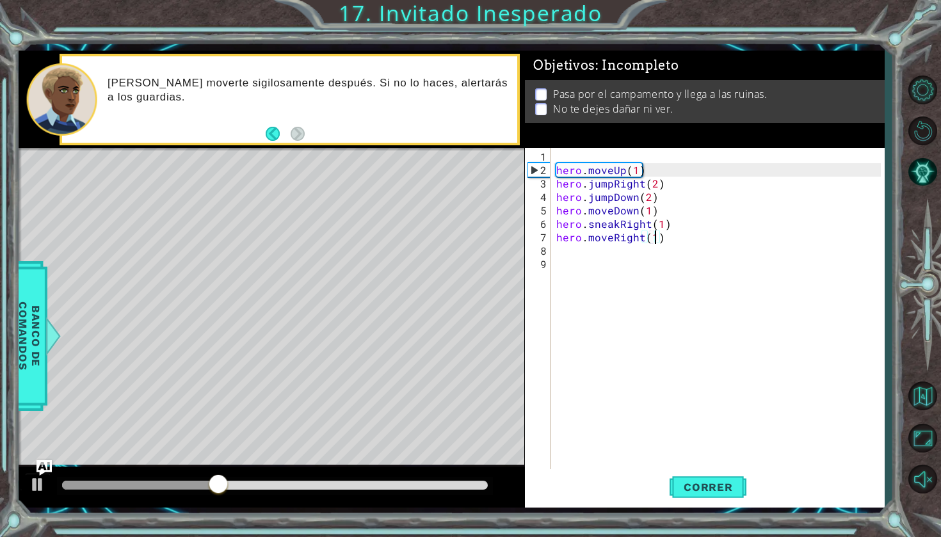
click at [679, 245] on div "hero . moveUp ( 1 ) hero . jumpRight ( 2 ) hero . jumpDown ( 2 ) hero . moveDow…" at bounding box center [720, 325] width 333 height 350
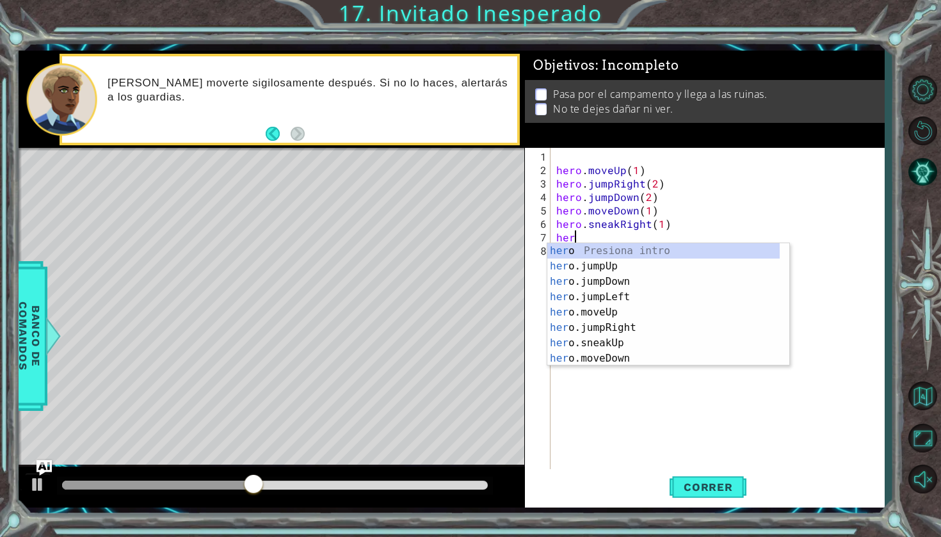
type textarea "h"
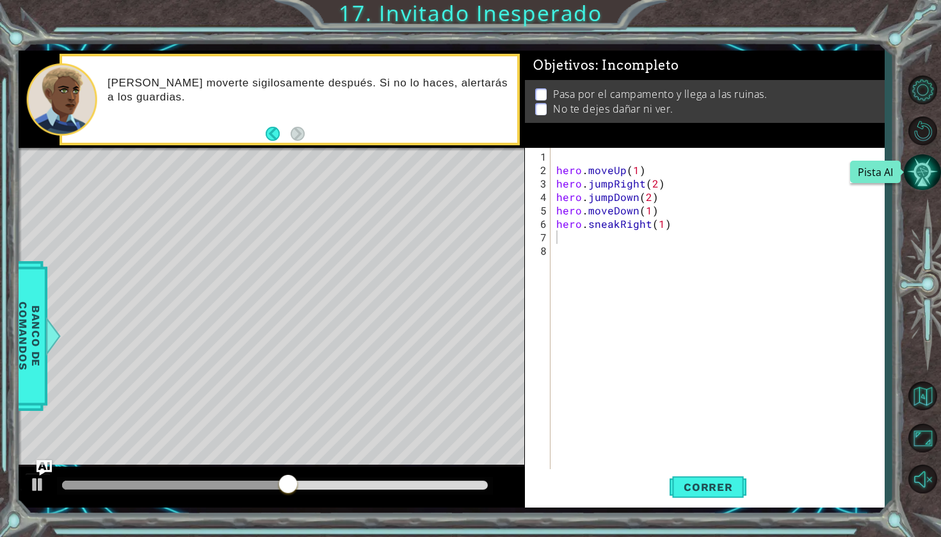
click at [925, 183] on button "Pista AI" at bounding box center [922, 172] width 37 height 37
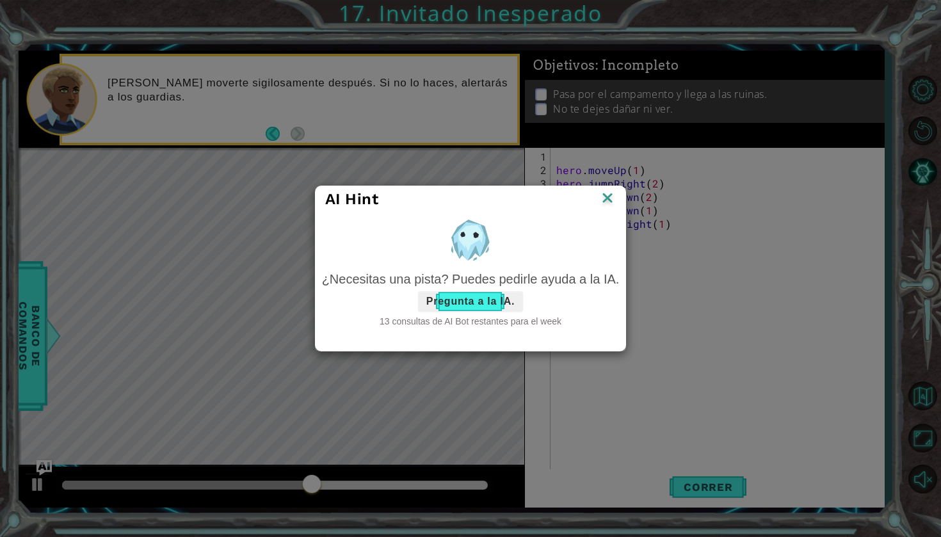
click at [494, 300] on button "Pregunta a la IA." at bounding box center [470, 301] width 105 height 20
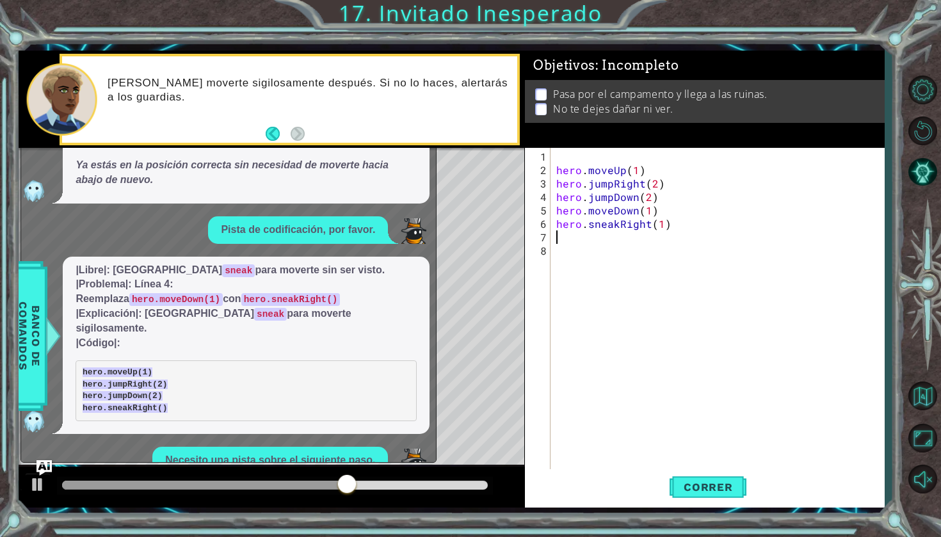
scroll to position [382, 0]
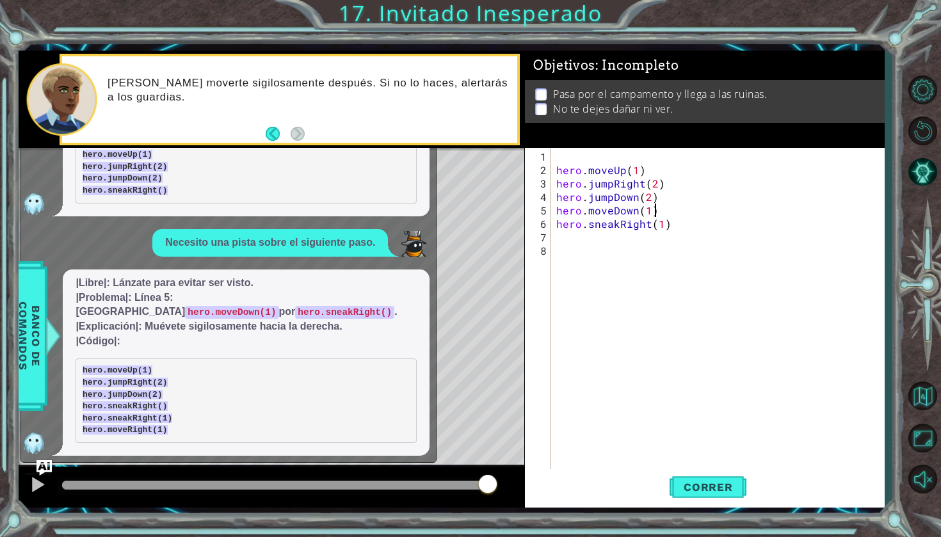
click at [668, 211] on div "hero . moveUp ( 1 ) hero . jumpRight ( 2 ) hero . jumpDown ( 2 ) hero . moveDow…" at bounding box center [720, 325] width 333 height 350
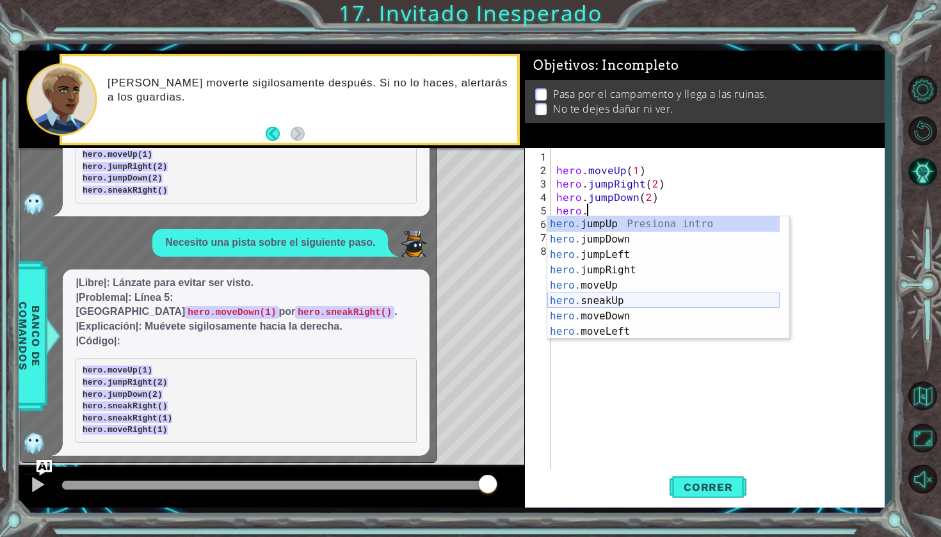
click at [627, 295] on div "hero. jumpUp Presiona intro hero. jumpDown Presiona intro hero. jumpLeft Presio…" at bounding box center [663, 293] width 232 height 154
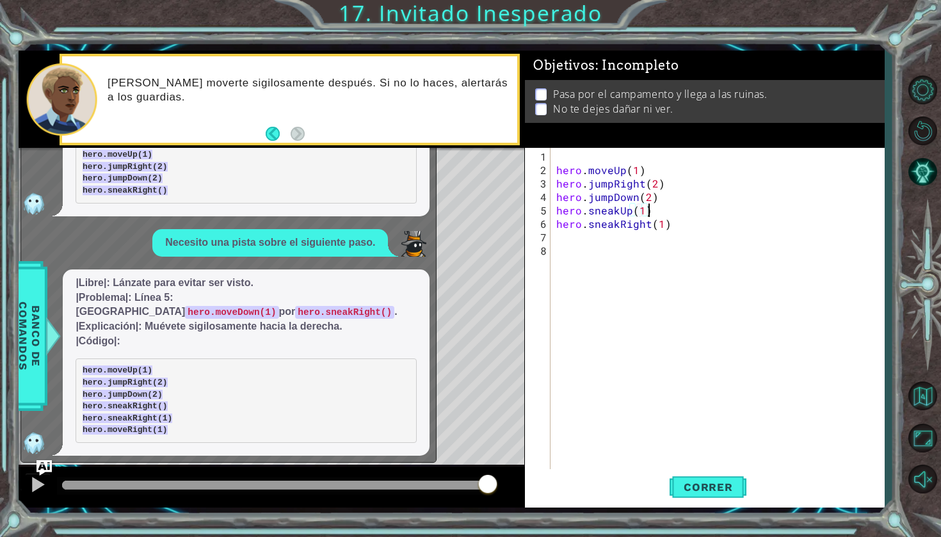
click at [658, 215] on div "hero . moveUp ( 1 ) hero . jumpRight ( 2 ) hero . jumpDown ( 2 ) hero . sneakUp…" at bounding box center [720, 325] width 333 height 350
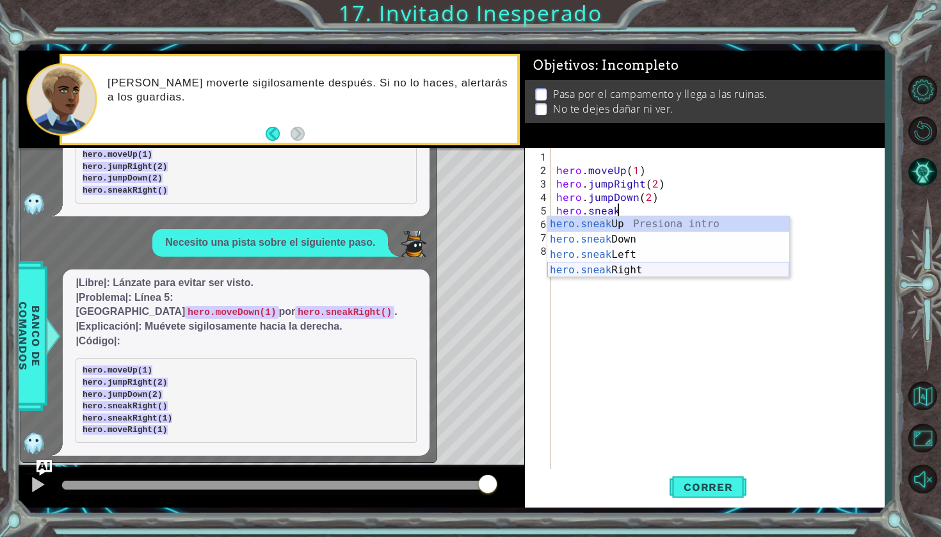
click at [642, 266] on div "hero.sneak Up Presiona intro hero.sneak Down Presiona intro hero.sneak Left Pre…" at bounding box center [668, 262] width 242 height 92
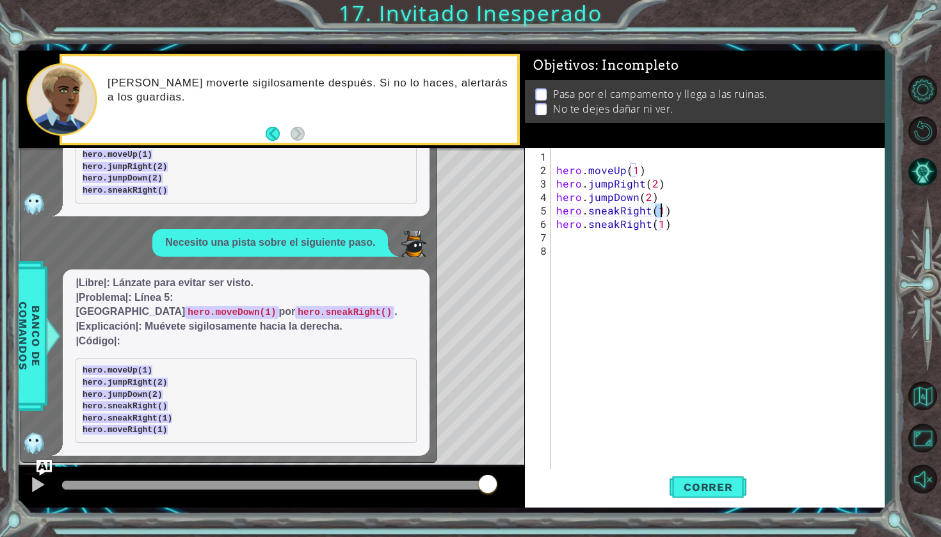
click at [678, 224] on div "hero . moveUp ( 1 ) hero . jumpRight ( 2 ) hero . jumpDown ( 2 ) hero . sneakRi…" at bounding box center [720, 325] width 333 height 350
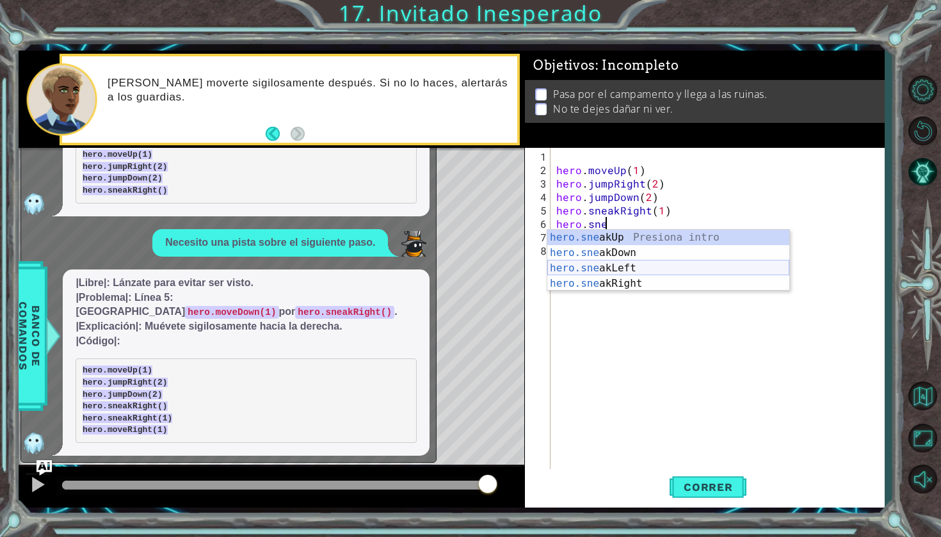
click at [664, 280] on div "hero.sne akUp Presiona intro hero.sne akDown Presiona intro hero.sne akLeft Pre…" at bounding box center [668, 276] width 242 height 92
type textarea "hero.sneakRight(1)"
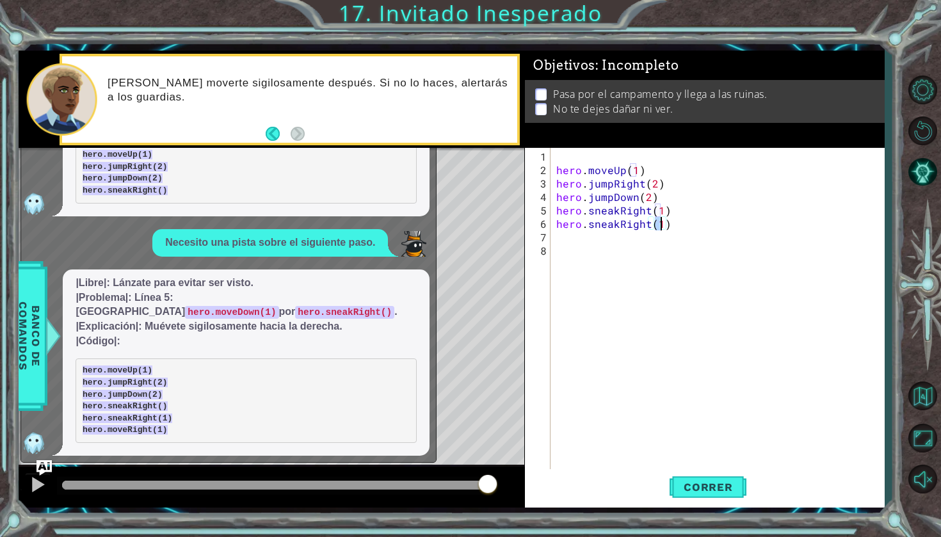
click at [577, 237] on div "hero . moveUp ( 1 ) hero . jumpRight ( 2 ) hero . jumpDown ( 2 ) hero . sneakRi…" at bounding box center [720, 325] width 333 height 350
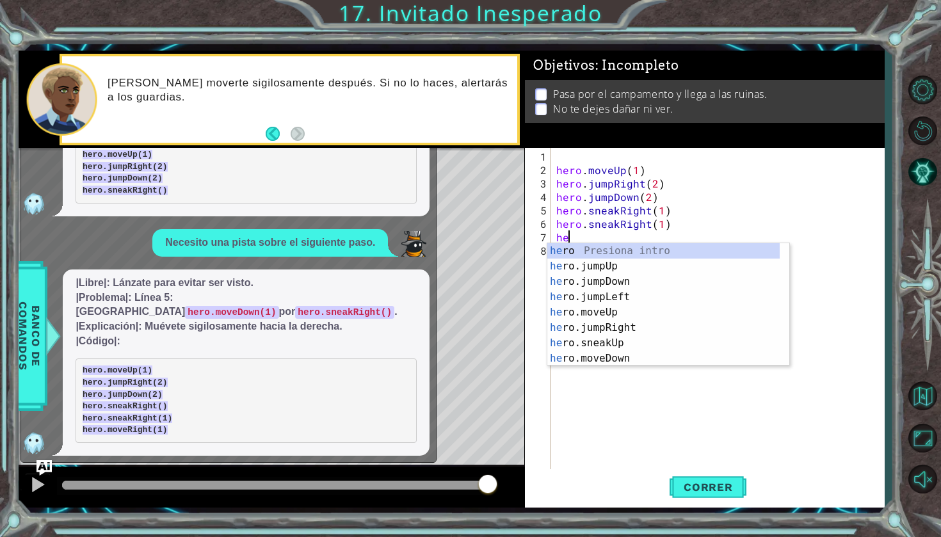
scroll to position [0, 0]
click at [601, 360] on div "he ro Presiona intro he ro.jumpUp Presiona intro he ro.jumpDown Presiona intro …" at bounding box center [663, 320] width 232 height 154
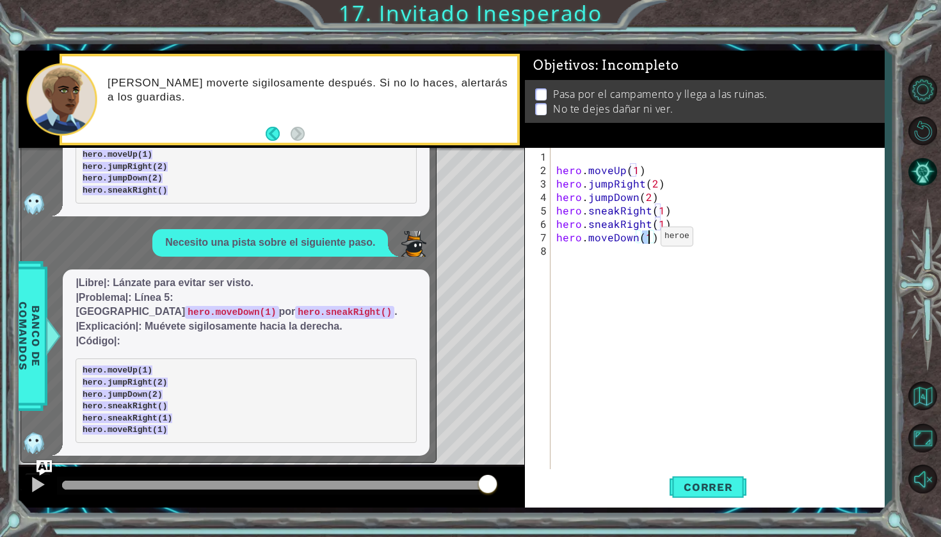
click at [638, 241] on div "hero . moveUp ( 1 ) hero . jumpRight ( 2 ) hero . jumpDown ( 2 ) hero . sneakRi…" at bounding box center [720, 325] width 333 height 350
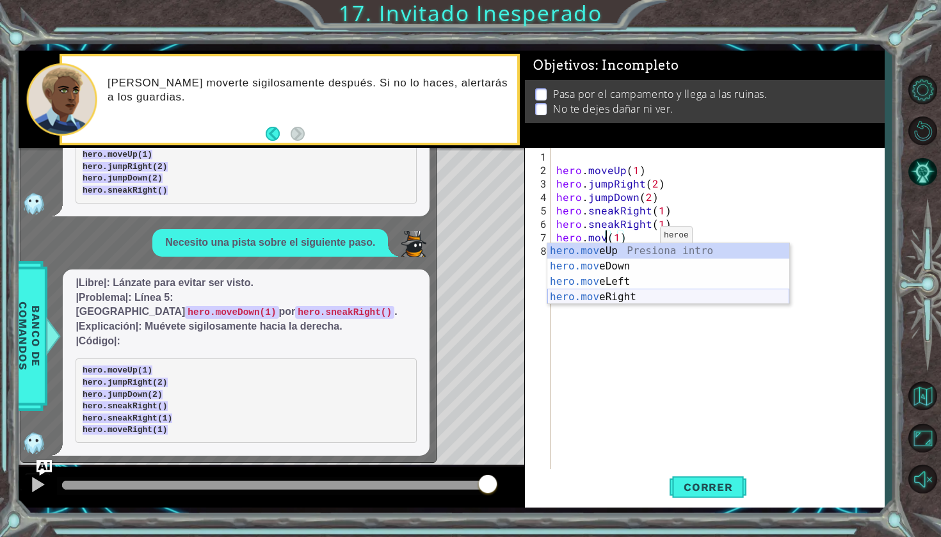
click at [629, 290] on div "hero.mov eUp Presiona intro hero.mov eDown Presiona intro hero.mov eLeft Presio…" at bounding box center [668, 289] width 242 height 92
type textarea "hero.moveRight(1)(1)"
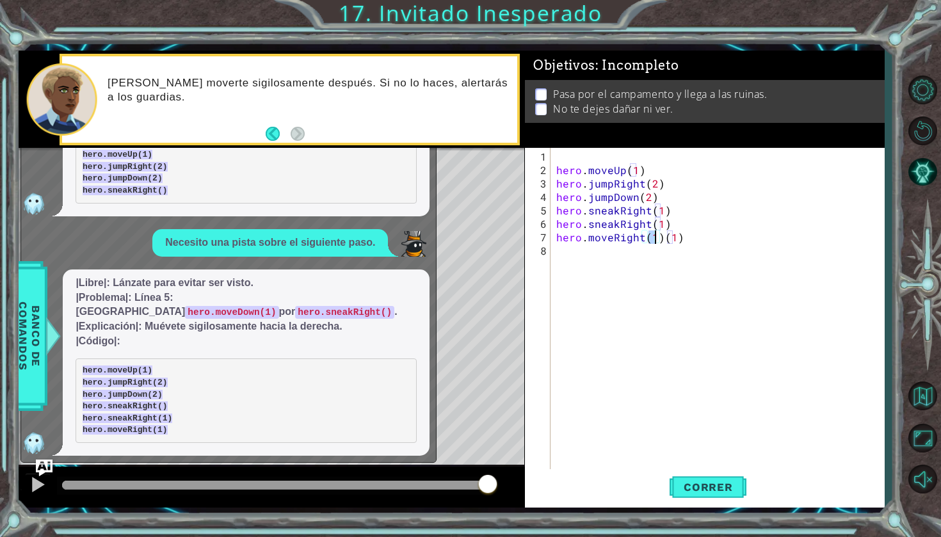
click at [47, 469] on img "Ask AI" at bounding box center [44, 468] width 17 height 17
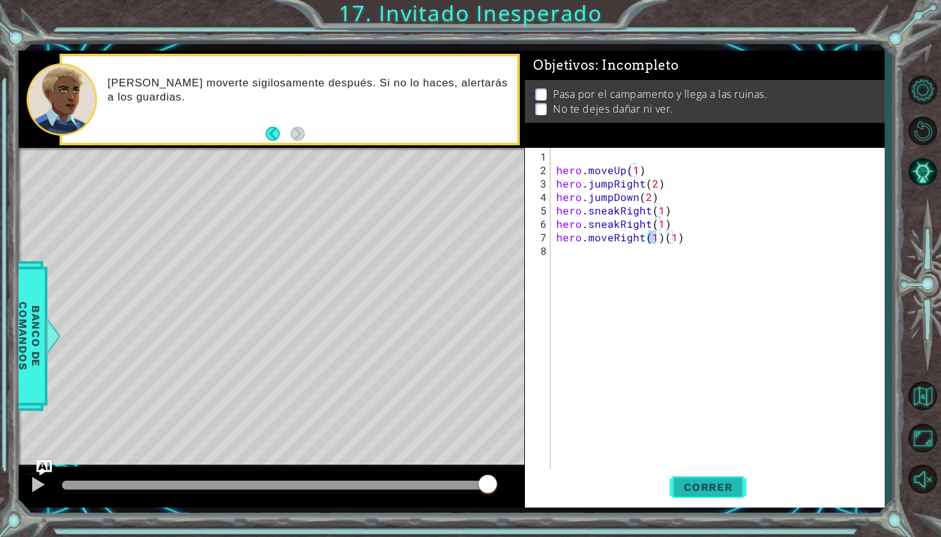
click at [715, 485] on span "Correr" at bounding box center [708, 487] width 75 height 13
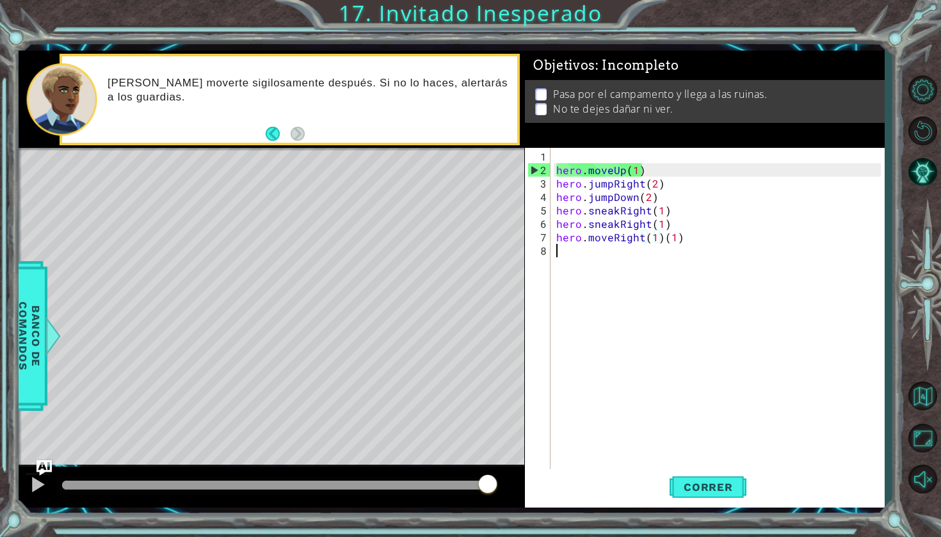
click at [704, 245] on div "hero . moveUp ( 1 ) hero . jumpRight ( 2 ) hero . jumpDown ( 2 ) hero . sneakRi…" at bounding box center [720, 325] width 333 height 350
click at [697, 238] on div "hero . moveUp ( 1 ) hero . jumpRight ( 2 ) hero . jumpDown ( 2 ) hero . sneakRi…" at bounding box center [720, 325] width 333 height 350
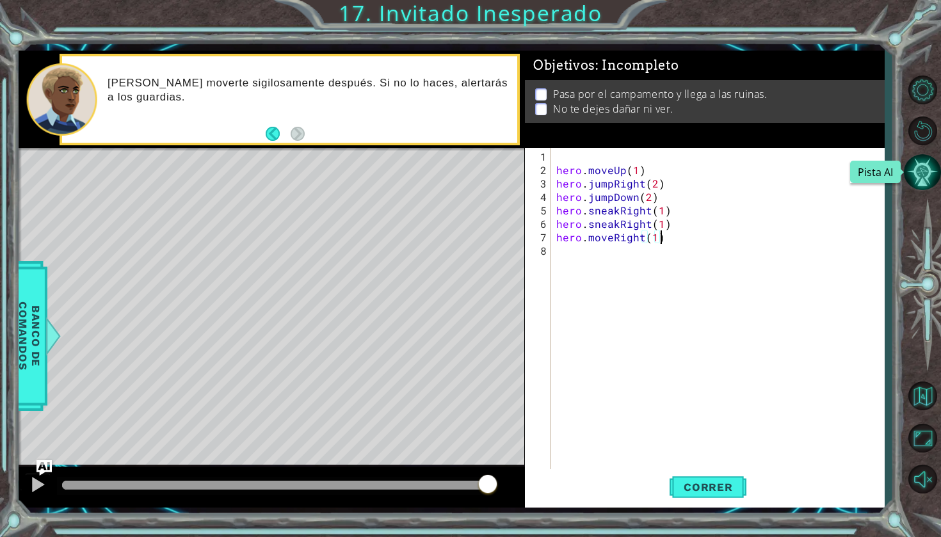
click at [928, 166] on button "Pista AI" at bounding box center [922, 172] width 37 height 37
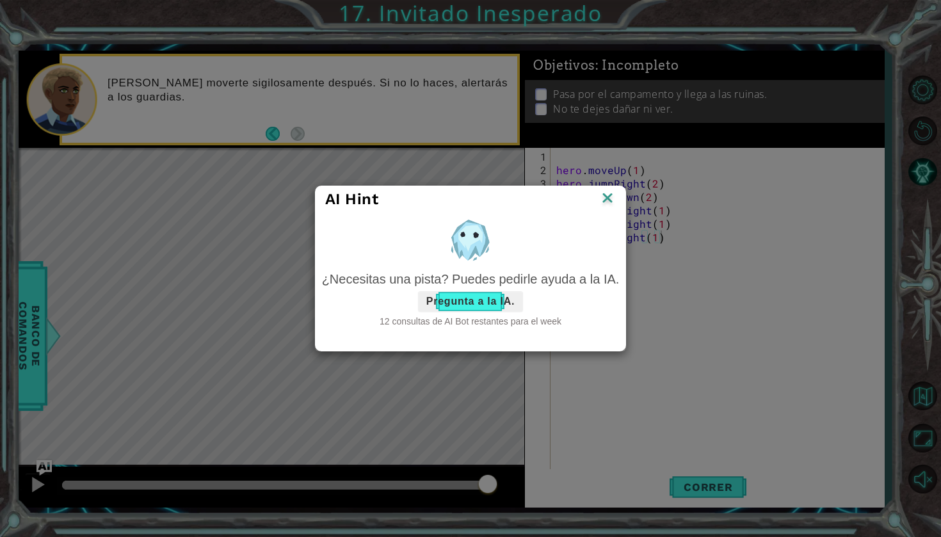
click at [429, 311] on button "Pregunta a la IA." at bounding box center [470, 301] width 105 height 20
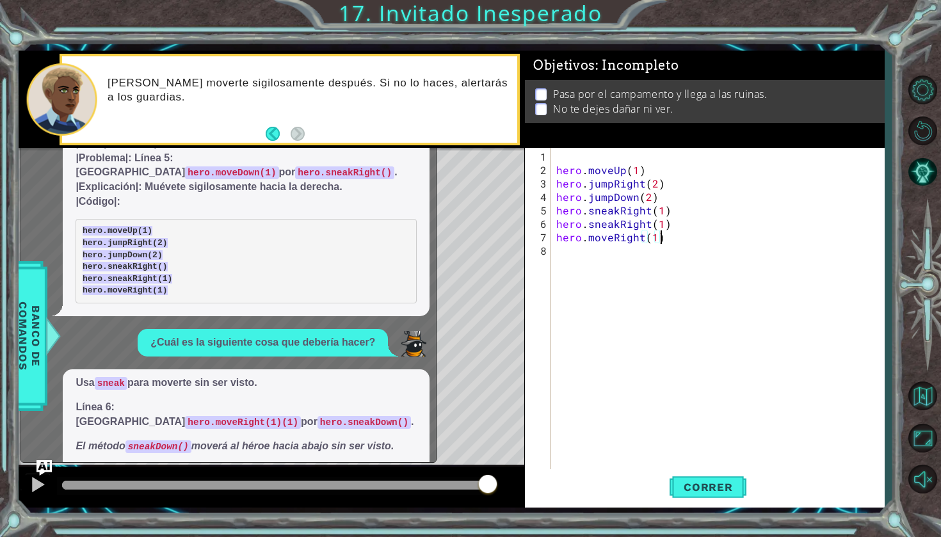
scroll to position [539, 0]
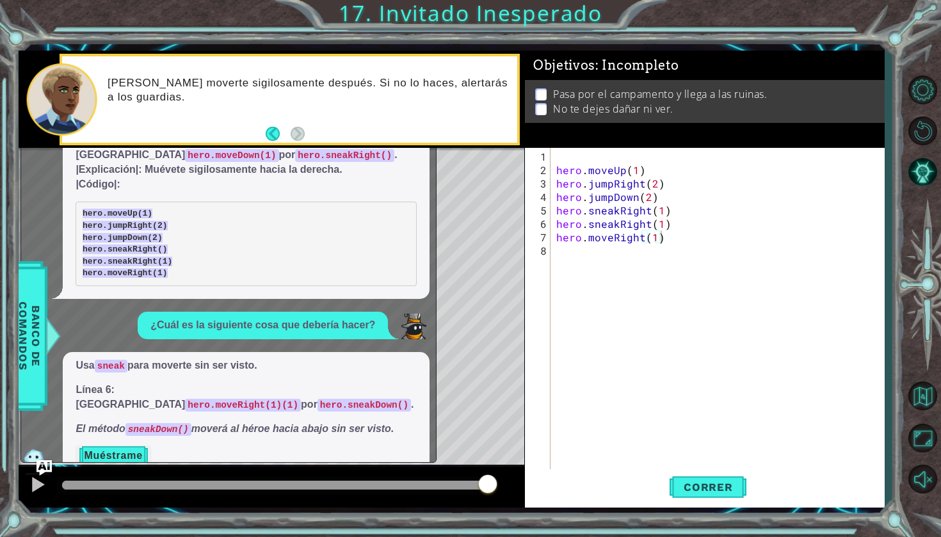
click at [97, 446] on button "Muéstrame" at bounding box center [113, 456] width 75 height 20
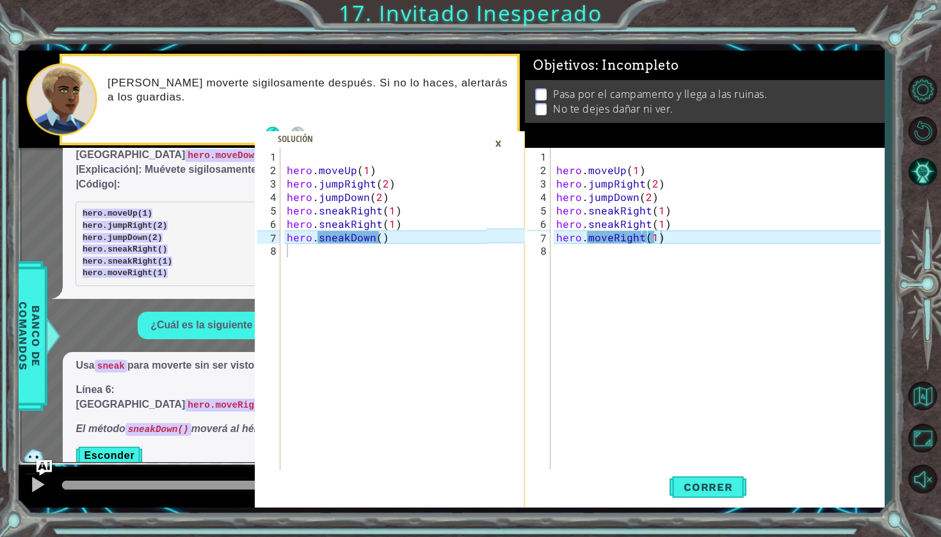
click at [679, 238] on div "hero . moveUp ( 1 ) hero . jumpRight ( 2 ) hero . jumpDown ( 2 ) hero . sneakRi…" at bounding box center [720, 325] width 333 height 350
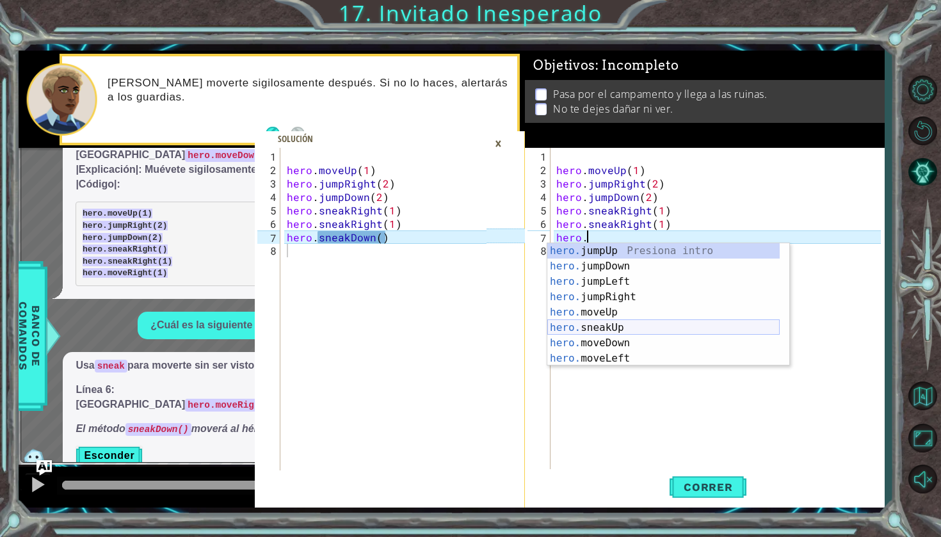
click at [623, 326] on div "hero. jumpUp Presiona intro hero. jumpDown Presiona intro hero. jumpLeft Presio…" at bounding box center [663, 320] width 232 height 154
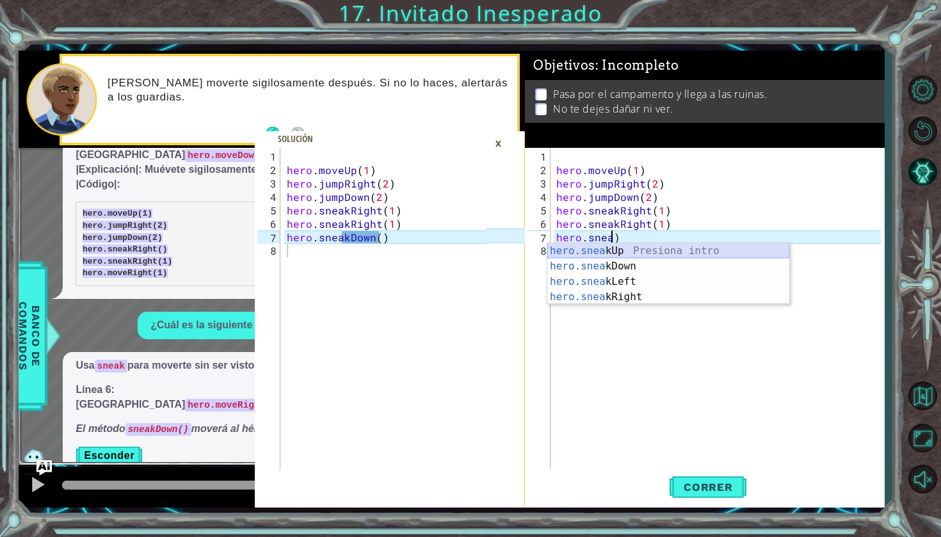
click at [615, 267] on div "hero.snea kUp Presiona intro hero.snea kDown Presiona intro hero.snea kLeft Pre…" at bounding box center [668, 289] width 242 height 92
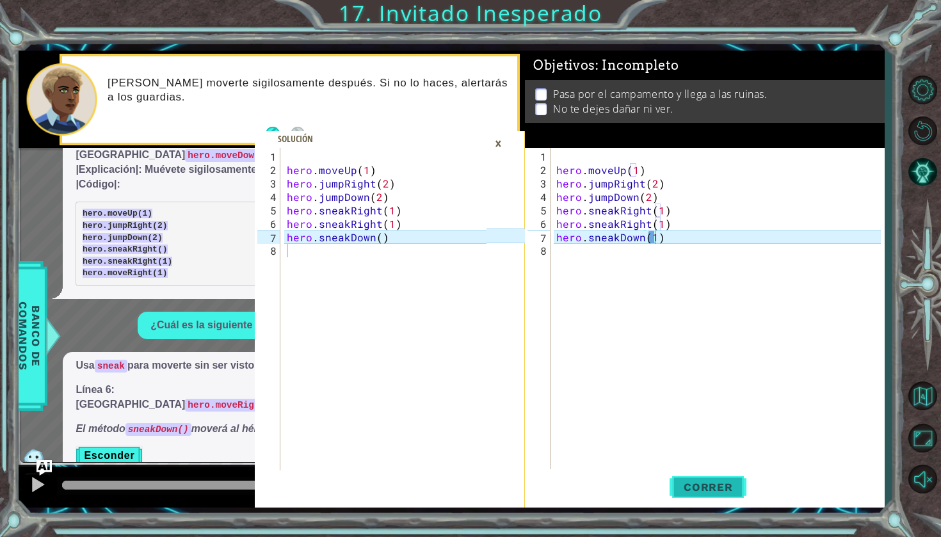
click at [681, 481] on span "Correr" at bounding box center [708, 487] width 75 height 13
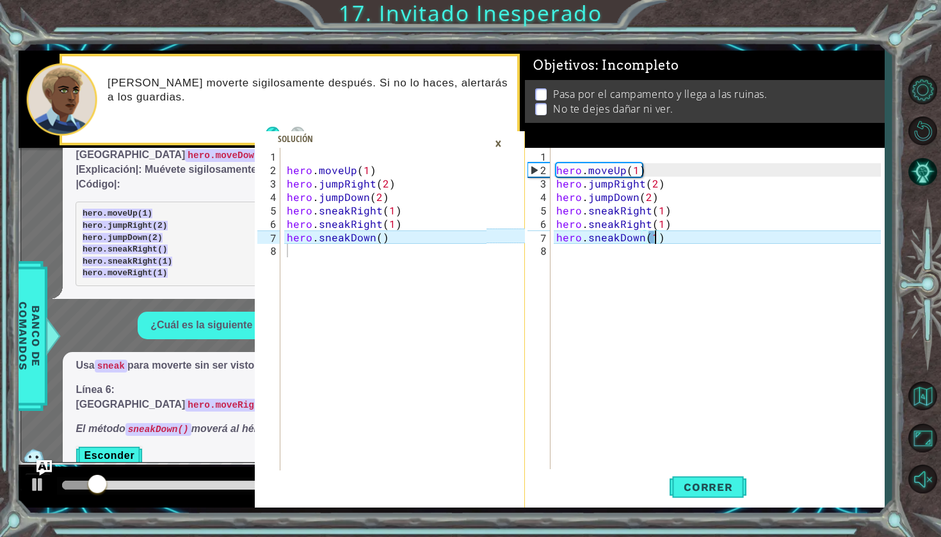
click at [494, 147] on div "×" at bounding box center [499, 144] width 20 height 22
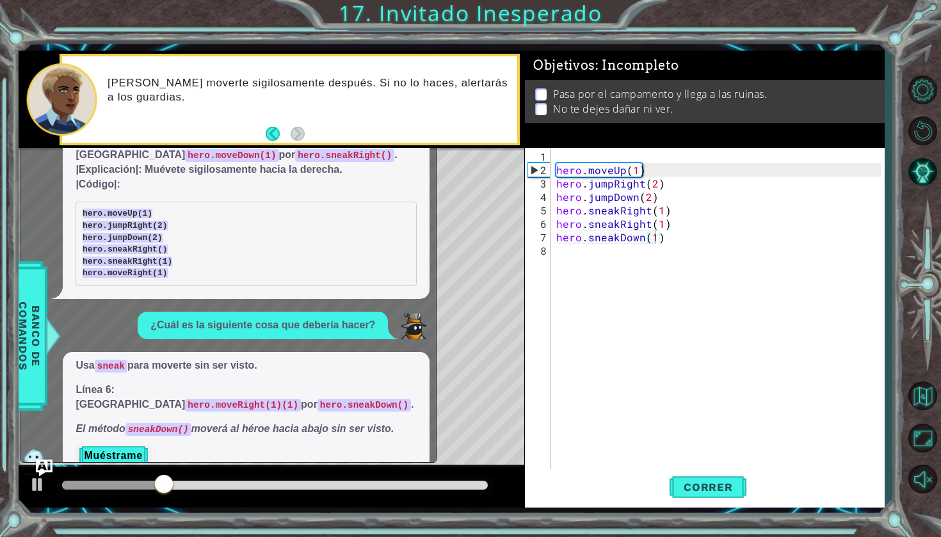
click at [42, 466] on img "Ask AI" at bounding box center [44, 468] width 17 height 17
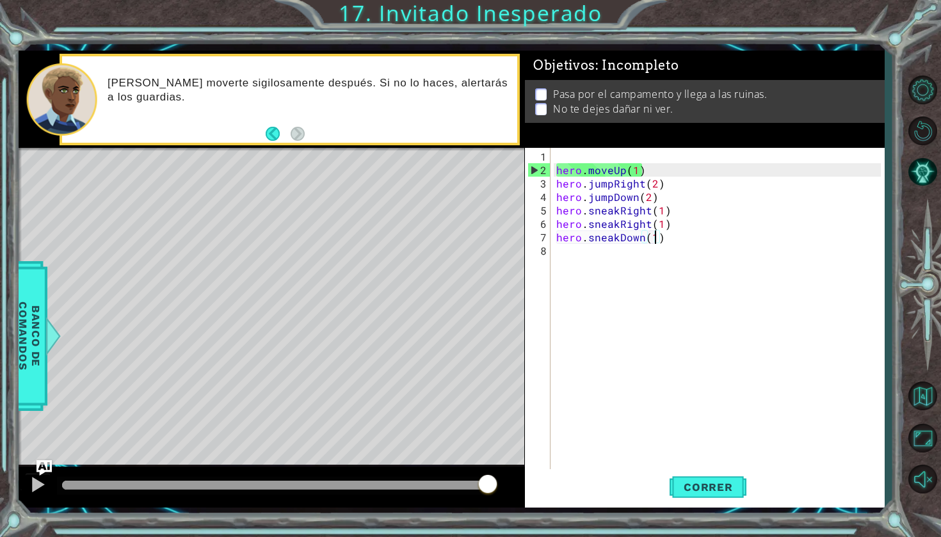
click at [662, 236] on div "hero . moveUp ( 1 ) hero . jumpRight ( 2 ) hero . jumpDown ( 2 ) hero . sneakRi…" at bounding box center [720, 325] width 333 height 350
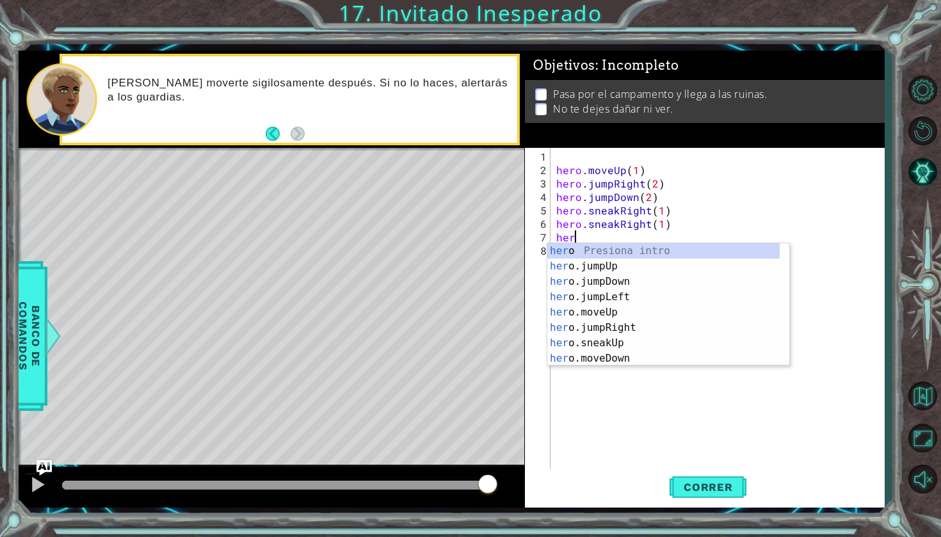
type textarea "h"
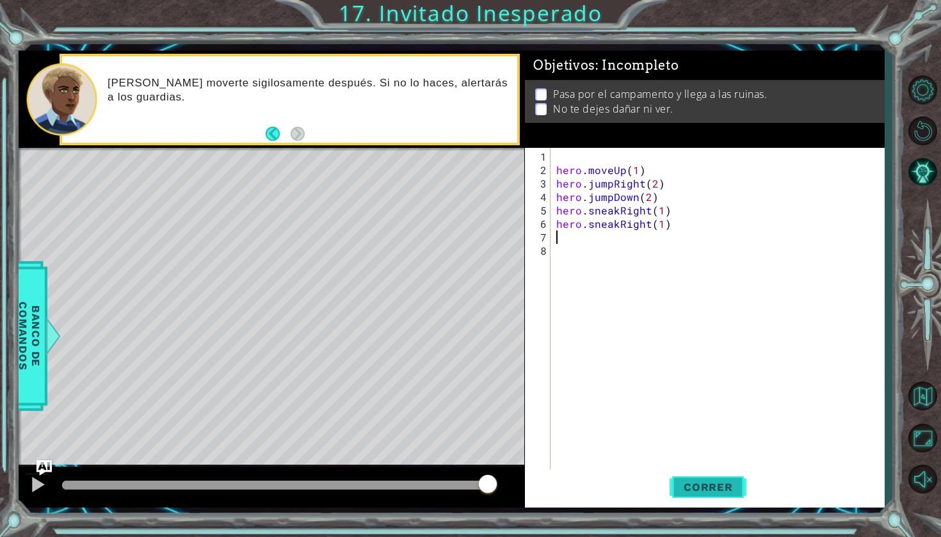
click at [682, 481] on span "Correr" at bounding box center [708, 487] width 75 height 13
click at [697, 280] on div "hero . moveUp ( 1 ) hero . jumpRight ( 2 ) hero . jumpDown ( 2 ) hero . sneakRi…" at bounding box center [720, 325] width 333 height 350
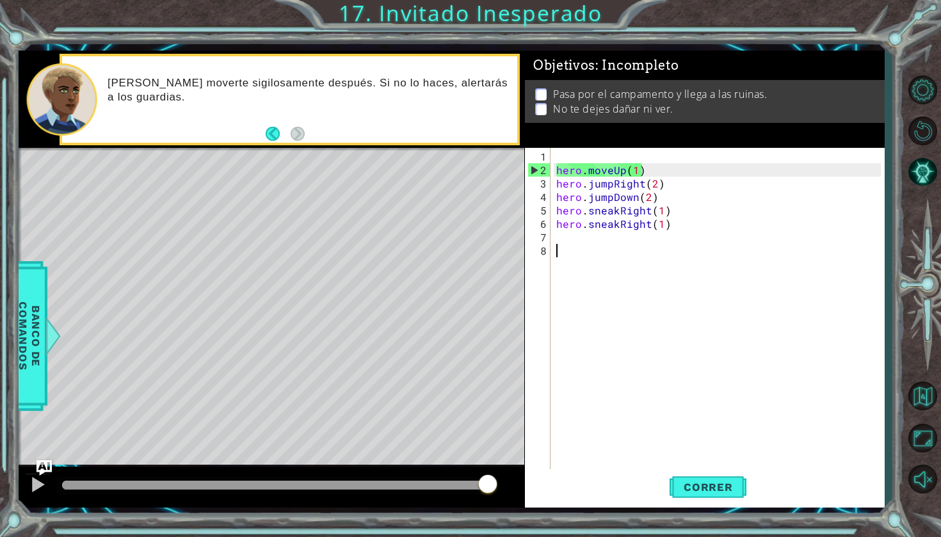
click at [570, 238] on div "hero . moveUp ( 1 ) hero . jumpRight ( 2 ) hero . jumpDown ( 2 ) hero . sneakRi…" at bounding box center [720, 325] width 333 height 350
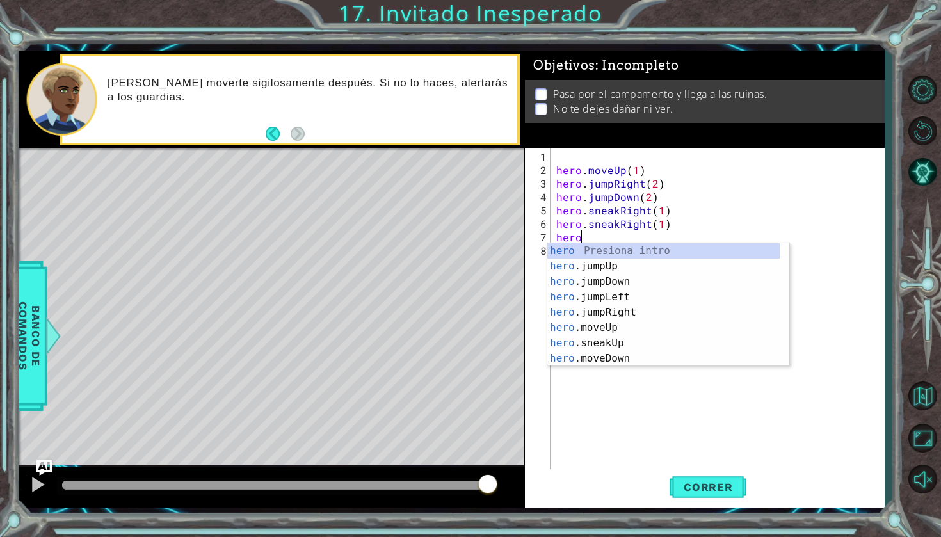
scroll to position [0, 1]
click at [590, 364] on div "hero Presiona intro hero .jumpUp Presiona intro hero .jumpDown Presiona intro h…" at bounding box center [663, 320] width 232 height 154
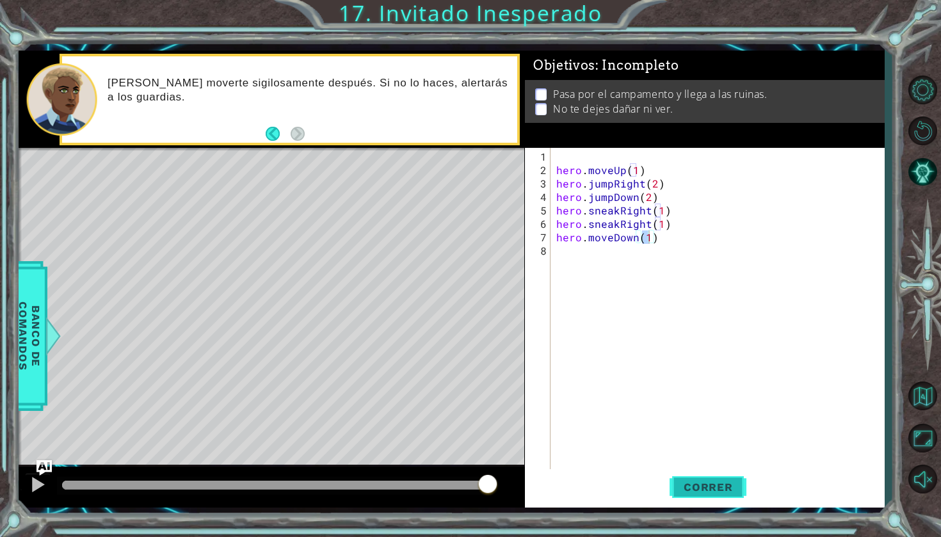
click at [703, 492] on span "Correr" at bounding box center [708, 487] width 75 height 13
click at [687, 239] on div "hero . moveUp ( 1 ) hero . jumpRight ( 2 ) hero . jumpDown ( 2 ) hero . sneakRi…" at bounding box center [720, 325] width 333 height 350
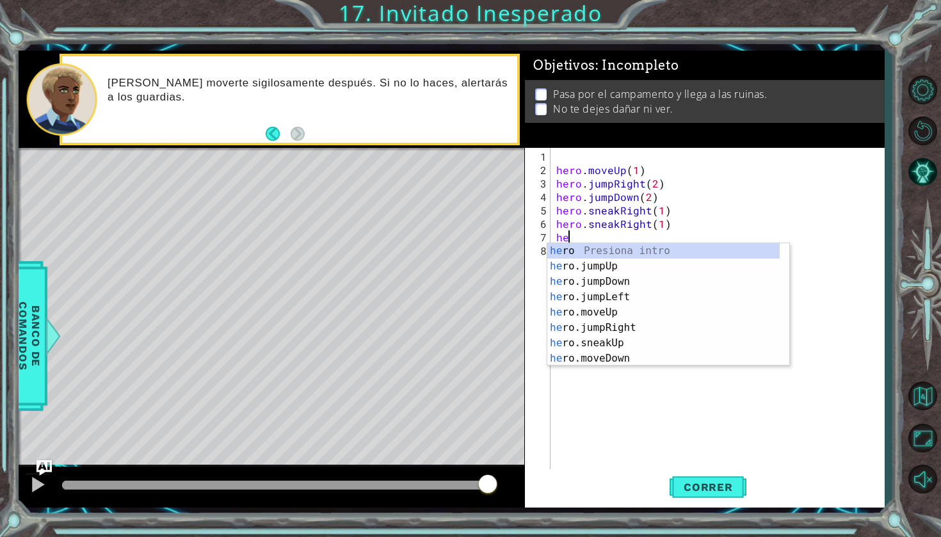
type textarea "h"
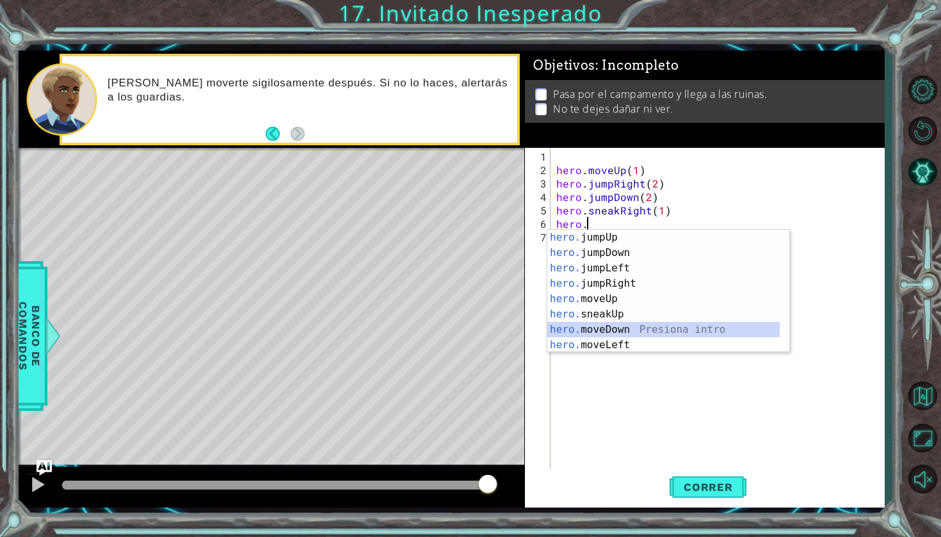
click at [645, 330] on div "hero. jumpUp Presiona intro hero. jumpDown Presiona intro hero. jumpLeft Presio…" at bounding box center [663, 307] width 232 height 154
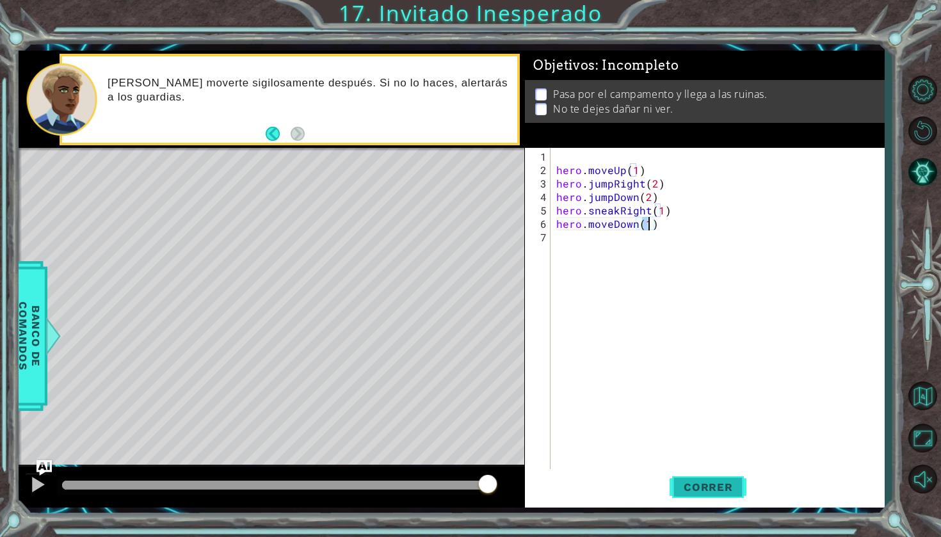
click at [701, 487] on span "Correr" at bounding box center [708, 487] width 75 height 13
click at [551, 227] on div "hero.moveDown(1) 1 2 3 4 5 6 7 hero . moveUp ( 1 ) hero . jumpRight ( 2 ) hero …" at bounding box center [703, 309] width 356 height 323
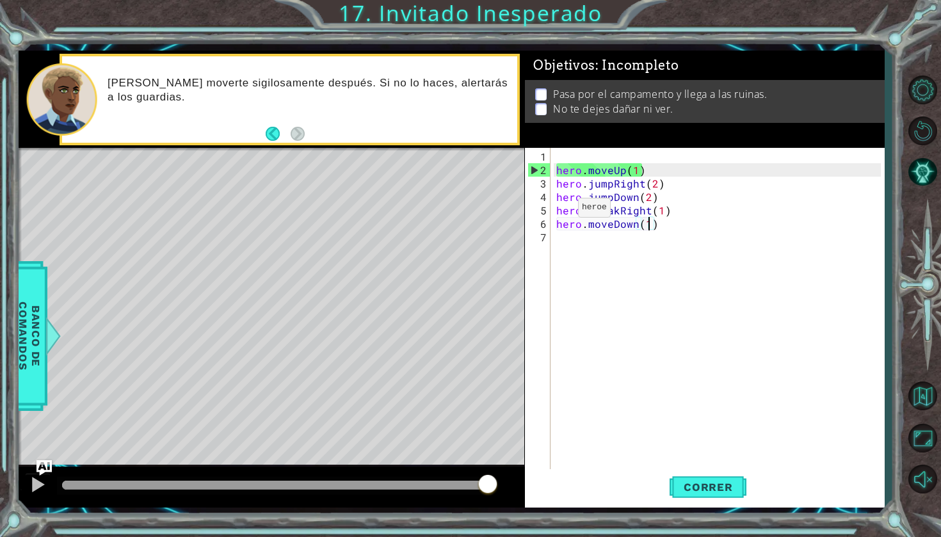
click at [556, 213] on div "hero . moveUp ( 1 ) hero . jumpRight ( 2 ) hero . jumpDown ( 2 ) hero . sneakRi…" at bounding box center [720, 325] width 333 height 350
click at [556, 222] on div "hero . moveUp ( 1 ) hero . jumpRight ( 2 ) hero . jumpDown ( 2 ) hero . sneakRi…" at bounding box center [720, 325] width 333 height 350
type textarea "hero.moveDown(1)"
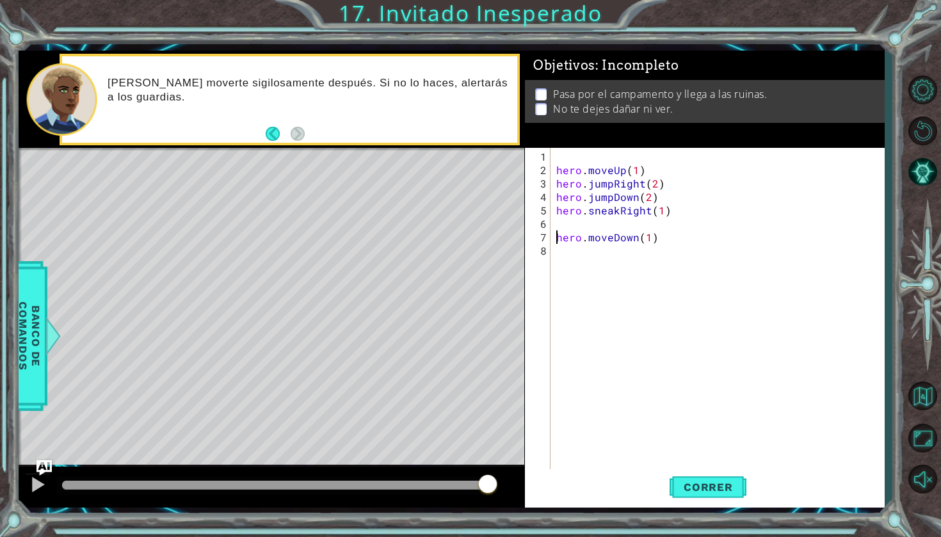
click at [555, 220] on div "hero . moveUp ( 1 ) hero . jumpRight ( 2 ) hero . jumpDown ( 2 ) hero . sneakRi…" at bounding box center [720, 325] width 333 height 350
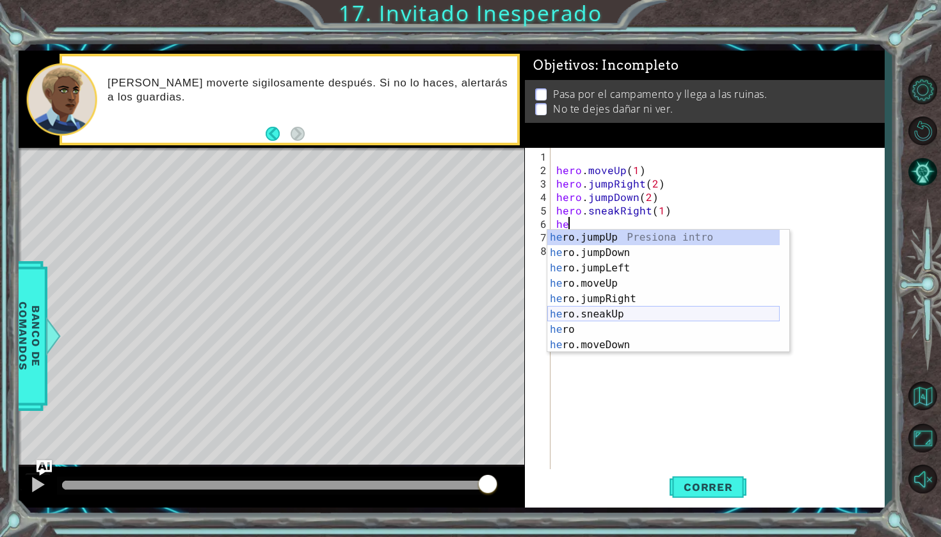
click at [585, 313] on div "he ro.jumpUp Presiona intro he ro.jumpDown Presiona intro he ro.jumpLeft Presio…" at bounding box center [663, 307] width 232 height 154
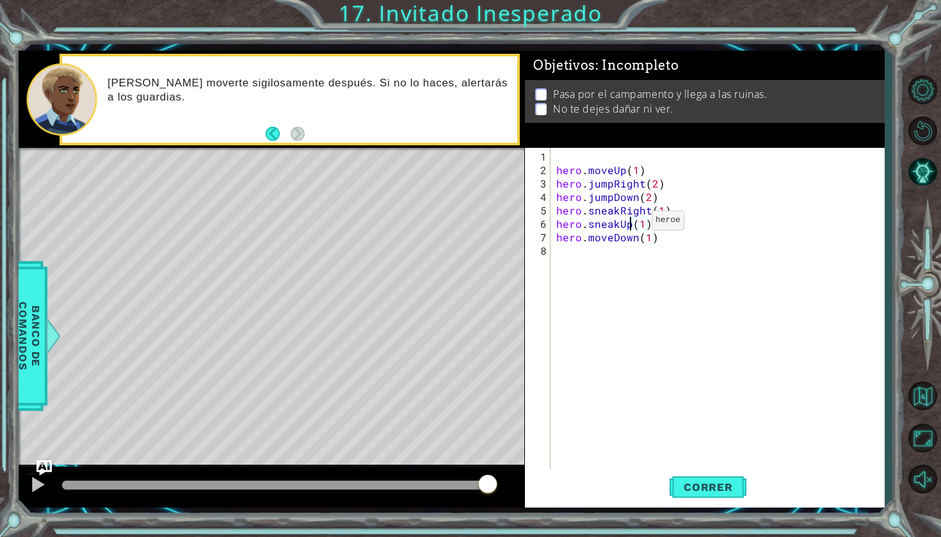
click at [629, 225] on div "hero . moveUp ( 1 ) hero . jumpRight ( 2 ) hero . jumpDown ( 2 ) hero . sneakRi…" at bounding box center [720, 325] width 333 height 350
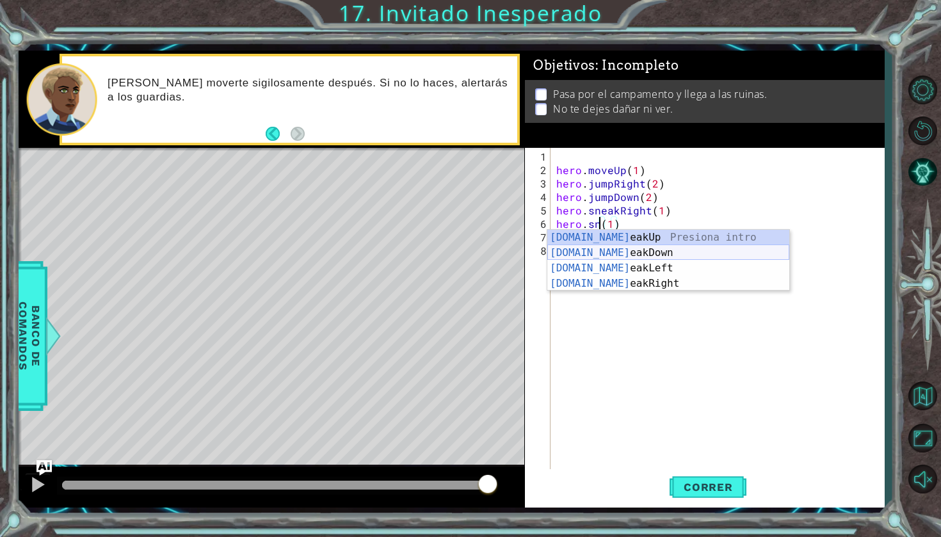
click at [628, 251] on div "[DOMAIN_NAME] eakUp Presiona intro [DOMAIN_NAME] eakDown Presiona intro [DOMAIN…" at bounding box center [668, 276] width 242 height 92
type textarea "hero.sneakDown(1)(1)"
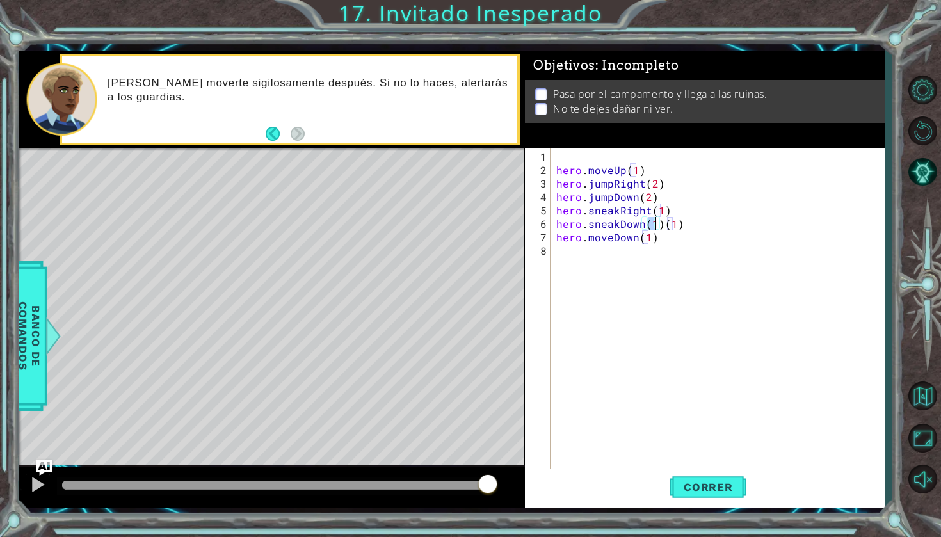
click at [712, 228] on div "hero . moveUp ( 1 ) hero . jumpRight ( 2 ) hero . jumpDown ( 2 ) hero . sneakRi…" at bounding box center [720, 325] width 333 height 350
click at [729, 478] on button "Correr" at bounding box center [708, 487] width 77 height 36
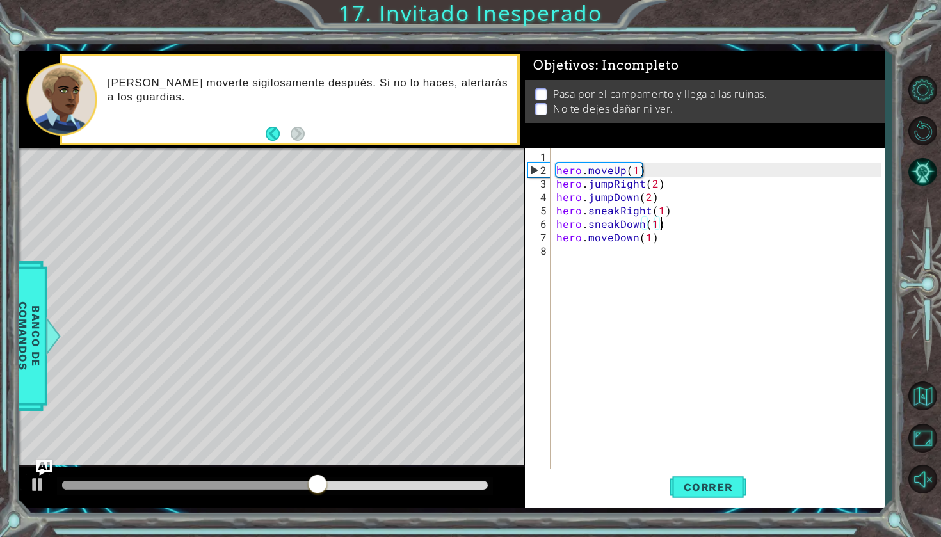
click at [570, 242] on div "hero . moveUp ( 1 ) hero . jumpRight ( 2 ) hero . jumpDown ( 2 ) hero . sneakRi…" at bounding box center [720, 325] width 333 height 350
type textarea "hero.moveDown(1)"
click at [569, 257] on div "hero . moveUp ( 1 ) hero . jumpRight ( 2 ) hero . jumpDown ( 2 ) hero . sneakRi…" at bounding box center [720, 325] width 333 height 350
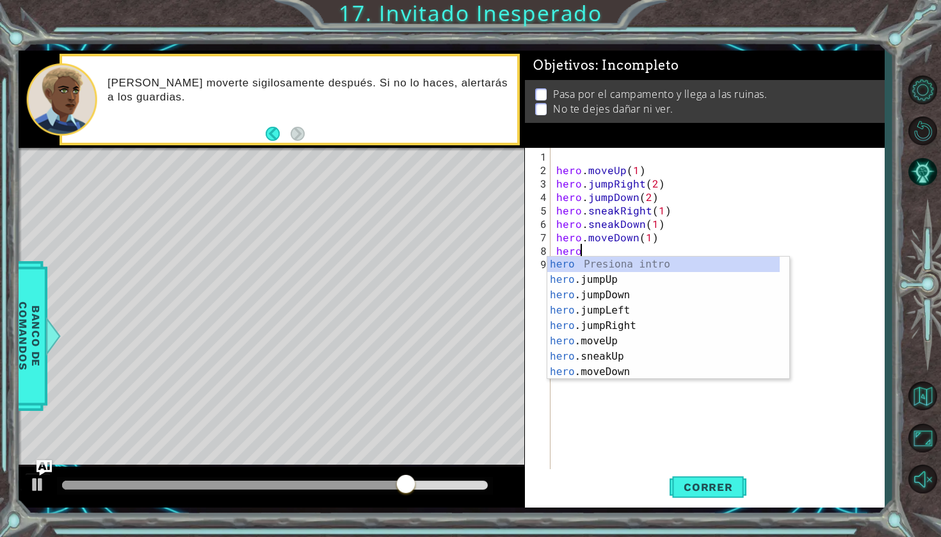
scroll to position [0, 1]
click at [605, 354] on div "hero. jumpUp Presiona intro hero. jumpDown Presiona intro hero. jumpLeft Presio…" at bounding box center [663, 334] width 232 height 154
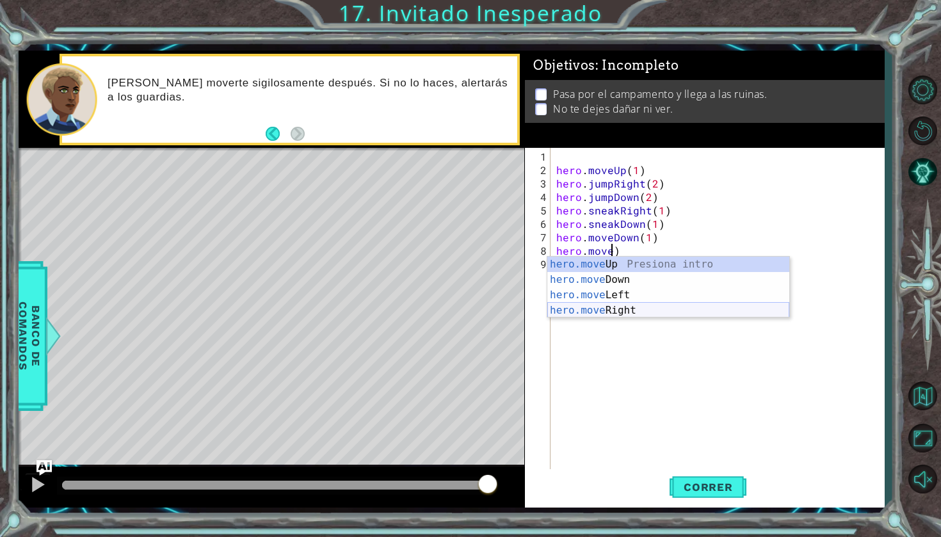
click at [649, 311] on div "hero.move Up Presiona intro hero.move Down Presiona intro hero.move Left Presio…" at bounding box center [668, 303] width 242 height 92
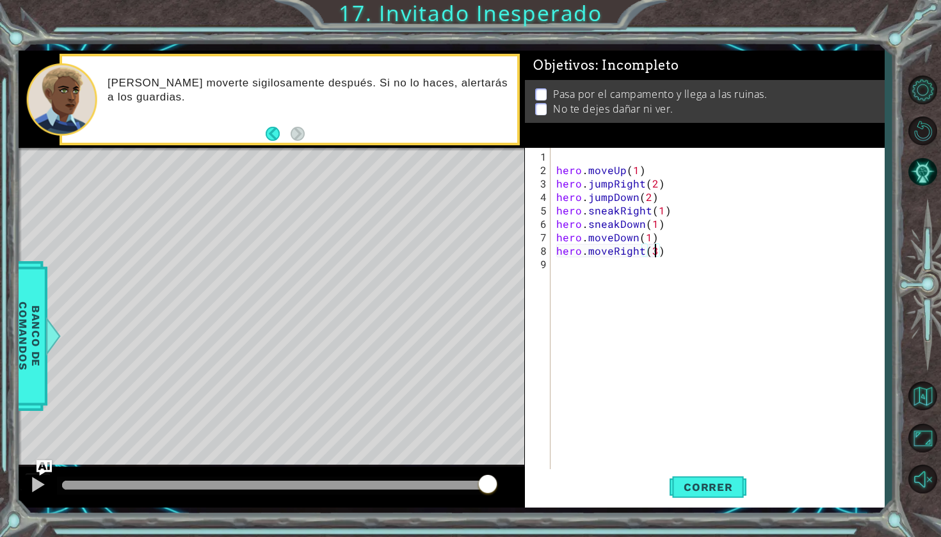
scroll to position [0, 6]
type textarea "hero.moveRight(3)"
click at [736, 483] on span "Correr" at bounding box center [708, 487] width 75 height 13
click at [551, 248] on div "hero.moveRight(3) 1 2 3 4 5 6 7 8 9 hero . moveUp ( 1 ) hero . jumpRight ( 2 ) …" at bounding box center [703, 309] width 356 height 323
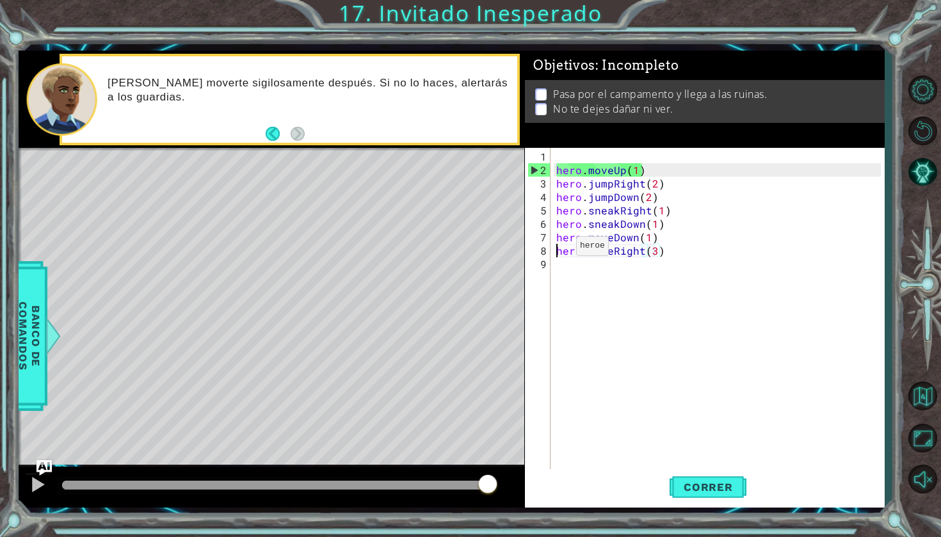
click at [554, 249] on div "hero . moveUp ( 1 ) hero . jumpRight ( 2 ) hero . jumpDown ( 2 ) hero . sneakRi…" at bounding box center [717, 309] width 327 height 323
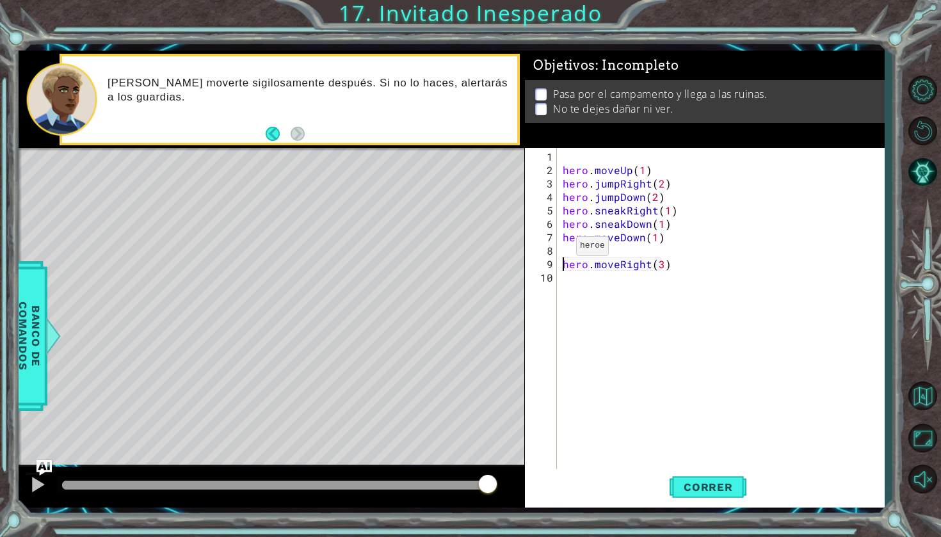
click at [561, 246] on div "hero . moveUp ( 1 ) hero . jumpRight ( 2 ) hero . jumpDown ( 2 ) hero . sneakRi…" at bounding box center [723, 325] width 327 height 350
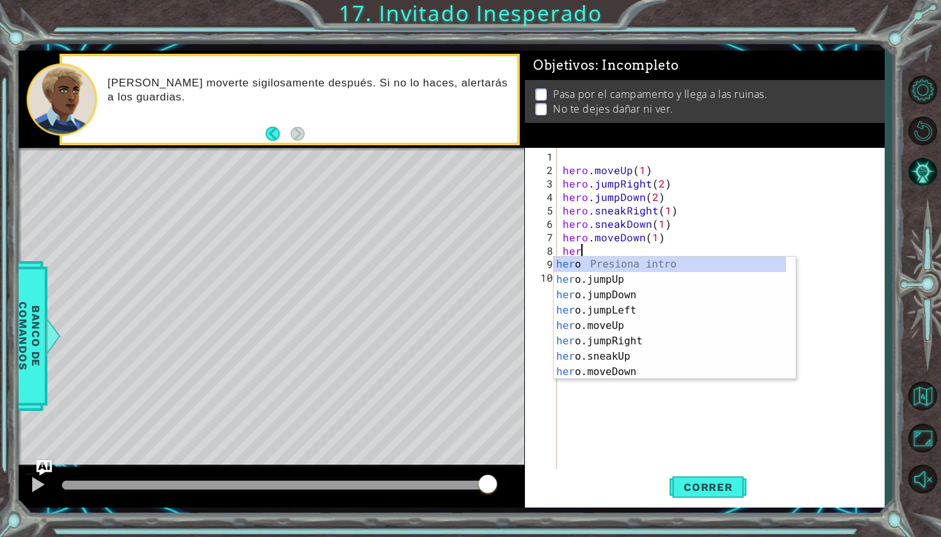
scroll to position [0, 1]
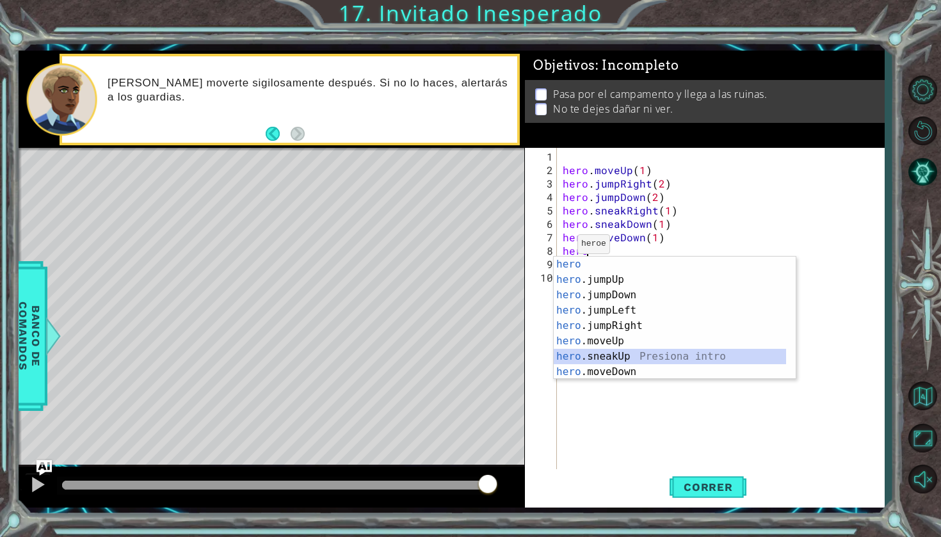
click at [597, 352] on div "hero Presiona intro hero .jumpUp Presiona intro hero .jumpDown Presiona intro h…" at bounding box center [670, 334] width 232 height 154
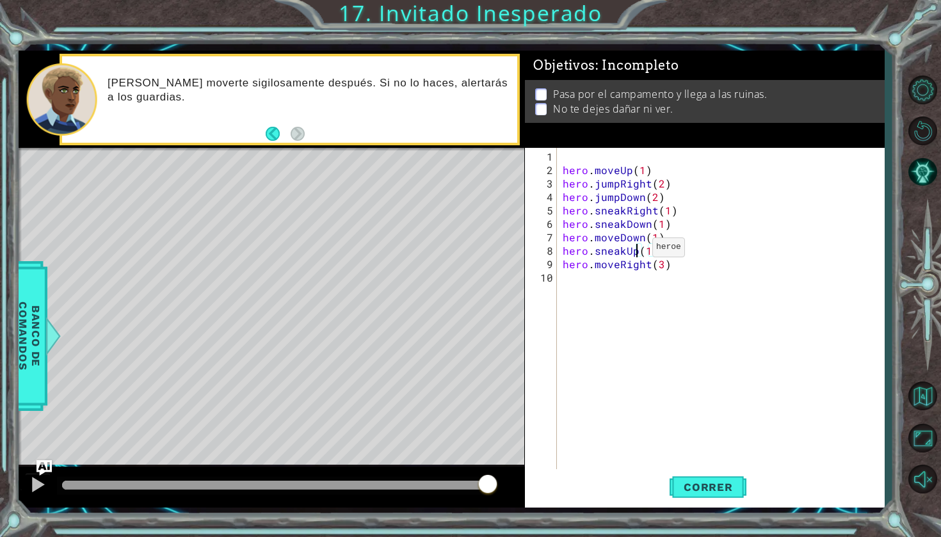
click at [636, 252] on div "hero . moveUp ( 1 ) hero . jumpRight ( 2 ) hero . jumpDown ( 2 ) hero . sneakRi…" at bounding box center [723, 325] width 327 height 350
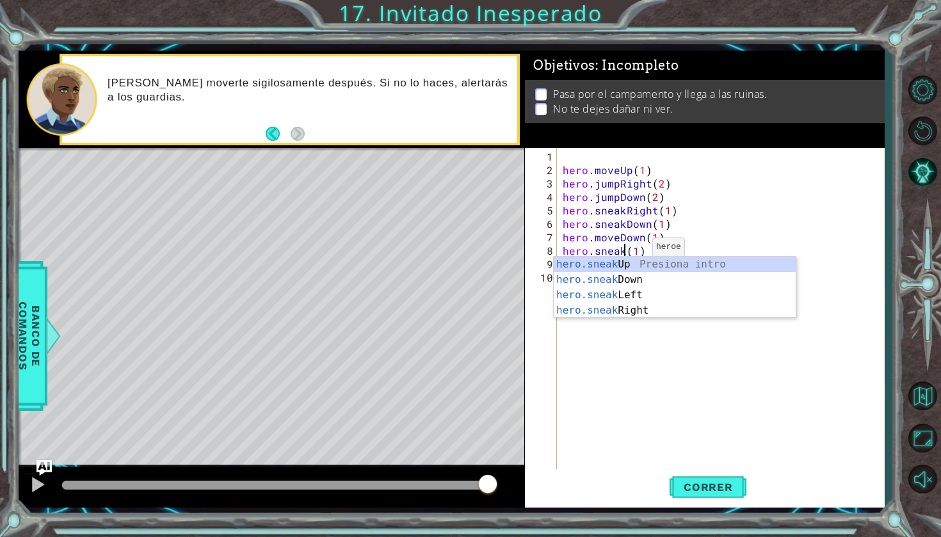
type textarea "hero.sne(1)"
click at [631, 340] on div "hero . moveUp ( 1 ) hero . jumpRight ( 2 ) hero . jumpDown ( 2 ) hero . sneakRi…" at bounding box center [723, 325] width 327 height 350
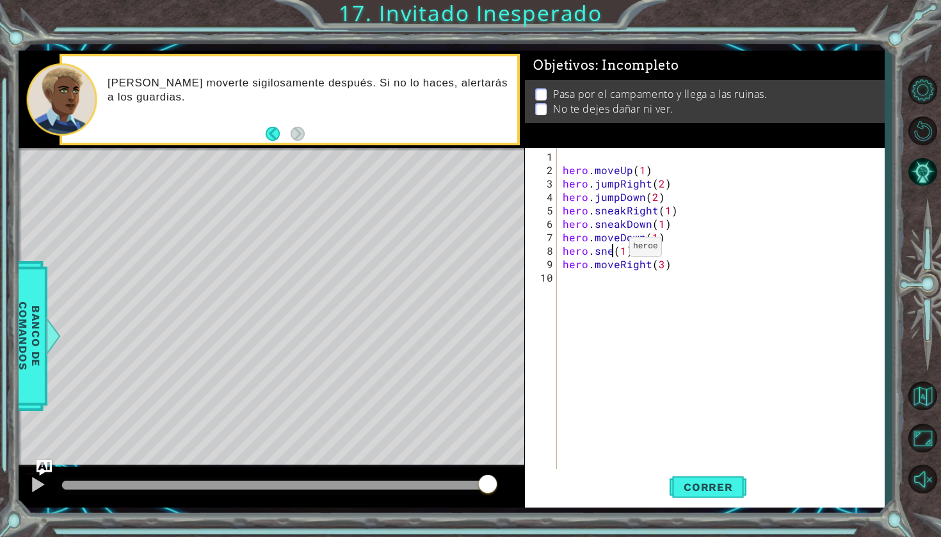
click at [613, 252] on div "hero . moveUp ( 1 ) hero . jumpRight ( 2 ) hero . jumpDown ( 2 ) hero . sneakRi…" at bounding box center [723, 325] width 327 height 350
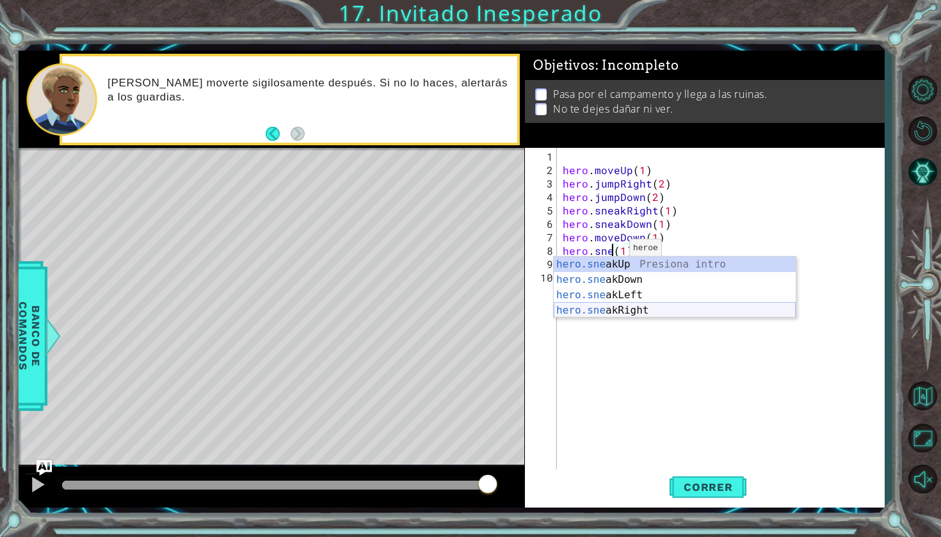
click at [612, 306] on div "hero.sne akUp Presiona intro hero.sne akDown Presiona intro hero.sne akLeft Pre…" at bounding box center [675, 303] width 242 height 92
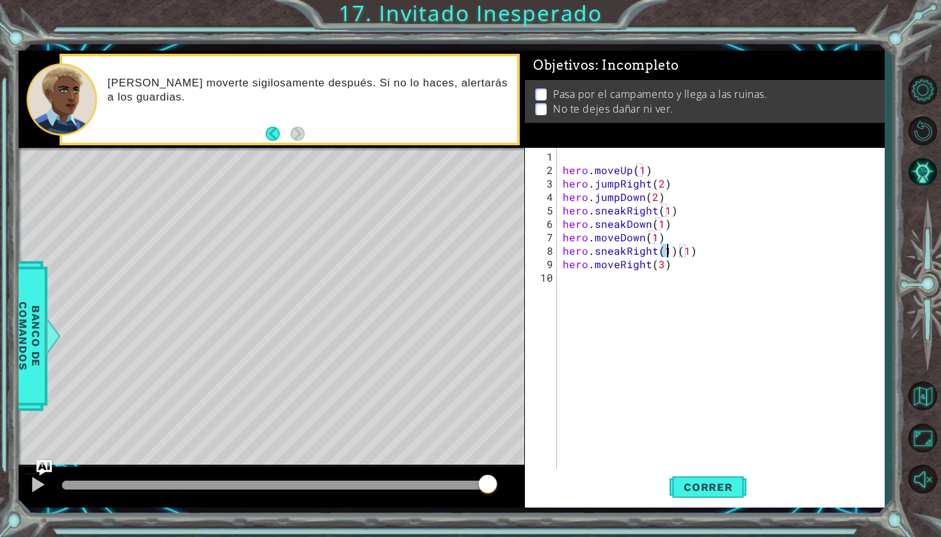
click at [701, 241] on div "hero . moveUp ( 1 ) hero . jumpRight ( 2 ) hero . jumpDown ( 2 ) hero . sneakRi…" at bounding box center [723, 325] width 327 height 350
click at [700, 260] on div "hero . moveUp ( 1 ) hero . jumpRight ( 2 ) hero . jumpDown ( 2 ) hero . sneakRi…" at bounding box center [723, 325] width 327 height 350
click at [704, 252] on div "hero . moveUp ( 1 ) hero . jumpRight ( 2 ) hero . jumpDown ( 2 ) hero . sneakRi…" at bounding box center [723, 325] width 327 height 350
click at [702, 481] on span "Correr" at bounding box center [708, 487] width 75 height 13
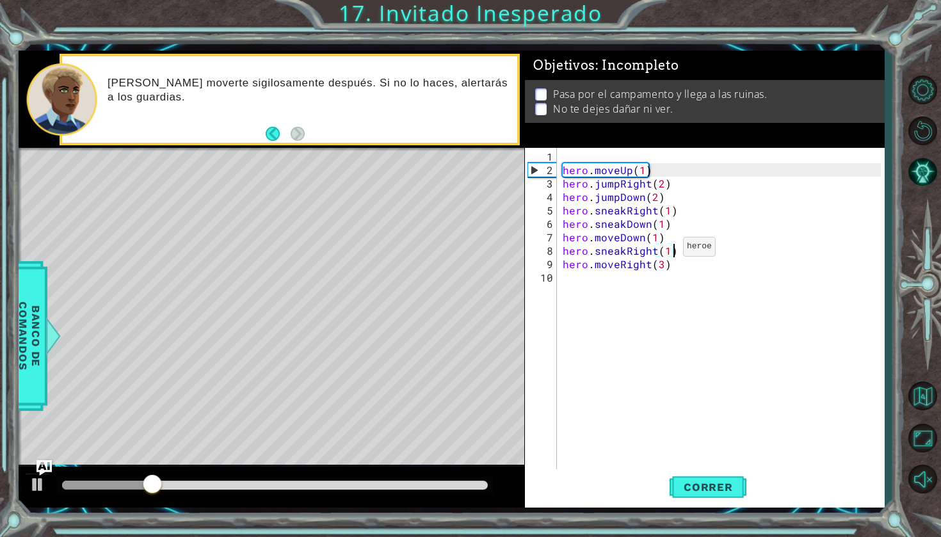
click at [667, 252] on div "hero . moveUp ( 1 ) hero . jumpRight ( 2 ) hero . jumpDown ( 2 ) hero . sneakRi…" at bounding box center [723, 325] width 327 height 350
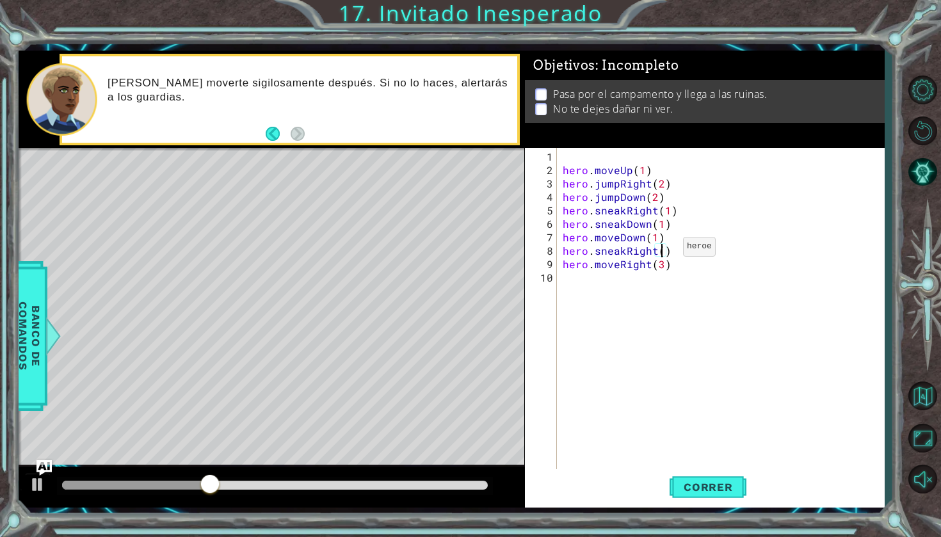
type textarea "hero.sneakRight(3)"
click at [681, 316] on div "hero . moveUp ( 1 ) hero . jumpRight ( 2 ) hero . jumpDown ( 2 ) hero . sneakRi…" at bounding box center [723, 325] width 327 height 350
click at [666, 252] on div "hero . moveUp ( 1 ) hero . jumpRight ( 2 ) hero . jumpDown ( 2 ) hero . sneakRi…" at bounding box center [723, 325] width 327 height 350
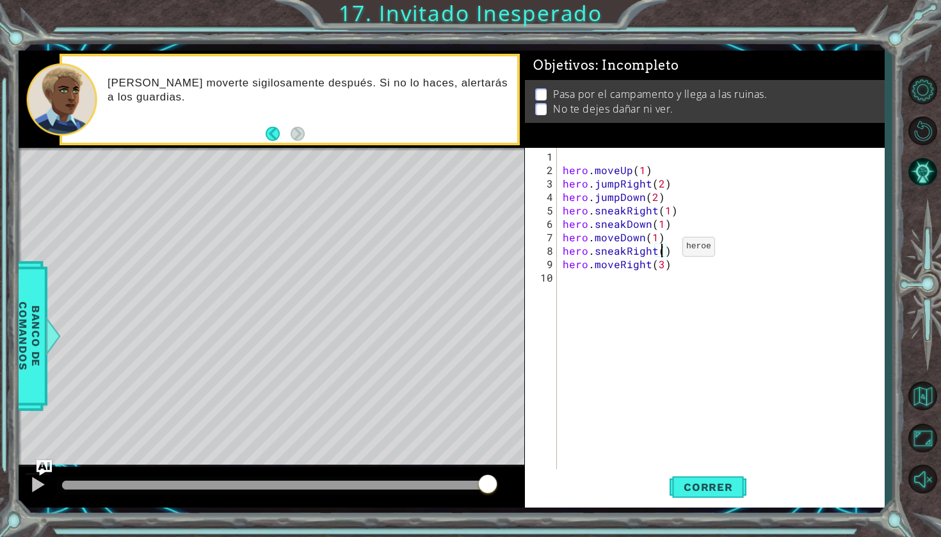
scroll to position [0, 6]
click at [665, 261] on div "hero . moveUp ( 1 ) hero . jumpRight ( 2 ) hero . jumpDown ( 2 ) hero . sneakRi…" at bounding box center [723, 325] width 327 height 350
click at [661, 262] on div "hero . moveUp ( 1 ) hero . jumpRight ( 2 ) hero . jumpDown ( 2 ) hero . sneakRi…" at bounding box center [723, 325] width 327 height 350
type textarea "hero.moveRight(2)"
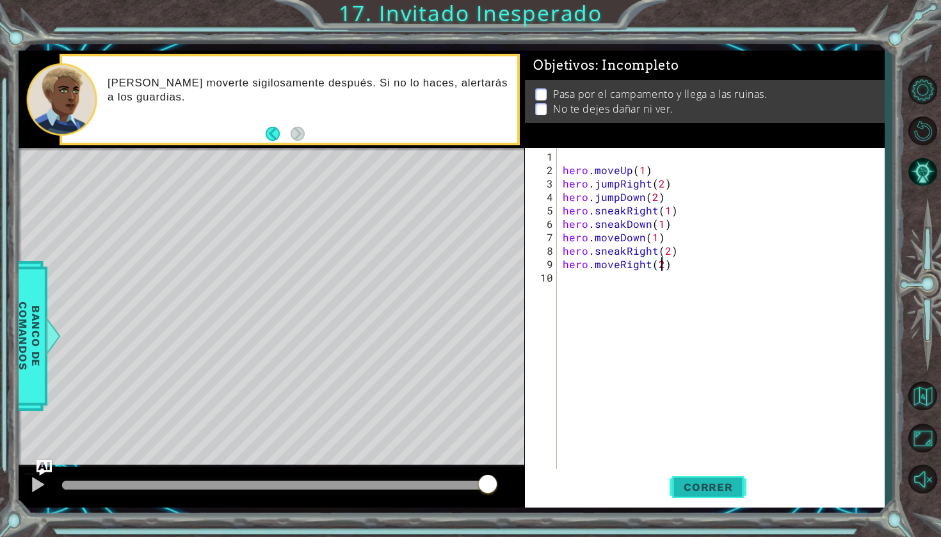
click at [709, 477] on button "Correr" at bounding box center [708, 487] width 77 height 36
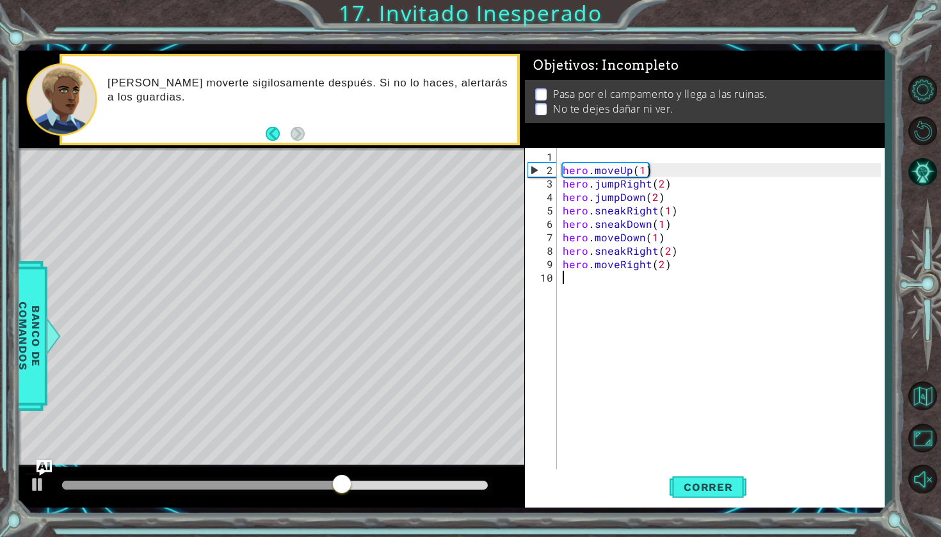
click at [574, 275] on div "hero . moveUp ( 1 ) hero . jumpRight ( 2 ) hero . jumpDown ( 2 ) hero . sneakRi…" at bounding box center [723, 325] width 327 height 350
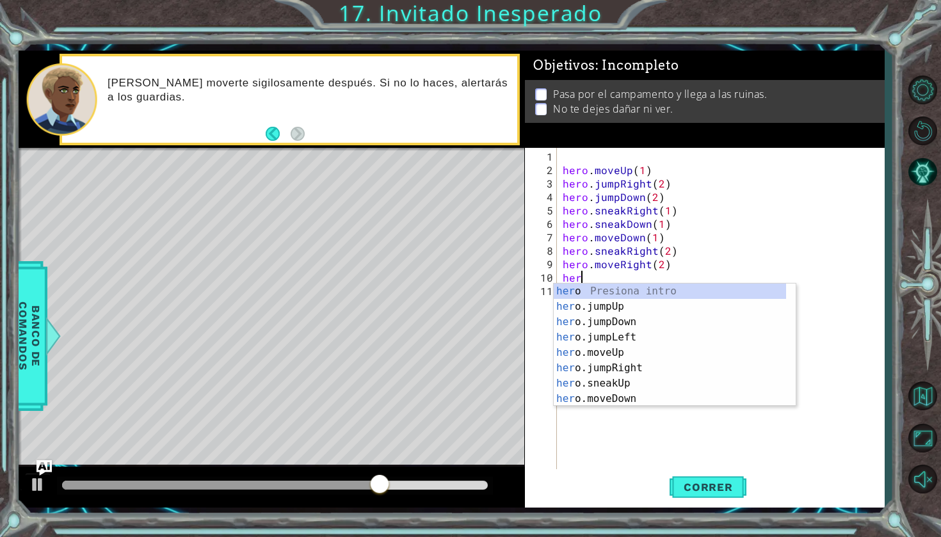
scroll to position [0, 1]
click at [584, 378] on div "hero Presiona intro hero .jumpUp Presiona intro hero .jumpDown Presiona intro h…" at bounding box center [670, 361] width 232 height 154
type textarea "hero.sneakUp(1)"
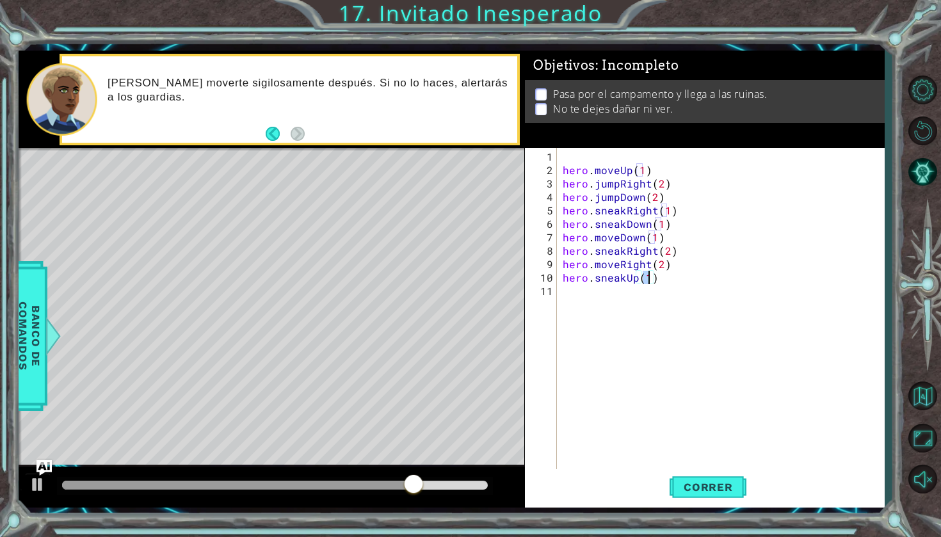
click at [585, 289] on div "hero . moveUp ( 1 ) hero . jumpRight ( 2 ) hero . jumpDown ( 2 ) hero . sneakRi…" at bounding box center [723, 325] width 327 height 350
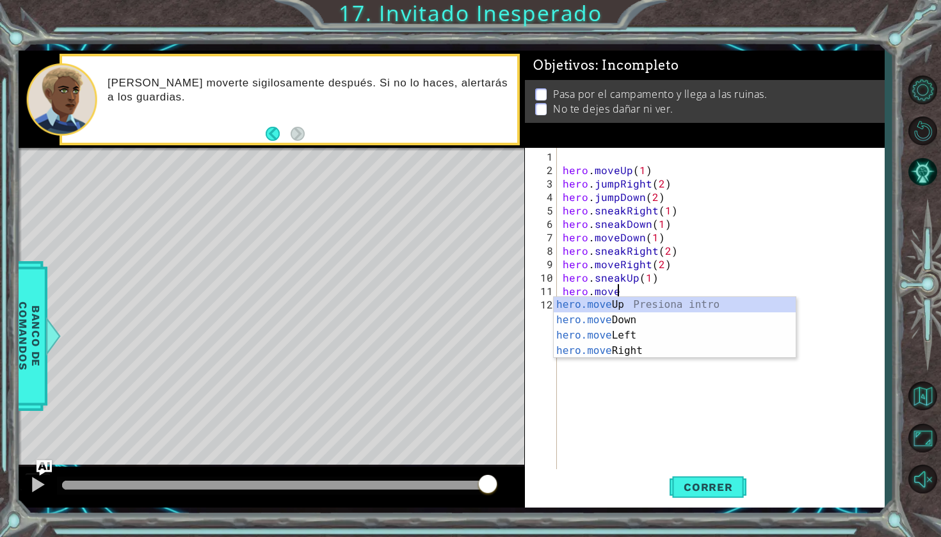
scroll to position [0, 3]
click at [621, 309] on div "hero.move Up Presiona intro hero.move Down Presiona intro hero.move Left Presio…" at bounding box center [675, 343] width 242 height 92
type textarea "hero.moveUp(1)"
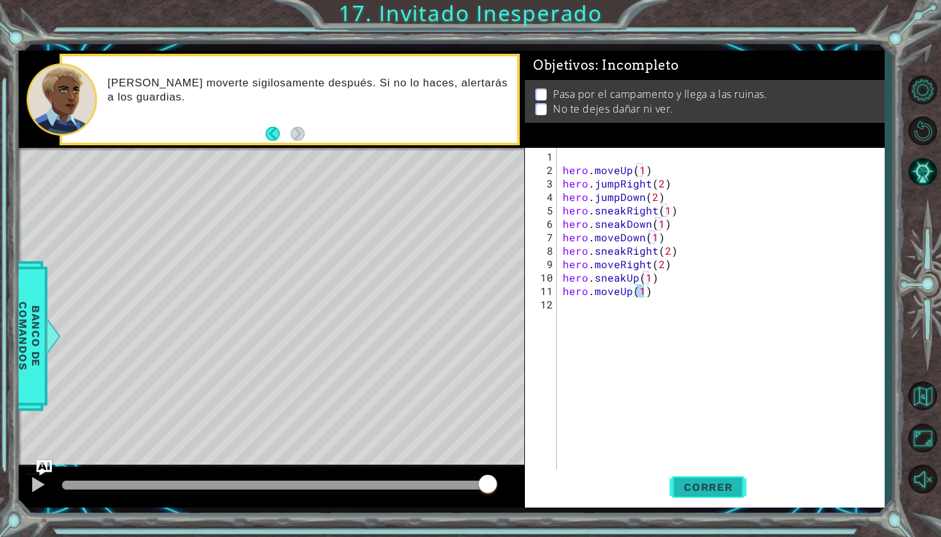
click at [695, 478] on button "Correr" at bounding box center [708, 487] width 77 height 36
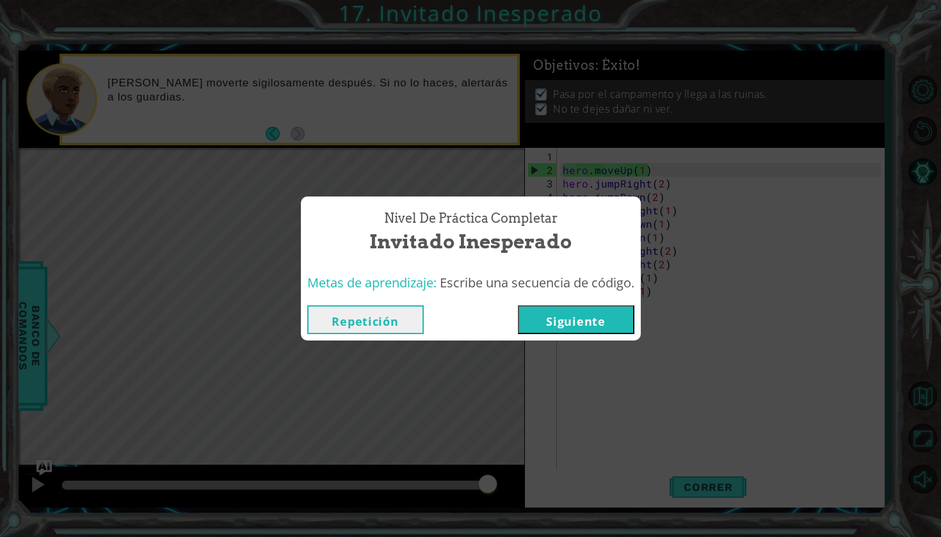
click at [620, 325] on button "Siguiente" at bounding box center [576, 319] width 117 height 29
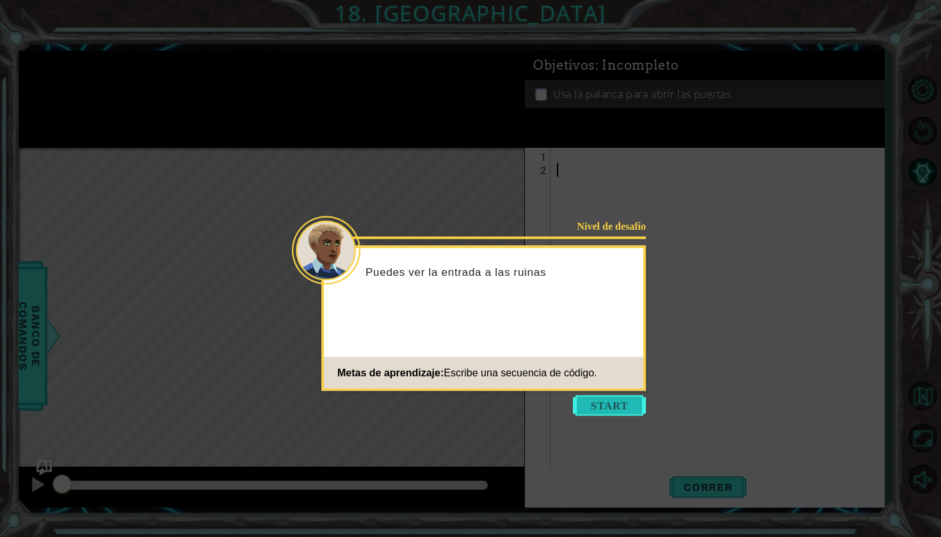
click at [611, 403] on button "Start" at bounding box center [609, 406] width 73 height 20
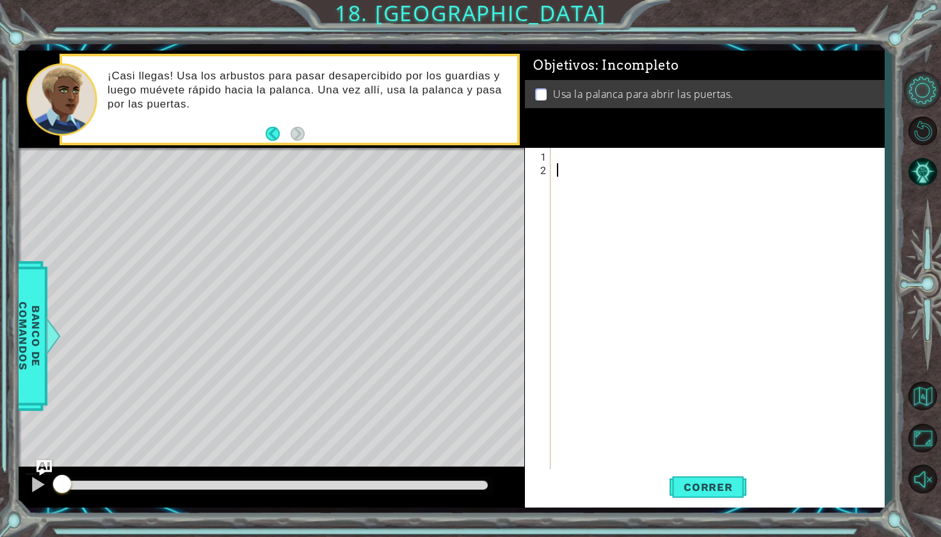
type textarea "ñ"
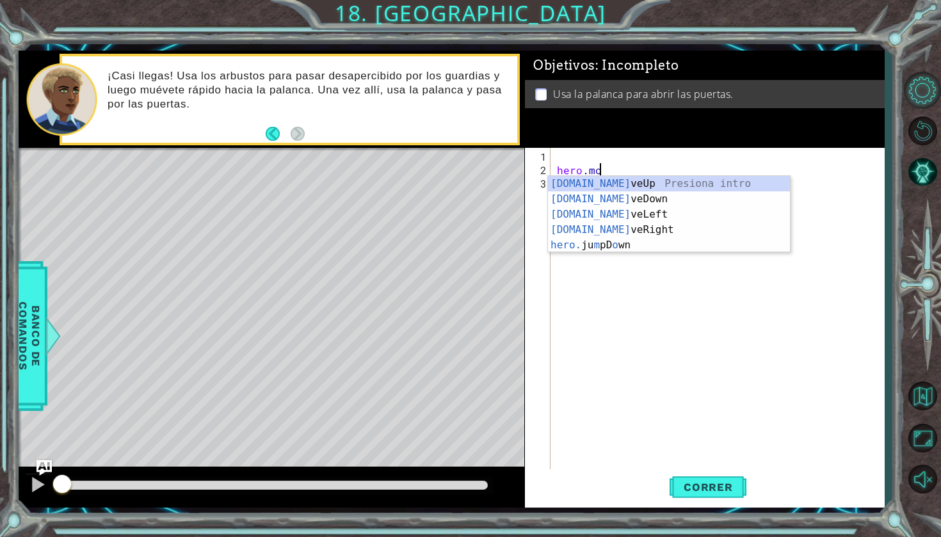
scroll to position [0, 2]
click at [618, 198] on div "[DOMAIN_NAME] veUp Presiona intro [DOMAIN_NAME] veDown Presiona intro [DOMAIN_N…" at bounding box center [669, 230] width 242 height 108
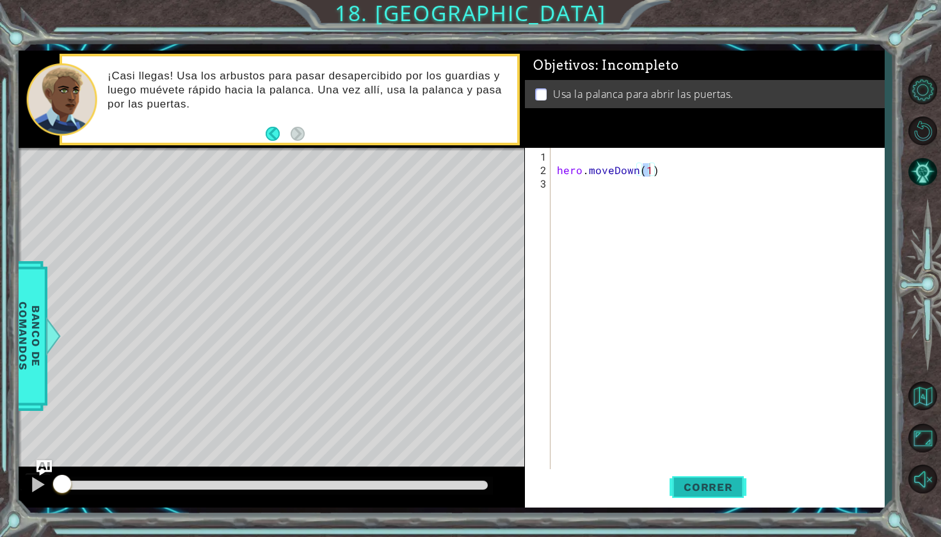
click at [713, 496] on button "Correr" at bounding box center [708, 487] width 77 height 36
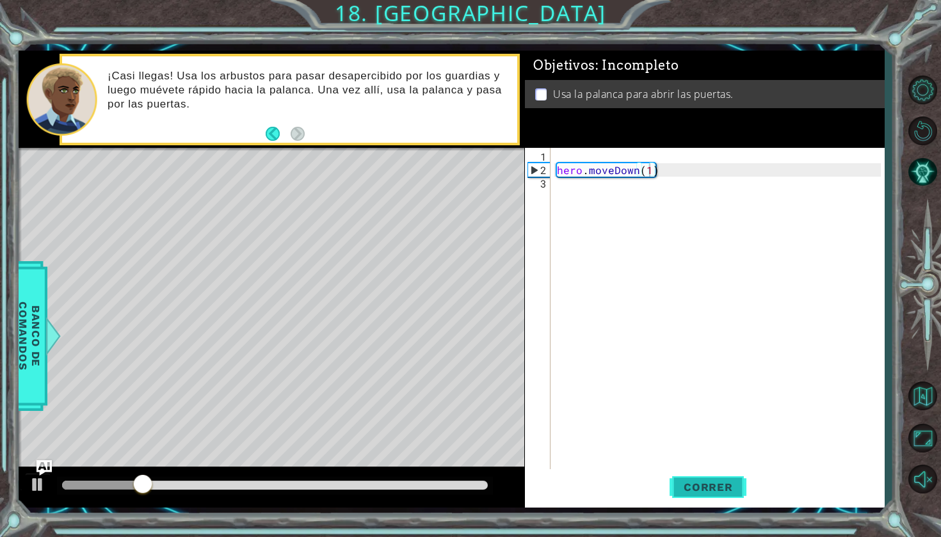
click at [738, 474] on button "Correr" at bounding box center [708, 487] width 77 height 36
click at [695, 493] on span "Correr" at bounding box center [708, 487] width 75 height 13
click at [656, 170] on div "hero . moveDown ( 1 )" at bounding box center [720, 325] width 333 height 350
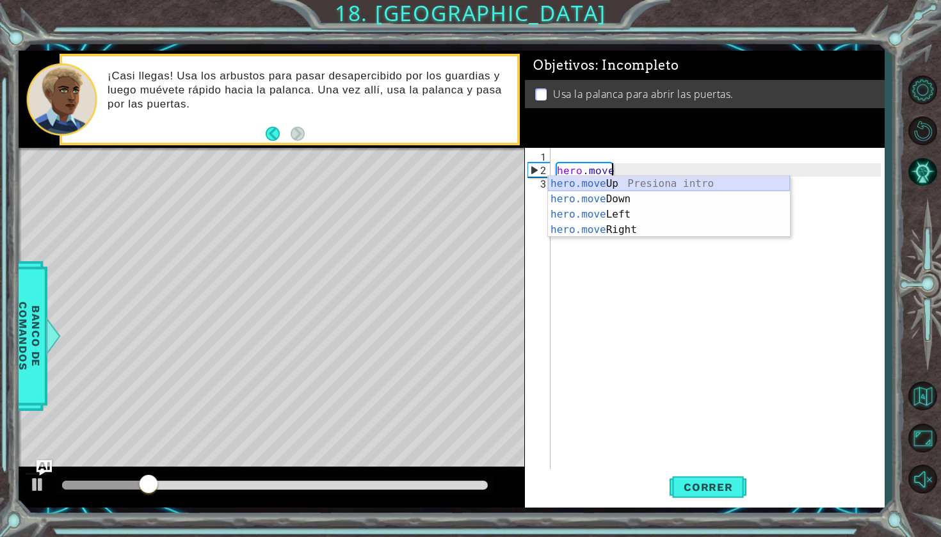
click at [619, 179] on div "hero.move Up Presiona intro hero.move Down Presiona intro hero.move Left Presio…" at bounding box center [669, 222] width 242 height 92
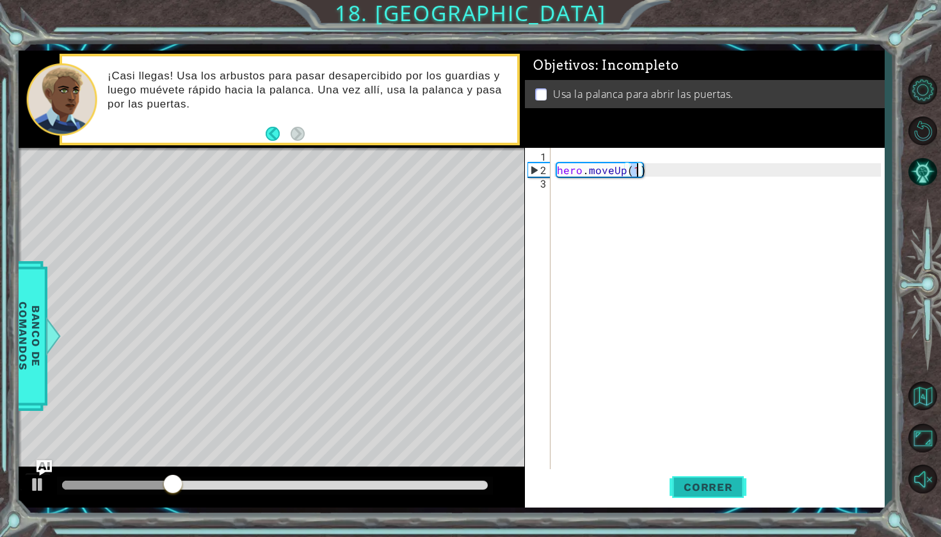
click at [712, 486] on span "Correr" at bounding box center [708, 487] width 75 height 13
click at [668, 163] on div "hero . moveUp ( 1 )" at bounding box center [720, 325] width 333 height 350
click at [671, 172] on div "hero . moveUp ( 1 )" at bounding box center [720, 325] width 333 height 350
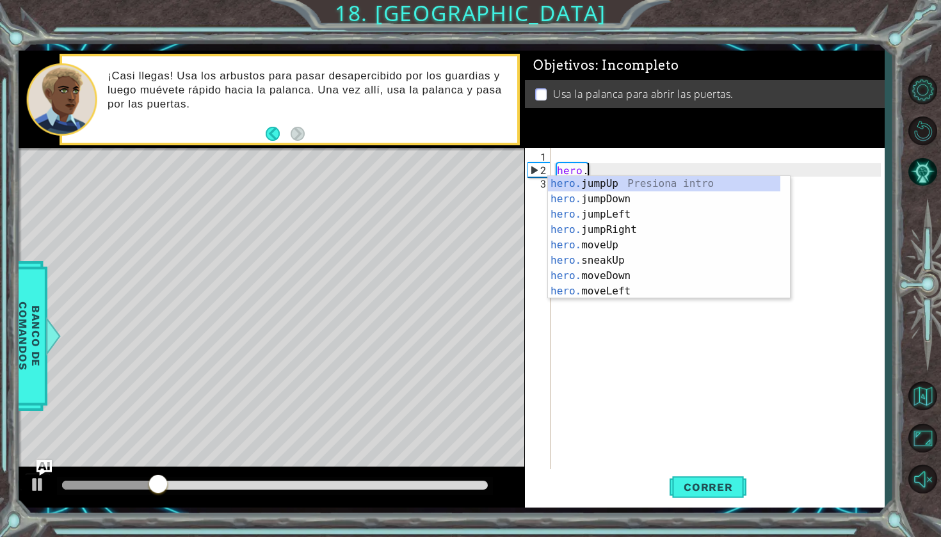
scroll to position [0, 1]
click at [633, 273] on div "hero. jumpUp Presiona intro hero. jumpDown Presiona intro hero. jumpLeft Presio…" at bounding box center [664, 253] width 232 height 154
type textarea "hero.moveDown(1)"
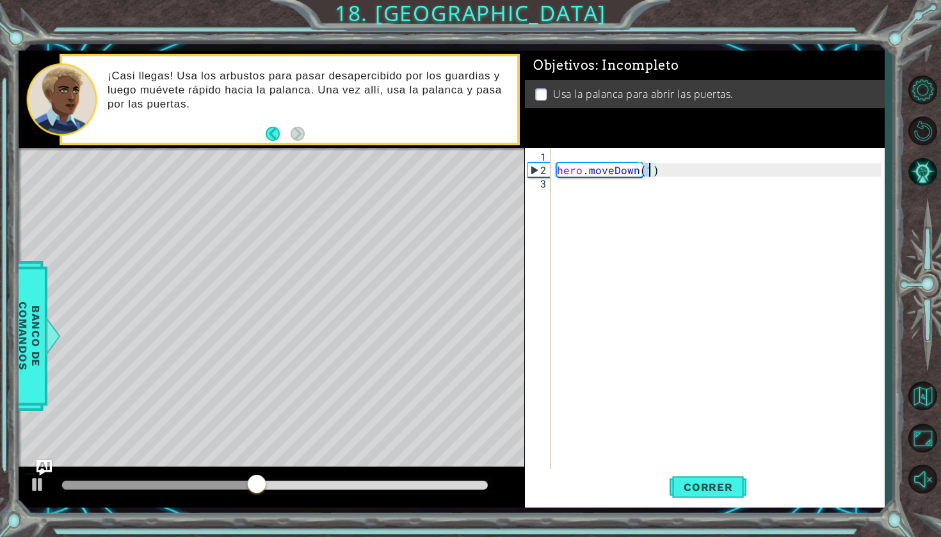
click at [638, 175] on div "hero . moveDown ( 1 )" at bounding box center [720, 325] width 333 height 350
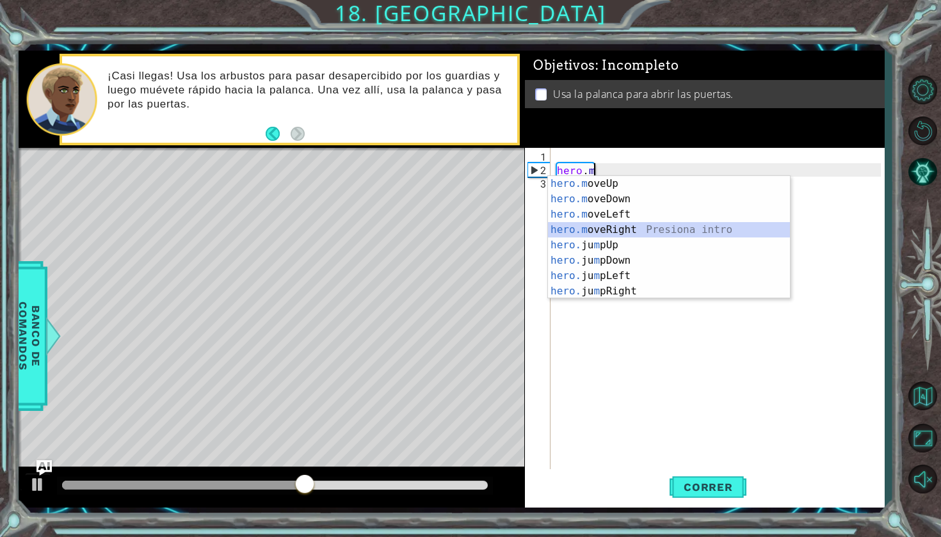
click at [625, 225] on div "hero.m oveUp Presiona intro hero.m oveDown Presiona intro hero.m oveLeft Presio…" at bounding box center [669, 253] width 242 height 154
type textarea "hero.moveRight(1)"
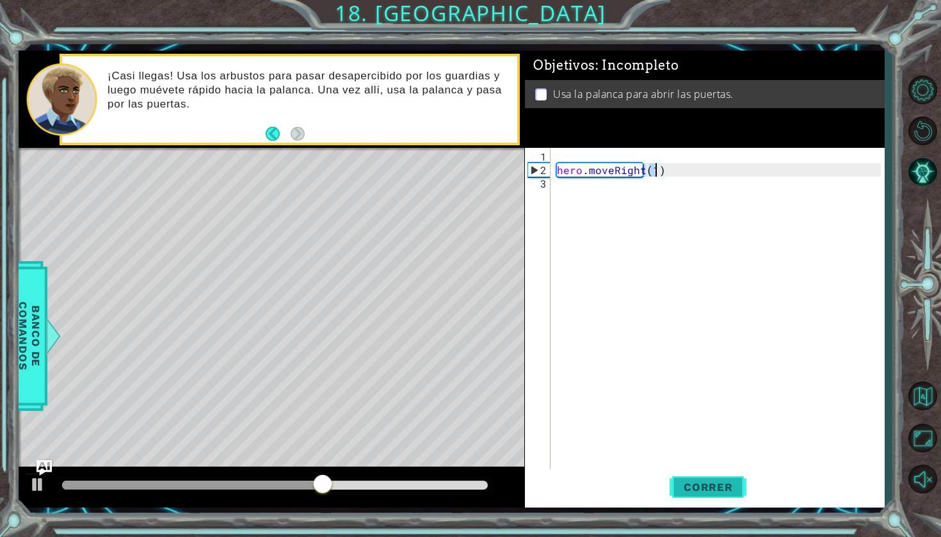
click at [682, 486] on span "Correr" at bounding box center [708, 487] width 75 height 13
click at [585, 187] on div "hero . moveRight ( 1 )" at bounding box center [720, 325] width 333 height 350
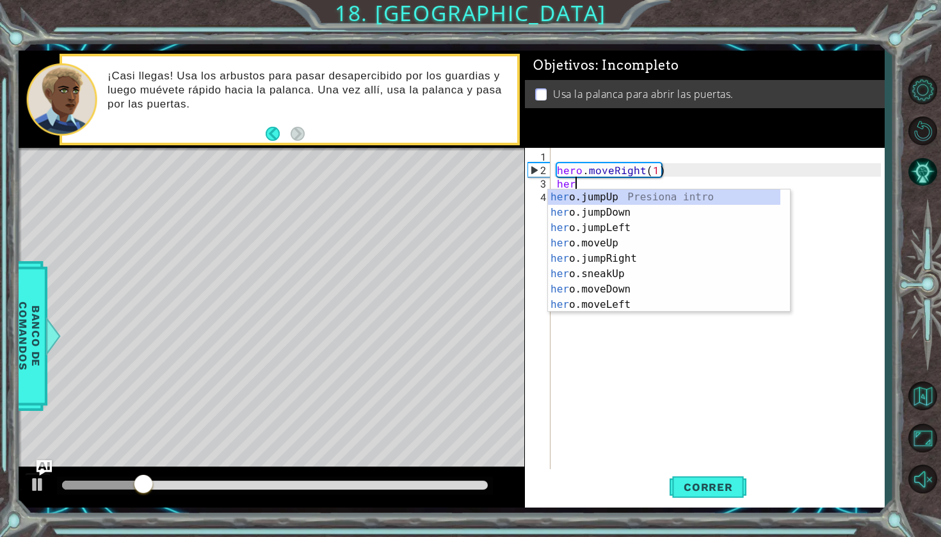
scroll to position [0, 1]
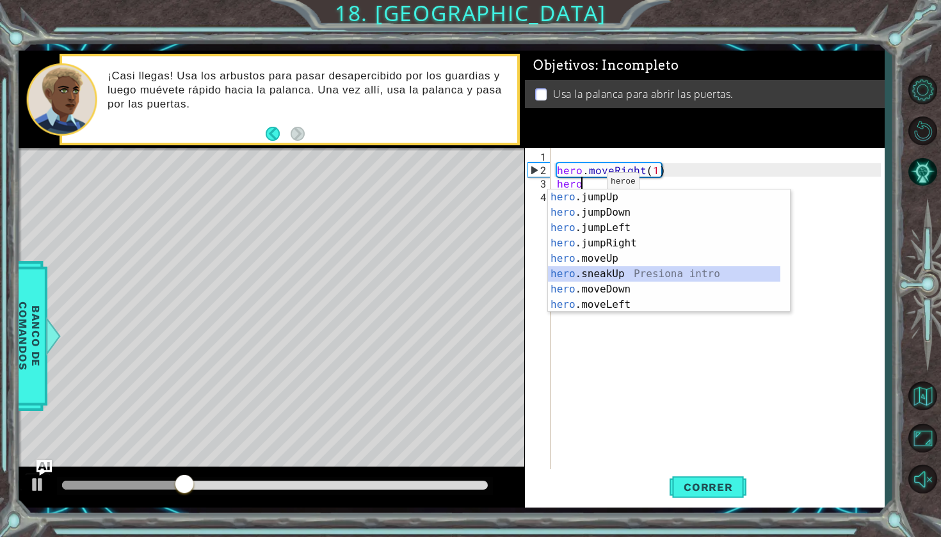
click at [586, 275] on div "hero .jumpUp Presiona intro hero .jumpDown Presiona intro hero .jumpLeft Presio…" at bounding box center [664, 267] width 232 height 154
type textarea "hero.sneakUp(1)"
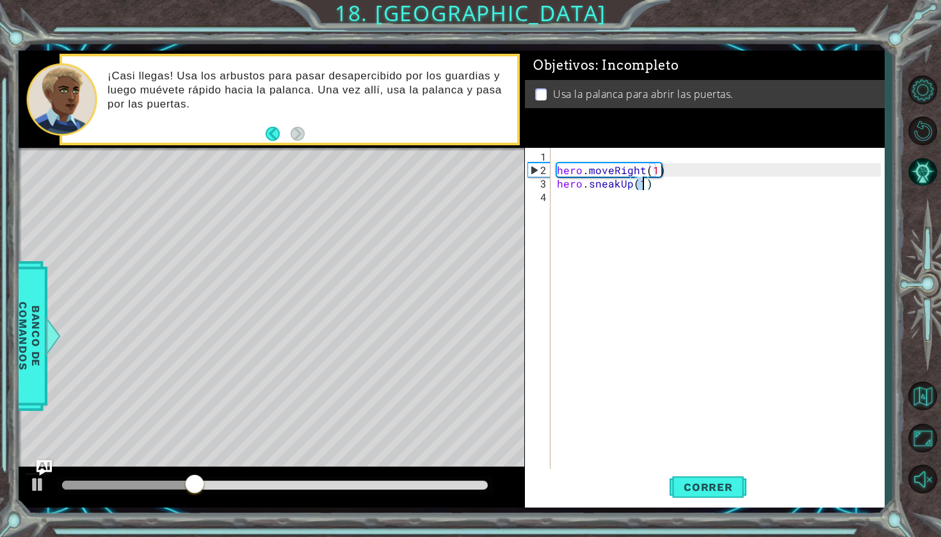
click at [581, 202] on div "hero . moveRight ( 1 ) hero . sneakUp ( 1 )" at bounding box center [720, 325] width 333 height 350
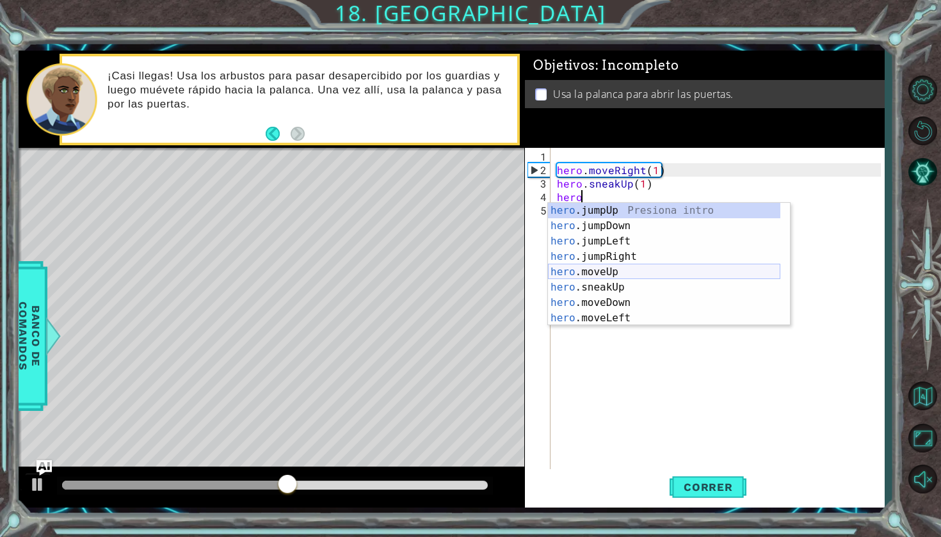
click at [601, 270] on div "hero .jumpUp Presiona intro hero .jumpDown Presiona intro hero .jumpLeft Presio…" at bounding box center [664, 280] width 232 height 154
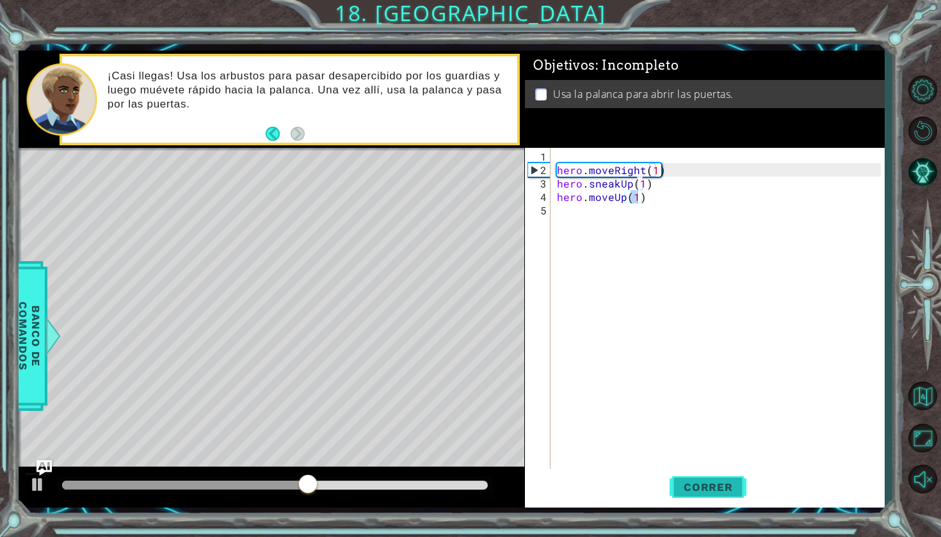
click at [691, 483] on span "Correr" at bounding box center [708, 487] width 75 height 13
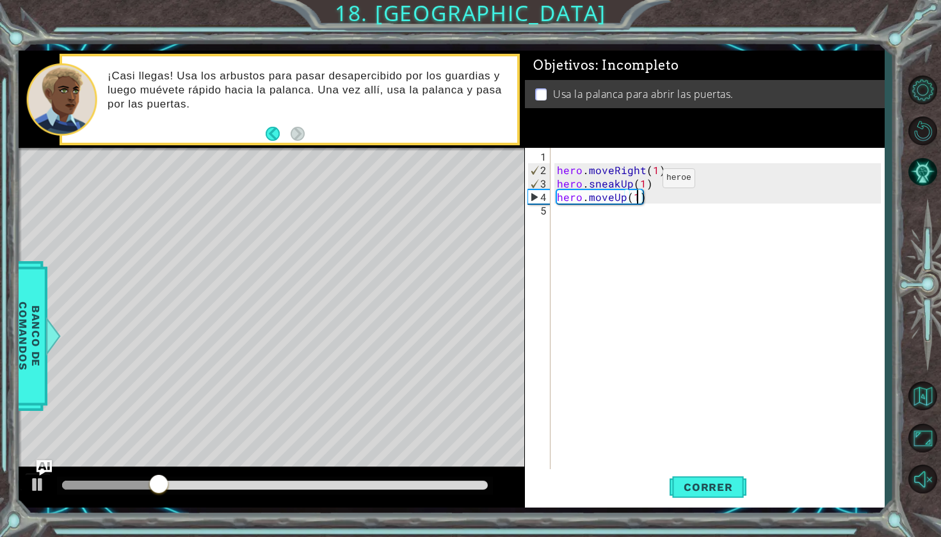
click at [641, 183] on div "hero . moveRight ( 1 ) hero . sneakUp ( 1 ) hero . moveUp ( 1 )" at bounding box center [720, 325] width 333 height 350
click at [638, 199] on div "hero . moveRight ( 1 ) hero . sneakUp ( 3 ) hero . moveUp ( 1 )" at bounding box center [720, 325] width 333 height 350
click at [721, 490] on span "Correr" at bounding box center [708, 487] width 75 height 13
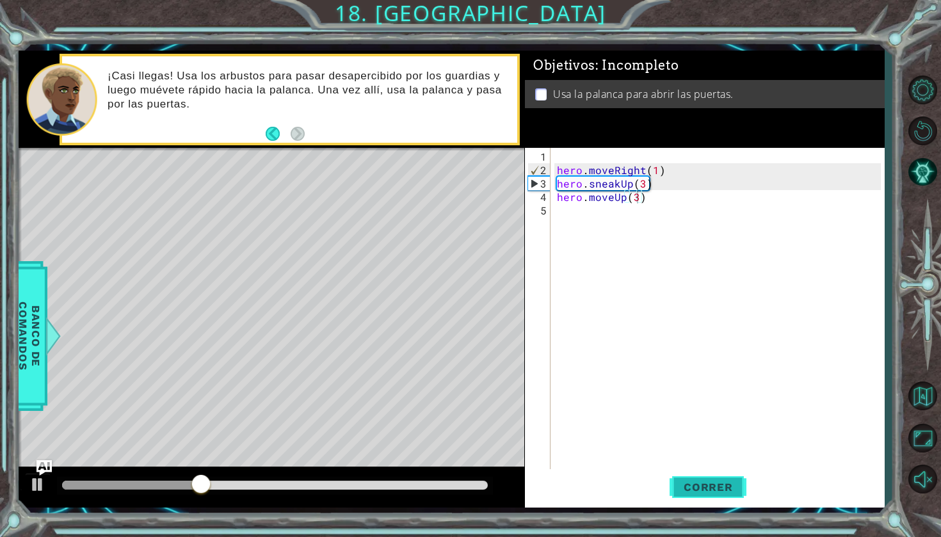
click at [693, 495] on button "Correr" at bounding box center [708, 487] width 77 height 36
click at [645, 187] on div "hero . moveRight ( 1 ) hero . sneakUp ( 3 ) hero . moveUp ( 3 )" at bounding box center [720, 325] width 333 height 350
click at [638, 197] on div "hero . moveRight ( 1 ) hero . sneakUp ( 2 ) hero . moveUp ( 3 )" at bounding box center [720, 325] width 333 height 350
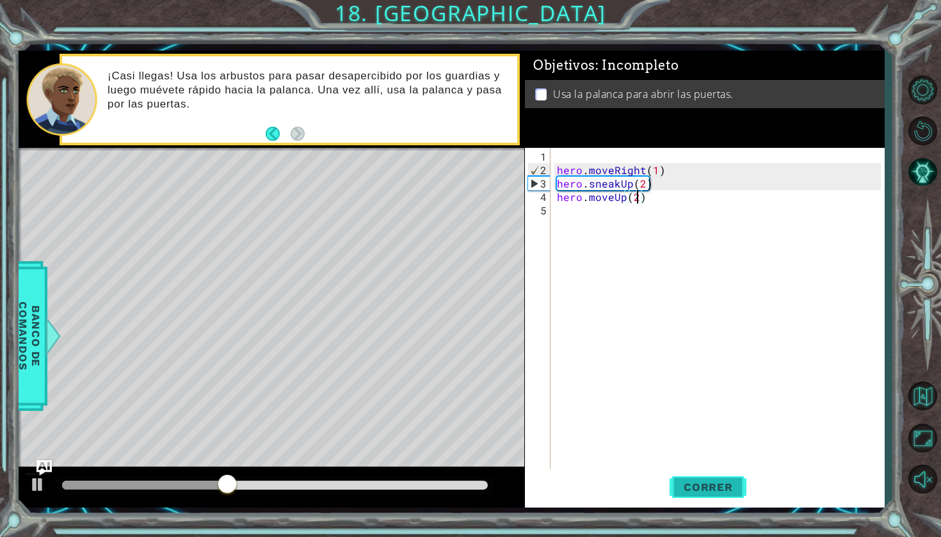
click at [692, 475] on button "Correr" at bounding box center [708, 487] width 77 height 36
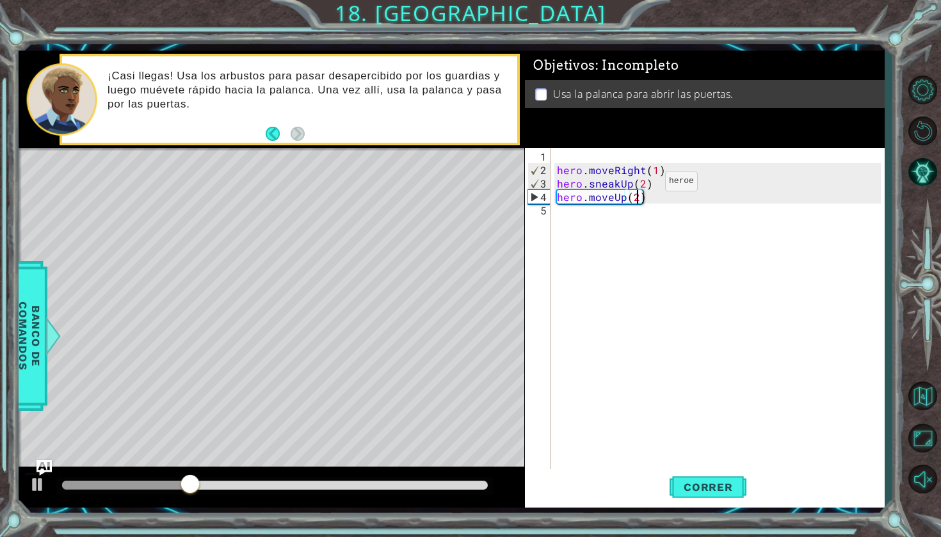
click at [643, 186] on div "hero . moveRight ( 1 ) hero . sneakUp ( 2 ) hero . moveUp ( 2 )" at bounding box center [720, 325] width 333 height 350
click at [639, 195] on div "hero . moveRight ( 1 ) hero . sneakUp ( 1 ) hero . moveUp ( 2 )" at bounding box center [720, 325] width 333 height 350
type textarea "hero.moveUp(1)"
click at [679, 478] on button "Correr" at bounding box center [708, 487] width 77 height 36
click at [556, 214] on div "hero . moveRight ( 1 ) hero . sneakUp ( 1 ) hero . moveUp ( 1 )" at bounding box center [720, 325] width 333 height 350
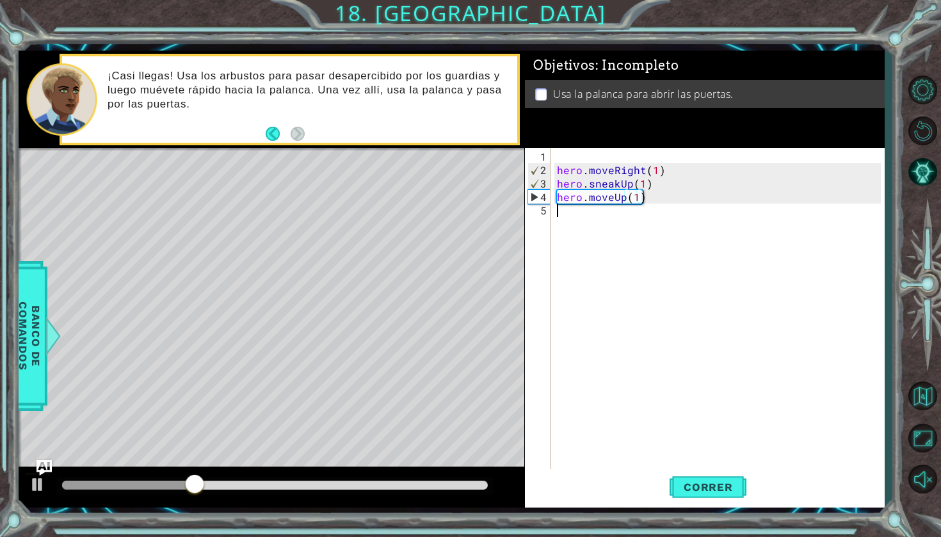
scroll to position [0, 0]
click at [691, 489] on span "Correr" at bounding box center [708, 487] width 75 height 13
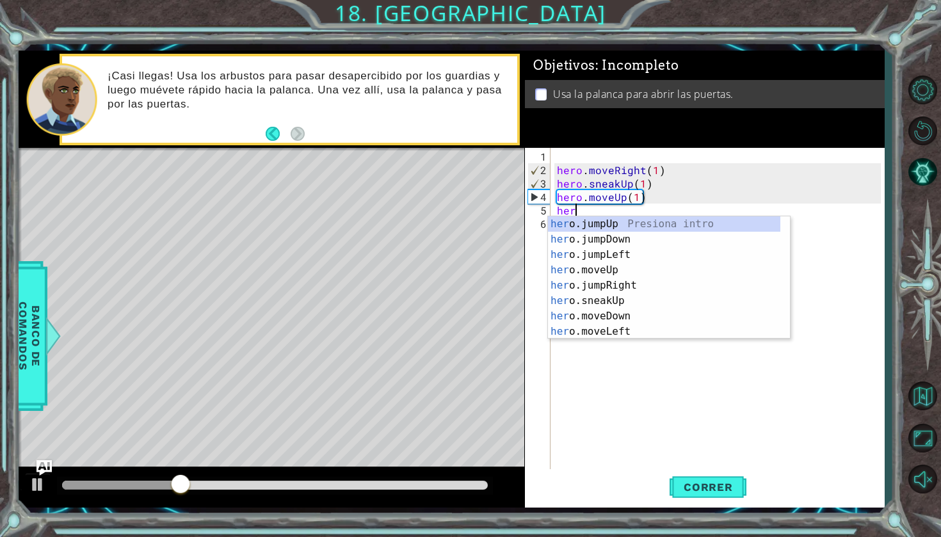
scroll to position [0, 1]
click at [595, 298] on div "her o.jumpUp Presiona intro her o.jumpDown Presiona intro her o.jumpLeft Presio…" at bounding box center [664, 293] width 232 height 154
type textarea "hero.sneakUp(1)"
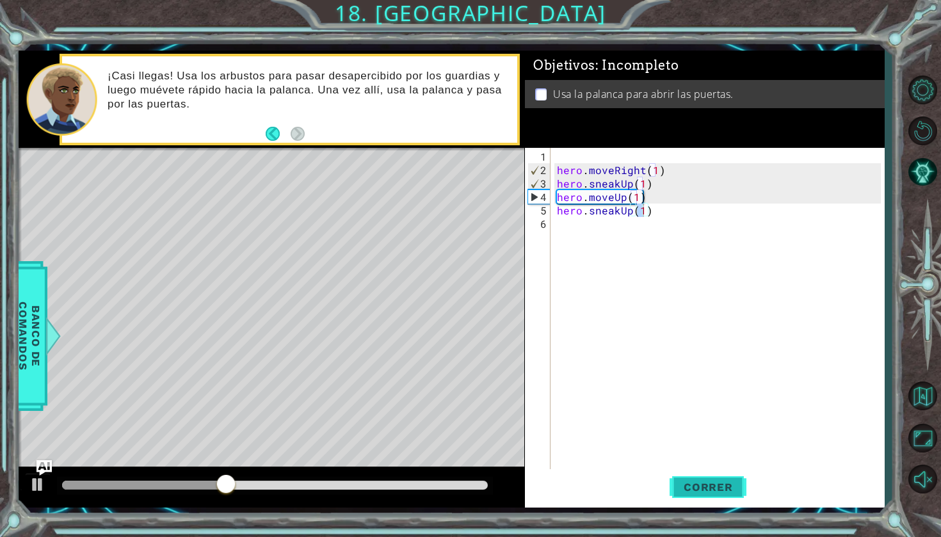
click at [681, 492] on span "Correr" at bounding box center [708, 487] width 75 height 13
click at [675, 232] on div "hero . moveRight ( 1 ) hero . sneakUp ( 1 ) hero . moveUp ( 1 ) hero . sneakUp …" at bounding box center [720, 325] width 333 height 350
click at [675, 223] on div "hero . moveRight ( 1 ) hero . sneakUp ( 1 ) hero . moveUp ( 1 ) hero . sneakUp …" at bounding box center [720, 325] width 333 height 350
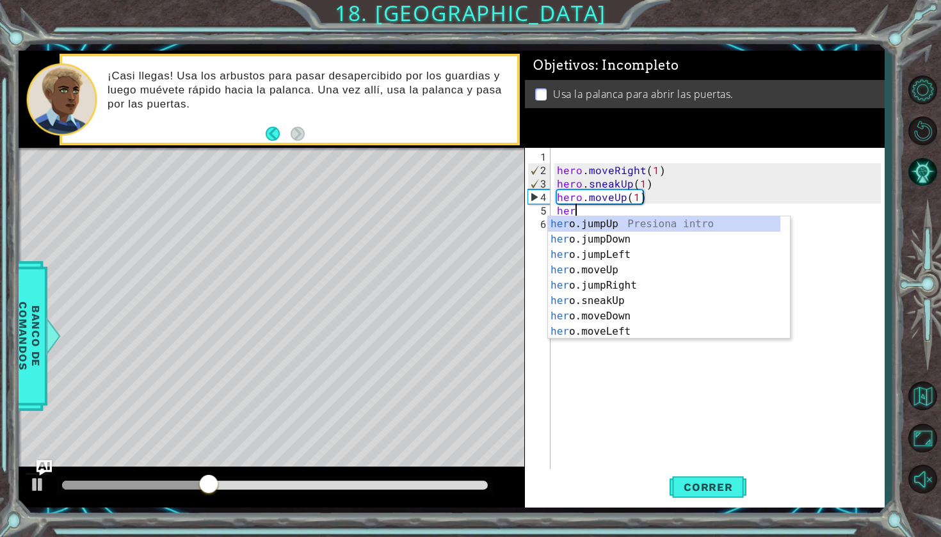
type textarea "h"
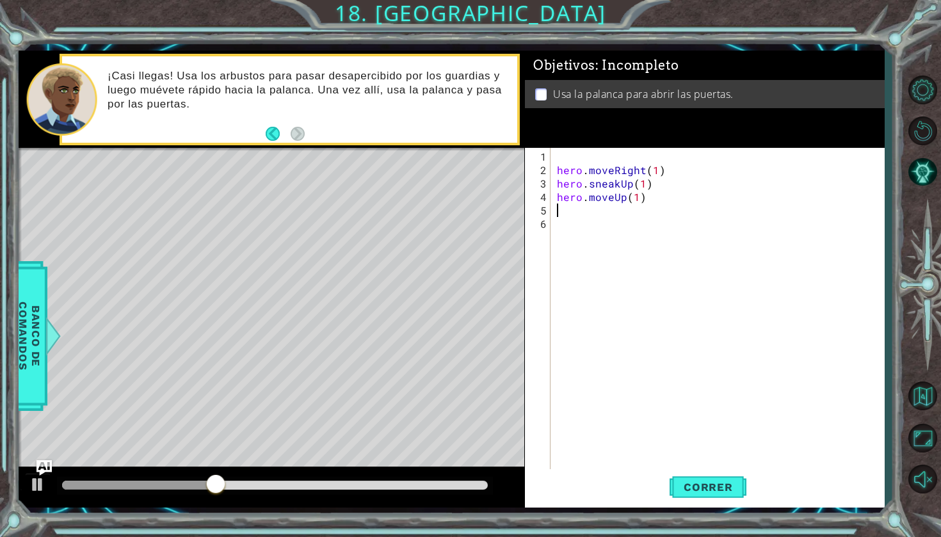
type textarea "hero.moveUp(1)"
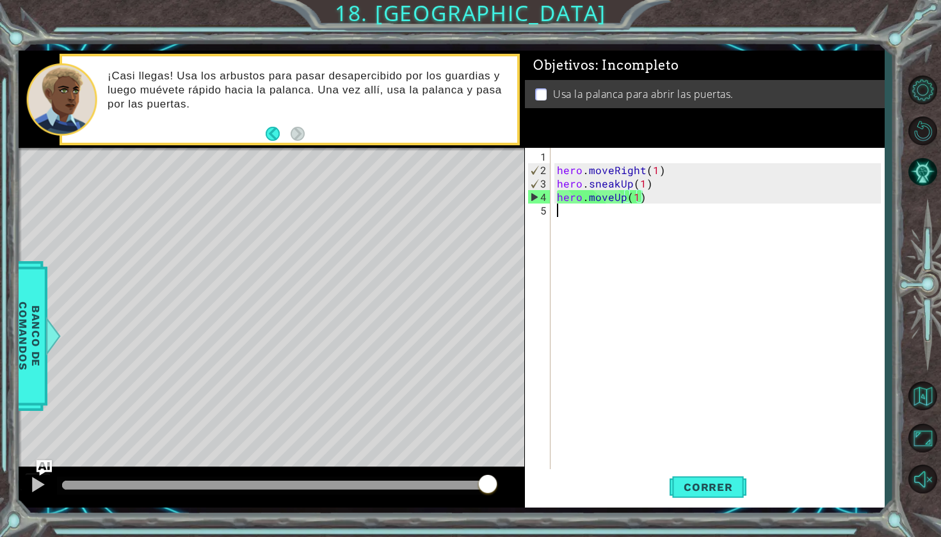
click at [706, 465] on div "hero . moveRight ( 1 ) hero . sneakUp ( 1 ) hero . moveUp ( 1 )" at bounding box center [720, 325] width 333 height 350
click at [706, 481] on span "Correr" at bounding box center [708, 487] width 75 height 13
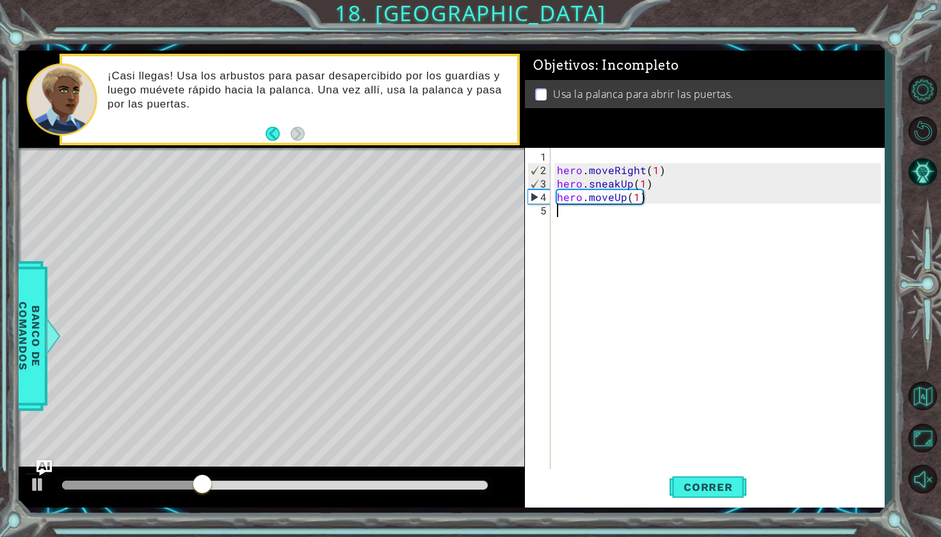
click at [741, 216] on div "hero . moveRight ( 1 ) hero . sneakUp ( 1 ) hero . moveUp ( 1 )" at bounding box center [720, 325] width 333 height 350
click at [675, 206] on div "hero . moveRight ( 1 ) hero . sneakUp ( 1 ) hero . moveUp ( 1 )" at bounding box center [720, 325] width 333 height 350
click at [914, 172] on button "Pista AI" at bounding box center [922, 172] width 37 height 37
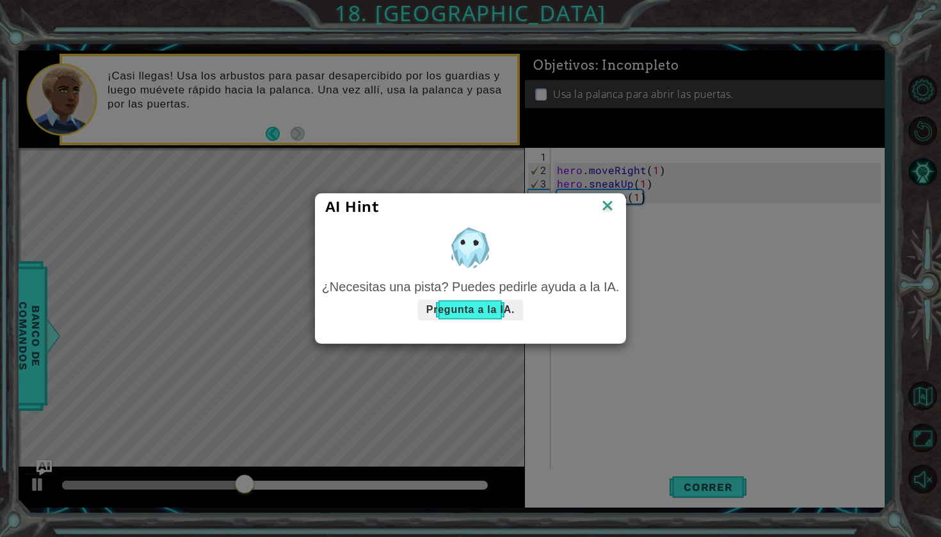
click at [508, 305] on button "Pregunta a la IA." at bounding box center [470, 310] width 105 height 20
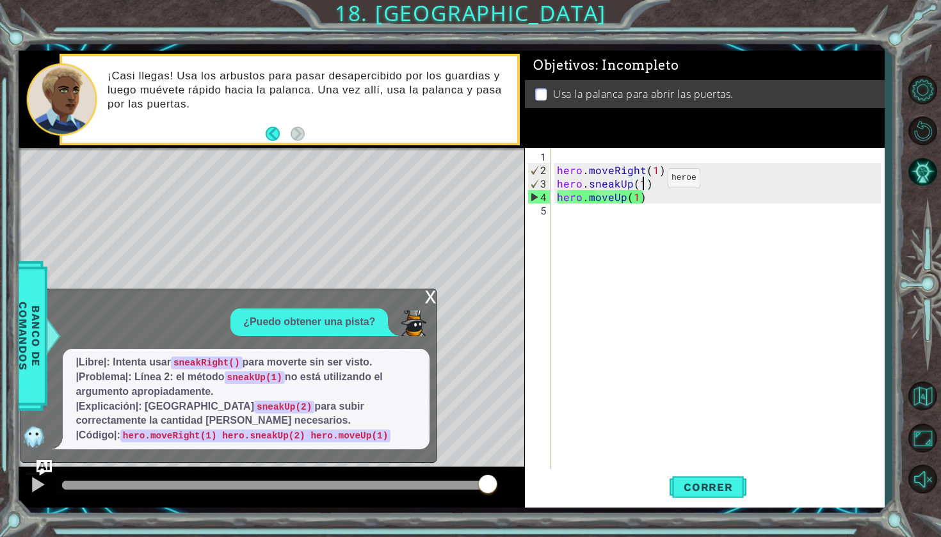
click at [646, 183] on div "hero . moveRight ( 1 ) hero . sneakUp ( 1 ) hero . moveUp ( 1 )" at bounding box center [720, 325] width 333 height 350
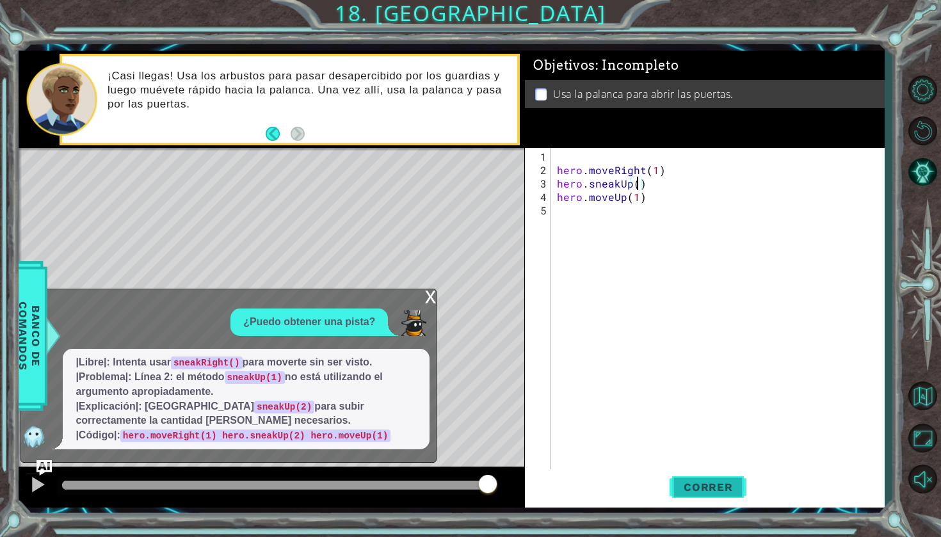
click at [716, 469] on button "Correr" at bounding box center [708, 487] width 77 height 36
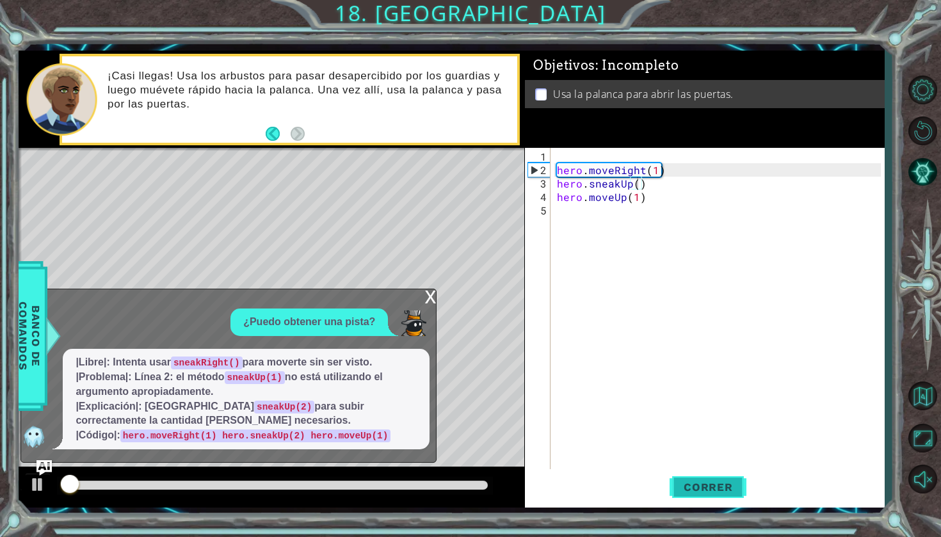
click at [706, 484] on span "Correr" at bounding box center [708, 487] width 75 height 13
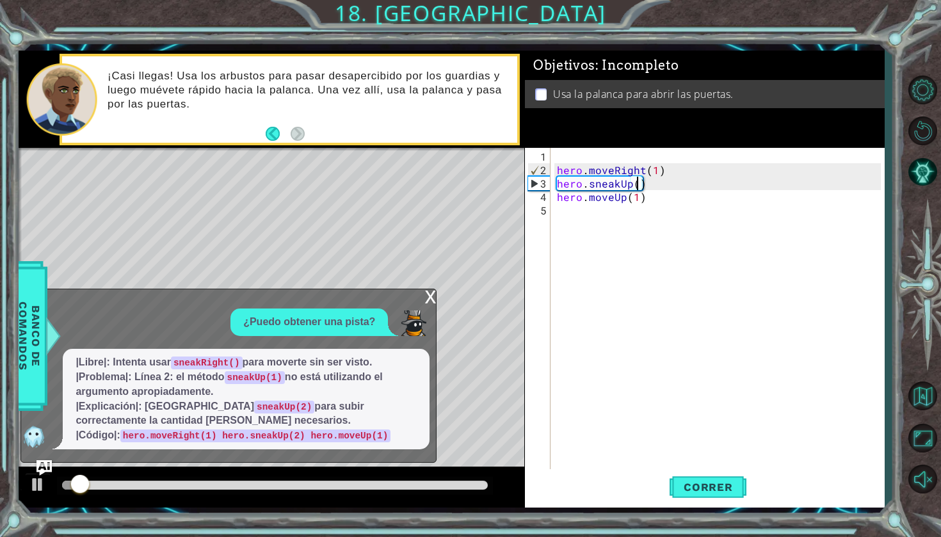
click at [429, 302] on div "x" at bounding box center [430, 295] width 12 height 13
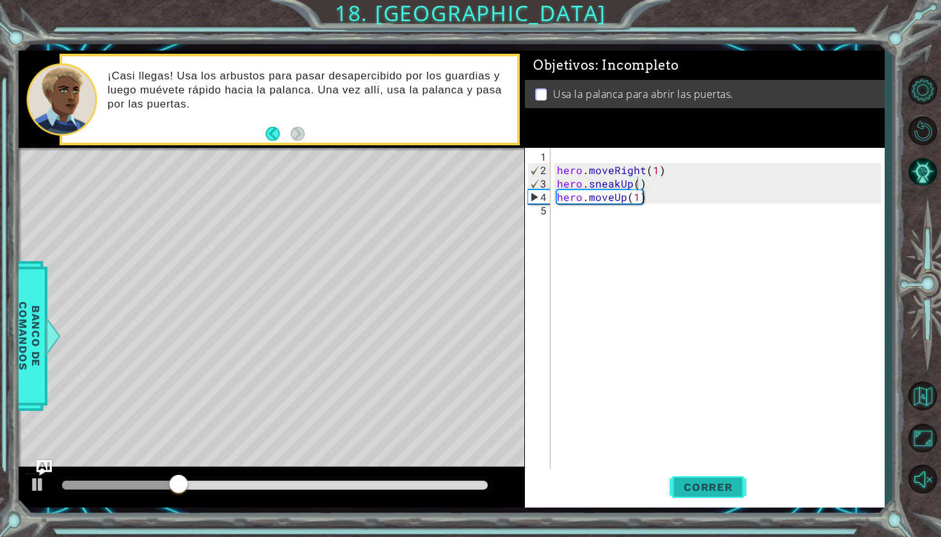
click at [693, 485] on span "Correr" at bounding box center [708, 487] width 75 height 13
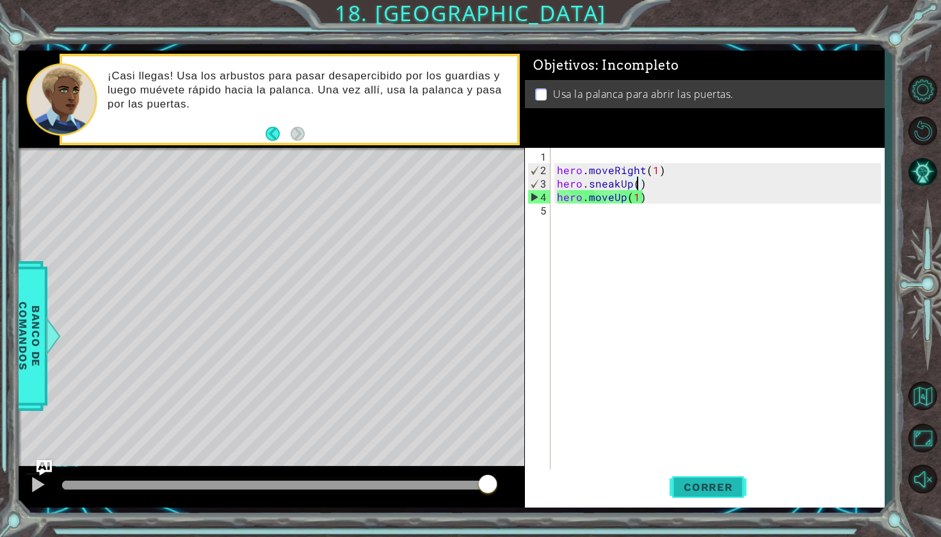
click at [698, 484] on span "Correr" at bounding box center [708, 487] width 75 height 13
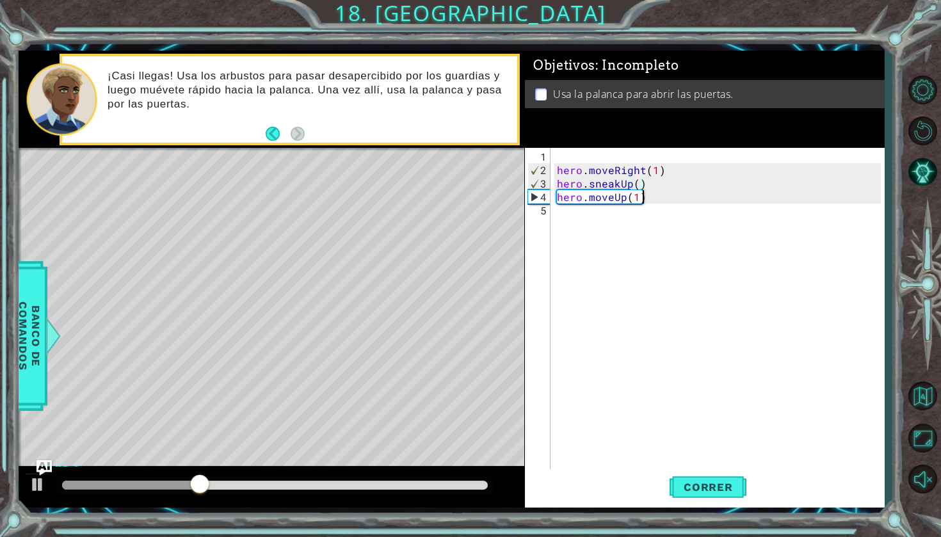
click at [673, 193] on div "hero . moveRight ( 1 ) hero . sneakUp ( ) hero . moveUp ( 1 )" at bounding box center [720, 325] width 333 height 350
click at [659, 202] on div "hero . moveRight ( 1 ) hero . sneakUp ( ) hero . moveUp ( 1 )" at bounding box center [720, 325] width 333 height 350
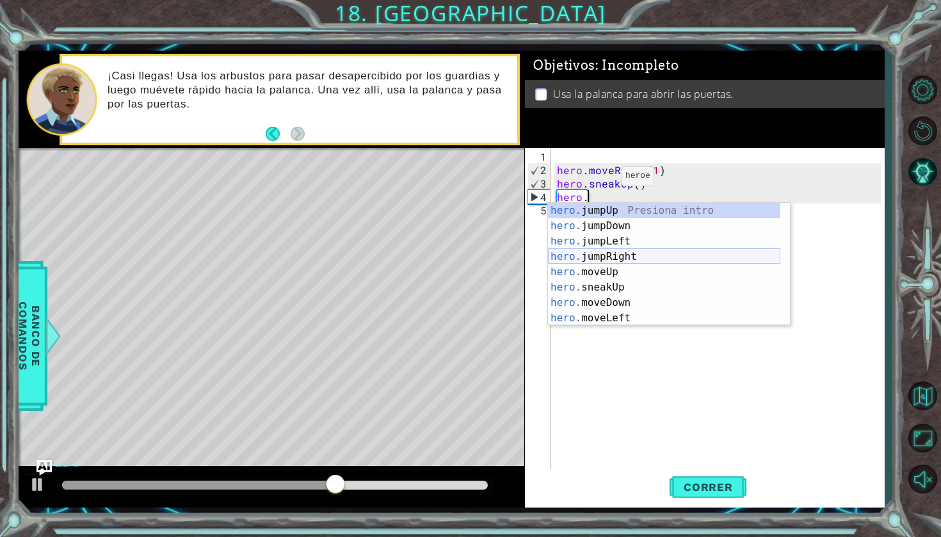
click at [610, 270] on div "hero. jumpUp Presiona intro hero. jumpDown Presiona intro hero. jumpLeft Presio…" at bounding box center [664, 280] width 232 height 154
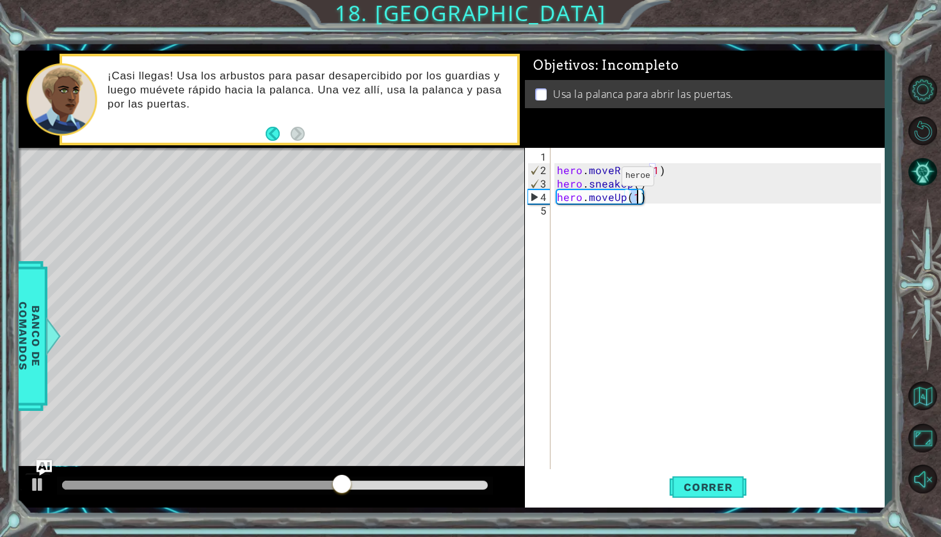
type textarea "hero.moveUp()"
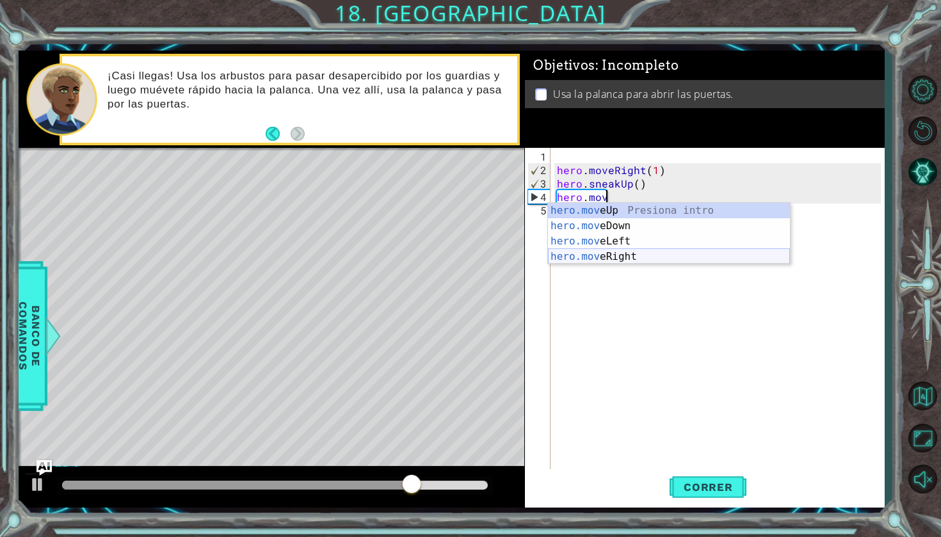
click at [623, 250] on div "hero.mov eUp Presiona intro hero.mov eDown Presiona intro hero.mov eLeft Presio…" at bounding box center [669, 249] width 242 height 92
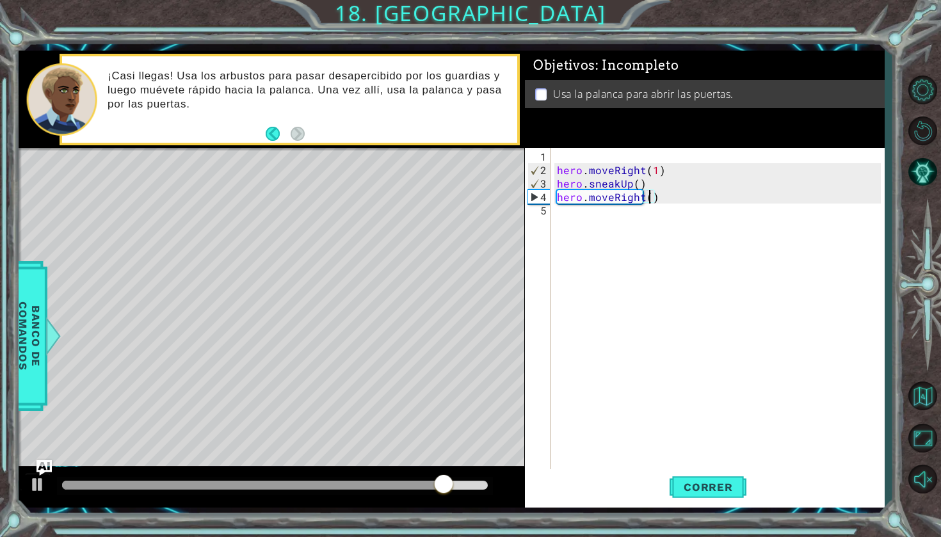
scroll to position [0, 6]
click at [720, 483] on span "Correr" at bounding box center [708, 487] width 75 height 13
click at [694, 197] on div "hero . moveRight ( 1 ) hero . sneakUp ( ) hero . moveRight ( 2 )" at bounding box center [720, 325] width 333 height 350
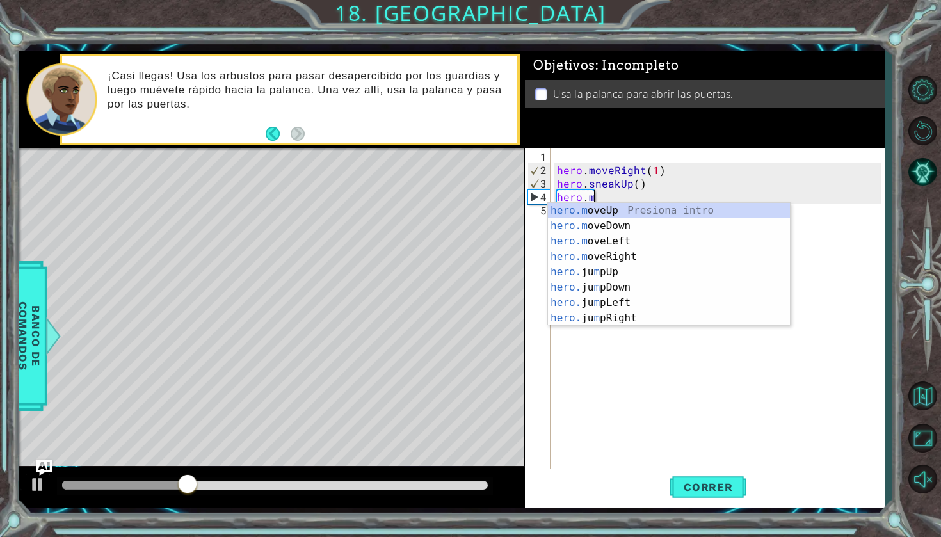
scroll to position [0, 1]
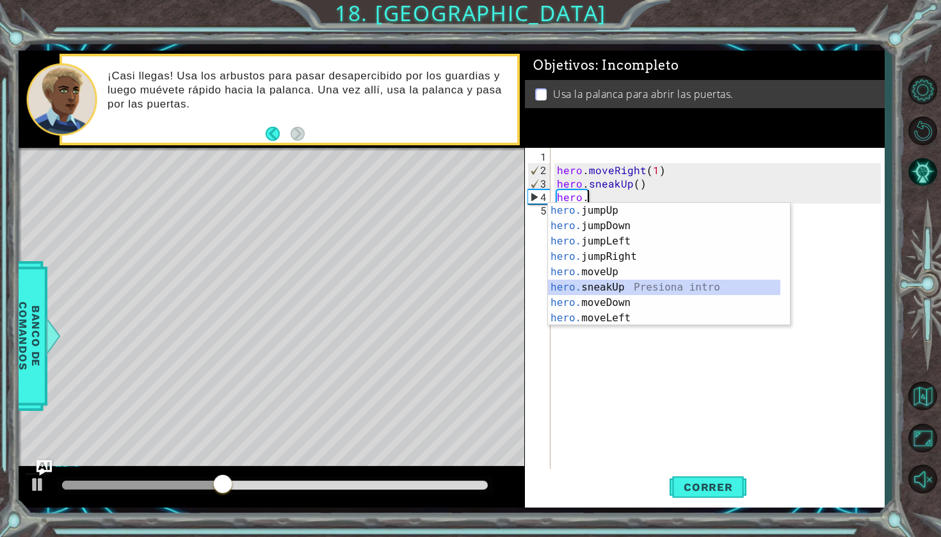
click at [607, 287] on div "hero. jumpUp Presiona intro hero. jumpDown Presiona intro hero. jumpLeft Presio…" at bounding box center [664, 280] width 232 height 154
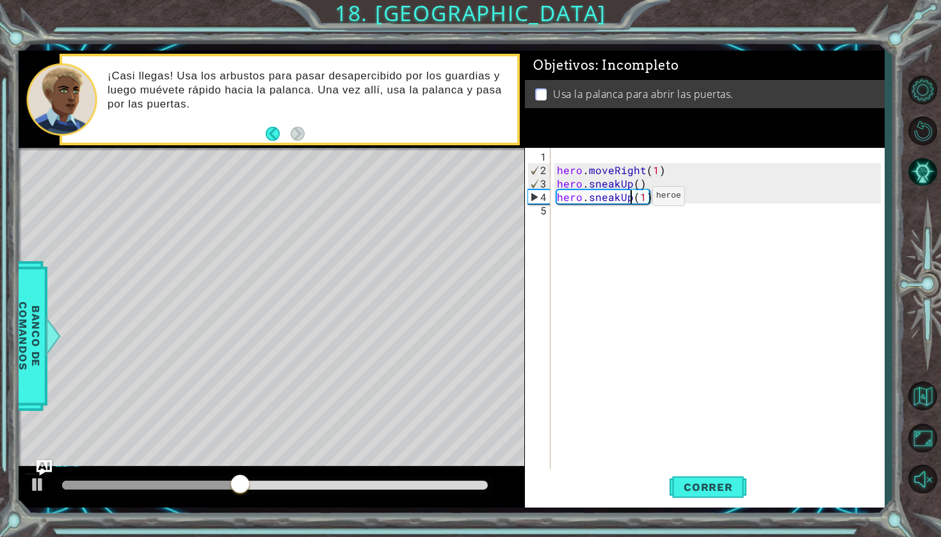
click at [631, 201] on div "hero . moveRight ( 1 ) hero . sneakUp ( ) hero . sneakUp ( 1 )" at bounding box center [720, 325] width 333 height 350
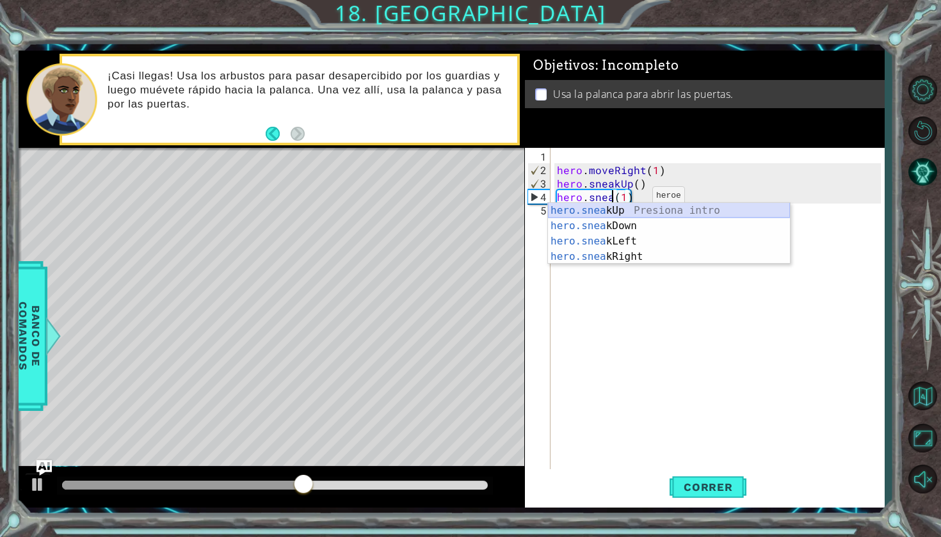
click at [623, 207] on div "hero.snea kUp Presiona intro hero.snea kDown Presiona intro hero.snea kLeft Pre…" at bounding box center [669, 249] width 242 height 92
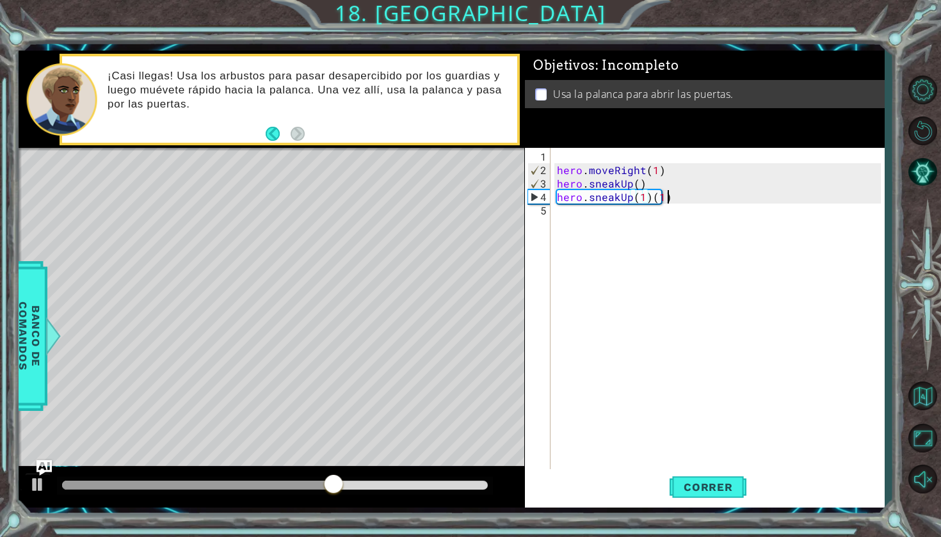
click at [682, 191] on div "hero . moveRight ( 1 ) hero . sneakUp ( ) hero . sneakUp ( 1 ) ( 1 )" at bounding box center [720, 325] width 333 height 350
type textarea "hero.sneakUp(1)"
click at [709, 476] on button "Correr" at bounding box center [708, 487] width 77 height 36
click at [575, 220] on div "hero . moveRight ( 1 ) hero . sneakUp ( ) hero . sneakUp ( 1 )" at bounding box center [720, 325] width 333 height 350
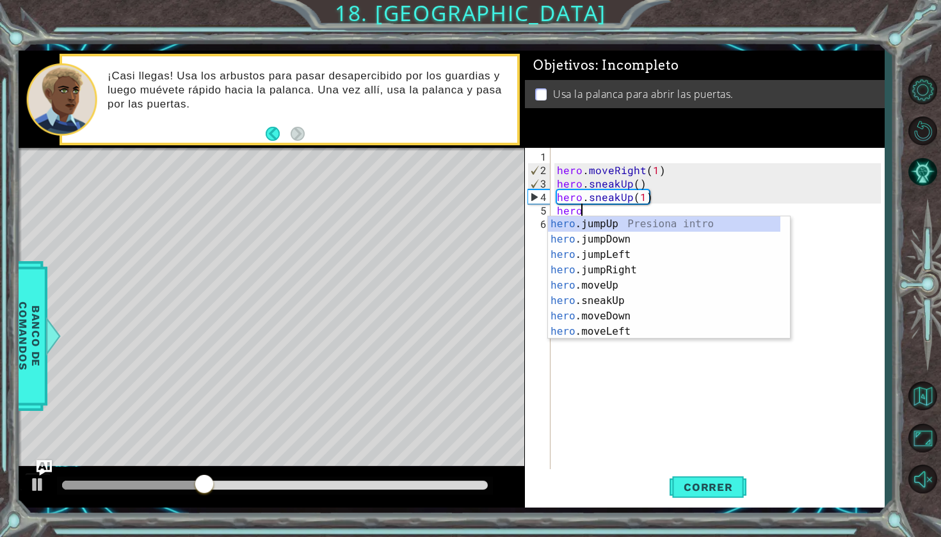
scroll to position [0, 1]
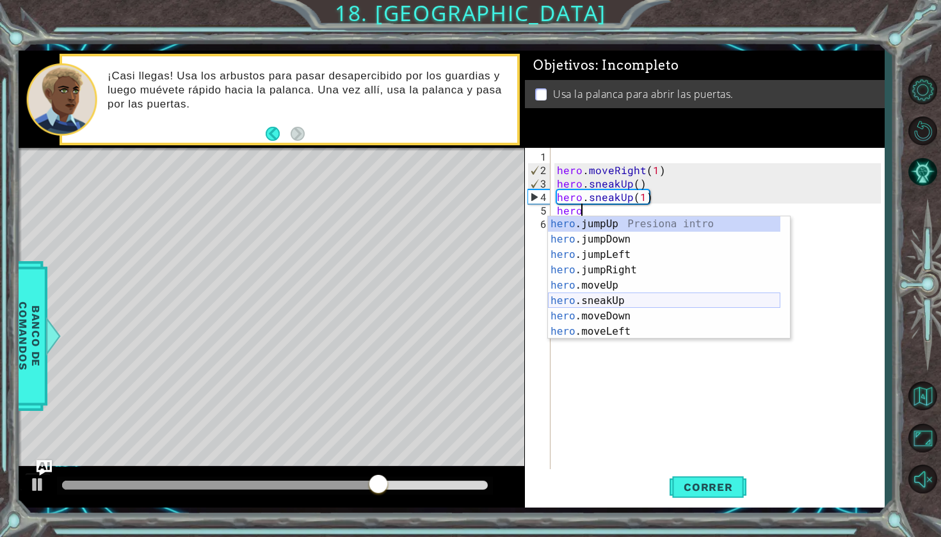
click at [633, 298] on div "hero .jumpUp Presiona intro hero .jumpDown Presiona intro hero .jumpLeft Presio…" at bounding box center [664, 293] width 232 height 154
type textarea "hero.sneakUp(1)"
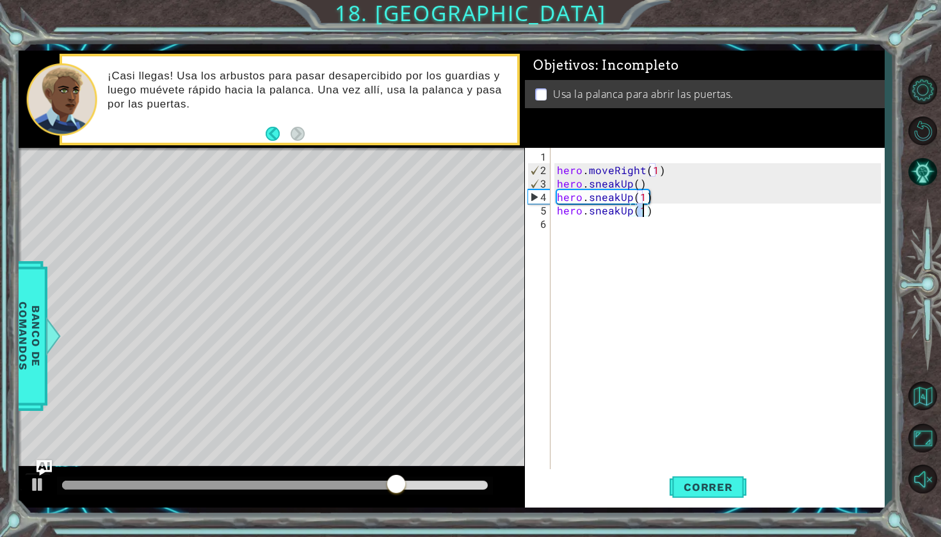
click at [631, 216] on div "hero . moveRight ( 1 ) hero . sneakUp ( ) hero . sneakUp ( 1 ) hero . sneakUp (…" at bounding box center [720, 325] width 333 height 350
click at [633, 213] on div "hero . moveRight ( 1 ) hero . sneakUp ( ) hero . sneakUp ( 1 ) hero . sneakUp (…" at bounding box center [720, 325] width 333 height 350
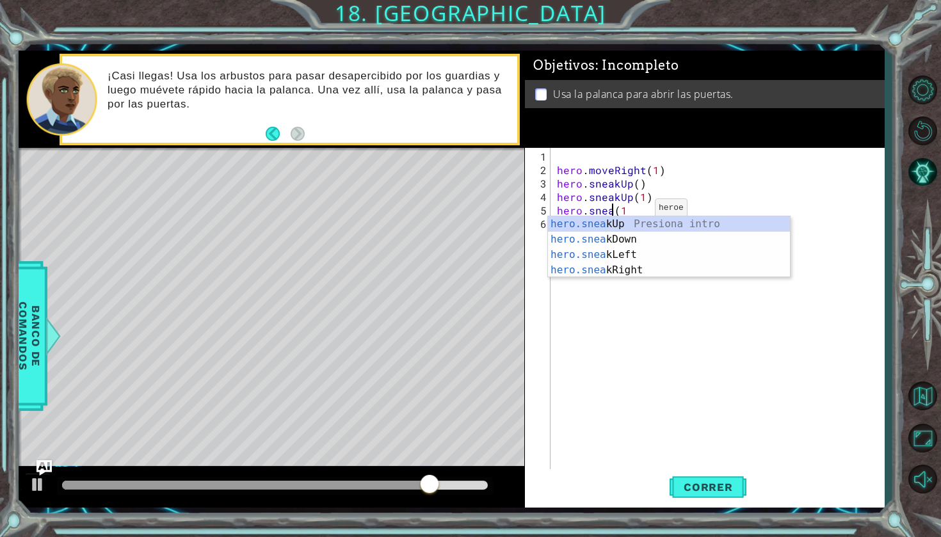
type textarea "hero.sne(1"
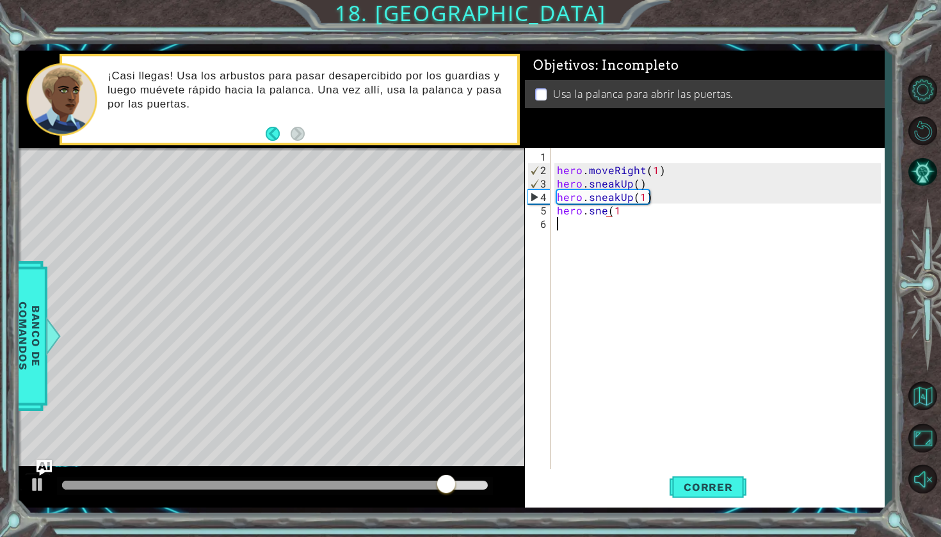
click at [620, 278] on div "hero . moveRight ( 1 ) hero . sneakUp ( ) hero . sneakUp ( 1 ) hero . sne ( 1" at bounding box center [720, 325] width 333 height 350
click at [608, 210] on div "hero . moveRight ( 1 ) hero . sneakUp ( ) hero . sneakUp ( 1 ) hero . sne ( 1" at bounding box center [720, 325] width 333 height 350
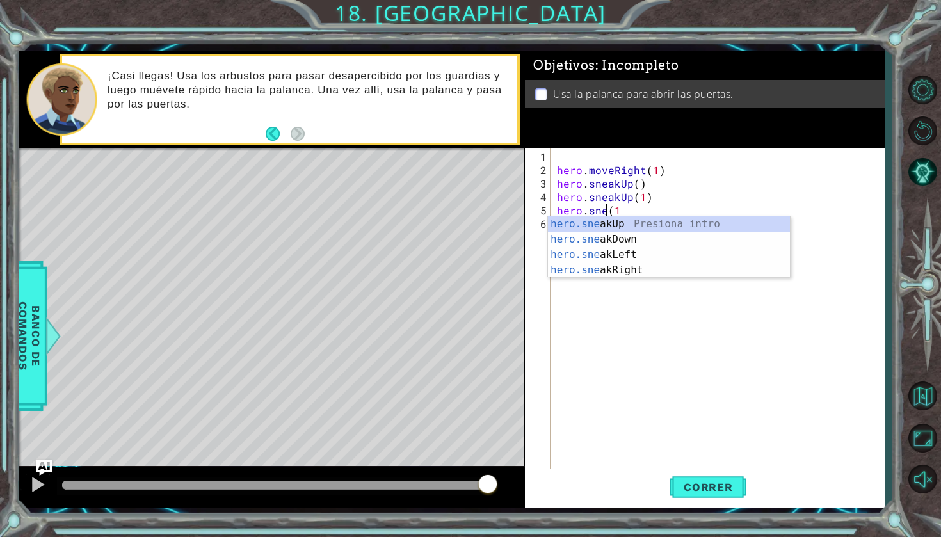
scroll to position [0, 3]
click at [617, 266] on div "hero.sne akUp Presiona intro hero.sne akDown Presiona intro hero.sne akLeft Pre…" at bounding box center [669, 262] width 242 height 92
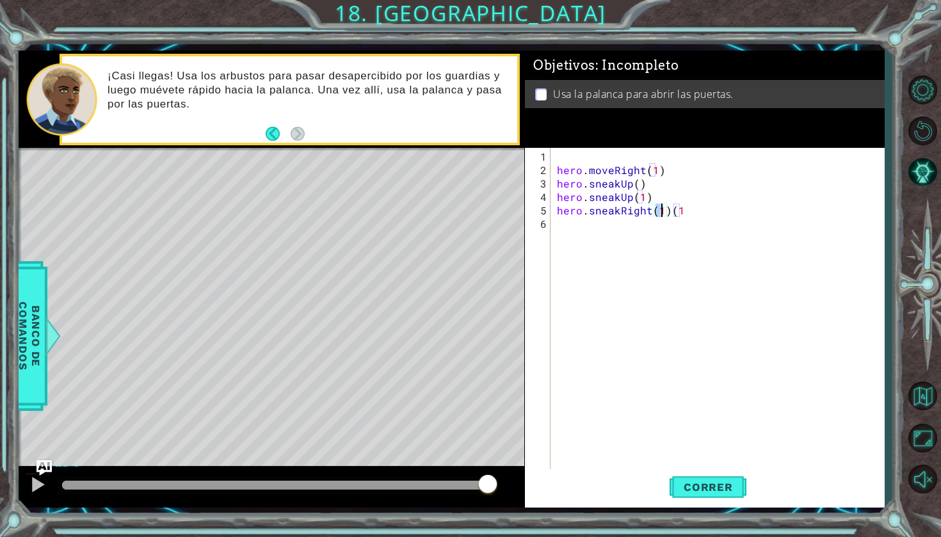
click at [694, 211] on div "hero . moveRight ( 1 ) hero . sneakUp ( ) hero . sneakUp ( 1 ) hero . sneakRigh…" at bounding box center [720, 325] width 333 height 350
type textarea "hero.sneakRight(2"
type textarea "9"
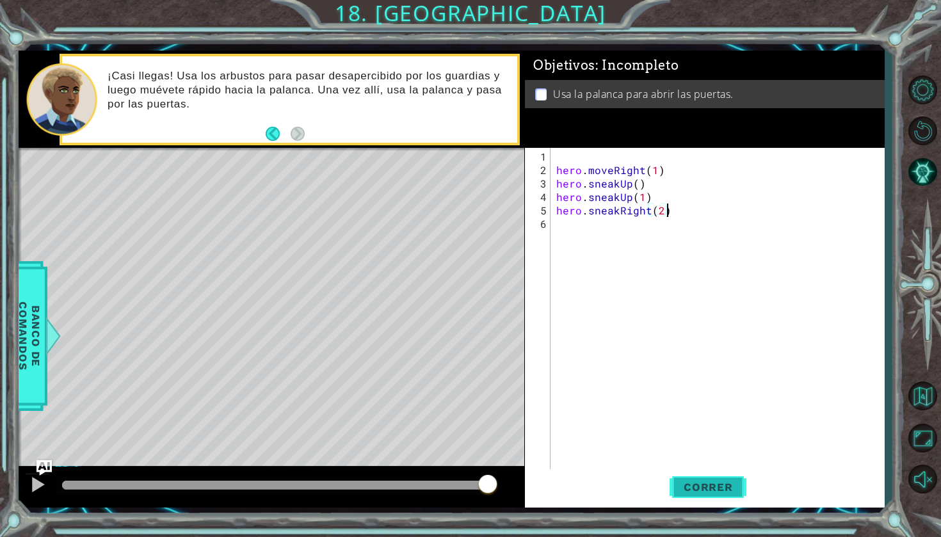
type textarea "hero.sneakRight(2)"
click at [701, 474] on button "Correr" at bounding box center [708, 487] width 77 height 36
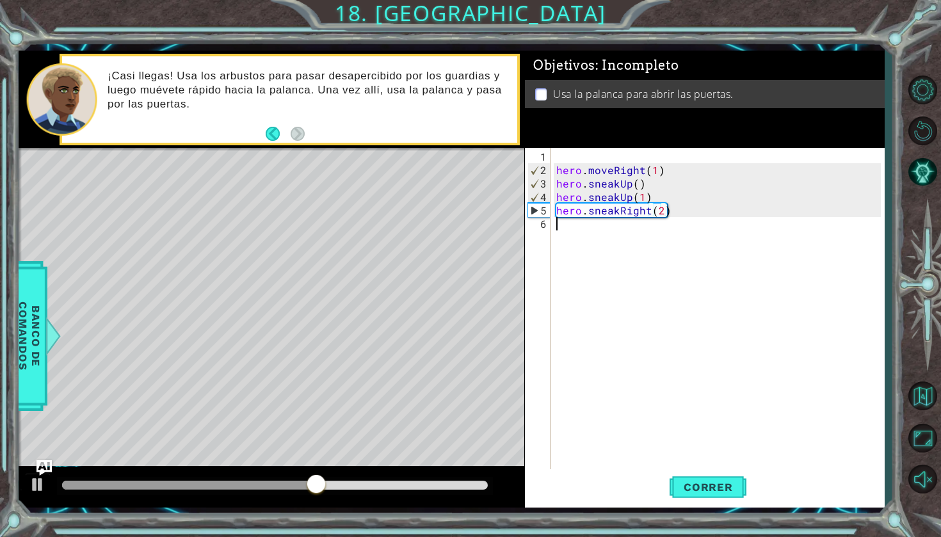
click at [572, 230] on div "hero . moveRight ( 1 ) hero . sneakUp ( ) hero . sneakUp ( 1 ) hero . sneakRigh…" at bounding box center [720, 325] width 333 height 350
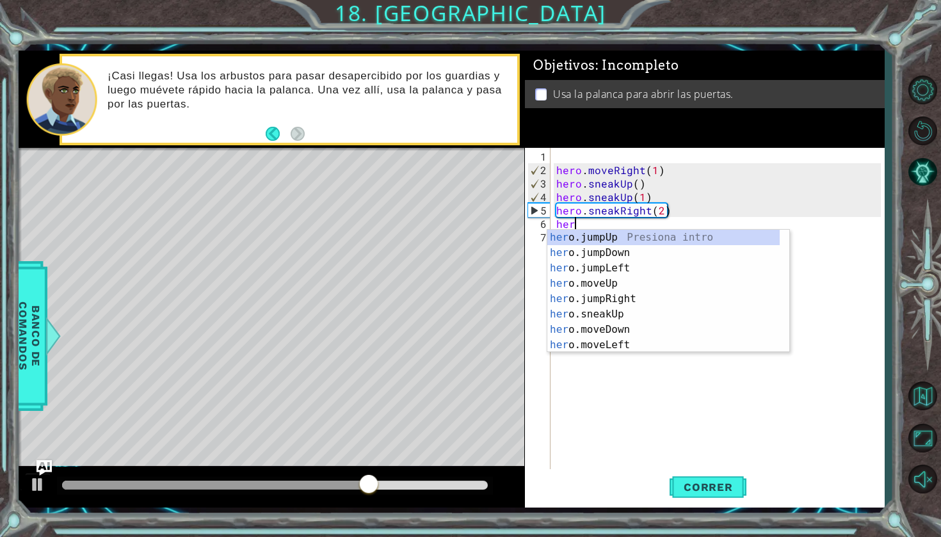
scroll to position [0, 1]
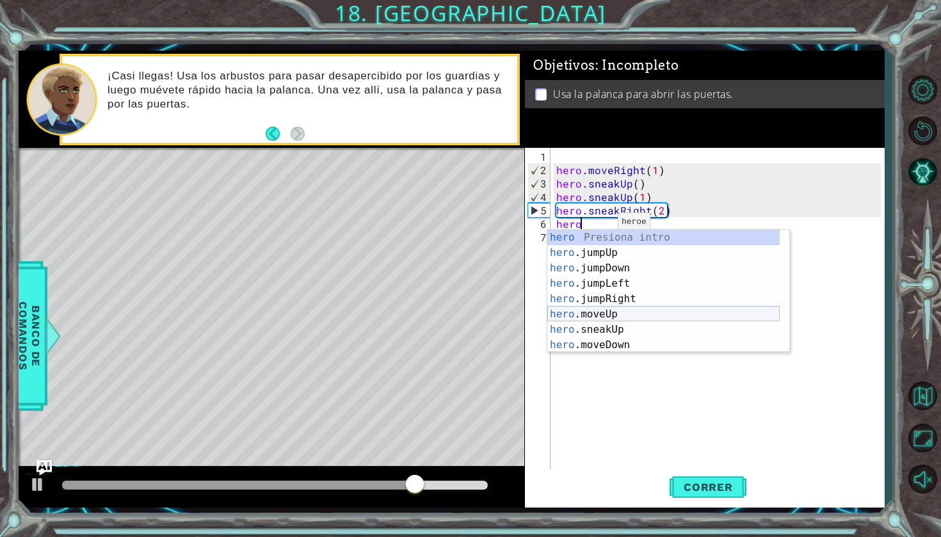
click at [611, 314] on div "hero Presiona intro hero .jumpUp Presiona intro hero .jumpDown Presiona intro h…" at bounding box center [663, 307] width 232 height 154
type textarea "hero.moveUp(1)"
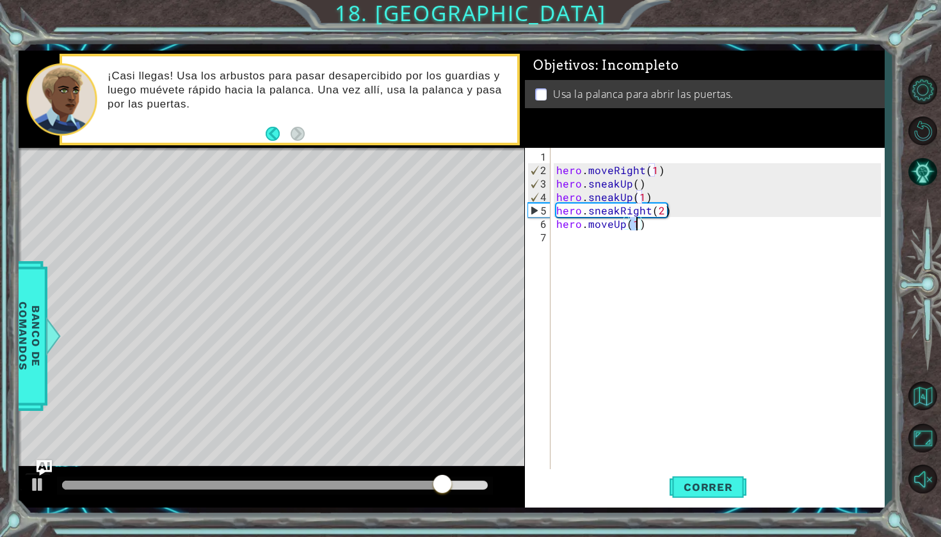
click at [565, 242] on div "hero . moveRight ( 1 ) hero . sneakUp ( ) hero . sneakUp ( 1 ) hero . sneakRigh…" at bounding box center [720, 325] width 333 height 350
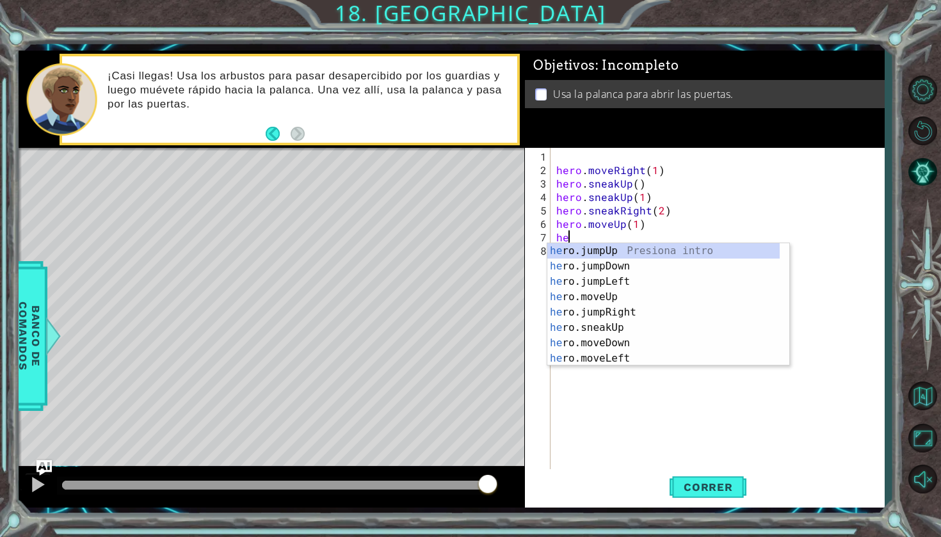
scroll to position [0, 0]
type textarea "h"
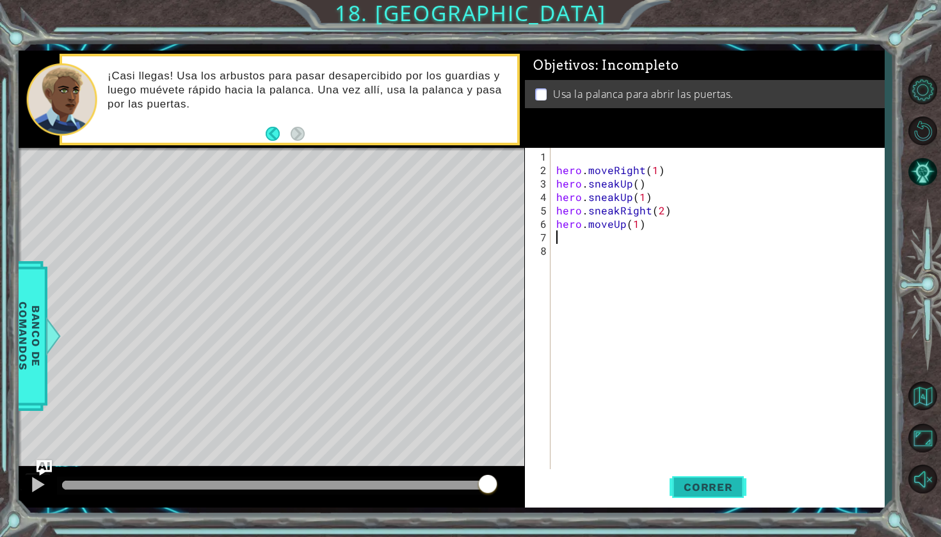
click at [693, 474] on button "Correr" at bounding box center [708, 487] width 77 height 36
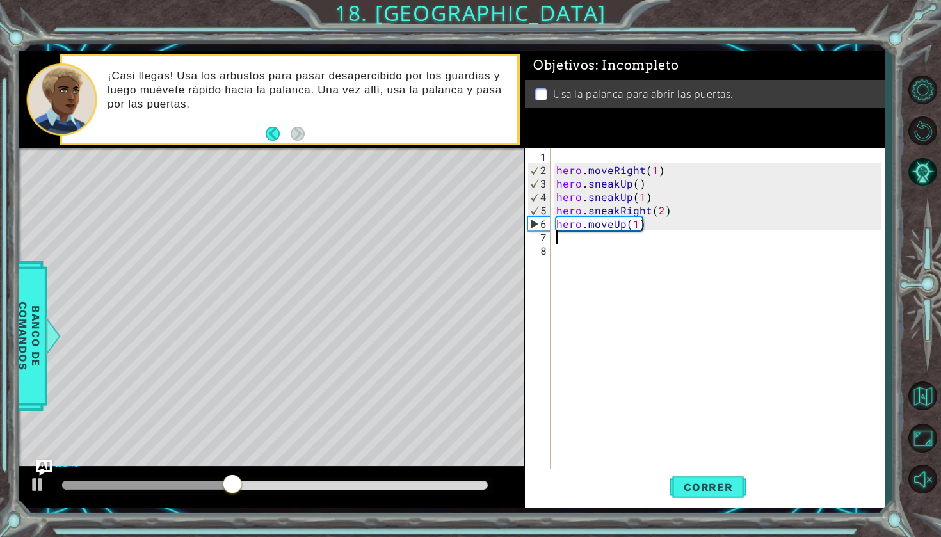
click at [659, 219] on div "hero . moveRight ( 1 ) hero . sneakUp ( ) hero . sneakUp ( 1 ) hero . sneakRigh…" at bounding box center [720, 325] width 333 height 350
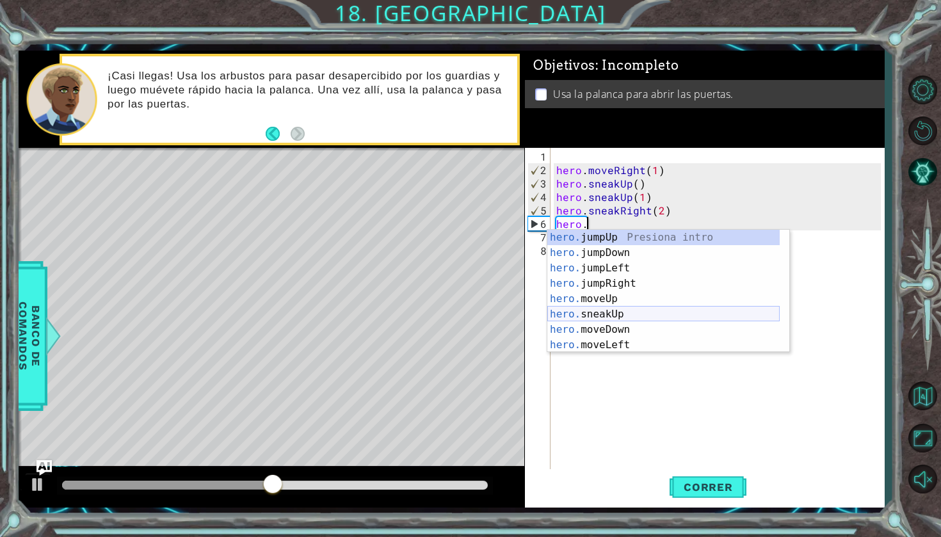
click at [616, 314] on div "hero. jumpUp Presiona intro hero. jumpDown Presiona intro hero. jumpLeft Presio…" at bounding box center [663, 307] width 232 height 154
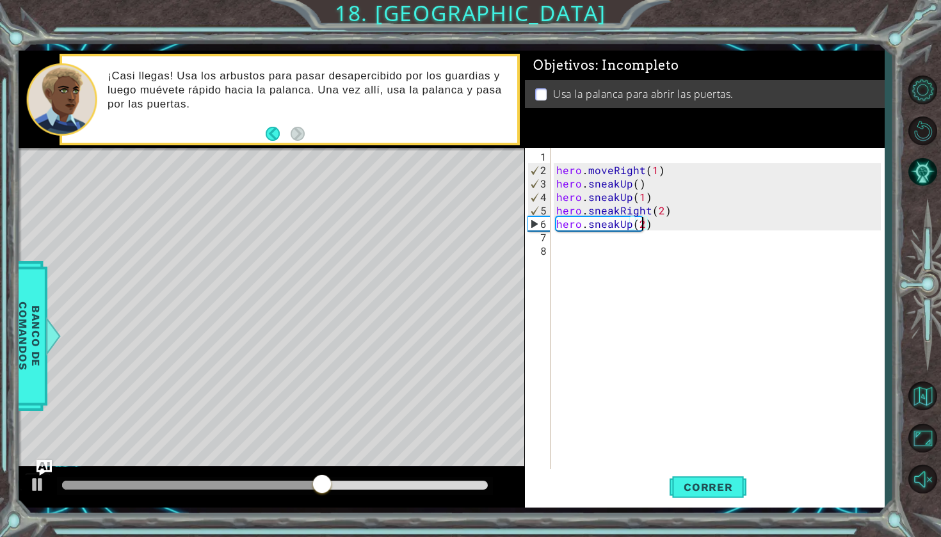
scroll to position [0, 5]
type textarea "hero.sneakUp(2)"
click at [691, 488] on span "Correr" at bounding box center [708, 487] width 75 height 13
click at [675, 232] on div "hero . moveRight ( 1 ) hero . sneakUp ( ) hero . sneakUp ( 1 ) hero . sneakRigh…" at bounding box center [720, 325] width 333 height 350
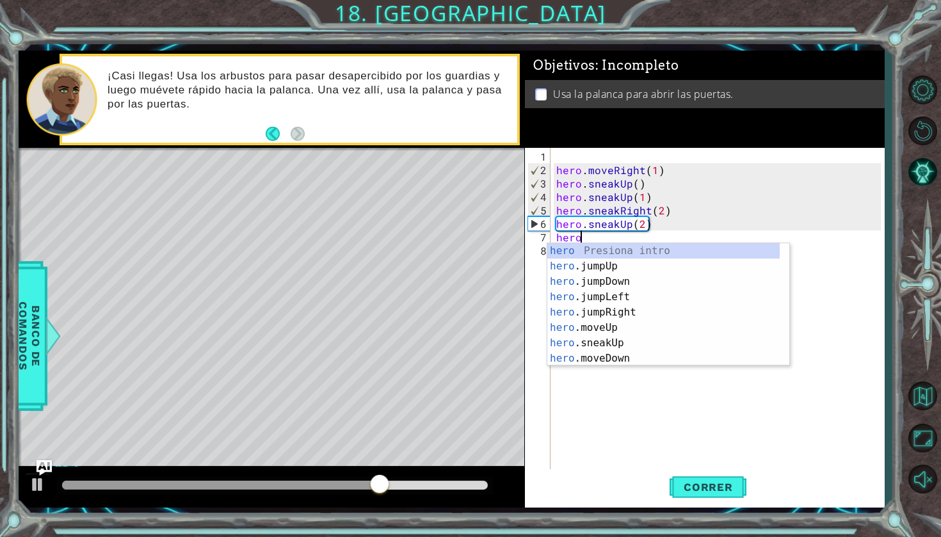
scroll to position [0, 1]
click at [628, 338] on div "hero Presiona intro hero .jumpUp Presiona intro hero .jumpDown Presiona intro h…" at bounding box center [663, 320] width 232 height 154
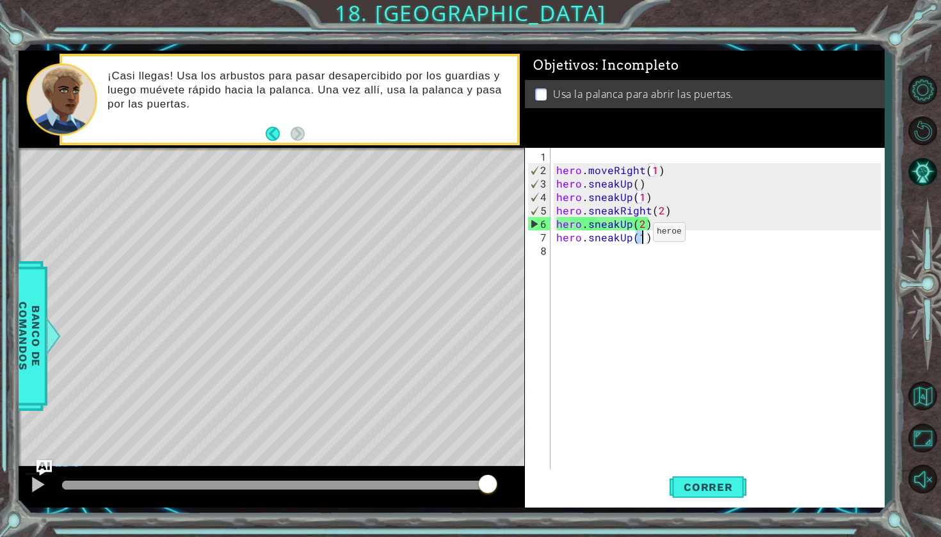
click at [630, 237] on div "hero . moveRight ( 1 ) hero . sneakUp ( ) hero . sneakUp ( 1 ) hero . sneakRigh…" at bounding box center [720, 325] width 333 height 350
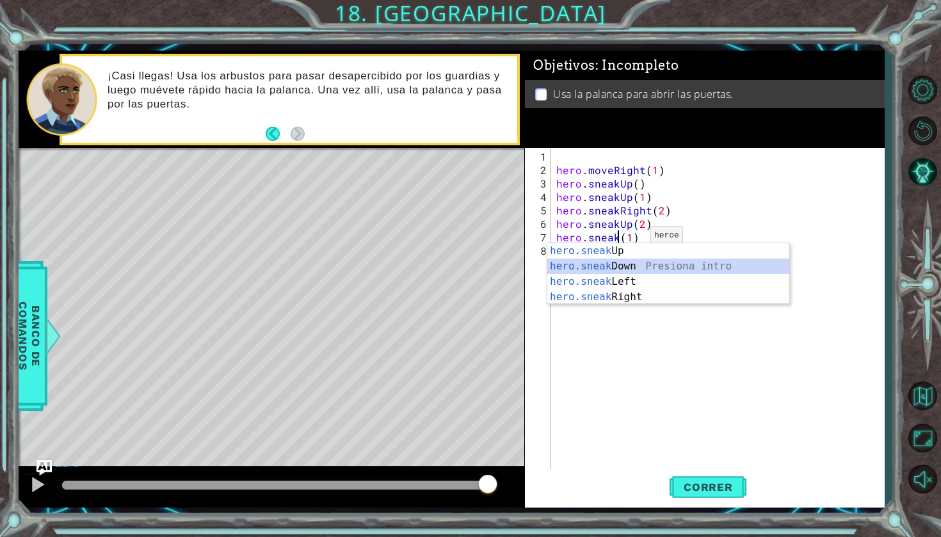
click at [624, 269] on div "hero.sneak Up Presiona intro hero.sneak Down Presiona intro hero.sneak Left Pre…" at bounding box center [668, 289] width 242 height 92
type textarea "hero.sneakDown(1)(1)"
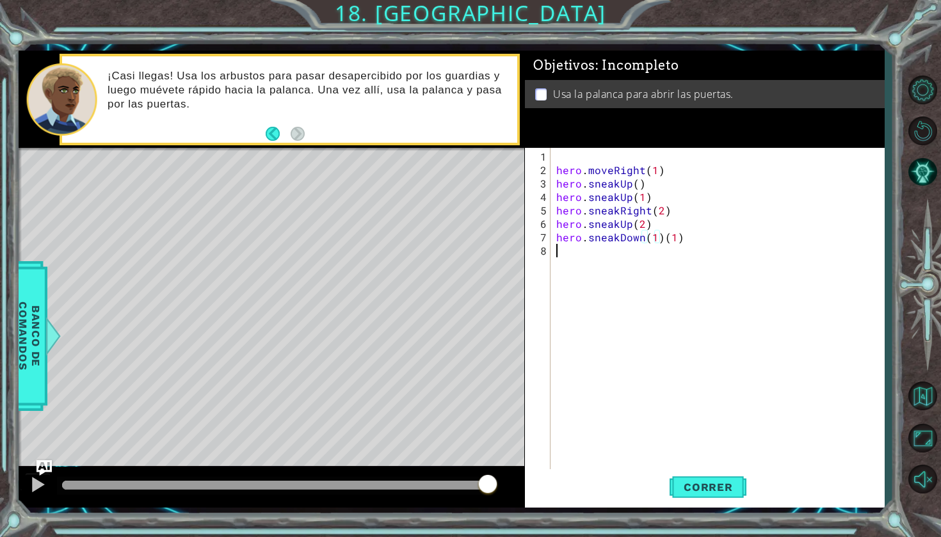
click at [722, 246] on div "hero . moveRight ( 1 ) hero . sneakUp ( ) hero . sneakUp ( 1 ) hero . sneakRigh…" at bounding box center [720, 325] width 333 height 350
click at [710, 243] on div "hero . moveRight ( 1 ) hero . sneakUp ( ) hero . sneakUp ( 1 ) hero . sneakRigh…" at bounding box center [720, 325] width 333 height 350
click at [697, 479] on button "Correr" at bounding box center [708, 487] width 77 height 36
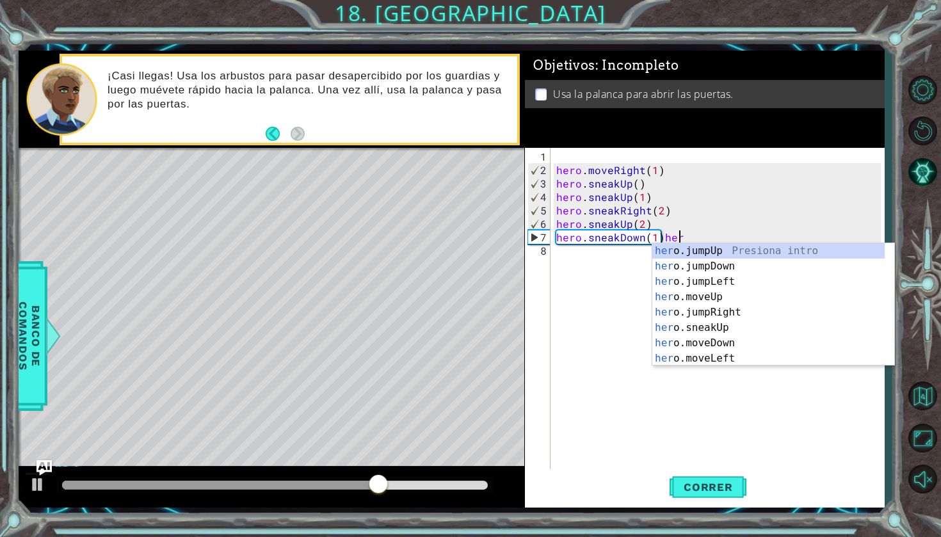
scroll to position [0, 7]
type textarea "hero.sneakDown(1)"
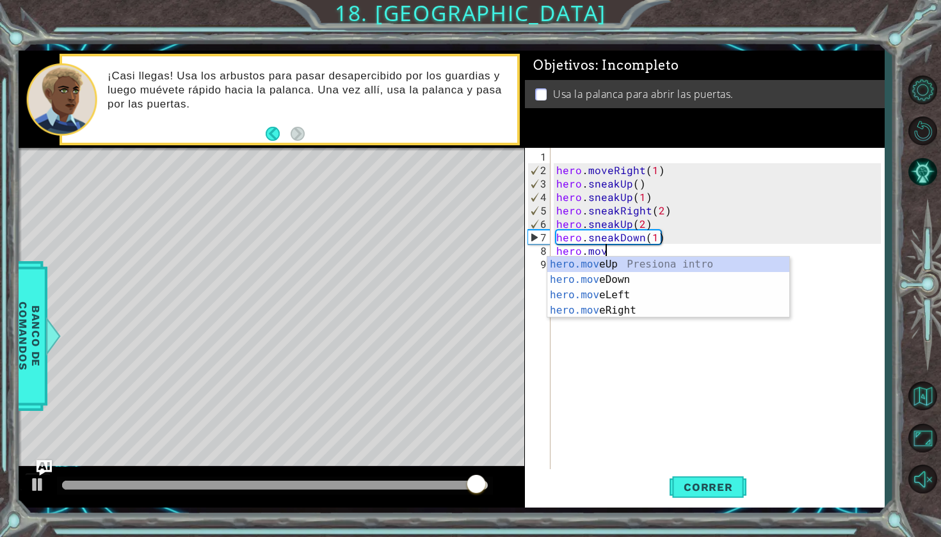
scroll to position [0, 3]
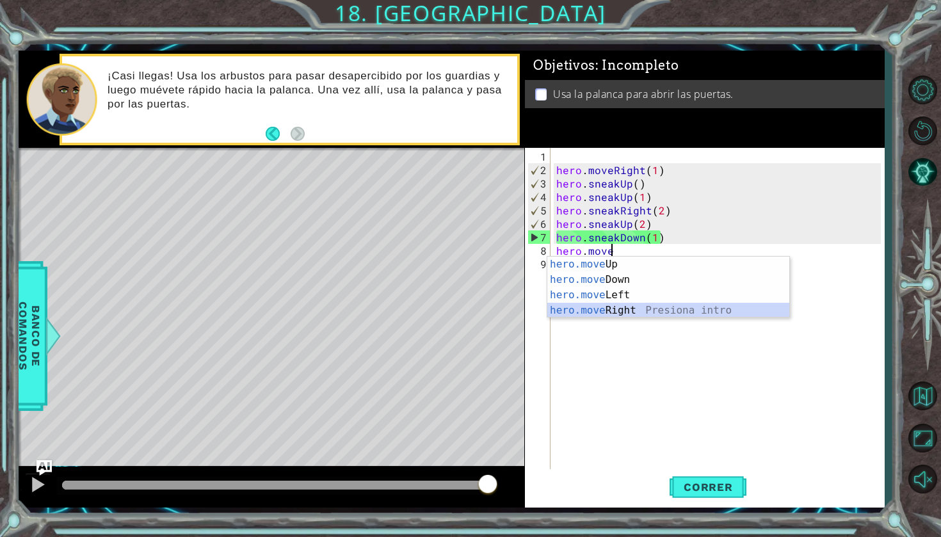
click at [678, 311] on div "hero.move Up Presiona intro hero.move Down Presiona intro hero.move Left Presio…" at bounding box center [668, 303] width 242 height 92
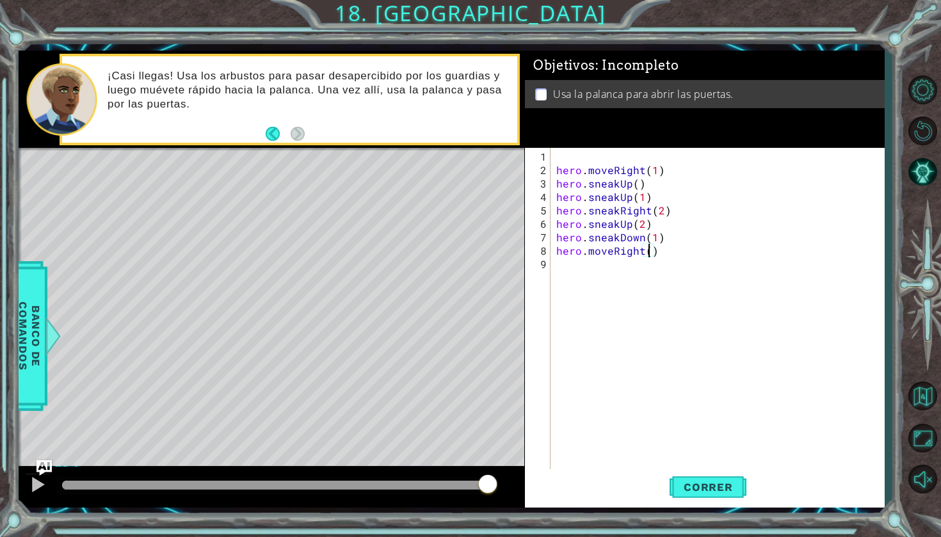
scroll to position [0, 6]
type textarea "hero.moveRight(2)"
click at [684, 476] on button "Correr" at bounding box center [708, 487] width 77 height 36
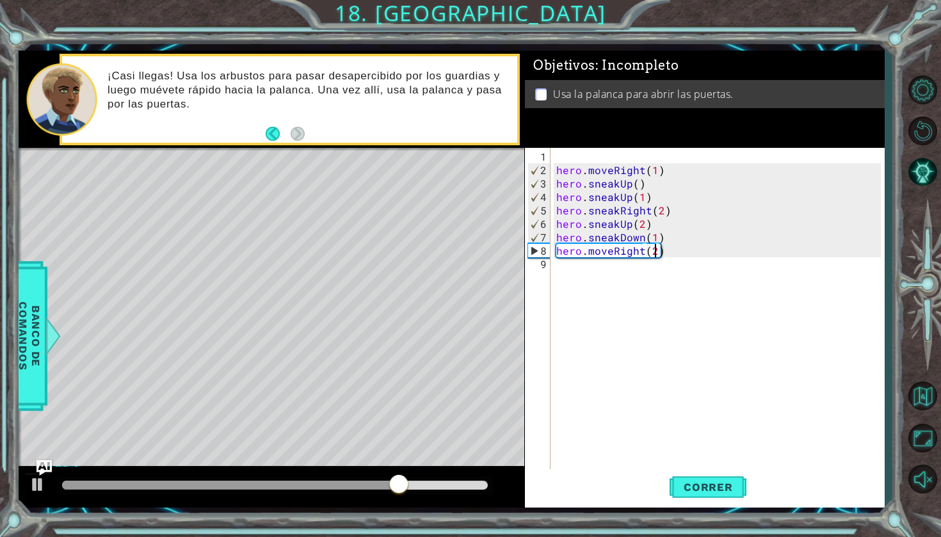
click at [574, 263] on div "hero . moveRight ( 1 ) hero . sneakUp ( ) hero . sneakUp ( 1 ) hero . sneakRigh…" at bounding box center [720, 325] width 333 height 350
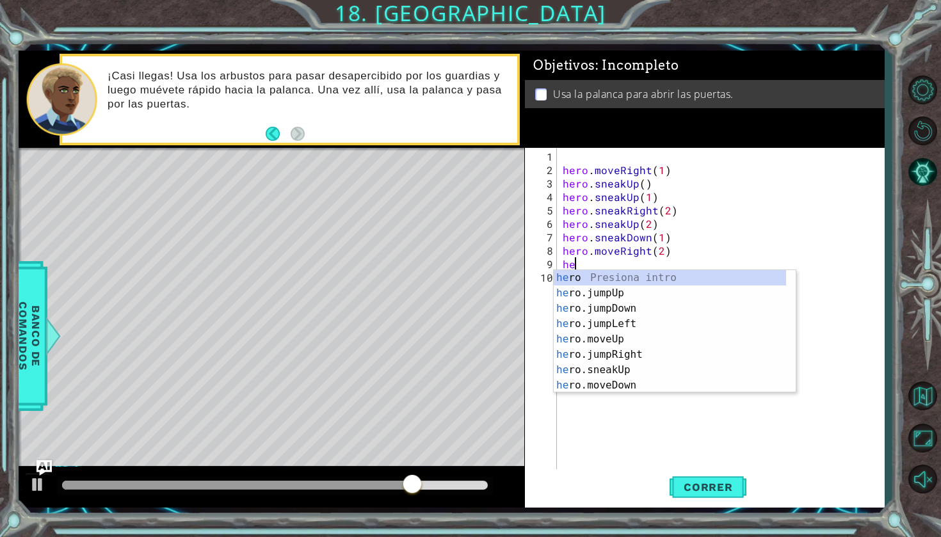
type textarea "hero"
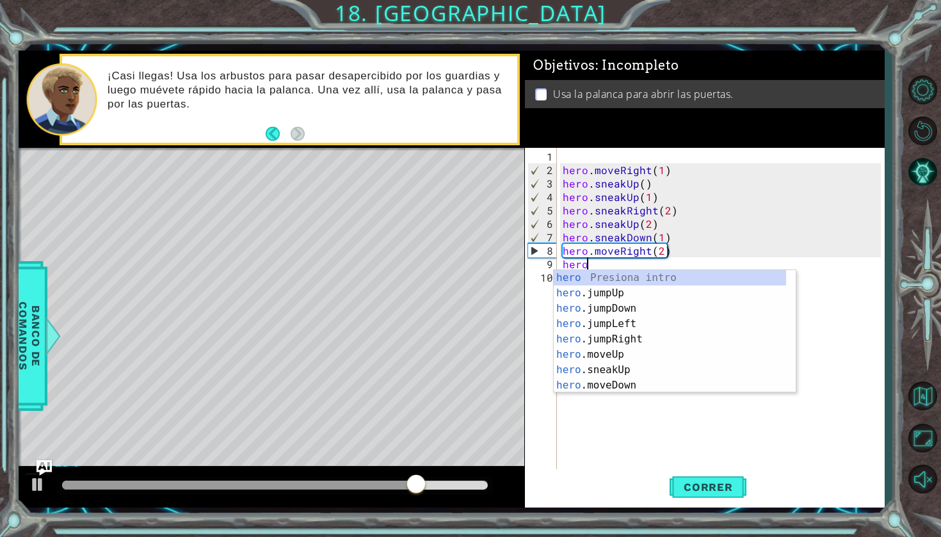
scroll to position [0, 1]
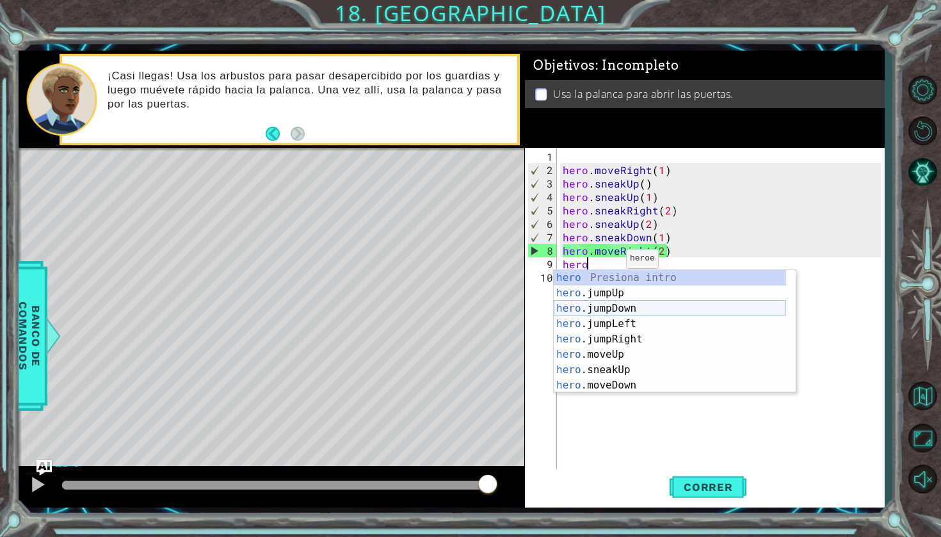
click at [612, 309] on div "hero Presiona intro hero .jumpUp Presiona intro hero .jumpDown Presiona intro h…" at bounding box center [670, 347] width 232 height 154
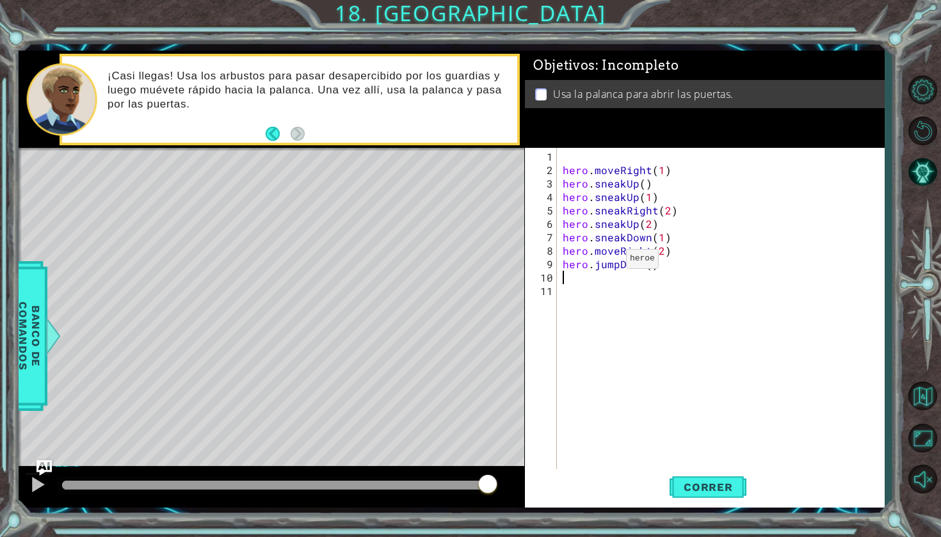
scroll to position [0, 0]
click at [648, 264] on div "hero . moveRight ( 1 ) hero . sneakUp ( ) hero . sneakUp ( 1 ) hero . sneakRigh…" at bounding box center [723, 325] width 327 height 350
type textarea "hero.jumpDown(3)"
click at [682, 483] on span "Correr" at bounding box center [708, 487] width 75 height 13
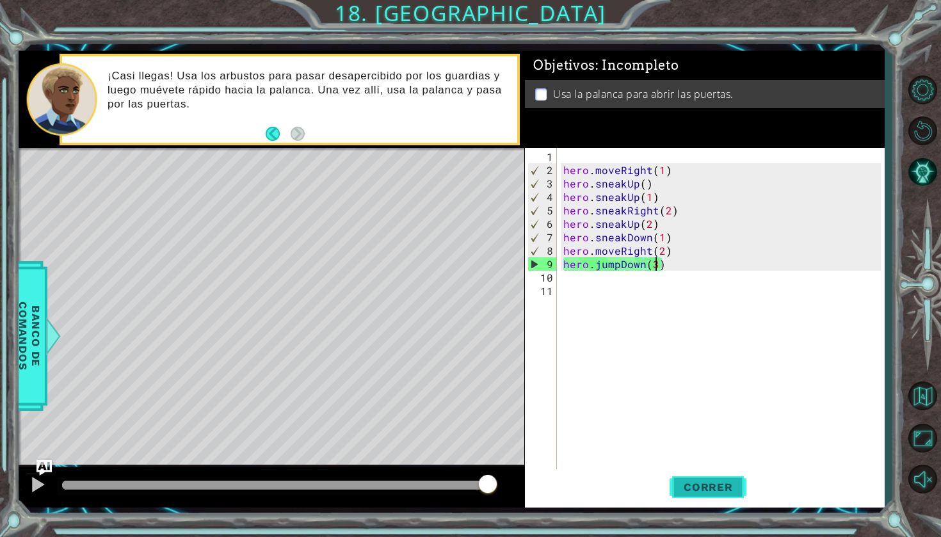
click at [718, 488] on span "Correr" at bounding box center [708, 487] width 75 height 13
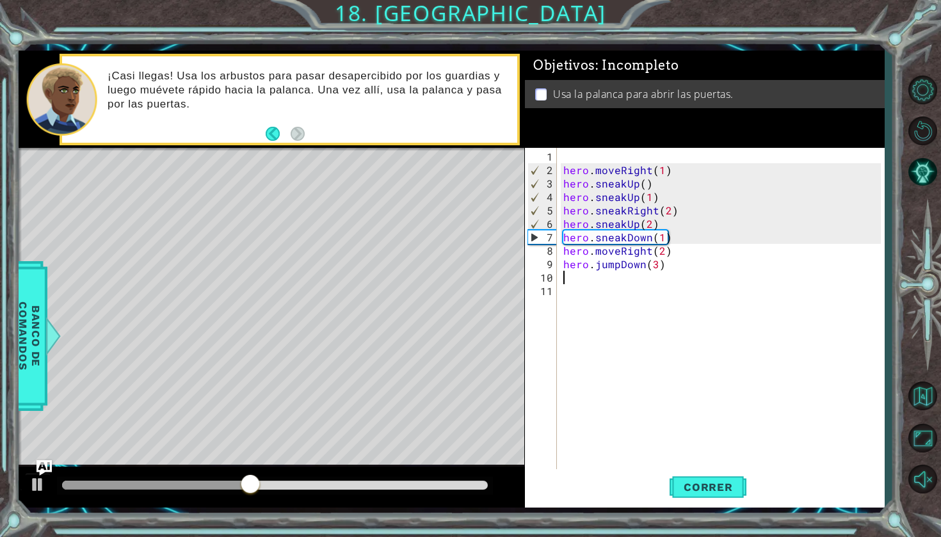
click at [670, 271] on div "hero . moveRight ( 1 ) hero . sneakUp ( ) hero . sneakUp ( 1 ) hero . sneakRigh…" at bounding box center [724, 325] width 327 height 350
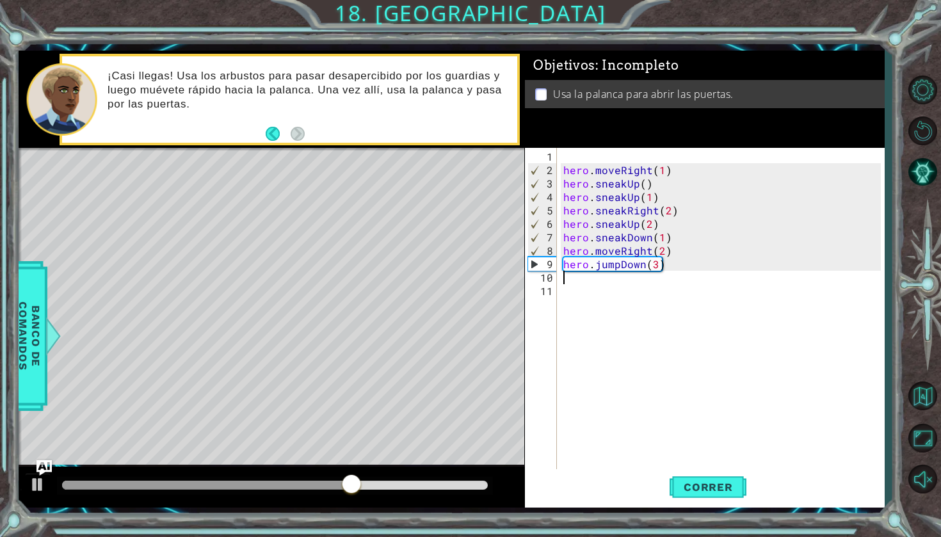
click at [697, 272] on div "hero . moveRight ( 1 ) hero . sneakUp ( ) hero . sneakUp ( 1 ) hero . sneakRigh…" at bounding box center [724, 325] width 327 height 350
click at [693, 272] on div "hero . moveRight ( 1 ) hero . sneakUp ( ) hero . sneakUp ( 1 ) hero . sneakRigh…" at bounding box center [724, 325] width 327 height 350
click at [658, 263] on div "hero . moveRight ( 1 ) hero . sneakUp ( ) hero . sneakUp ( 1 ) hero . sneakRigh…" at bounding box center [724, 325] width 327 height 350
type textarea "hero.jumpDown(2"
type textarea "9"
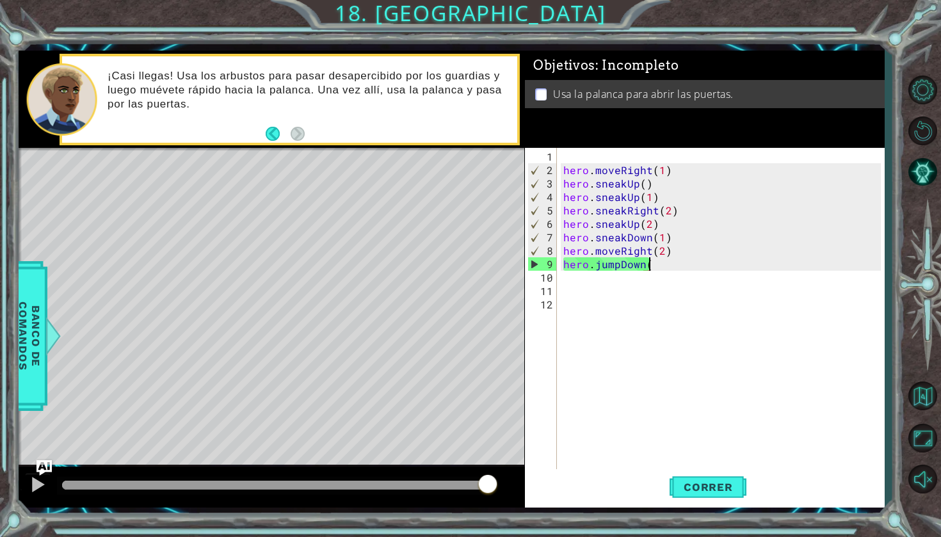
type textarea "hero.jumpDown(2"
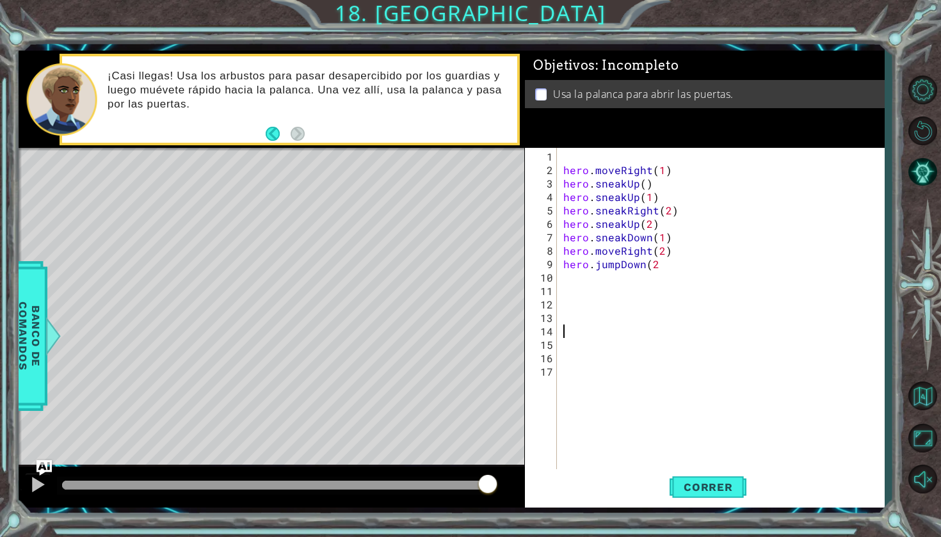
type textarea "9"
click at [711, 490] on span "Correr" at bounding box center [708, 487] width 75 height 13
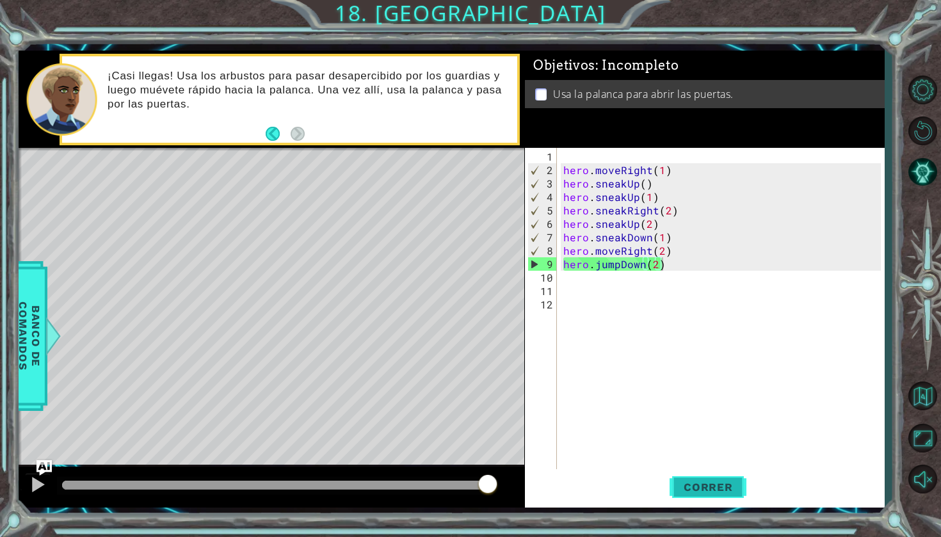
click at [691, 490] on span "Correr" at bounding box center [708, 487] width 75 height 13
click at [665, 268] on div "hero . moveRight ( 1 ) hero . sneakUp ( ) hero . sneakUp ( 1 ) hero . sneakRigh…" at bounding box center [724, 325] width 327 height 350
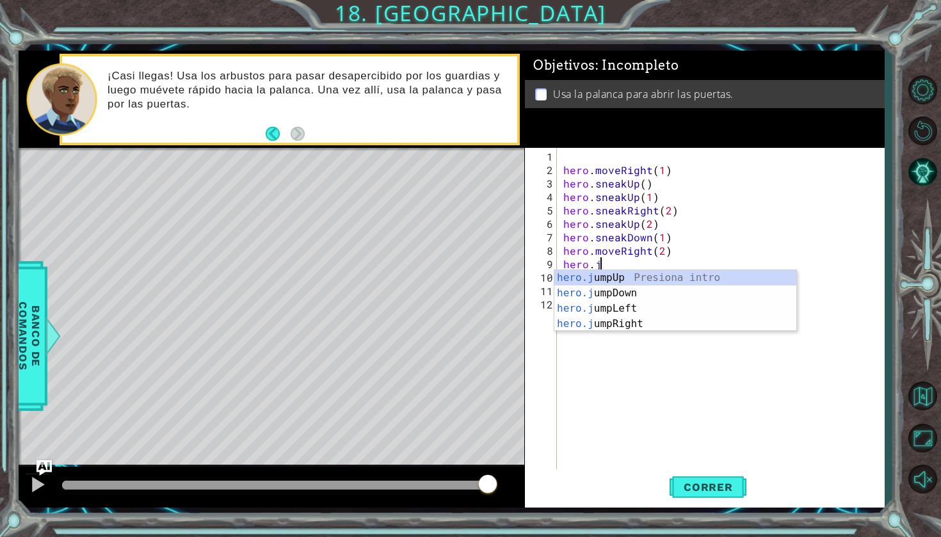
scroll to position [0, 1]
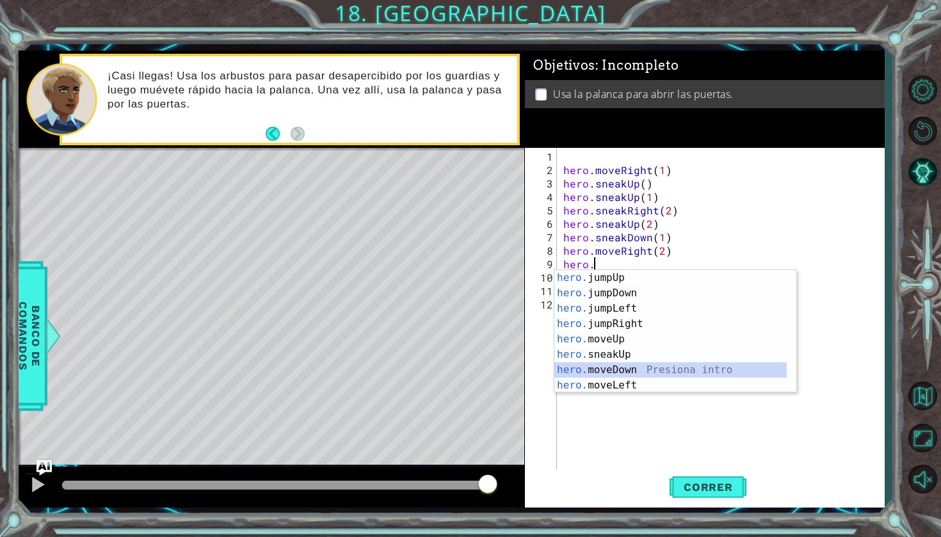
click at [627, 367] on div "hero. jumpUp Presiona intro hero. jumpDown Presiona intro hero. jumpLeft Presio…" at bounding box center [670, 347] width 232 height 154
type textarea "hero.moveDown(1)"
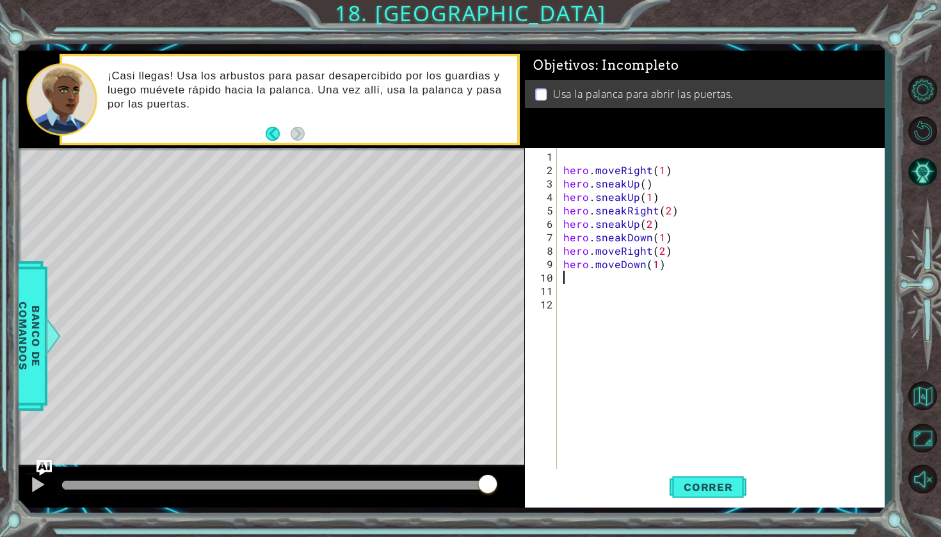
click at [578, 280] on div "hero . moveRight ( 1 ) hero . sneakUp ( ) hero . sneakUp ( 1 ) hero . sneakRigh…" at bounding box center [724, 325] width 327 height 350
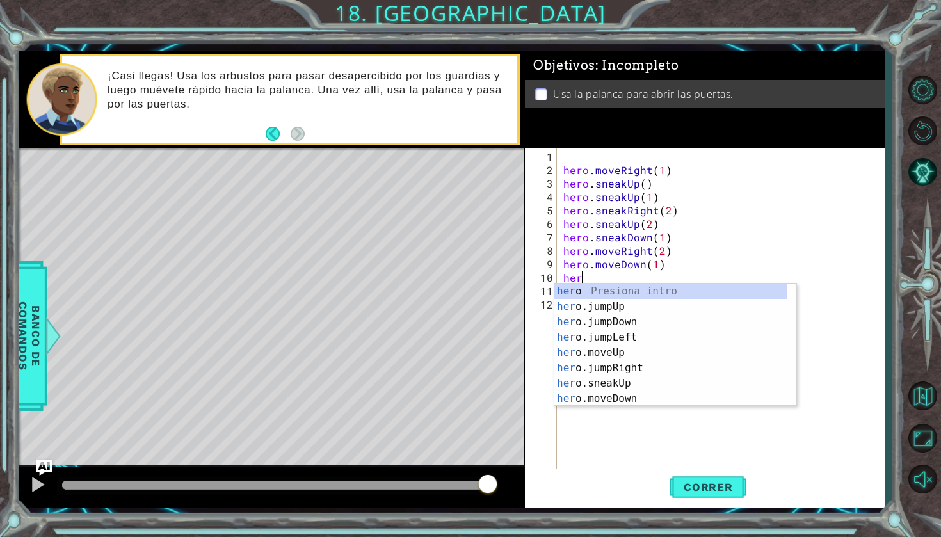
type textarea "hero"
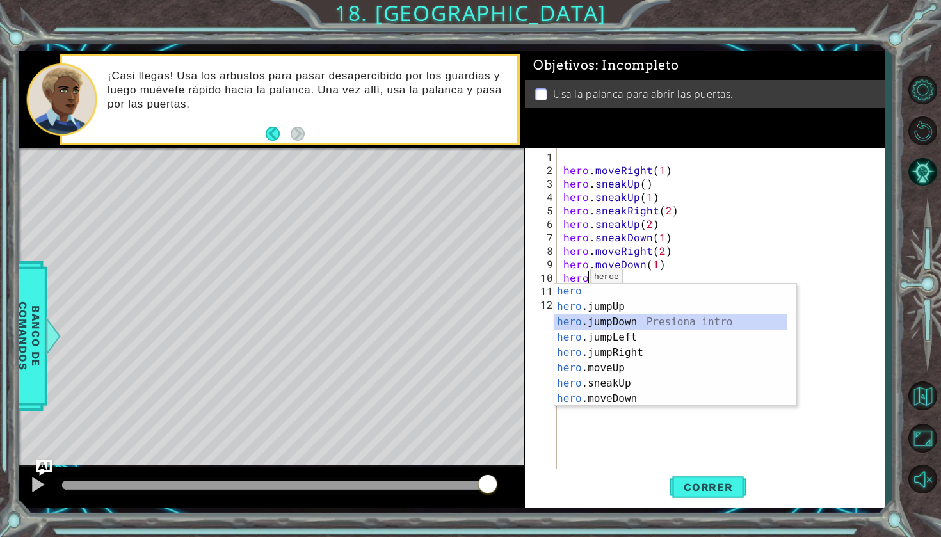
click at [625, 318] on div "hero Presiona intro hero .jumpUp Presiona intro hero .jumpDown Presiona intro h…" at bounding box center [670, 361] width 232 height 154
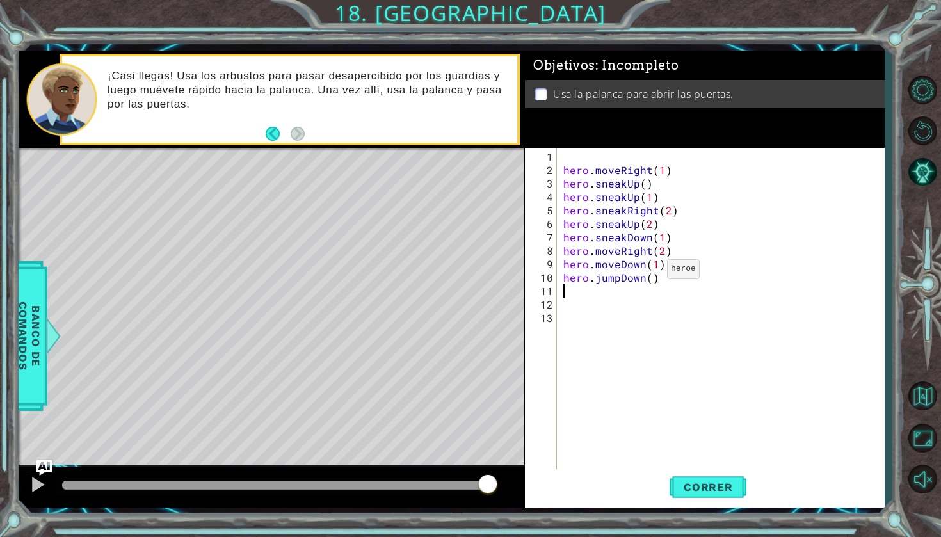
click at [650, 279] on div "hero . moveRight ( 1 ) hero . sneakUp ( ) hero . sneakUp ( 1 ) hero . sneakRigh…" at bounding box center [724, 325] width 327 height 350
click at [686, 485] on span "Correr" at bounding box center [708, 487] width 75 height 13
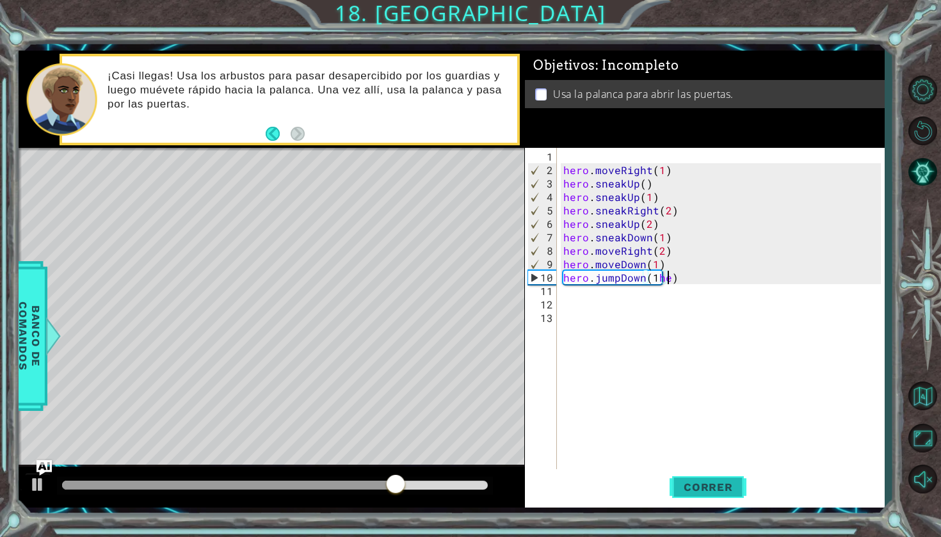
scroll to position [0, 6]
click at [693, 269] on div "hero . moveRight ( 1 ) hero . sneakUp ( ) hero . sneakUp ( 1 ) hero . sneakRigh…" at bounding box center [724, 325] width 327 height 350
click at [680, 277] on div "hero . moveRight ( 1 ) hero . sneakUp ( ) hero . sneakUp ( 1 ) hero . sneakRigh…" at bounding box center [724, 325] width 327 height 350
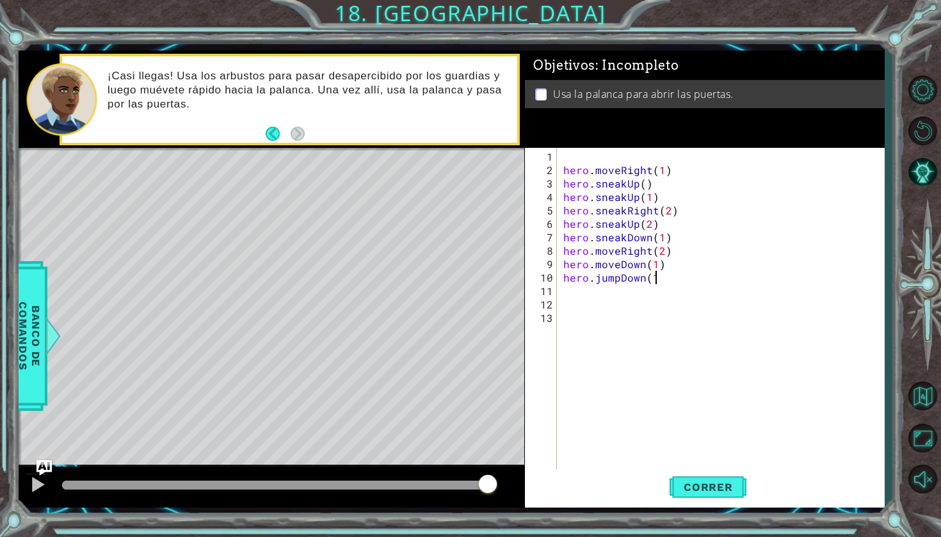
type textarea "hero.jumpDown(1)"
click at [582, 286] on div "hero . moveRight ( 1 ) hero . sneakUp ( ) hero . sneakUp ( 1 ) hero . sneakRigh…" at bounding box center [724, 325] width 327 height 350
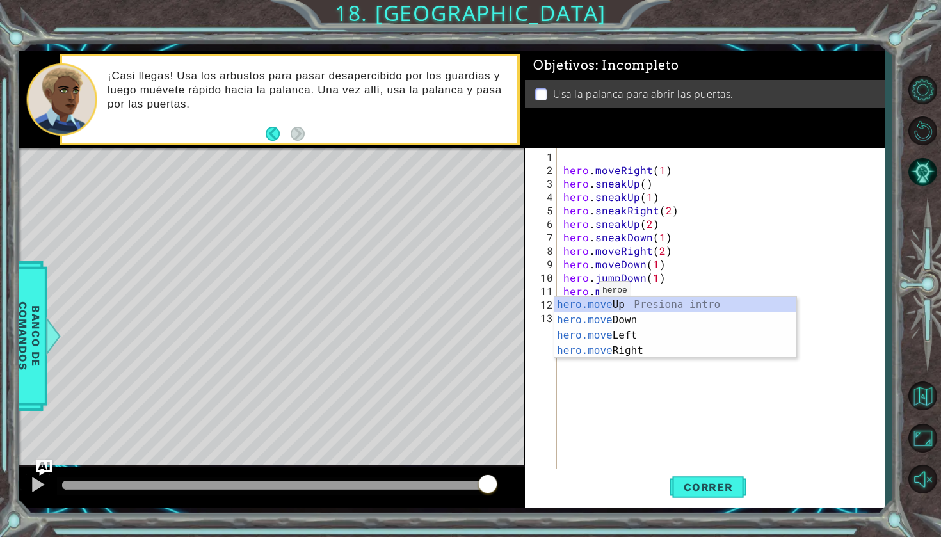
scroll to position [0, 3]
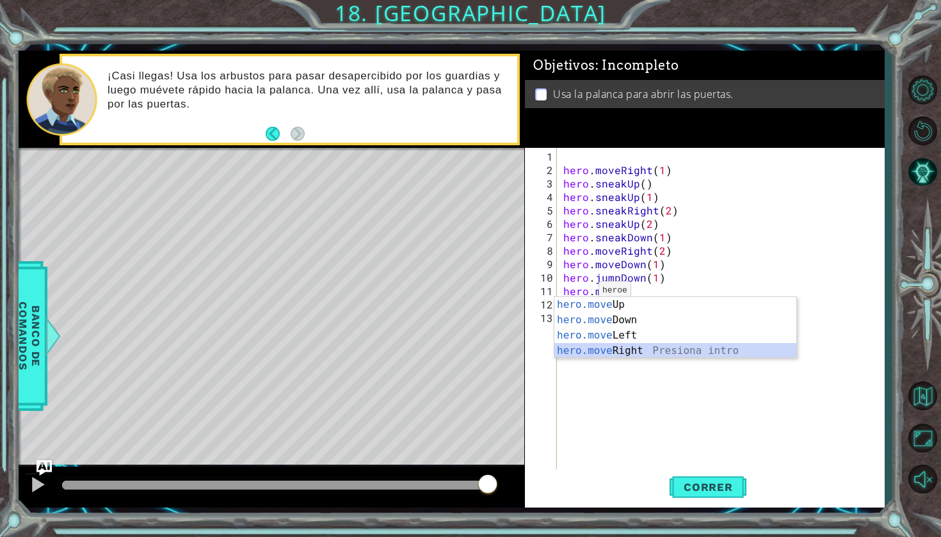
click at [595, 344] on div "hero.move Up Presiona intro hero.move Down Presiona intro hero.move Left Presio…" at bounding box center [675, 343] width 242 height 92
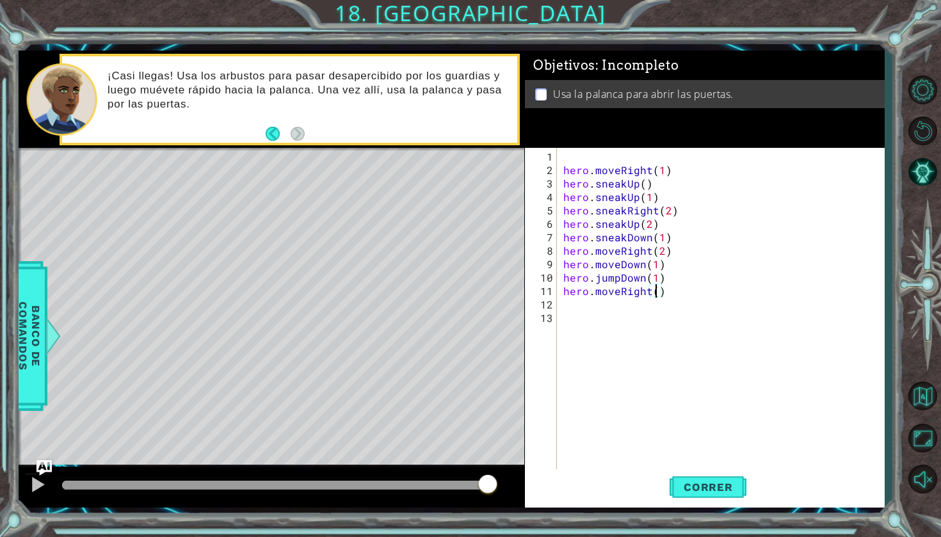
scroll to position [0, 6]
type textarea "hero.moveRight(3)"
click at [572, 303] on div "hero . moveRight ( 1 ) hero . sneakUp ( ) hero . sneakUp ( 1 ) hero . sneakRigh…" at bounding box center [724, 325] width 327 height 350
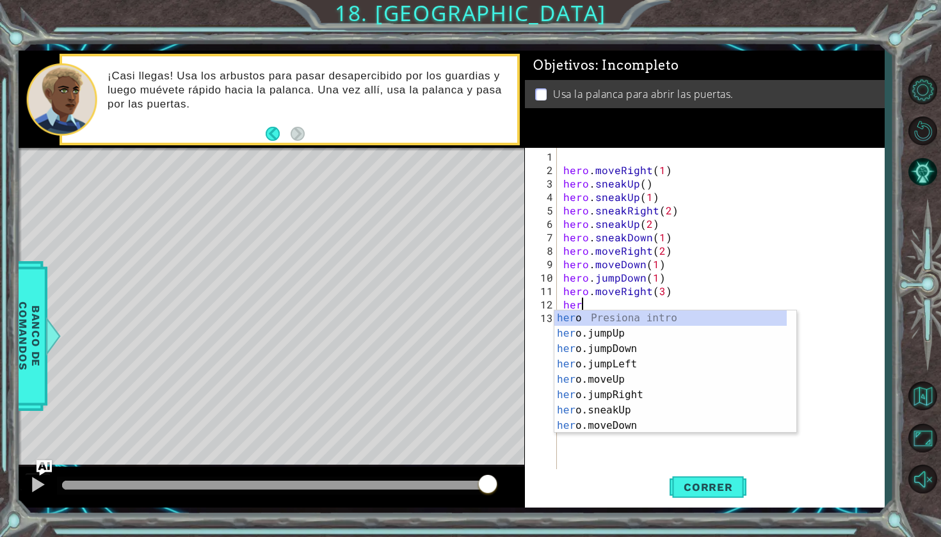
type textarea "hero"
click at [612, 335] on div "hero Presiona intro hero .jumpUp Presiona intro hero .jumpDown Presiona intro h…" at bounding box center [670, 388] width 232 height 154
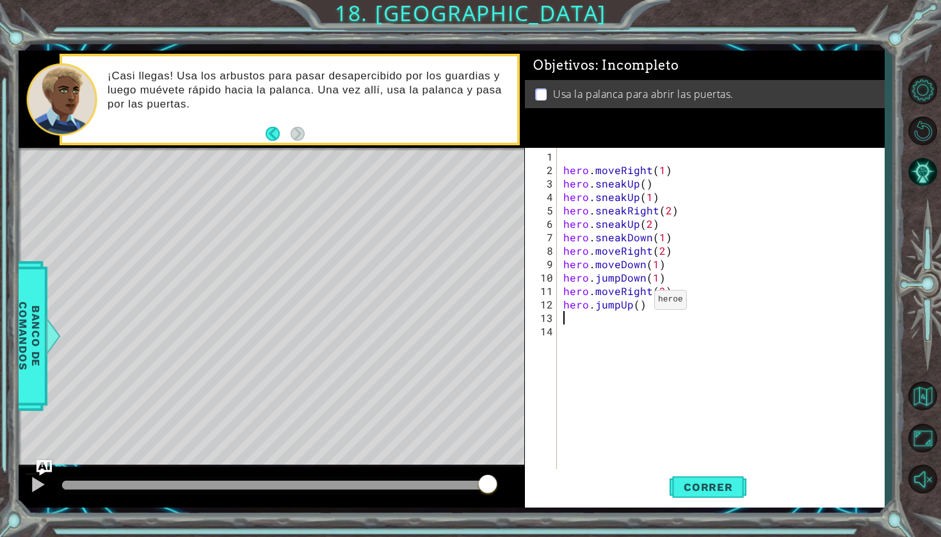
click at [638, 304] on div "hero . moveRight ( 1 ) hero . sneakUp ( ) hero . sneakUp ( 1 ) hero . sneakRigh…" at bounding box center [724, 325] width 327 height 350
type textarea "hero.jumpUp(1)"
click at [580, 325] on div "hero . moveRight ( 1 ) hero . sneakUp ( ) hero . sneakUp ( 1 ) hero . sneakRigh…" at bounding box center [724, 325] width 327 height 350
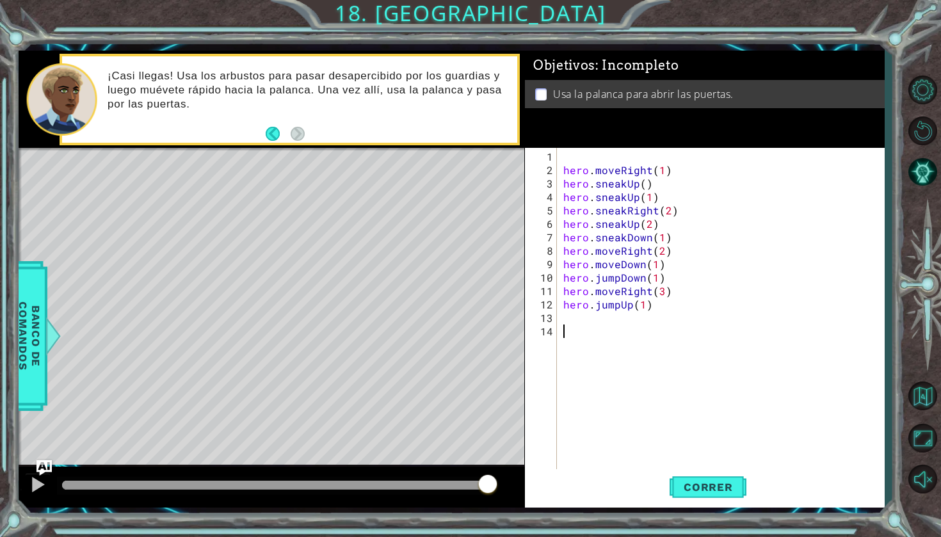
click at [572, 321] on div "hero . moveRight ( 1 ) hero . sneakUp ( ) hero . sneakUp ( 1 ) hero . sneakRigh…" at bounding box center [724, 325] width 327 height 350
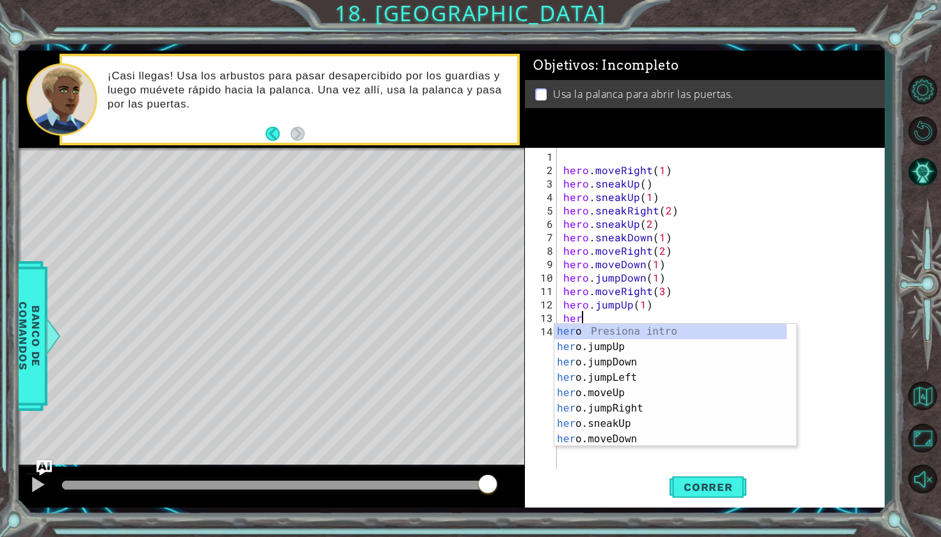
type textarea "hero"
click at [605, 345] on div "hero Presiona intro hero .jumpUp Presiona intro hero .jumpDown Presiona intro h…" at bounding box center [670, 401] width 232 height 154
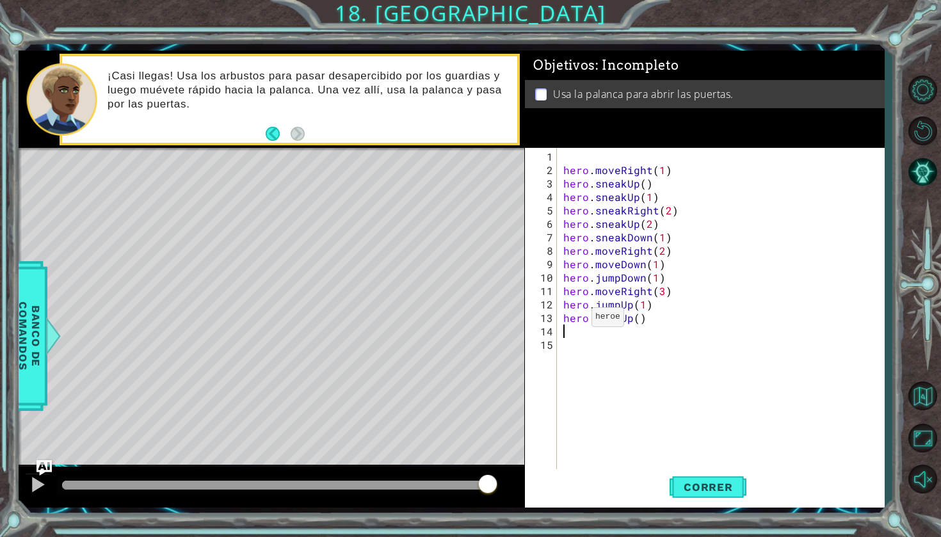
scroll to position [0, 0]
click at [637, 319] on div "hero . moveRight ( 1 ) hero . sneakUp ( ) hero . sneakUp ( 1 ) hero . sneakRigh…" at bounding box center [724, 325] width 327 height 350
type textarea "hero.jumpUp(1)"
click at [589, 326] on div "hero . moveRight ( 1 ) hero . sneakUp ( ) hero . sneakUp ( 1 ) hero . sneakRigh…" at bounding box center [724, 325] width 327 height 350
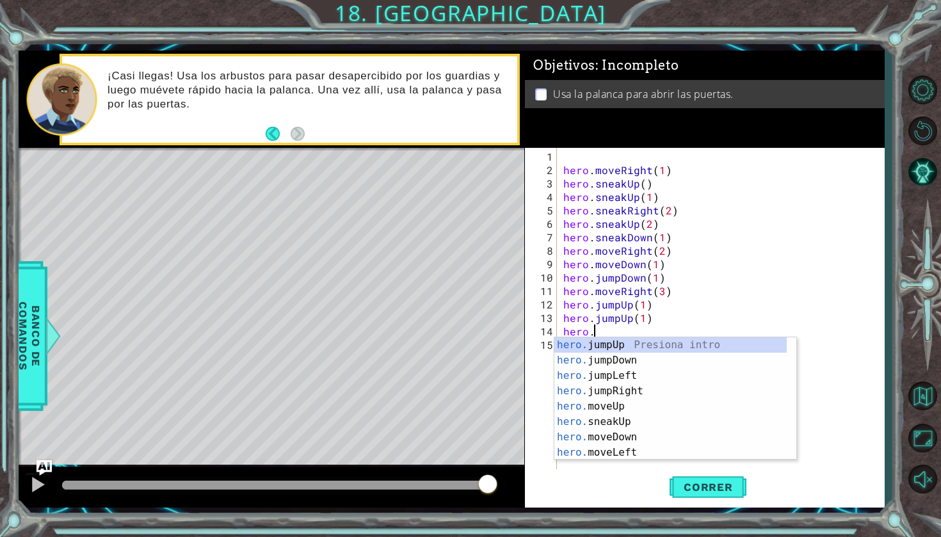
scroll to position [0, 2]
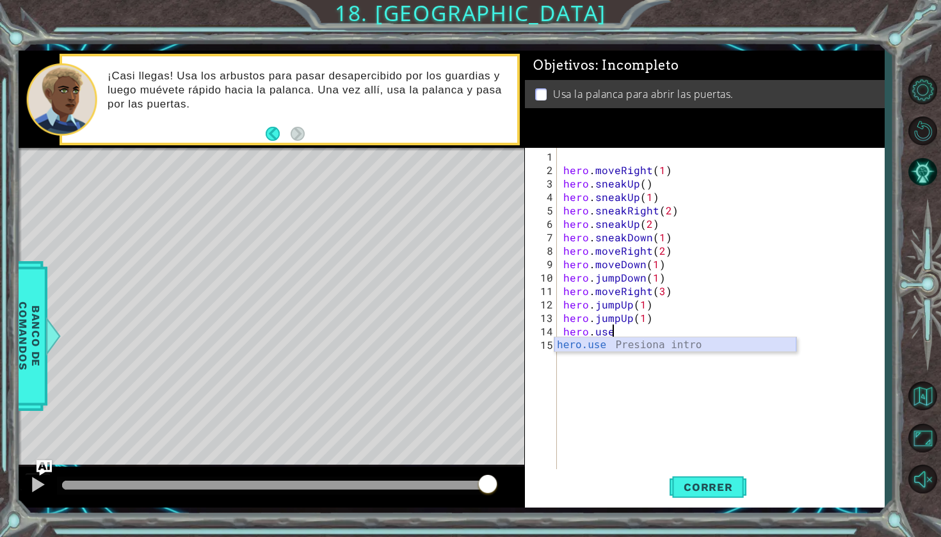
click at [585, 351] on div "hero.use Presiona intro" at bounding box center [675, 360] width 242 height 46
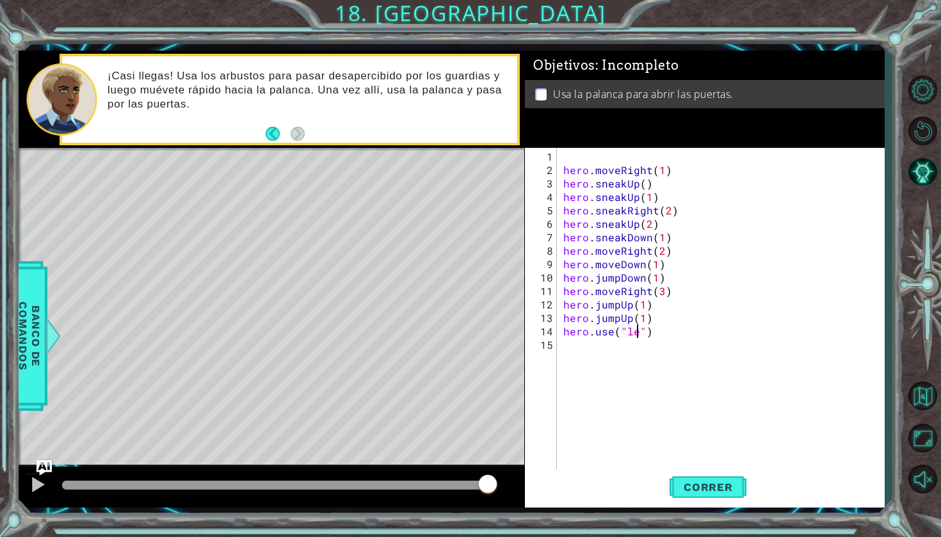
scroll to position [0, 5]
click at [729, 487] on span "Correr" at bounding box center [708, 487] width 75 height 13
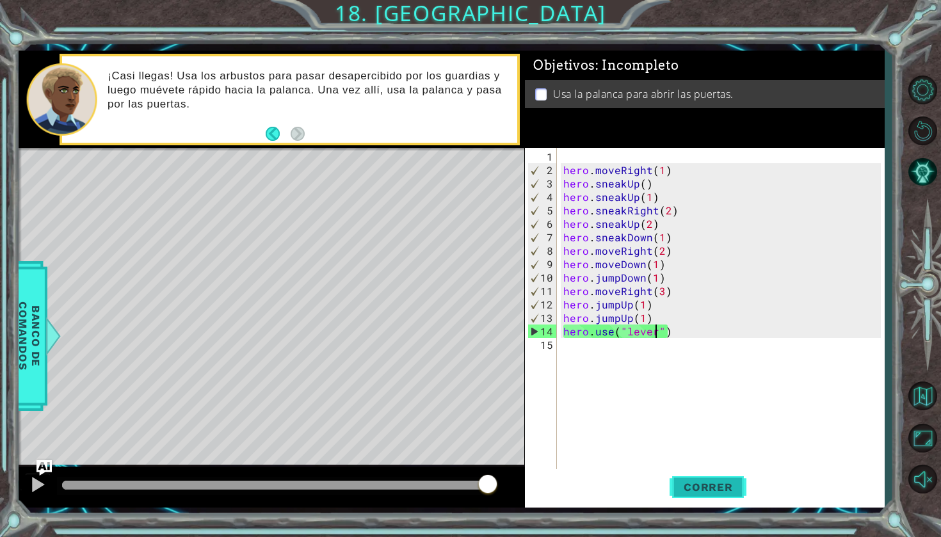
click at [729, 487] on span "Correr" at bounding box center [708, 487] width 75 height 13
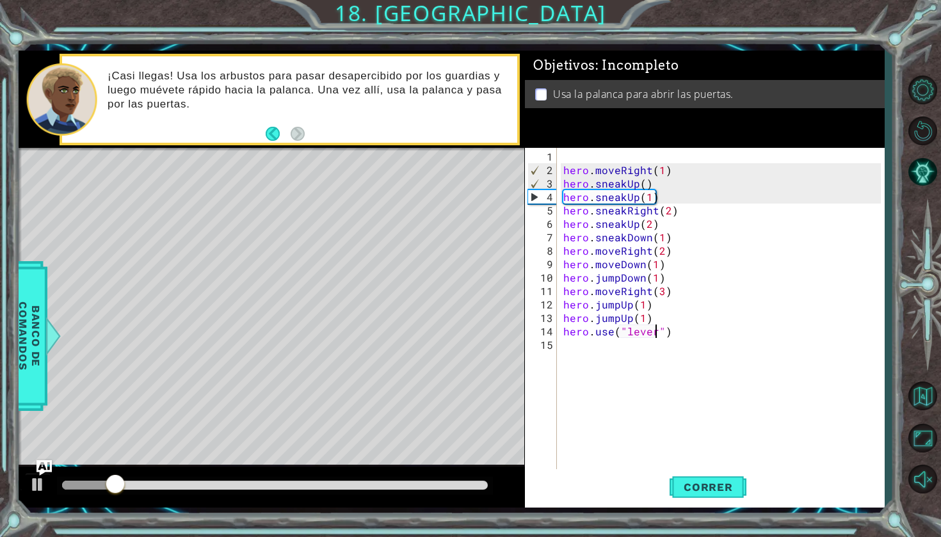
click at [681, 333] on div "hero . moveRight ( 1 ) hero . sneakUp ( ) hero . sneakUp ( 1 ) hero . sneakRigh…" at bounding box center [724, 325] width 327 height 350
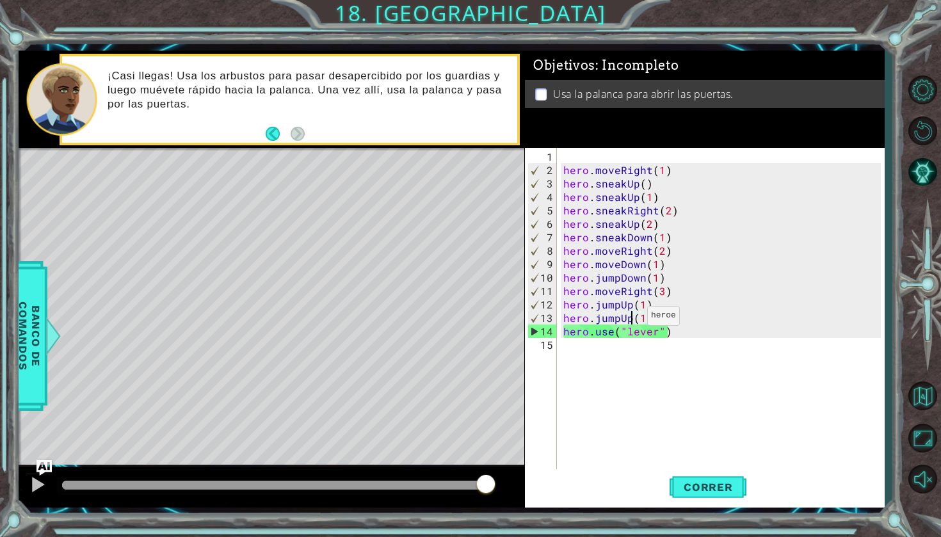
click at [632, 321] on div "hero . moveRight ( 1 ) hero . sneakUp ( ) hero . sneakUp ( 1 ) hero . sneakRigh…" at bounding box center [724, 325] width 327 height 350
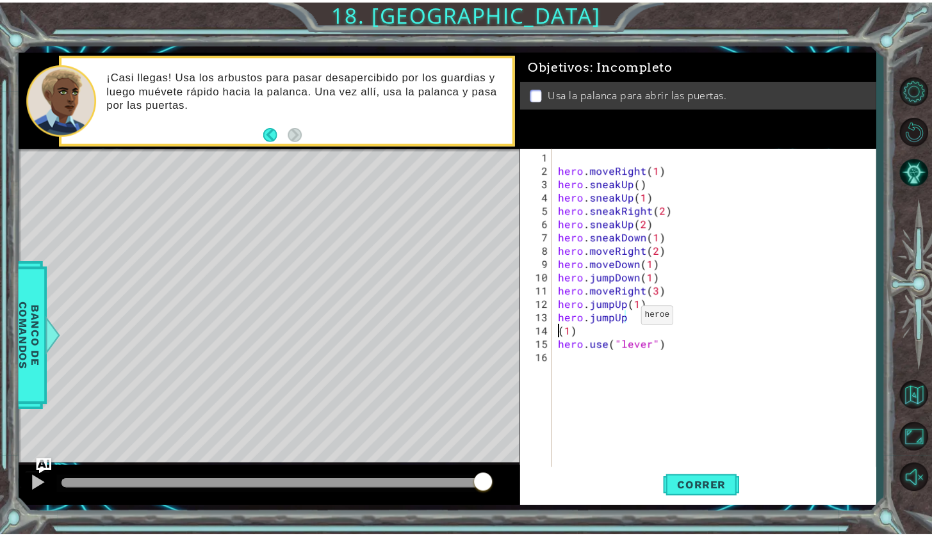
scroll to position [0, 1]
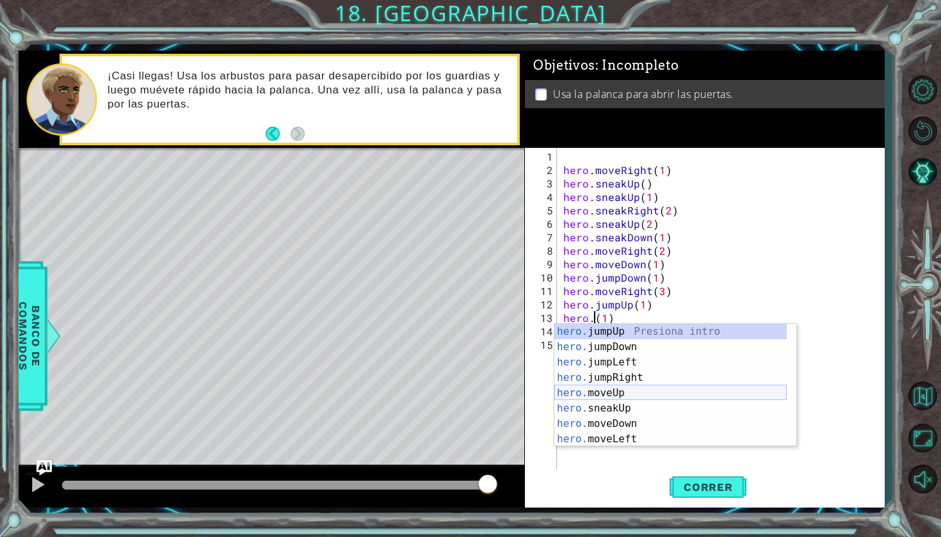
click at [592, 396] on div "hero. jumpUp Presiona intro hero. jumpDown Presiona intro hero. jumpLeft Presio…" at bounding box center [670, 401] width 232 height 154
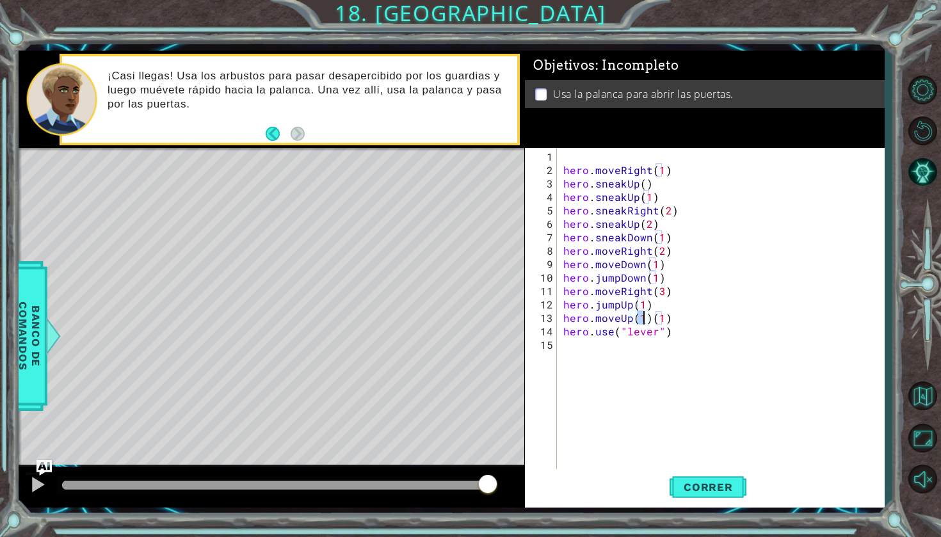
click at [680, 319] on div "hero . moveRight ( 1 ) hero . sneakUp ( ) hero . sneakUp ( 1 ) hero . sneakRigh…" at bounding box center [724, 325] width 327 height 350
type textarea "hero.moveUp(1)"
click at [690, 470] on button "Correr" at bounding box center [708, 487] width 77 height 36
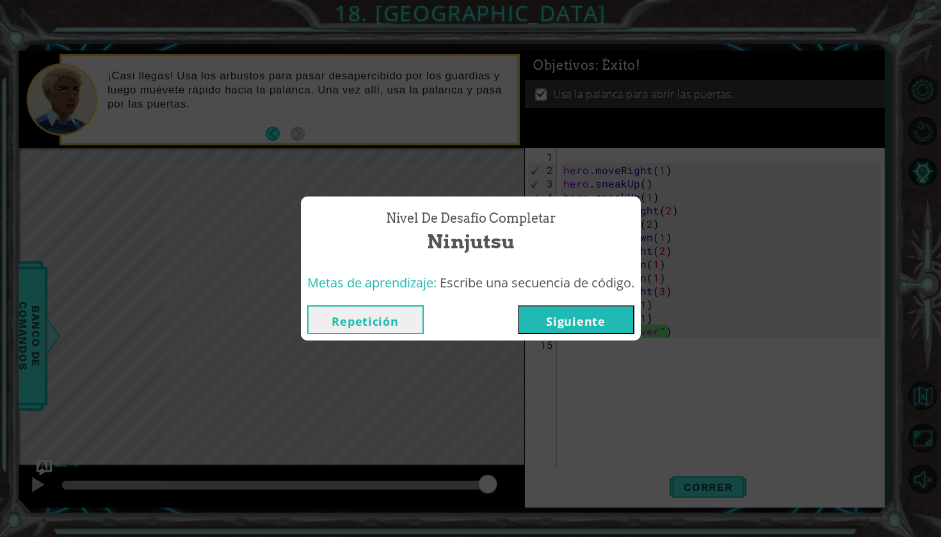
click at [550, 328] on button "Siguiente" at bounding box center [576, 319] width 117 height 29
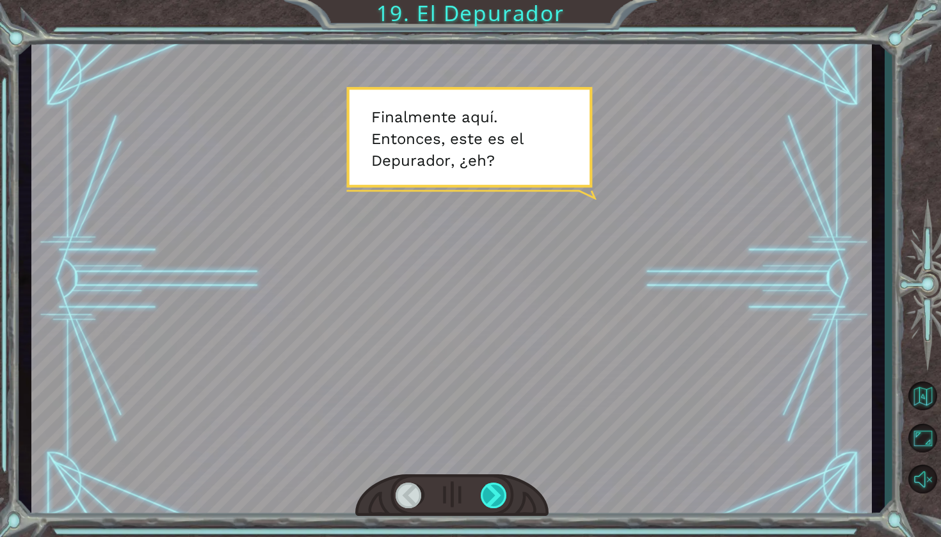
click at [490, 492] on div at bounding box center [495, 496] width 28 height 26
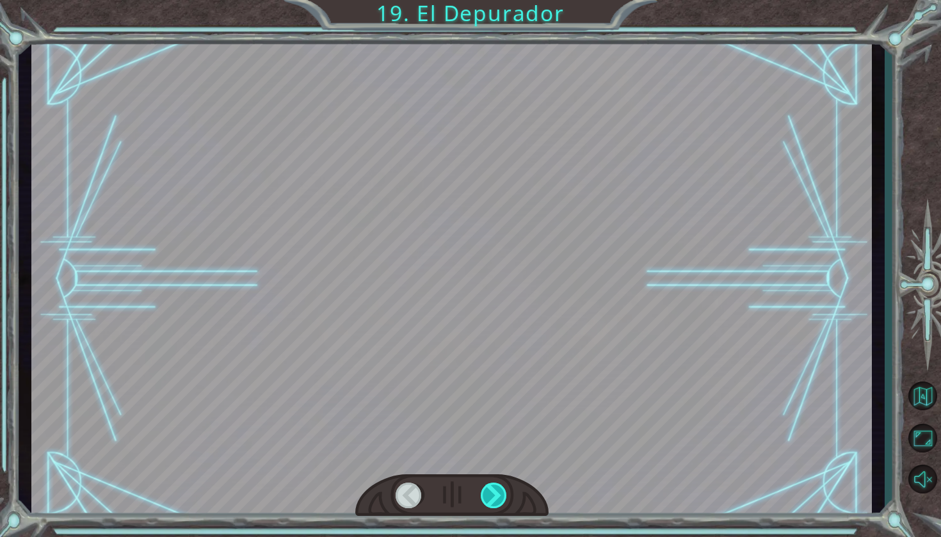
click at [490, 491] on div at bounding box center [495, 496] width 28 height 26
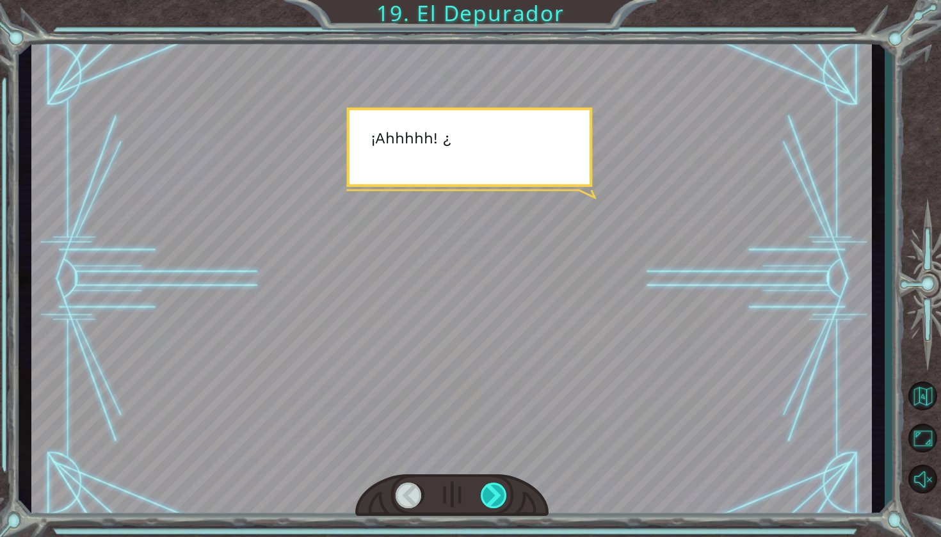
click at [490, 491] on div at bounding box center [495, 496] width 28 height 26
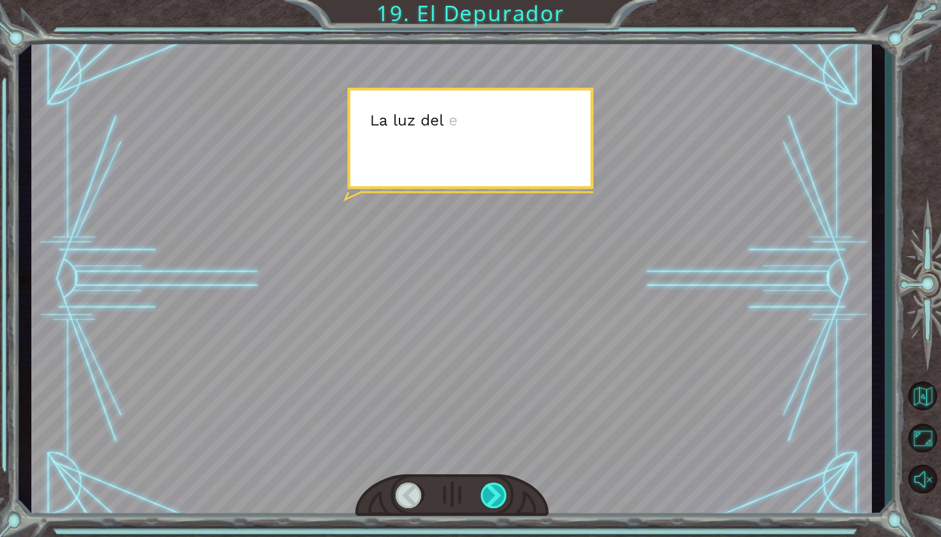
click at [490, 491] on div at bounding box center [495, 496] width 28 height 26
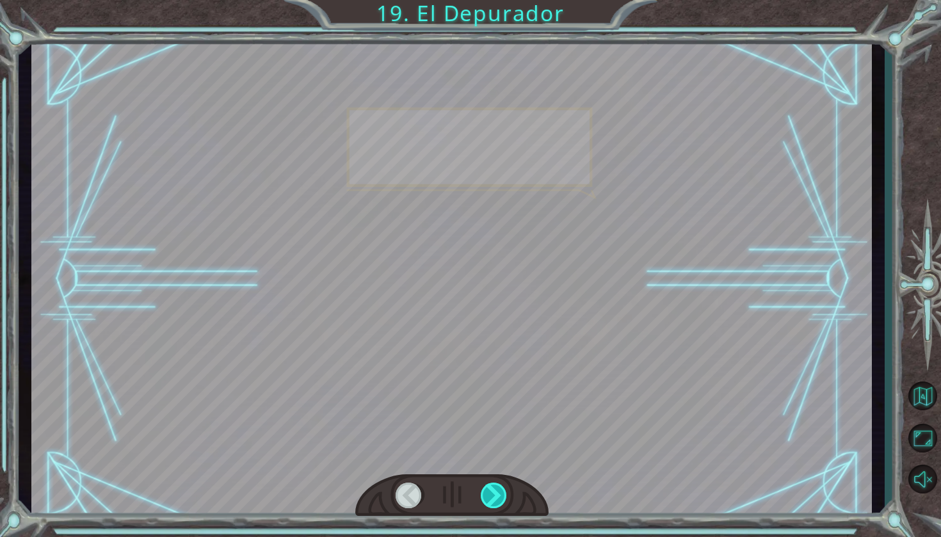
click at [490, 491] on div at bounding box center [495, 496] width 28 height 26
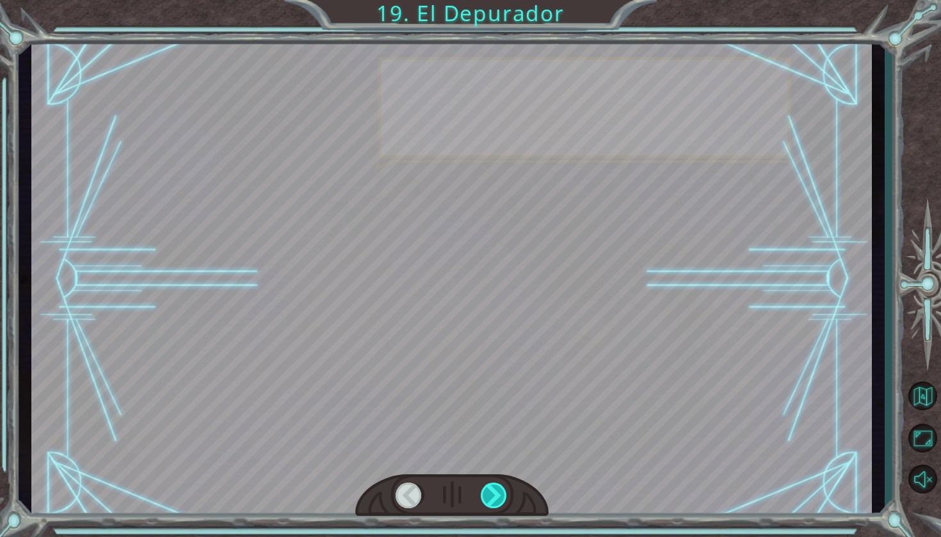
click at [490, 491] on div at bounding box center [495, 496] width 28 height 26
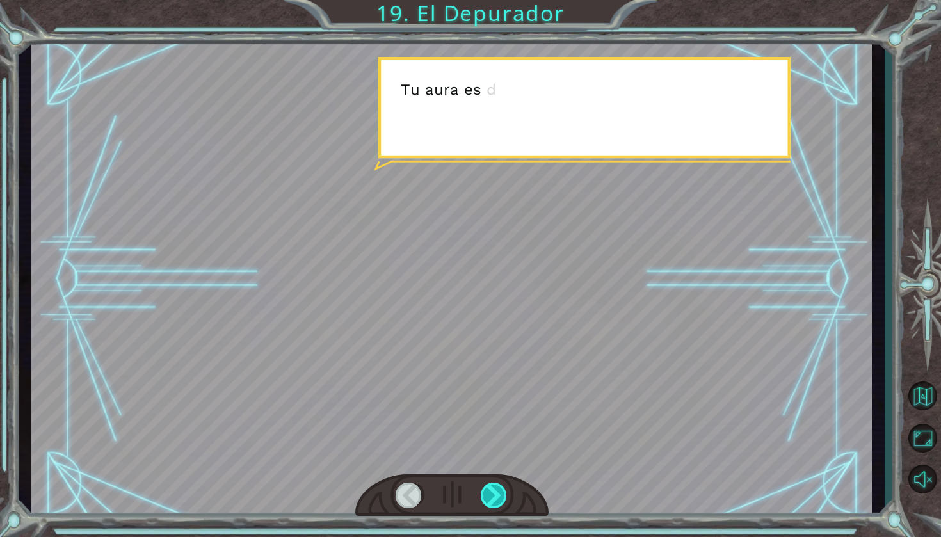
click at [490, 491] on div at bounding box center [495, 496] width 28 height 26
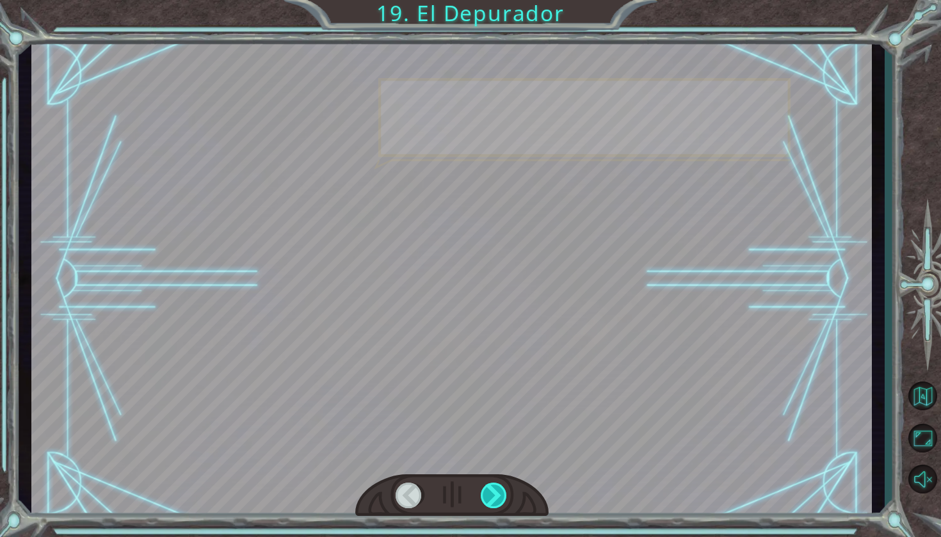
click at [490, 491] on div at bounding box center [495, 496] width 28 height 26
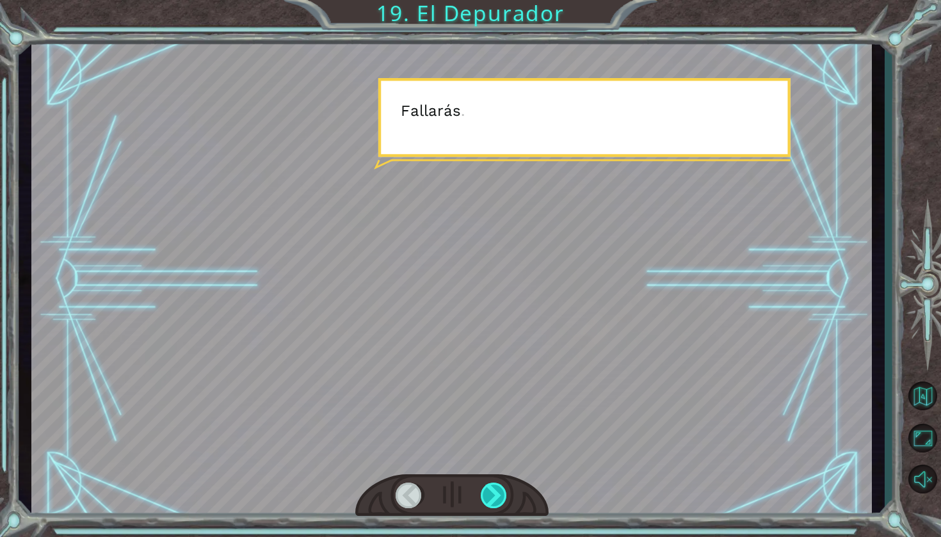
click at [490, 491] on div at bounding box center [495, 496] width 28 height 26
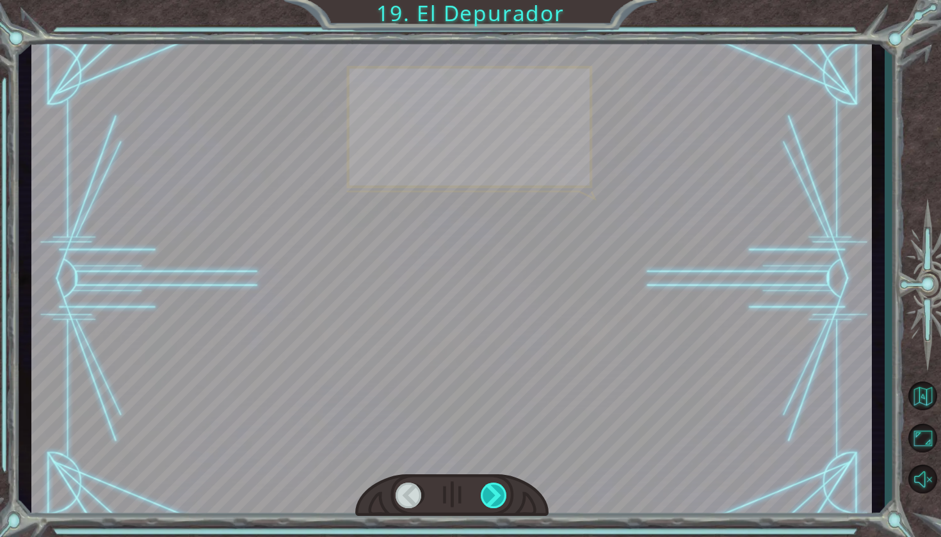
click at [490, 491] on div at bounding box center [495, 496] width 28 height 26
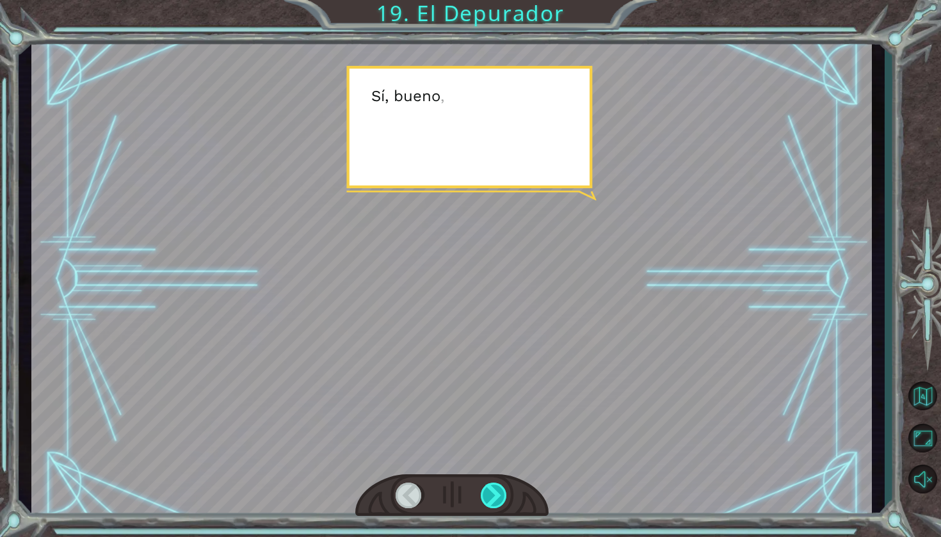
click at [490, 491] on div at bounding box center [495, 496] width 28 height 26
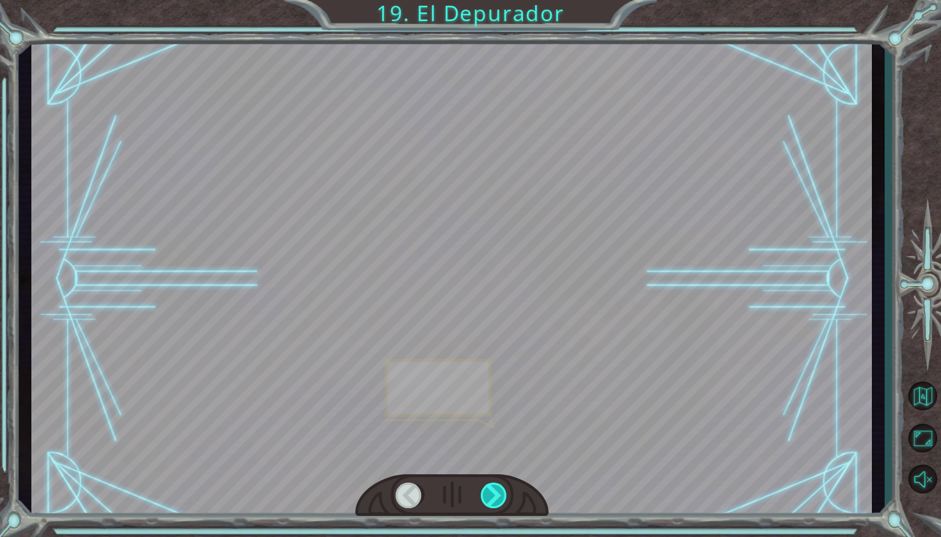
click at [490, 491] on div at bounding box center [495, 496] width 28 height 26
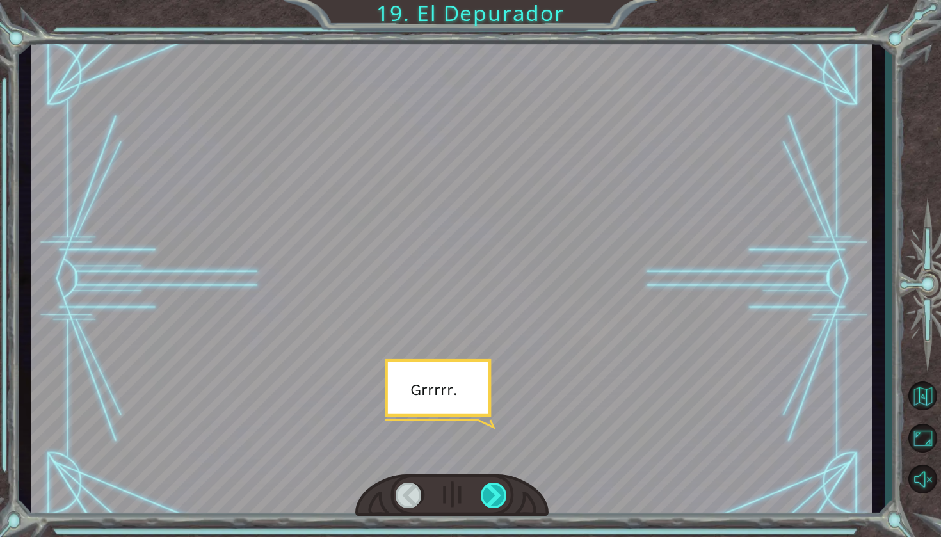
click at [490, 491] on div at bounding box center [495, 496] width 28 height 26
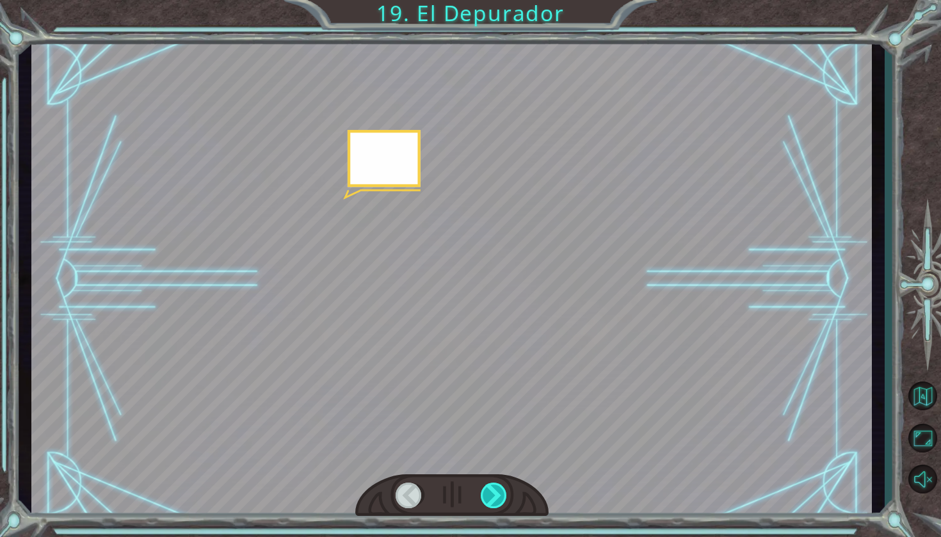
click at [490, 491] on div at bounding box center [495, 496] width 28 height 26
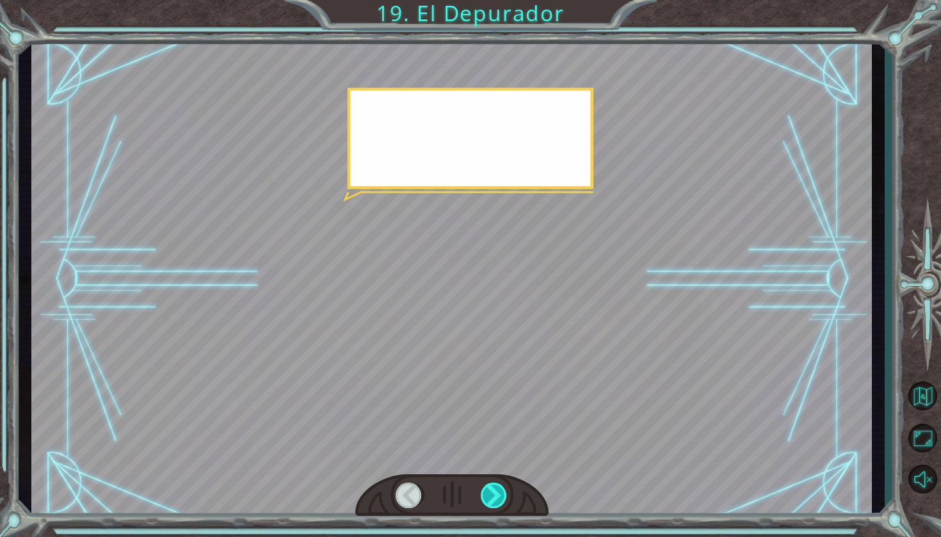
click at [490, 491] on div at bounding box center [495, 496] width 28 height 26
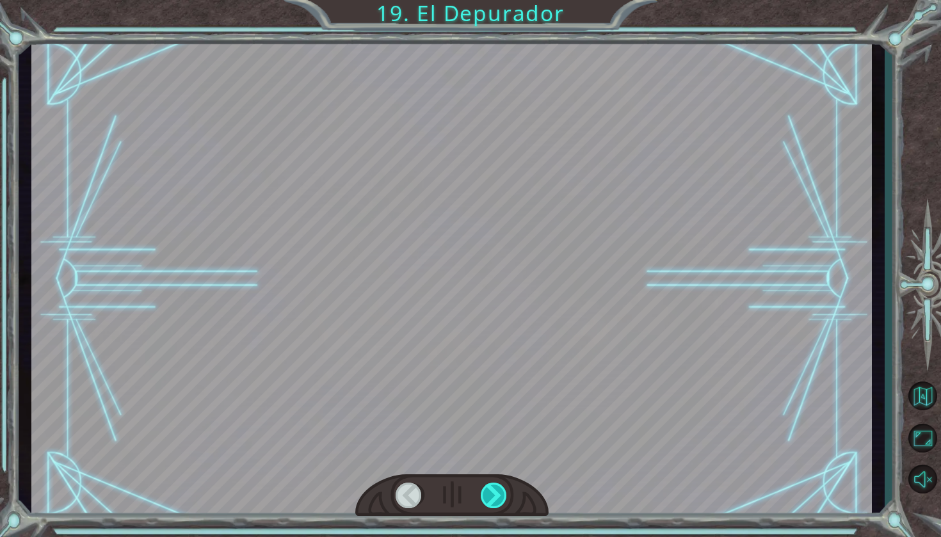
click at [490, 491] on div at bounding box center [495, 496] width 28 height 26
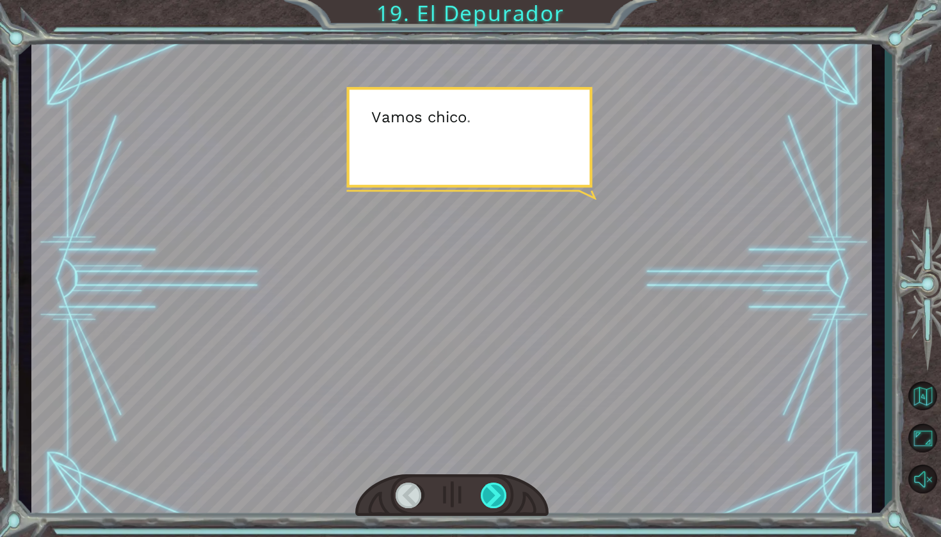
click at [490, 491] on div at bounding box center [495, 496] width 28 height 26
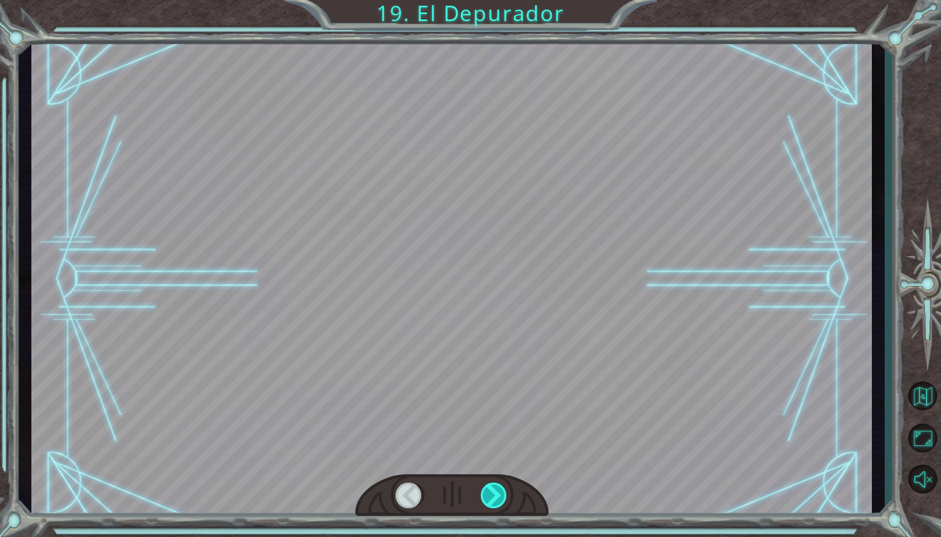
click at [490, 491] on div at bounding box center [495, 496] width 28 height 26
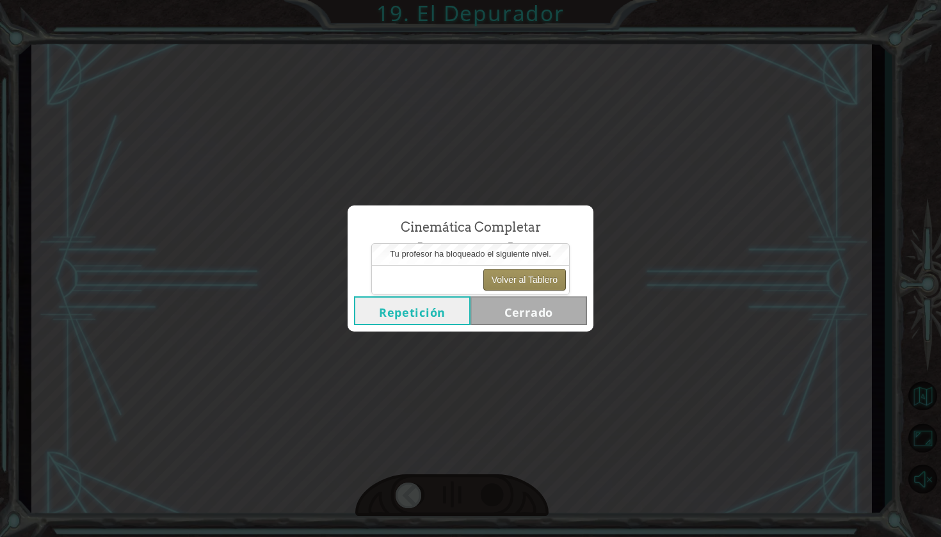
click at [511, 282] on button "Volver al Tablero" at bounding box center [524, 280] width 83 height 22
